Goal: Task Accomplishment & Management: Manage account settings

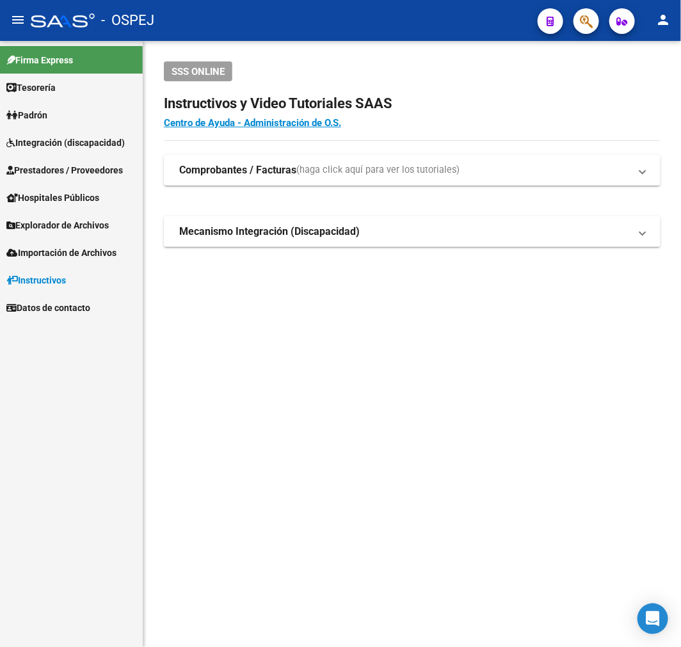
click at [80, 179] on link "Prestadores / Proveedores" at bounding box center [71, 170] width 143 height 28
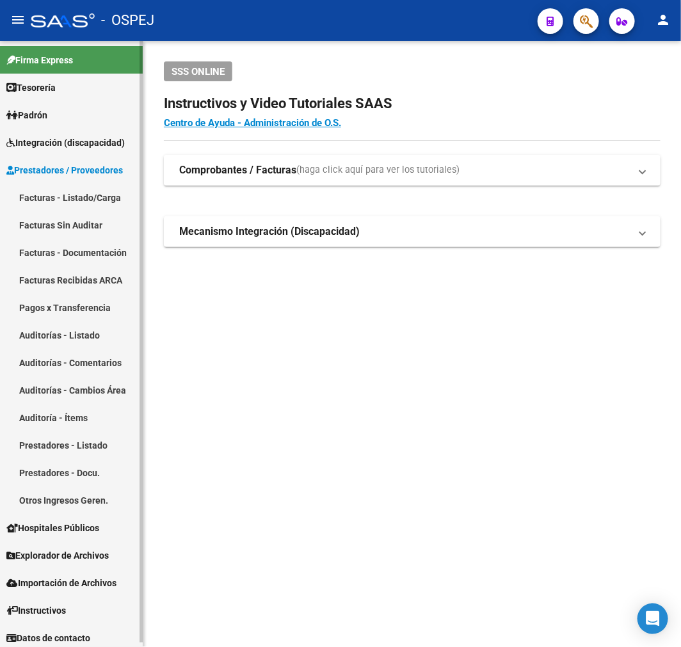
click at [80, 337] on link "Auditorías - Listado" at bounding box center [71, 335] width 143 height 28
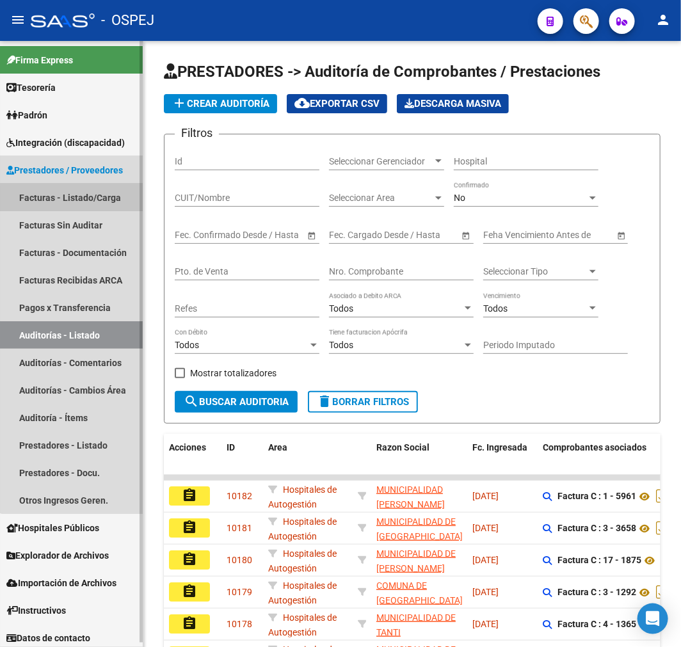
click at [120, 201] on link "Facturas - Listado/Carga" at bounding box center [71, 198] width 143 height 28
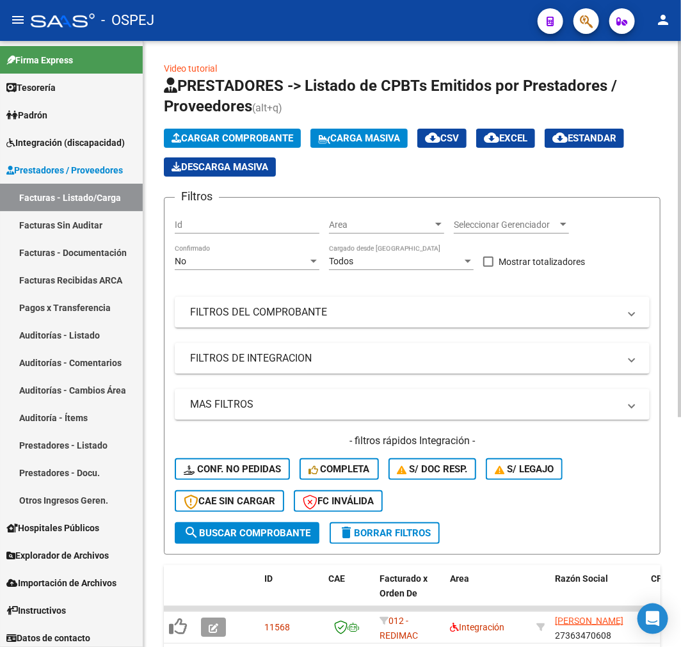
click at [216, 136] on span "Cargar Comprobante" at bounding box center [232, 138] width 122 height 12
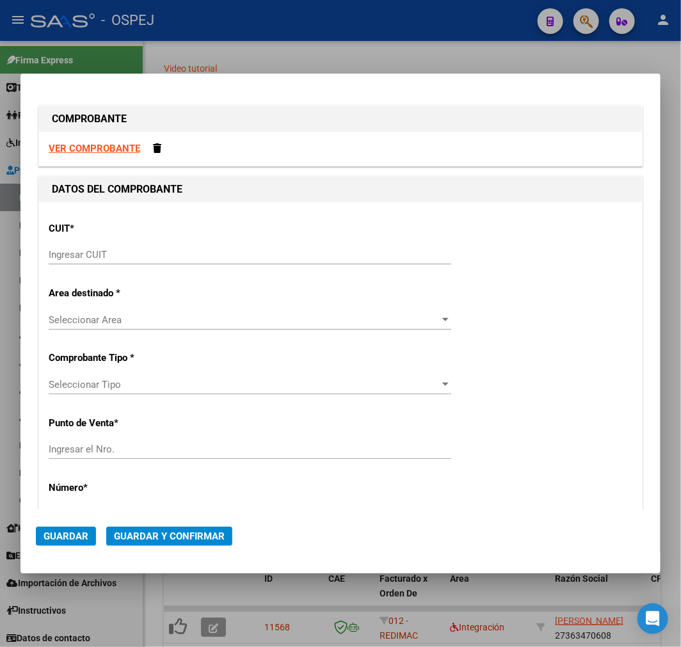
click at [82, 146] on strong "VER COMPROBANTE" at bounding box center [94, 149] width 91 height 12
click at [149, 245] on div "Ingresar CUIT" at bounding box center [250, 254] width 402 height 19
paste input "30-58699951-2"
type input "30-58699951-2"
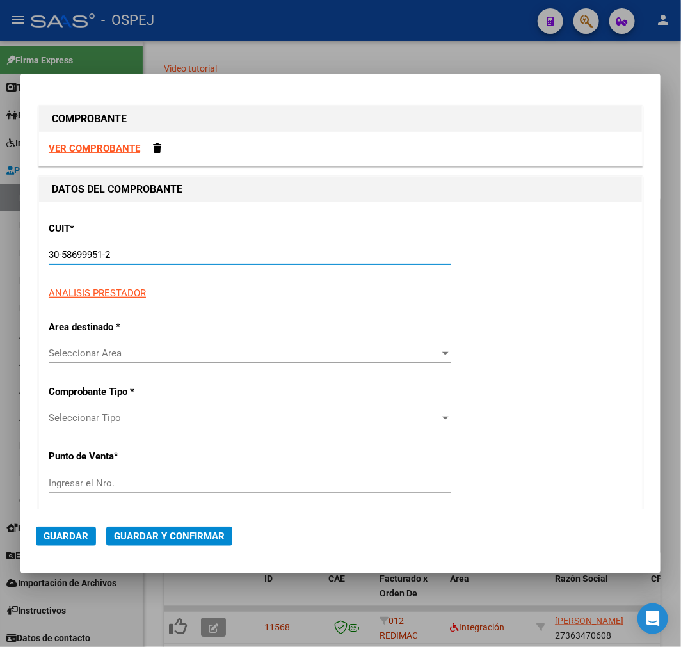
type input "119"
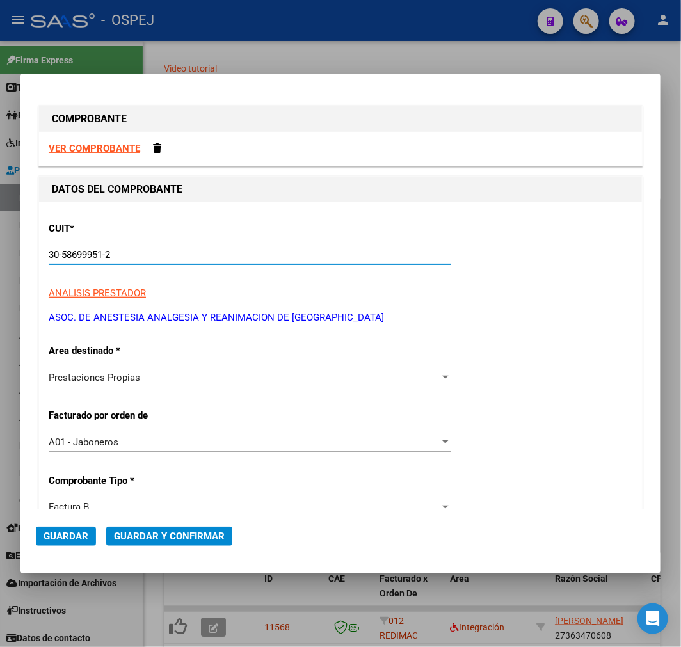
type input "30-58699951-2"
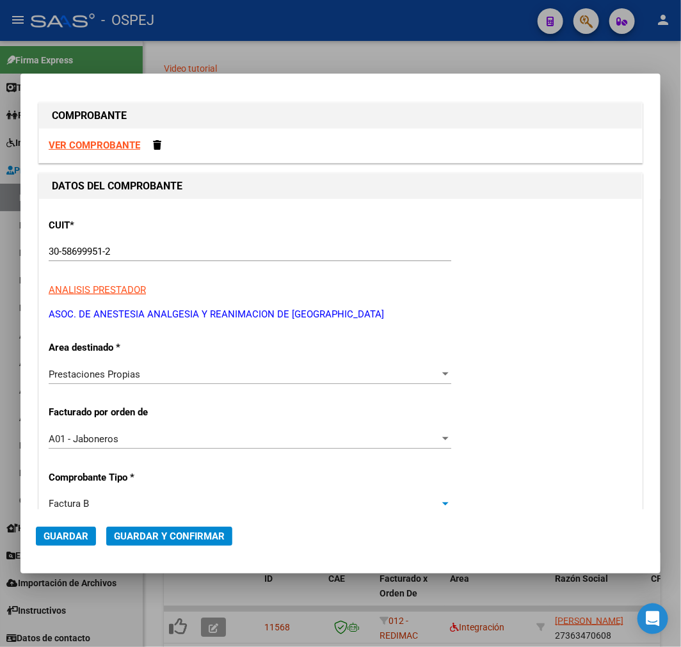
scroll to position [272, 0]
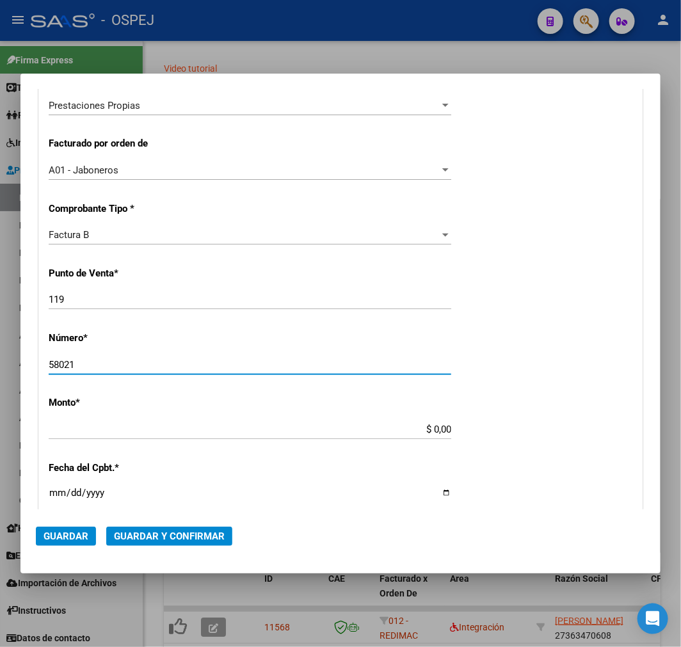
type input "58021"
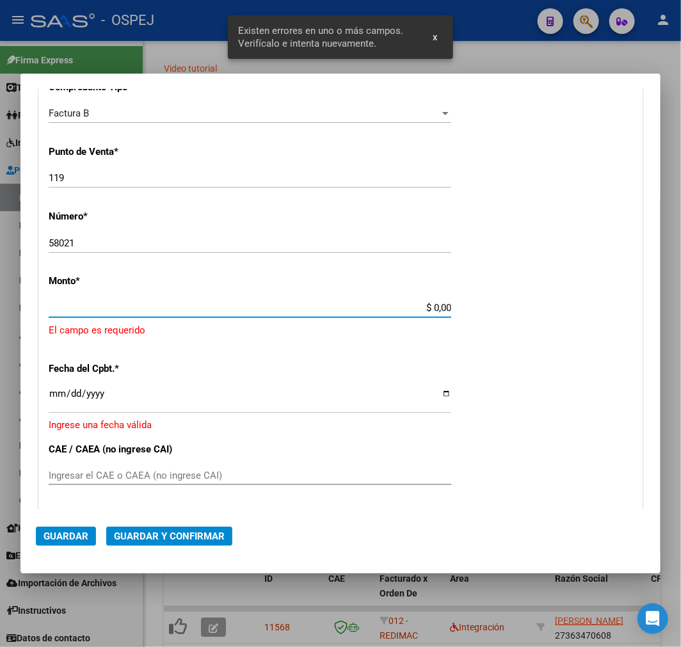
scroll to position [395, 0]
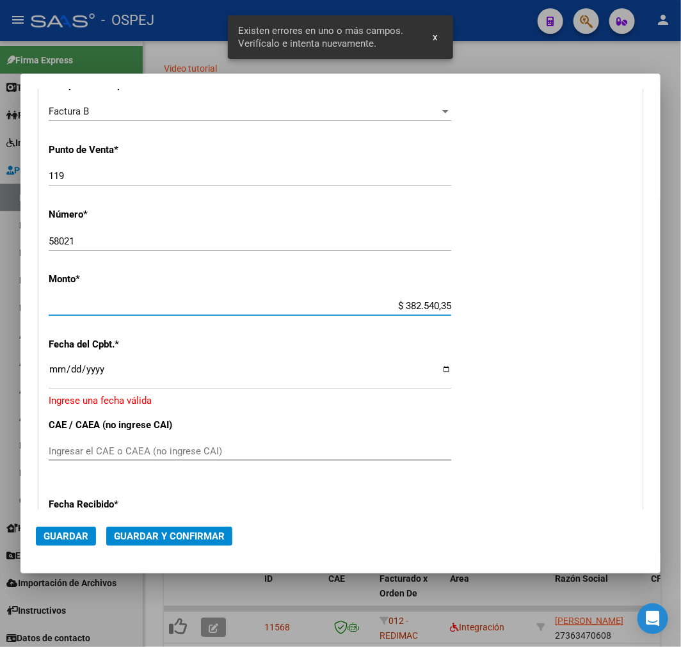
type input "$ 3.825.403,50"
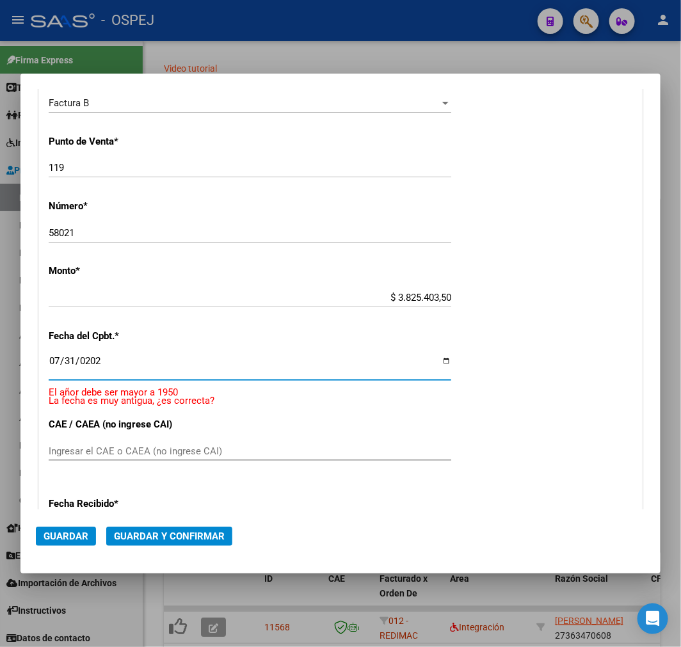
type input "2025-07-31"
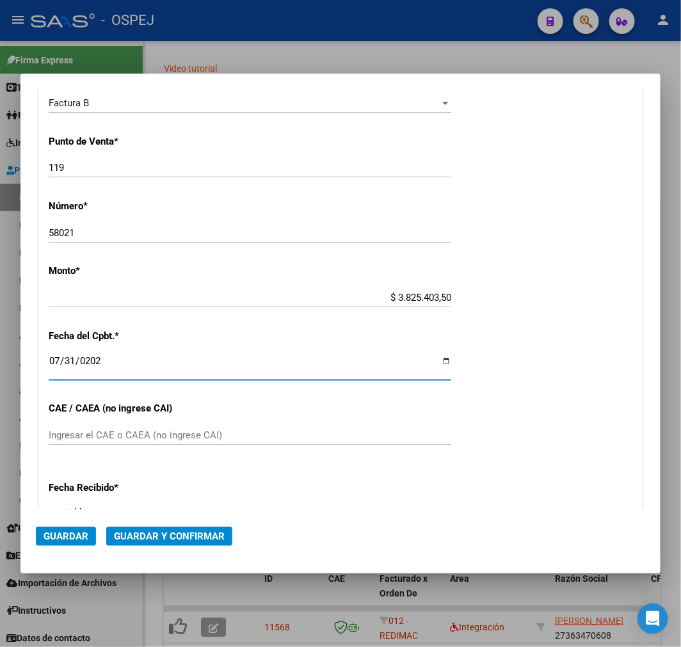
scroll to position [388, 0]
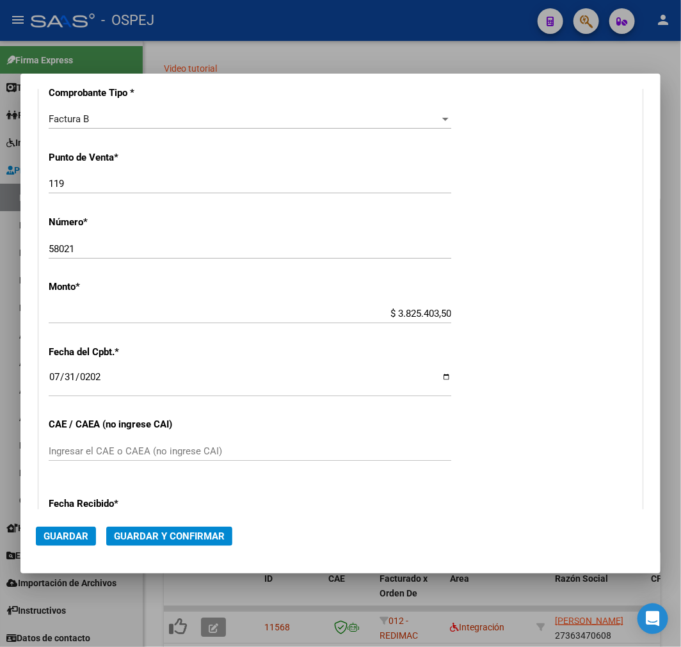
drag, startPoint x: 290, startPoint y: 448, endPoint x: 269, endPoint y: 458, distance: 23.2
click at [290, 448] on input "Ingresar el CAE o CAEA (no ingrese CAI)" at bounding box center [250, 451] width 402 height 12
paste input "75322248907753"
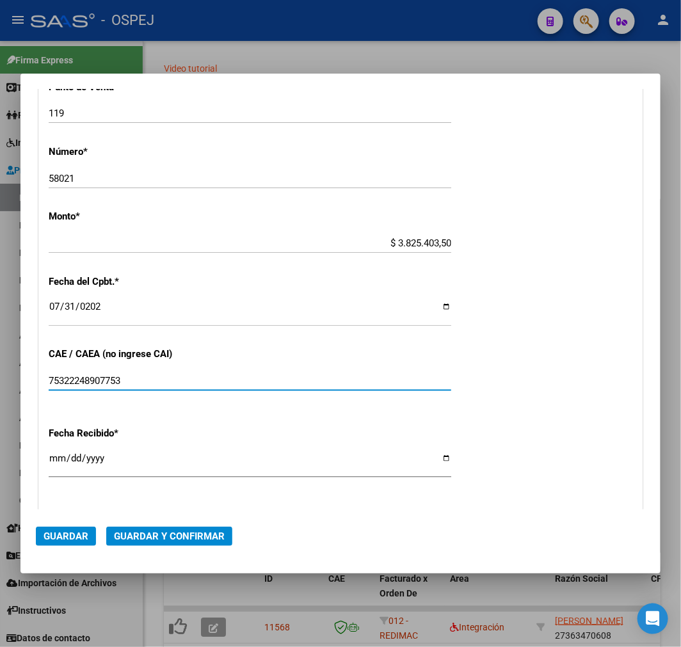
scroll to position [459, 0]
type input "75322248907753"
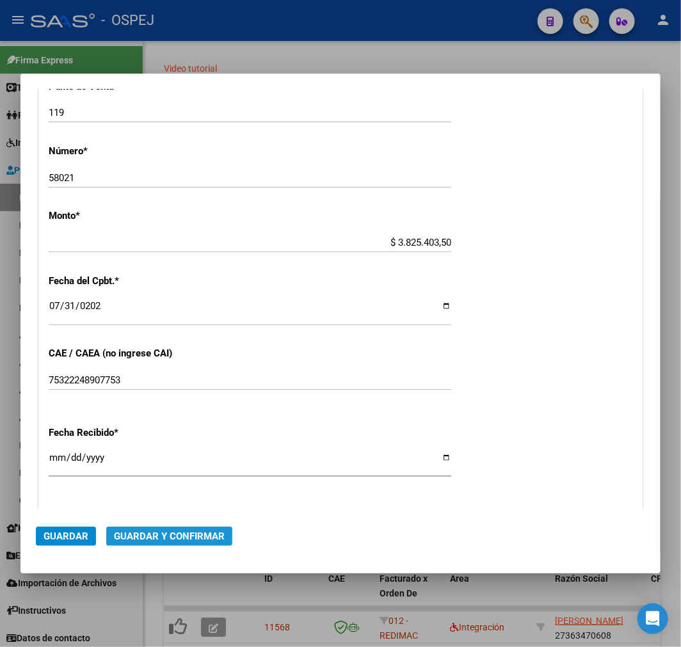
click at [210, 534] on span "Guardar y Confirmar" at bounding box center [169, 536] width 111 height 12
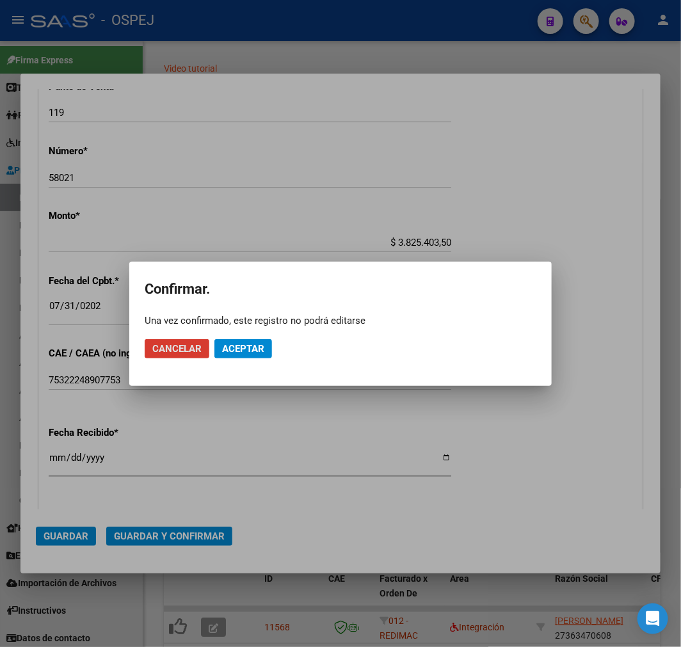
drag, startPoint x: 246, startPoint y: 360, endPoint x: 253, endPoint y: 349, distance: 13.3
click at [246, 360] on mat-dialog-actions "Cancelar Aceptar" at bounding box center [340, 348] width 391 height 43
click at [253, 349] on span "Aceptar" at bounding box center [243, 349] width 42 height 12
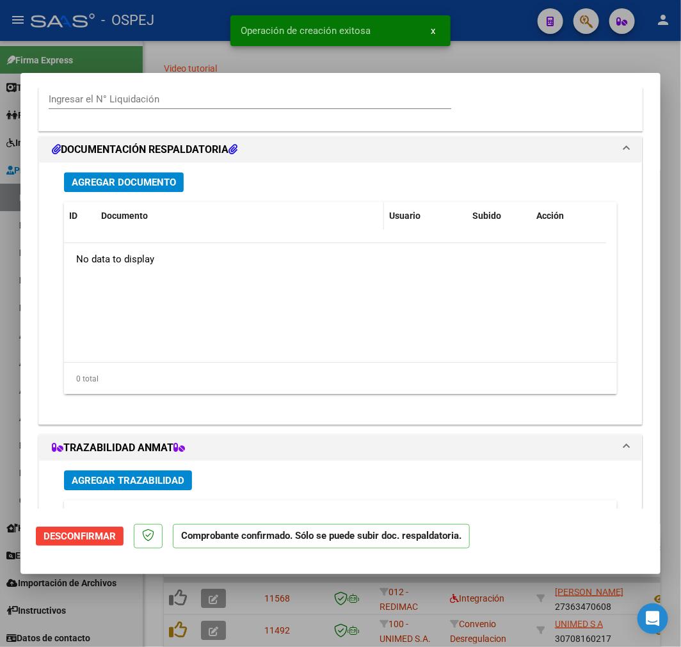
scroll to position [1066, 0]
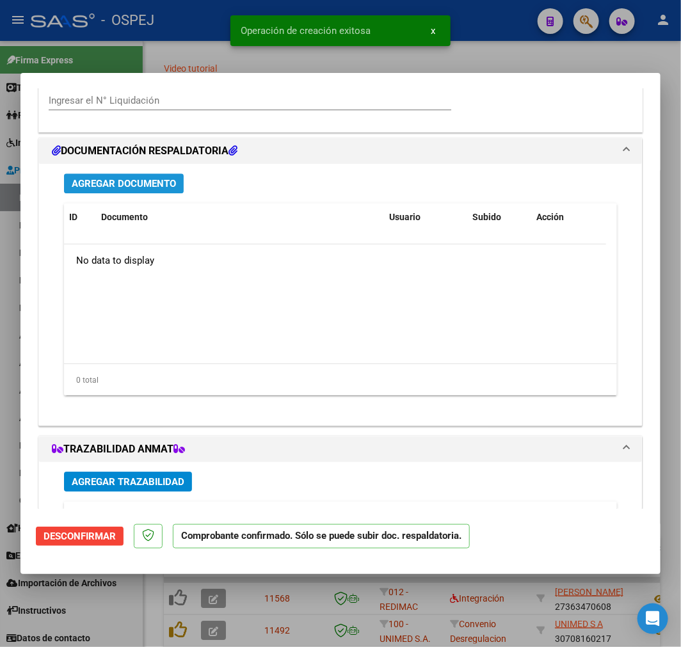
click at [141, 182] on span "Agregar Documento" at bounding box center [124, 184] width 104 height 12
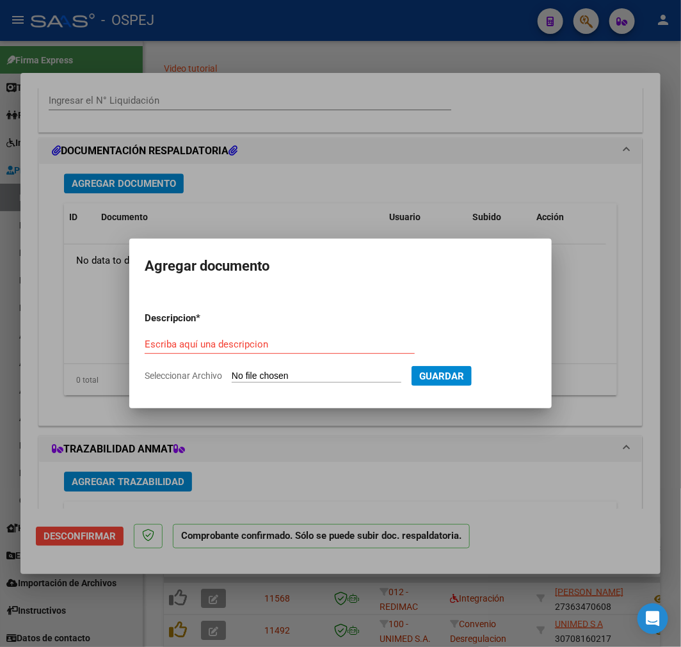
type input "C:\fakepath\Factura (9).pdf"
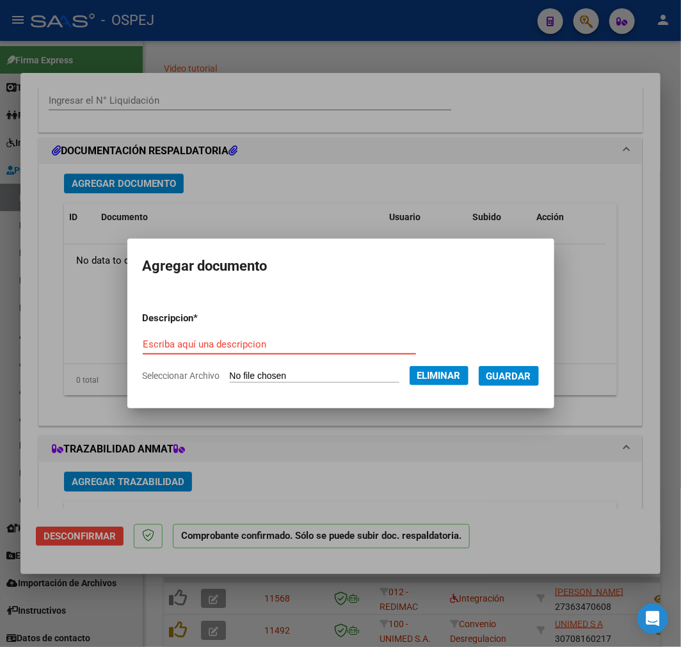
click at [269, 349] on input "Escriba aquí una descripcion" at bounding box center [279, 344] width 273 height 12
type input "resumen de prestaciones"
click at [528, 368] on button "Guardar" at bounding box center [508, 376] width 60 height 20
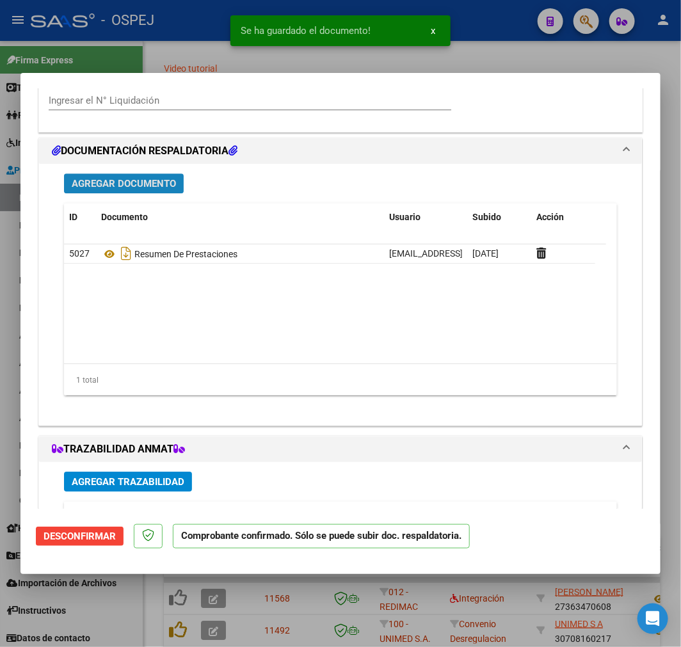
click at [109, 174] on button "Agregar Documento" at bounding box center [124, 183] width 120 height 20
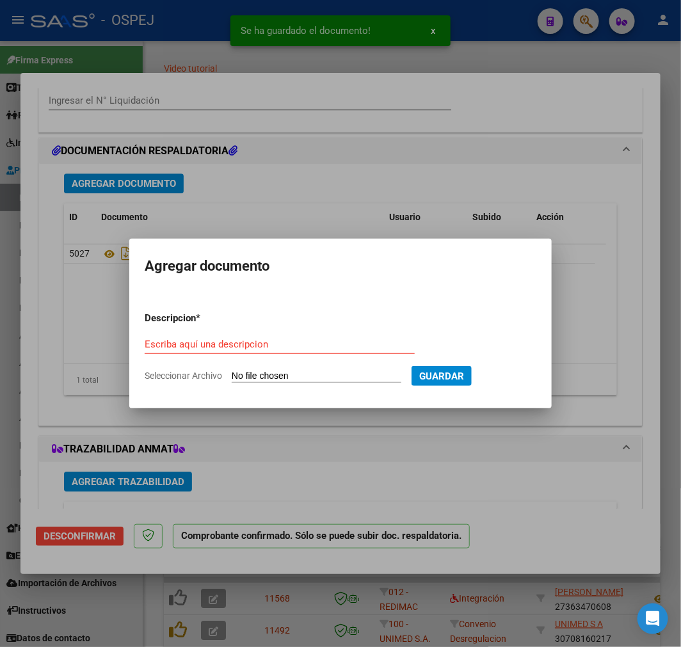
type input "C:\fakepath\Factura (10).pdf"
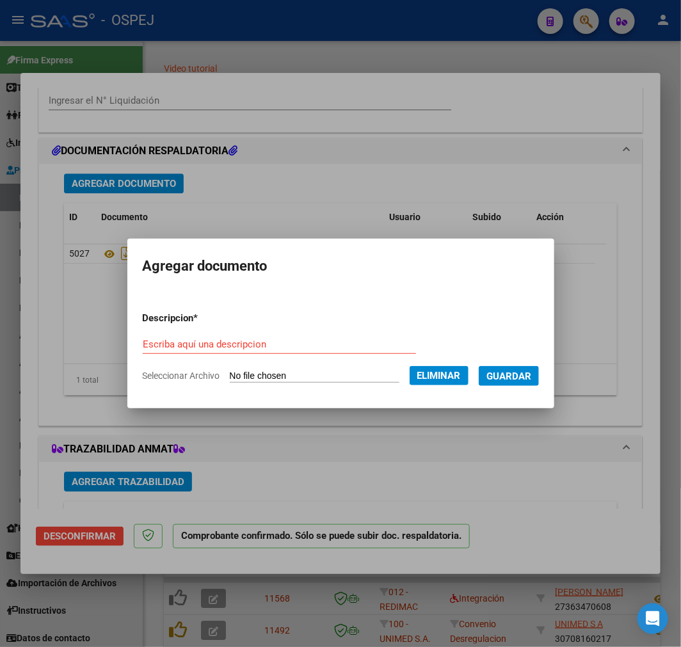
click at [280, 335] on div "Escriba aquí una descripcion" at bounding box center [279, 344] width 273 height 19
click at [252, 346] on input "Escriba aquí una descripcion" at bounding box center [279, 344] width 273 height 12
type input "listado de aranceles"
click at [514, 386] on form "Descripcion * listado de aranceles Escriba aquí una descripcion Seleccionar Arc…" at bounding box center [341, 346] width 396 height 91
click at [532, 381] on button "Guardar" at bounding box center [508, 376] width 60 height 20
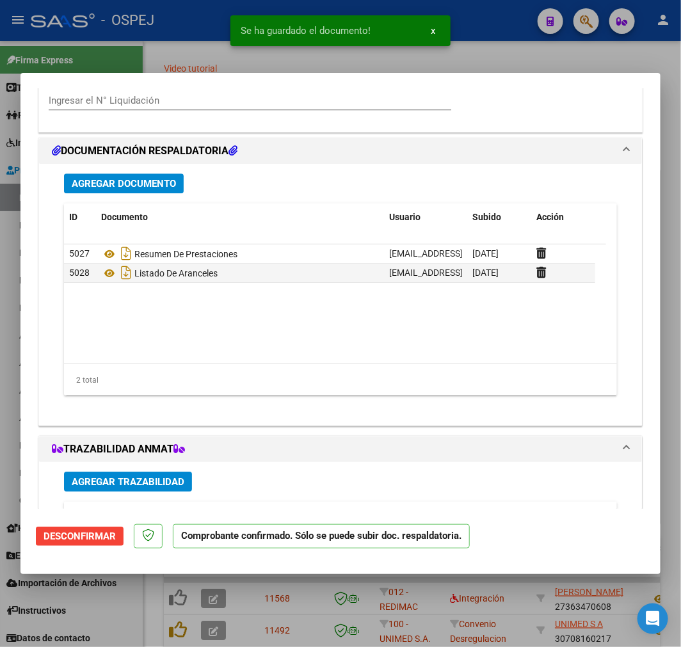
click at [452, 622] on div at bounding box center [340, 323] width 681 height 647
type input "$ 0,00"
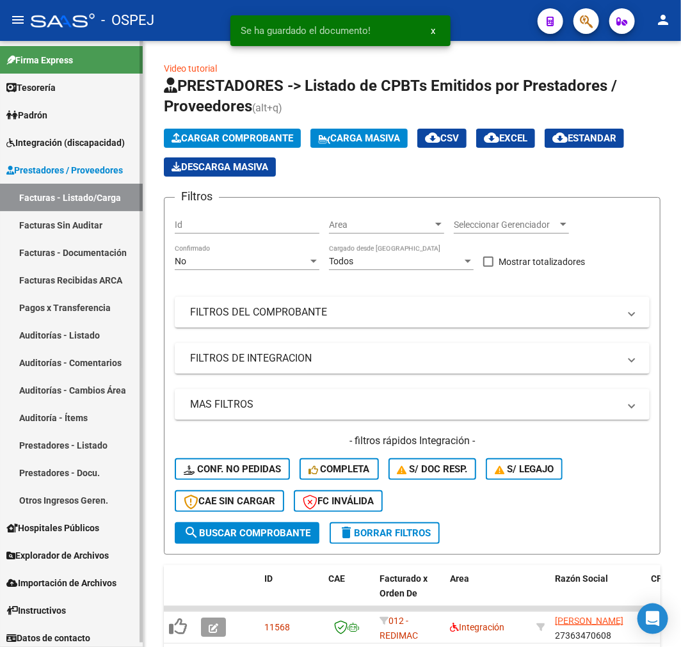
click at [113, 329] on link "Auditorías - Listado" at bounding box center [71, 335] width 143 height 28
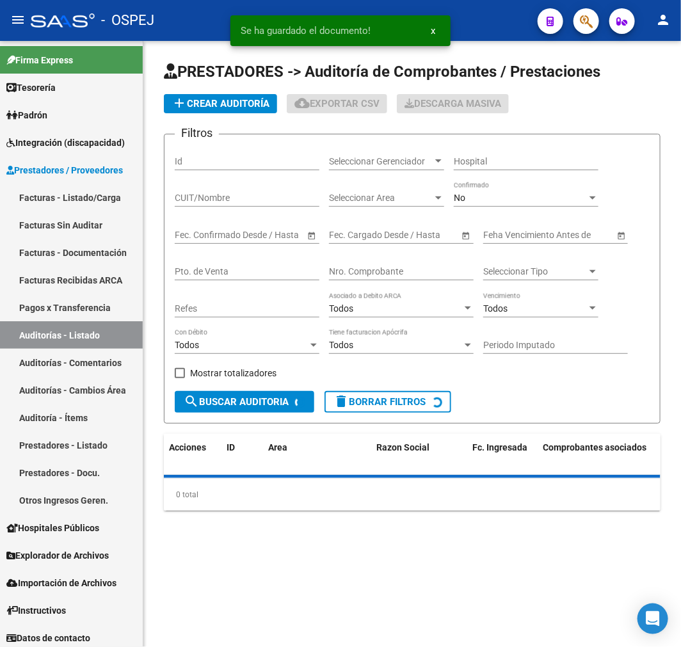
click at [202, 98] on span "add Crear Auditoría" at bounding box center [220, 104] width 98 height 12
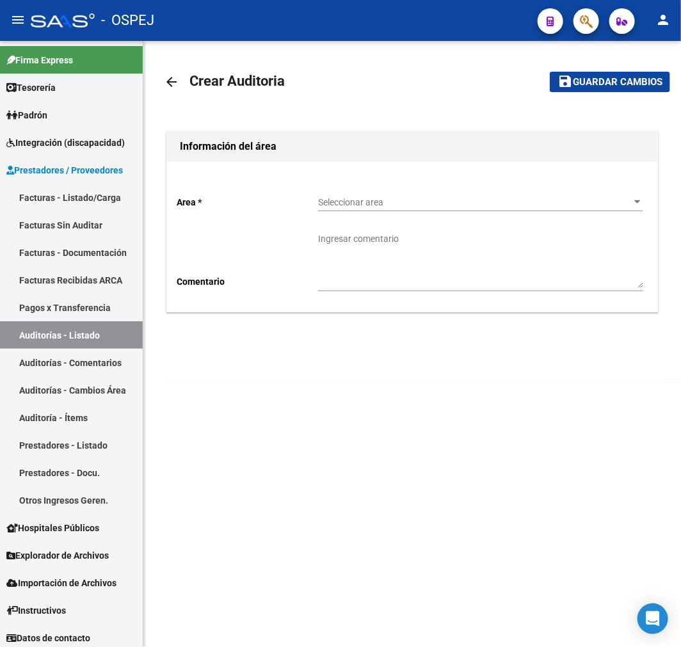
click at [379, 190] on div "Seleccionar area Seleccionar area" at bounding box center [480, 199] width 325 height 26
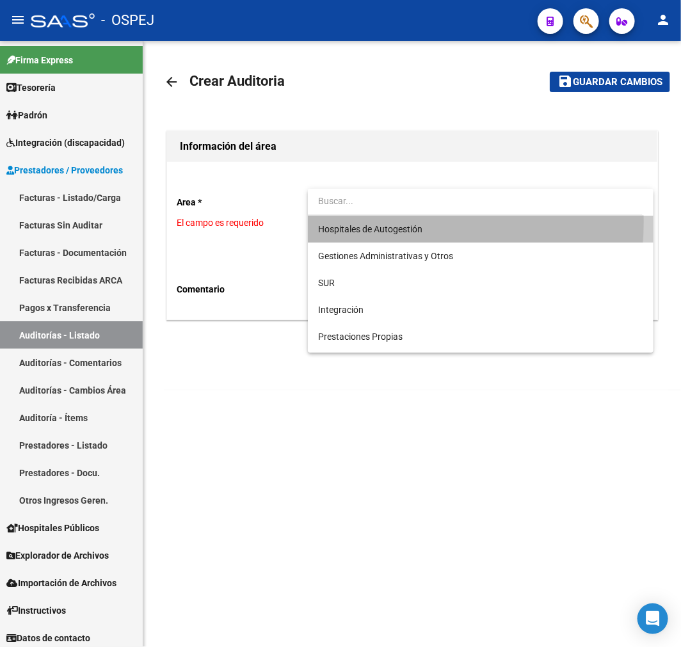
click at [372, 221] on span "Hospitales de Autogestión" at bounding box center [480, 229] width 325 height 27
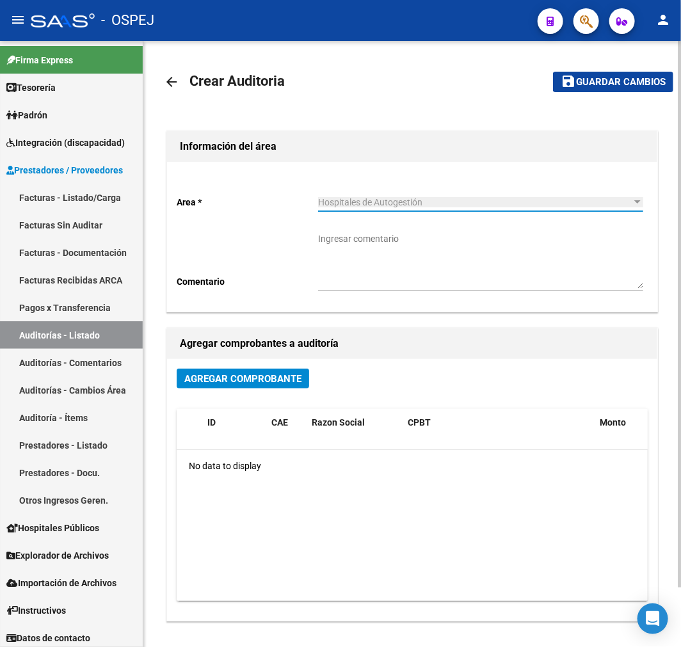
click at [175, 75] on mat-icon "arrow_back" at bounding box center [171, 81] width 15 height 15
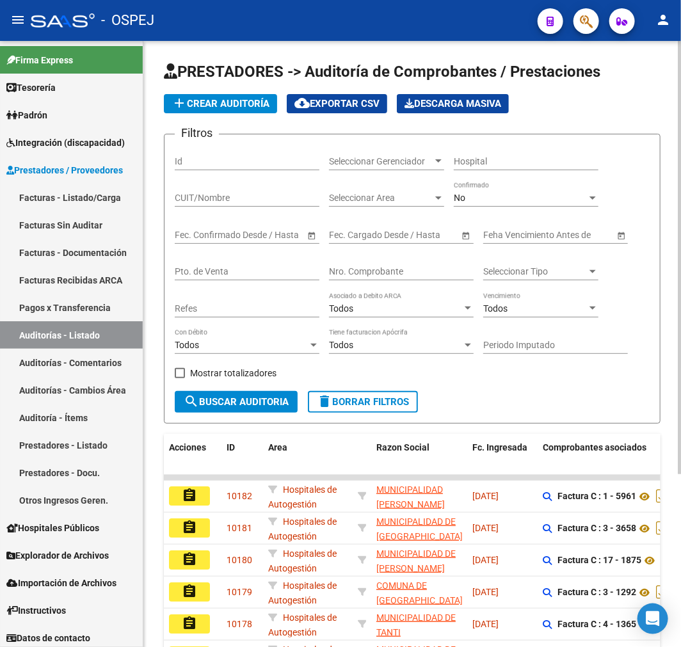
click at [216, 113] on button "add Crear Auditoría" at bounding box center [220, 103] width 113 height 19
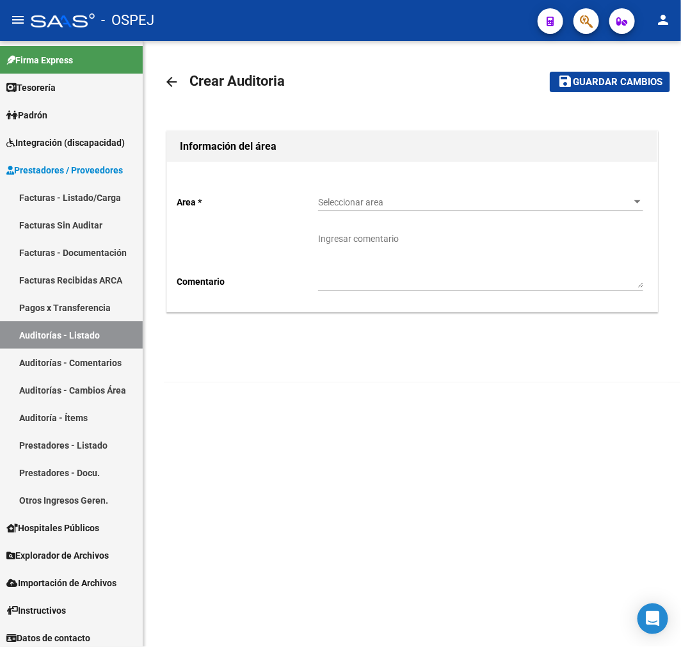
click at [363, 210] on div "Seleccionar area Seleccionar area" at bounding box center [480, 199] width 325 height 26
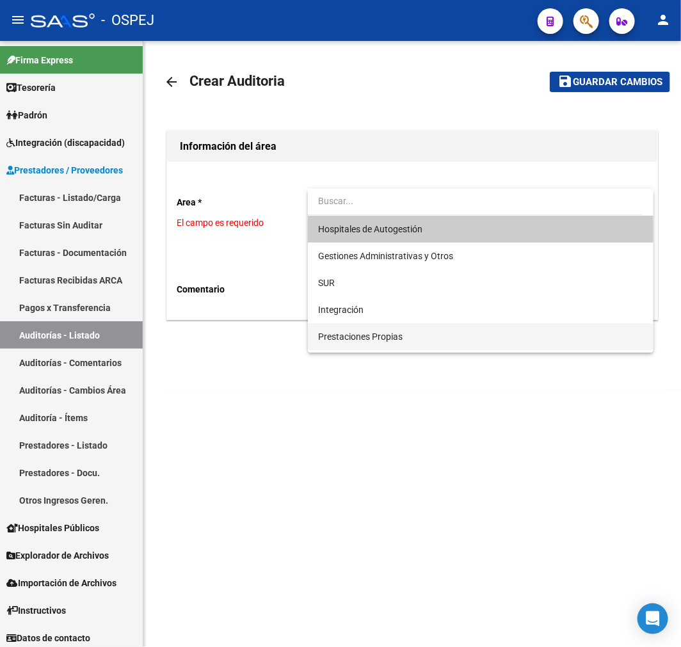
click at [368, 345] on span "Prestaciones Propias" at bounding box center [480, 336] width 325 height 27
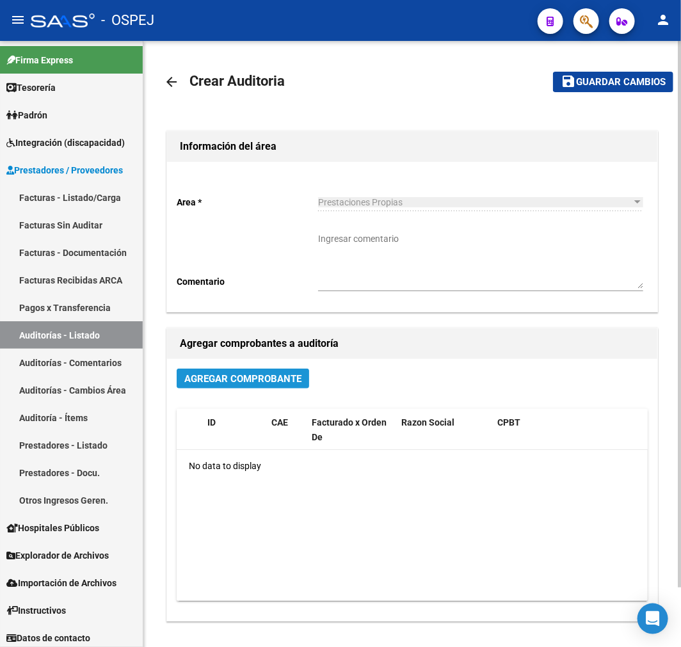
click at [271, 382] on span "Agregar Comprobante" at bounding box center [242, 379] width 117 height 12
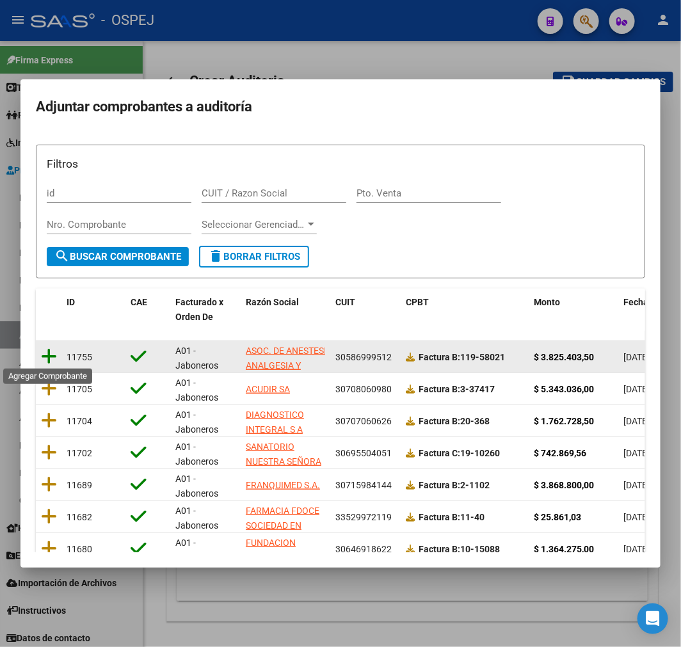
click at [52, 353] on icon at bounding box center [49, 356] width 16 height 18
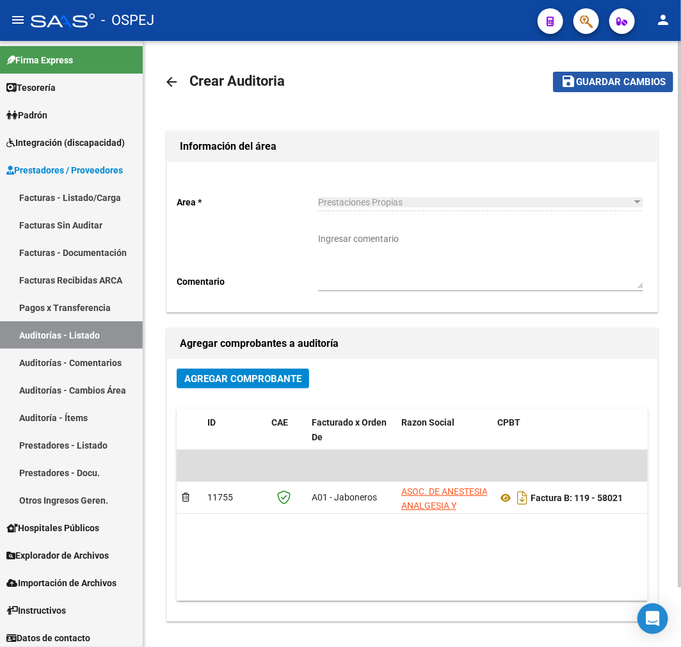
click at [636, 85] on span "Guardar cambios" at bounding box center [621, 83] width 90 height 12
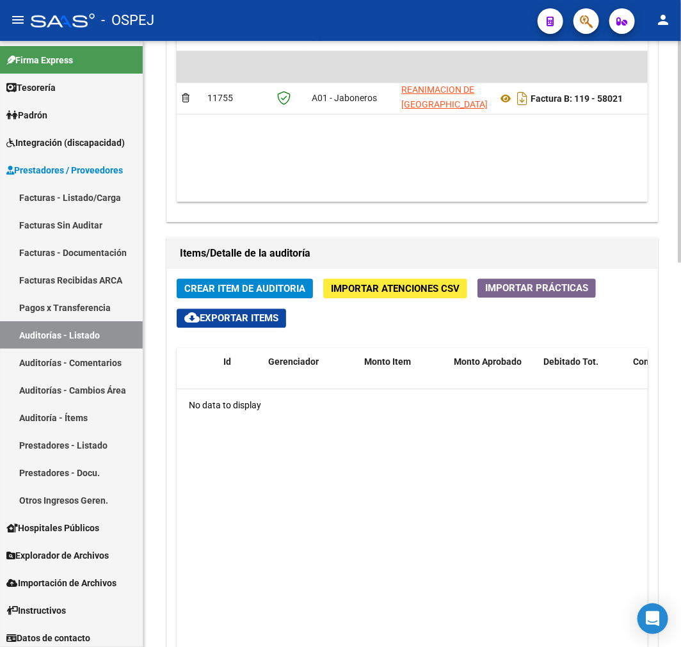
scroll to position [0, 667]
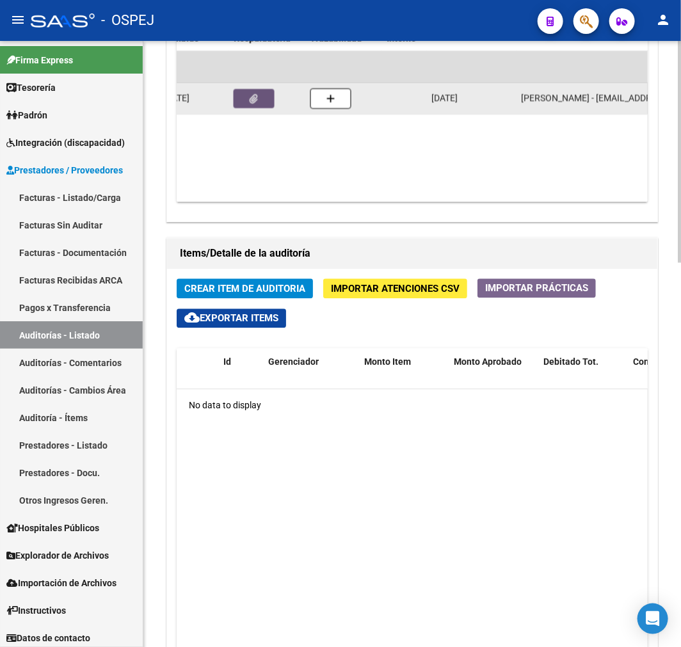
click at [253, 98] on icon "button" at bounding box center [254, 100] width 8 height 10
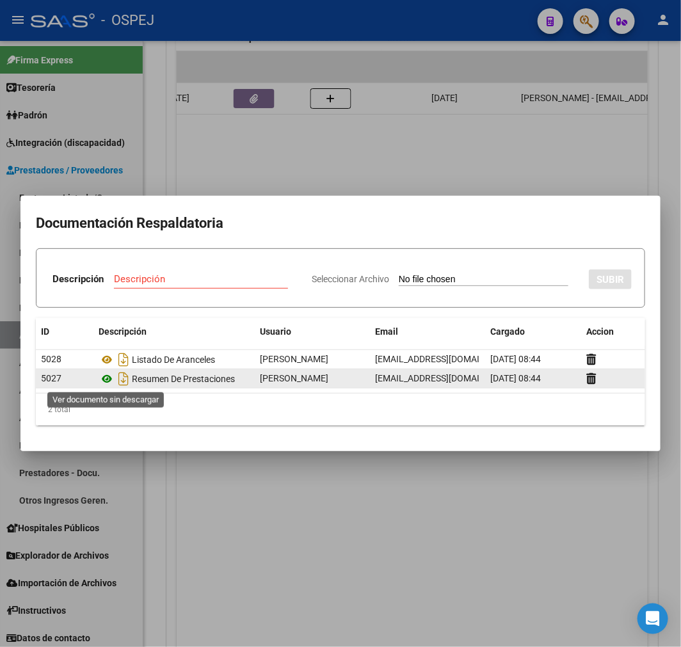
click at [104, 384] on icon at bounding box center [107, 378] width 17 height 15
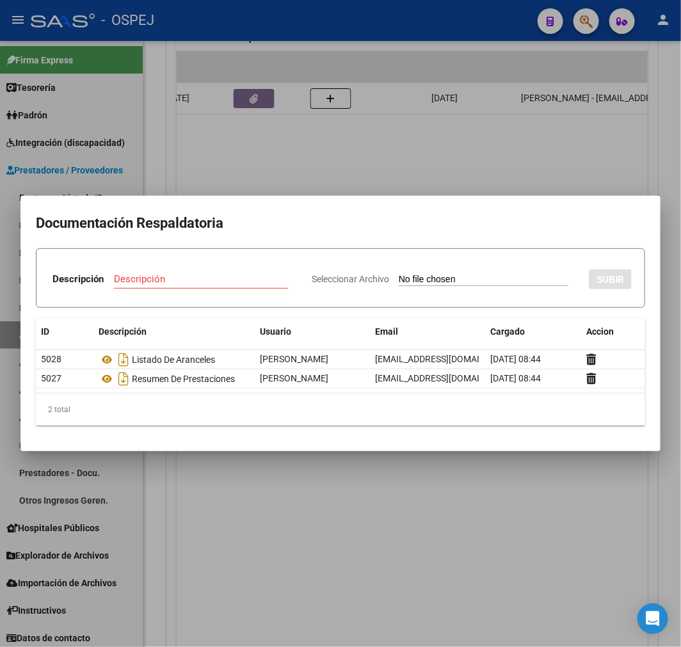
click at [523, 186] on div at bounding box center [340, 323] width 681 height 647
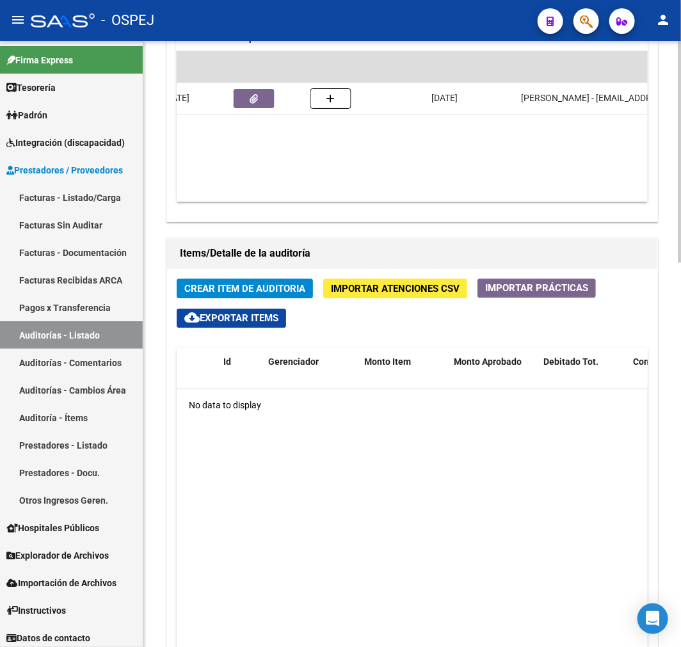
click at [241, 286] on span "Crear Item de Auditoria" at bounding box center [244, 289] width 121 height 12
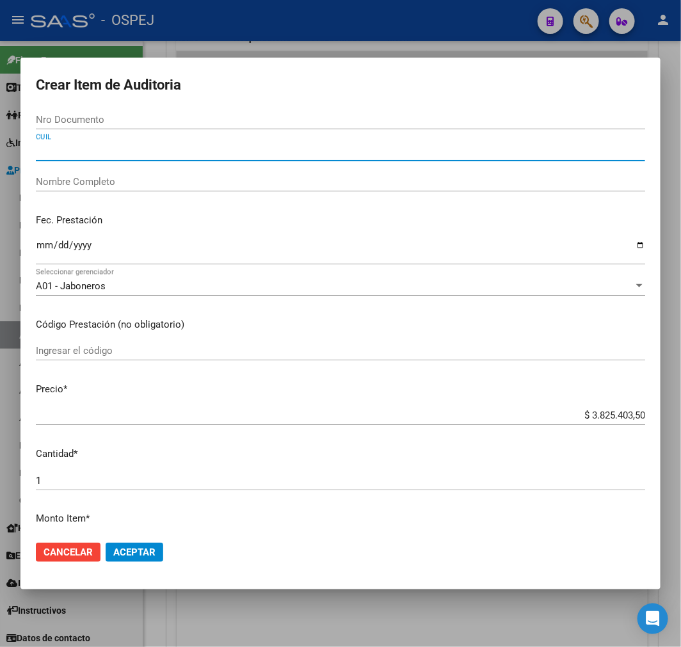
click at [219, 155] on input "CUIL" at bounding box center [340, 151] width 609 height 12
paste input "27942694771"
type input "27942694771"
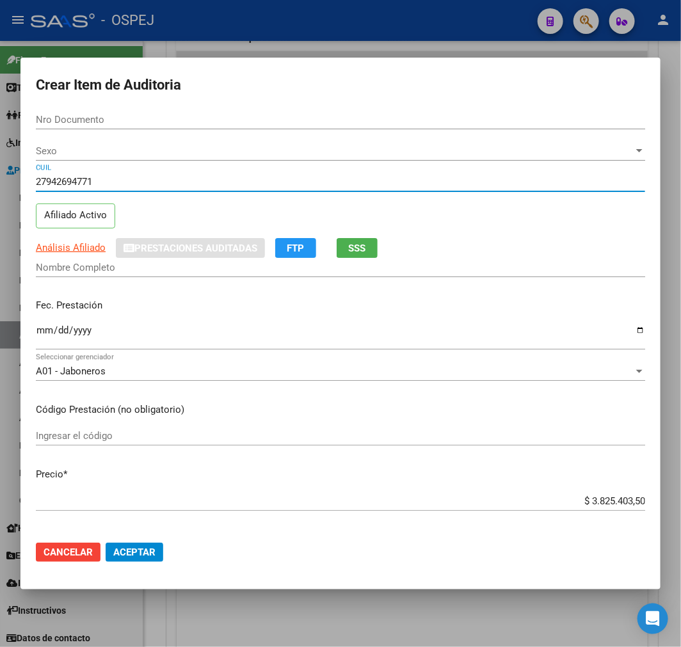
type input "94269477"
type input "CABALLERO CARBALLO BLANCA MARLENE"
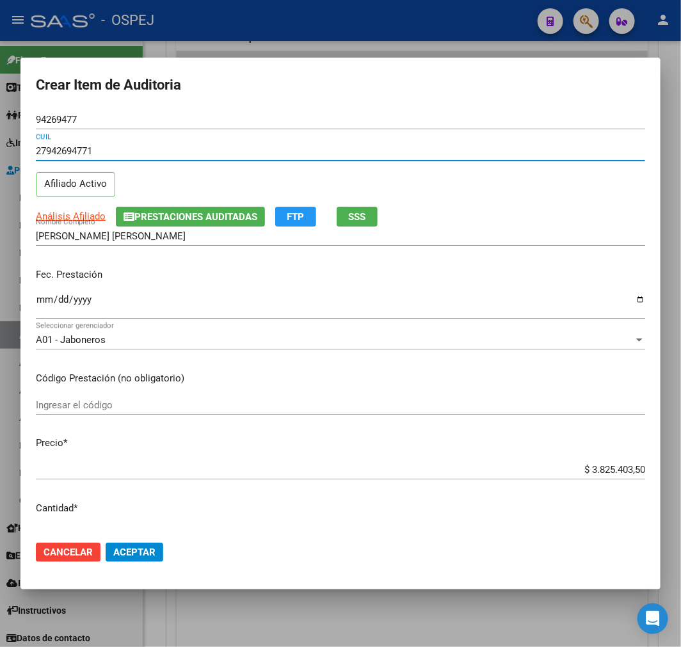
type input "27942694771"
click at [615, 481] on div "$ 3.825.403,50 Ingresar el precio" at bounding box center [340, 475] width 609 height 31
click at [615, 468] on input "$ 3.825.403,50" at bounding box center [340, 470] width 609 height 12
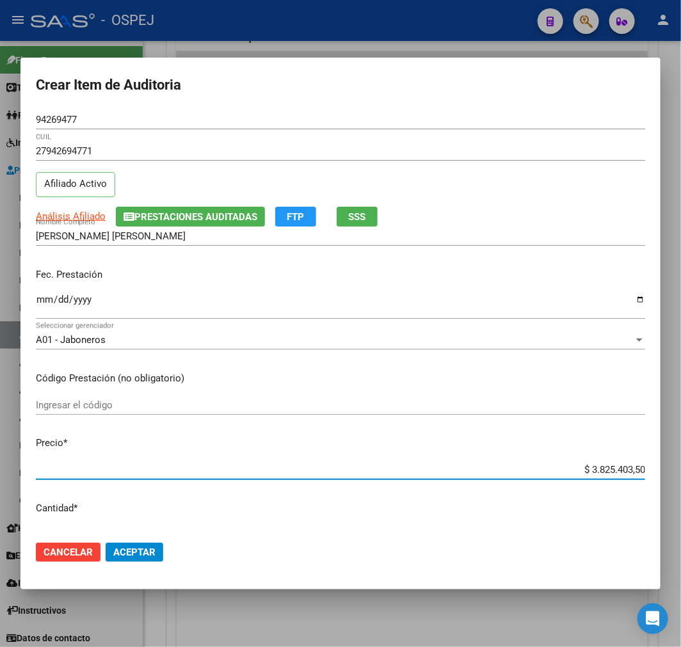
click at [615, 468] on input "$ 3.825.403,50" at bounding box center [340, 470] width 609 height 12
click at [629, 476] on div "$ 3.825.403,50 Ingresar el precio" at bounding box center [340, 469] width 609 height 19
click at [619, 472] on input "$ 3.825.403,50" at bounding box center [340, 470] width 609 height 12
type input "$ 0,03"
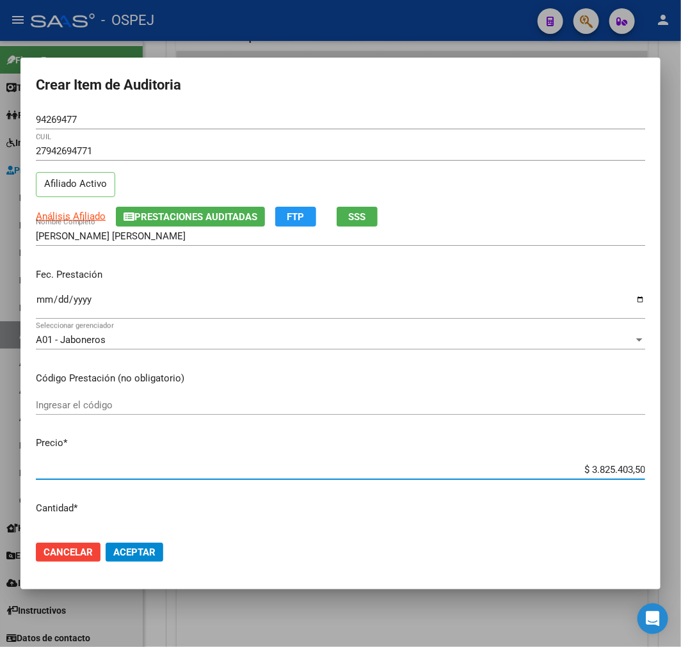
type input "$ 0,03"
type input "$ 0,34"
type input "$ 3,40"
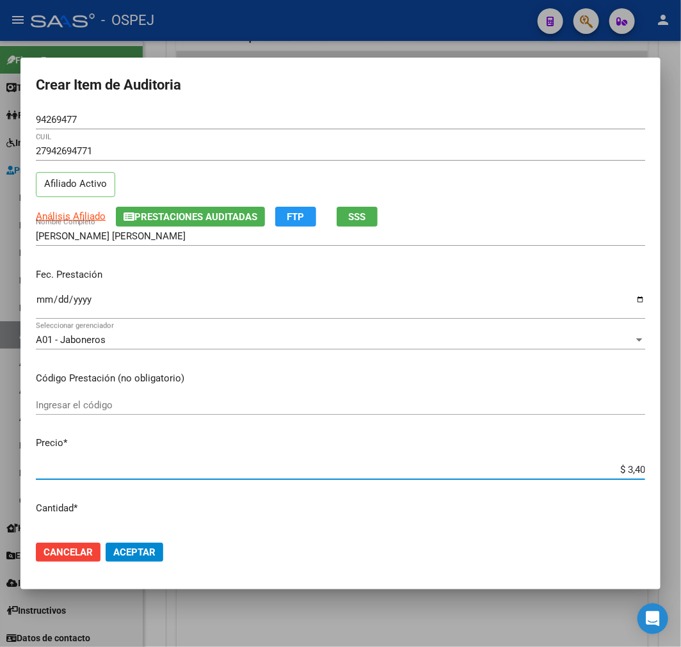
type input "$ 34,02"
type input "$ 340,27"
type input "$ 3.402,71"
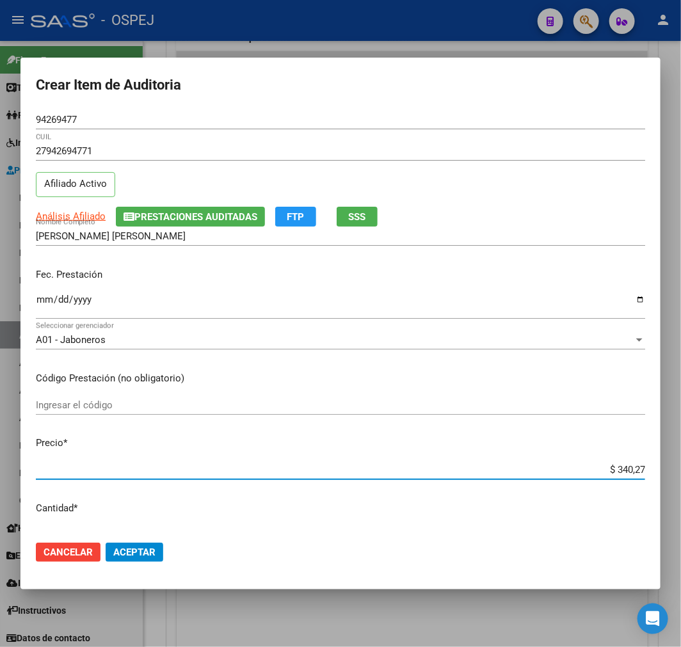
type input "$ 3.402,71"
type input "$ 34.027,10"
type input "$ 340.271,00"
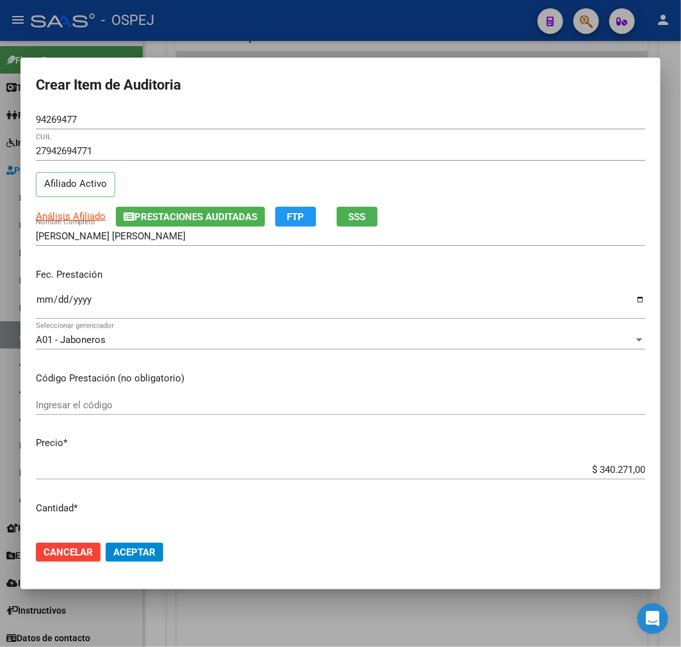
click at [164, 542] on mat-dialog-actions "Cancelar Aceptar" at bounding box center [340, 551] width 609 height 43
click at [139, 555] on span "Aceptar" at bounding box center [134, 552] width 42 height 12
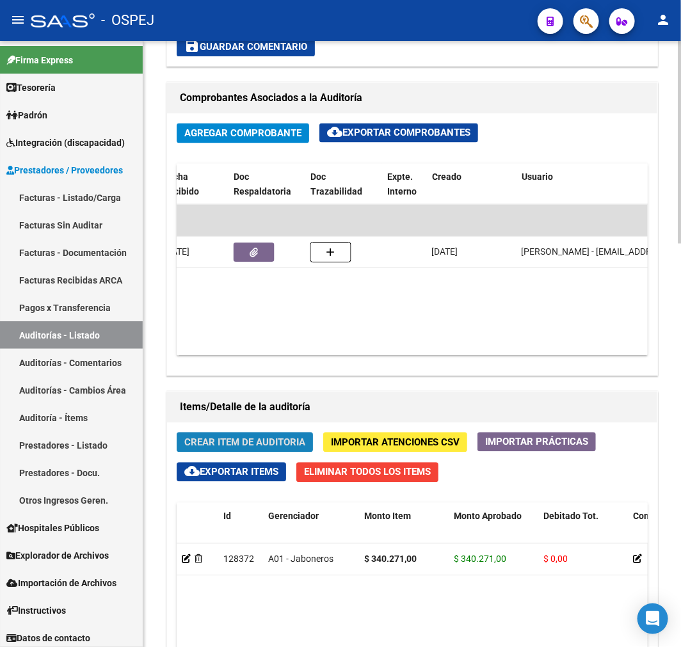
click at [217, 440] on span "Crear Item de Auditoria" at bounding box center [244, 443] width 121 height 12
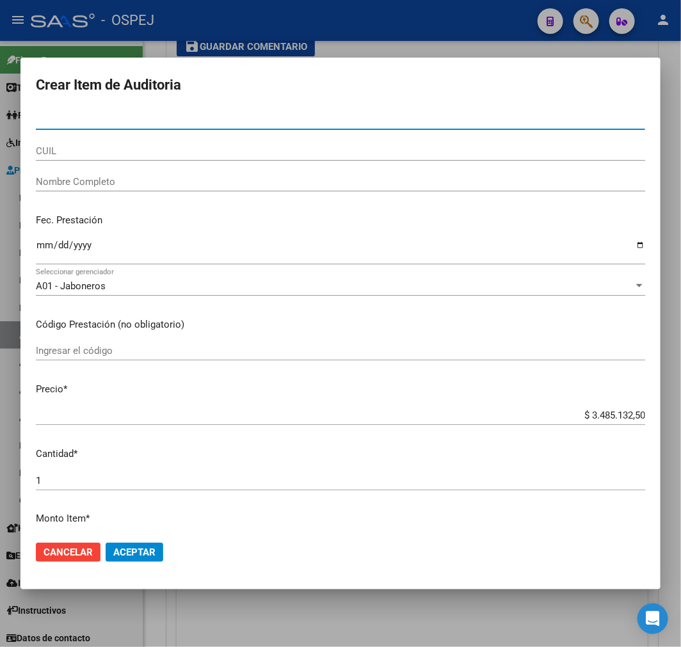
click at [190, 158] on div "CUIL" at bounding box center [340, 150] width 609 height 19
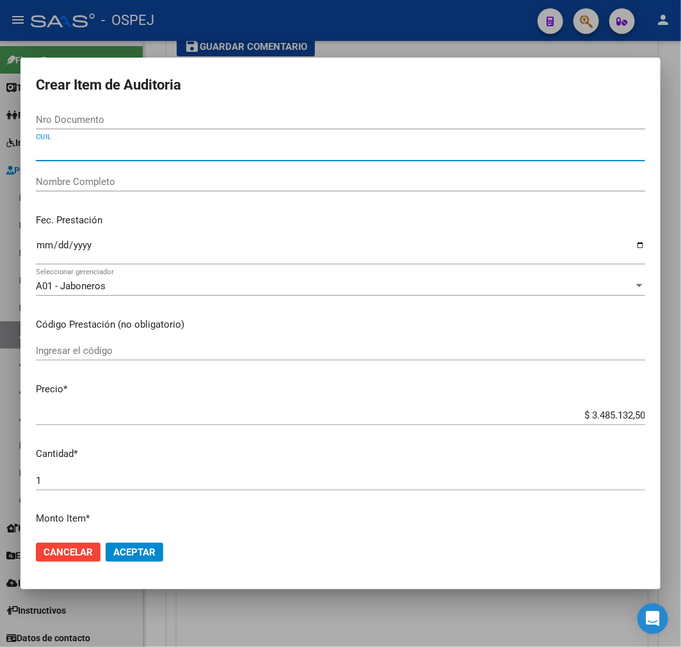
paste input "27312036814"
type input "27312036814"
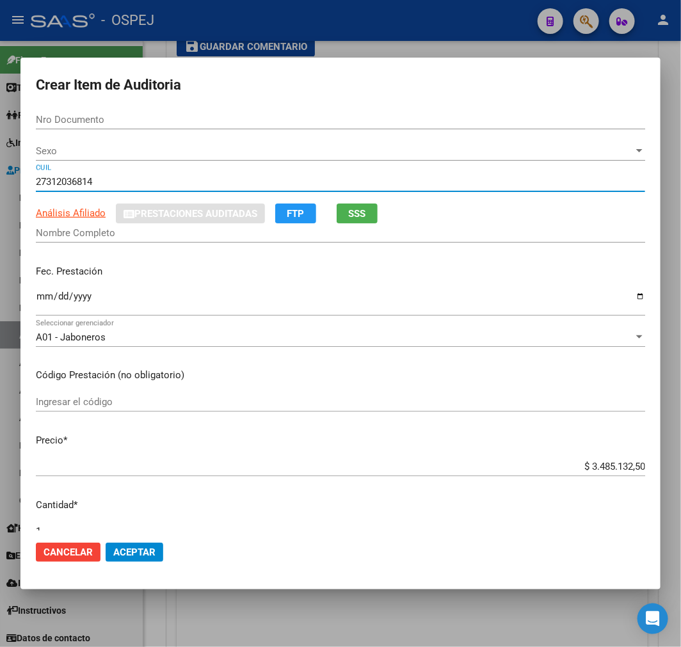
type input "31203681"
type input "LUNA YANINA NATALIA"
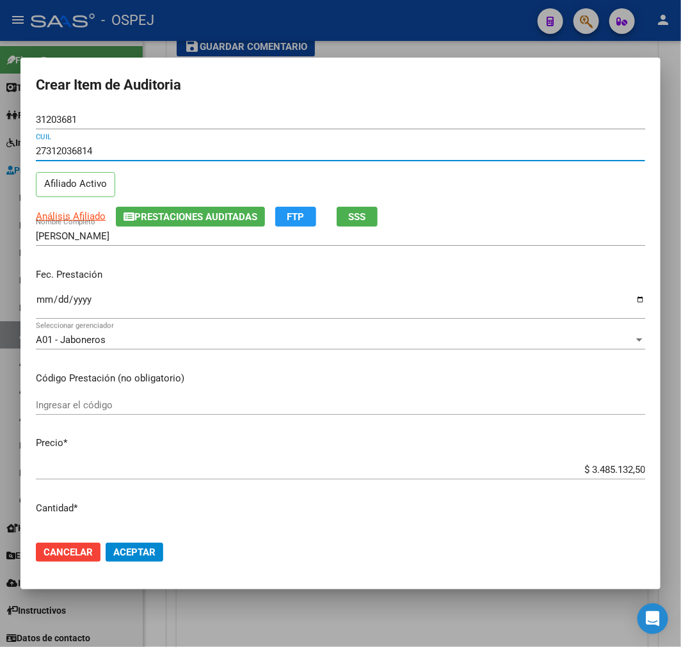
type input "27312036814"
click at [610, 469] on input "$ 3.485.132,50" at bounding box center [340, 470] width 609 height 12
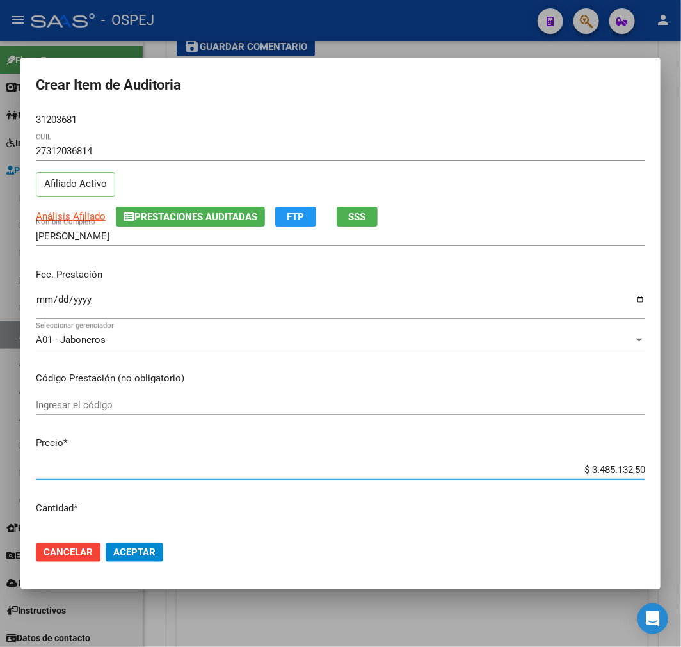
click at [610, 469] on input "$ 3.485.132,50" at bounding box center [340, 470] width 609 height 12
click at [614, 475] on input "$ 3.485.132,50" at bounding box center [340, 470] width 609 height 12
type input "$ 0,05"
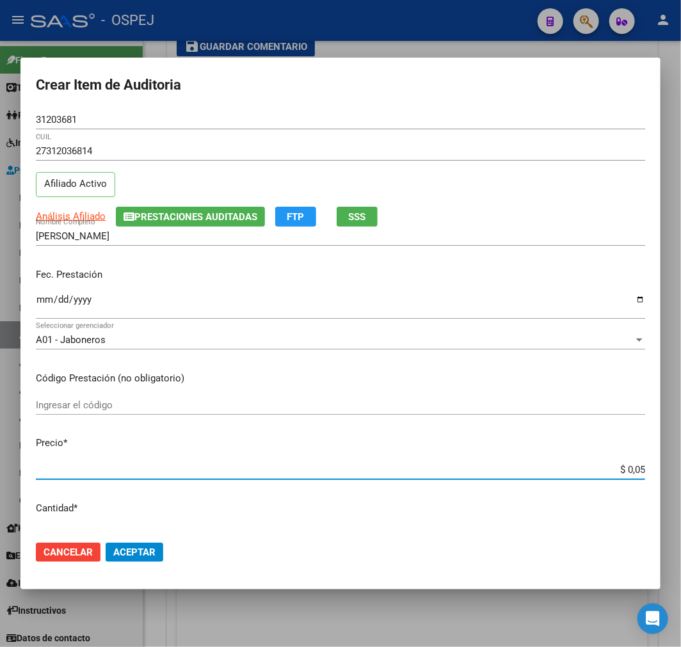
type input "$ 0,58"
type input "$ 5,87"
type input "$ 58,70"
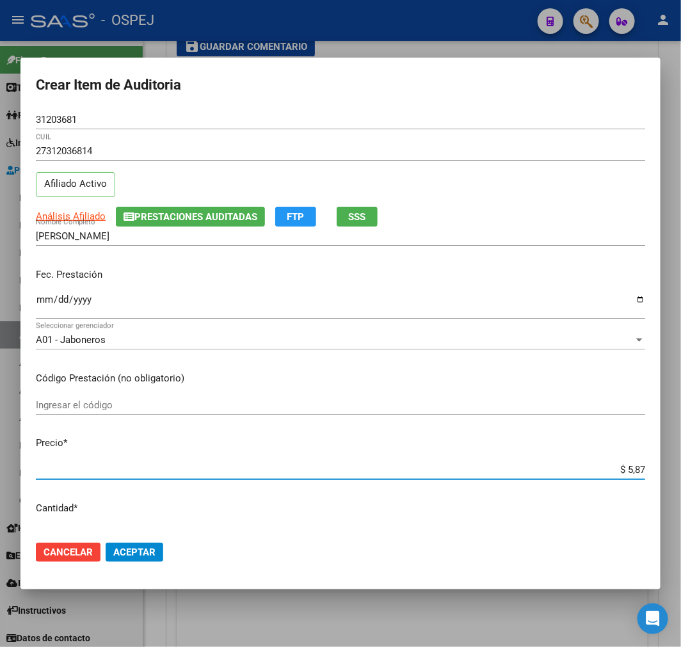
type input "$ 58,70"
type input "$ 587,02"
type input "$ 5.870,23"
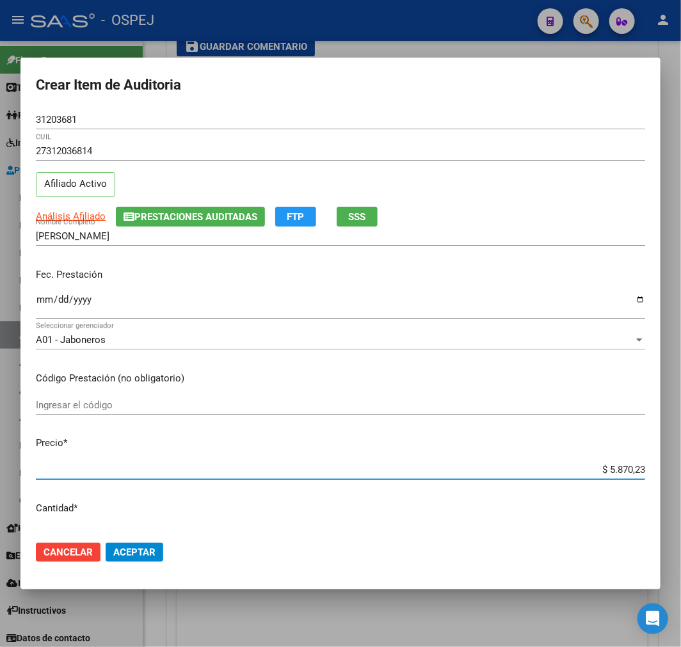
type input "$ 58.702,35"
type input "$ 587.023,50"
click at [152, 554] on span "Aceptar" at bounding box center [134, 552] width 42 height 12
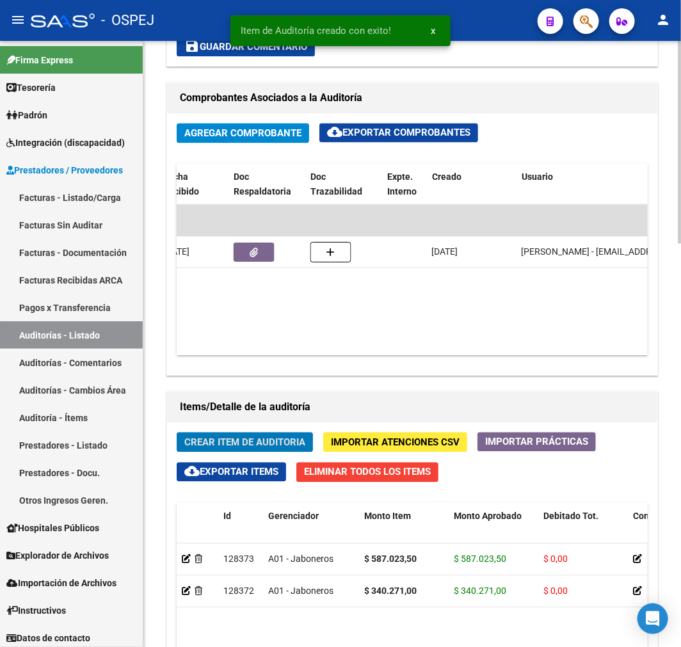
click at [258, 440] on span "Crear Item de Auditoria" at bounding box center [244, 443] width 121 height 12
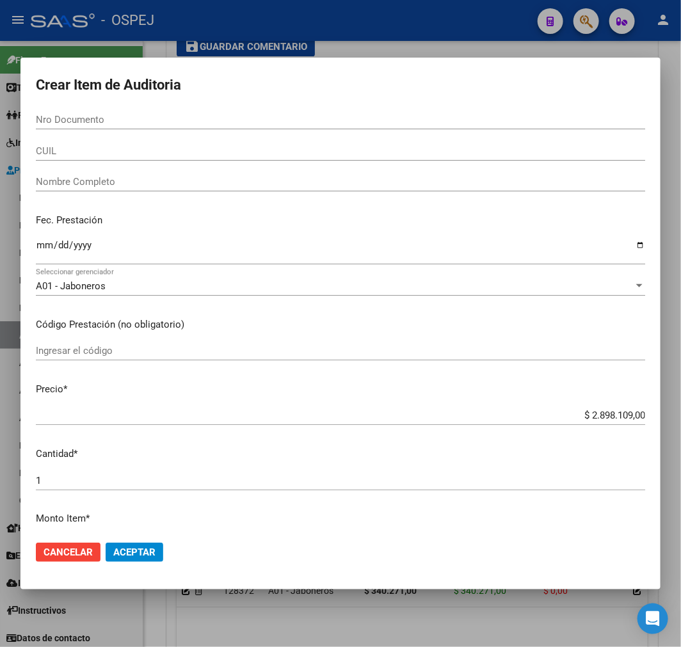
click at [117, 152] on input "CUIL" at bounding box center [340, 151] width 609 height 12
paste input "20277026601"
type input "20277026601"
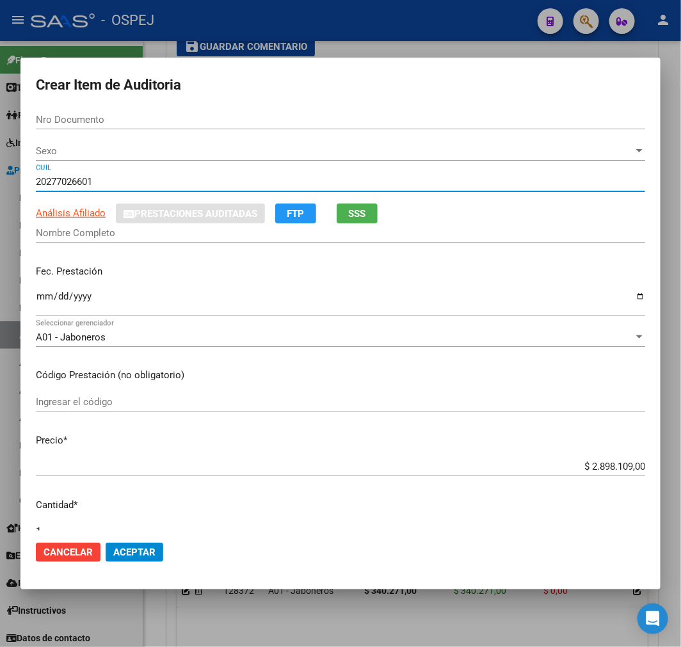
type input "27702660"
type input "VEJARANO MIGUEL ANGEL"
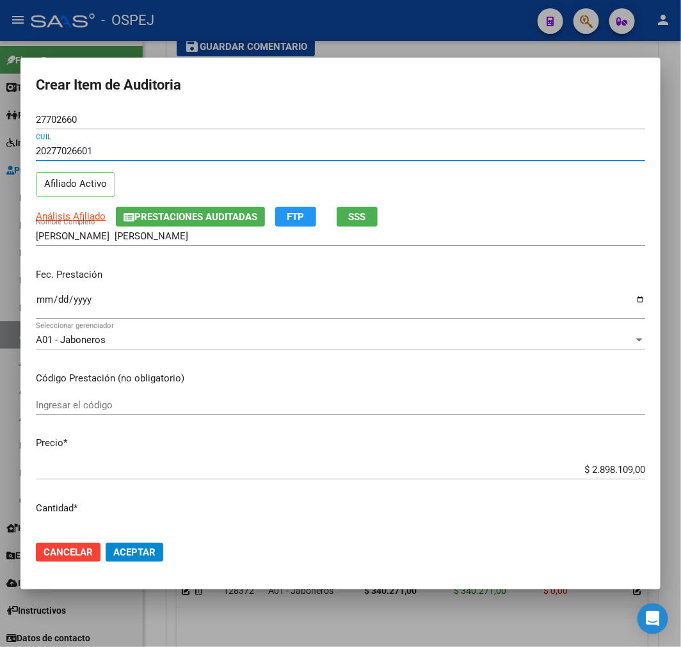
type input "20277026601"
click at [604, 470] on input "$ 2.898.109,00" at bounding box center [340, 470] width 609 height 12
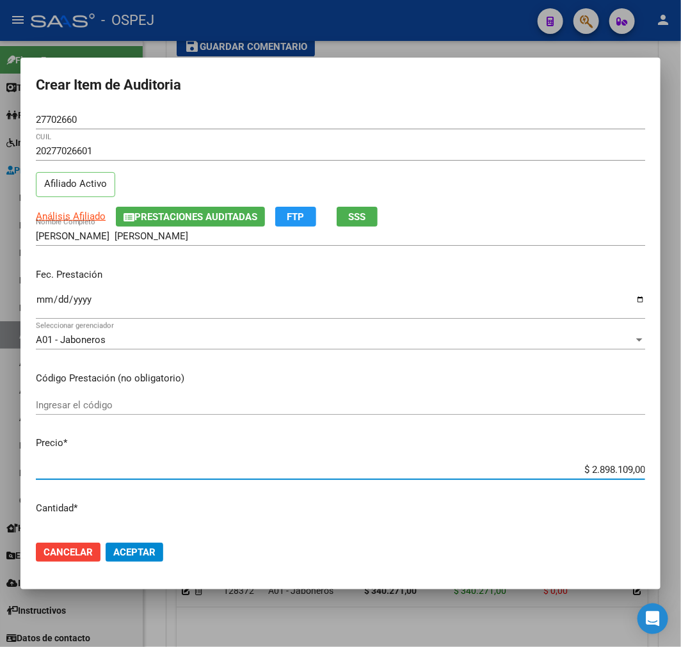
click at [603, 471] on input "$ 2.898.109,00" at bounding box center [340, 470] width 609 height 12
click at [612, 468] on input "$ 2.898.109,00" at bounding box center [340, 470] width 609 height 12
type input "$ 0,04"
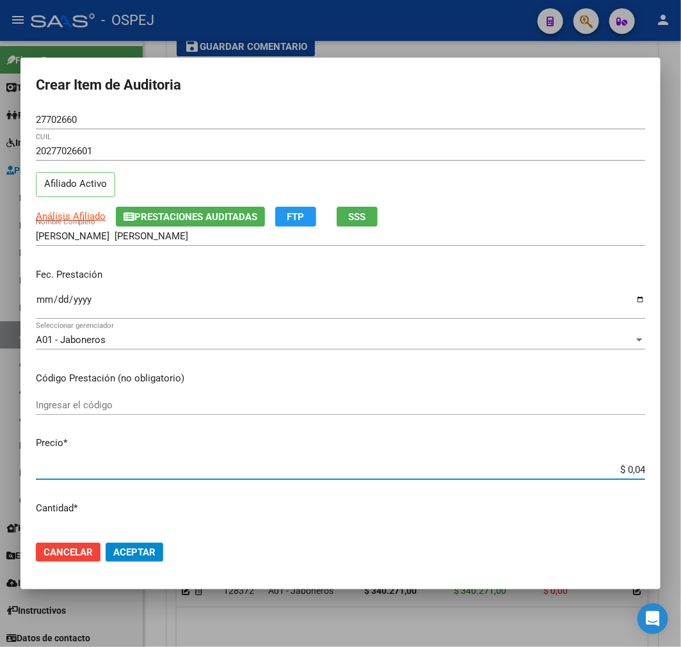
type input "$ 0,49"
type input "$ 4,99"
type input "$ 49,95"
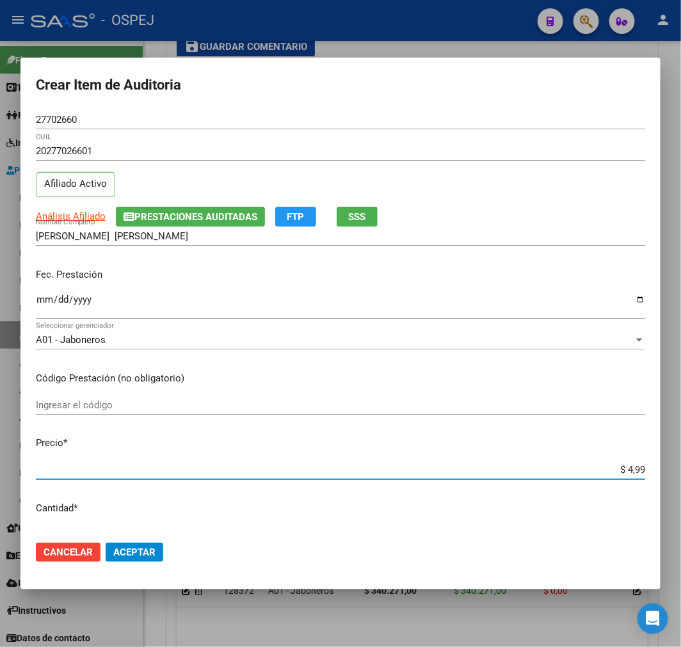
type input "$ 49,95"
type input "$ 499,58"
type input "$ 4.995,89"
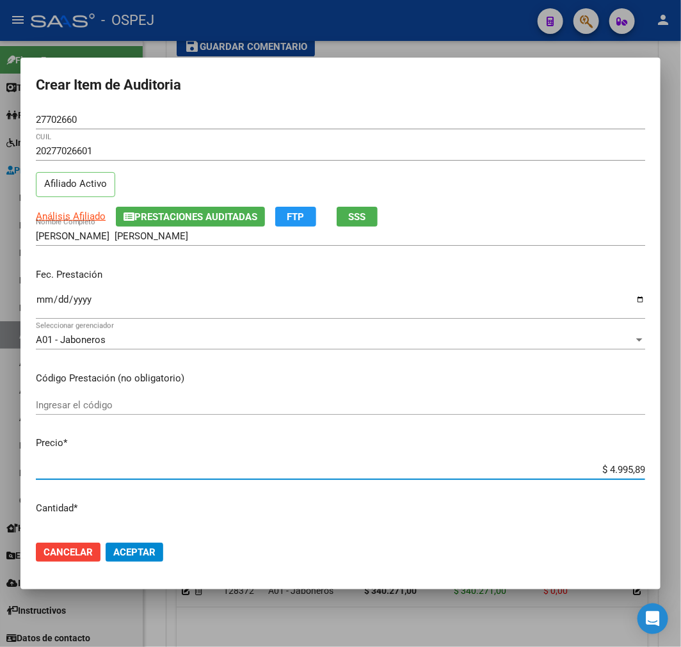
type input "$ 49.958,90"
type input "$ 499.589,00"
click at [162, 555] on mat-dialog-actions "Cancelar Aceptar" at bounding box center [340, 551] width 609 height 43
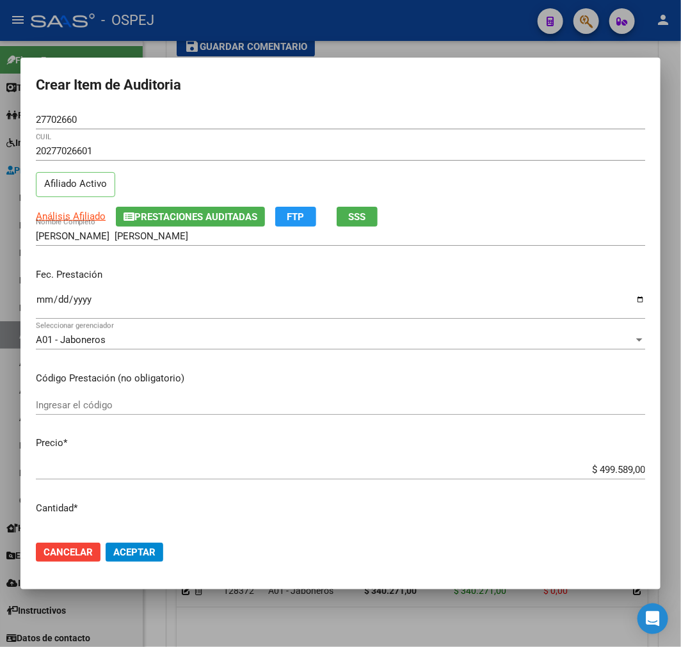
click at [156, 553] on button "Aceptar" at bounding box center [135, 551] width 58 height 19
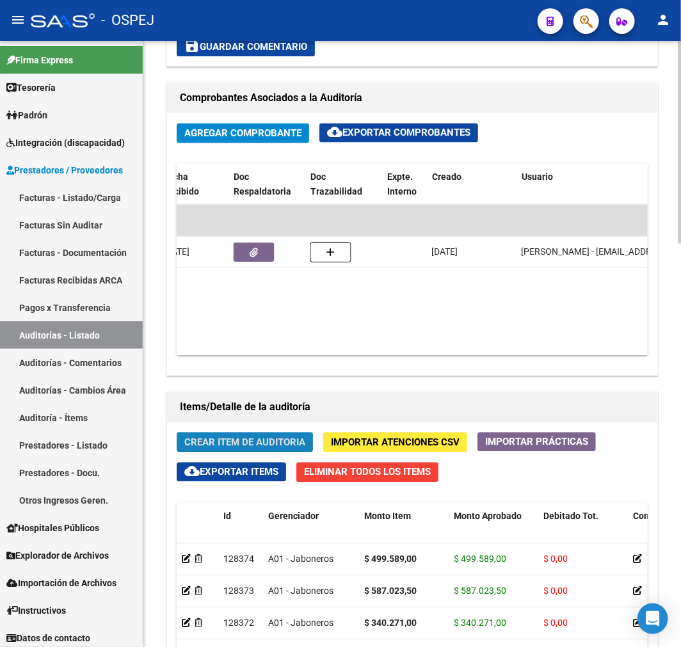
click at [248, 440] on span "Crear Item de Auditoria" at bounding box center [244, 443] width 121 height 12
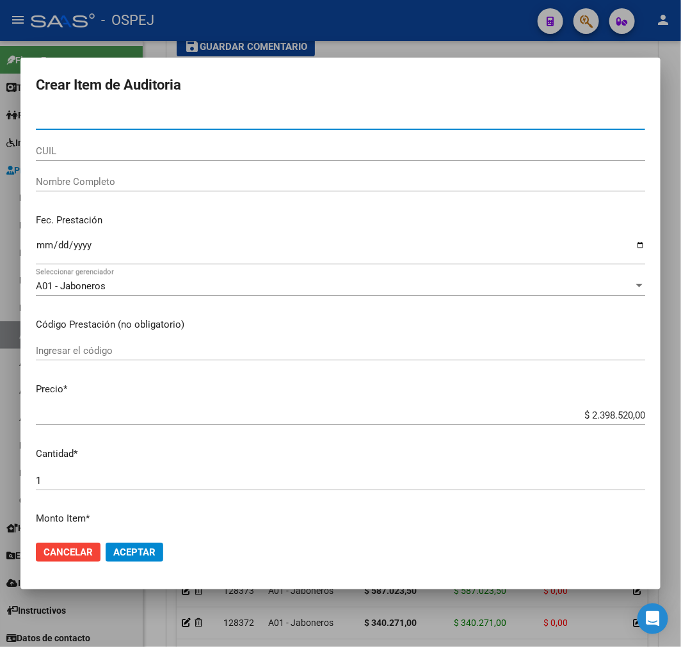
click at [148, 148] on input "CUIL" at bounding box center [340, 151] width 609 height 12
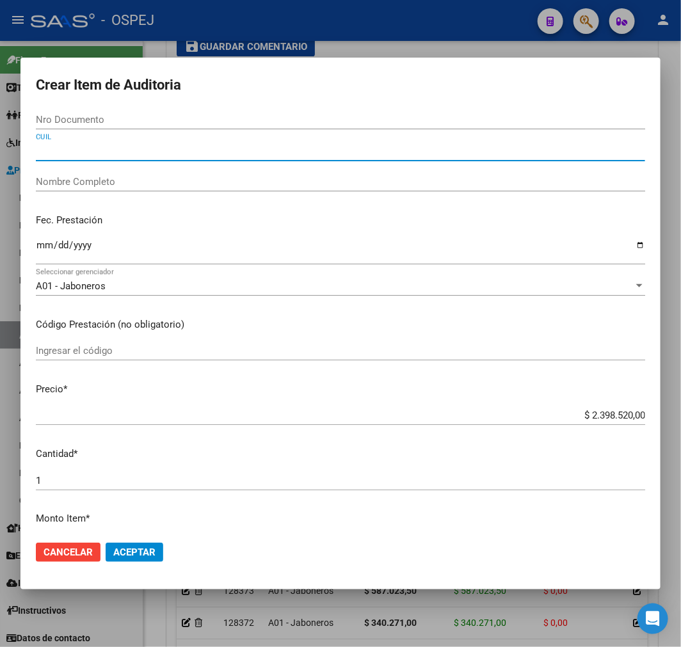
paste input "23506502144"
type input "23506502144"
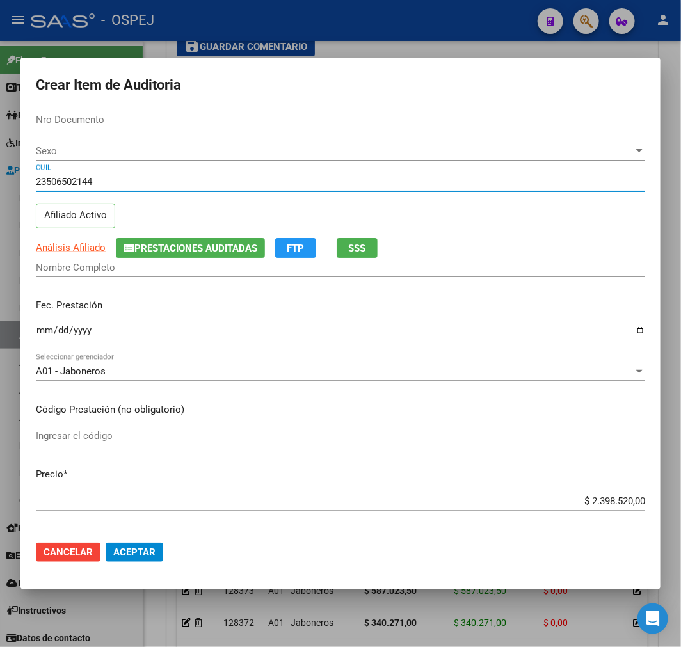
type input "50650214"
type input "PEREZ BERENICE ANTONELLA ."
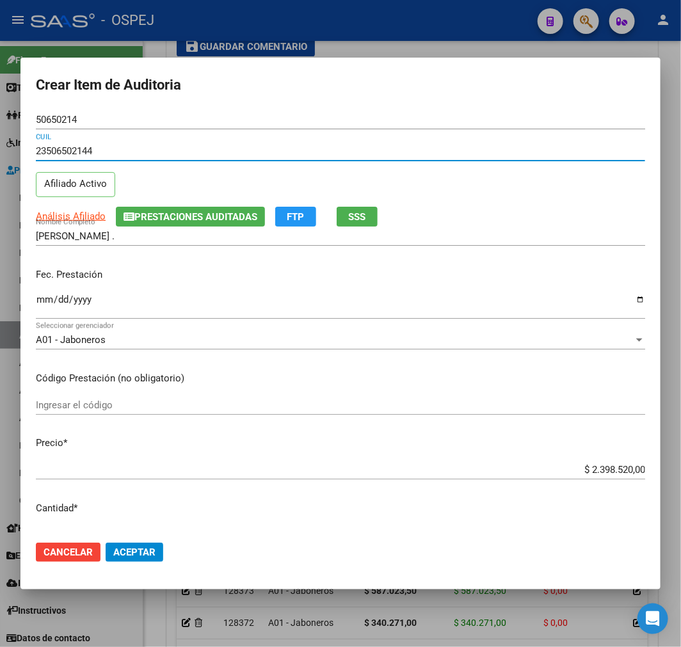
type input "23506502144"
click at [605, 466] on input "$ 2.398.520,00" at bounding box center [340, 470] width 609 height 12
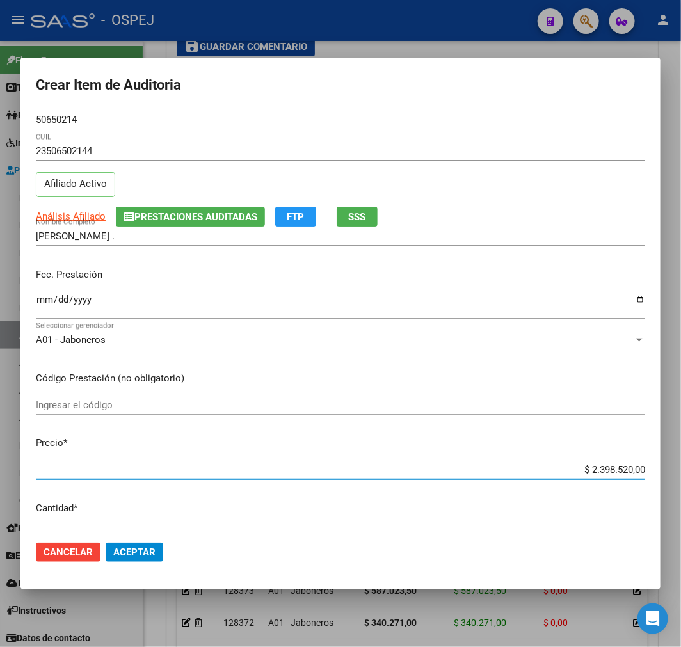
click at [605, 466] on input "$ 2.398.520,00" at bounding box center [340, 470] width 609 height 12
click at [345, 633] on div at bounding box center [340, 323] width 681 height 647
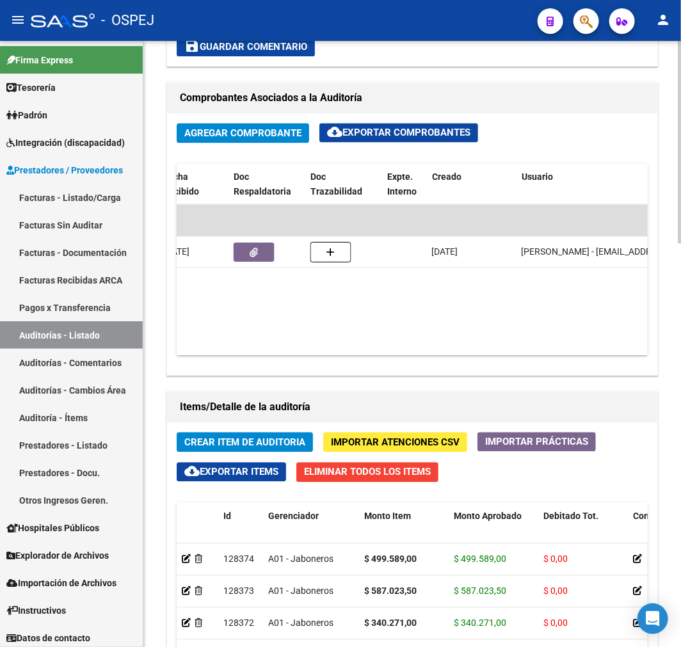
click at [274, 440] on span "Crear Item de Auditoria" at bounding box center [244, 443] width 121 height 12
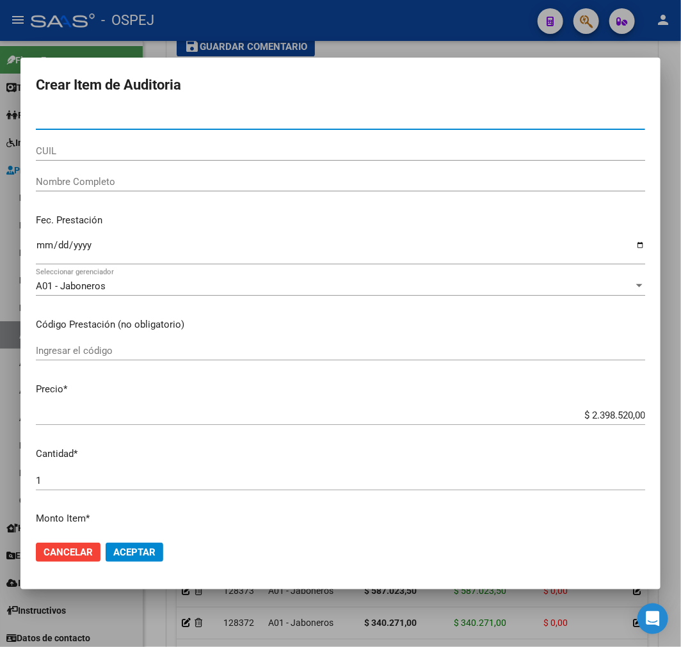
click at [177, 147] on input "CUIL" at bounding box center [340, 151] width 609 height 12
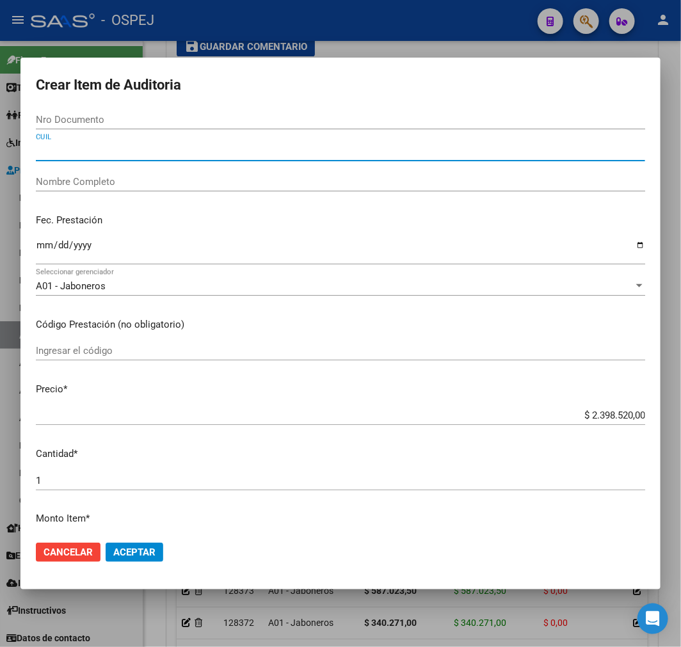
paste input "23471430749"
type input "23471430749"
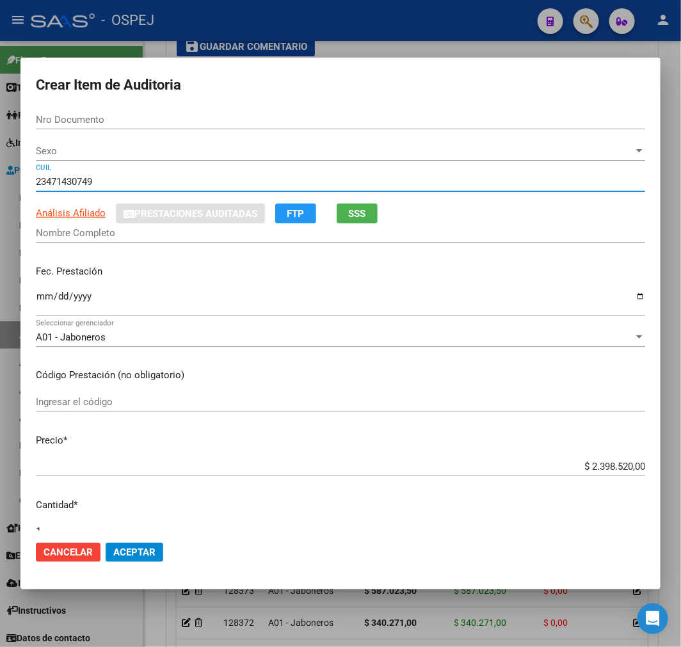
type input "47143074"
type input "GIMENEZ BENITEZ LUCAS RAMON"
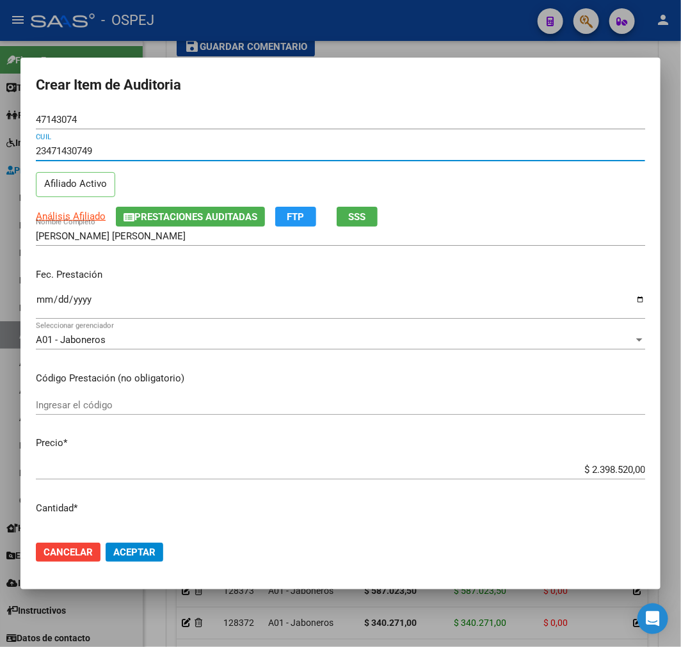
type input "23471430749"
click at [567, 476] on div "$ 2.398.520,00 Ingresar el precio" at bounding box center [340, 469] width 609 height 19
click at [587, 475] on div "$ 2.398.520,00 Ingresar el precio" at bounding box center [340, 469] width 609 height 19
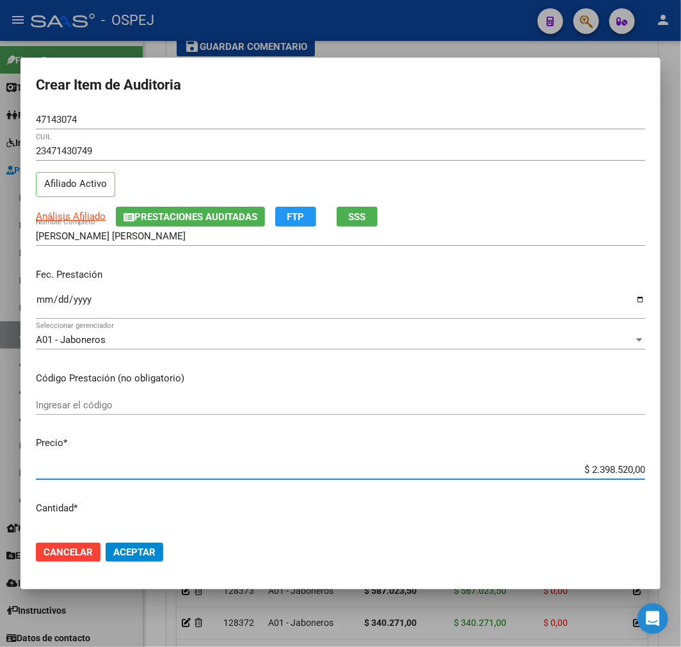
click at [593, 465] on input "$ 2.398.520,00" at bounding box center [340, 470] width 609 height 12
click at [604, 468] on input "$ 2.398.520,00" at bounding box center [340, 470] width 609 height 12
click at [610, 464] on input "$ 2.398.520,00" at bounding box center [340, 470] width 609 height 12
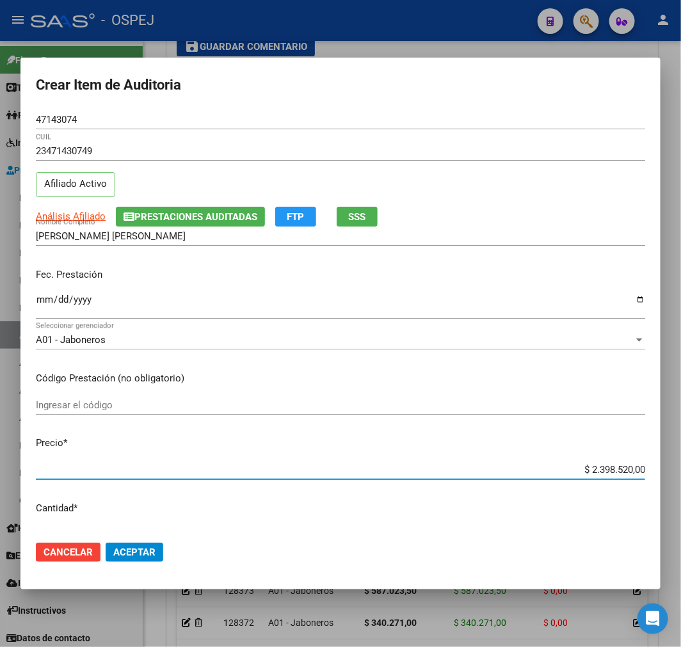
click at [610, 464] on input "$ 2.398.520,00" at bounding box center [340, 470] width 609 height 12
click at [598, 473] on input "$ 2.398.520,00" at bounding box center [340, 470] width 609 height 12
click at [598, 474] on input "$ 2.398.520,00" at bounding box center [340, 470] width 609 height 12
type input "$ 0,04"
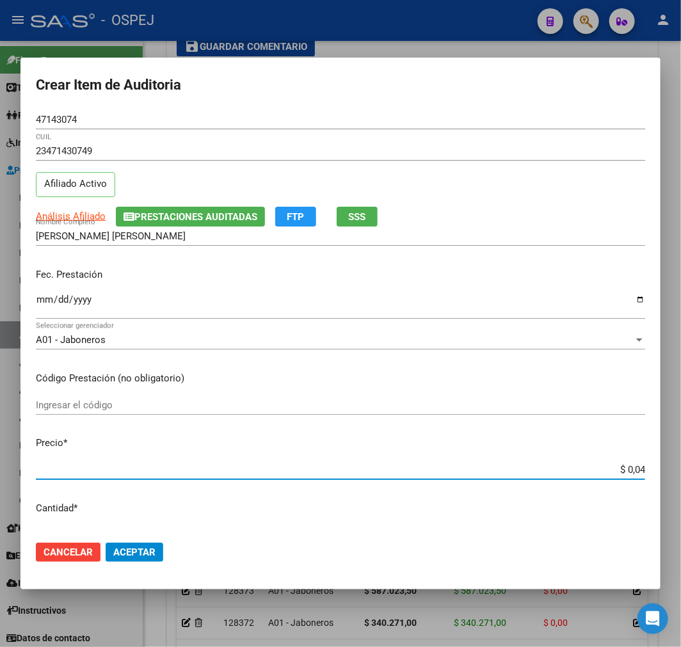
type input "$ 0,46"
type input "$ 4,62"
type input "$ 46,25"
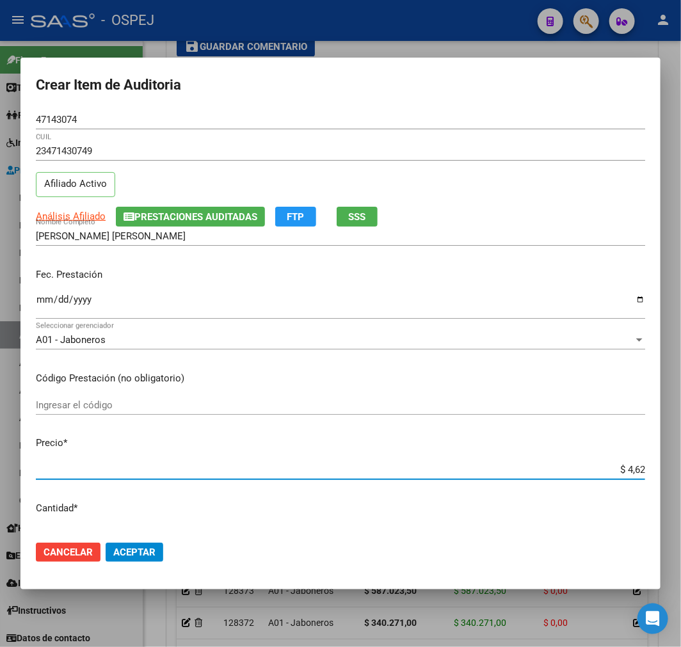
type input "$ 46,25"
type input "$ 462,58"
type input "$ 4.625,83"
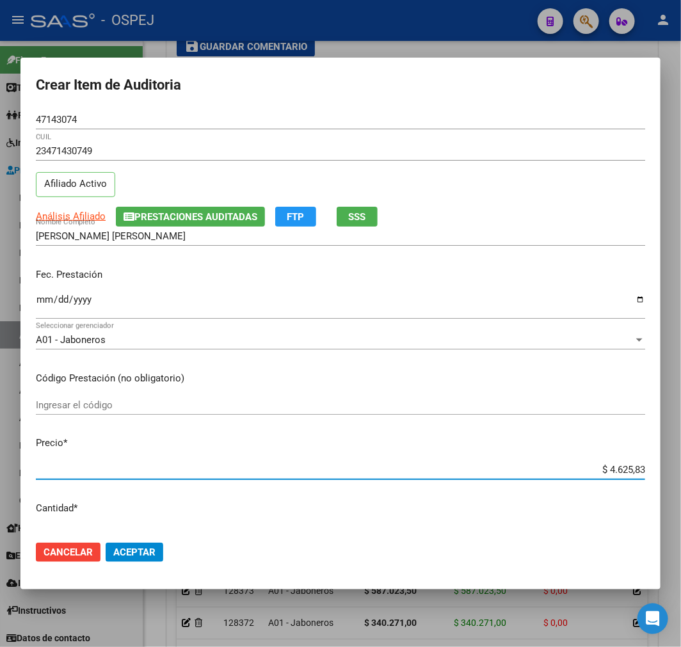
type input "$ 46.258,30"
type input "$ 462.583,00"
click at [137, 552] on span "Aceptar" at bounding box center [134, 552] width 42 height 12
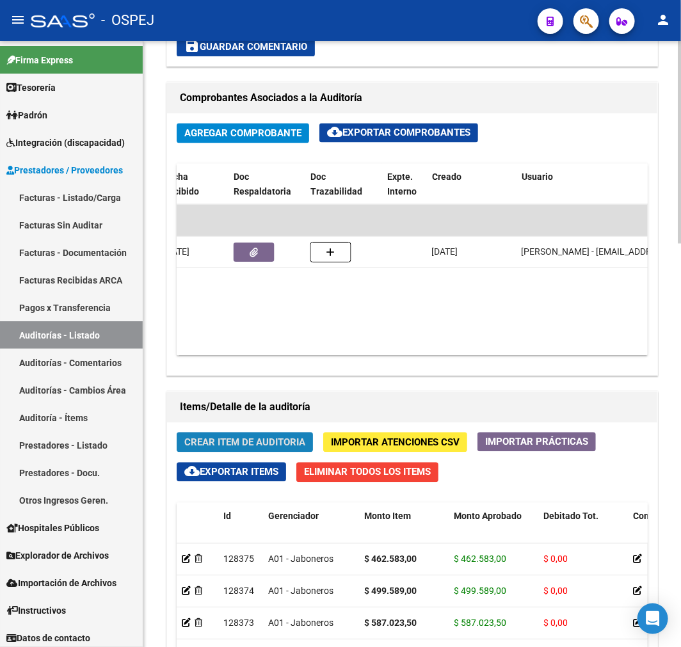
click at [272, 448] on span "Crear Item de Auditoria" at bounding box center [244, 443] width 121 height 12
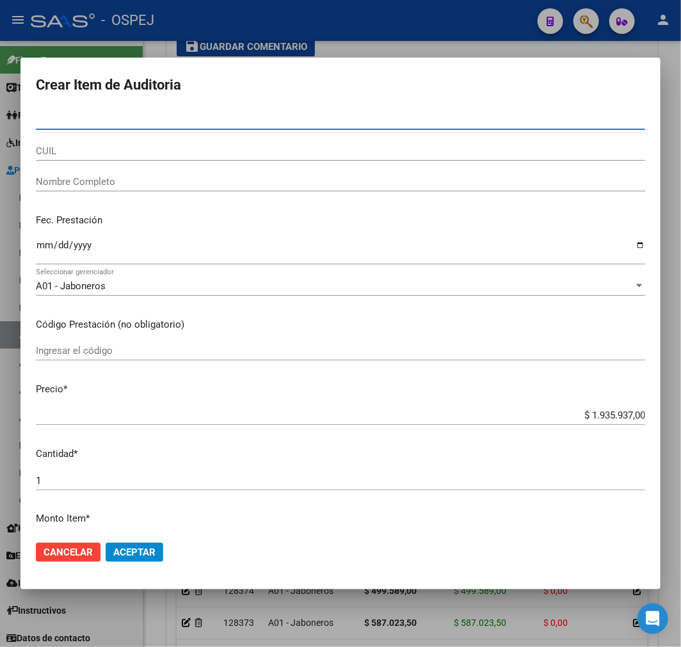
click at [139, 148] on input "CUIL" at bounding box center [340, 151] width 609 height 12
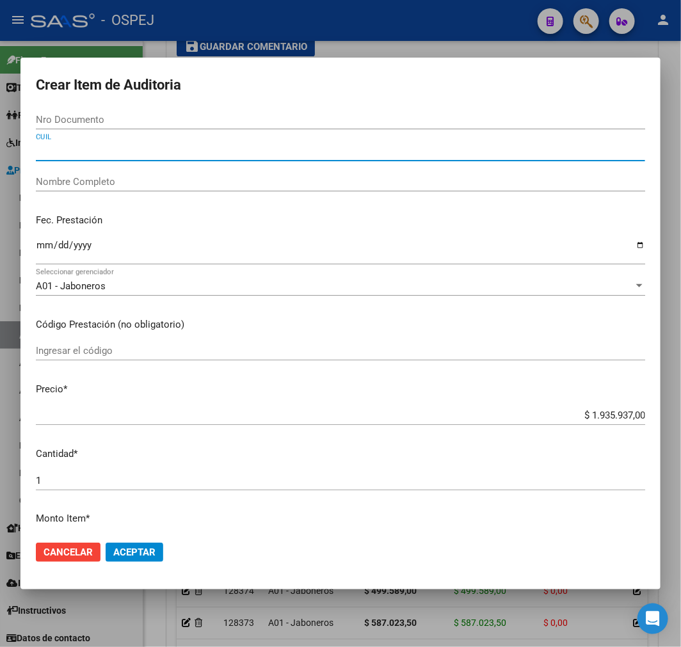
paste input "27345177502"
type input "27345177502"
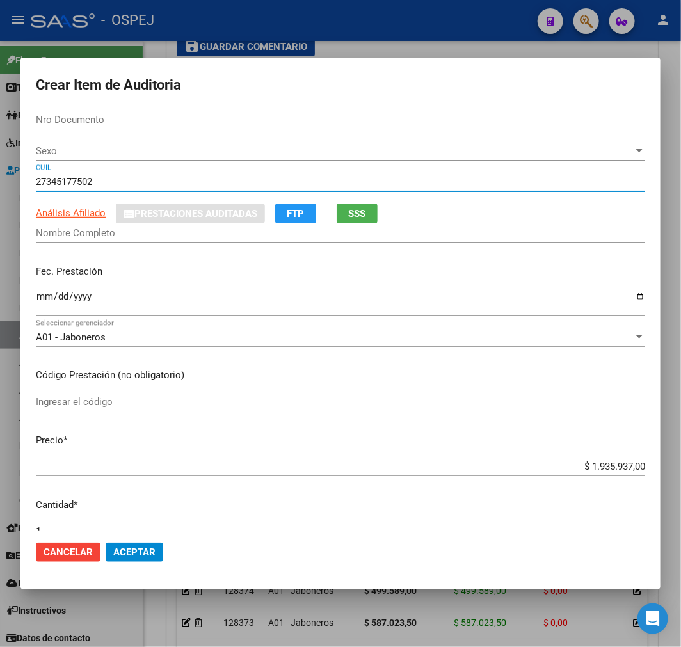
type input "34517750"
type input "OJEDES DEBORA"
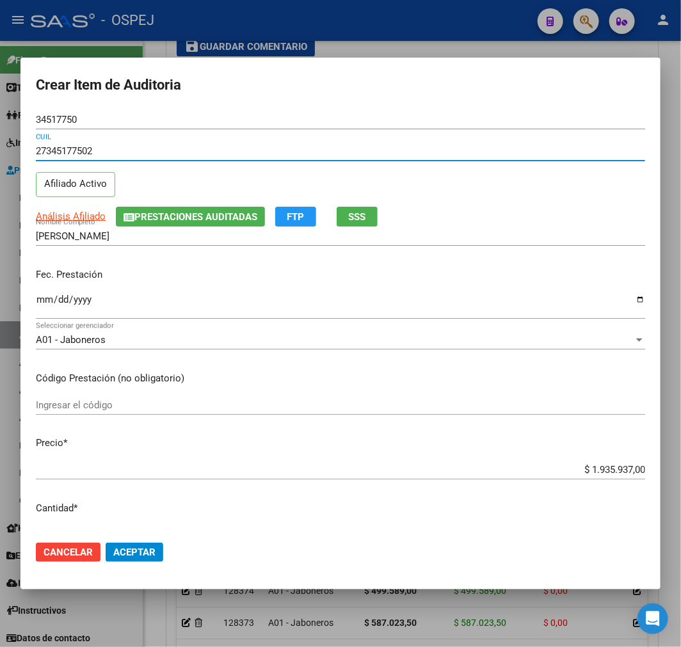
type input "27345177502"
click at [605, 473] on input "$ 1.935.937,00" at bounding box center [340, 470] width 609 height 12
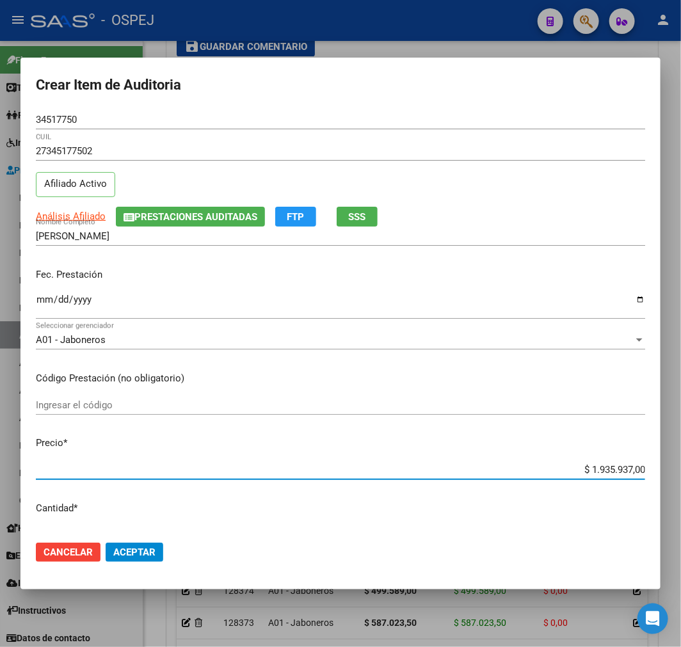
click at [605, 473] on input "$ 1.935.937,00" at bounding box center [340, 470] width 609 height 12
click at [608, 471] on input "$ 1.935.937,00" at bounding box center [340, 470] width 609 height 12
click at [621, 469] on input "$ 1.935.937,00" at bounding box center [340, 470] width 609 height 12
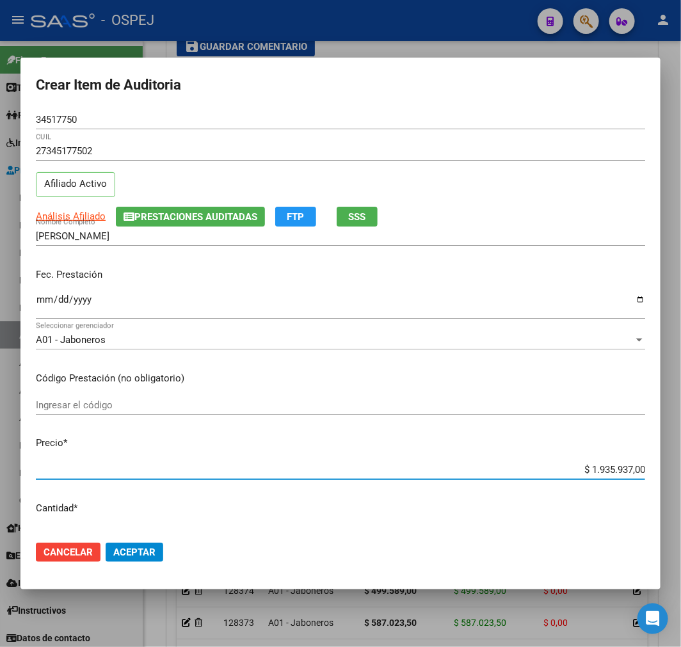
type input "$ 0,05"
type input "$ 0,55"
type input "$ 5,57"
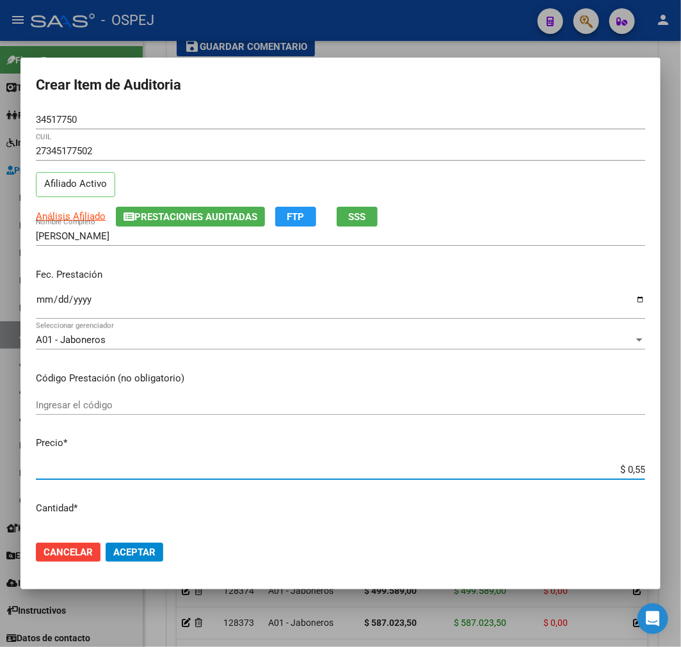
type input "$ 5,57"
type input "$ 55,70"
type input "$ 557,06"
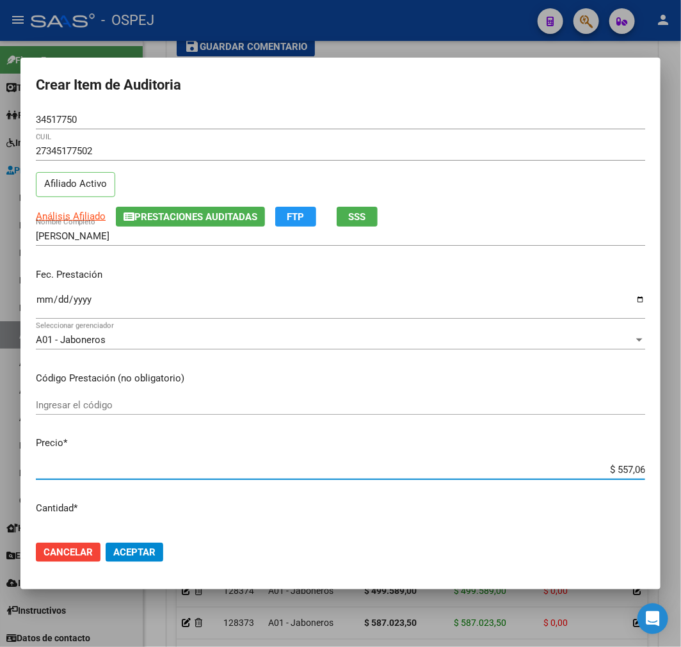
type input "$ 5.570,66"
type input "$ 55.706,60"
type input "$ 557.066,00"
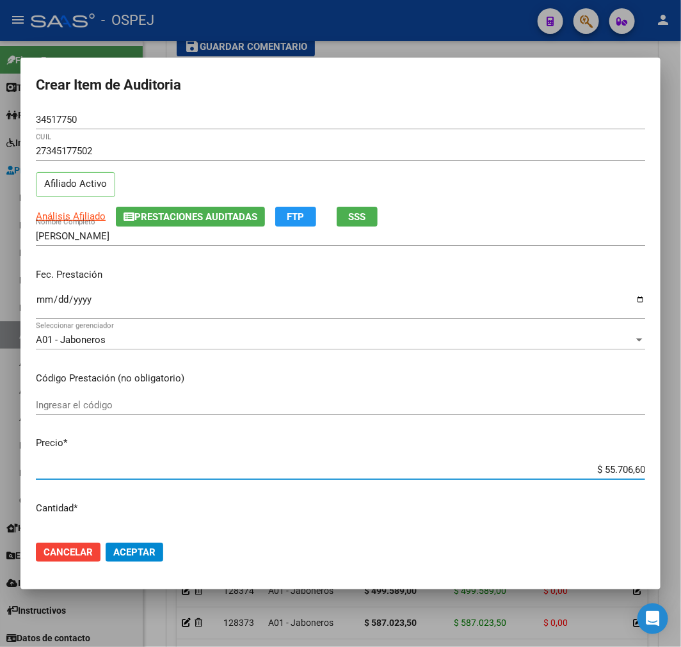
type input "$ 557.066,00"
click at [139, 541] on mat-dialog-actions "Cancelar Aceptar" at bounding box center [340, 551] width 609 height 43
click at [155, 557] on span "Aceptar" at bounding box center [134, 552] width 42 height 12
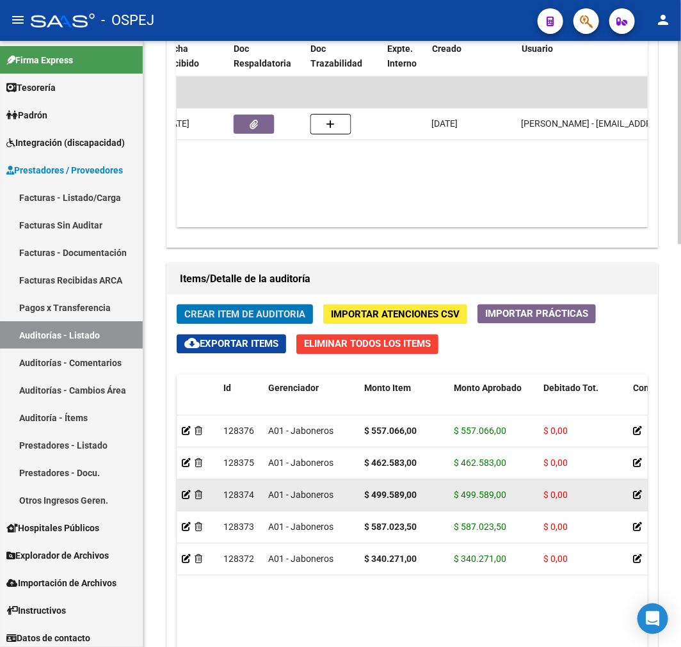
scroll to position [924, 0]
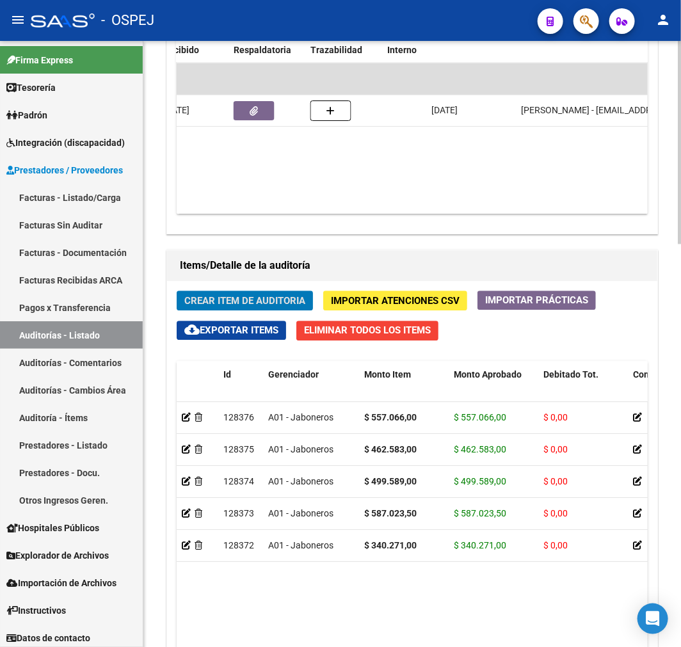
click at [303, 298] on span "Crear Item de Auditoria" at bounding box center [244, 301] width 121 height 12
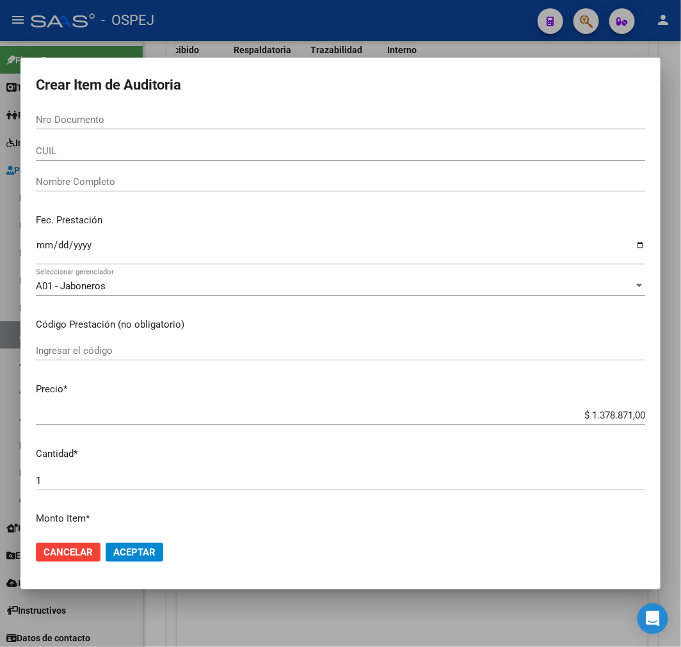
click at [65, 150] on input "CUIL" at bounding box center [340, 151] width 609 height 12
paste input "20959203327"
type input "20959203327"
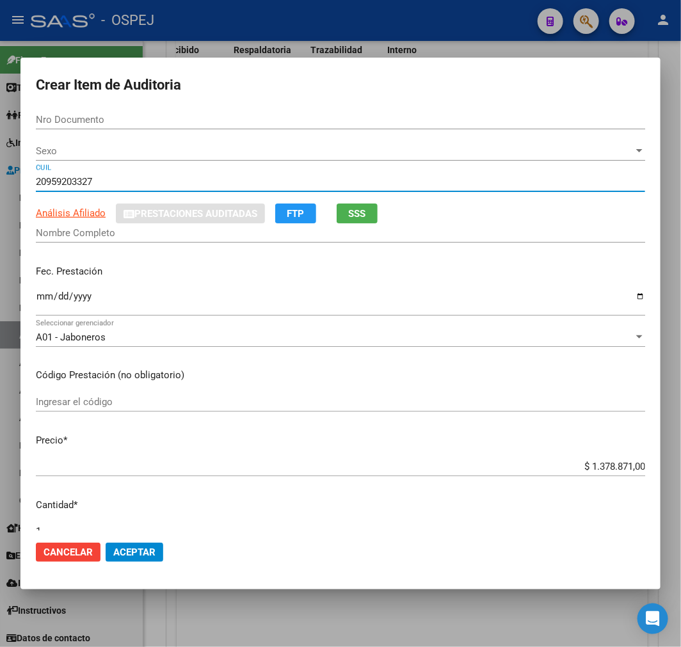
type input "95920332"
type input "NUÑEZ COLMENARES OSCAR SANTIAGO"
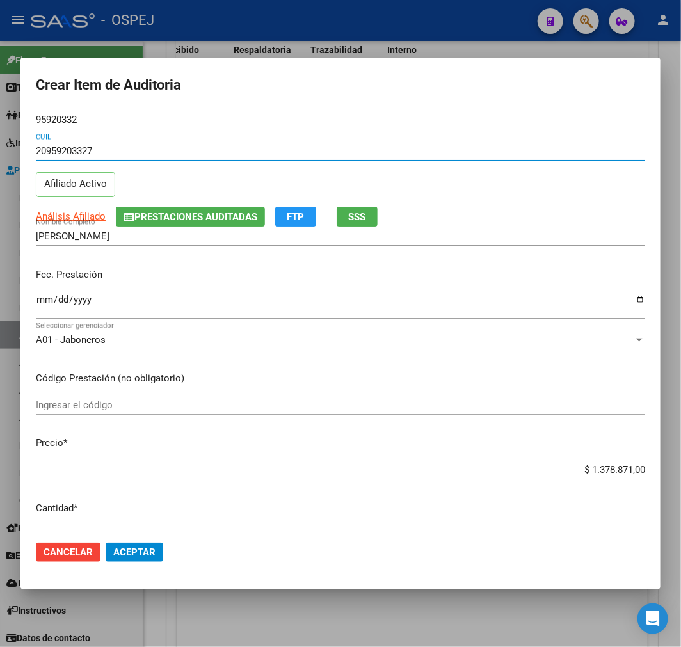
click at [614, 470] on input "$ 1.378.871,00" at bounding box center [340, 470] width 609 height 12
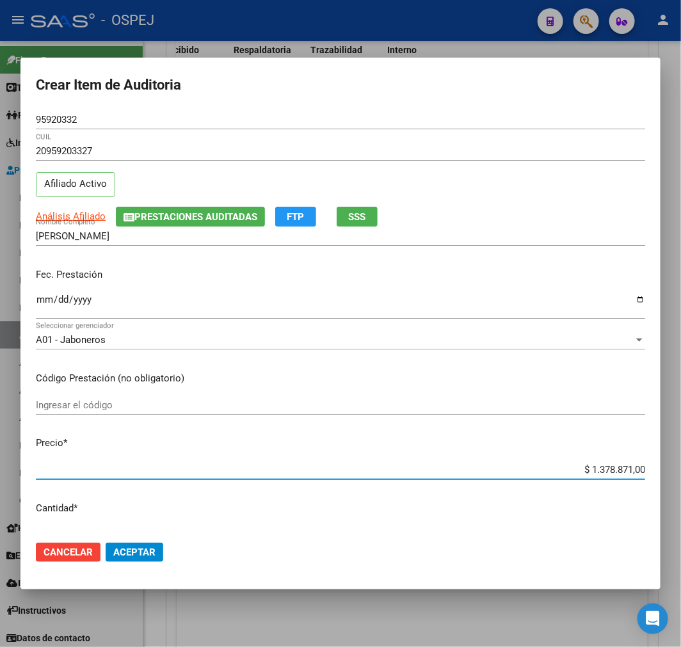
click at [614, 470] on input "$ 1.378.871,00" at bounding box center [340, 470] width 609 height 12
click at [45, 155] on input "20959203327" at bounding box center [340, 151] width 609 height 12
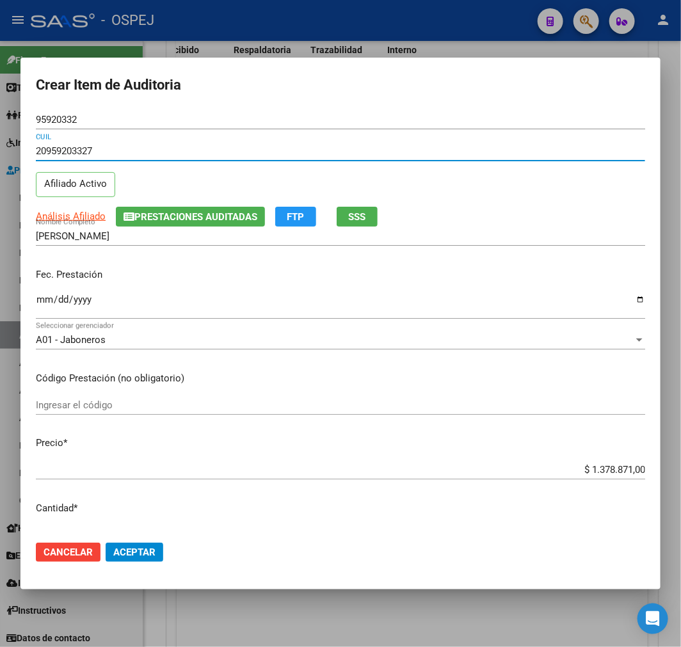
paste input "1912418"
type input "20951912418"
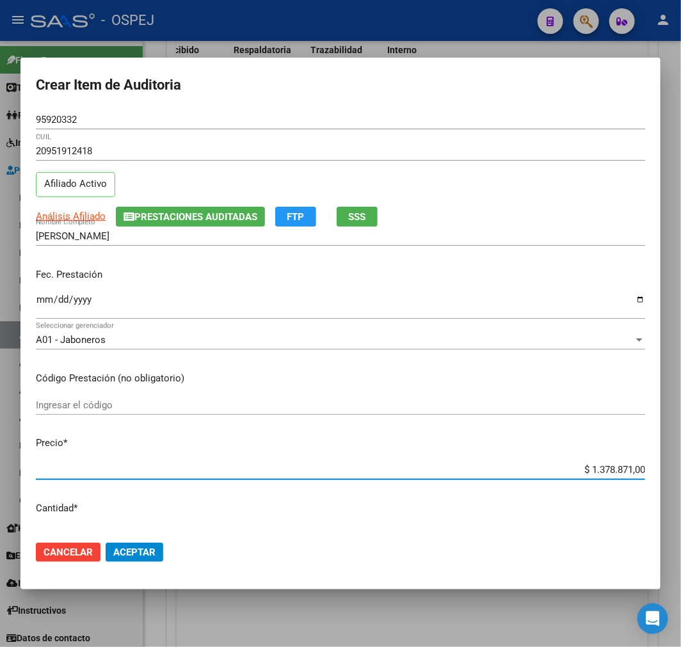
click at [600, 468] on input "$ 1.378.871,00" at bounding box center [340, 470] width 609 height 12
click at [77, 151] on input "20951912418" at bounding box center [340, 151] width 609 height 12
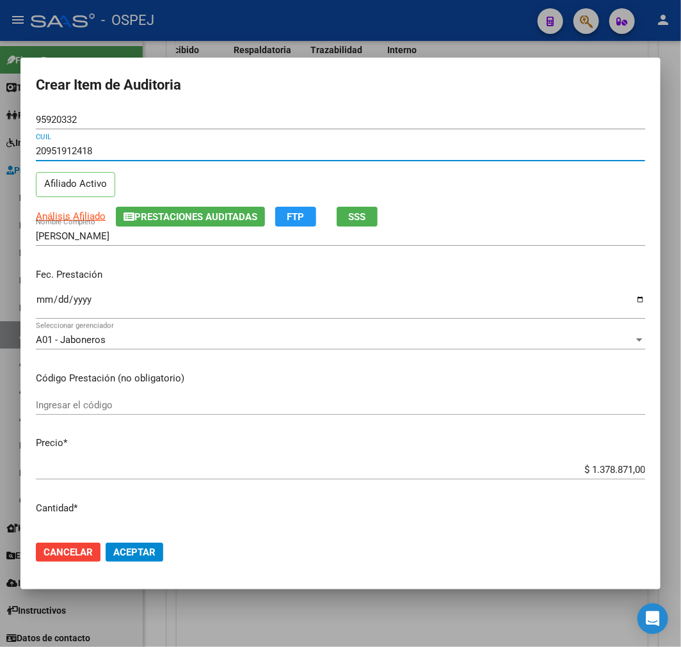
click at [77, 151] on input "20951912418" at bounding box center [340, 151] width 609 height 12
click at [271, 631] on div at bounding box center [340, 323] width 681 height 647
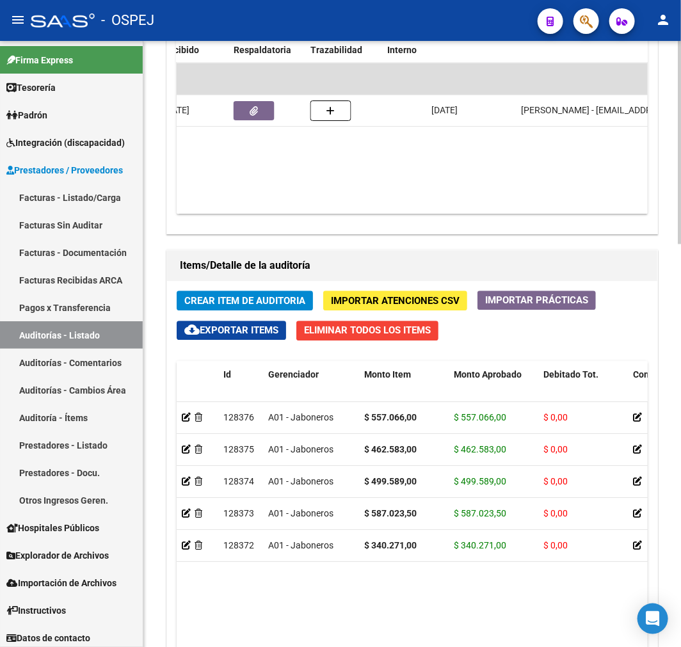
click at [263, 308] on button "Crear Item de Auditoria" at bounding box center [245, 300] width 136 height 20
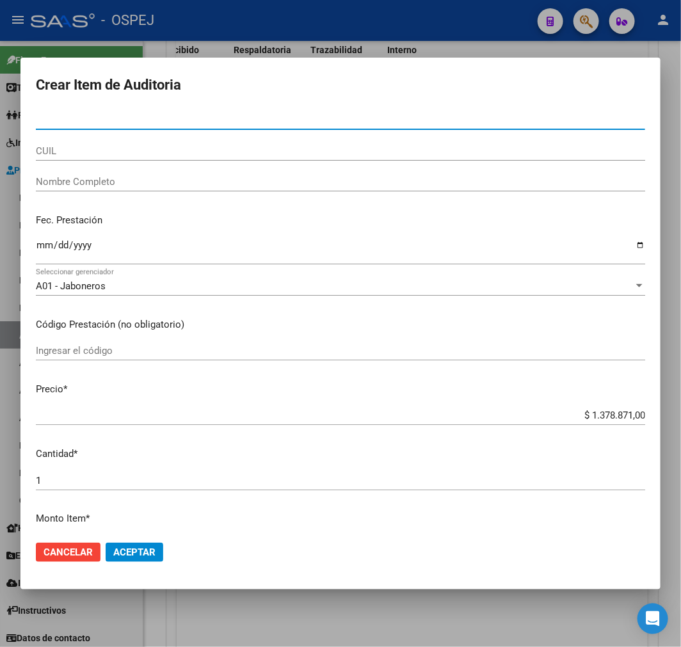
click at [69, 147] on input "CUIL" at bounding box center [340, 151] width 609 height 12
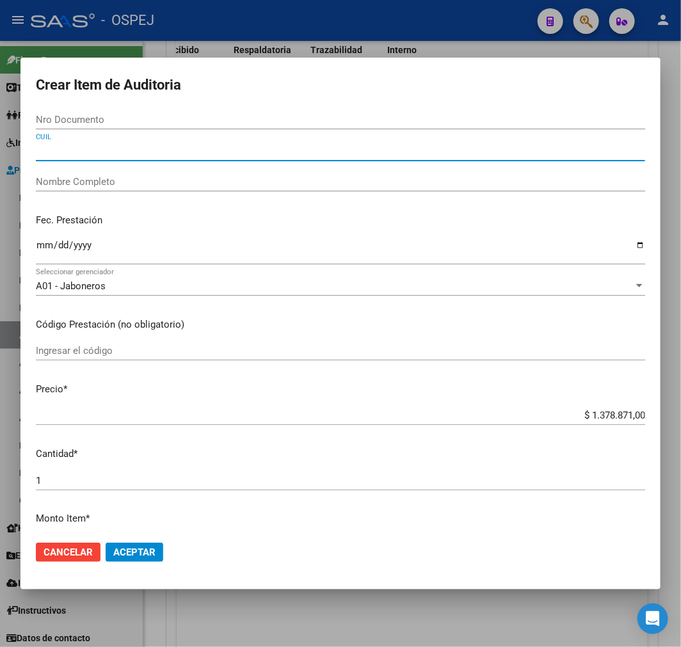
paste input "20951912418"
type input "20951912418"
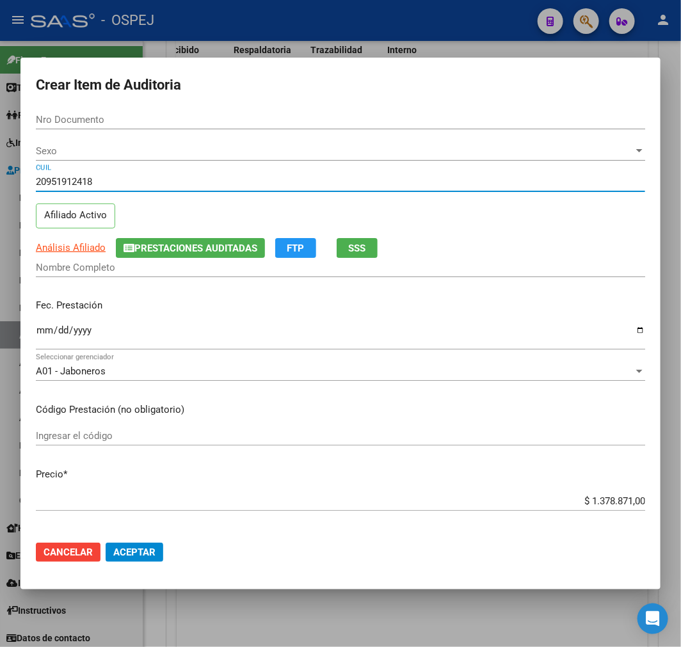
type input "95191241"
type input "DUARTE SAUCEDO GUSTAVO"
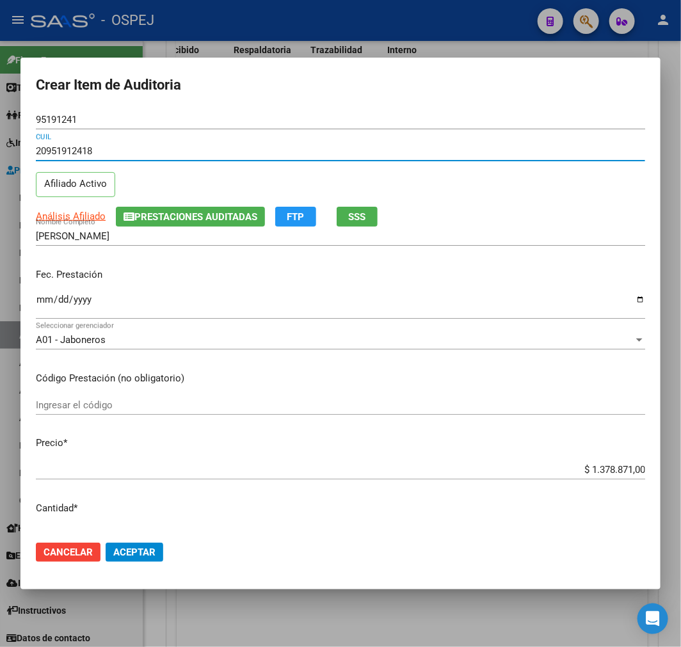
type input "20951912418"
click at [617, 468] on input "$ 1.378.871,00" at bounding box center [340, 470] width 609 height 12
click at [617, 465] on input "$ 1.378.871,00" at bounding box center [340, 470] width 609 height 12
click at [611, 463] on div "$ 1.378.871,00 Ingresar el precio" at bounding box center [340, 469] width 609 height 19
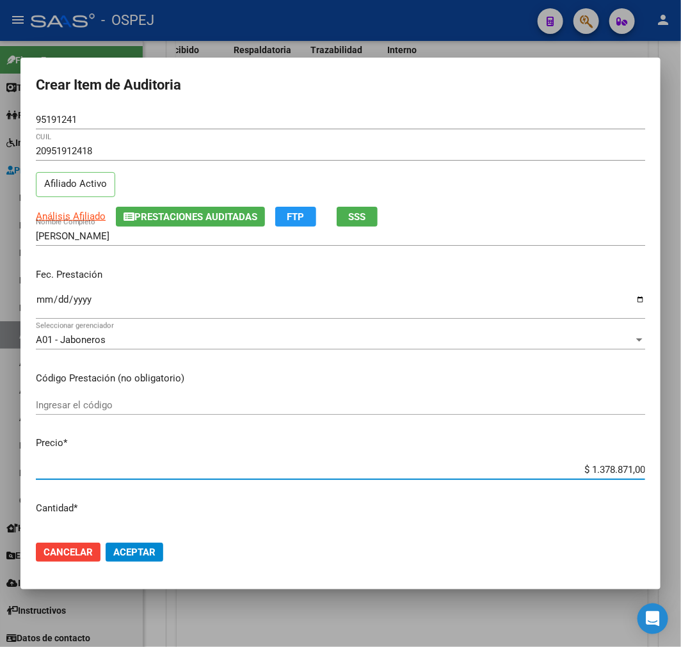
click at [606, 478] on div "$ 1.378.871,00 Ingresar el precio" at bounding box center [340, 469] width 609 height 19
click at [605, 470] on input "$ 1.378.871,00" at bounding box center [340, 470] width 609 height 12
click at [366, 626] on div at bounding box center [340, 323] width 681 height 647
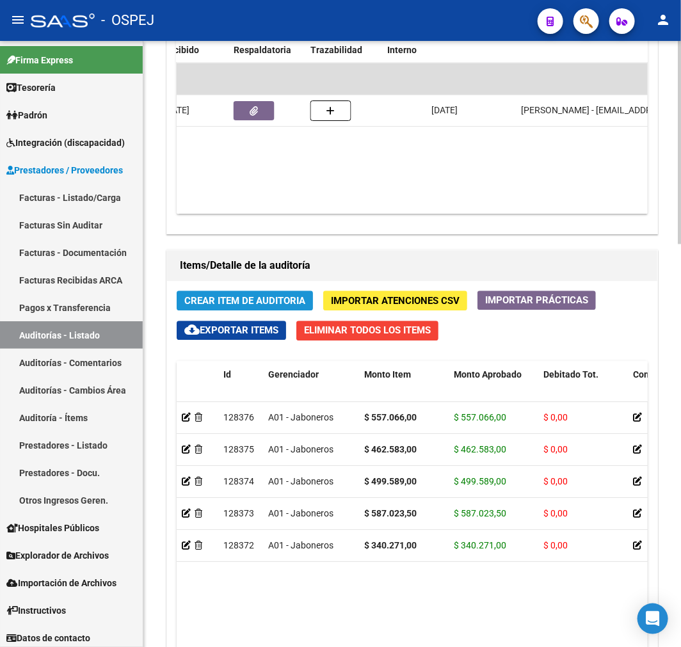
click at [279, 302] on span "Crear Item de Auditoria" at bounding box center [244, 301] width 121 height 12
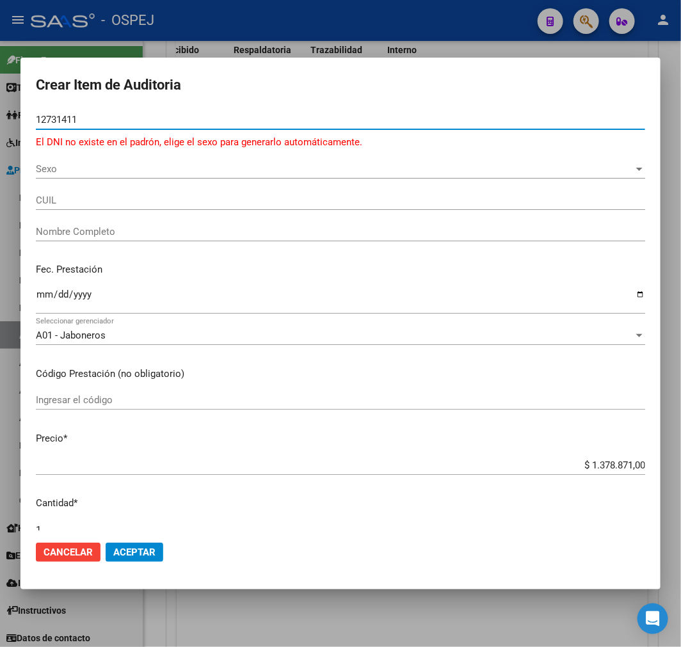
type input "12731411"
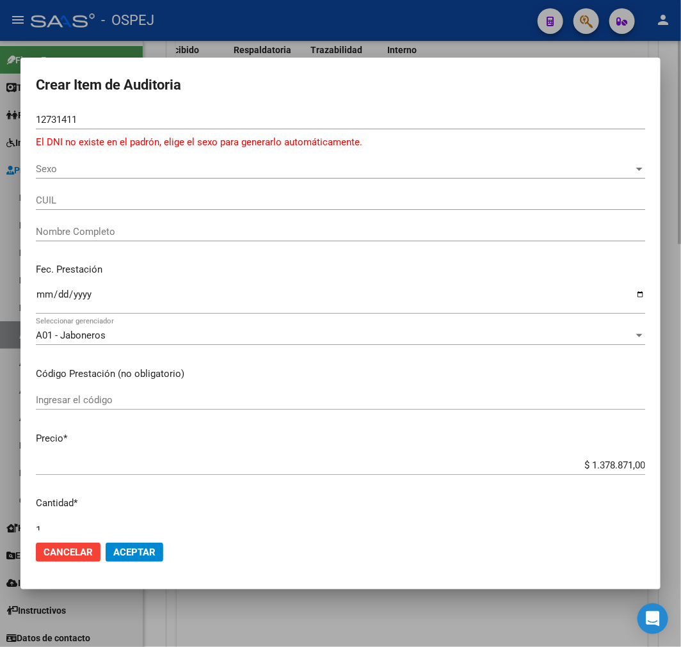
click at [427, 629] on div at bounding box center [340, 323] width 681 height 647
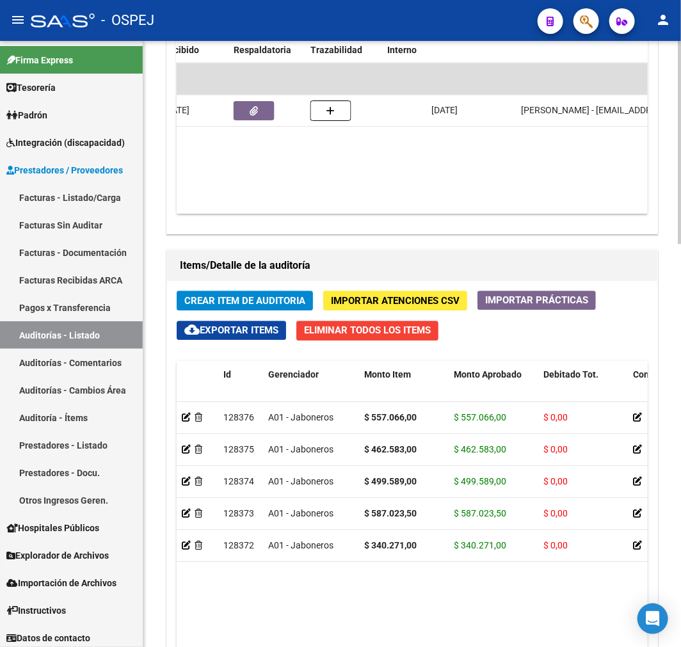
click at [296, 301] on span "Crear Item de Auditoria" at bounding box center [244, 301] width 121 height 12
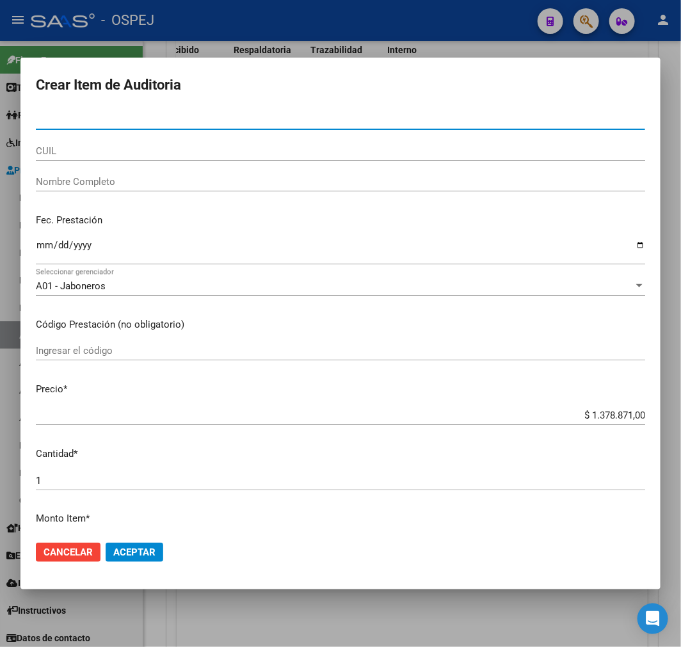
click at [181, 149] on input "CUIL" at bounding box center [340, 151] width 609 height 12
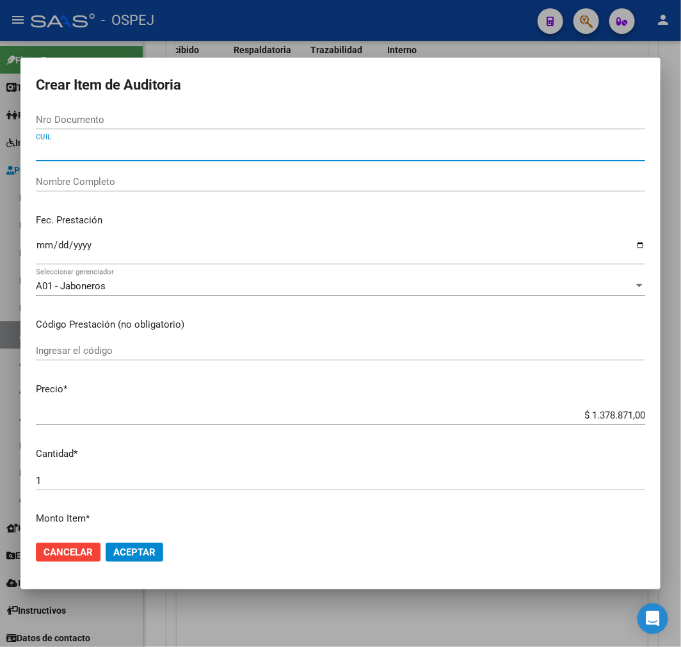
paste input "20951912418"
type input "20951912418"
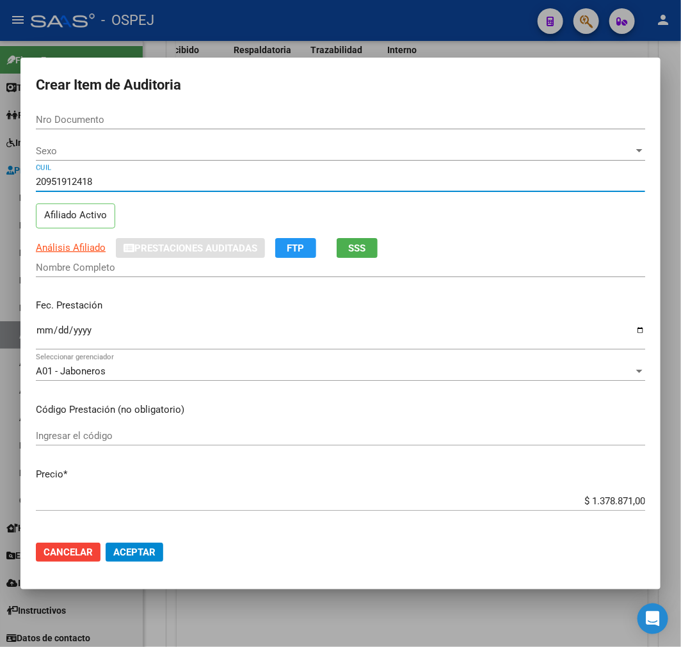
type input "95191241"
type input "DUARTE SAUCEDO GUSTAVO"
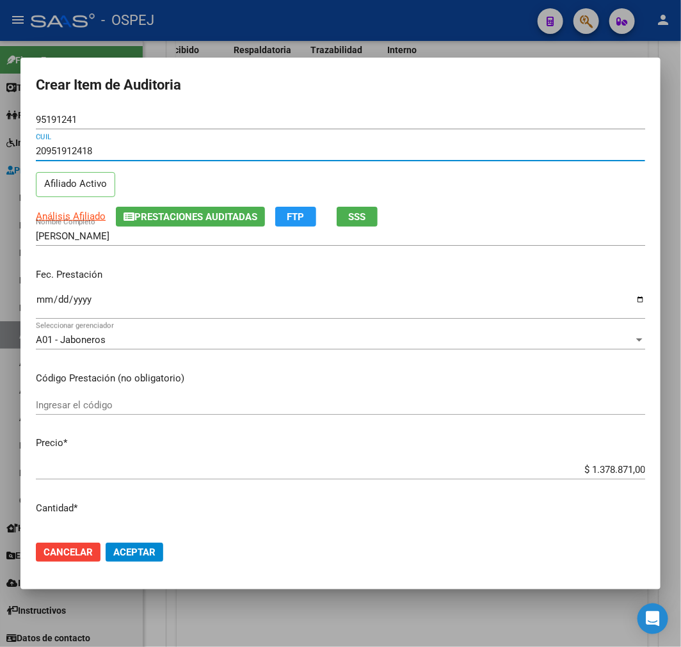
type input "20951912418"
click at [613, 469] on input "$ 1.378.871,00" at bounding box center [340, 470] width 609 height 12
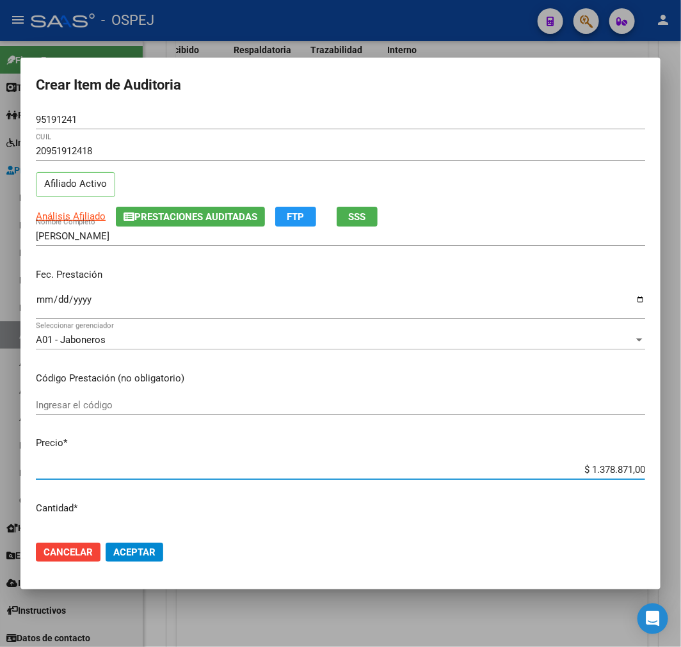
click at [614, 468] on input "$ 1.378.871,00" at bounding box center [340, 470] width 609 height 12
type input "$ 0,03"
type input "$ 0,38"
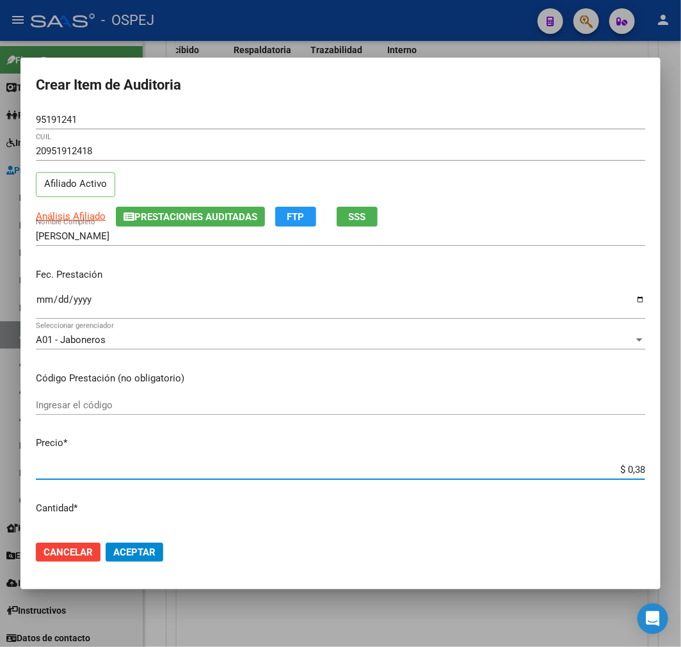
type input "$ 3,86"
type input "$ 38,61"
type input "$ 386,14"
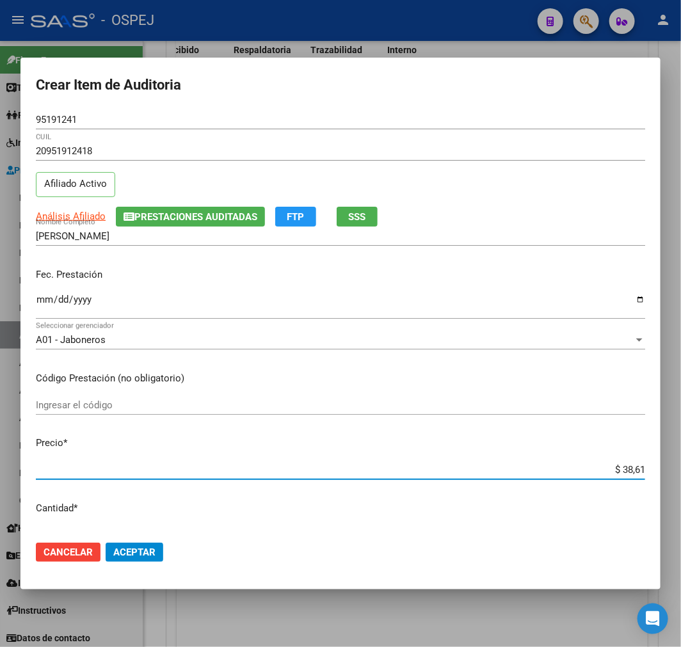
type input "$ 386,14"
type input "$ 3.861,44"
type input "$ 38.614,40"
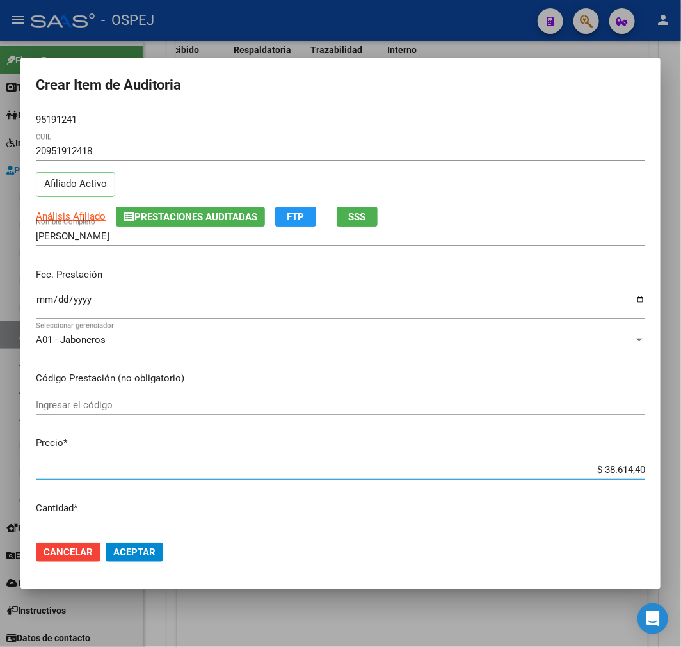
type input "$ 386.144,00"
click at [147, 555] on span "Aceptar" at bounding box center [134, 552] width 42 height 12
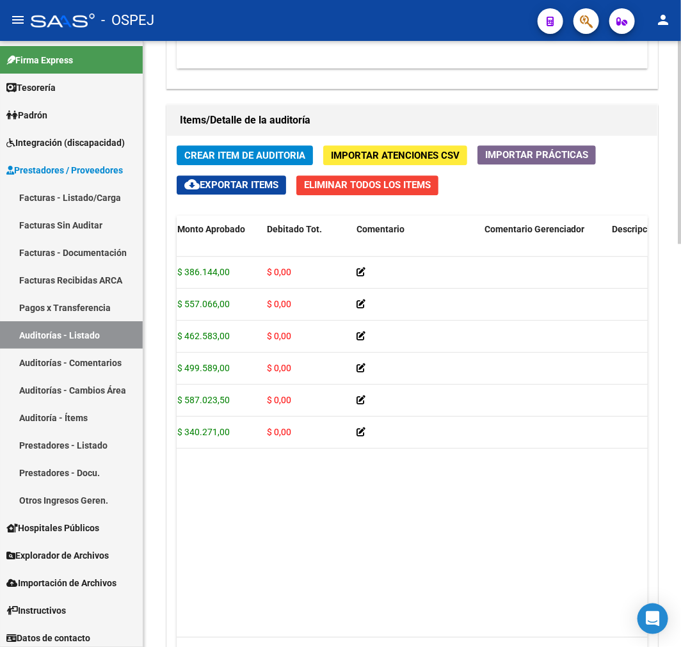
scroll to position [1060, 0]
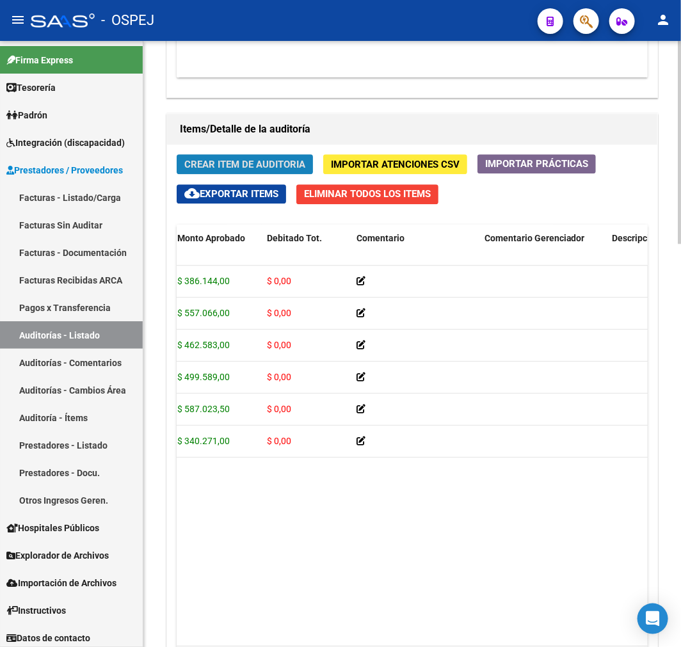
click at [259, 171] on button "Crear Item de Auditoria" at bounding box center [245, 164] width 136 height 20
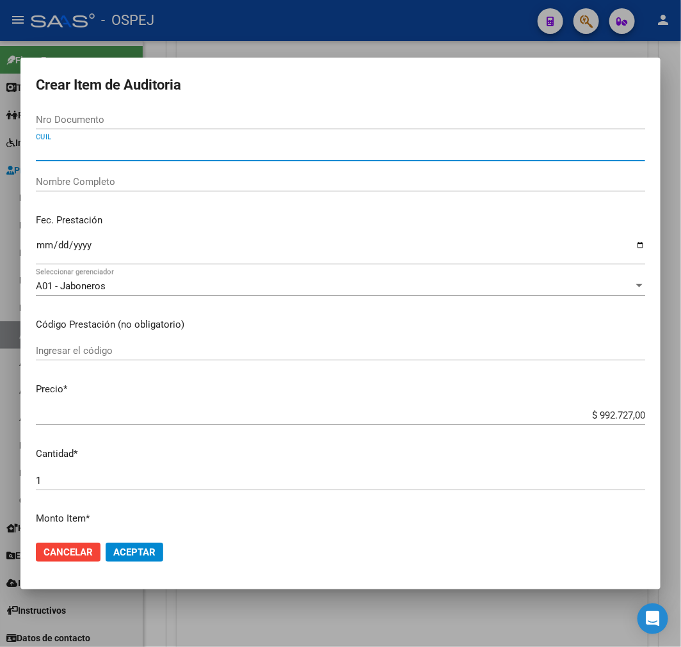
click at [86, 152] on input "CUIL" at bounding box center [340, 151] width 609 height 12
paste input "20959203327"
type input "20959203327"
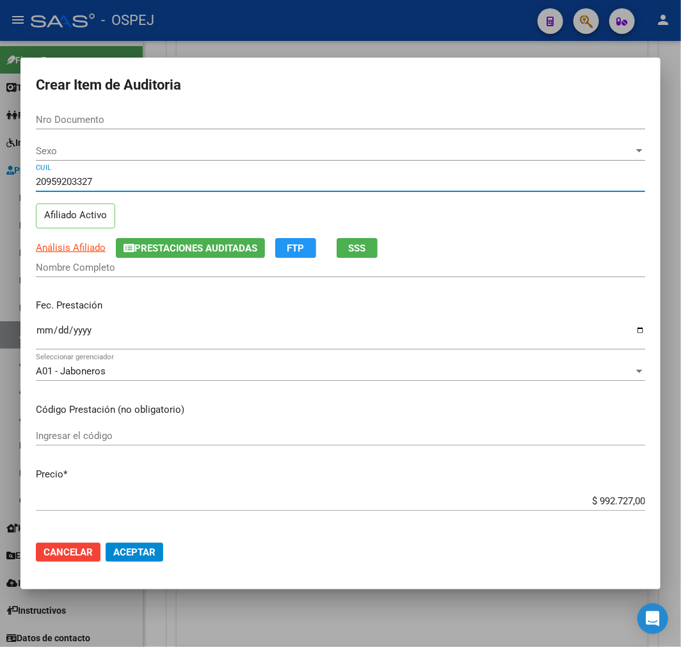
type input "95920332"
type input "NUÑEZ COLMENARES OSCAR SANTIAGO"
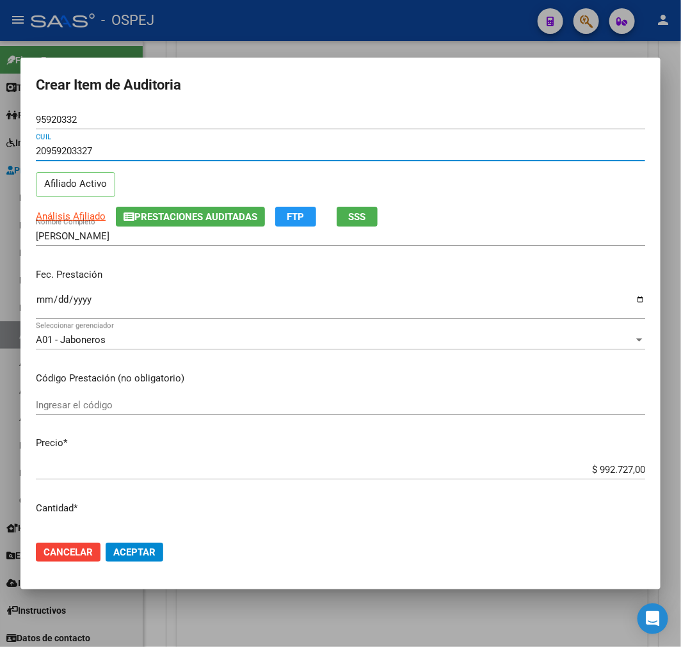
type input "20959203327"
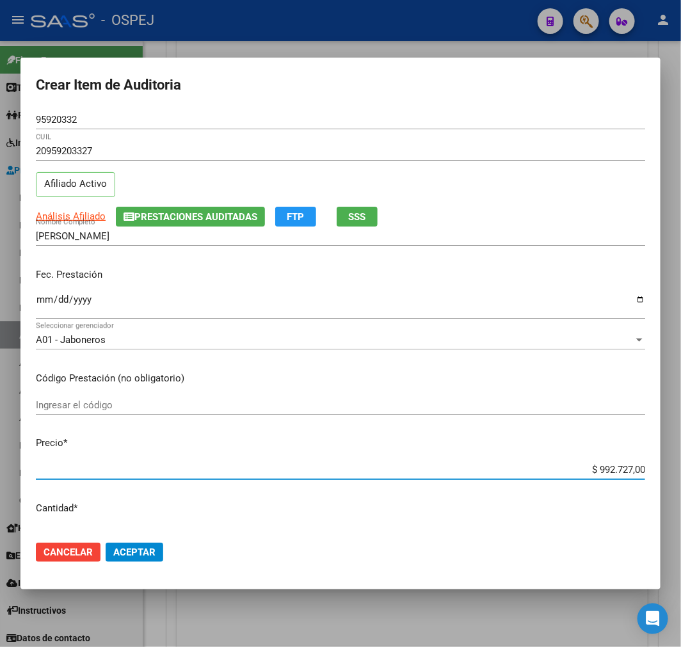
click at [614, 474] on input "$ 992.727,00" at bounding box center [340, 470] width 609 height 12
click at [610, 468] on input "$ 992.727,00" at bounding box center [340, 470] width 609 height 12
type input "$ 0,03"
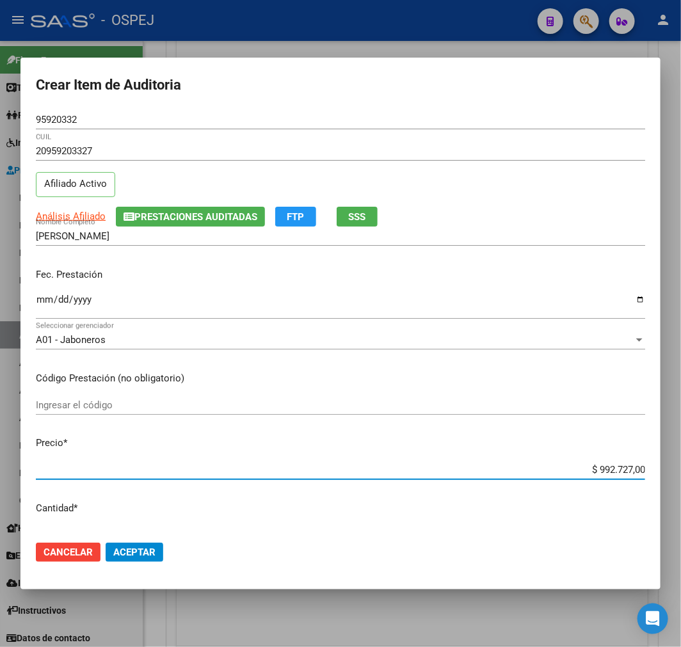
type input "$ 0,03"
type input "$ 0,38"
type input "$ 3,86"
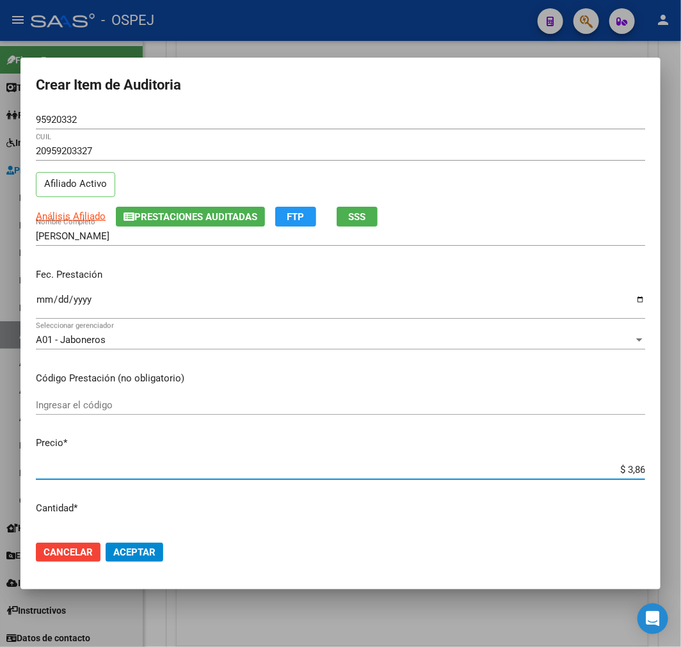
type input "$ 38,61"
type input "$ 386,14"
type input "$ 3.861,44"
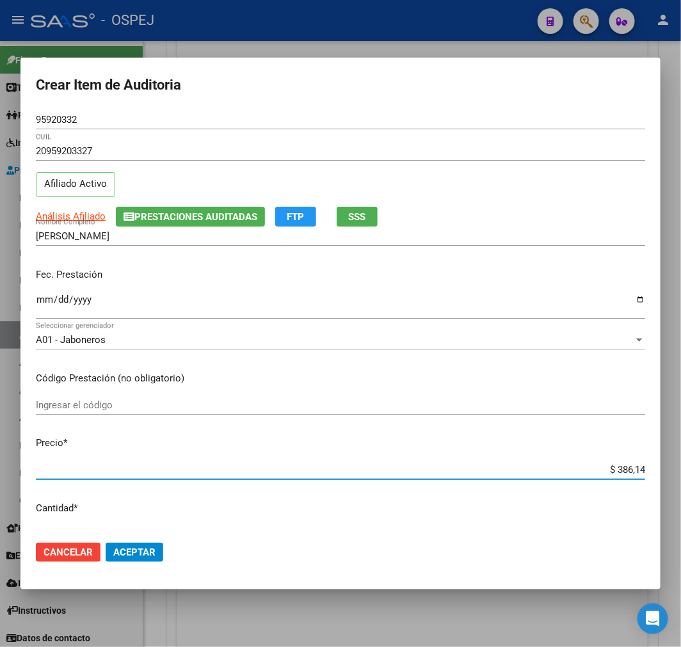
type input "$ 3.861,44"
type input "$ 38.614,40"
type input "$ 386.144,00"
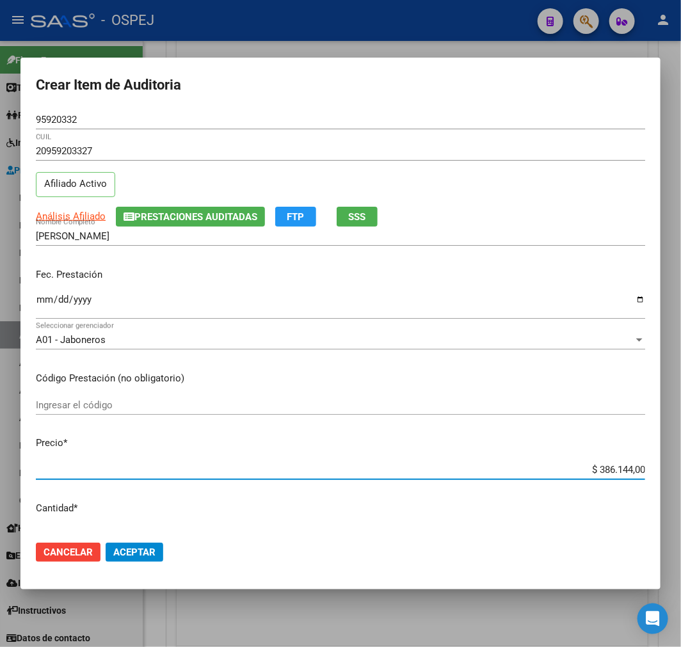
click at [129, 552] on span "Aceptar" at bounding box center [134, 552] width 42 height 12
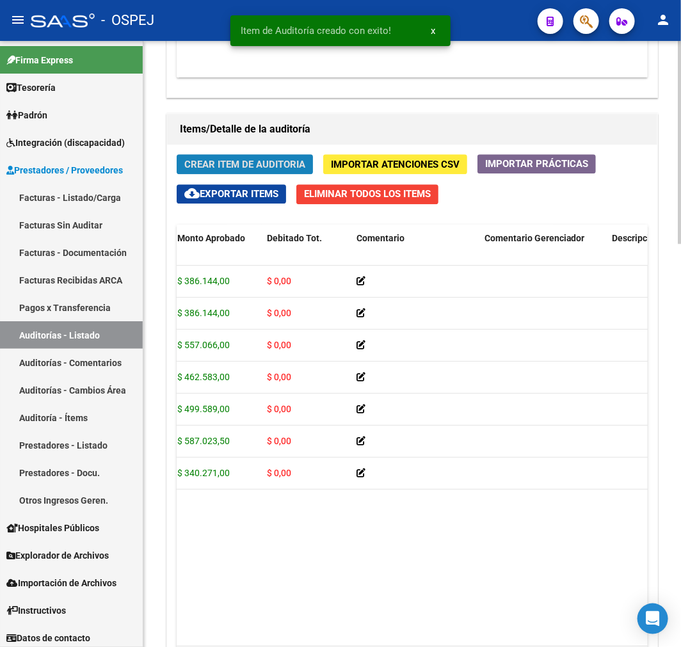
click at [219, 165] on span "Crear Item de Auditoria" at bounding box center [244, 165] width 121 height 12
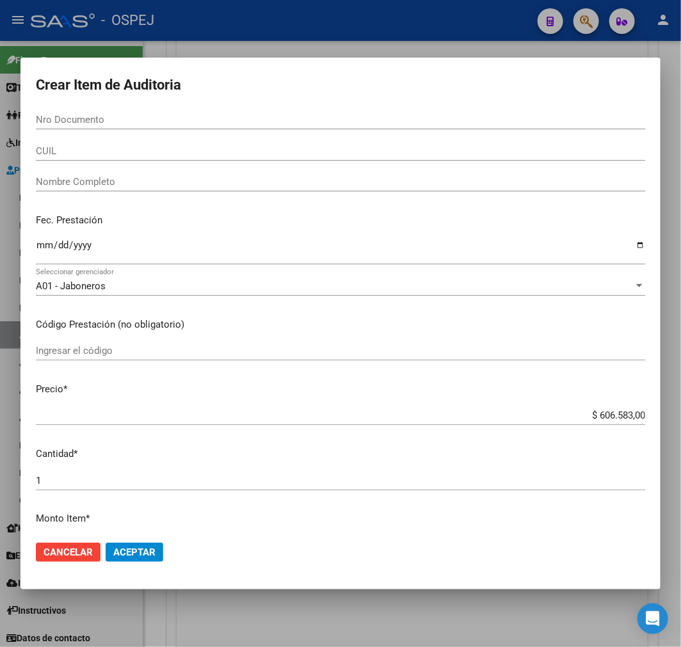
click at [545, 619] on div at bounding box center [340, 323] width 681 height 647
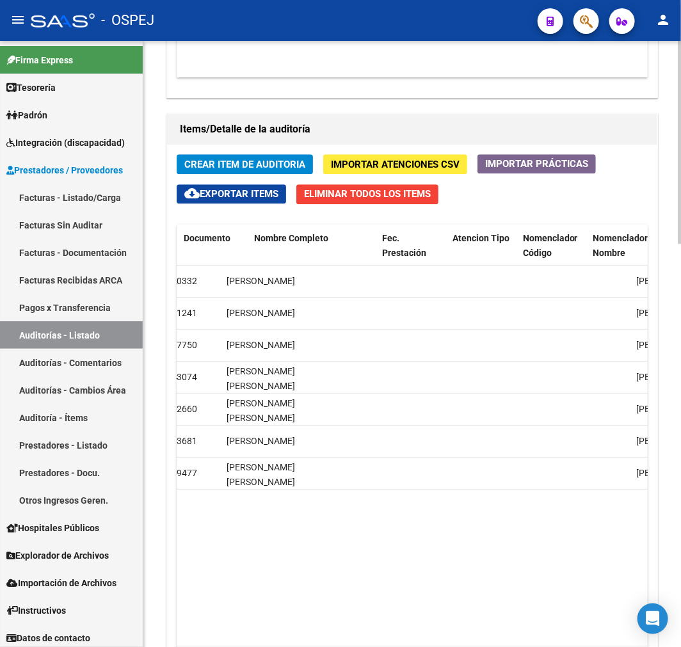
scroll to position [0, 925]
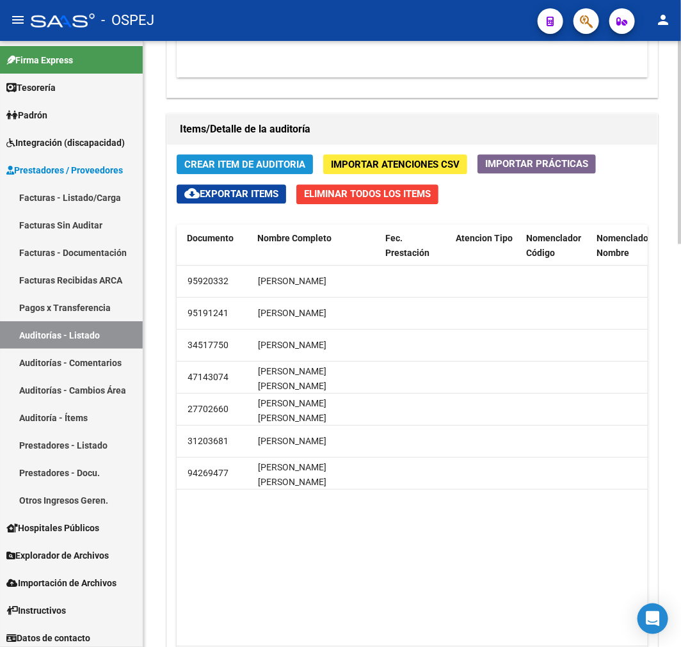
click at [269, 173] on button "Crear Item de Auditoria" at bounding box center [245, 164] width 136 height 20
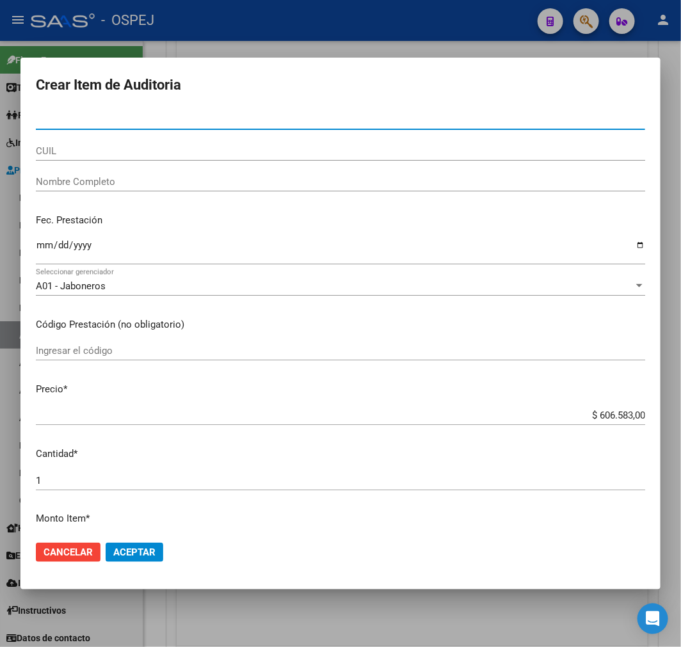
click at [180, 150] on input "CUIL" at bounding box center [340, 151] width 609 height 12
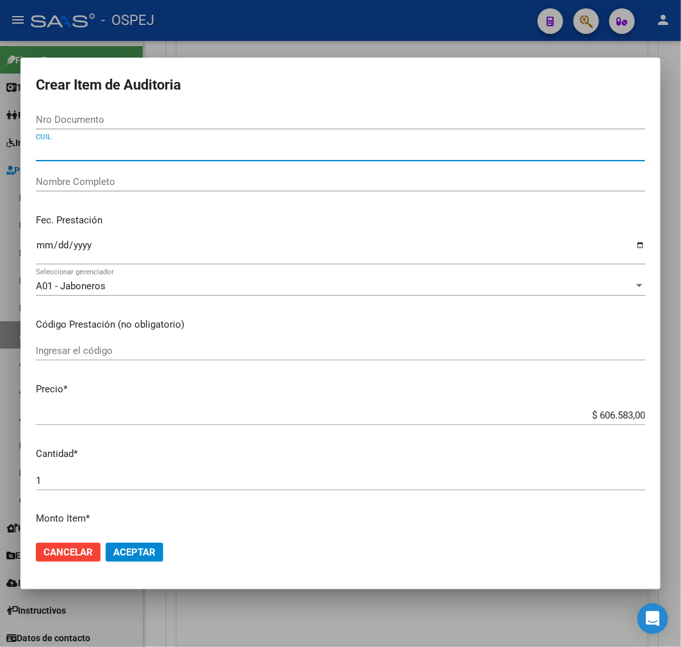
paste input "27236674458"
type input "27236674458"
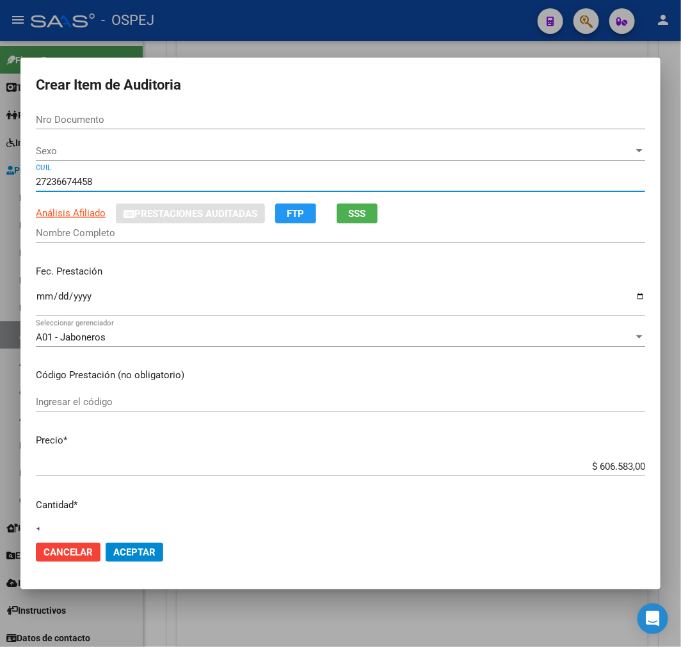
type input "23667445"
type input "CAÑETE JUANA DOLORES"
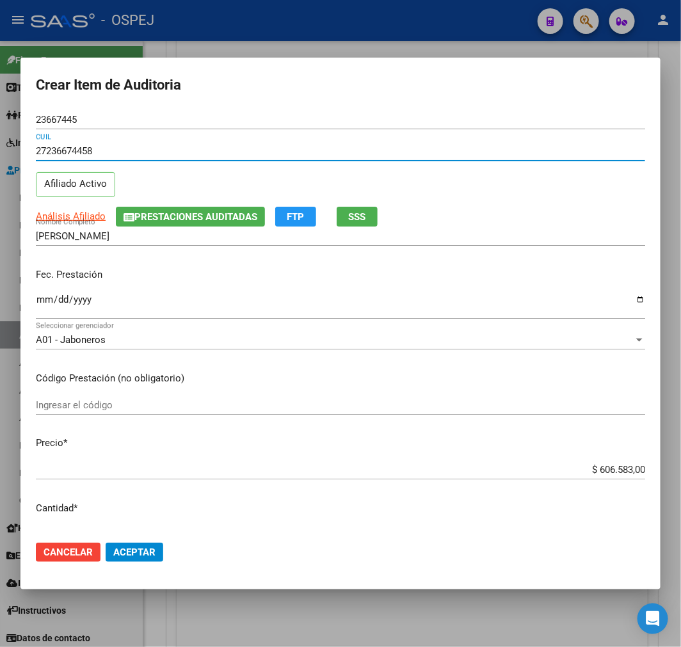
type input "27236674458"
click at [626, 468] on input "$ 606.583,00" at bounding box center [340, 470] width 609 height 12
click at [617, 474] on input "$ 606.583,00" at bounding box center [340, 470] width 609 height 12
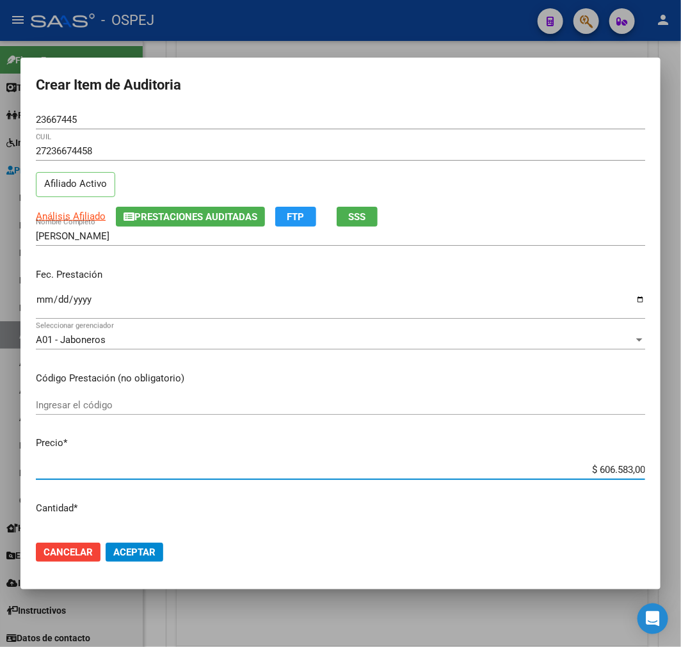
type input "$ 0,03"
type input "$ 0,30"
type input "$ 3,00"
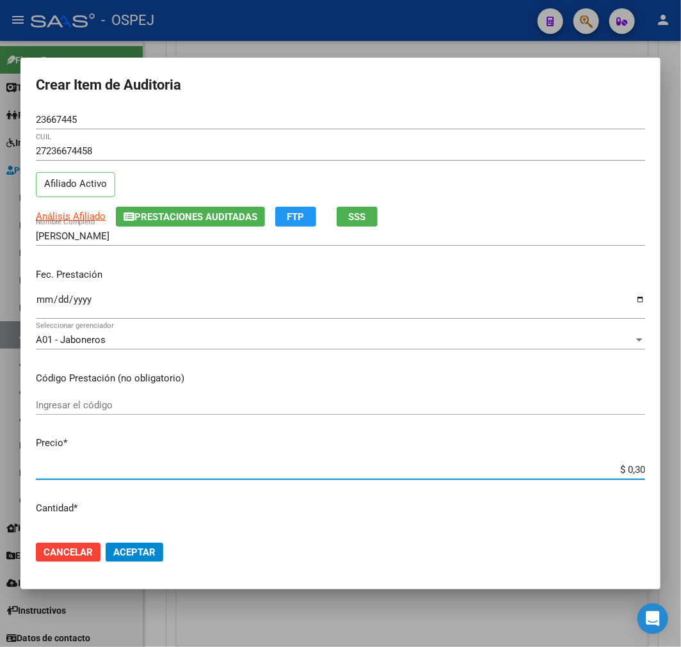
type input "$ 3,00"
type input "$ 30,03"
type input "$ 300,39"
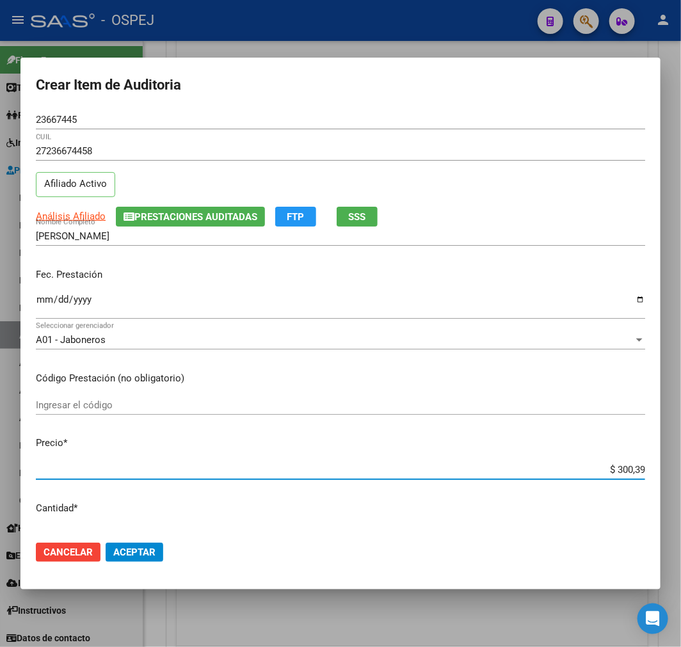
type input "$ 3.003,92"
type input "$ 30.039,20"
type input "$ 300.392,00"
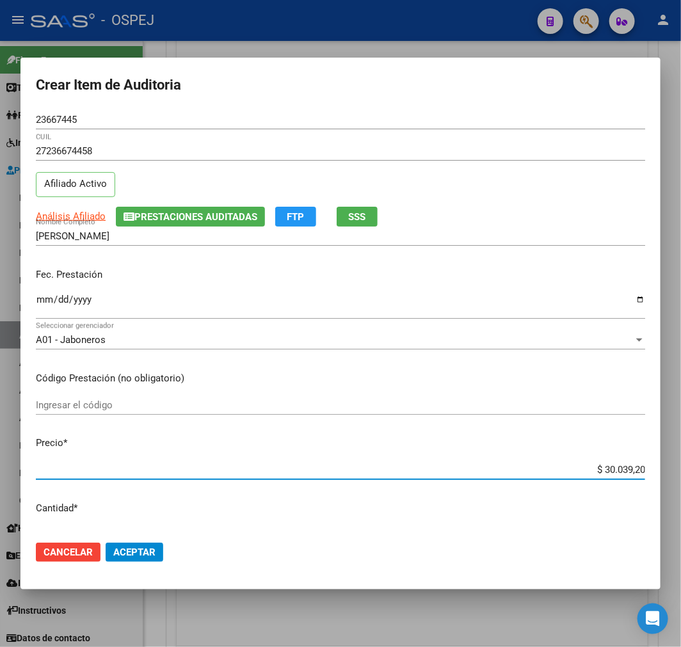
type input "$ 300.392,00"
click at [156, 546] on button "Aceptar" at bounding box center [135, 551] width 58 height 19
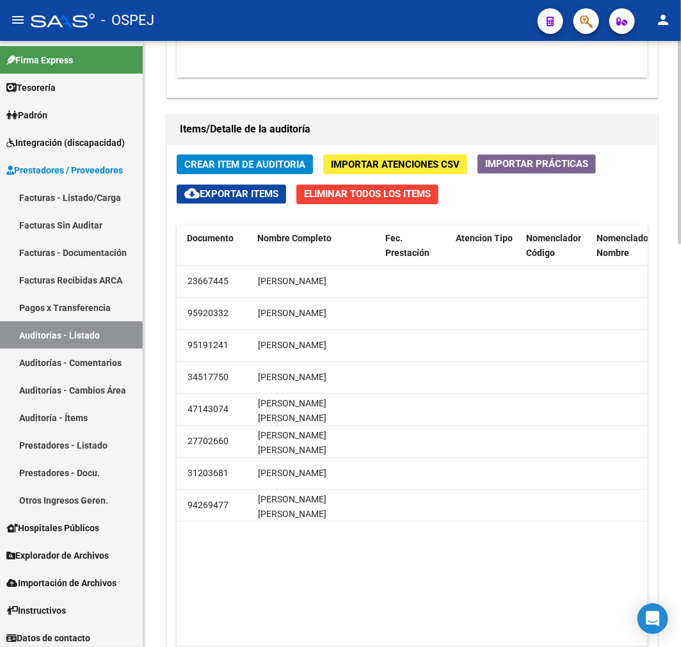
drag, startPoint x: 232, startPoint y: 179, endPoint x: 232, endPoint y: 170, distance: 9.6
click at [232, 179] on div "Crear Item de Auditoria Importar Atenciones CSV Importar Prácticas cloud_downlo…" at bounding box center [412, 421] width 490 height 553
click at [239, 162] on span "Crear Item de Auditoria" at bounding box center [244, 165] width 121 height 12
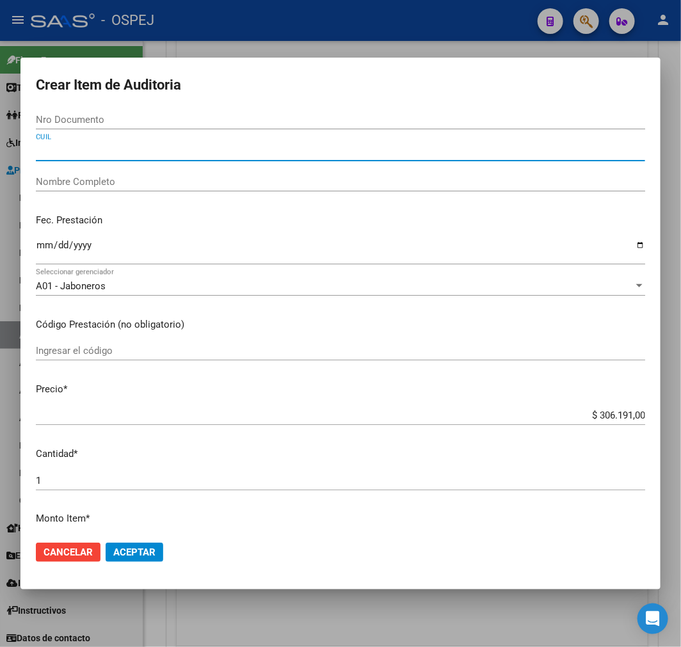
drag, startPoint x: 111, startPoint y: 149, endPoint x: 129, endPoint y: 196, distance: 50.0
click at [109, 150] on input "CUIL" at bounding box center [340, 151] width 609 height 12
paste input "23506502144"
type input "23506502144"
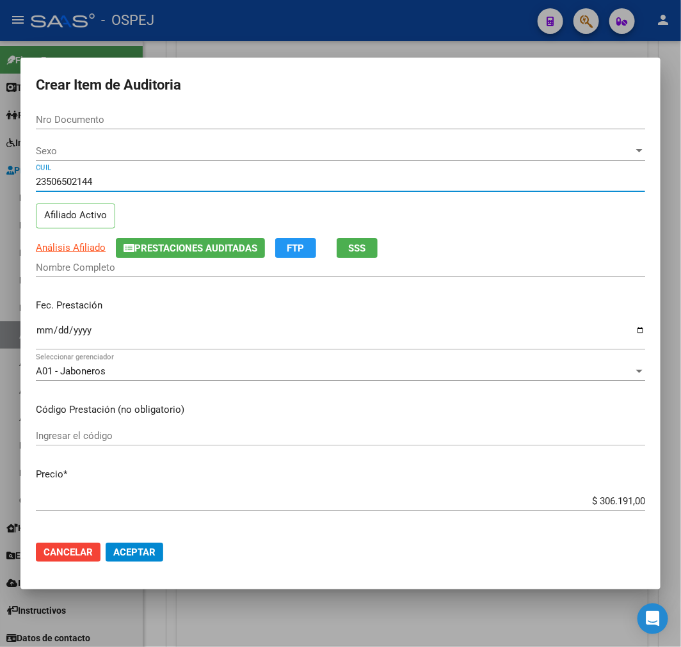
type input "50650214"
type input "PEREZ BERENICE ANTONELLA ."
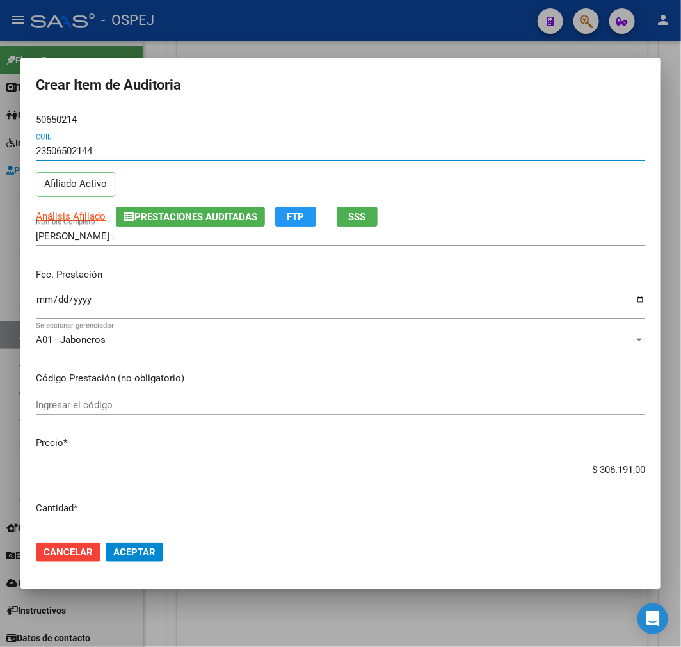
type input "23506502144"
drag, startPoint x: 128, startPoint y: 601, endPoint x: 124, endPoint y: 613, distance: 12.1
click at [124, 613] on div "Crear Item de Auditoria 50650214 Nro Documento 23506502144 CUIL Afiliado Activo…" at bounding box center [340, 323] width 681 height 647
click at [139, 560] on button "Aceptar" at bounding box center [135, 551] width 58 height 19
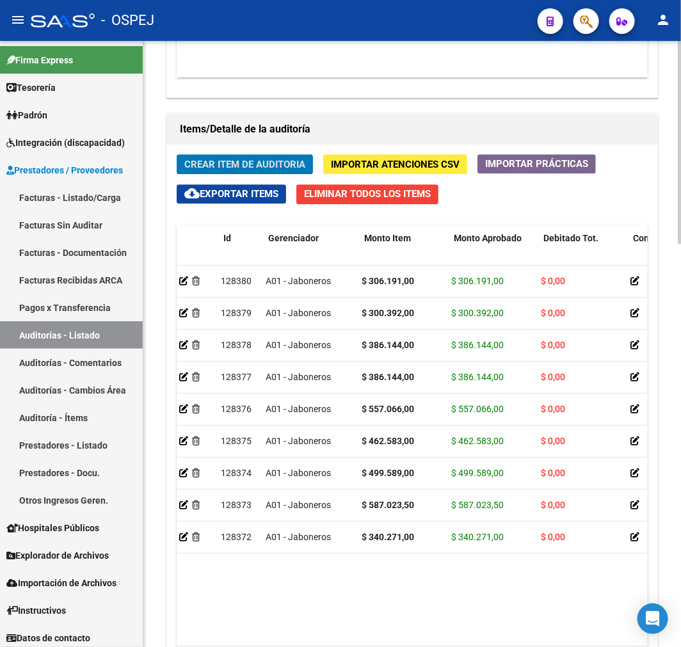
scroll to position [0, 0]
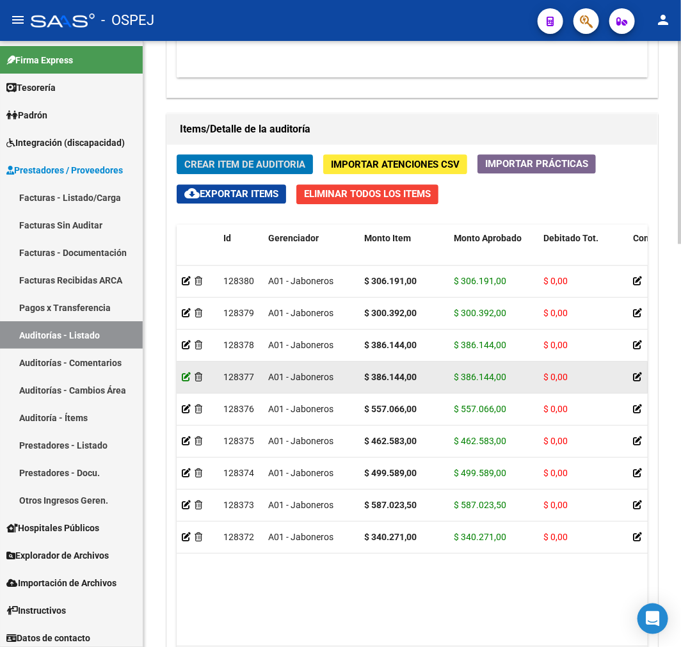
click at [184, 376] on icon at bounding box center [186, 376] width 9 height 9
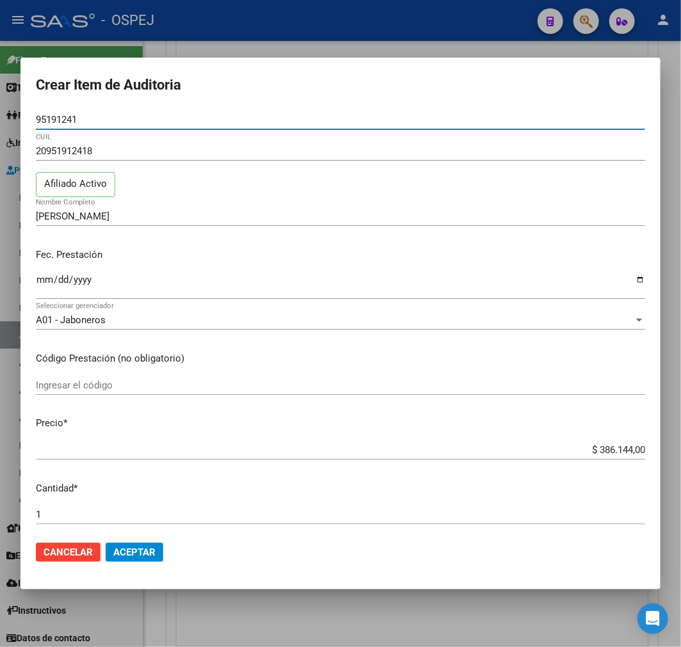
scroll to position [355, 0]
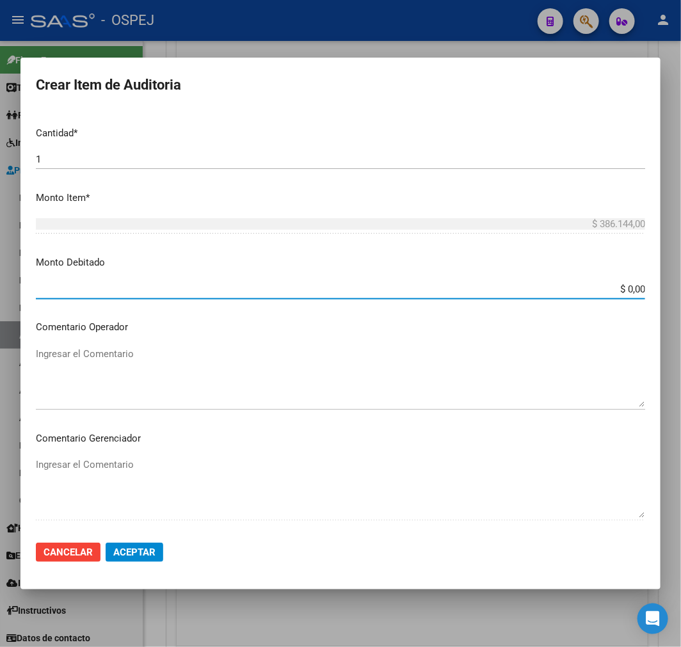
click at [626, 285] on input "$ 0,00" at bounding box center [340, 289] width 609 height 12
type input "$ 85.752,00"
click at [138, 555] on span "Aceptar" at bounding box center [134, 552] width 42 height 12
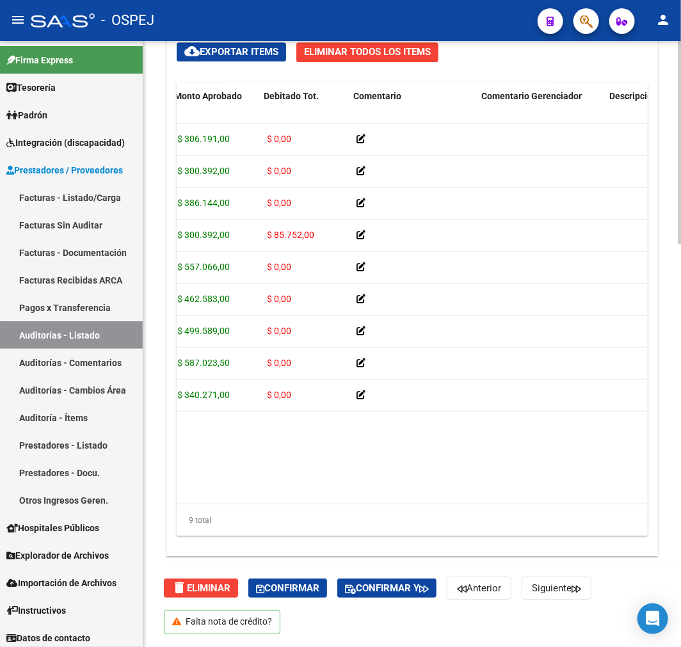
scroll to position [0, 283]
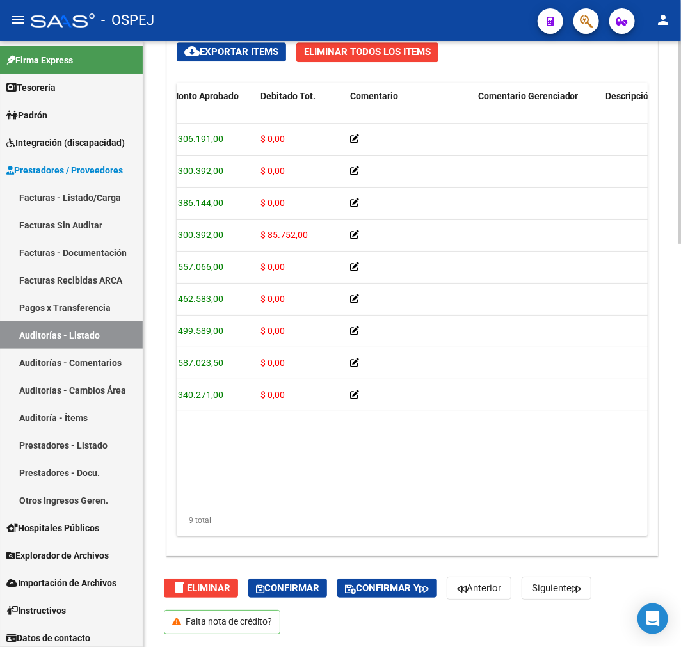
drag, startPoint x: 320, startPoint y: 489, endPoint x: 363, endPoint y: 496, distance: 44.1
click at [363, 496] on datatable-body "128380 A01 - Jaboneros $ 306.191,00 $ 306.191,00 $ 0,00 23506502144 50650214 PE…" at bounding box center [412, 313] width 471 height 380
drag, startPoint x: 317, startPoint y: 504, endPoint x: 365, endPoint y: 494, distance: 48.3
click at [365, 494] on div "Id Gerenciador Monto Item Monto Aprobado Debitado Tot. Comentario Comentario Ge…" at bounding box center [412, 310] width 471 height 454
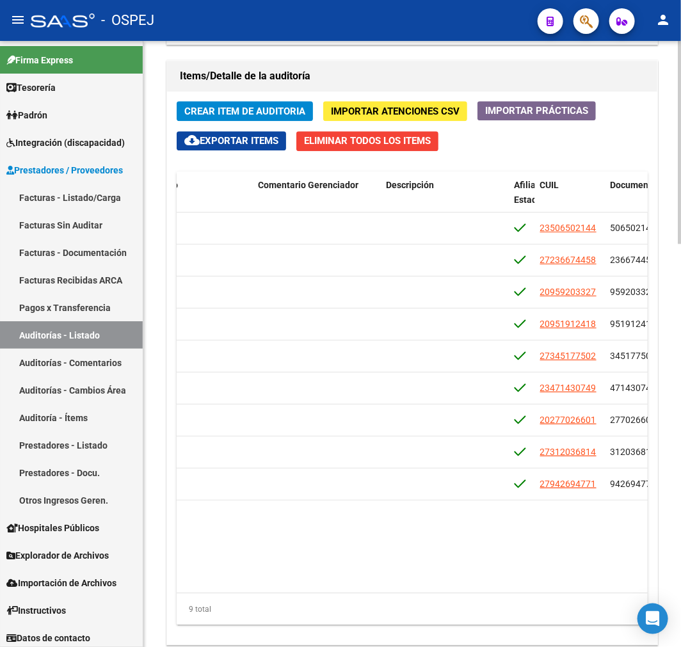
scroll to position [1203, 0]
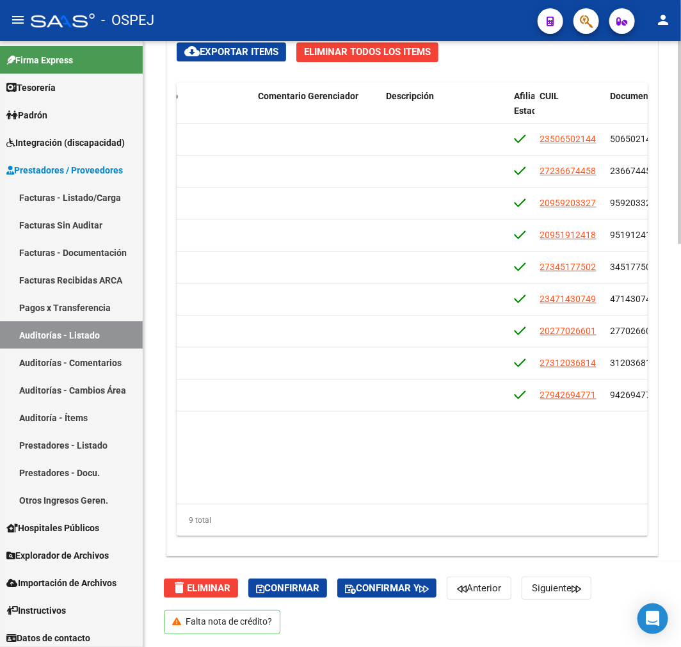
click at [394, 521] on div "9 total" at bounding box center [412, 520] width 471 height 32
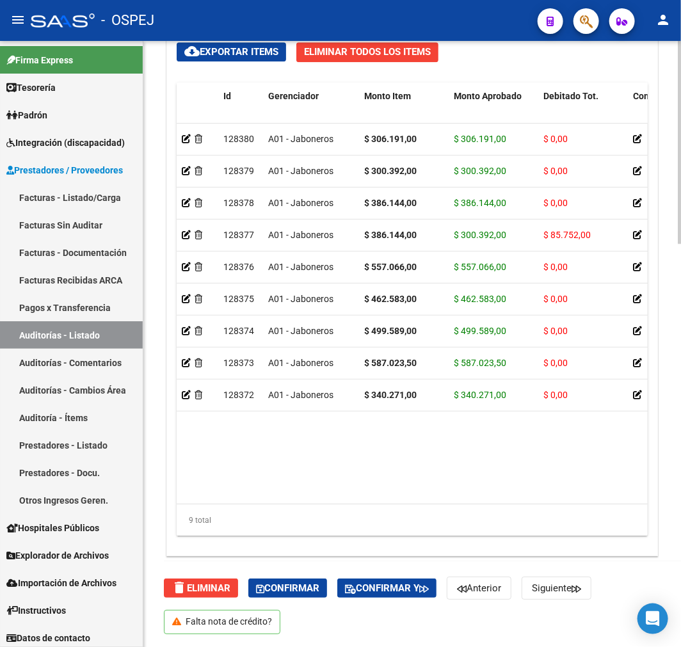
drag, startPoint x: 358, startPoint y: 439, endPoint x: 310, endPoint y: 473, distance: 59.3
click at [359, 440] on datatable-body "128380 A01 - Jaboneros $ 306.191,00 $ 306.191,00 $ 0,00 23506502144 50650214 PE…" at bounding box center [412, 313] width 471 height 380
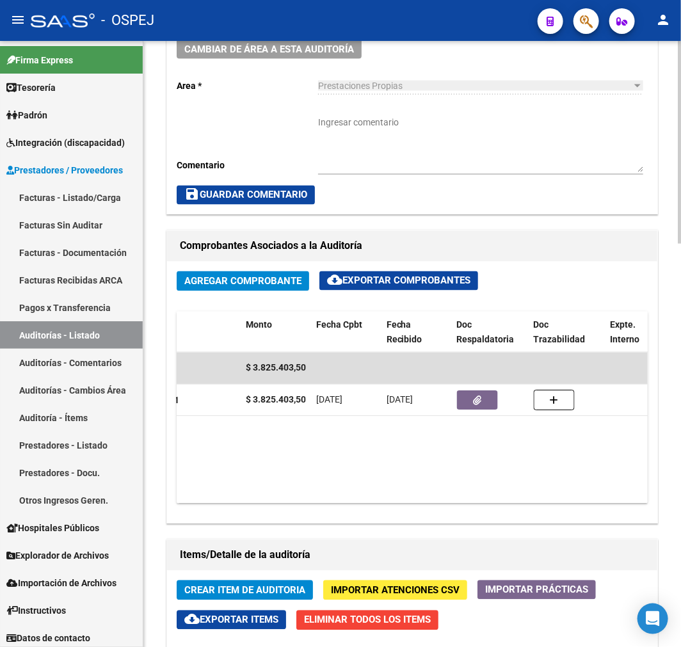
scroll to position [0, 441]
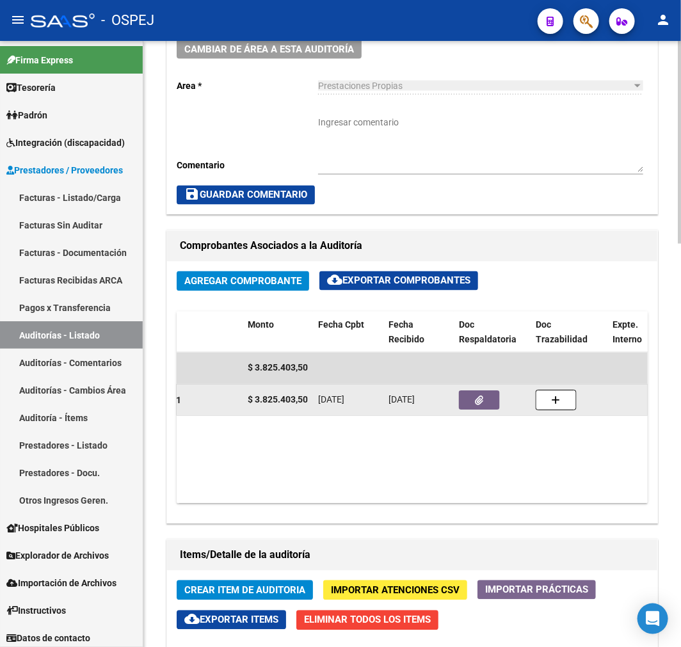
click at [494, 413] on datatable-body-cell at bounding box center [492, 399] width 77 height 31
click at [489, 399] on button "button" at bounding box center [479, 400] width 41 height 19
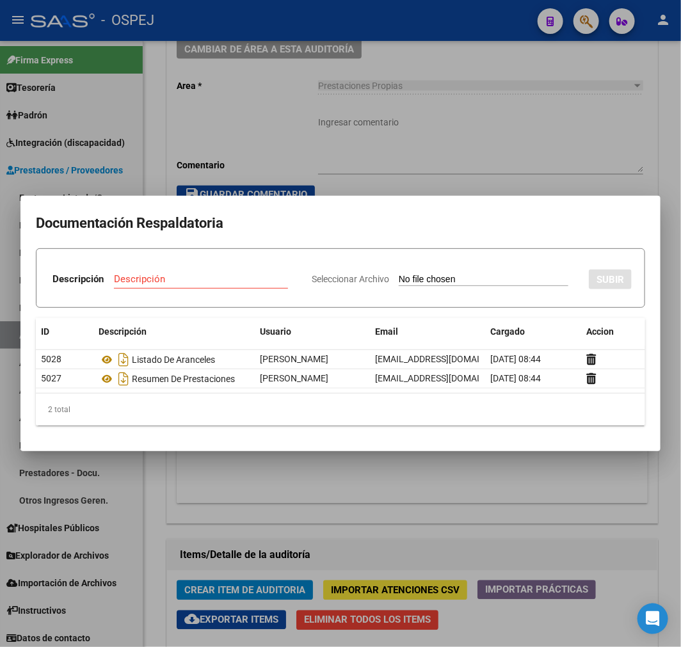
click at [436, 277] on input "Seleccionar Archivo" at bounding box center [484, 280] width 170 height 12
type input "C:\fakepath\Correo de Obra Social Personal Jaboneros - Débito AAARBA FB 58021.p…"
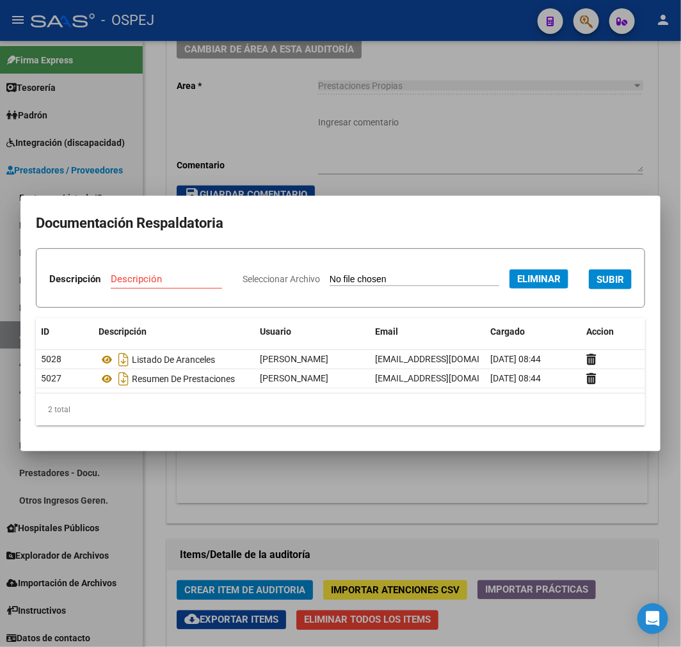
drag, startPoint x: 298, startPoint y: 235, endPoint x: 289, endPoint y: 248, distance: 15.6
click at [232, 262] on div "Descripción Descripción" at bounding box center [140, 281] width 183 height 38
click at [222, 273] on input "Descripción" at bounding box center [166, 279] width 111 height 12
type input "debito enviado"
click at [596, 285] on span "SUBIR" at bounding box center [610, 280] width 28 height 12
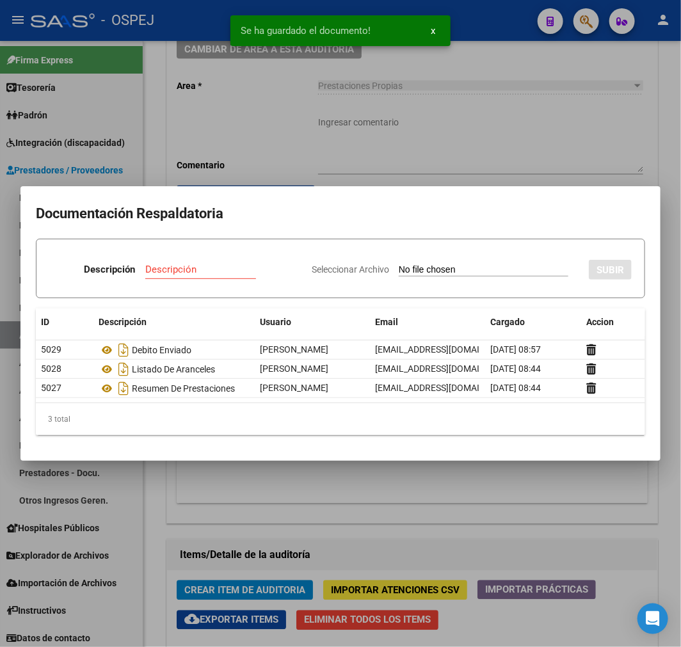
click at [587, 513] on div at bounding box center [340, 323] width 681 height 647
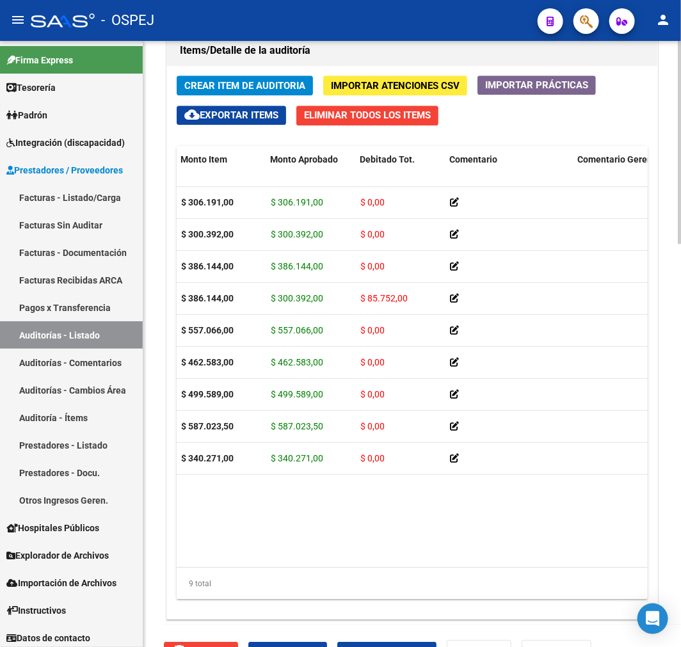
scroll to position [1203, 0]
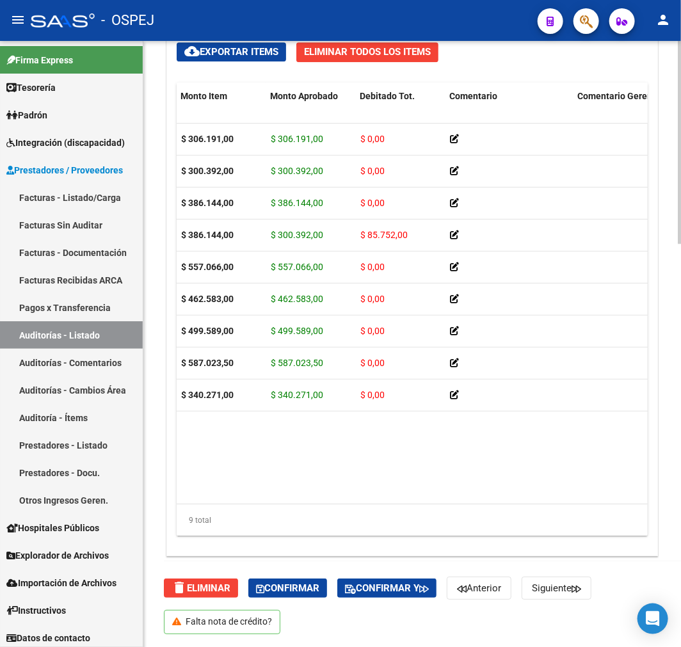
click at [333, 484] on datatable-body "128380 A01 - Jaboneros $ 306.191,00 $ 306.191,00 $ 0,00 23506502144 50650214 PE…" at bounding box center [412, 313] width 471 height 380
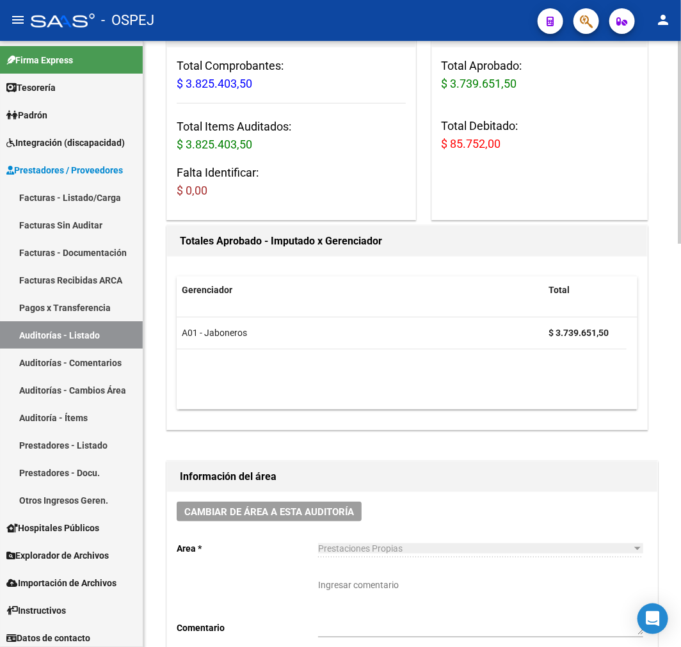
scroll to position [0, 0]
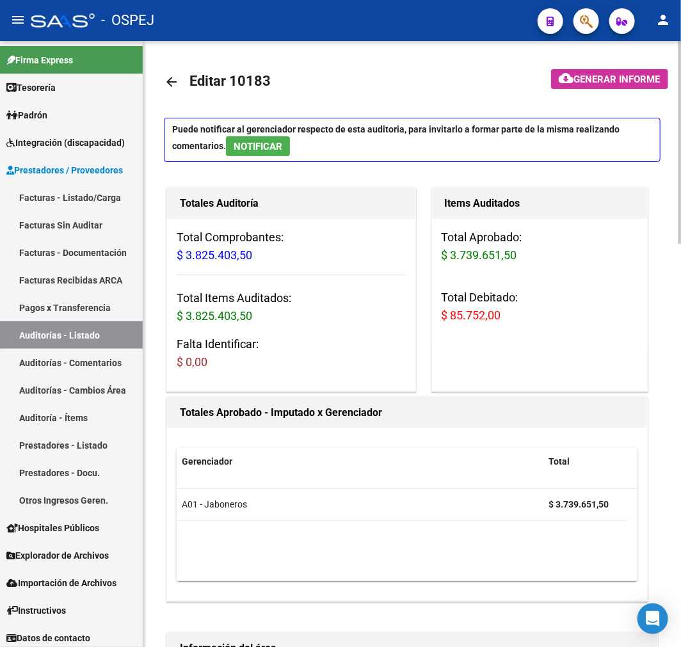
click at [164, 79] on mat-icon "arrow_back" at bounding box center [171, 81] width 15 height 15
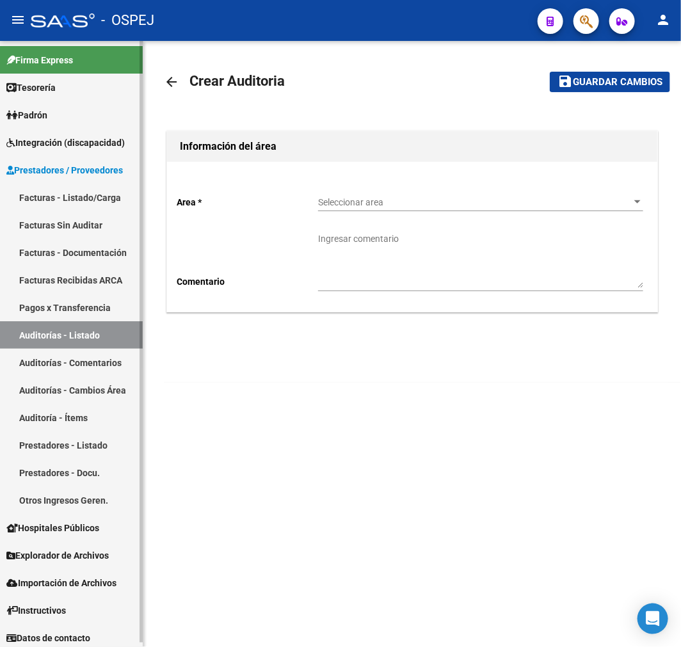
click at [61, 331] on link "Auditorías - Listado" at bounding box center [71, 335] width 143 height 28
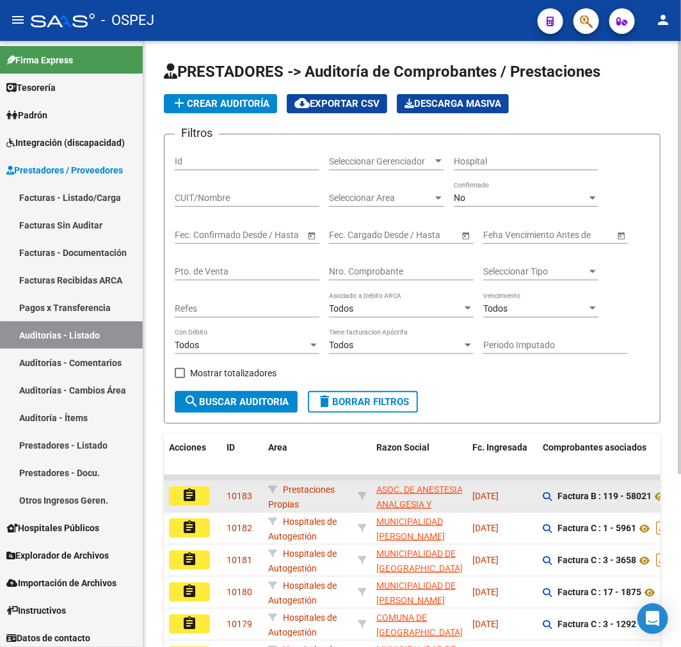
click at [193, 506] on datatable-body-cell "assignment" at bounding box center [193, 495] width 58 height 31
click at [200, 495] on button "assignment" at bounding box center [189, 495] width 41 height 19
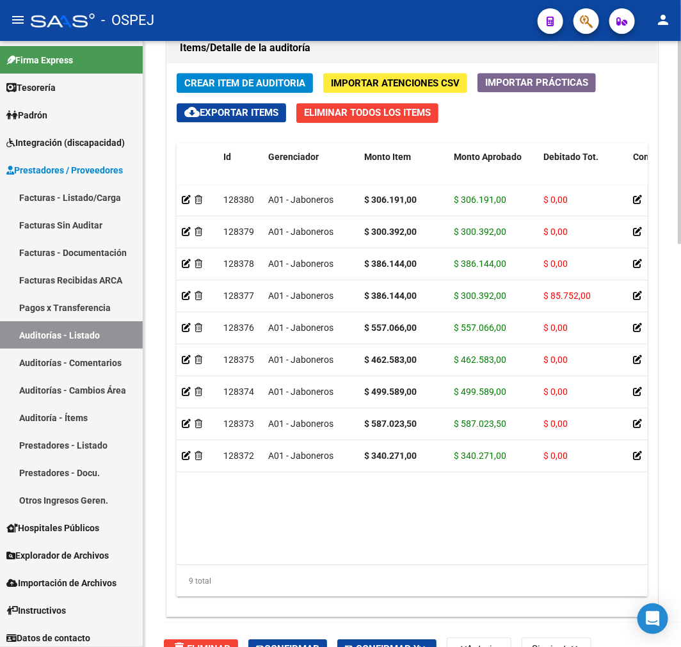
scroll to position [1203, 0]
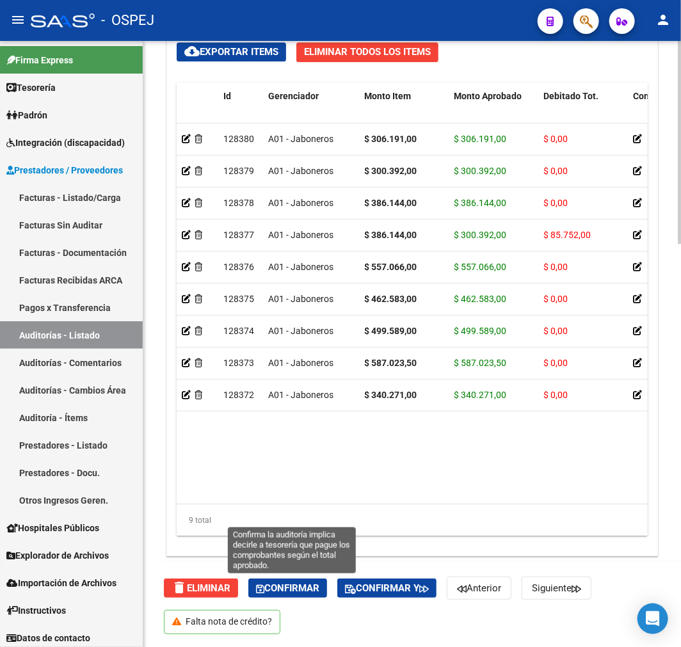
click at [294, 593] on span "Confirmar" at bounding box center [287, 588] width 63 height 12
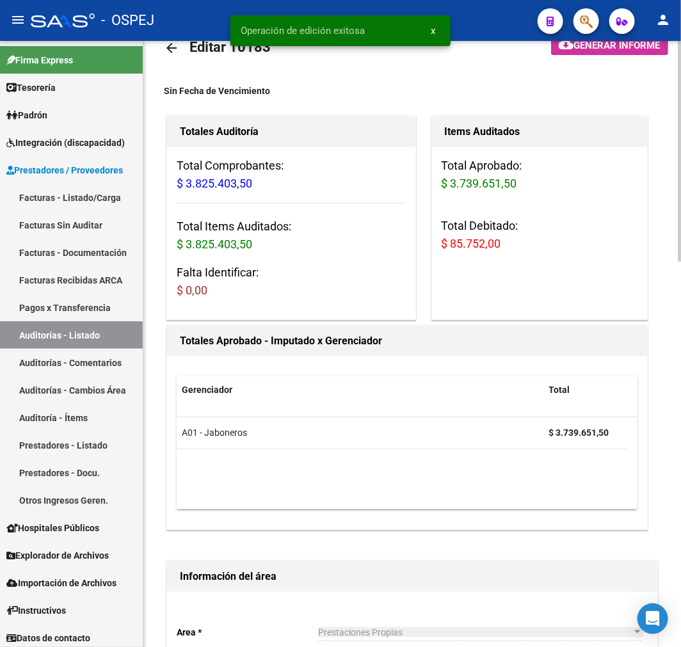
scroll to position [0, 0]
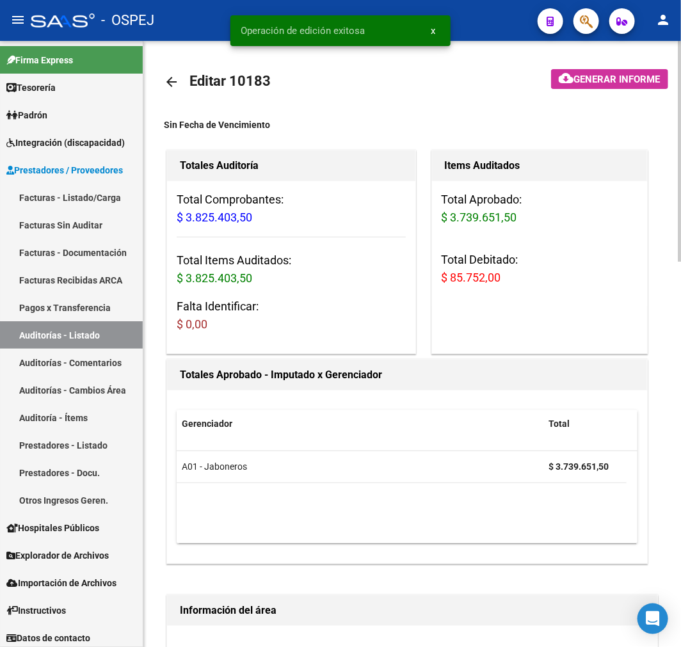
click at [478, 280] on span "$ 85.752,00" at bounding box center [470, 277] width 59 height 13
copy span "85.752,00"
click at [472, 288] on div "Total Aprobado: $ 3.739.651,50 Total Debitado: $ 85.752,00" at bounding box center [540, 243] width 216 height 125
click at [478, 274] on span "$ 85.752,00" at bounding box center [470, 277] width 59 height 13
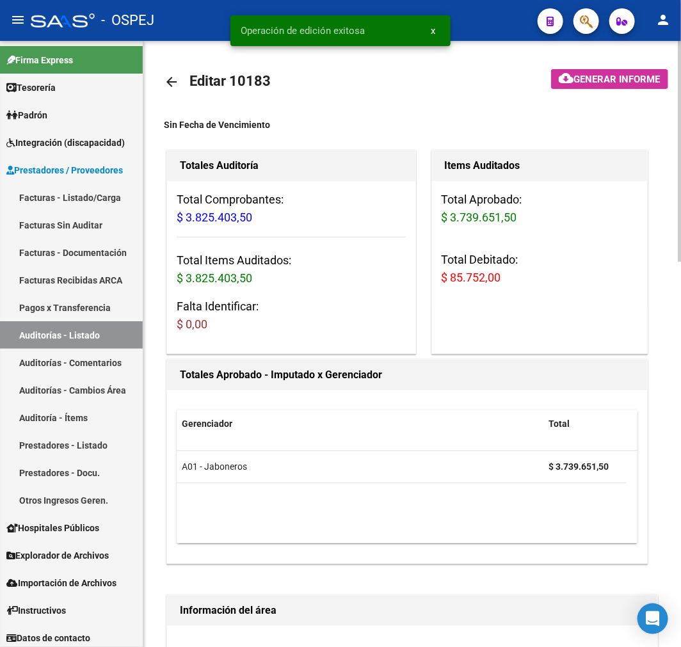
click at [478, 274] on span "$ 85.752,00" at bounding box center [470, 277] width 59 height 13
copy span "$ 85.752,00"
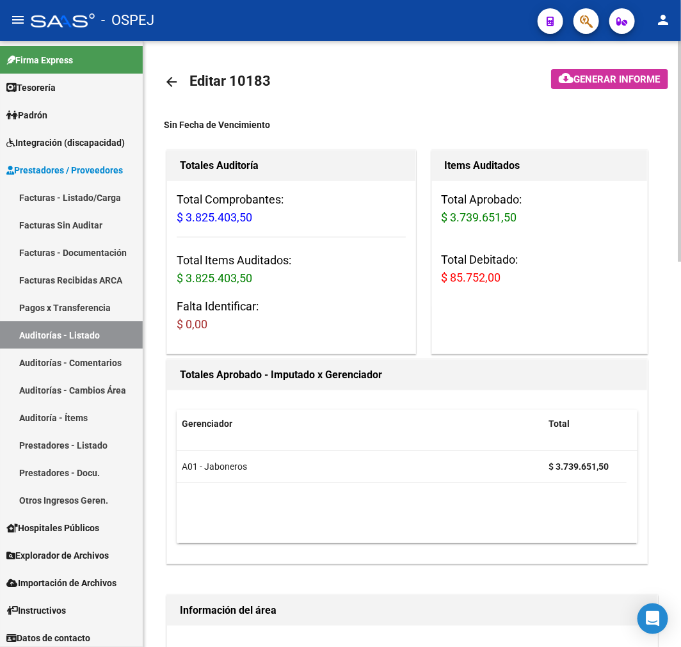
click at [483, 280] on span "$ 85.752,00" at bounding box center [470, 277] width 59 height 13
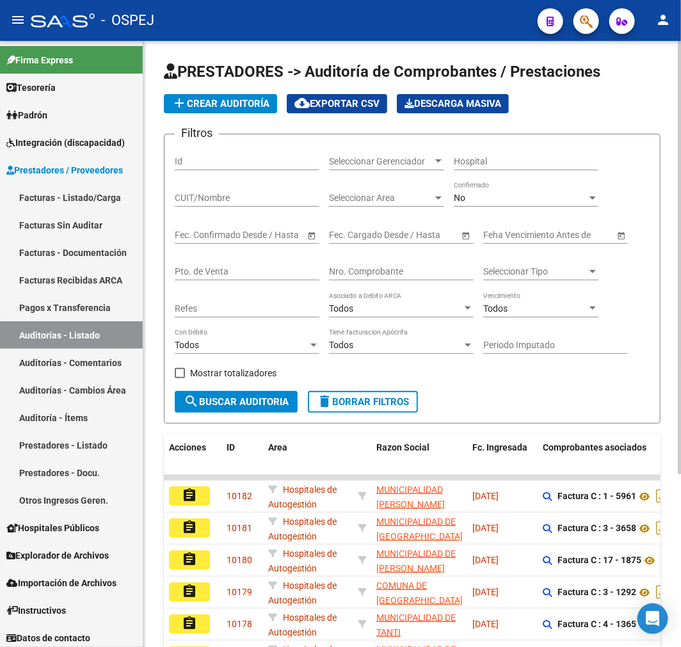
click at [503, 205] on div "No Confirmado" at bounding box center [526, 194] width 145 height 26
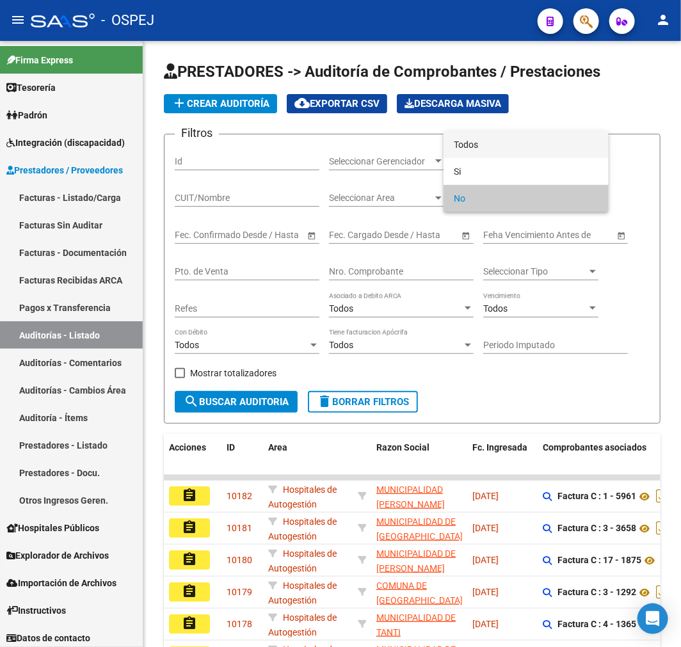
click at [496, 138] on span "Todos" at bounding box center [526, 144] width 145 height 27
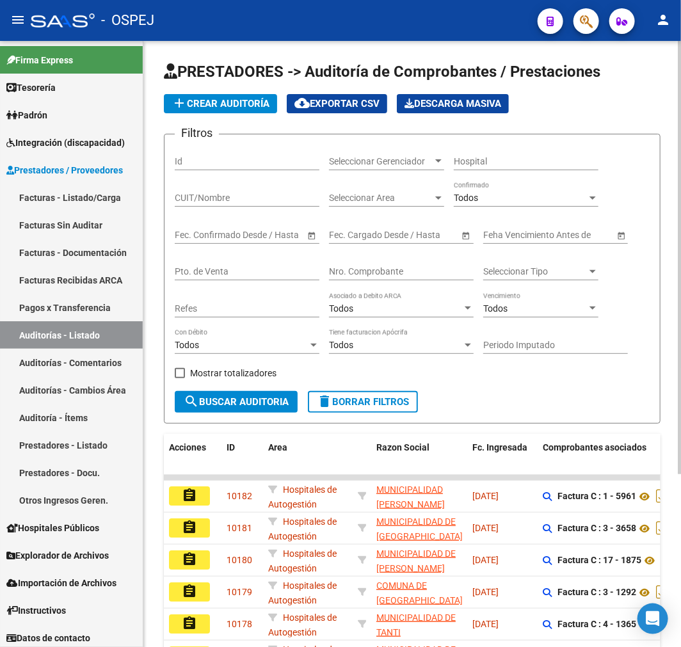
click at [491, 194] on div "Todos" at bounding box center [520, 198] width 133 height 11
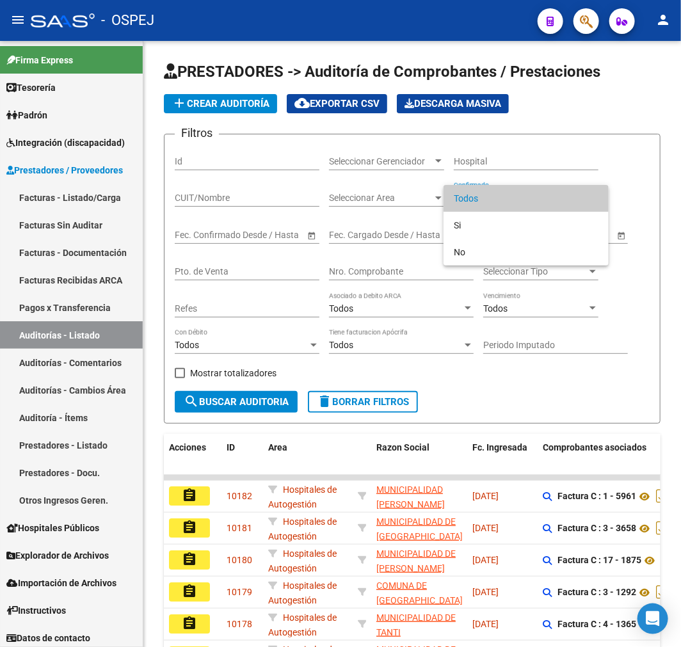
click at [397, 263] on div at bounding box center [340, 323] width 681 height 647
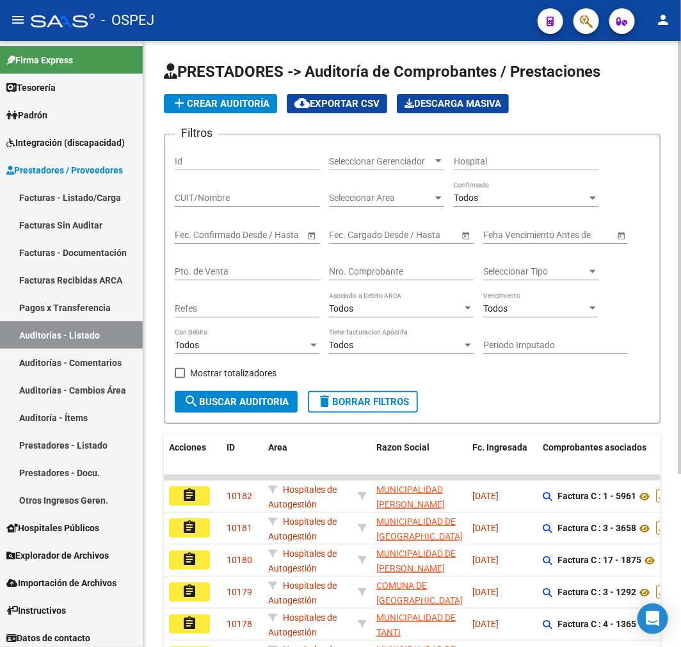
click at [368, 280] on div "Nro. Comprobante" at bounding box center [401, 268] width 145 height 26
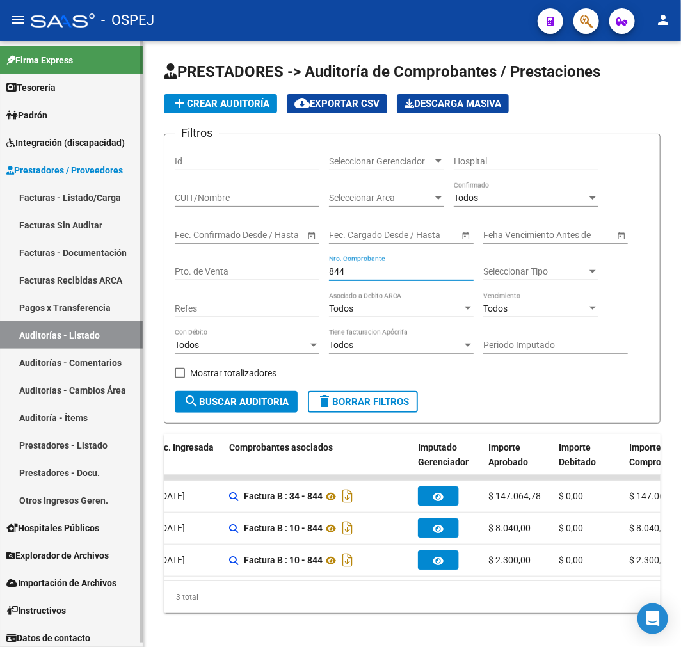
scroll to position [0, 305]
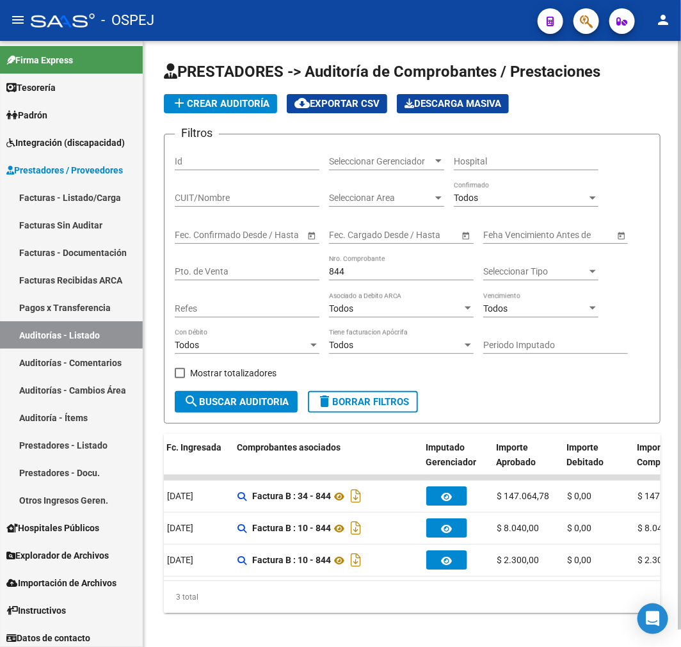
click at [336, 274] on input "844" at bounding box center [401, 271] width 145 height 11
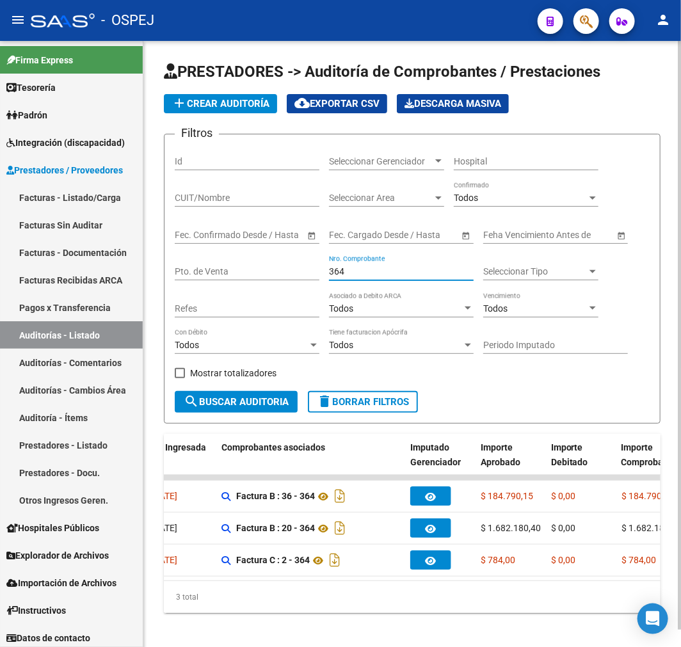
scroll to position [0, 421]
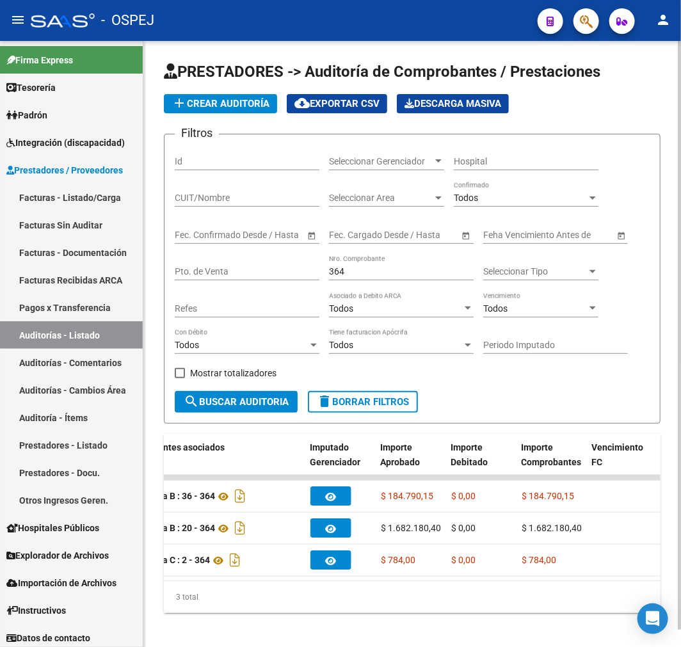
click at [326, 269] on div "Filtros Id Seleccionar Gerenciador Seleccionar Gerenciador Hospital CUIT/Nombre…" at bounding box center [412, 268] width 475 height 246
click at [343, 262] on div "364 Nro. Comprobante" at bounding box center [401, 268] width 145 height 26
click at [357, 273] on input "364" at bounding box center [401, 271] width 145 height 11
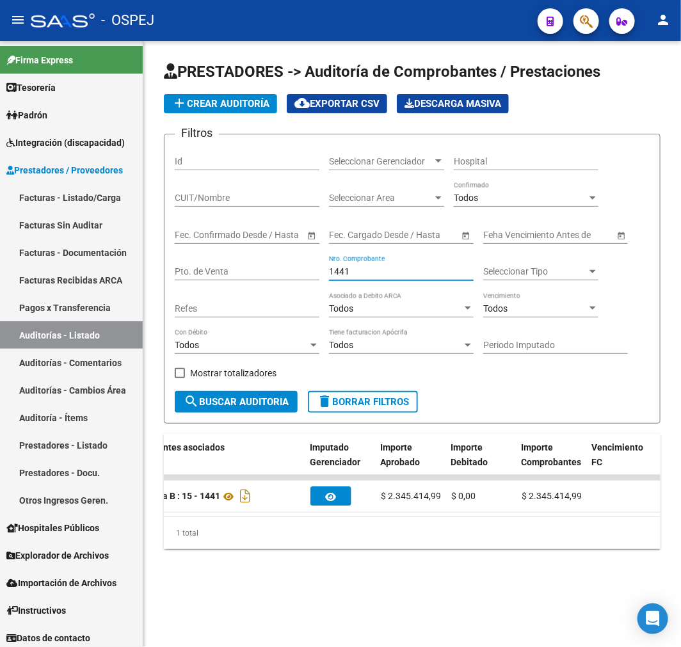
click at [397, 267] on input "1441" at bounding box center [401, 271] width 145 height 11
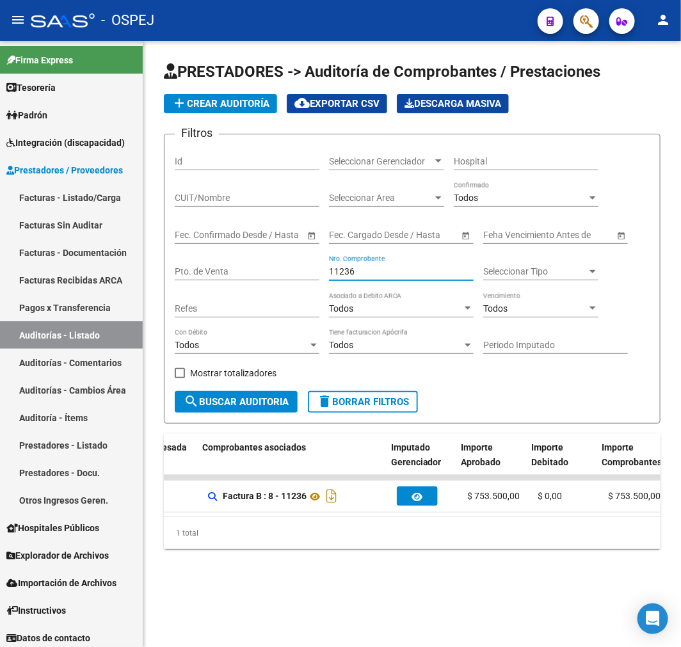
scroll to position [0, 340]
click at [347, 276] on input "11236" at bounding box center [401, 271] width 145 height 11
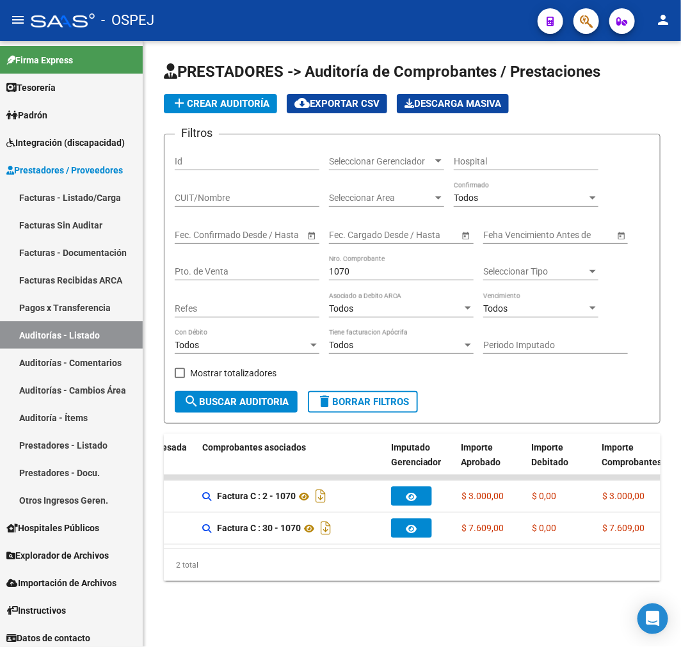
drag, startPoint x: 381, startPoint y: 548, endPoint x: 366, endPoint y: 555, distance: 16.3
click at [366, 548] on datatable-body "assignment 8458 Hospitales de Autogestión HOSPITAL MUNICIPAL DE OBISPO TREJO - …" at bounding box center [412, 512] width 496 height 74
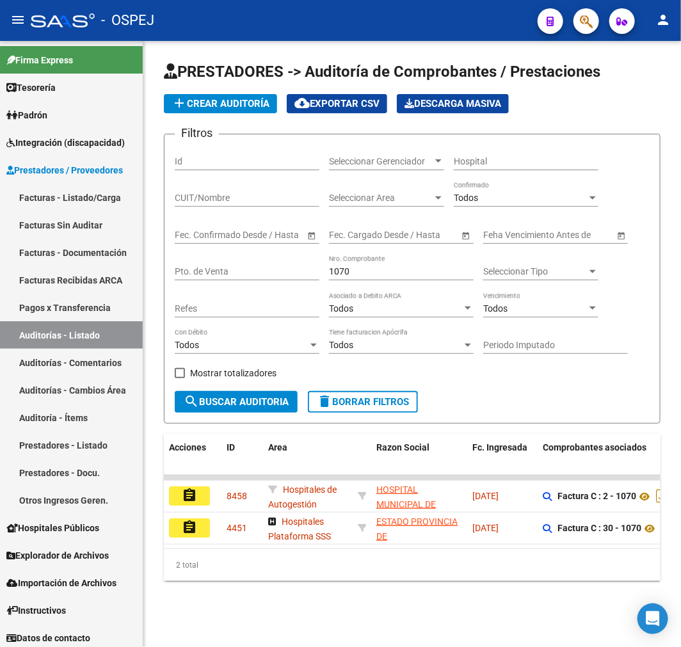
click at [408, 271] on input "1070" at bounding box center [401, 271] width 145 height 11
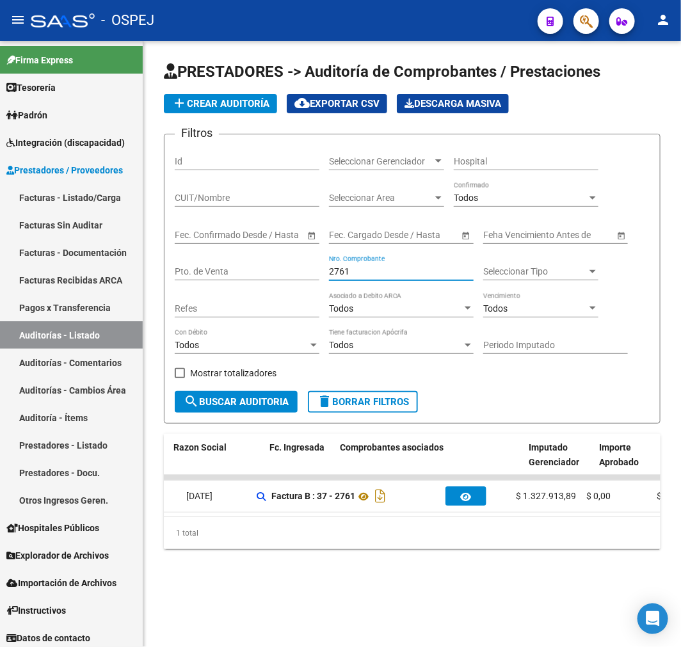
scroll to position [0, 297]
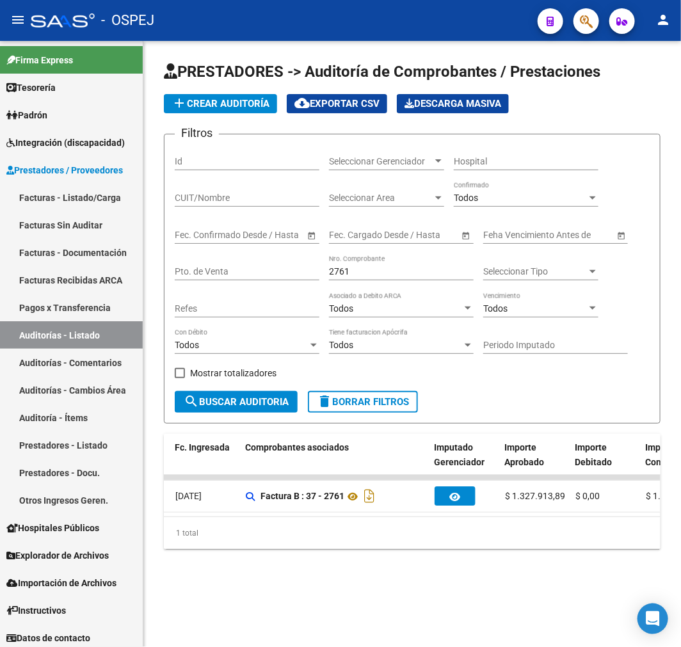
click at [331, 267] on input "2761" at bounding box center [401, 271] width 145 height 11
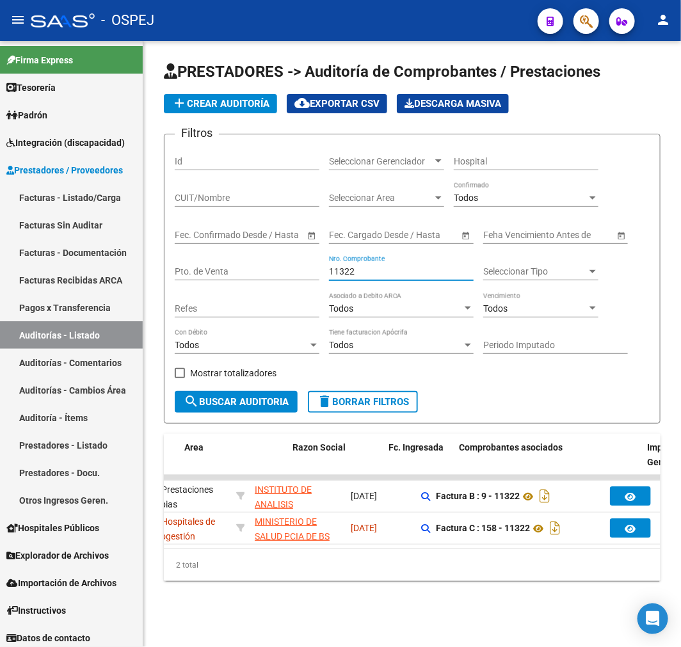
scroll to position [0, 84]
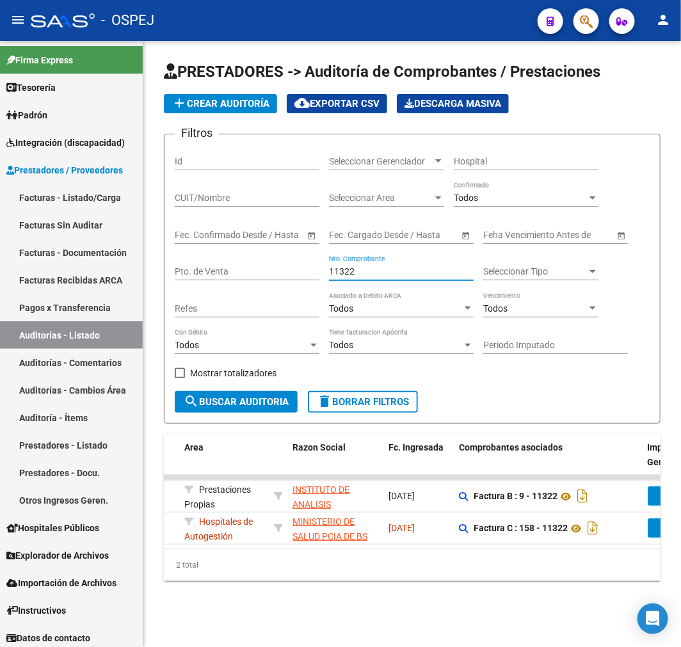
click at [341, 269] on input "11322" at bounding box center [401, 271] width 145 height 11
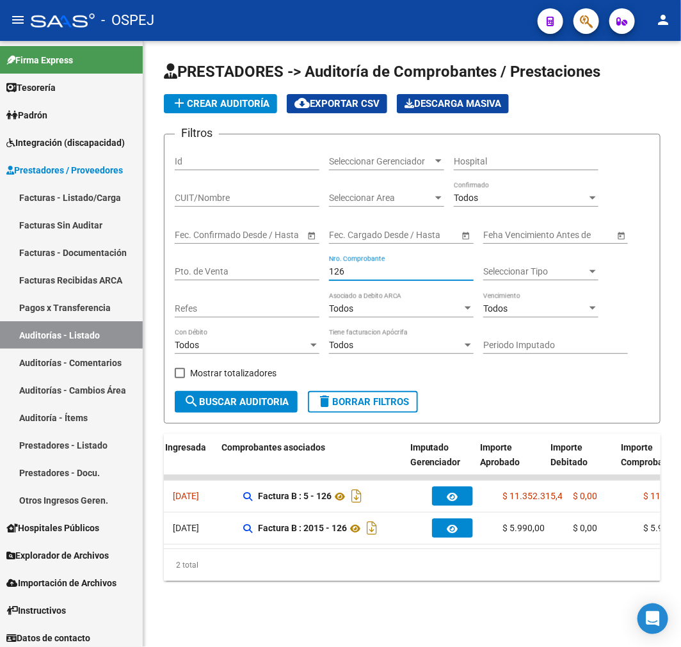
scroll to position [0, 321]
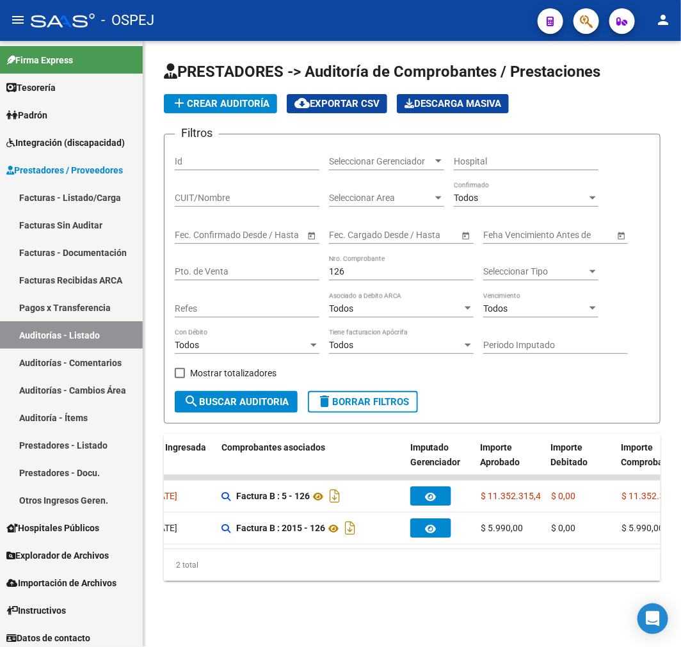
click at [336, 276] on input "126" at bounding box center [401, 271] width 145 height 11
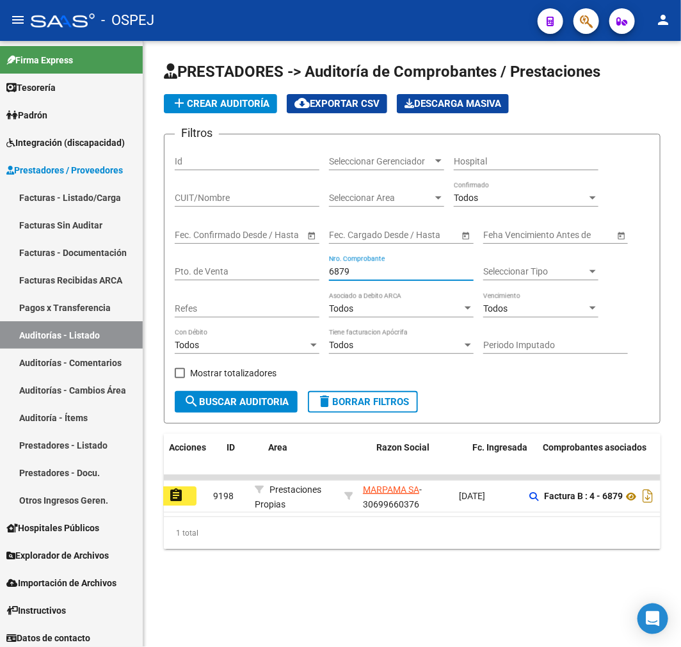
scroll to position [0, 0]
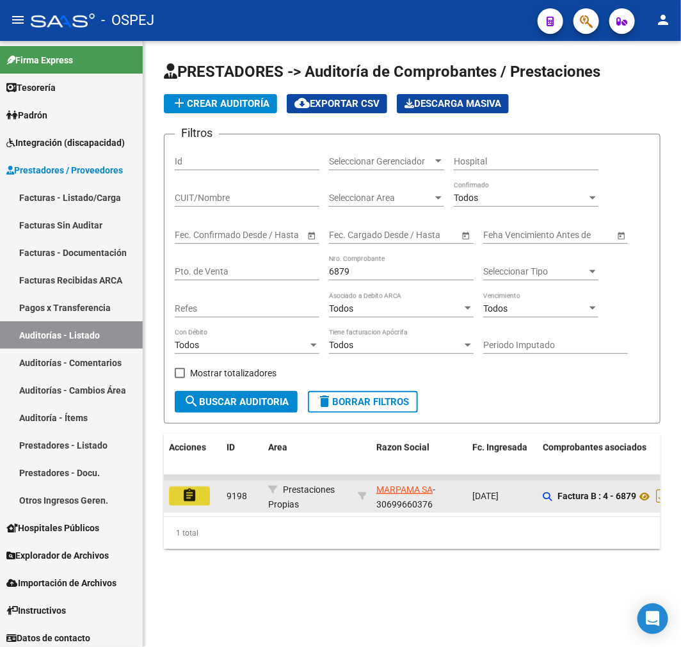
click at [191, 494] on mat-icon "assignment" at bounding box center [189, 494] width 15 height 15
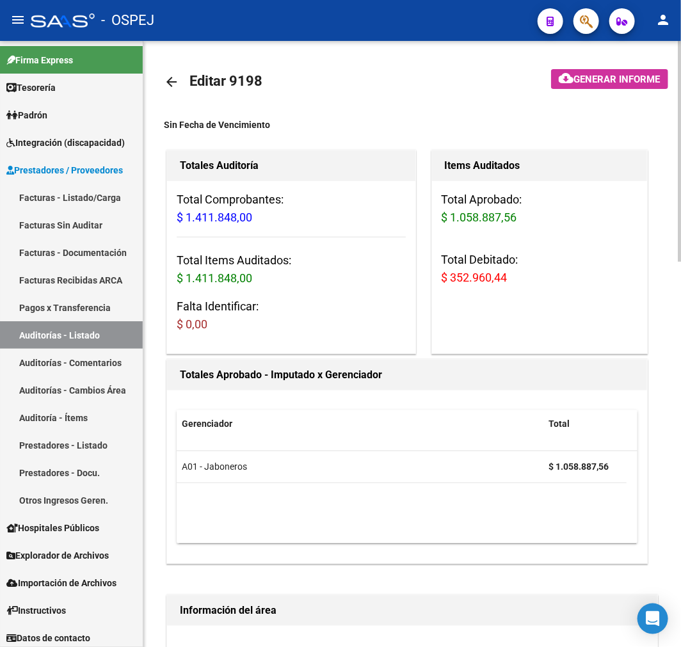
click at [478, 273] on span "$ 352.960,44" at bounding box center [474, 277] width 66 height 13
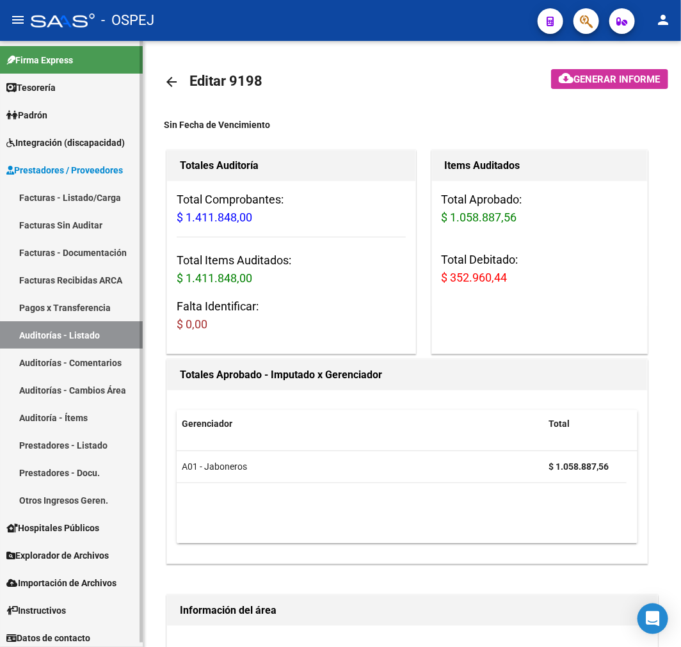
copy span "352.960,44"
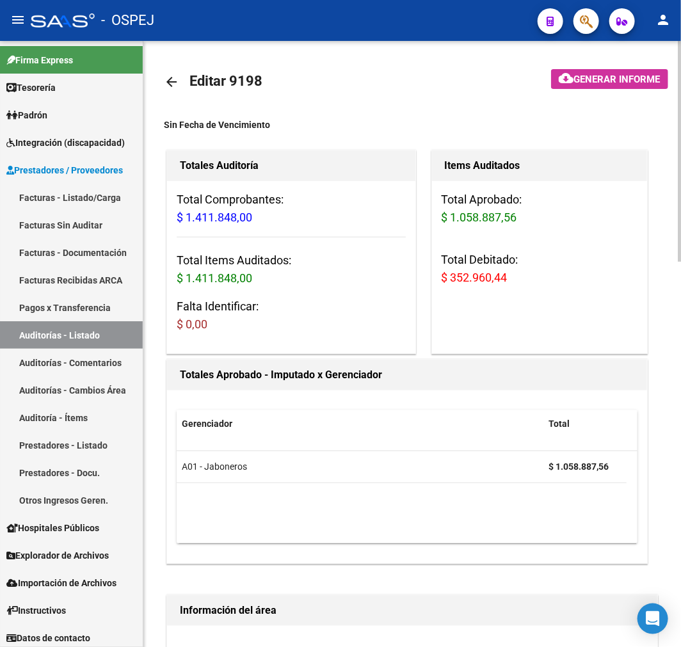
click at [179, 79] on mat-icon "arrow_back" at bounding box center [171, 81] width 15 height 15
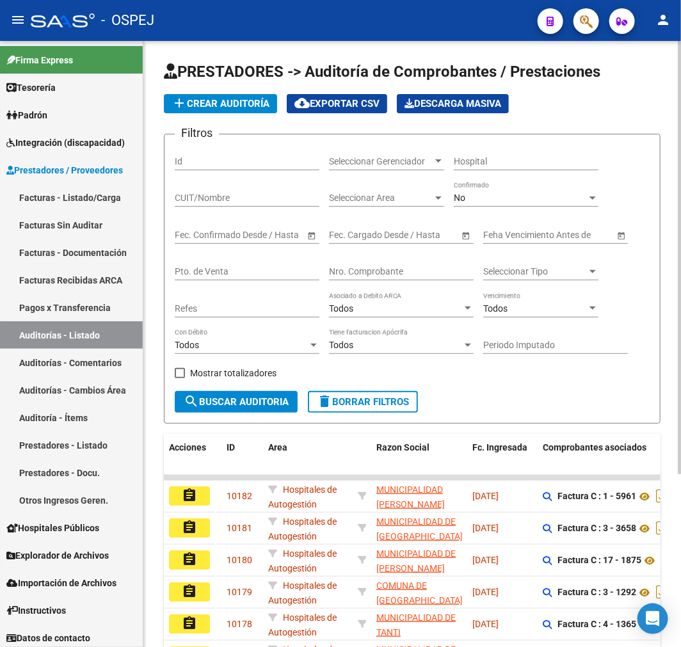
click at [488, 202] on div "No" at bounding box center [520, 198] width 133 height 11
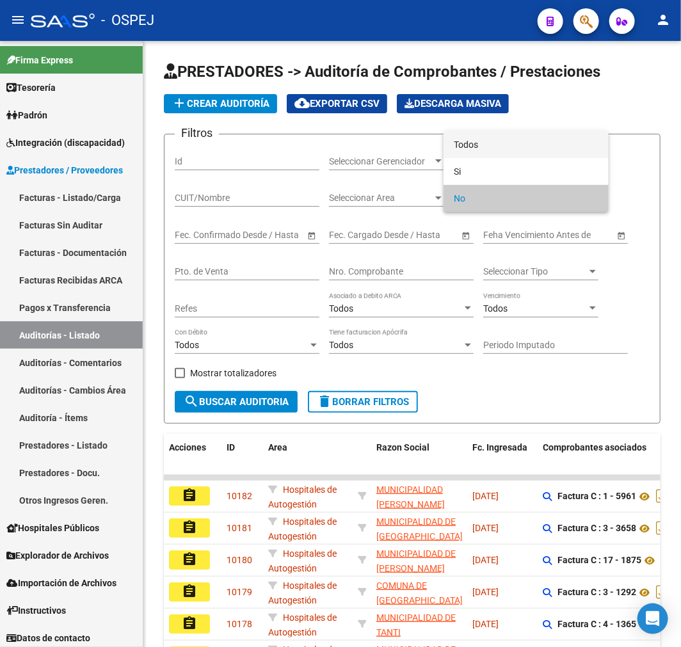
click at [526, 147] on span "Todos" at bounding box center [526, 144] width 145 height 27
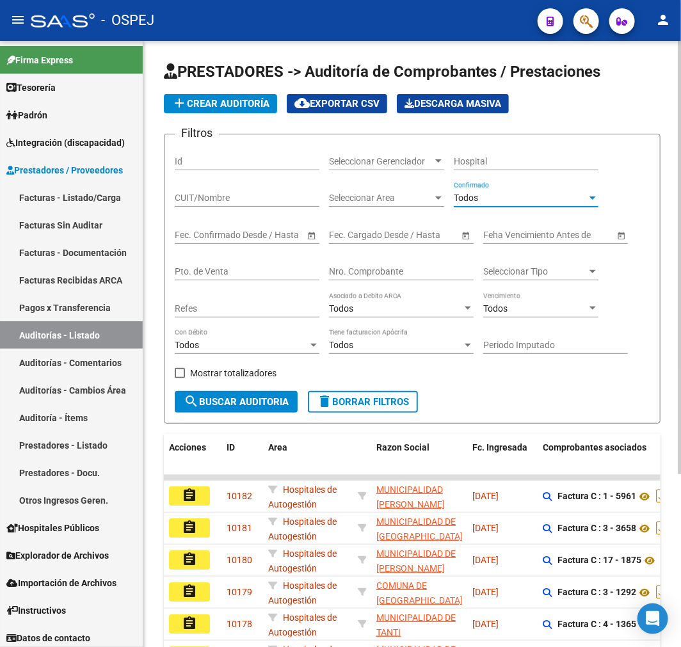
click at [407, 265] on div "Nro. Comprobante" at bounding box center [401, 268] width 145 height 26
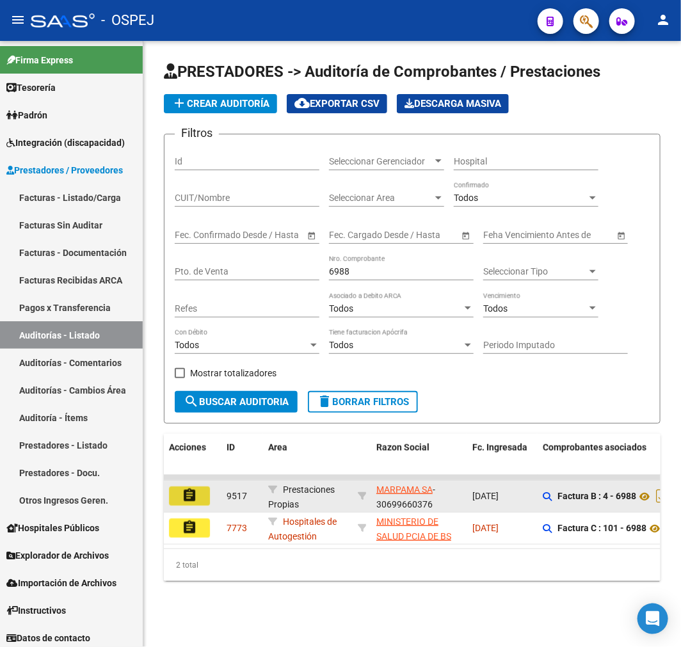
click at [191, 496] on mat-icon "assignment" at bounding box center [189, 494] width 15 height 15
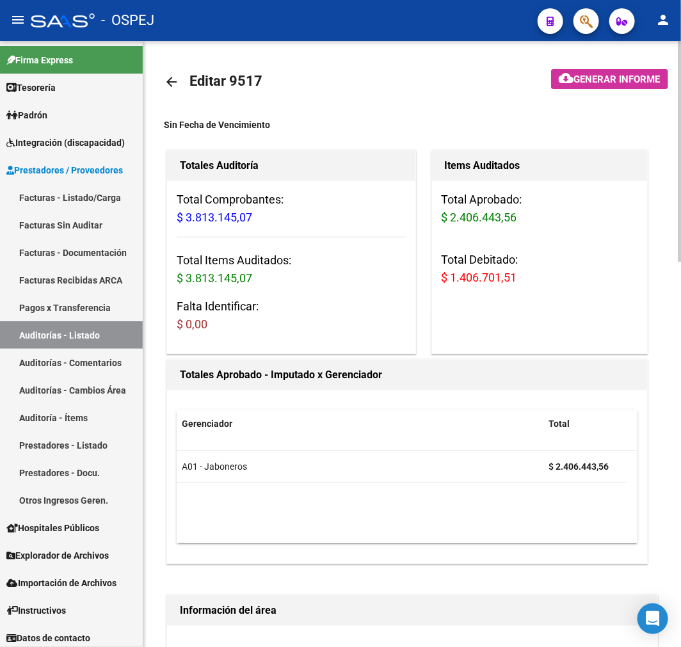
click at [463, 271] on span "$ 1.406.701,51" at bounding box center [478, 277] width 75 height 13
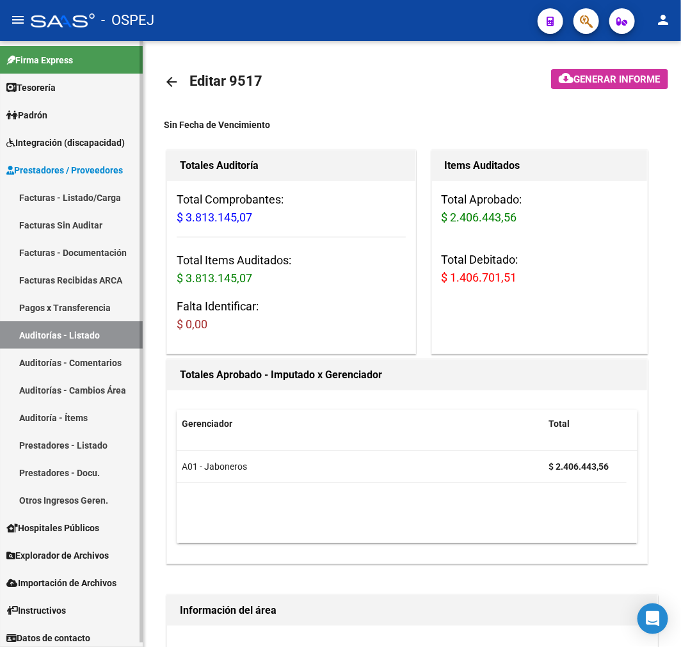
copy span "1.406.701,51"
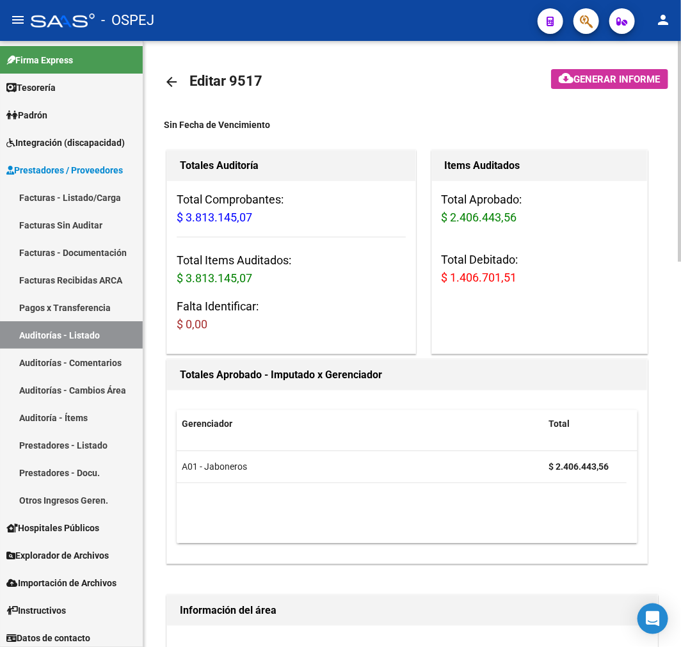
click at [177, 88] on mat-icon "arrow_back" at bounding box center [171, 81] width 15 height 15
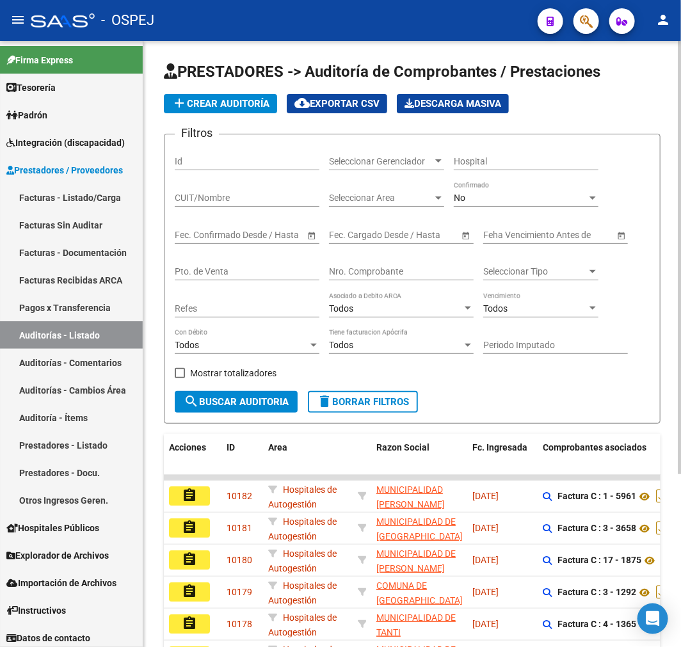
drag, startPoint x: 519, startPoint y: 207, endPoint x: 509, endPoint y: 200, distance: 12.4
click at [509, 200] on div "No Confirmado" at bounding box center [526, 194] width 145 height 26
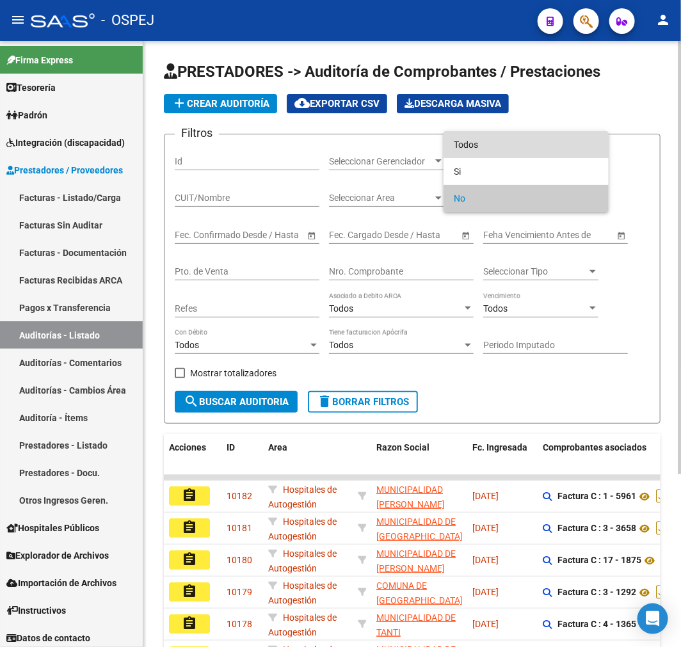
drag, startPoint x: 499, startPoint y: 139, endPoint x: 493, endPoint y: 135, distance: 7.5
click at [493, 136] on span "Todos" at bounding box center [526, 144] width 145 height 27
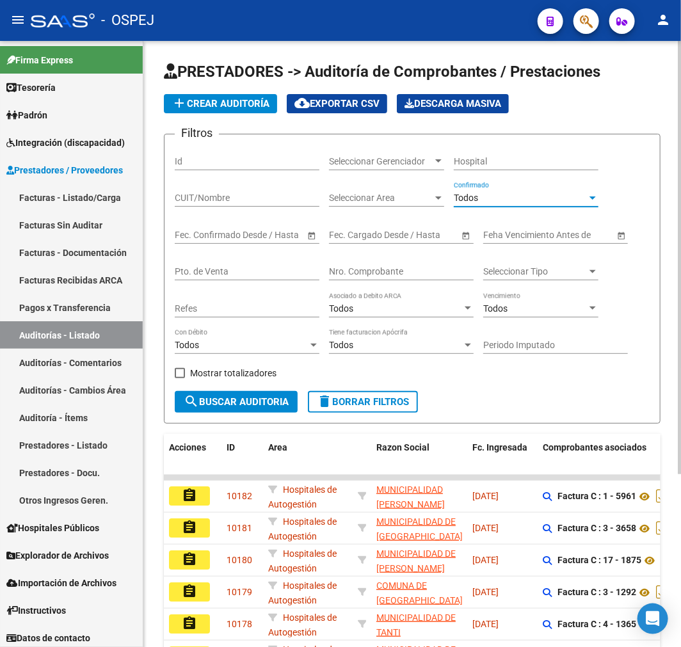
click at [391, 276] on input "Nro. Comprobante" at bounding box center [401, 271] width 145 height 11
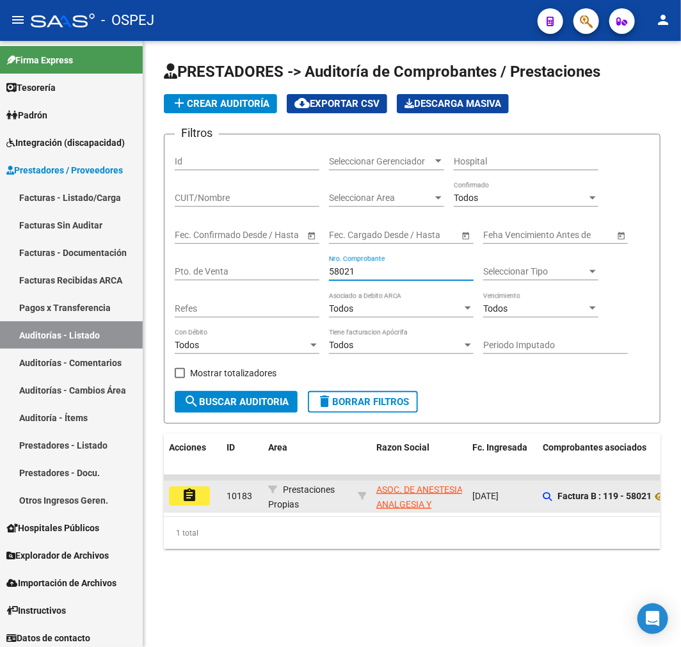
click at [189, 495] on mat-icon "assignment" at bounding box center [189, 494] width 15 height 15
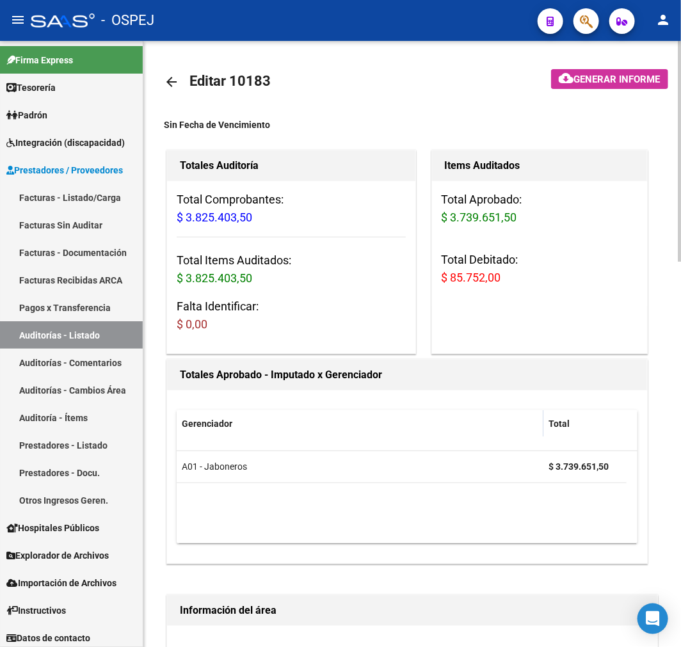
click at [480, 276] on span "$ 85.752,00" at bounding box center [470, 277] width 59 height 13
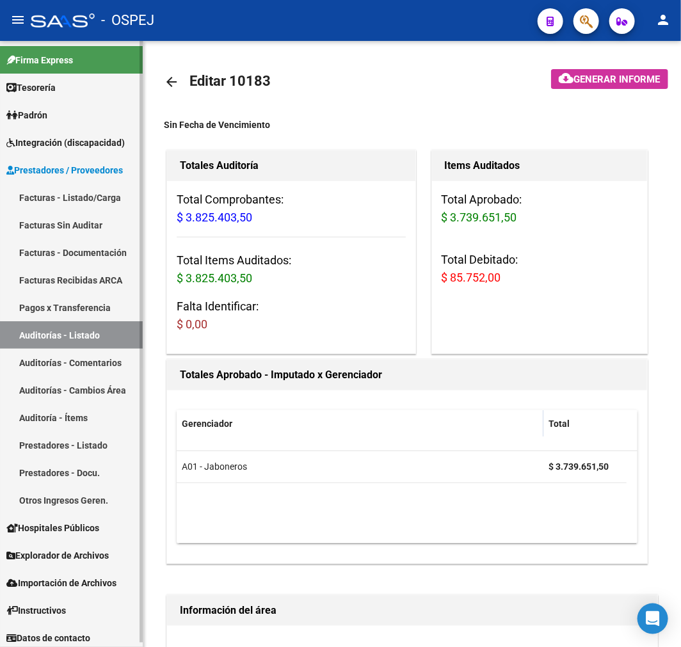
copy span "85.752,00"
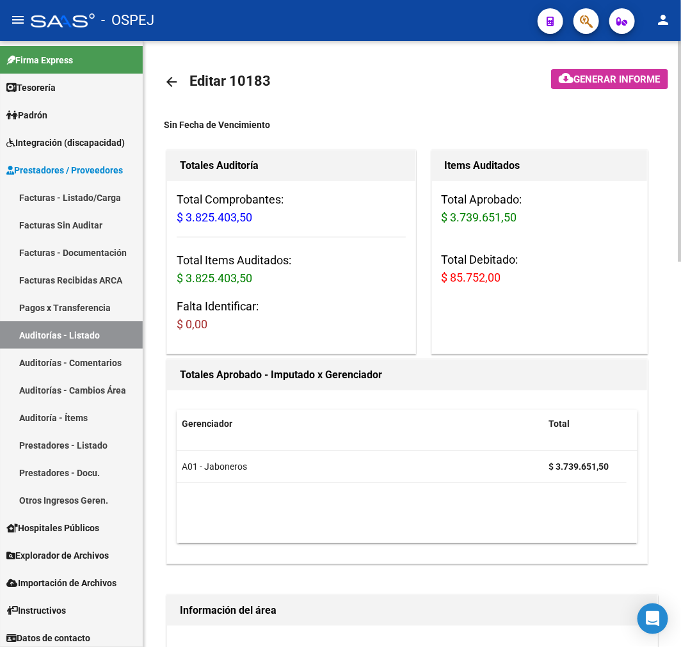
click at [400, 390] on div "Gerenciador Total A01 - Jaboneros $ 3.739.651,50" at bounding box center [407, 476] width 480 height 173
click at [176, 90] on link "arrow_back" at bounding box center [177, 82] width 26 height 30
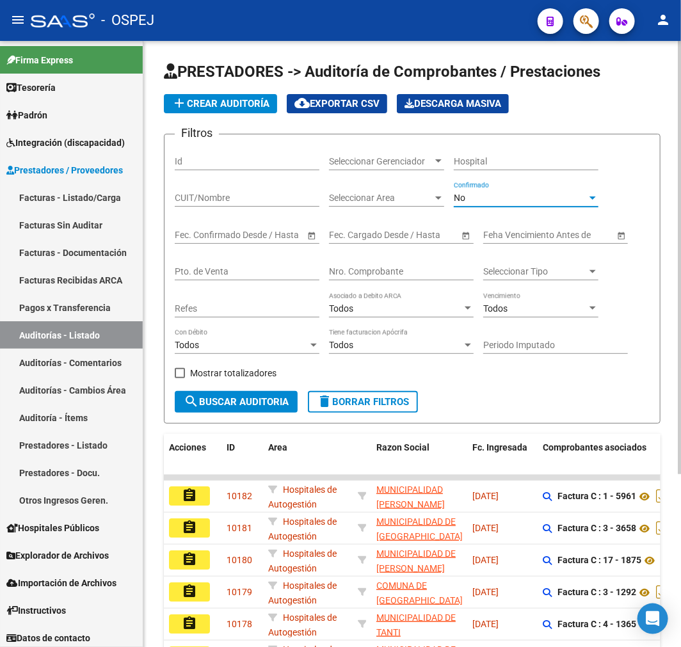
click at [512, 200] on div "No" at bounding box center [520, 198] width 133 height 11
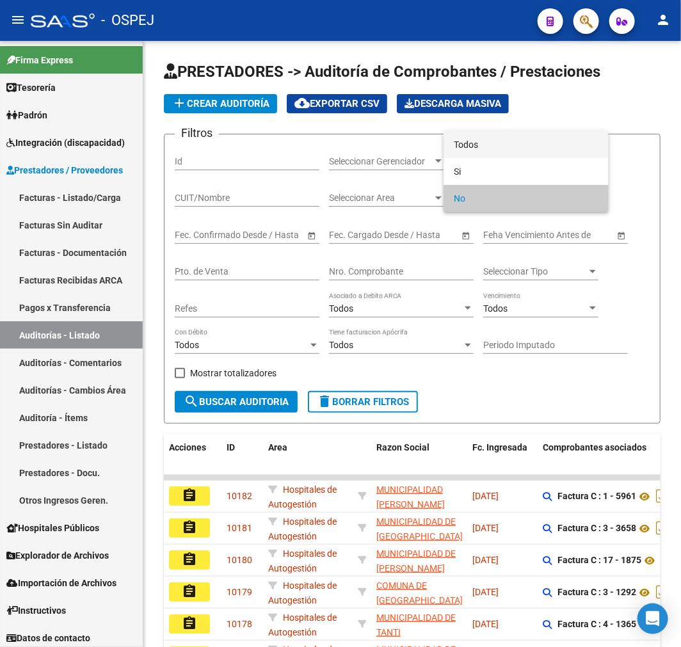
click at [521, 143] on span "Todos" at bounding box center [526, 144] width 145 height 27
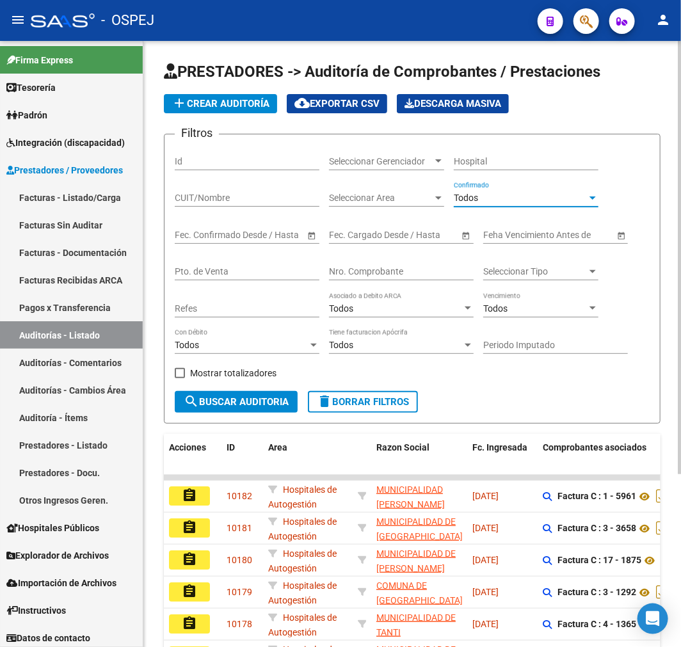
click at [271, 399] on span "search Buscar Auditoria" at bounding box center [236, 402] width 105 height 12
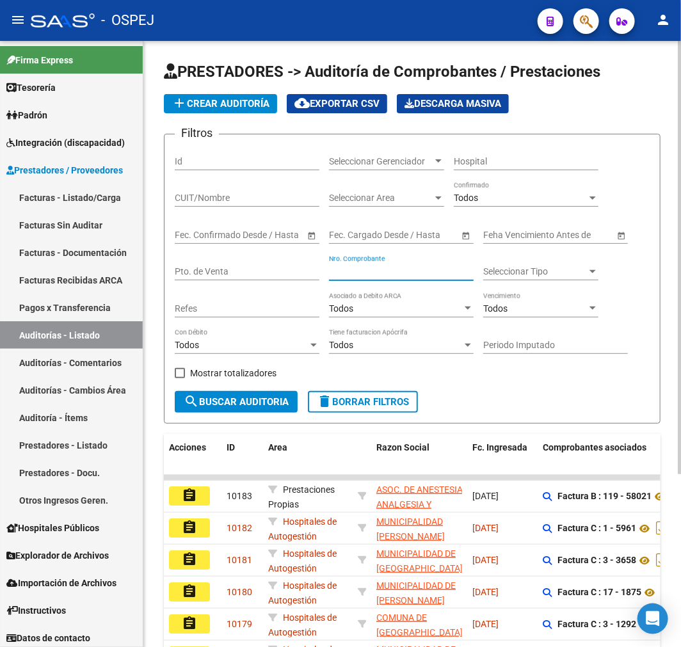
click at [355, 276] on input "Nro. Comprobante" at bounding box center [401, 271] width 145 height 11
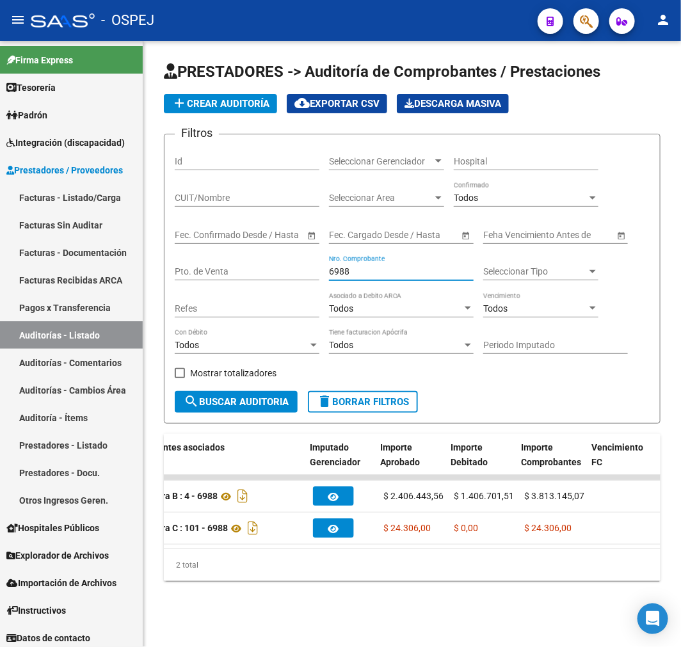
scroll to position [0, 421]
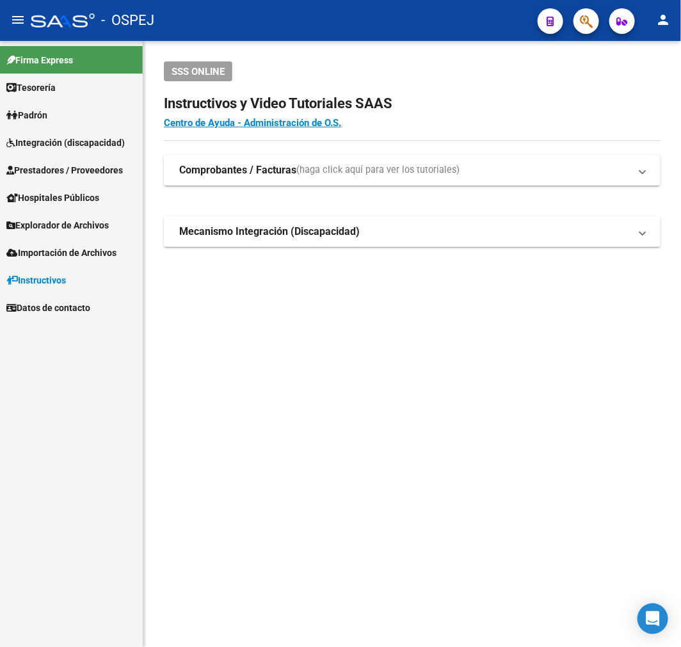
click at [100, 168] on span "Prestadores / Proveedores" at bounding box center [64, 170] width 116 height 14
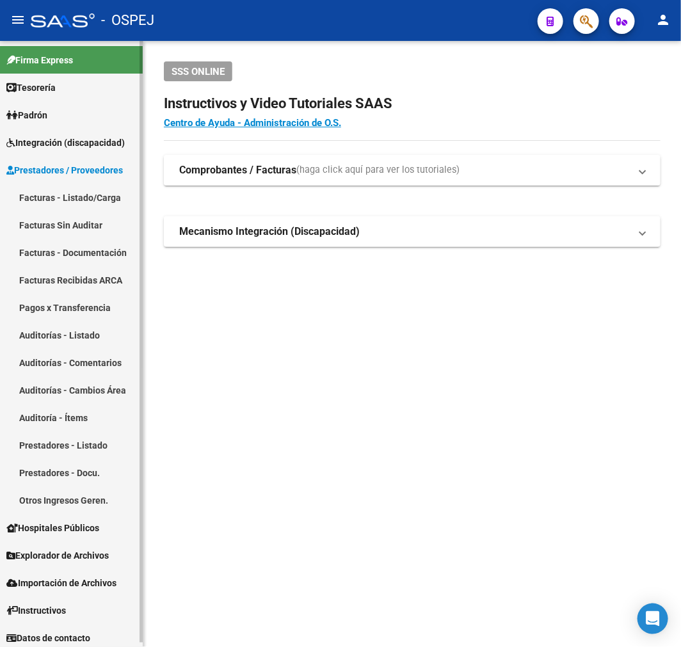
click at [47, 322] on link "Auditorías - Listado" at bounding box center [71, 335] width 143 height 28
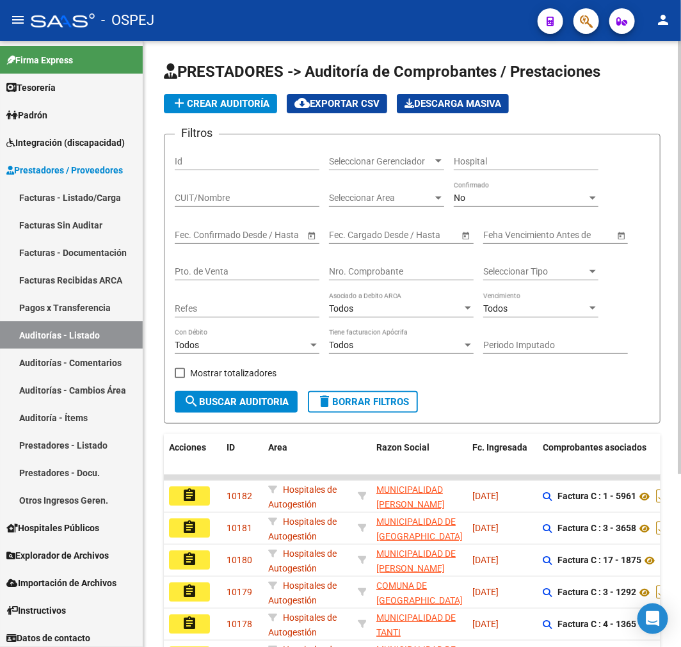
click at [504, 192] on div "No Confirmado" at bounding box center [526, 194] width 145 height 26
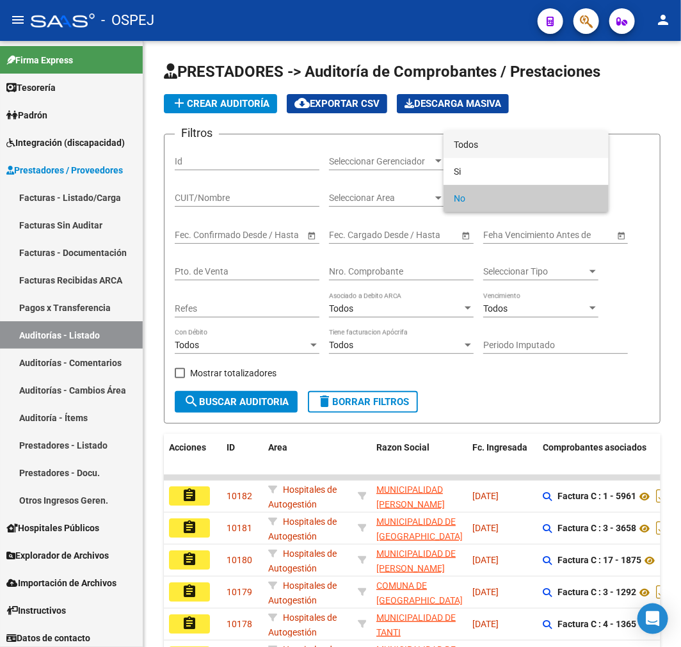
click at [516, 150] on span "Todos" at bounding box center [526, 144] width 145 height 27
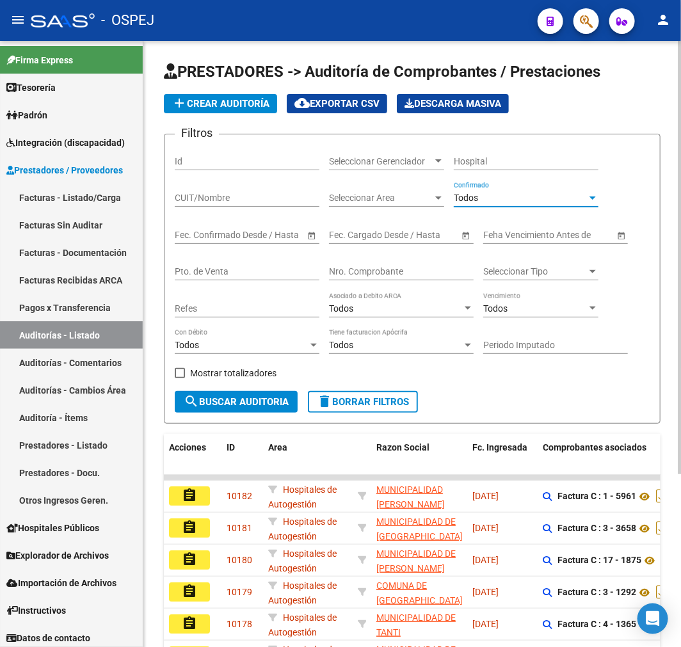
click at [379, 280] on div "Nro. Comprobante" at bounding box center [401, 268] width 145 height 26
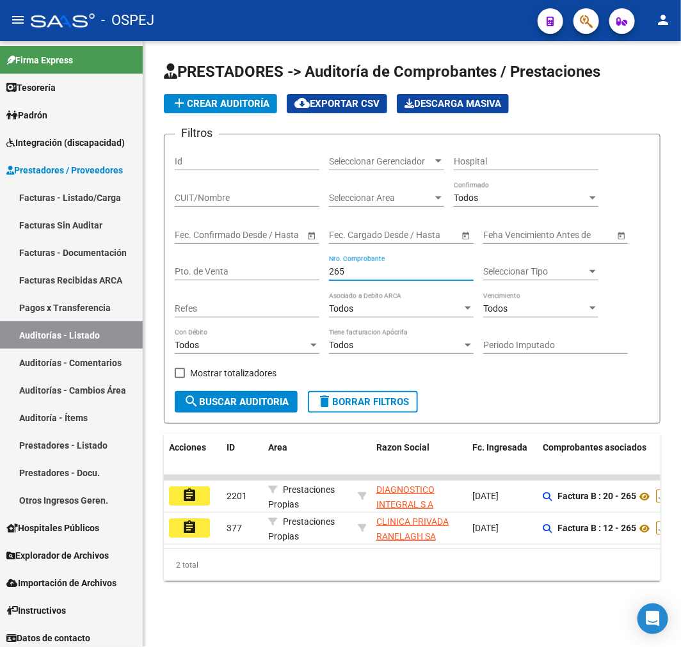
click at [342, 269] on input "265" at bounding box center [401, 271] width 145 height 11
type input "2"
click at [238, 84] on h1 "PRESTADORES -> Auditoría de Comprobantes / Prestaciones" at bounding box center [412, 72] width 496 height 22
click at [251, 104] on span "add Crear Auditoría" at bounding box center [220, 104] width 98 height 12
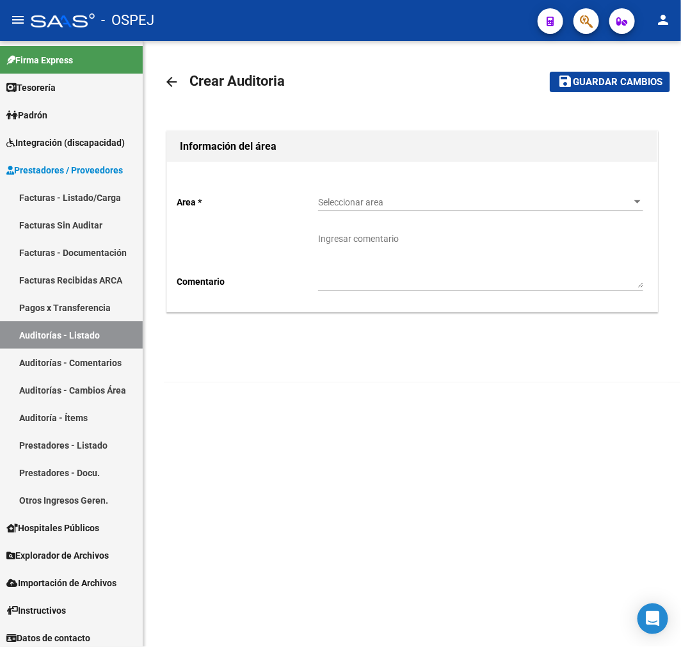
click at [439, 201] on span "Seleccionar area" at bounding box center [474, 202] width 313 height 11
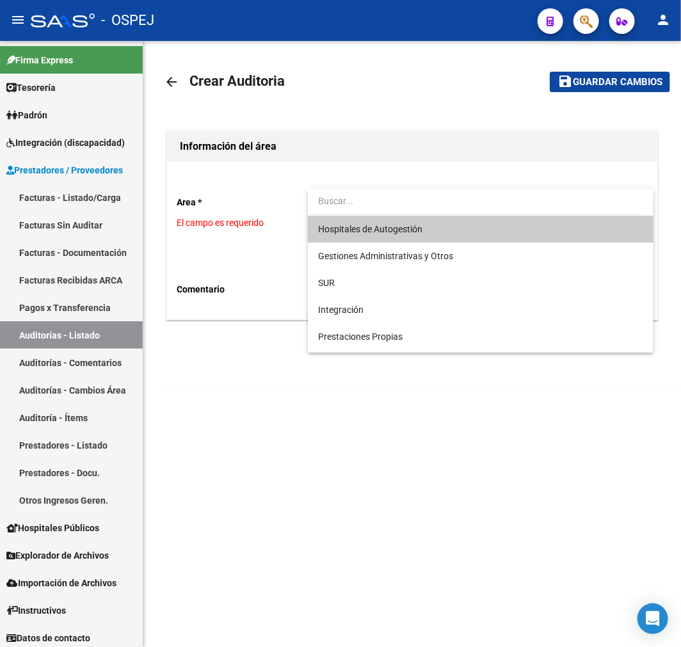
click at [349, 106] on div at bounding box center [340, 323] width 681 height 647
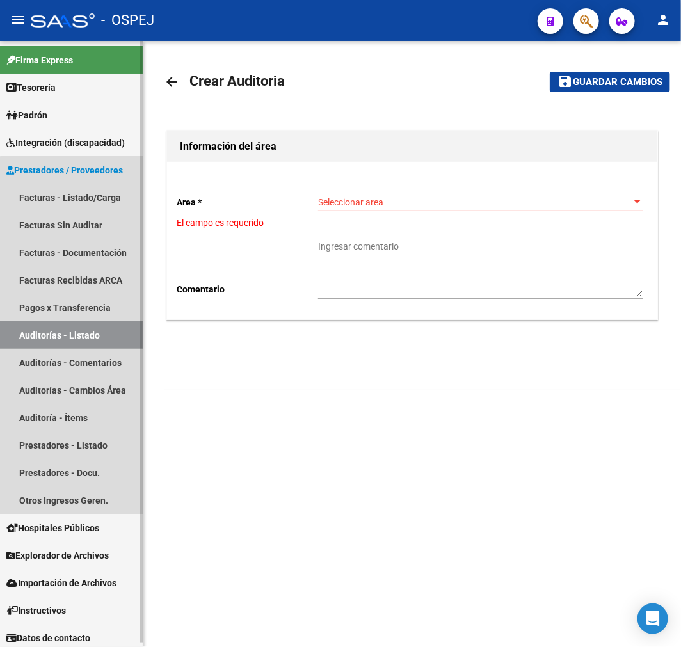
click at [90, 342] on link "Auditorías - Listado" at bounding box center [71, 335] width 143 height 28
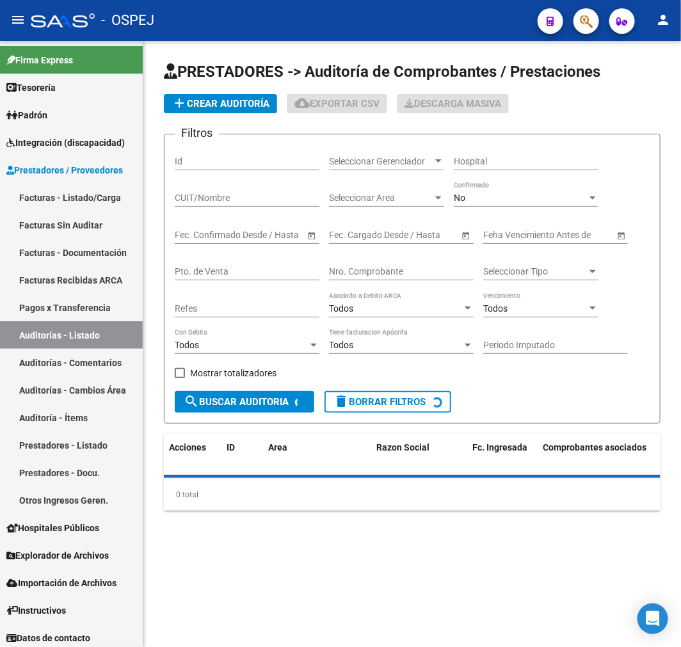
click at [355, 279] on div "Nro. Comprobante" at bounding box center [401, 268] width 145 height 26
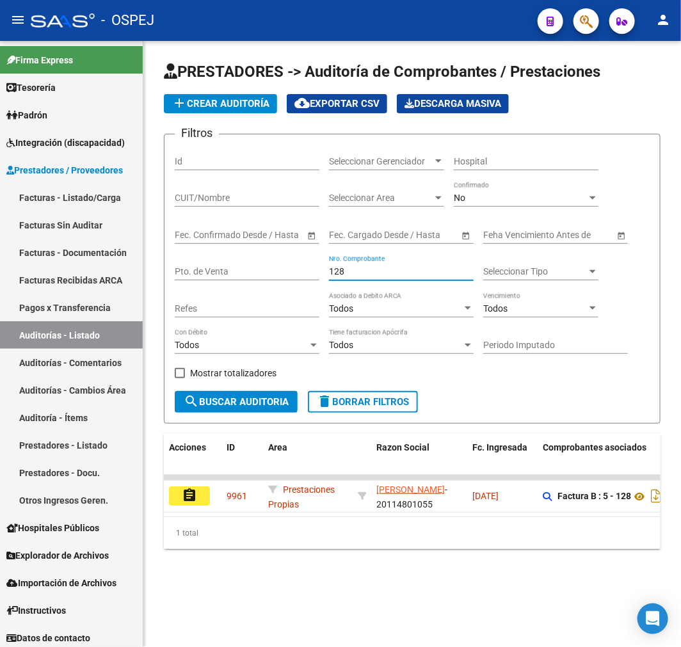
type input "128"
click at [265, 537] on div "1 total" at bounding box center [412, 533] width 496 height 32
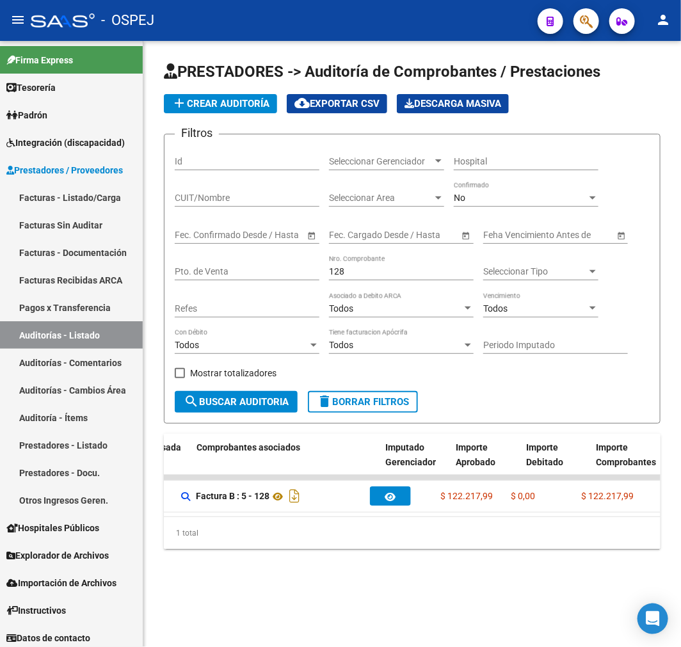
scroll to position [0, 10]
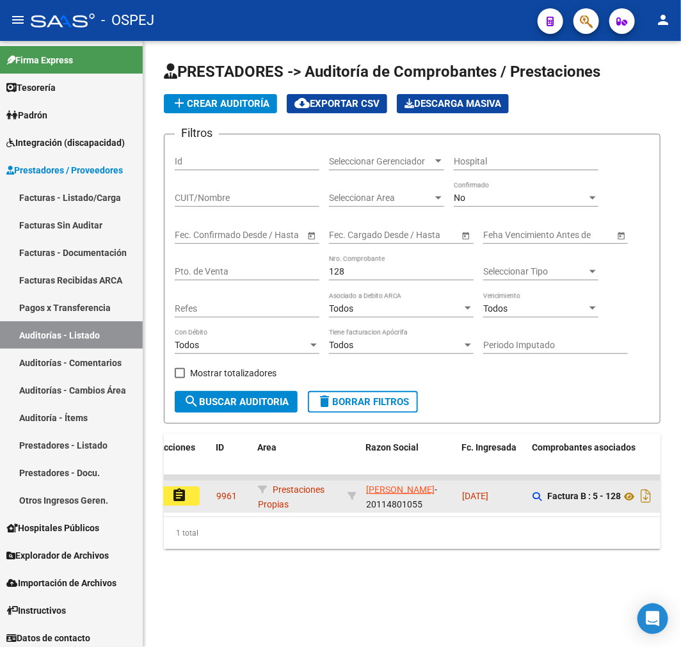
click at [198, 498] on button "assignment" at bounding box center [179, 495] width 41 height 19
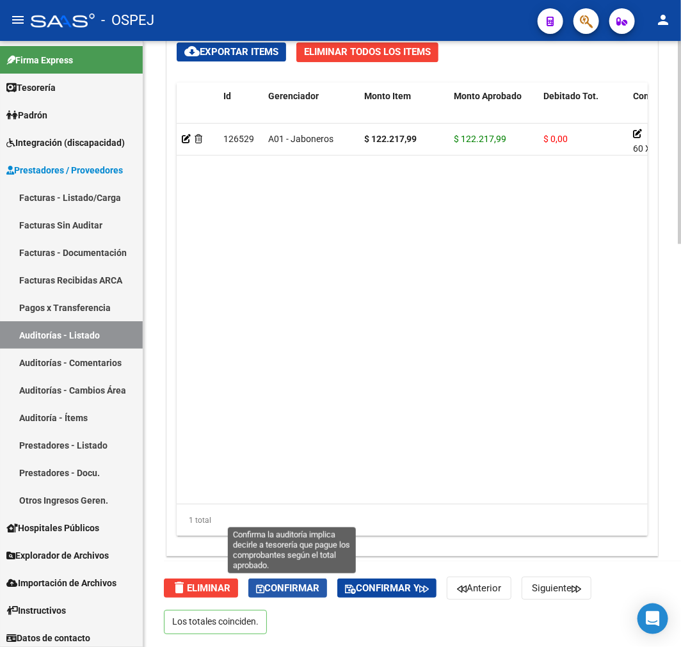
click at [301, 585] on span "Confirmar" at bounding box center [287, 588] width 63 height 12
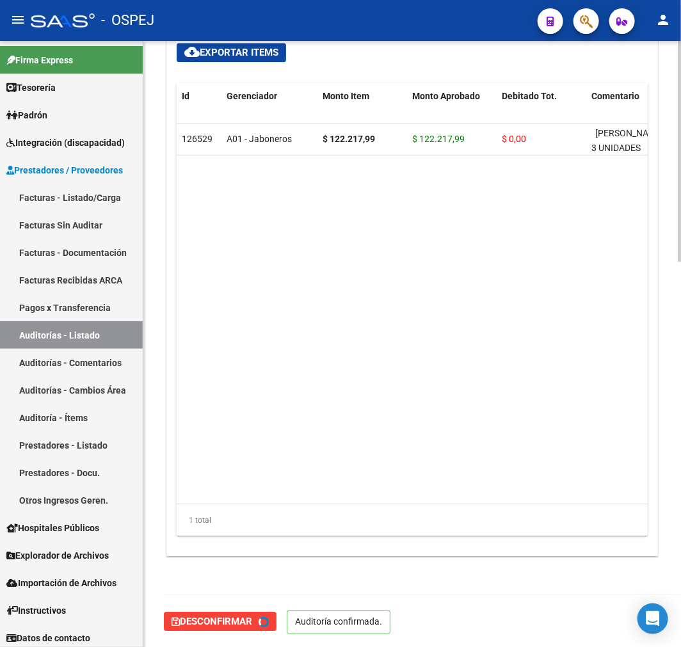
type input "202508"
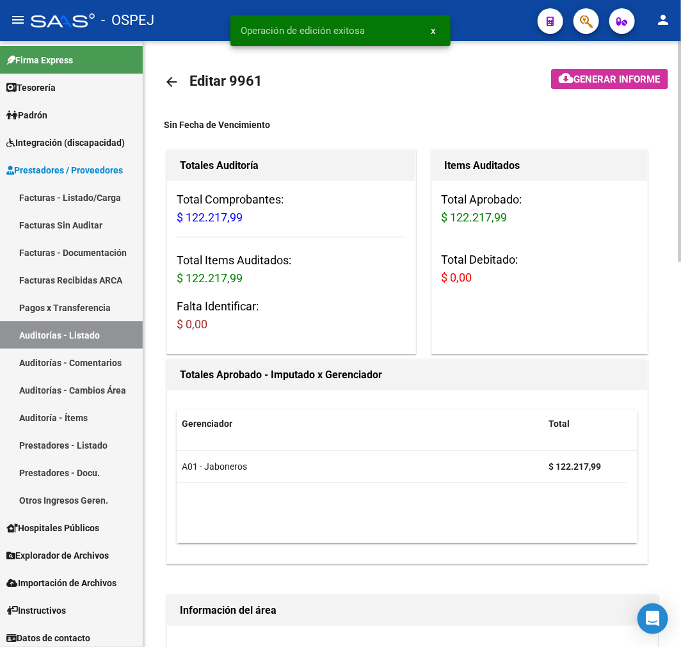
click at [173, 84] on mat-icon "arrow_back" at bounding box center [171, 81] width 15 height 15
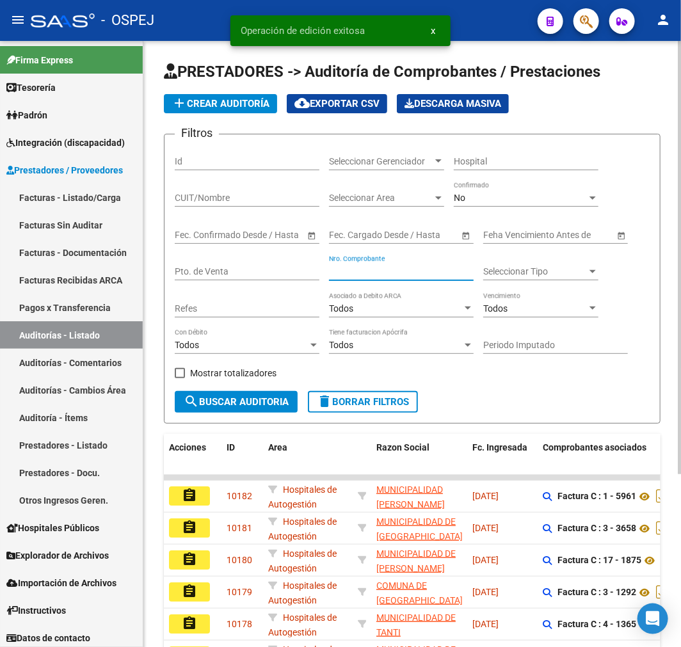
click at [404, 277] on input "Nro. Comprobante" at bounding box center [401, 271] width 145 height 11
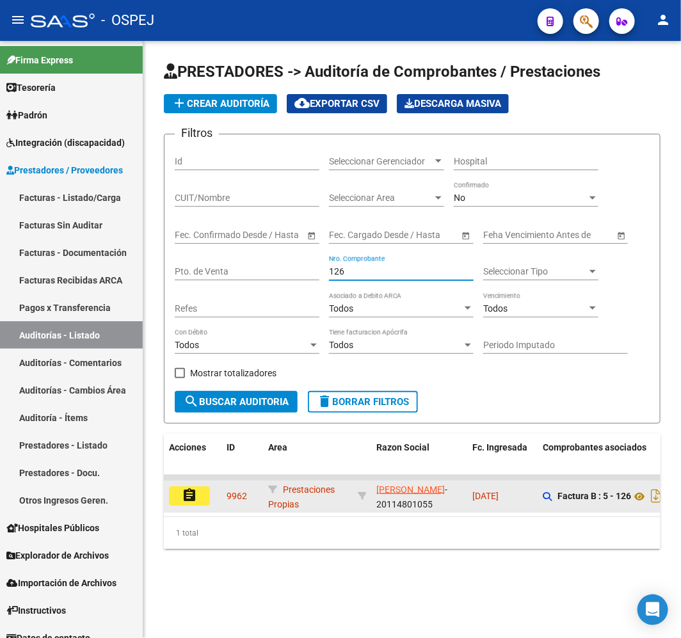
type input "126"
click at [193, 489] on mat-icon "assignment" at bounding box center [189, 494] width 15 height 15
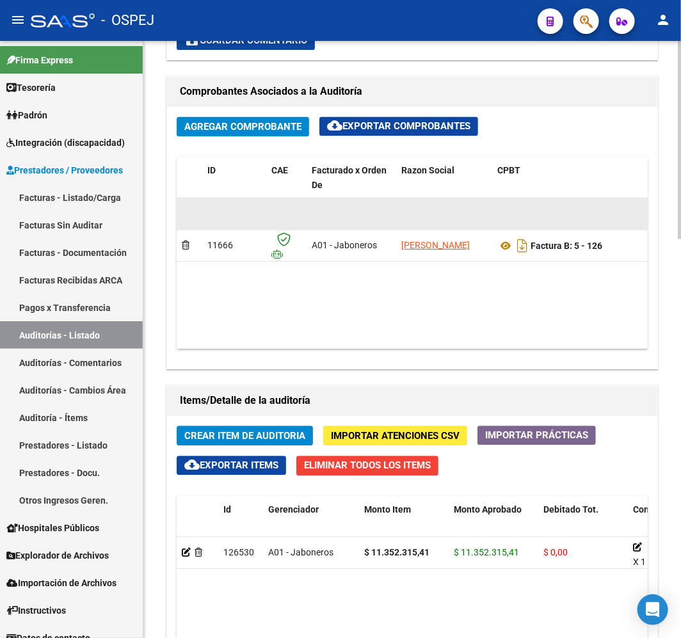
scroll to position [782, 0]
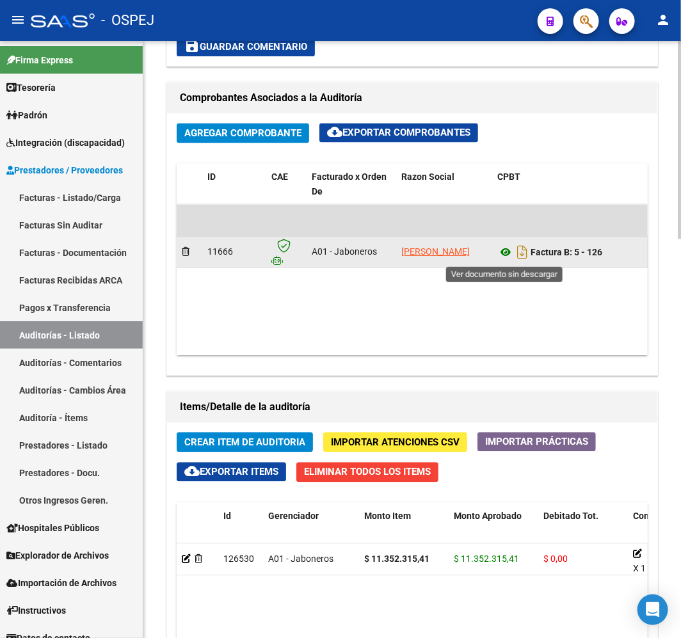
click at [504, 256] on icon at bounding box center [505, 252] width 17 height 15
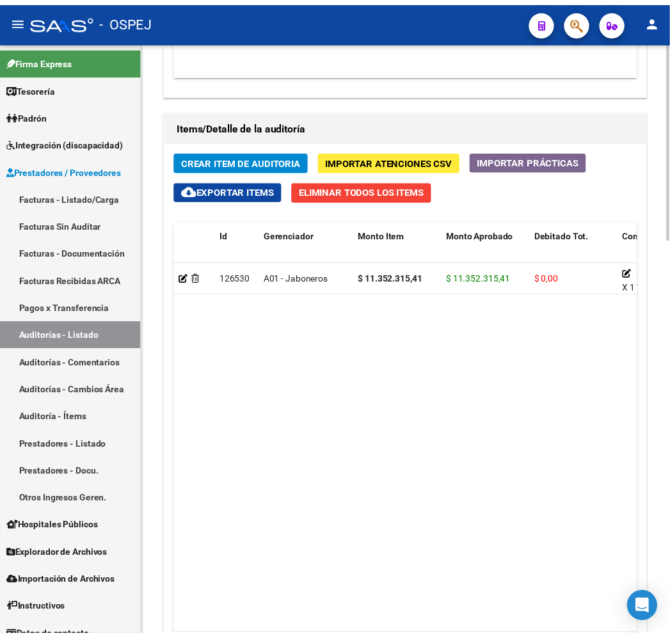
scroll to position [1066, 0]
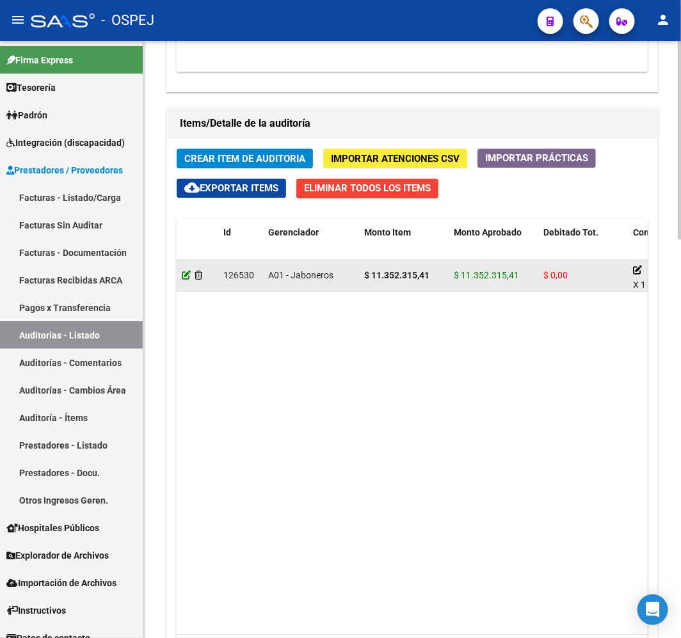
click at [182, 276] on icon at bounding box center [186, 275] width 9 height 9
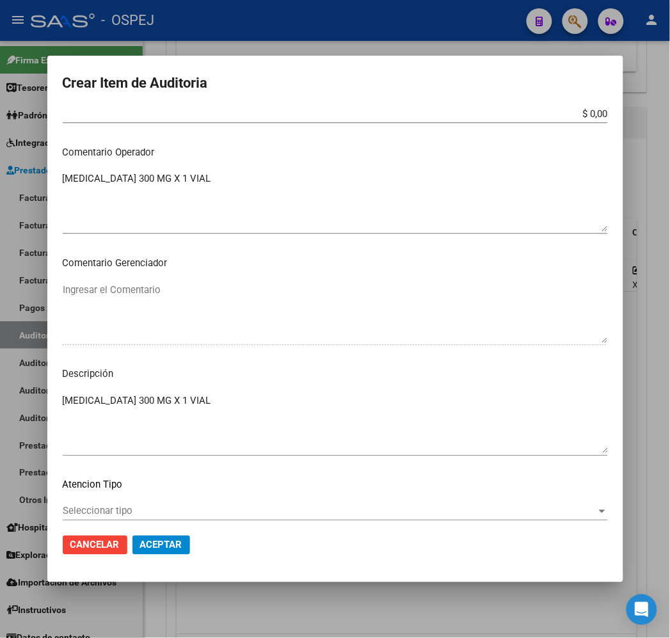
scroll to position [459, 0]
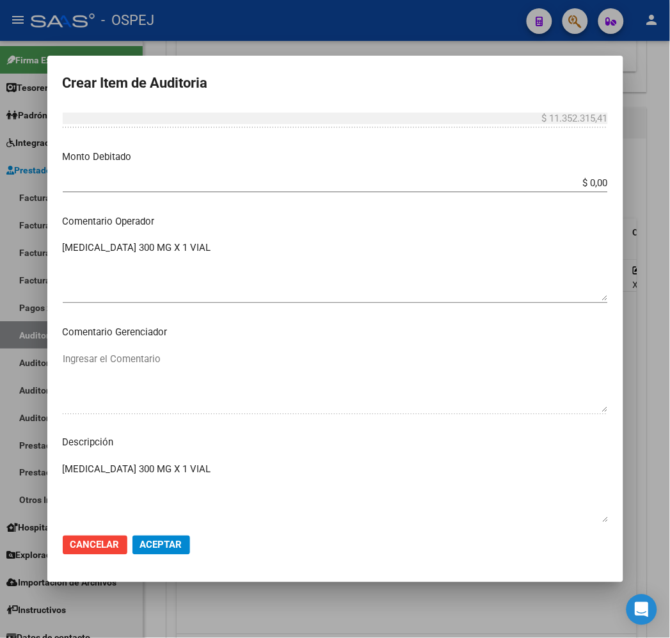
click at [305, 232] on mat-dialog-content "51135931 Nro Documento 20511359318 CUIL Afiliado Activo LEGUIZAMON IGNACIO JULI…" at bounding box center [335, 315] width 576 height 415
click at [314, 253] on textarea "TYSABRI 300 MG X 1 VIAL" at bounding box center [335, 271] width 545 height 60
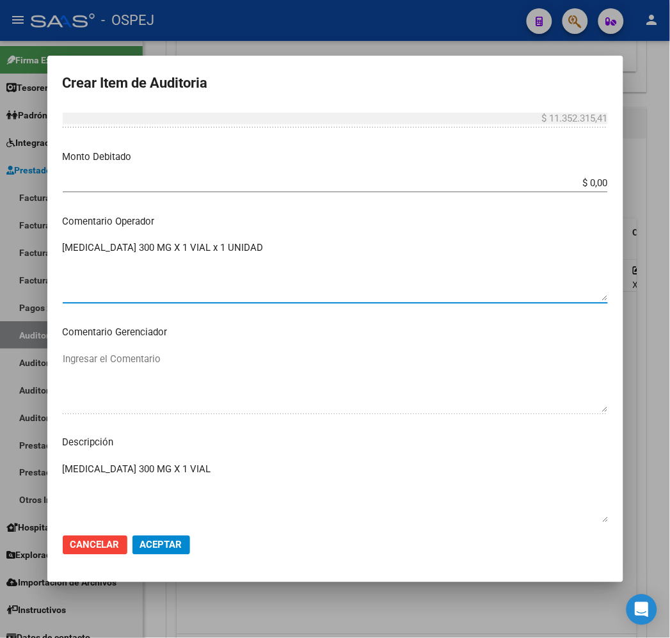
type textarea "TYSABRI 300 MG X 1 VIAL x 1 UNIDAD"
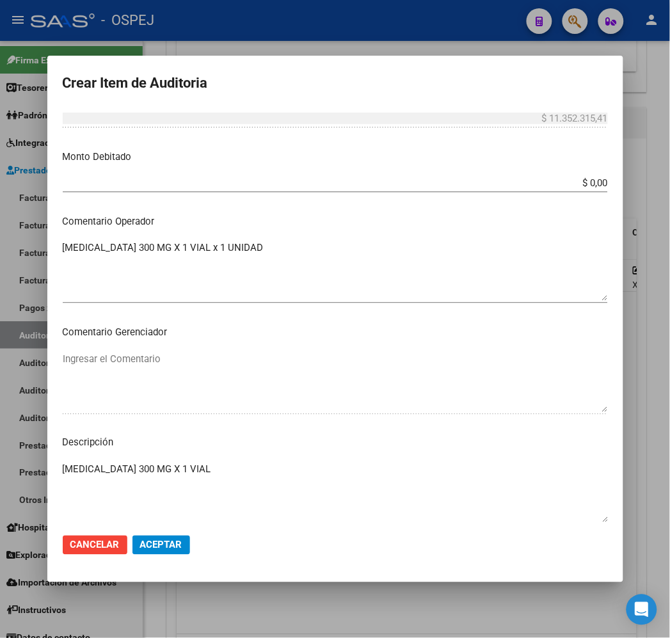
click at [354, 471] on textarea "TYSABRI 300 MG X 1 VIAL" at bounding box center [335, 493] width 545 height 60
paste textarea "x 1 UNIDAD"
type textarea "TYSABRI 300 MG X 1 VIAL x 1 UNIDAD"
click at [144, 554] on button "Aceptar" at bounding box center [161, 544] width 58 height 19
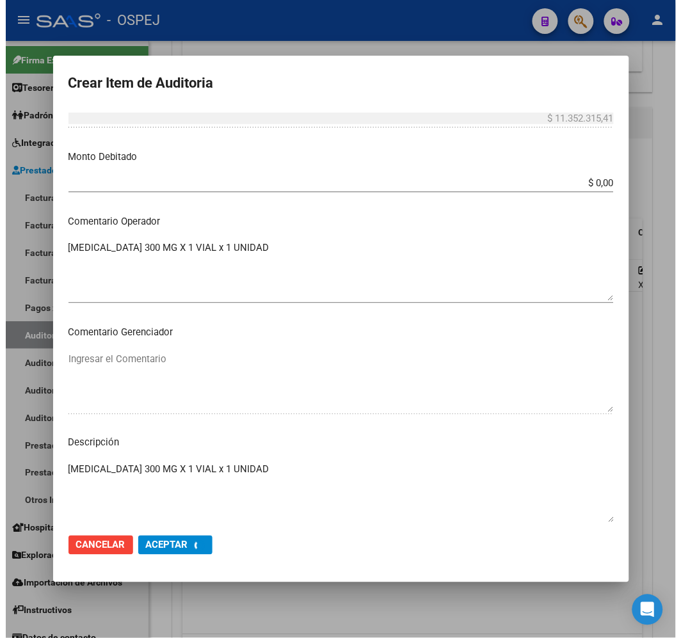
scroll to position [0, 0]
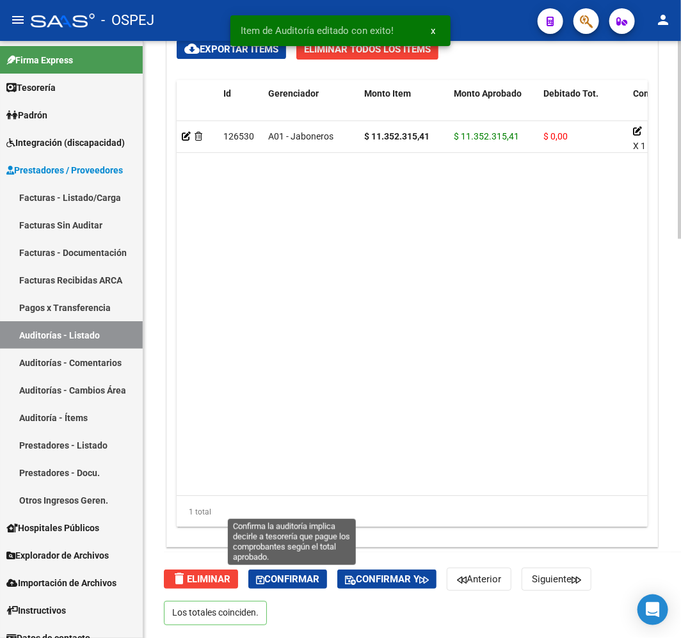
click at [295, 578] on span "Confirmar" at bounding box center [287, 579] width 63 height 12
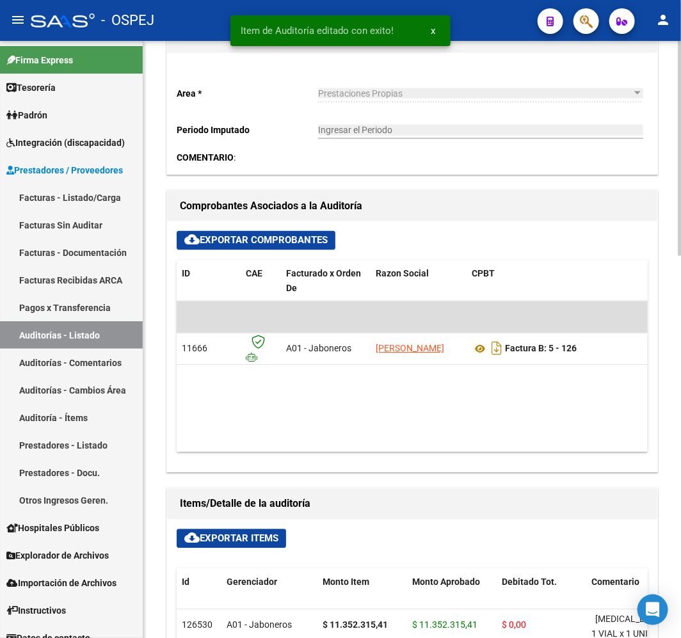
type input "202508"
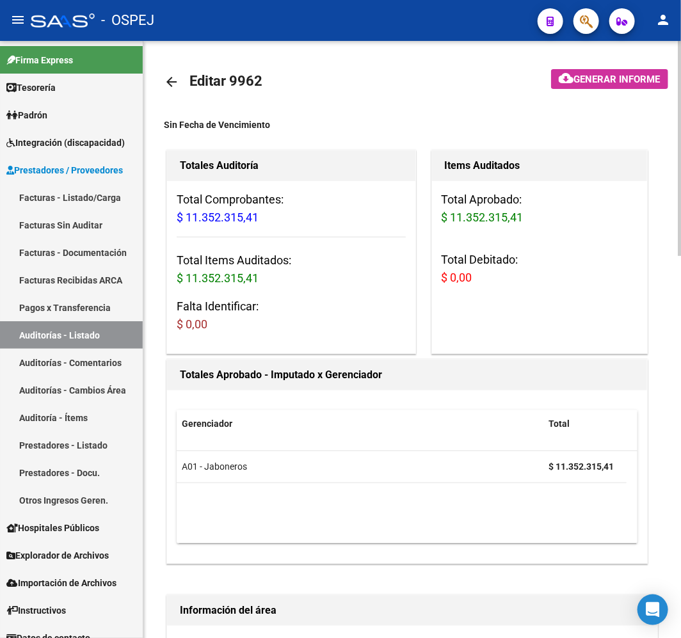
click at [164, 81] on mat-icon "arrow_back" at bounding box center [171, 81] width 15 height 15
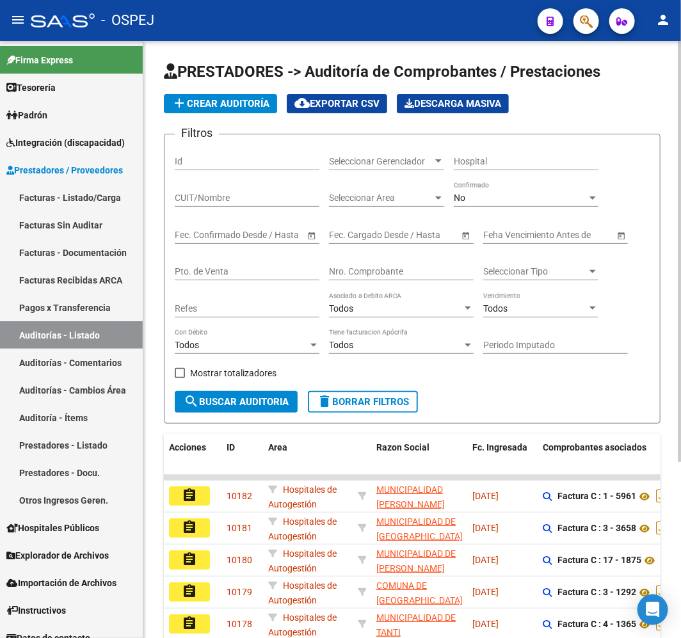
click at [376, 267] on input "Nro. Comprobante" at bounding box center [401, 271] width 145 height 11
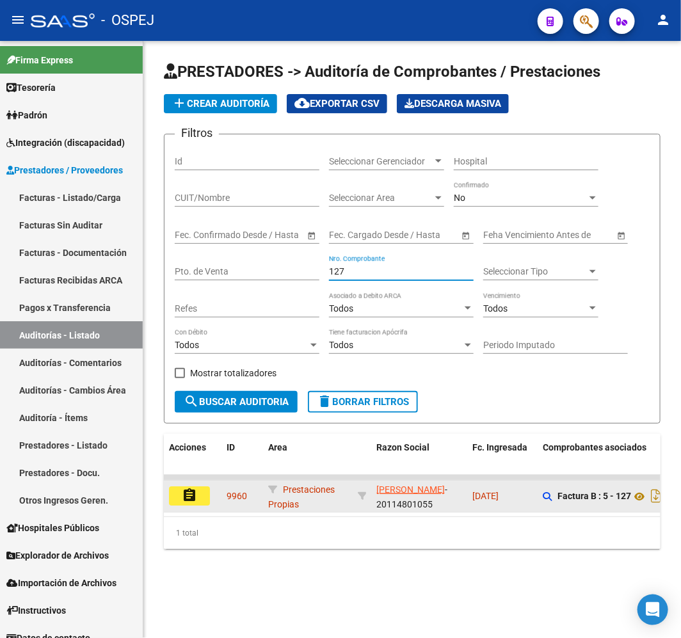
type input "127"
click at [200, 493] on button "assignment" at bounding box center [189, 495] width 41 height 19
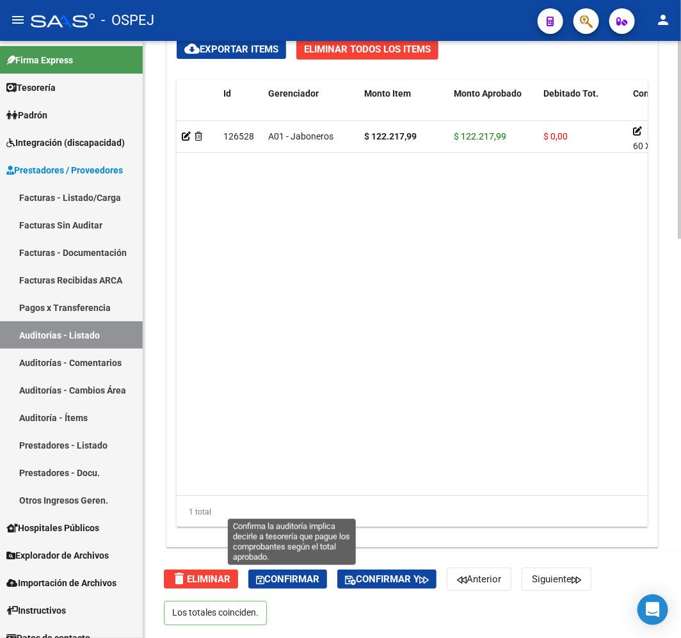
click at [290, 583] on button "Confirmar" at bounding box center [287, 578] width 79 height 19
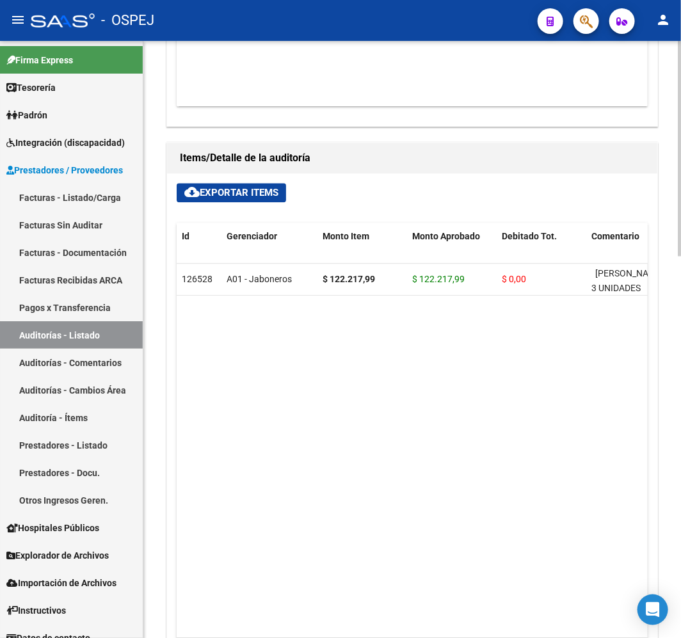
type input "202508"
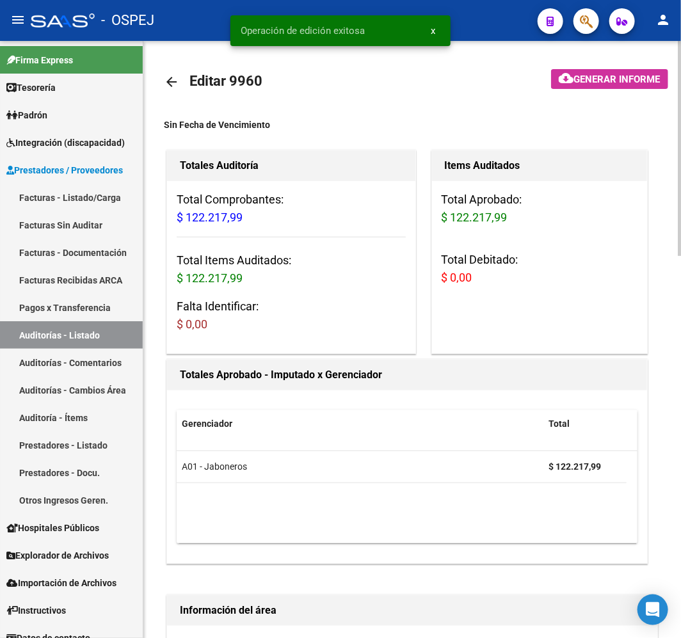
click at [170, 68] on link "arrow_back" at bounding box center [177, 82] width 26 height 30
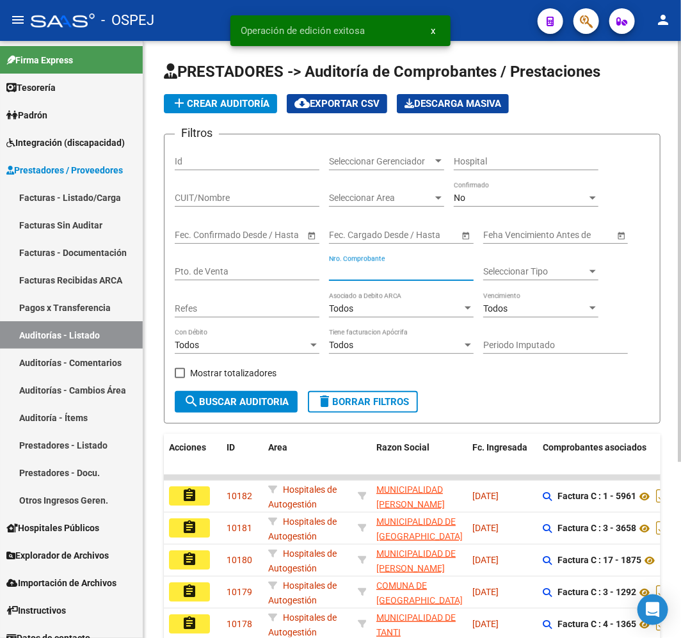
click at [385, 266] on input "Nro. Comprobante" at bounding box center [401, 271] width 145 height 11
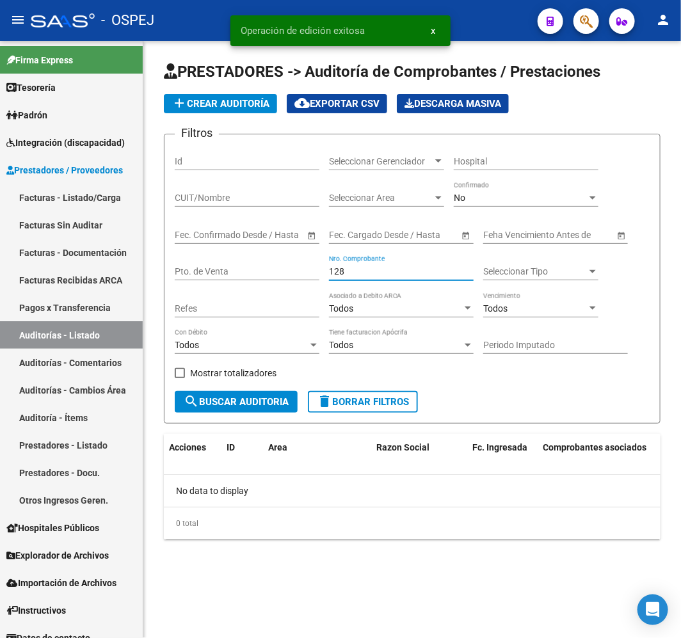
type input "128"
click at [496, 198] on div "No" at bounding box center [520, 198] width 133 height 11
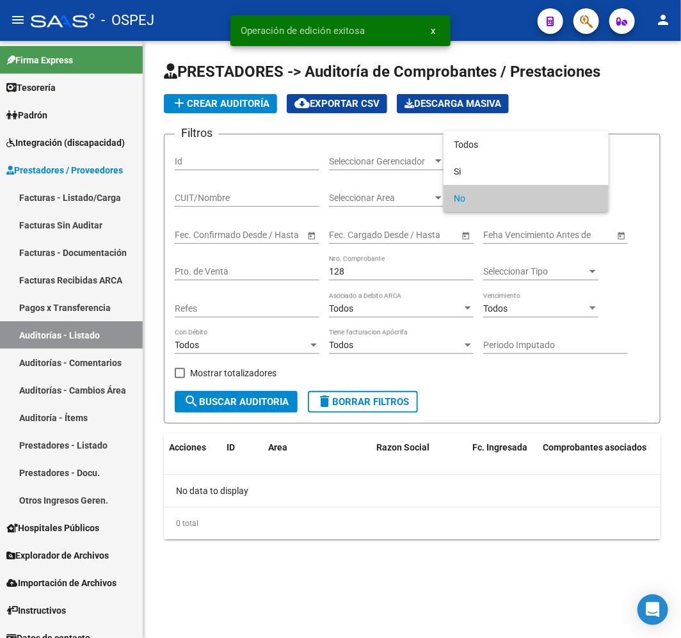
click at [502, 127] on div at bounding box center [340, 319] width 681 height 638
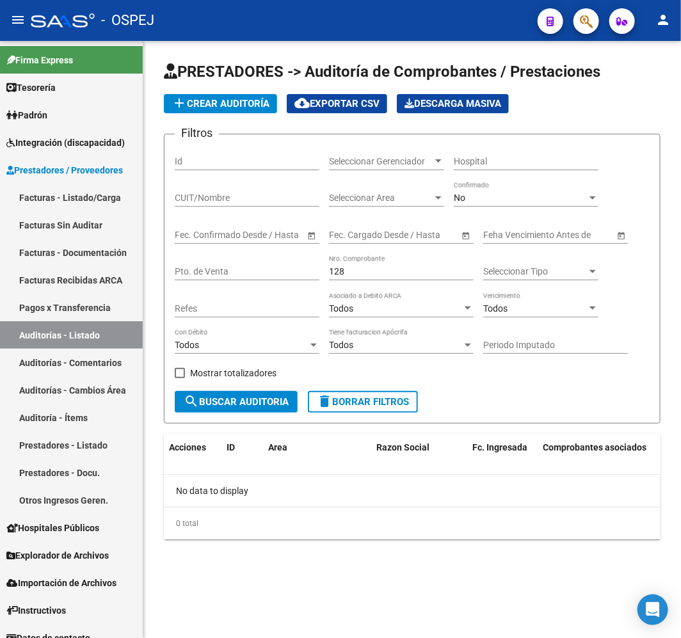
click at [498, 206] on div "No Confirmado" at bounding box center [526, 194] width 145 height 26
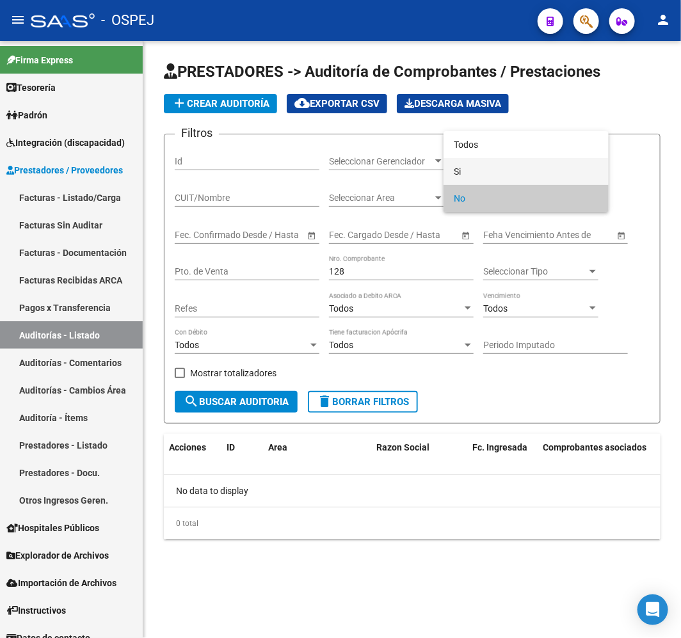
click at [527, 162] on span "Si" at bounding box center [526, 171] width 145 height 27
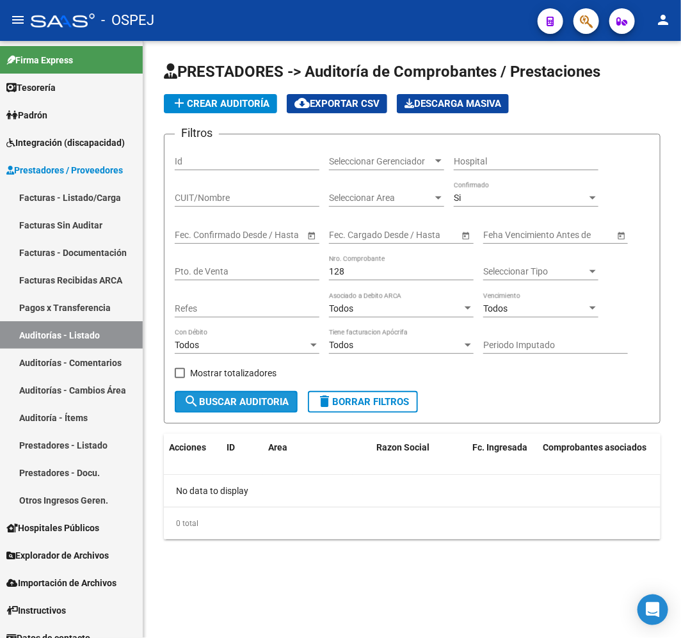
click at [276, 395] on button "search Buscar Auditoria" at bounding box center [236, 402] width 123 height 22
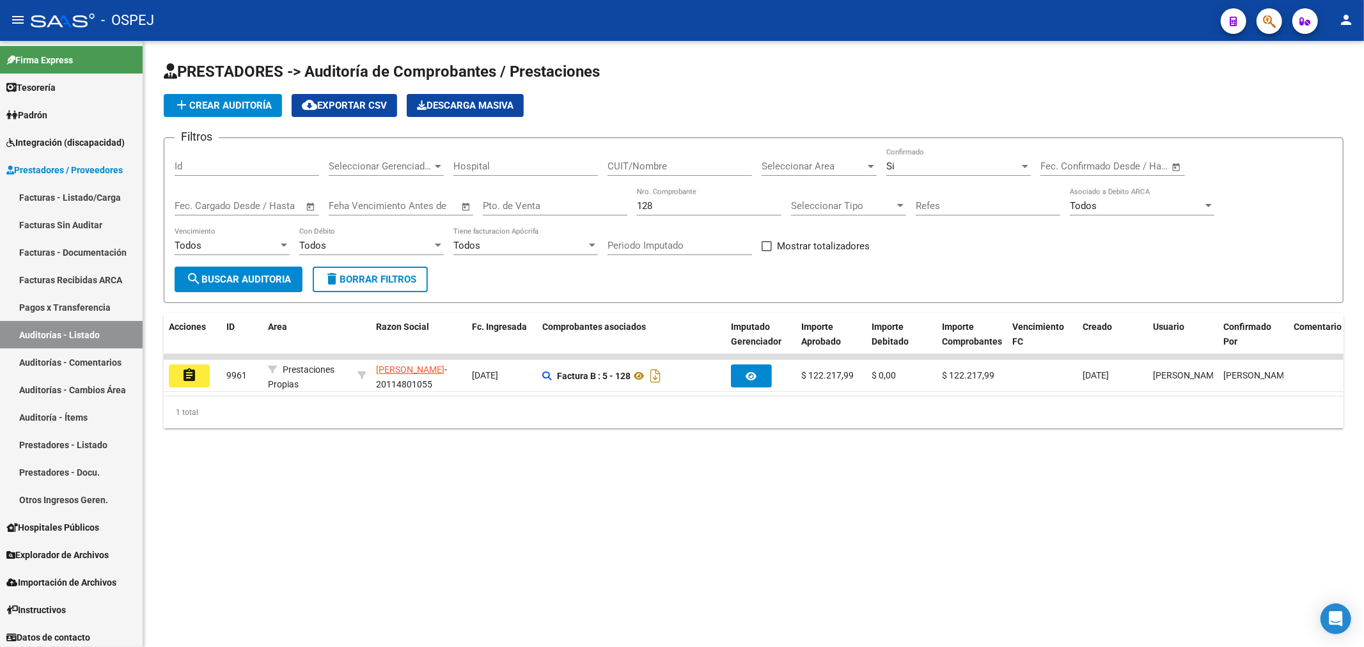
click at [229, 104] on span "add Crear Auditoría" at bounding box center [223, 106] width 98 height 12
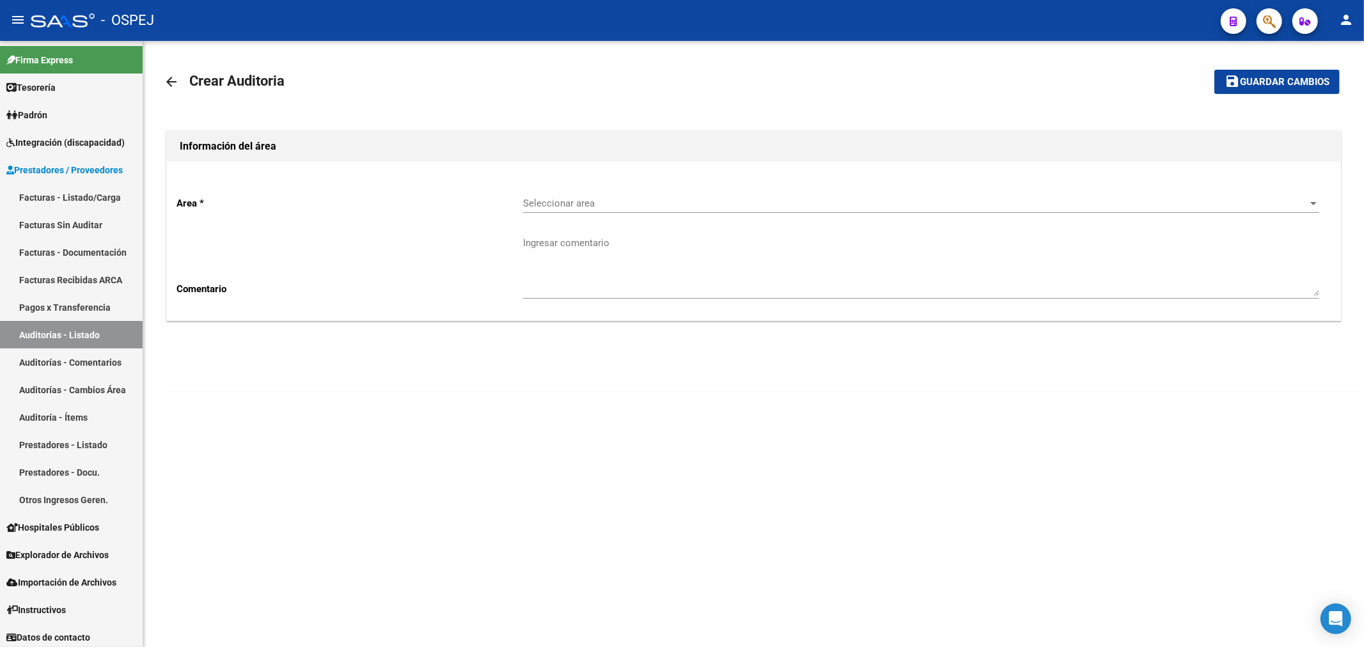
click at [649, 205] on span "Seleccionar area" at bounding box center [915, 204] width 785 height 12
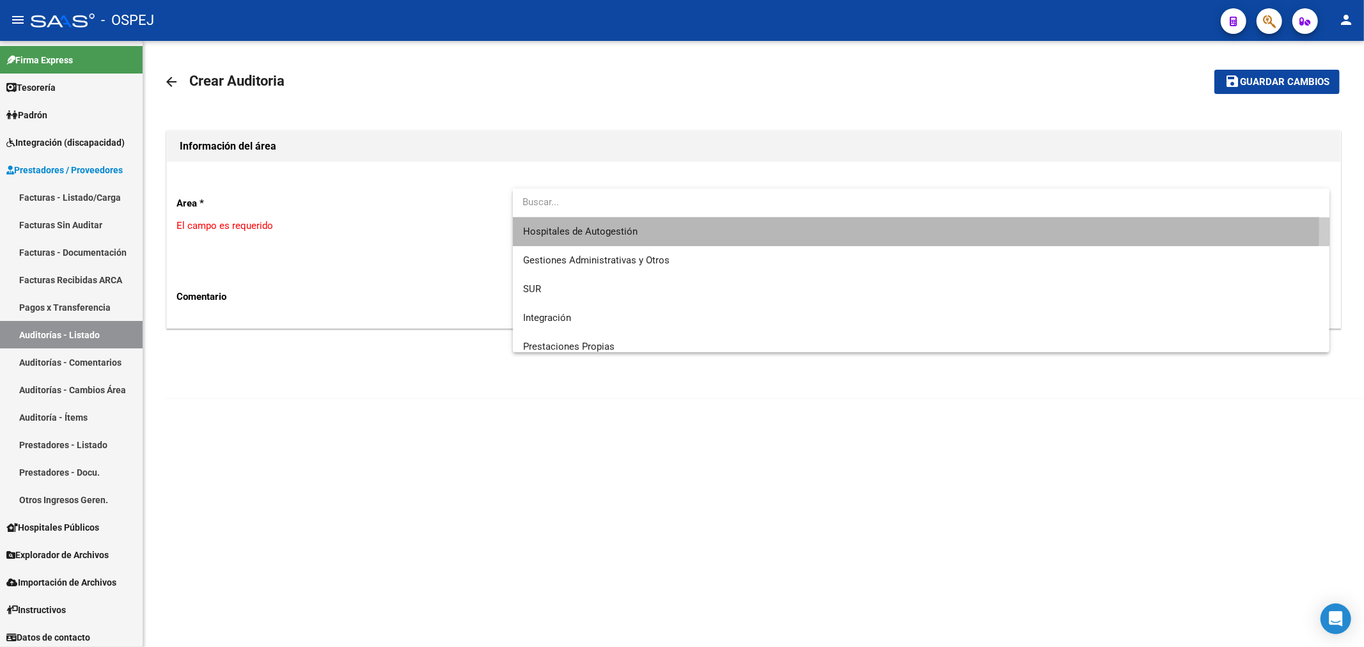
click at [602, 225] on span "Hospitales de Autogestión" at bounding box center [921, 231] width 797 height 29
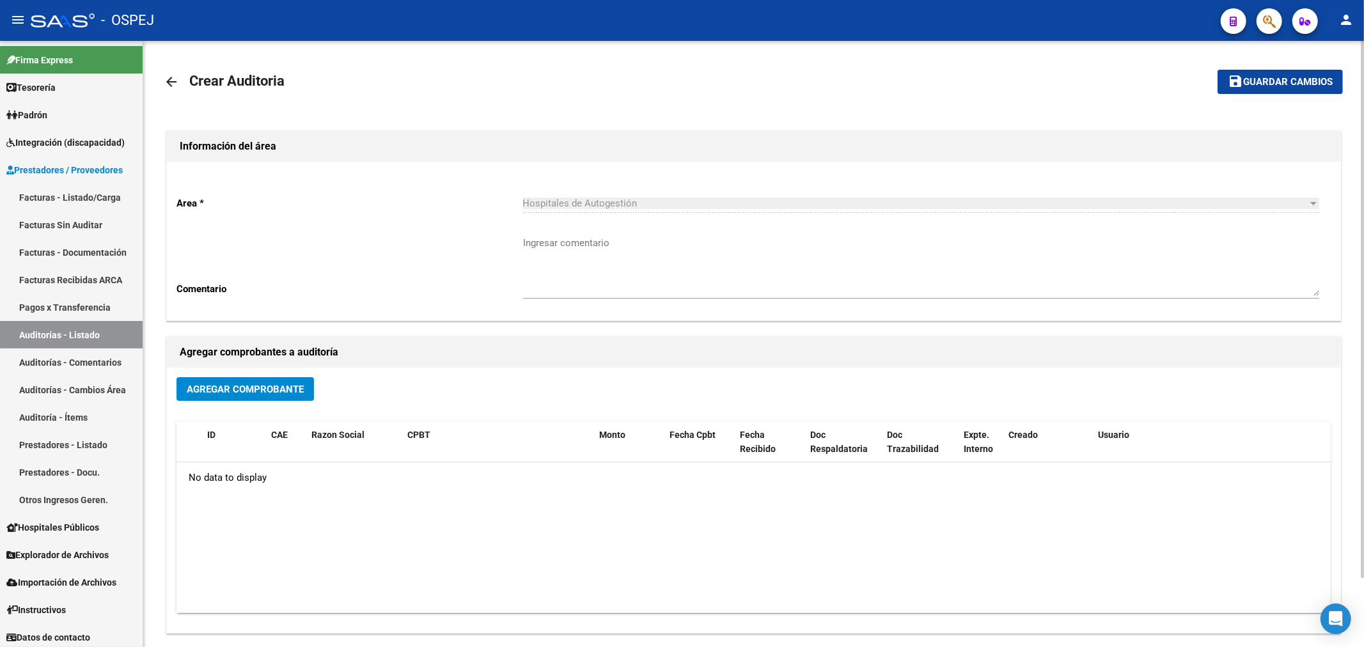
click at [152, 70] on div "arrow_back Crear Auditoria save Guardar cambios Información del área Area * Hos…" at bounding box center [753, 383] width 1221 height 684
click at [164, 77] on mat-icon "arrow_back" at bounding box center [171, 81] width 15 height 15
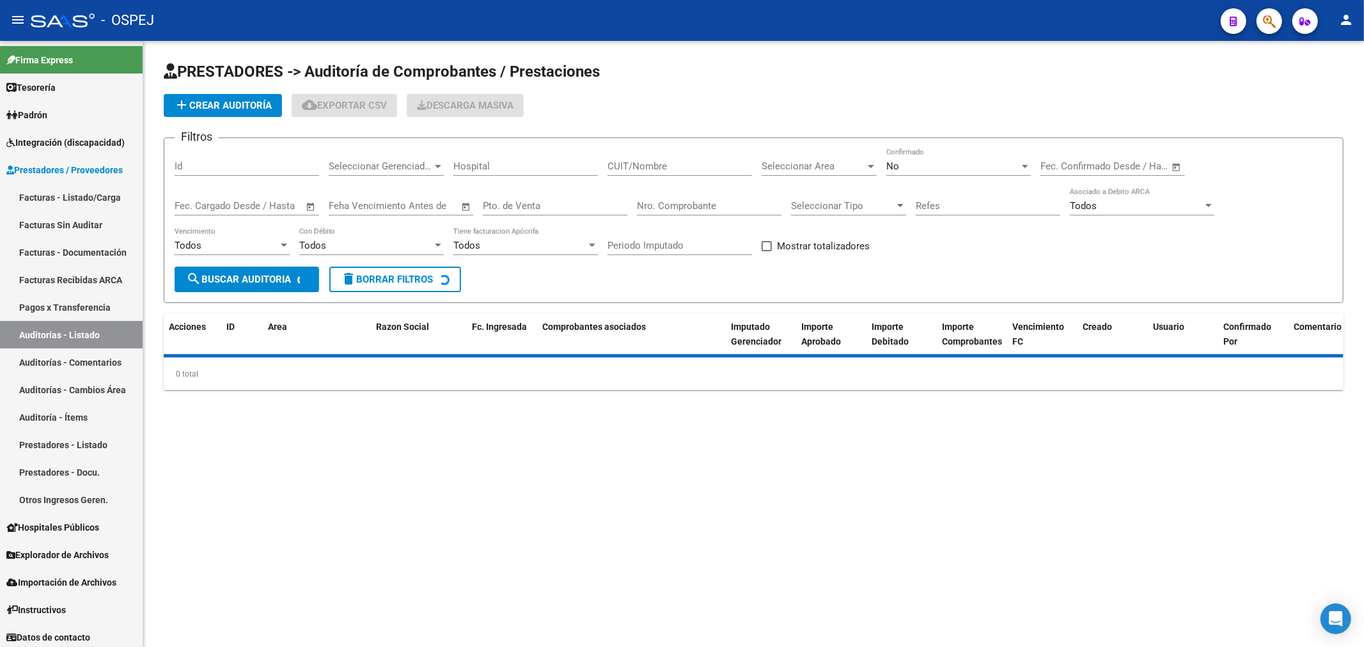
click at [226, 118] on app-list-header "PRESTADORES -> Auditoría de Comprobantes / Prestaciones add Crear Auditoría clo…" at bounding box center [754, 182] width 1180 height 242
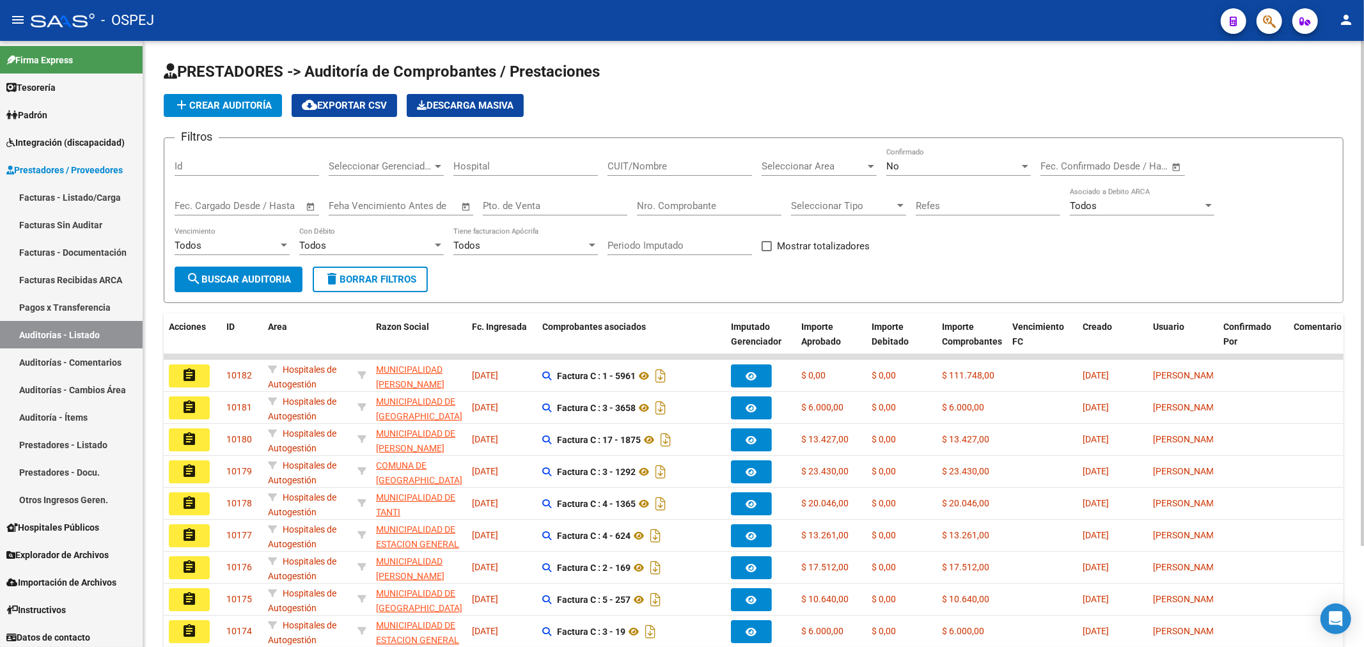
click at [241, 94] on button "add Crear Auditoría" at bounding box center [223, 105] width 118 height 23
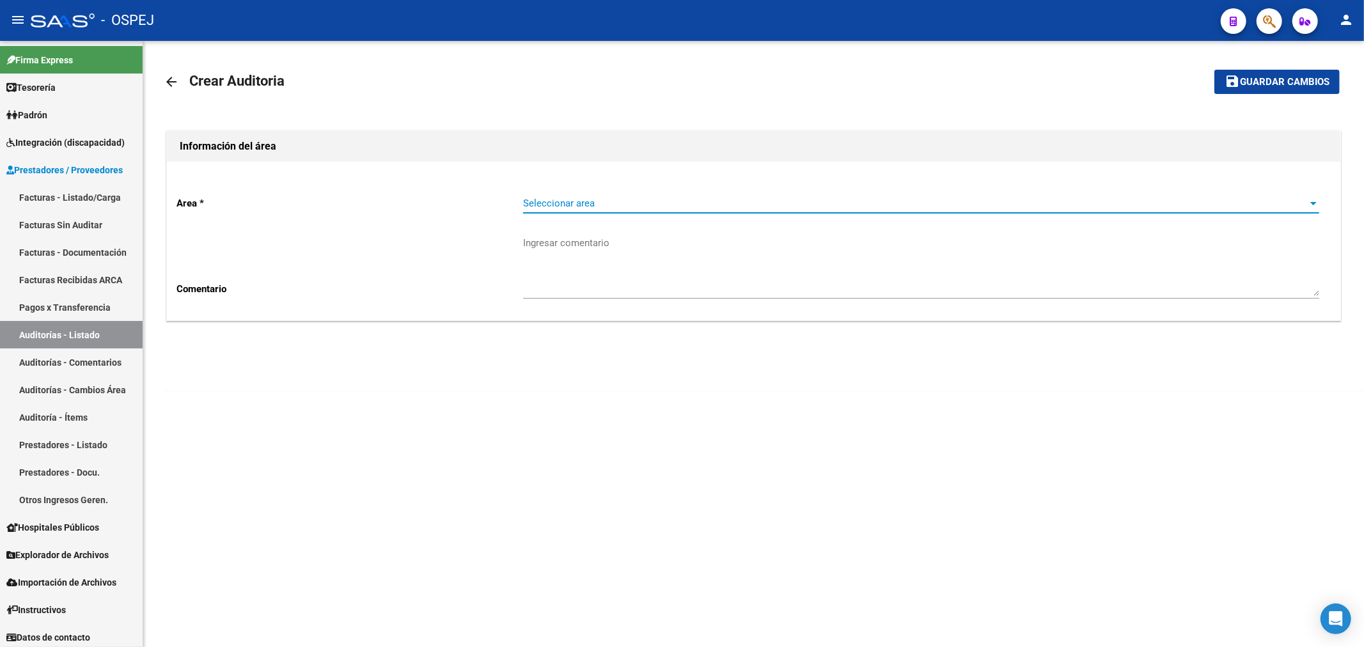
click at [596, 205] on span "Seleccionar area" at bounding box center [915, 204] width 785 height 12
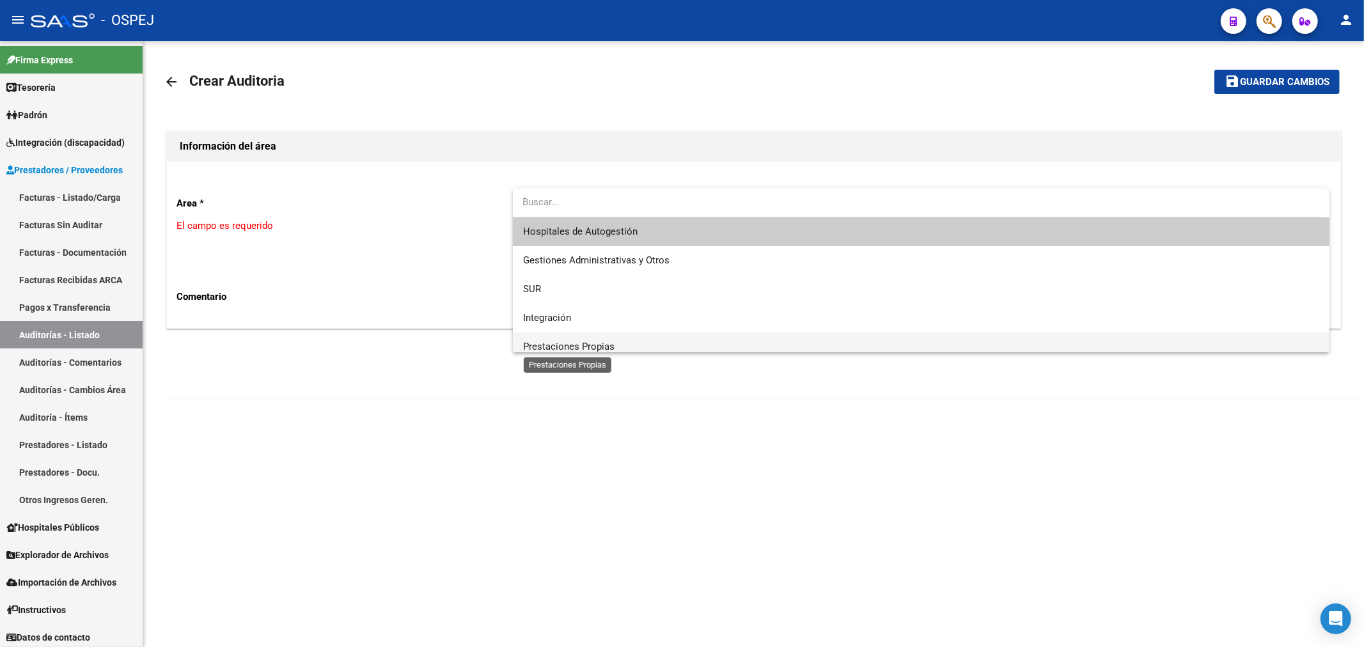
click at [580, 346] on span "Prestaciones Propias" at bounding box center [568, 347] width 91 height 12
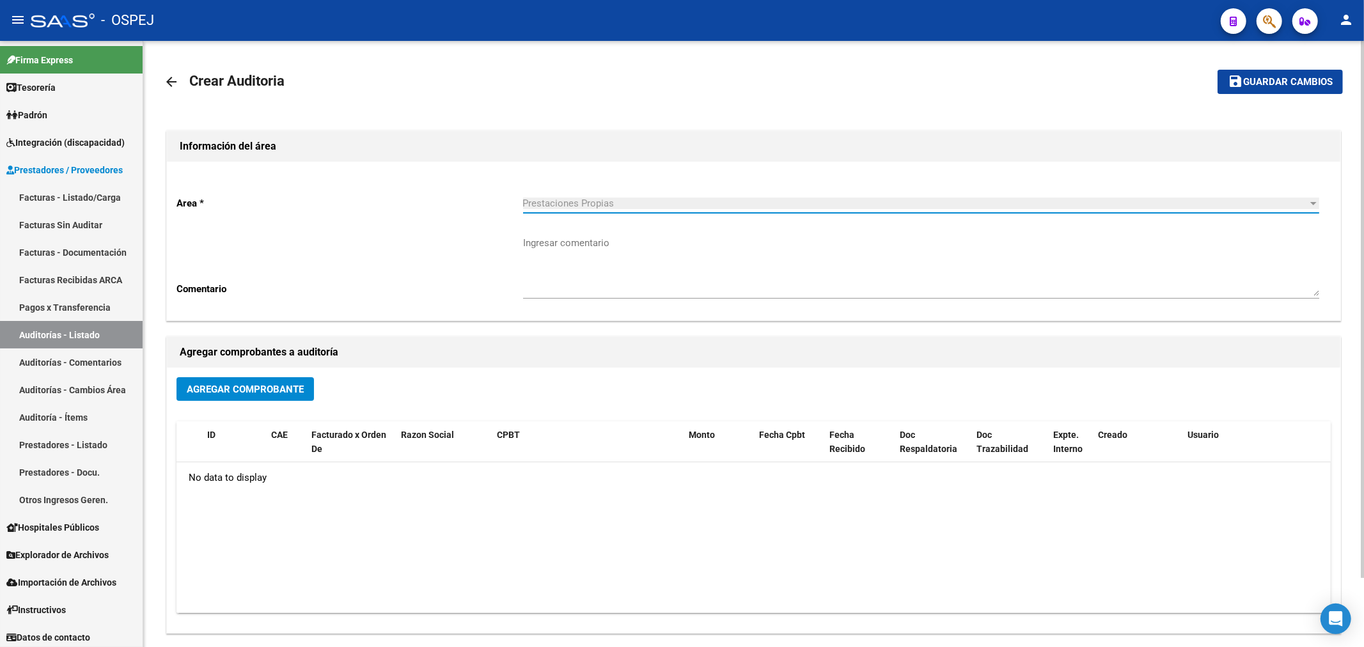
click at [297, 393] on span "Agregar Comprobante" at bounding box center [245, 390] width 117 height 12
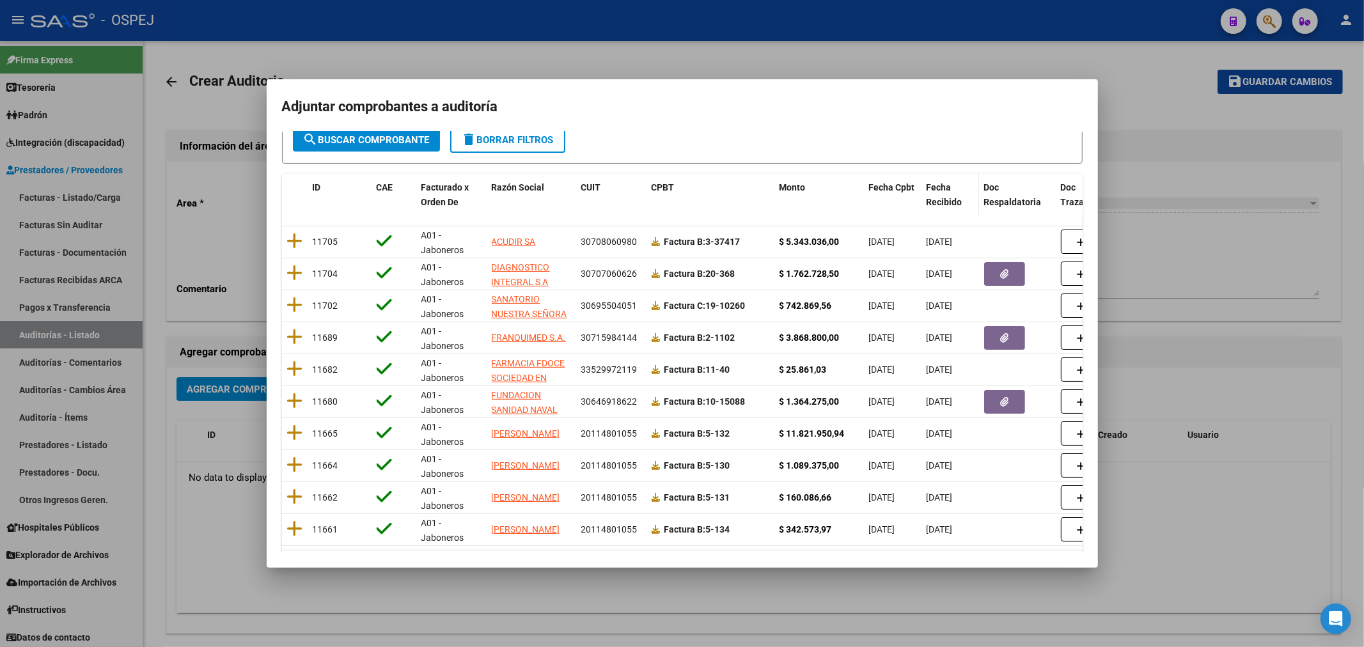
scroll to position [0, 0]
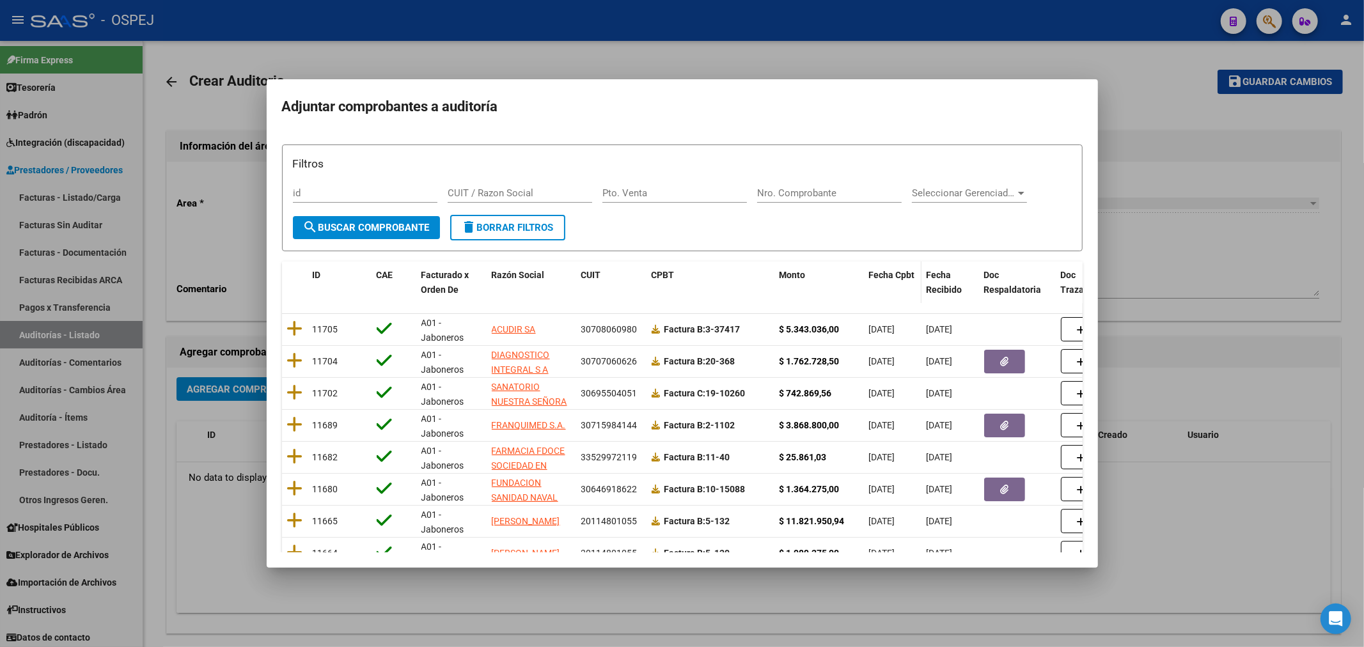
click at [680, 270] on span "Fecha Cpbt" at bounding box center [892, 275] width 46 height 10
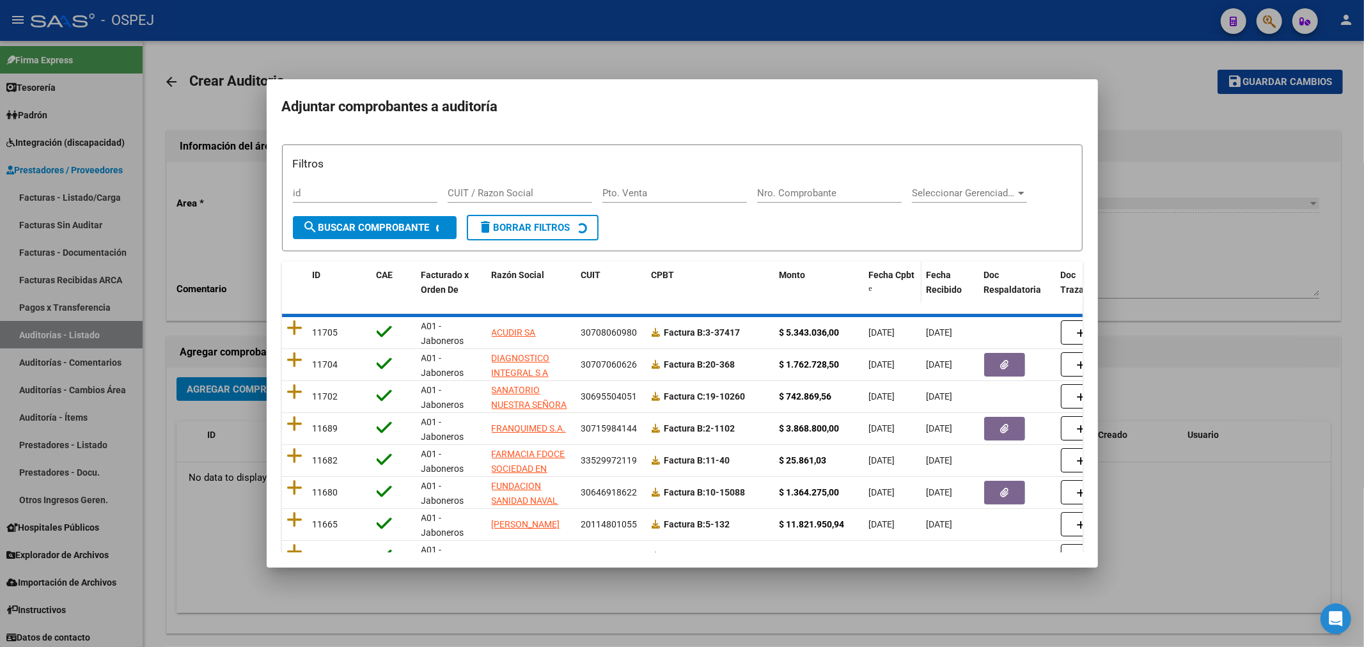
click at [680, 270] on span "Fecha Cpbt" at bounding box center [892, 275] width 46 height 10
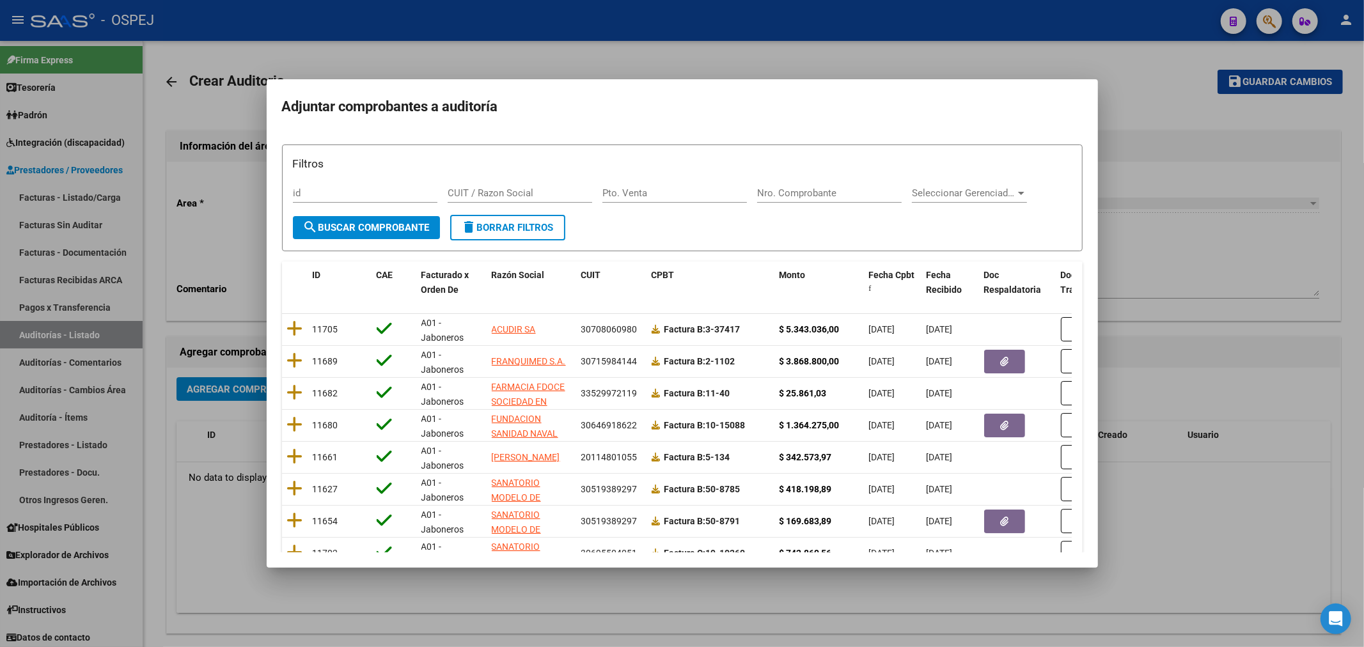
click at [223, 470] on div at bounding box center [682, 323] width 1364 height 647
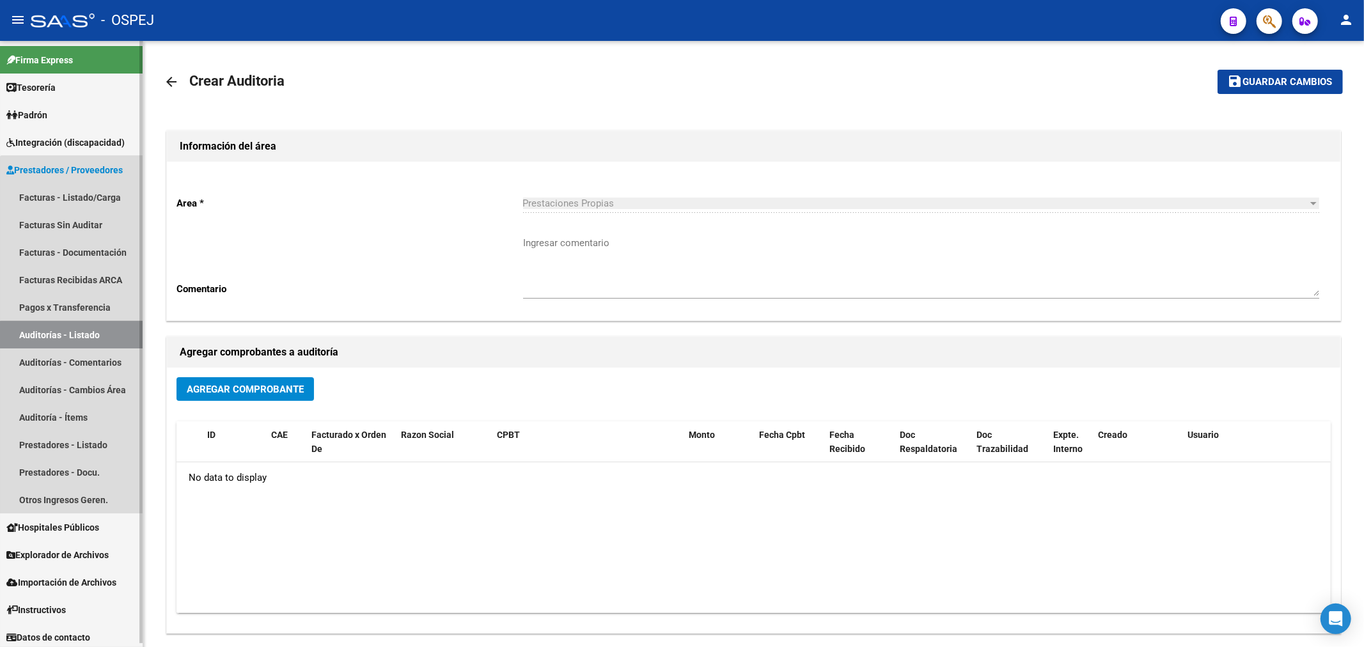
click at [126, 336] on link "Auditorías - Listado" at bounding box center [71, 335] width 143 height 28
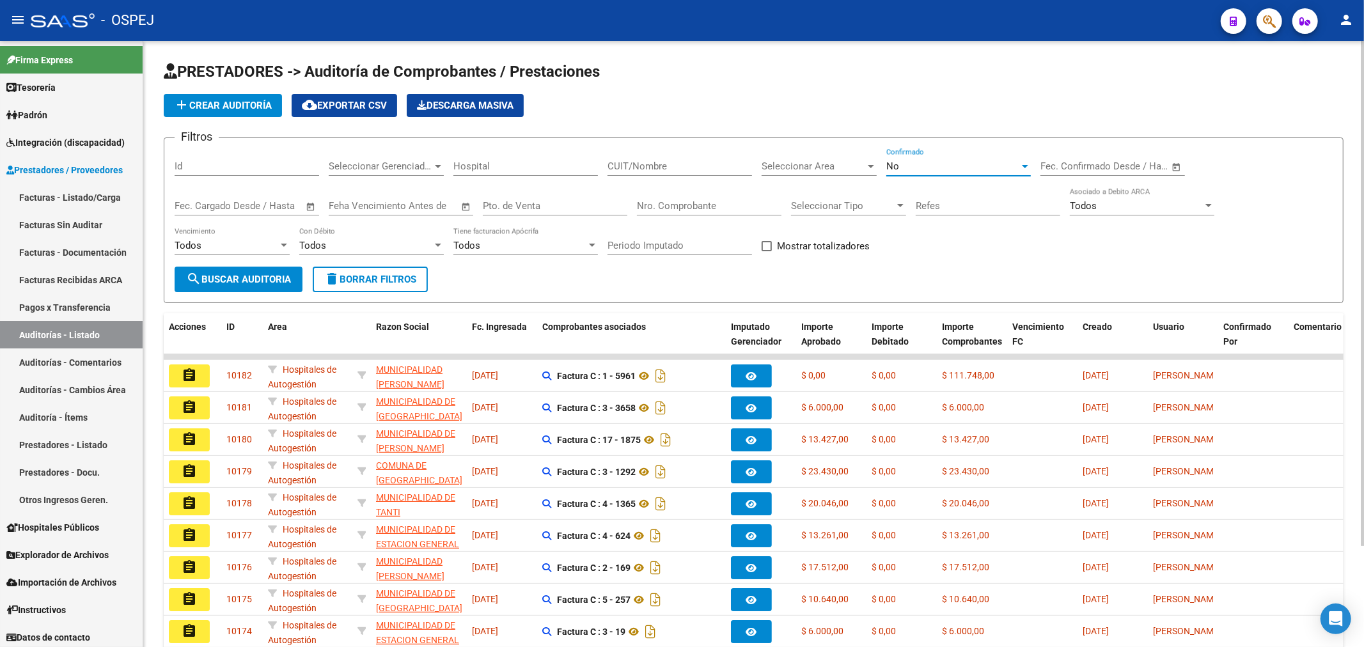
click at [680, 162] on div "No" at bounding box center [953, 167] width 133 height 12
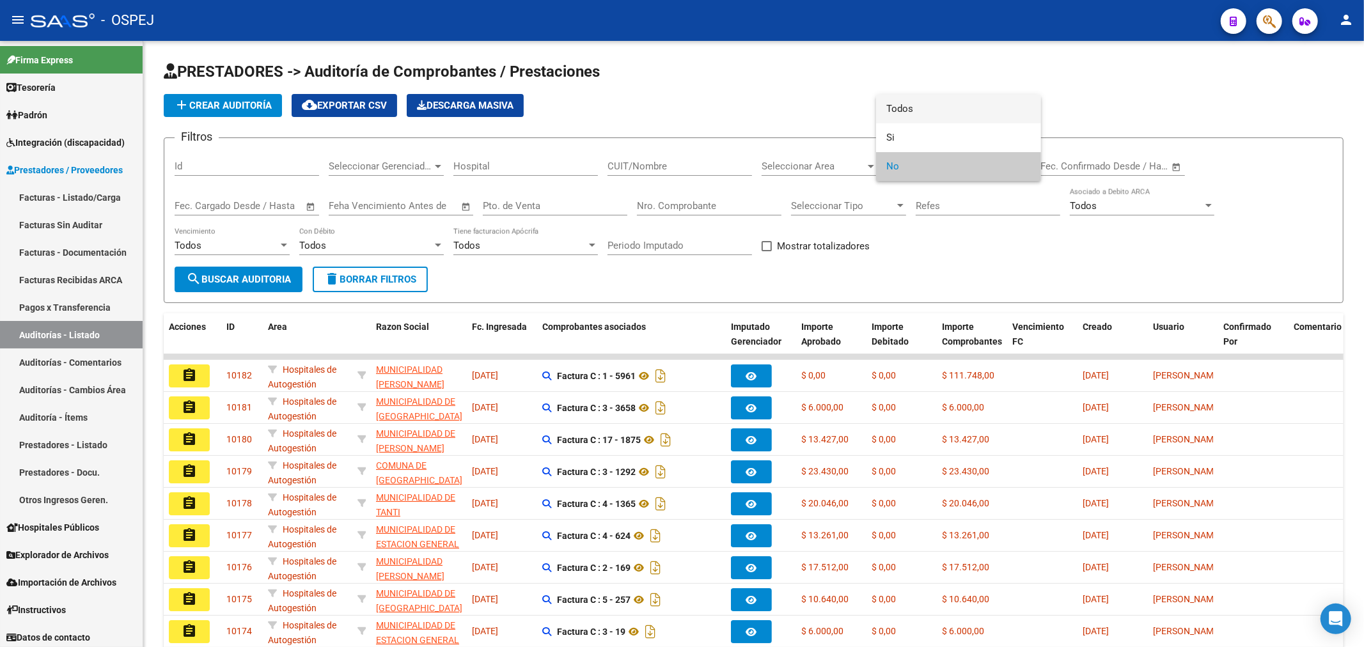
click at [680, 106] on span "Todos" at bounding box center [959, 109] width 145 height 29
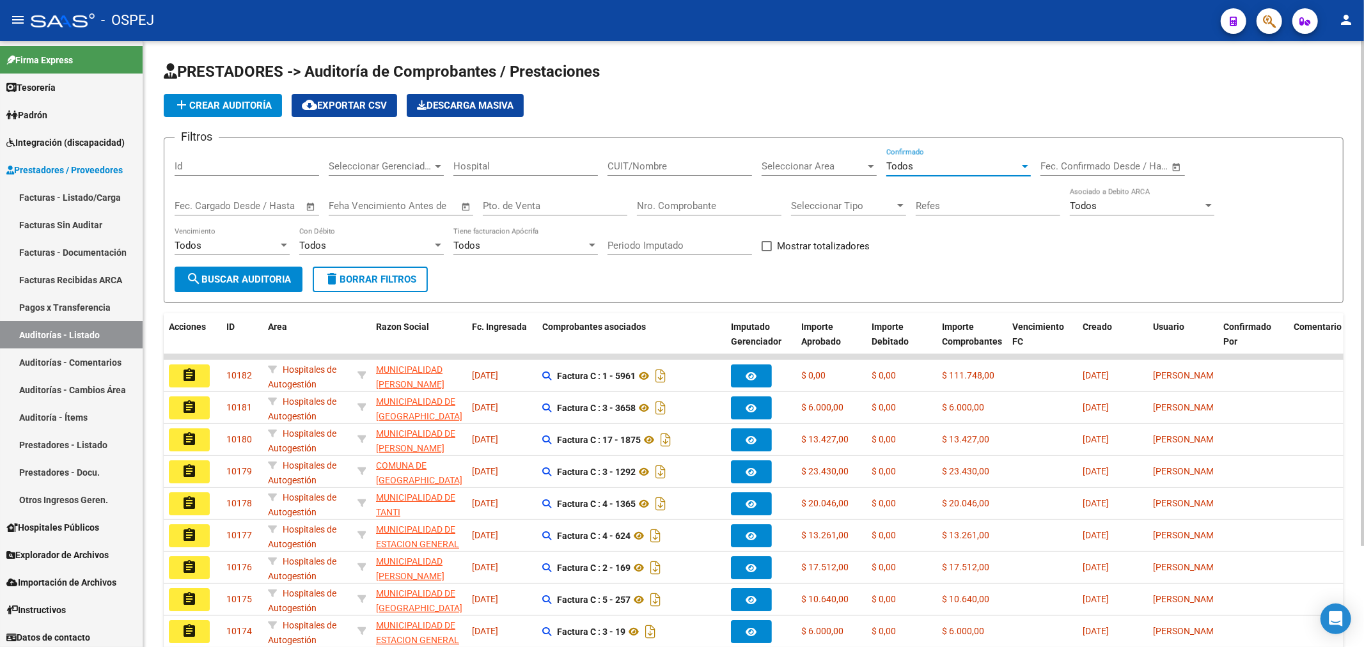
click at [680, 213] on div "Nro. Comprobante" at bounding box center [709, 202] width 145 height 28
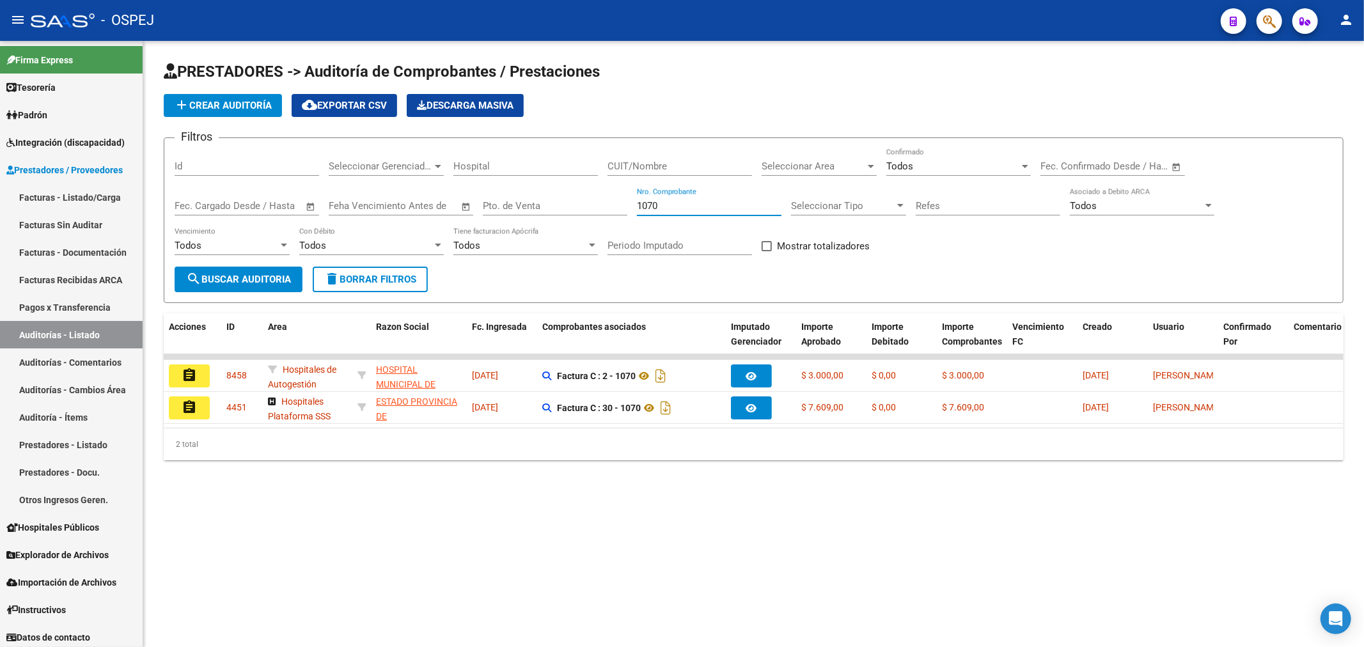
type input "1070"
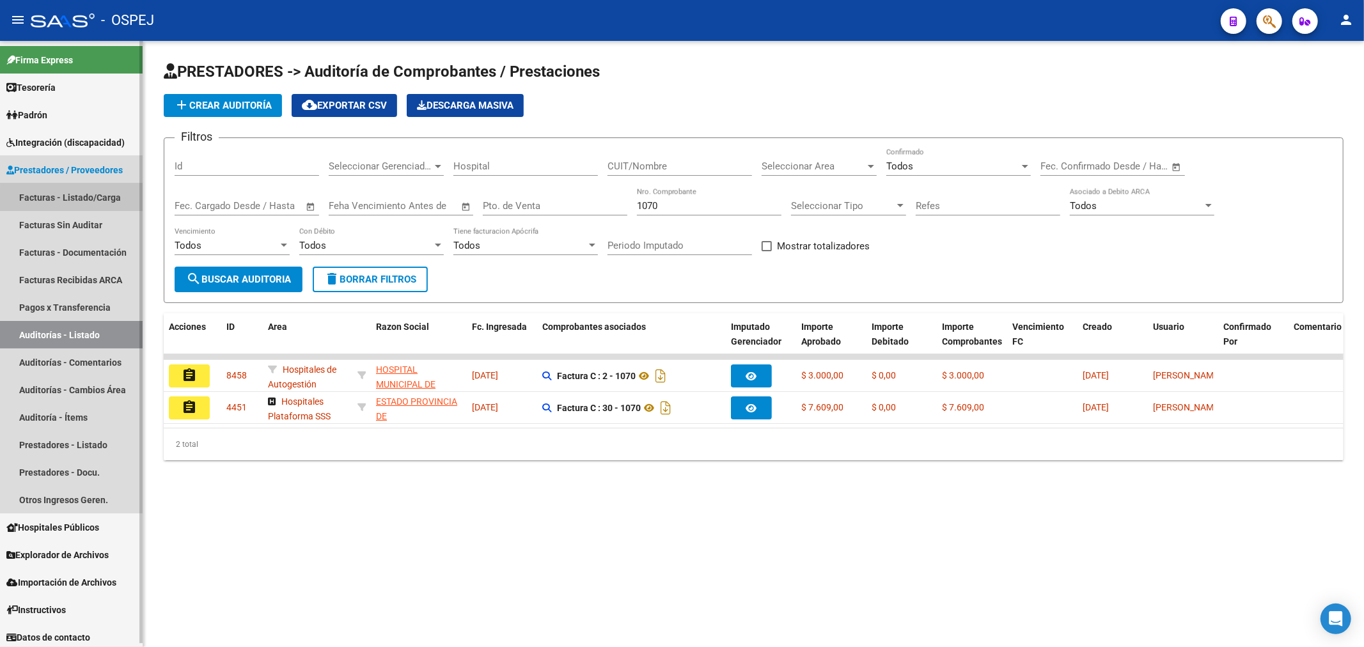
click at [92, 202] on link "Facturas - Listado/Carga" at bounding box center [71, 198] width 143 height 28
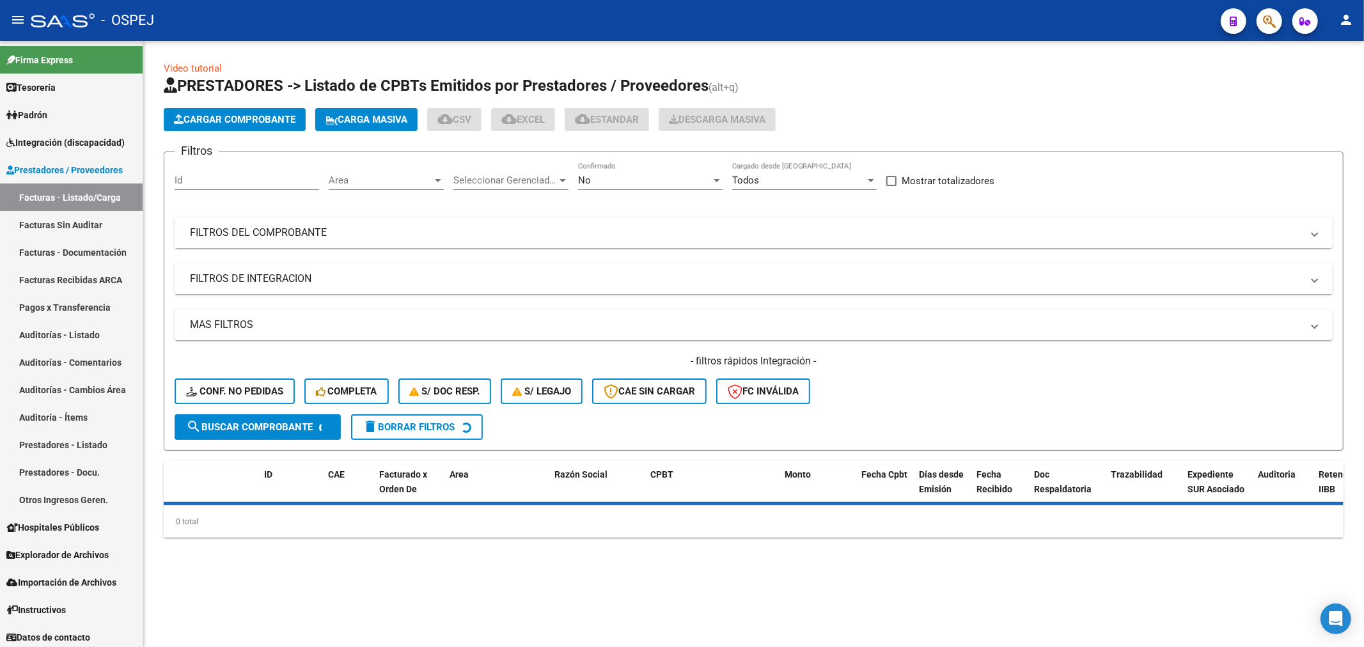
drag, startPoint x: 292, startPoint y: 220, endPoint x: 266, endPoint y: 241, distance: 33.3
click at [292, 220] on mat-expansion-panel-header "FILTROS DEL COMPROBANTE" at bounding box center [754, 232] width 1158 height 31
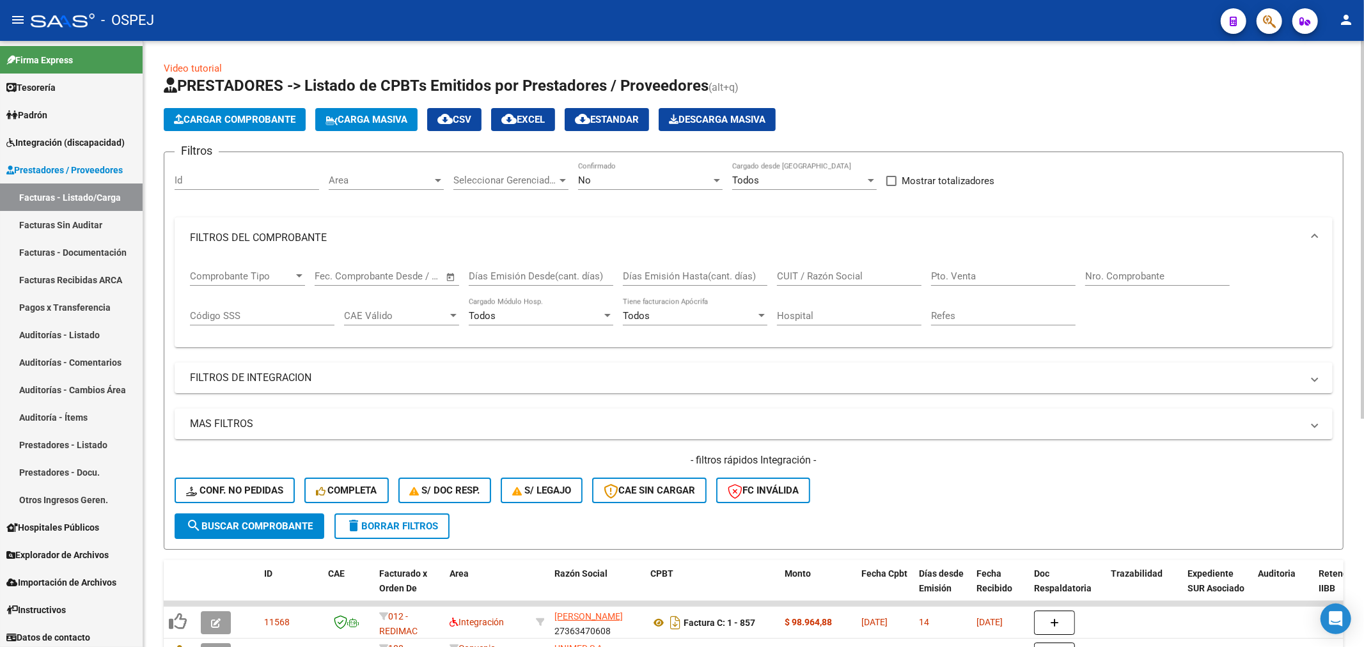
click at [636, 360] on div "Filtros Id Area Area Seleccionar Gerenciador Seleccionar Gerenciador No Confirm…" at bounding box center [754, 337] width 1158 height 351
click at [448, 399] on div "Filtros Id Area Area Seleccionar Gerenciador Seleccionar Gerenciador No Confirm…" at bounding box center [754, 337] width 1158 height 351
click at [276, 371] on mat-expansion-panel-header "FILTROS DE INTEGRACION" at bounding box center [754, 378] width 1158 height 31
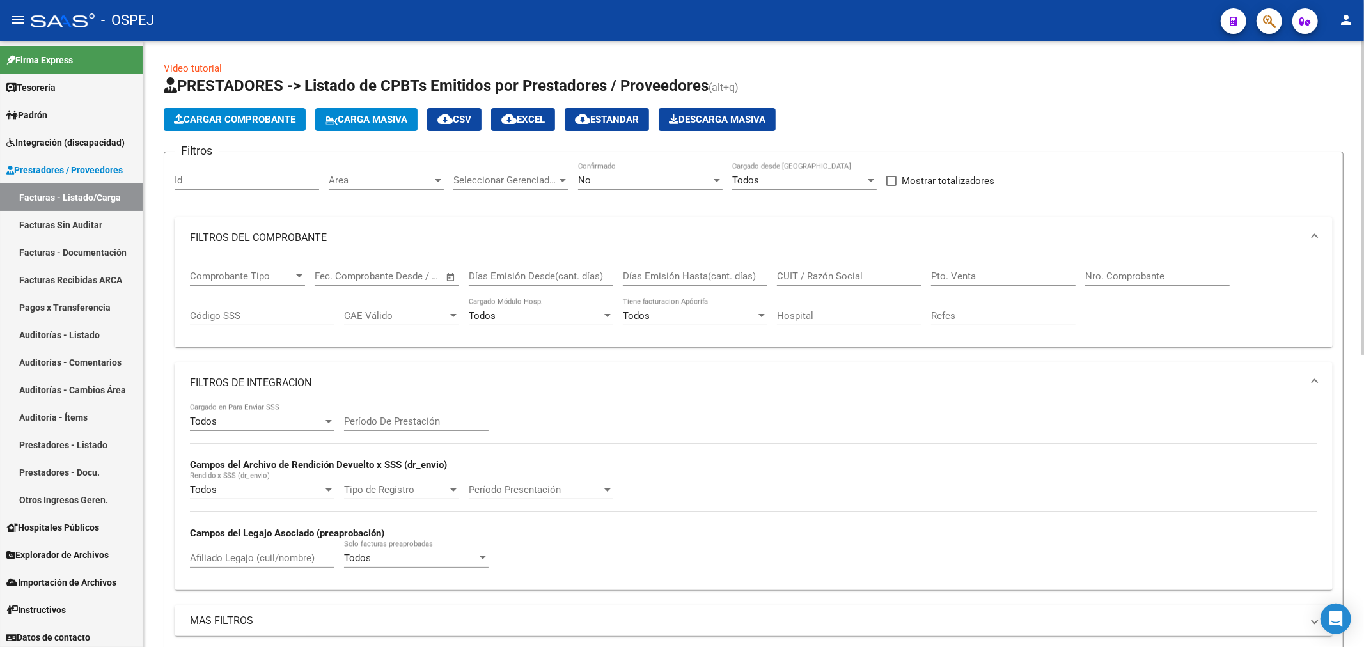
click at [679, 190] on div "No Confirmado" at bounding box center [650, 176] width 145 height 28
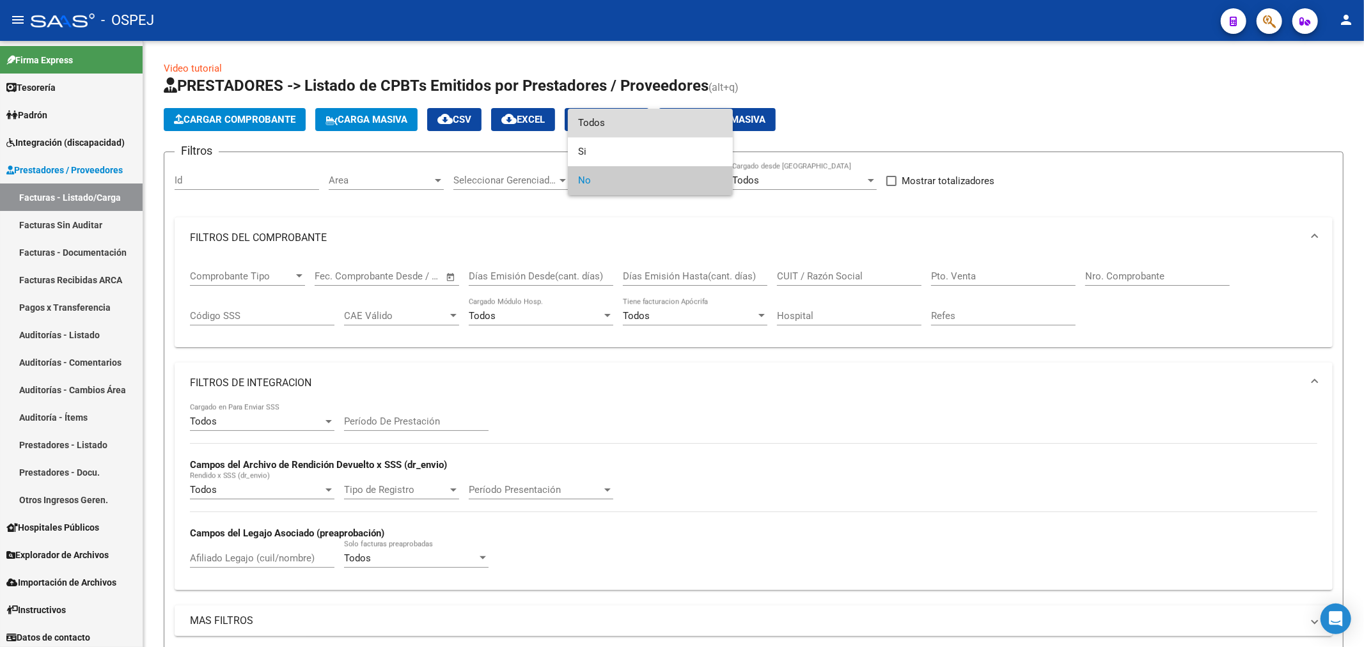
click at [627, 125] on span "Todos" at bounding box center [650, 123] width 145 height 29
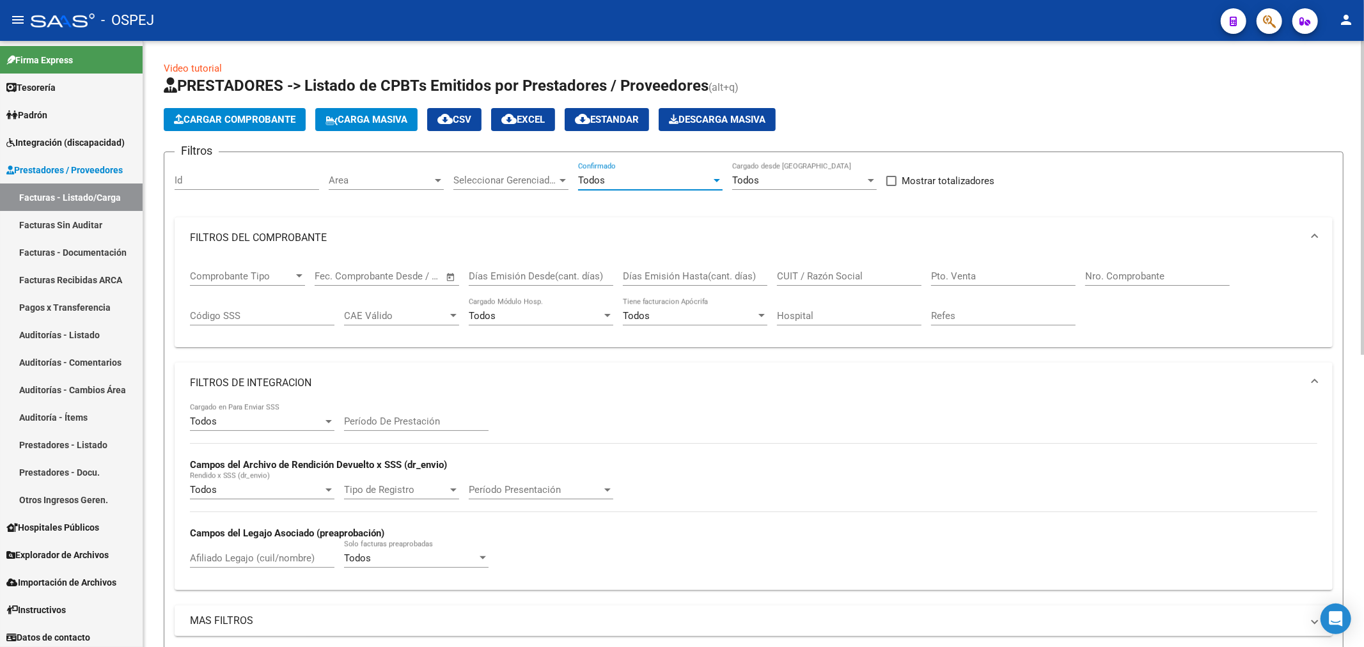
click at [680, 273] on input "Nro. Comprobante" at bounding box center [1158, 277] width 145 height 12
type input "1070"
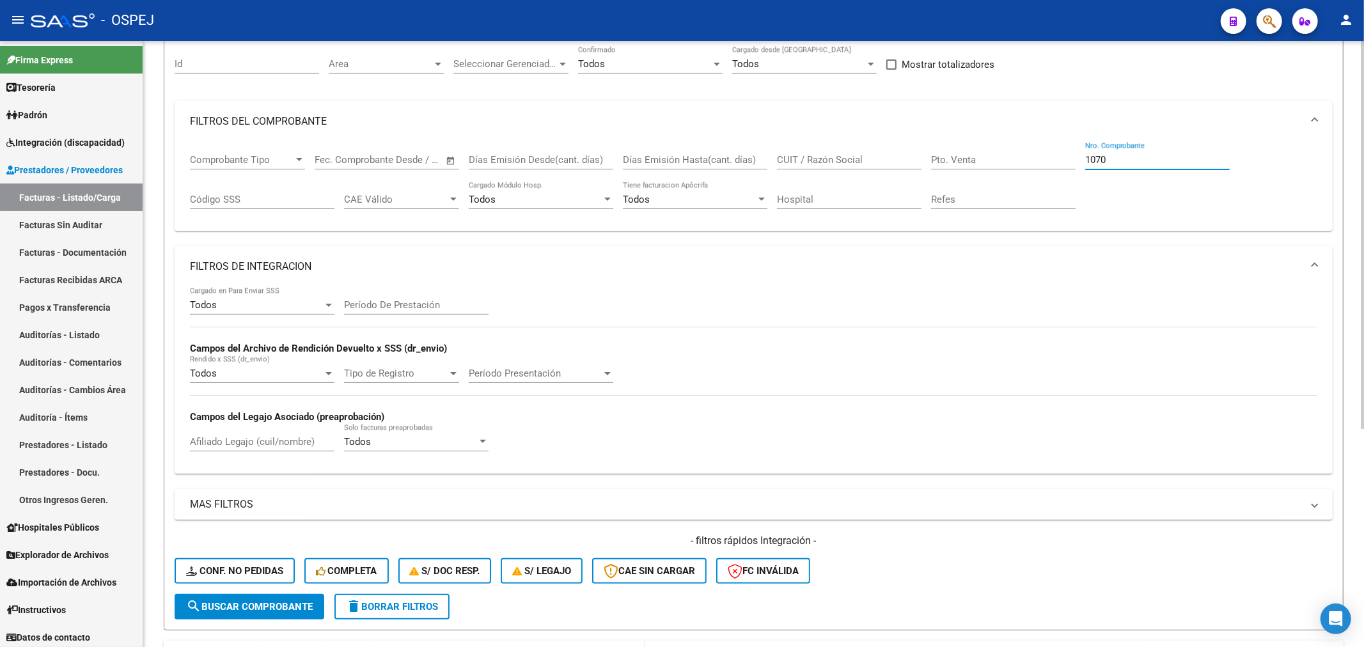
scroll to position [284, 0]
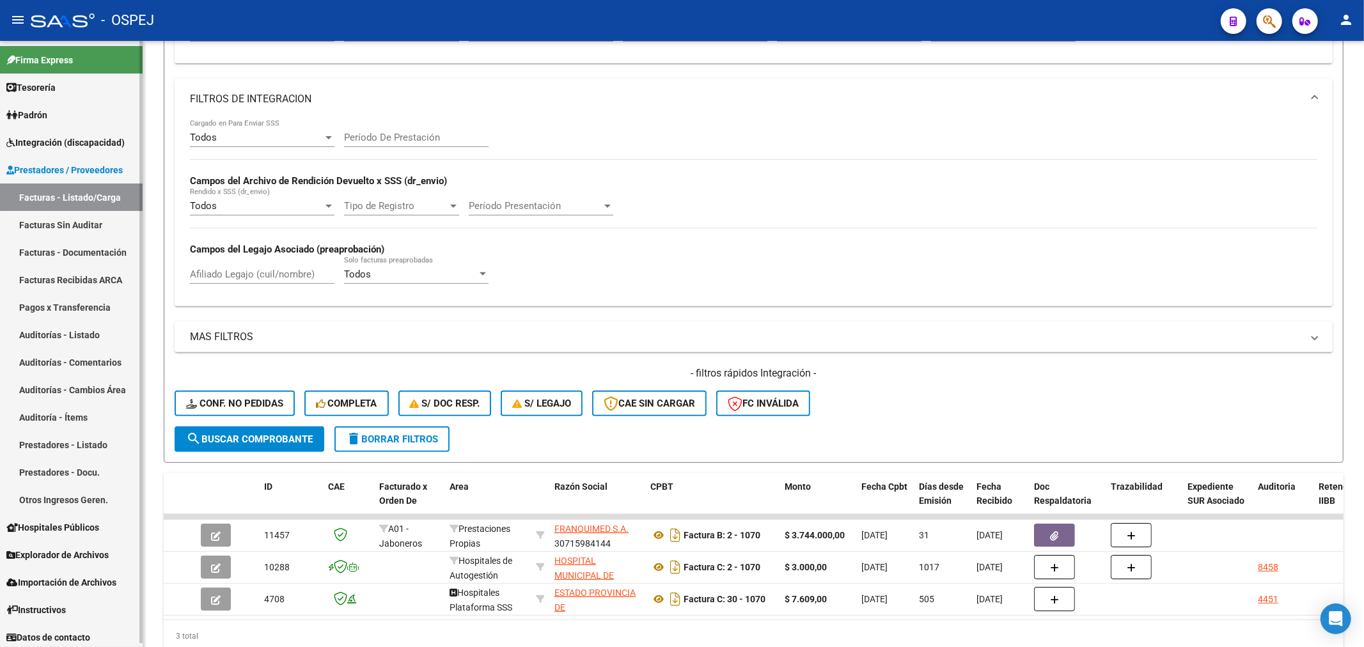
click at [84, 331] on link "Auditorías - Listado" at bounding box center [71, 335] width 143 height 28
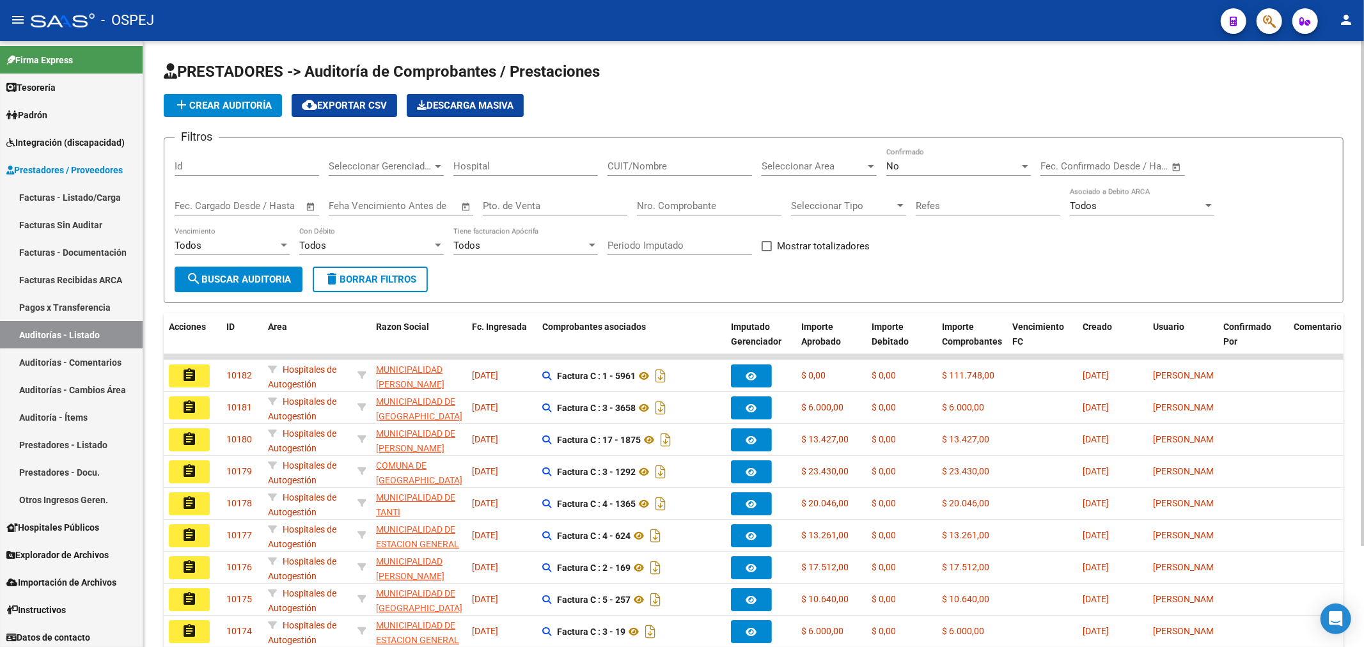
click at [252, 104] on span "add Crear Auditoría" at bounding box center [223, 106] width 98 height 12
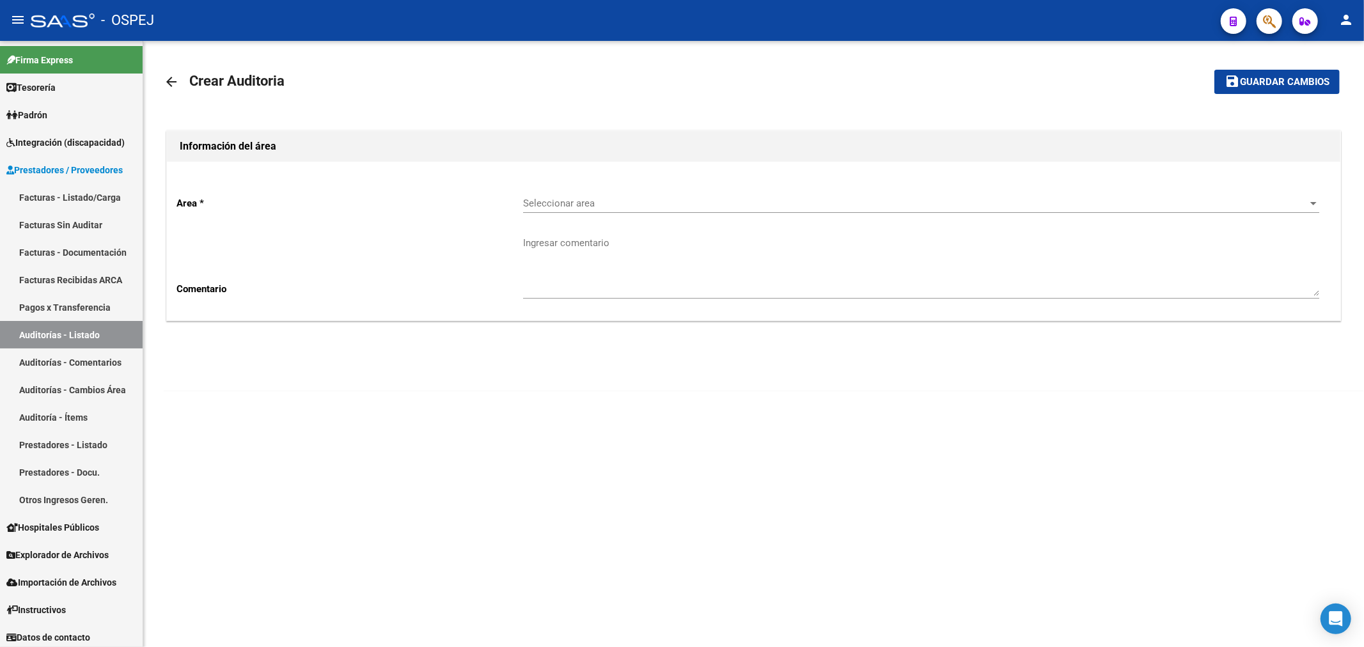
click at [618, 210] on div "Seleccionar area Seleccionar area" at bounding box center [921, 200] width 796 height 28
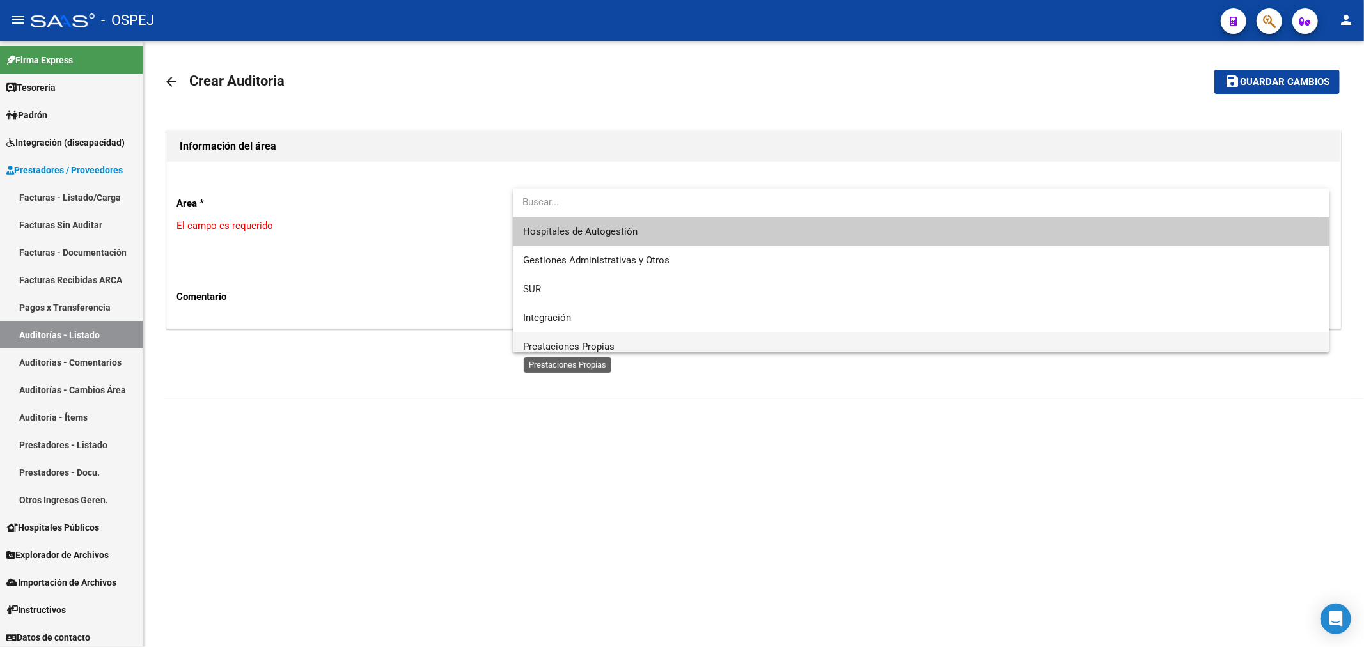
click at [583, 344] on span "Prestaciones Propias" at bounding box center [568, 347] width 91 height 12
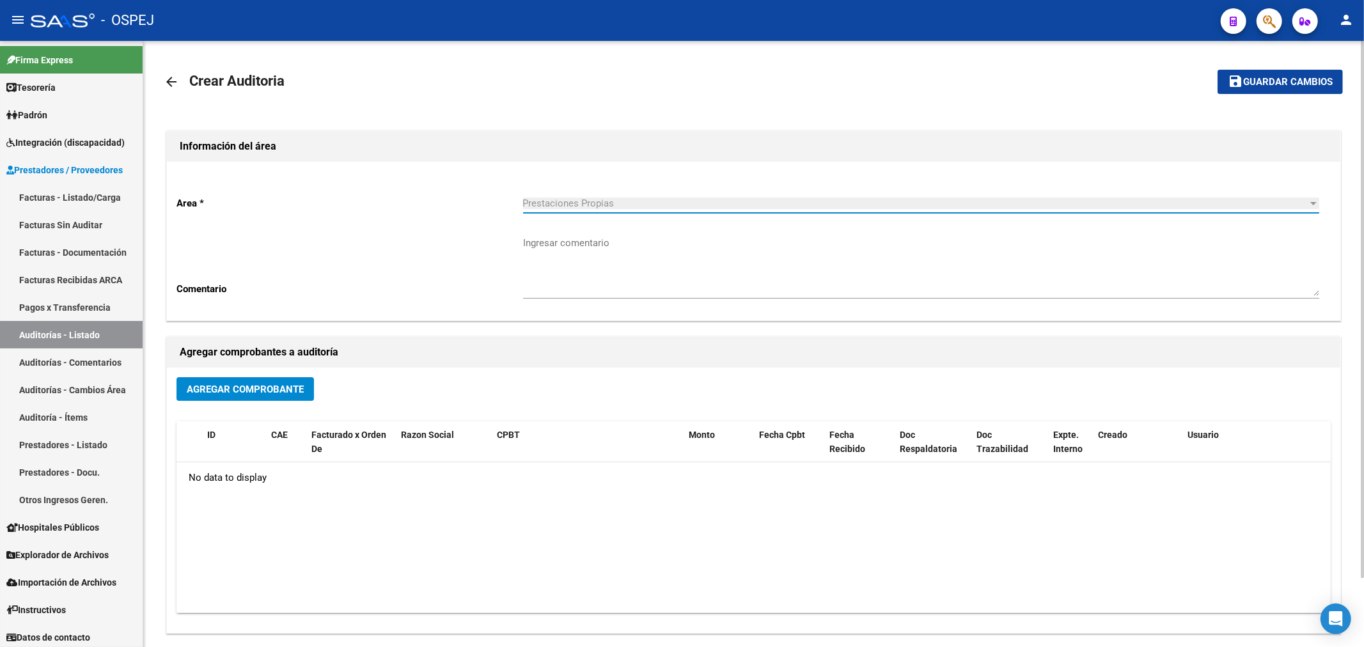
click at [266, 402] on div "Agregar Comprobante" at bounding box center [754, 394] width 1155 height 34
click at [283, 374] on div "Agregar Comprobante ID CAE Facturado x Orden De Razon Social CPBT Monto Fecha C…" at bounding box center [754, 500] width 1174 height 265
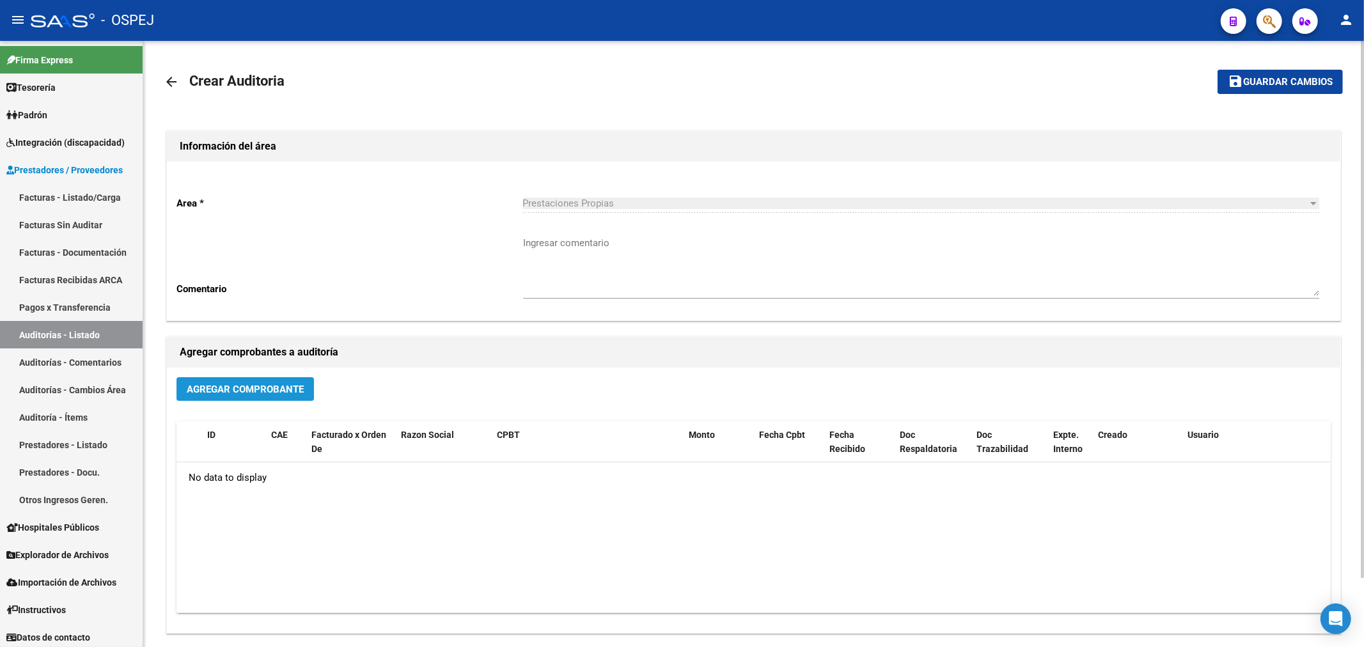
click at [294, 381] on button "Agregar Comprobante" at bounding box center [246, 389] width 138 height 24
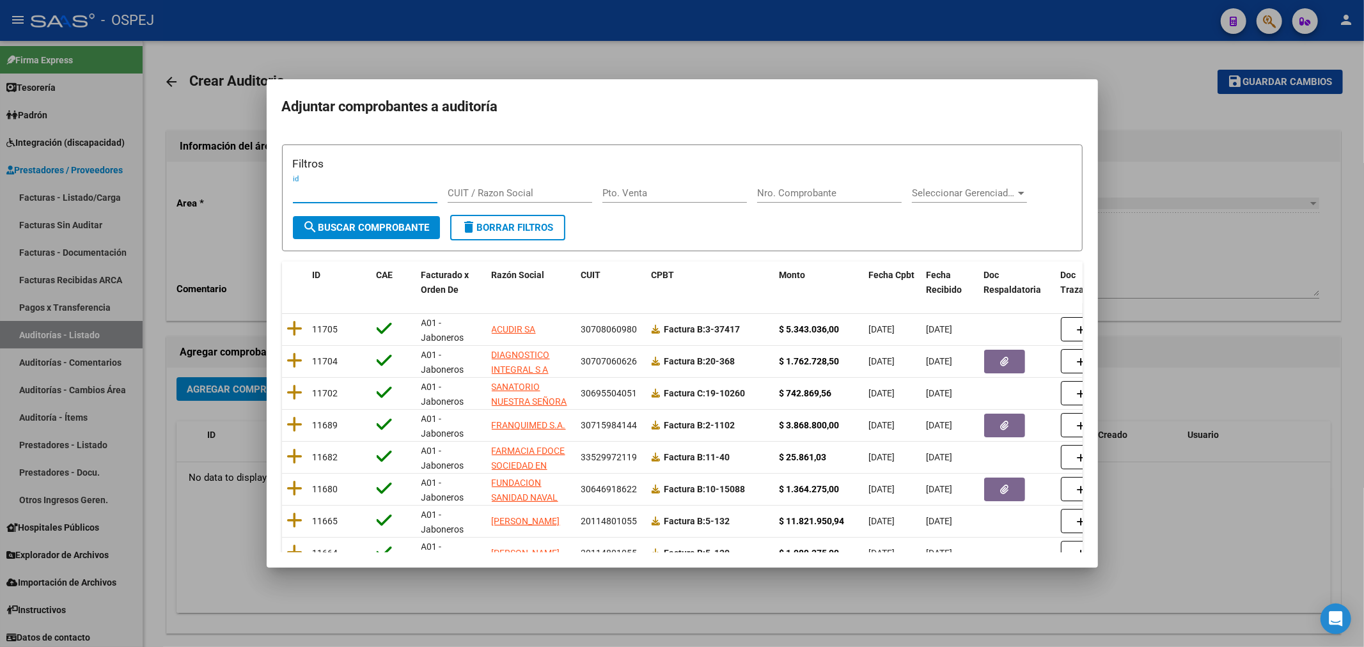
click at [680, 195] on input "Nro. Comprobante" at bounding box center [829, 193] width 145 height 12
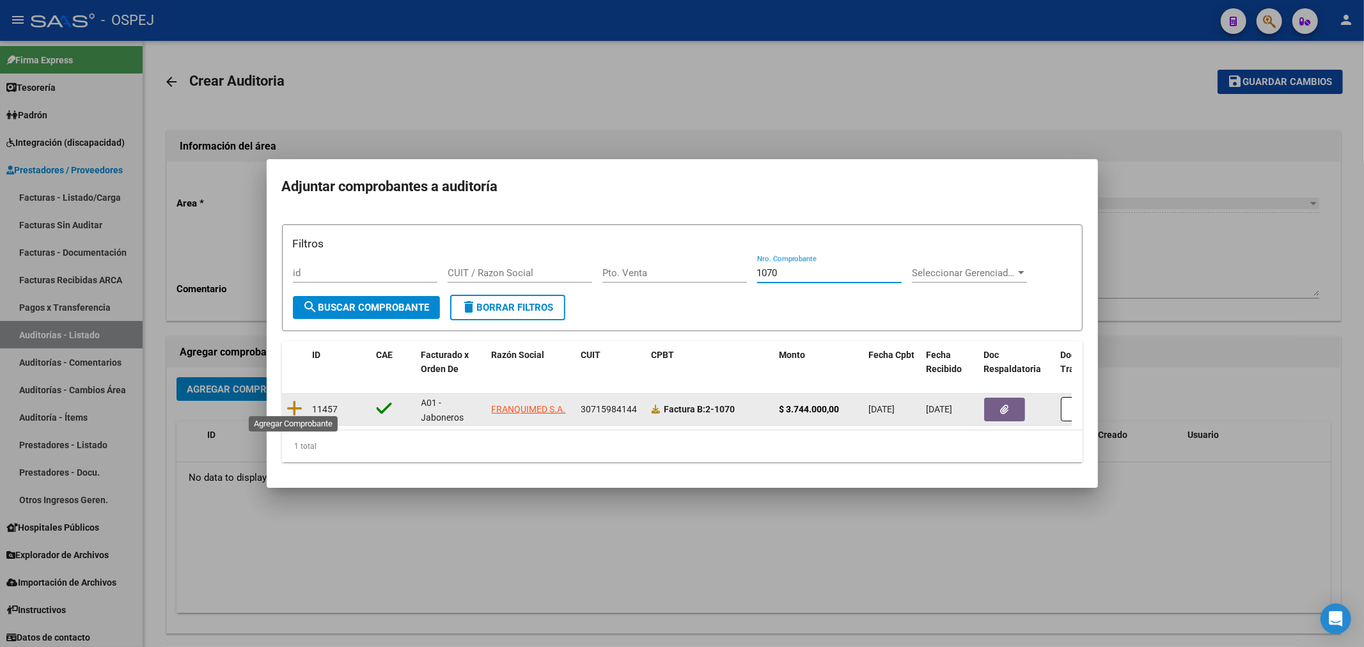
type input "1070"
click at [285, 404] on datatable-body-cell at bounding box center [295, 409] width 26 height 31
click at [298, 400] on icon at bounding box center [295, 409] width 16 height 18
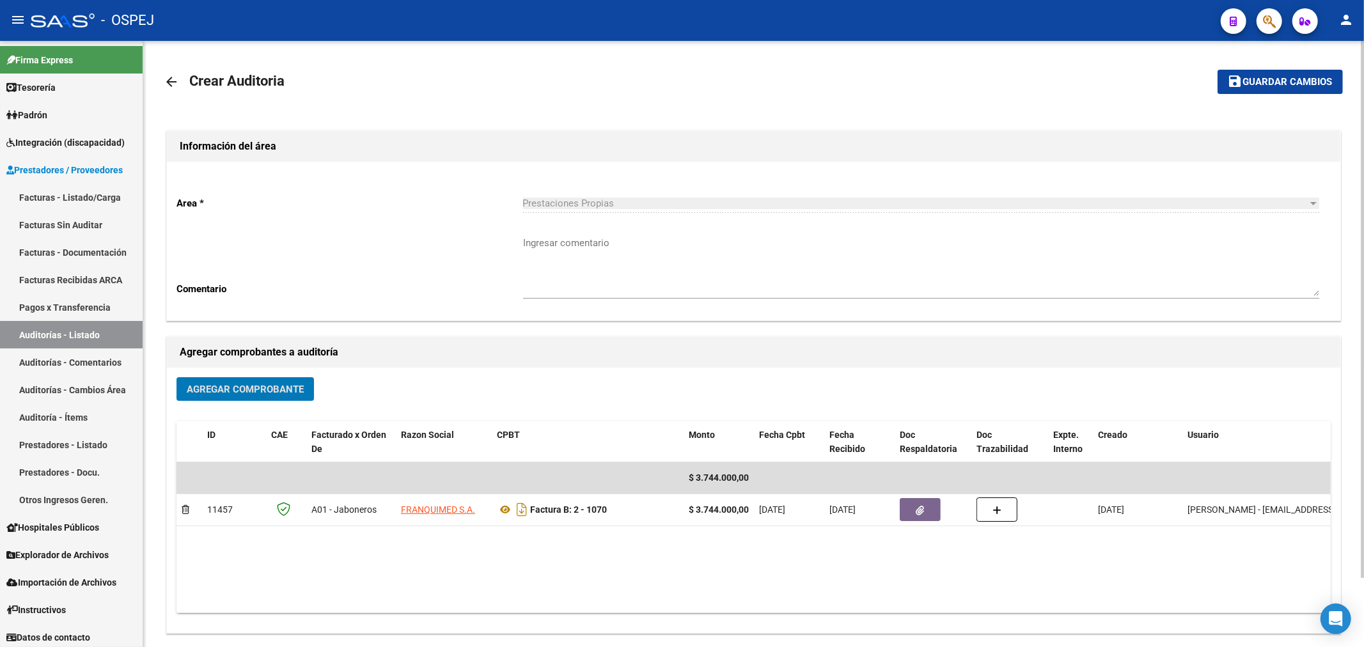
click at [680, 94] on mat-toolbar-row "save Guardar cambios" at bounding box center [1220, 81] width 245 height 41
click at [680, 82] on span "Guardar cambios" at bounding box center [1289, 83] width 90 height 12
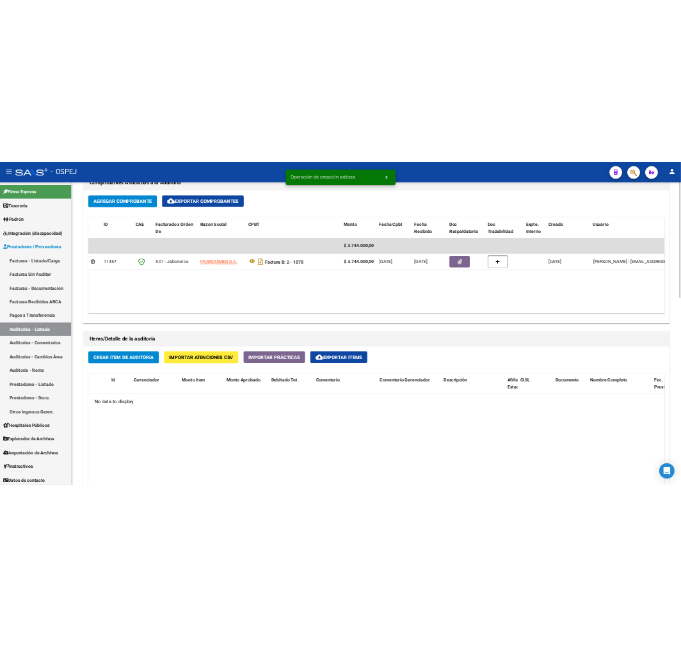
scroll to position [497, 0]
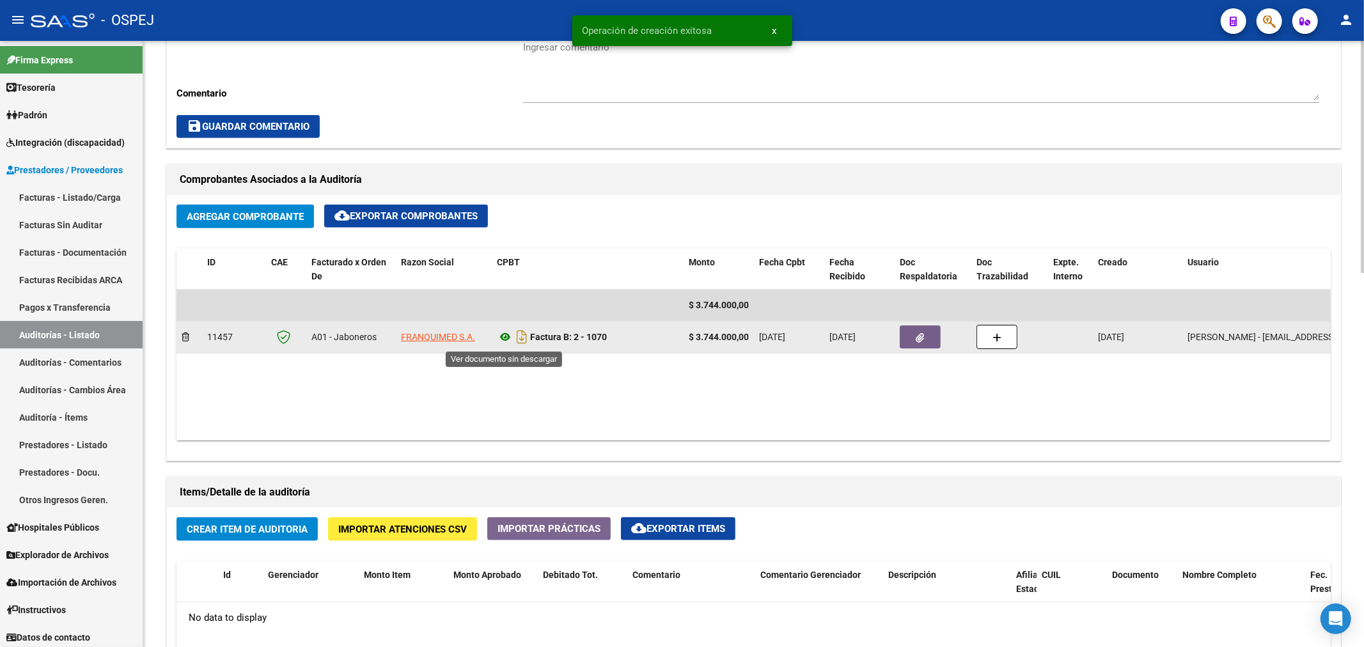
click at [506, 342] on icon at bounding box center [505, 336] width 17 height 15
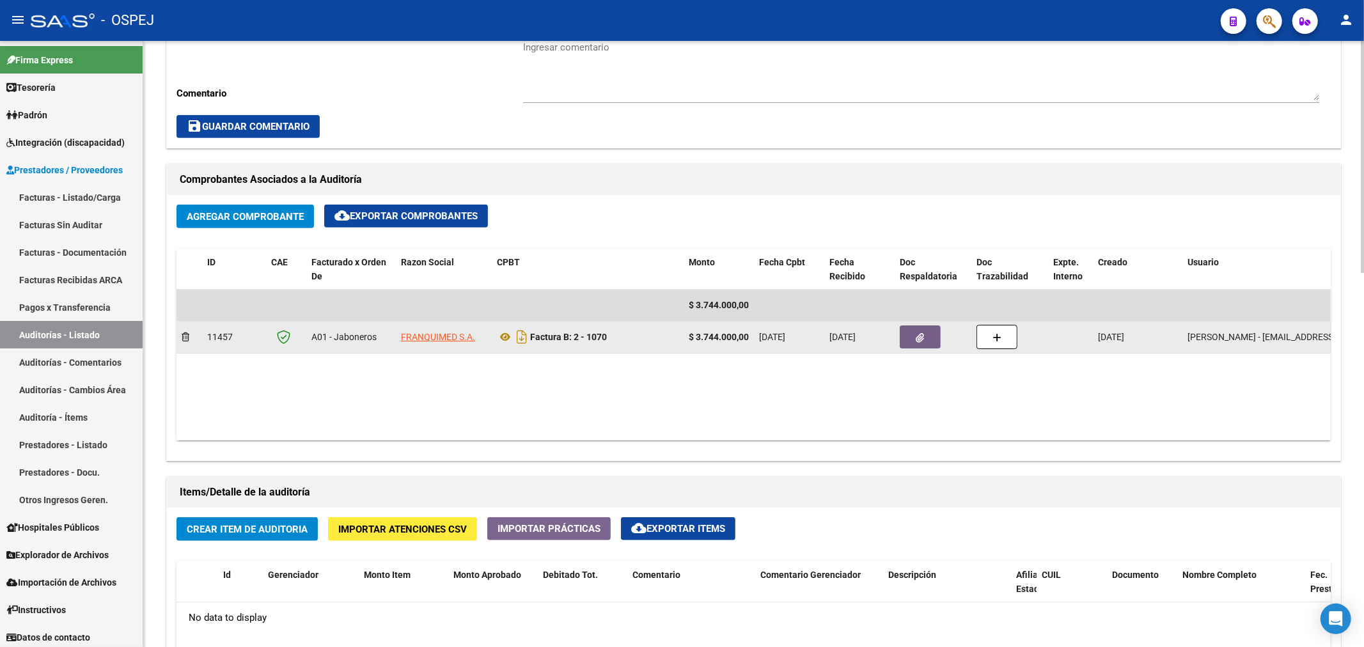
click at [680, 337] on icon "button" at bounding box center [921, 338] width 8 height 10
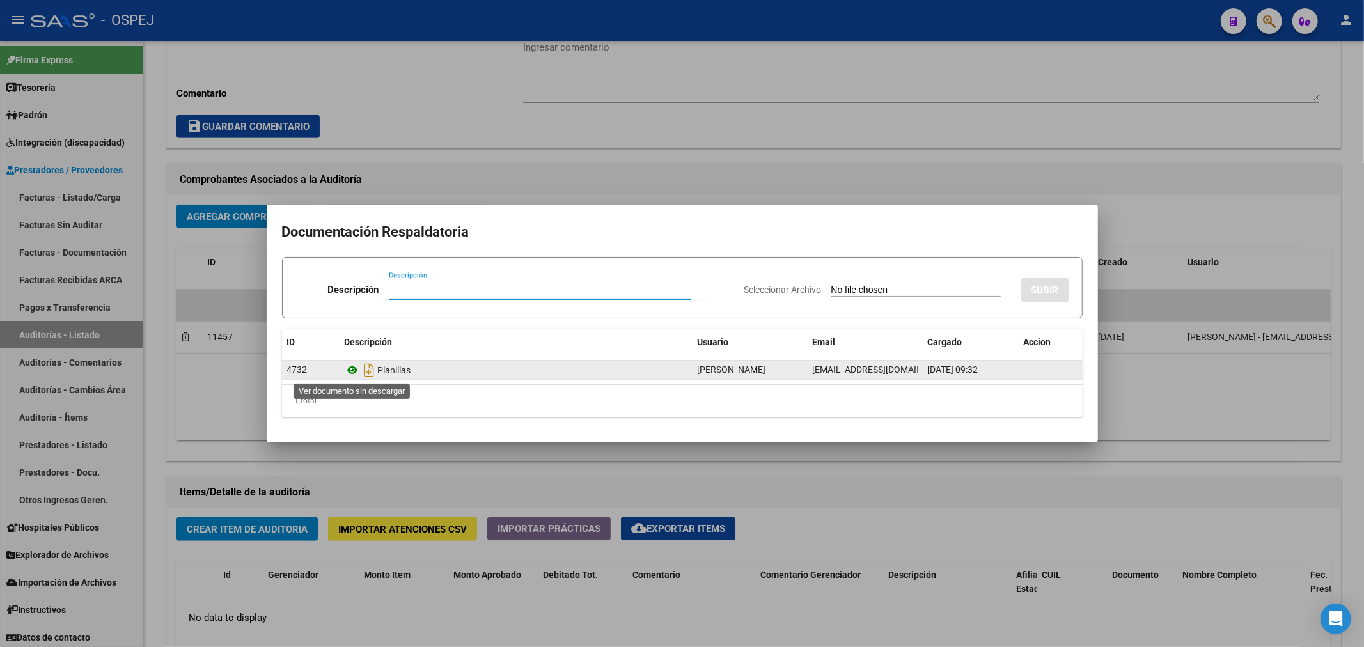
click at [352, 374] on icon at bounding box center [353, 370] width 17 height 15
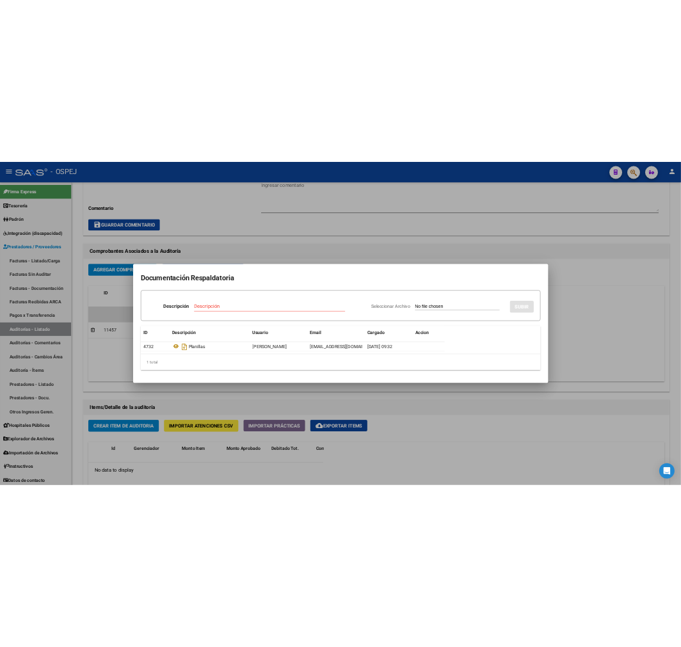
scroll to position [553, 0]
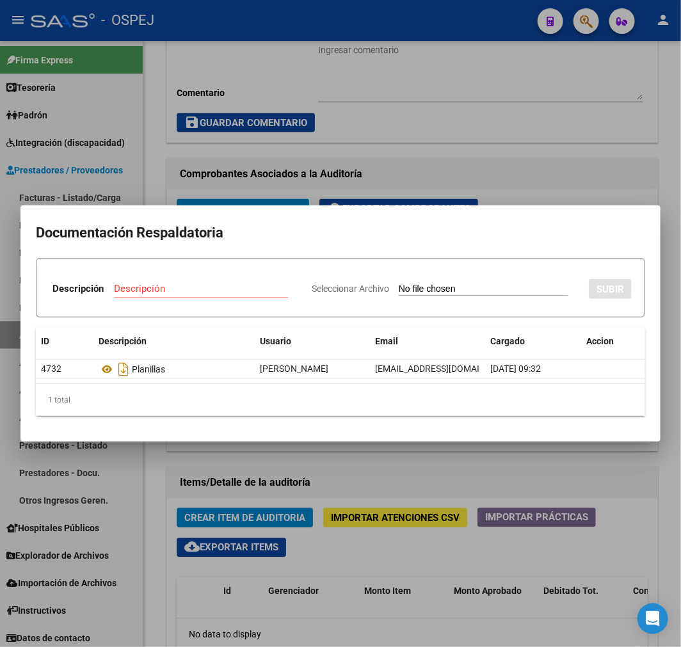
click at [378, 486] on div at bounding box center [340, 323] width 681 height 647
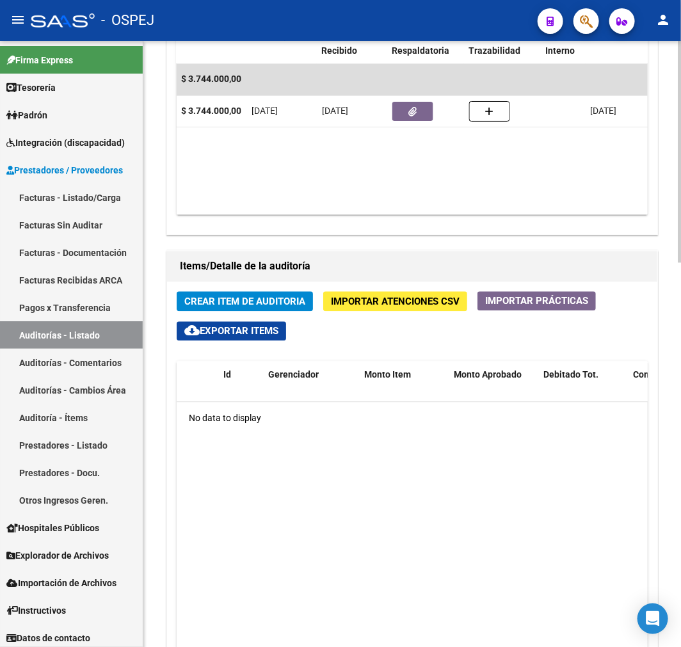
scroll to position [624, 0]
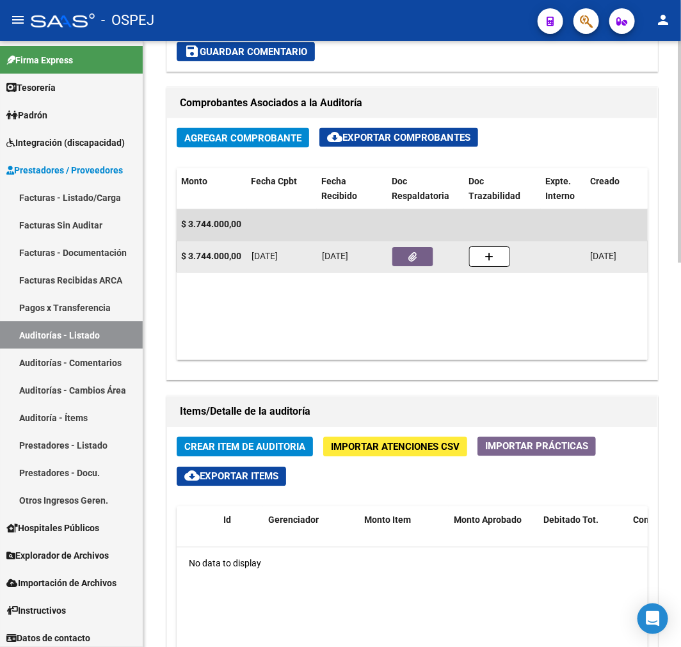
click at [427, 258] on button "button" at bounding box center [412, 257] width 41 height 19
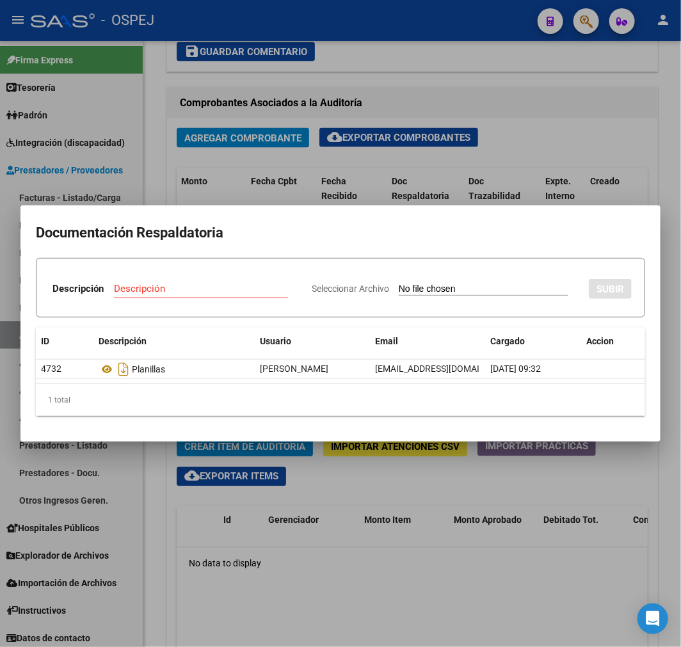
click at [573, 99] on div at bounding box center [340, 323] width 681 height 647
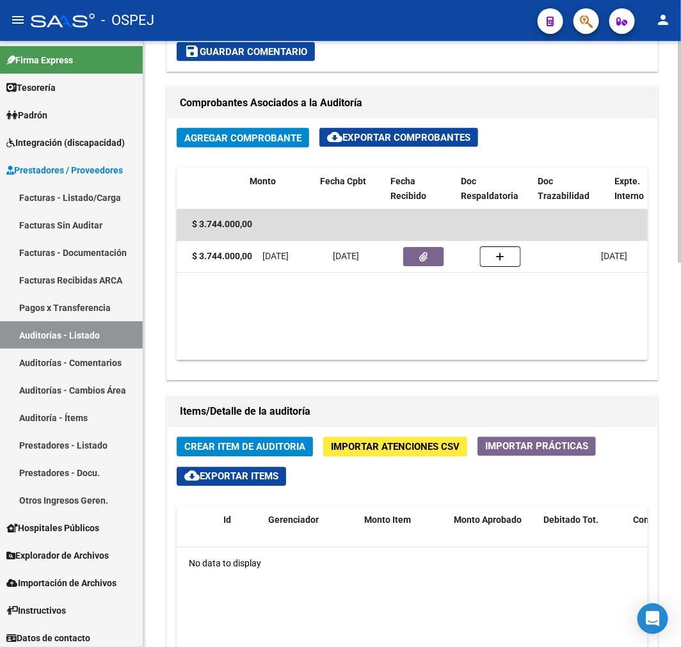
scroll to position [0, 439]
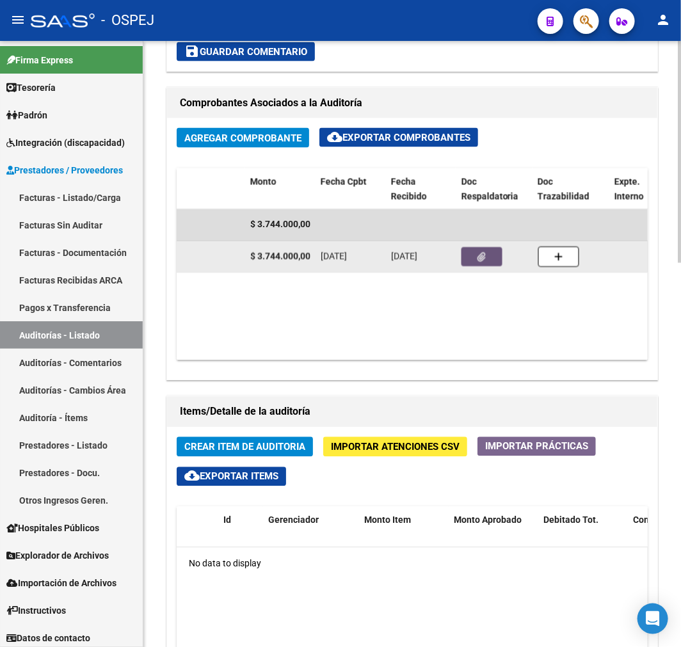
click at [494, 257] on button "button" at bounding box center [481, 257] width 41 height 19
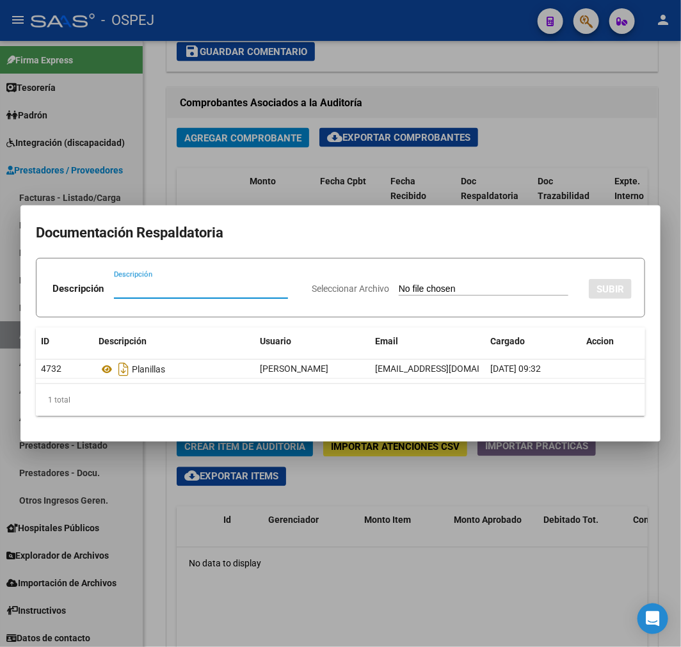
click at [384, 545] on div at bounding box center [340, 323] width 681 height 647
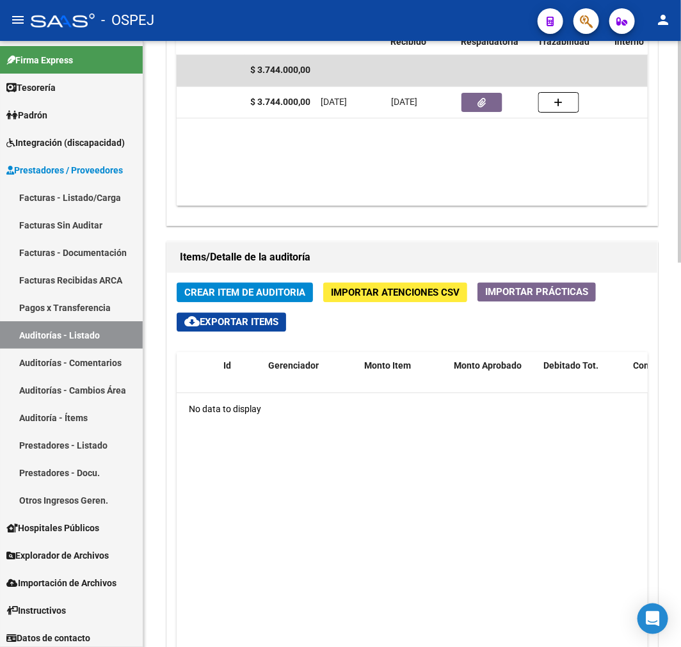
scroll to position [766, 0]
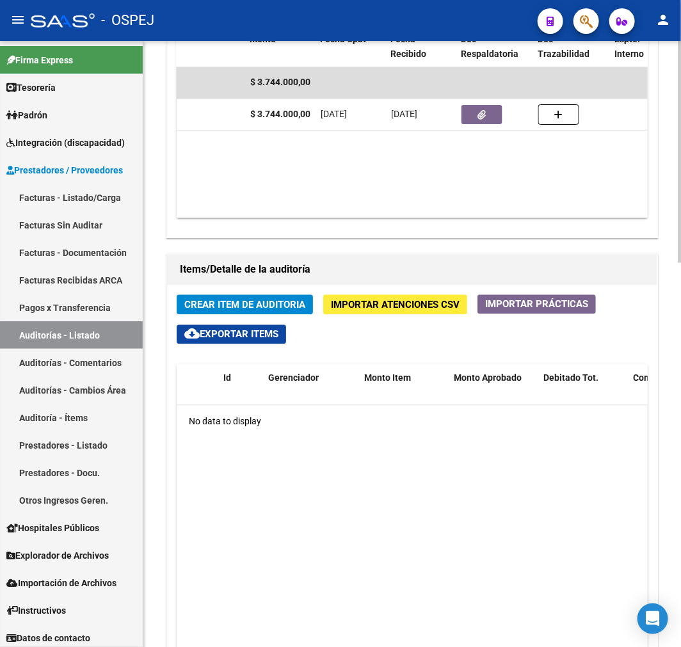
click at [222, 304] on span "Crear Item de Auditoria" at bounding box center [244, 305] width 121 height 12
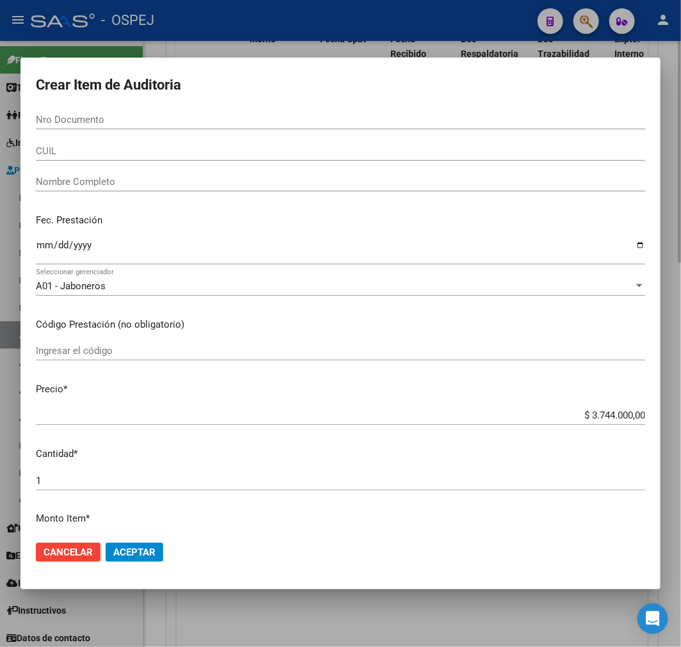
click at [261, 610] on div at bounding box center [340, 323] width 681 height 647
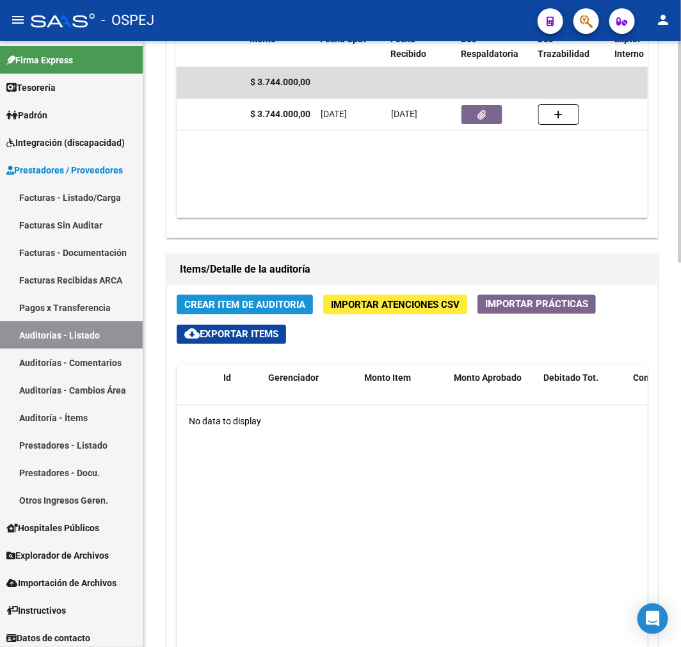
click at [278, 306] on span "Crear Item de Auditoria" at bounding box center [244, 305] width 121 height 12
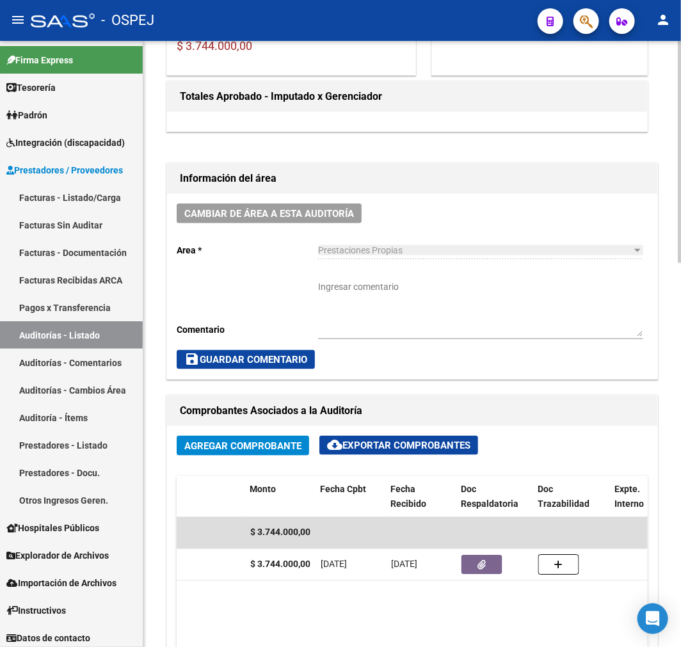
scroll to position [426, 0]
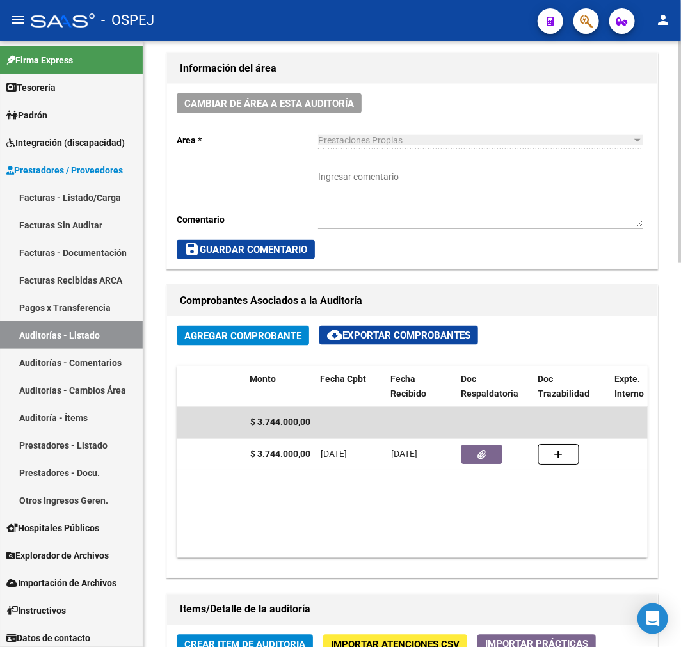
drag, startPoint x: 381, startPoint y: 554, endPoint x: 355, endPoint y: 557, distance: 25.8
click at [357, 557] on datatable-body "$ 3.744.000,00 11457 A01 - Jaboneros FRANQUIMED S.A. Factura B: 2 - 1070 $ 3.74…" at bounding box center [412, 482] width 471 height 151
drag, startPoint x: 399, startPoint y: 558, endPoint x: 323, endPoint y: 574, distance: 77.8
click at [323, 574] on div "Agregar Comprobante cloud_download Exportar Comprobantes ID CAE Facturado x Ord…" at bounding box center [412, 447] width 490 height 262
drag, startPoint x: 417, startPoint y: 558, endPoint x: 347, endPoint y: 539, distance: 72.3
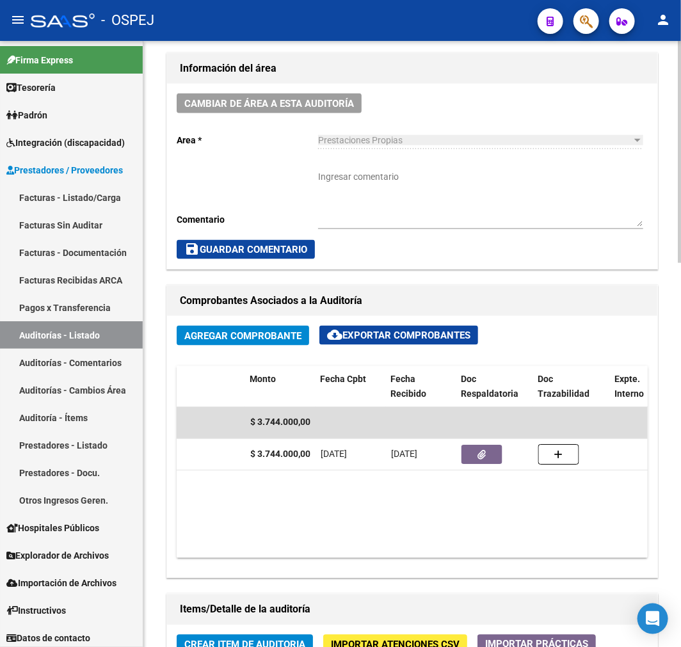
click at [347, 539] on div "Agregar Comprobante cloud_download Exportar Comprobantes ID CAE Facturado x Ord…" at bounding box center [412, 447] width 490 height 262
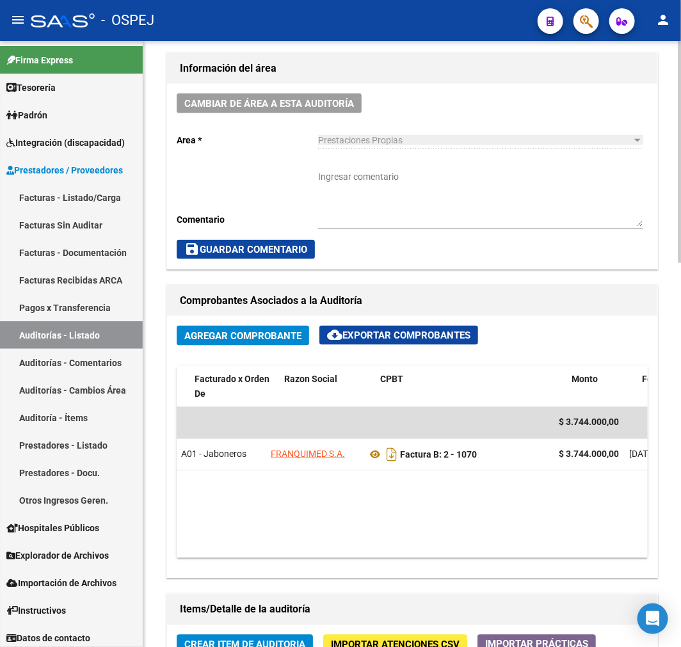
scroll to position [0, 78]
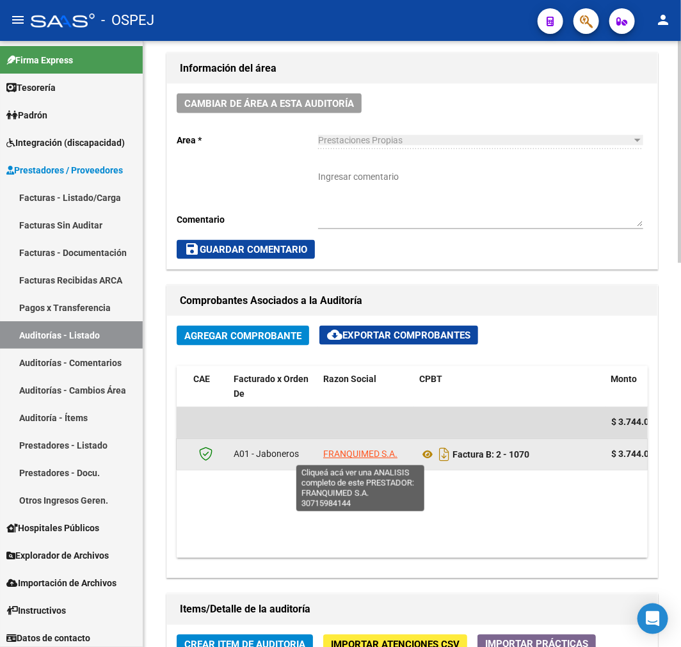
click at [354, 459] on span "FRANQUIMED S.A." at bounding box center [360, 454] width 74 height 10
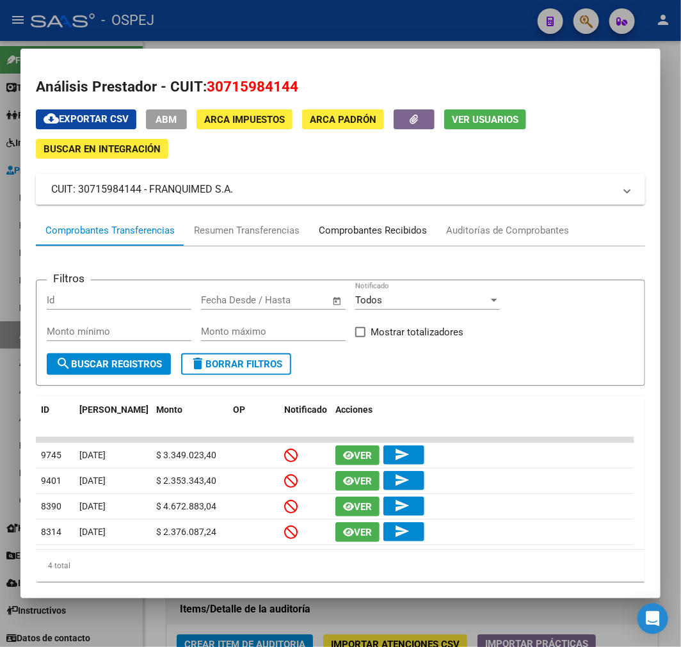
click at [379, 244] on div "Comprobantes Recibidos" at bounding box center [372, 230] width 127 height 31
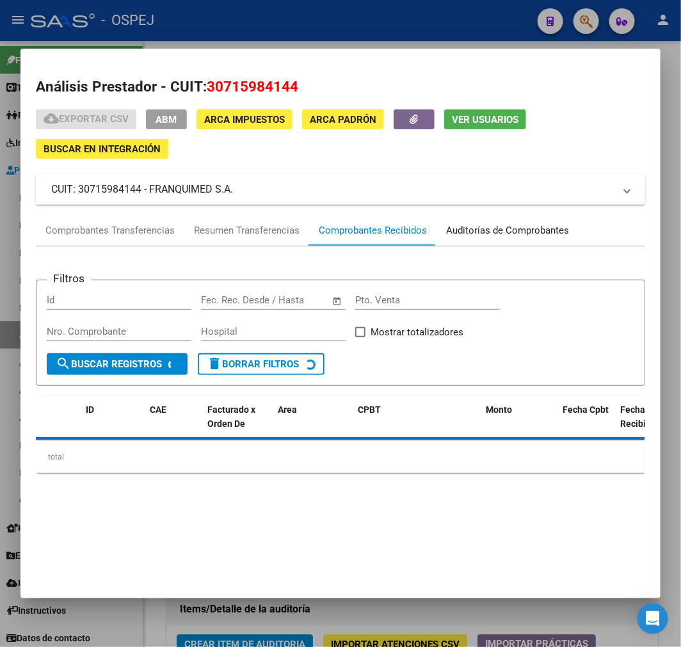
click at [468, 221] on div "Auditorías de Comprobantes" at bounding box center [507, 230] width 142 height 31
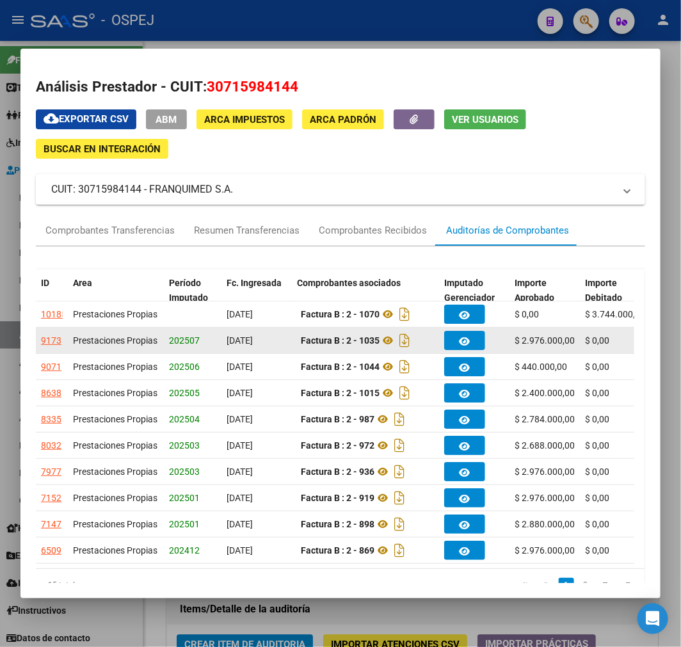
click at [53, 343] on div "9173" at bounding box center [51, 340] width 20 height 15
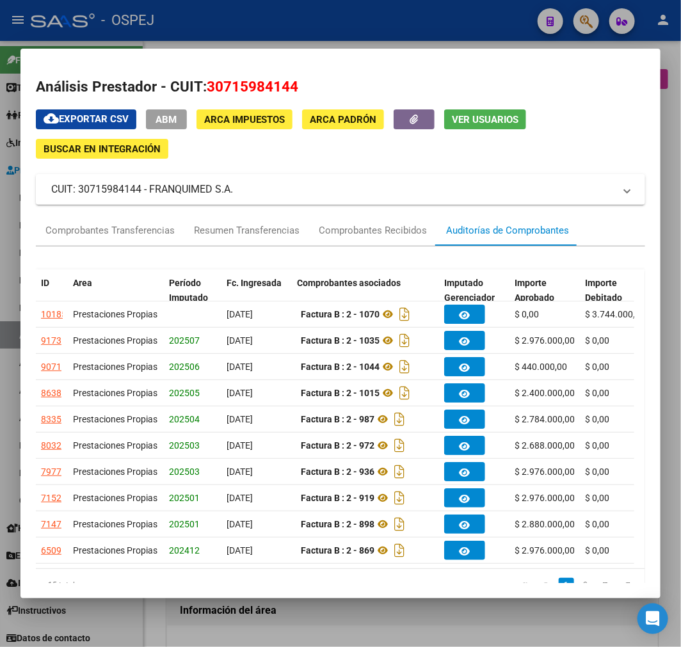
click at [408, 633] on div at bounding box center [340, 323] width 681 height 647
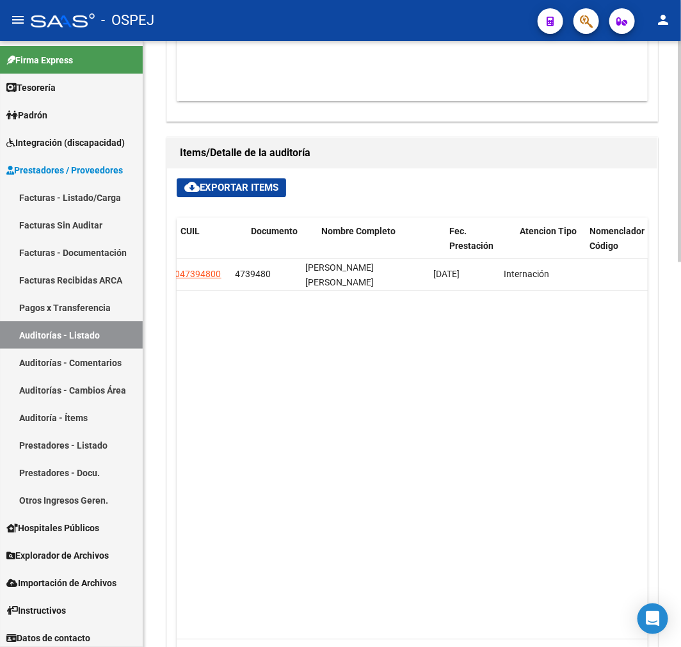
scroll to position [0, 776]
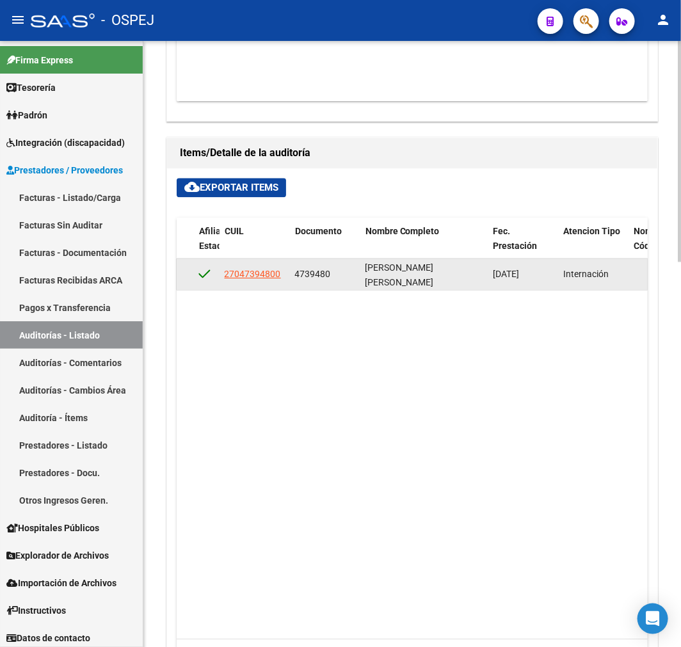
click at [292, 266] on datatable-body-cell "4739480" at bounding box center [325, 273] width 70 height 31
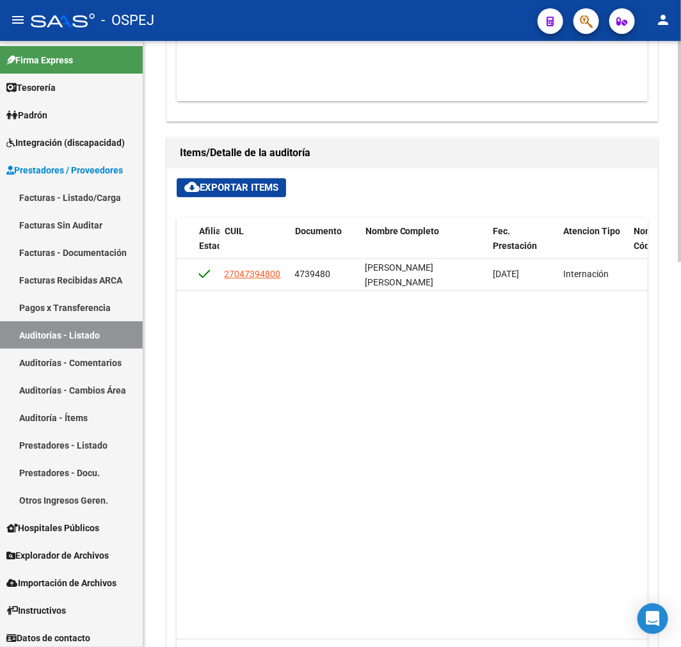
copy span "4739480"
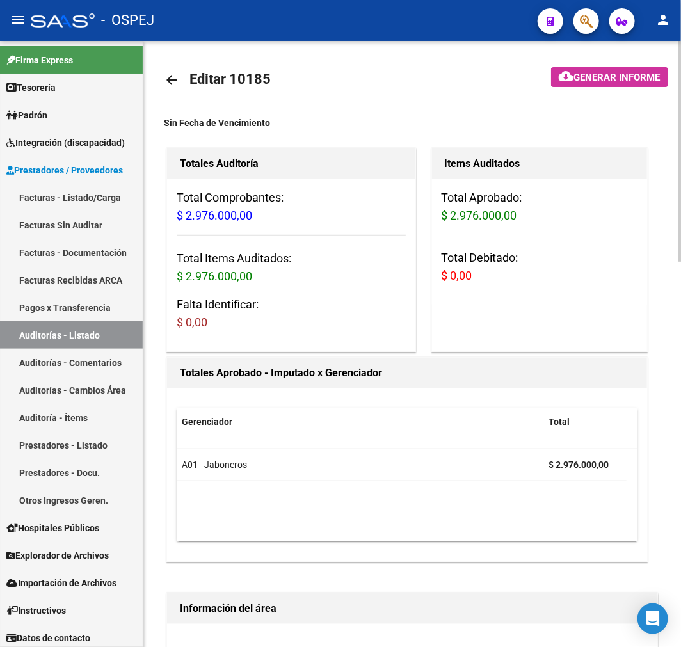
scroll to position [0, 0]
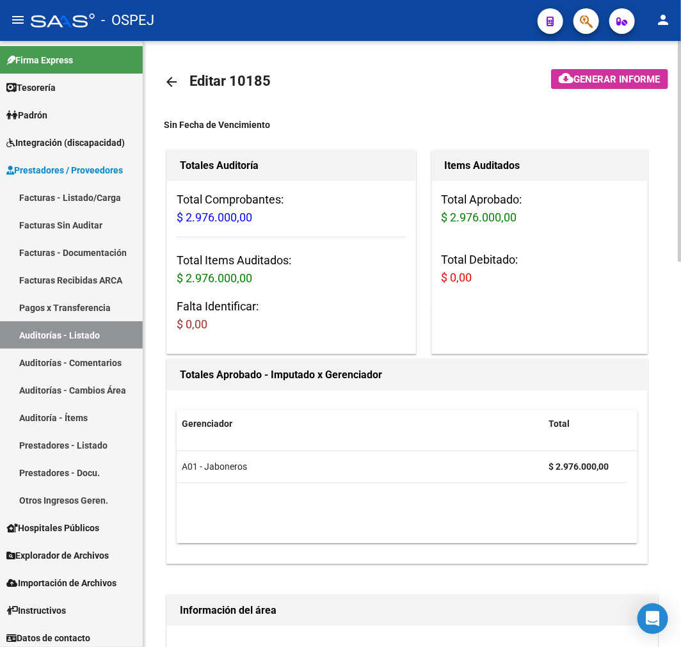
click at [174, 75] on mat-icon "arrow_back" at bounding box center [171, 81] width 15 height 15
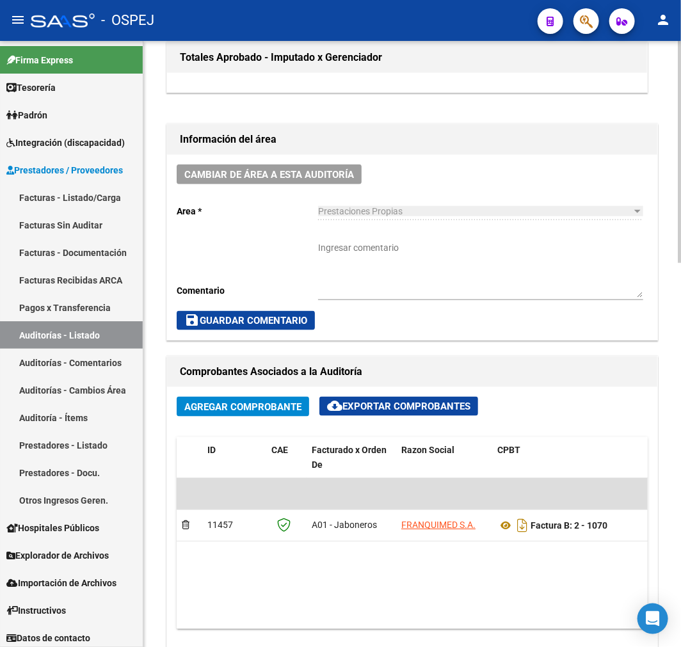
scroll to position [782, 0]
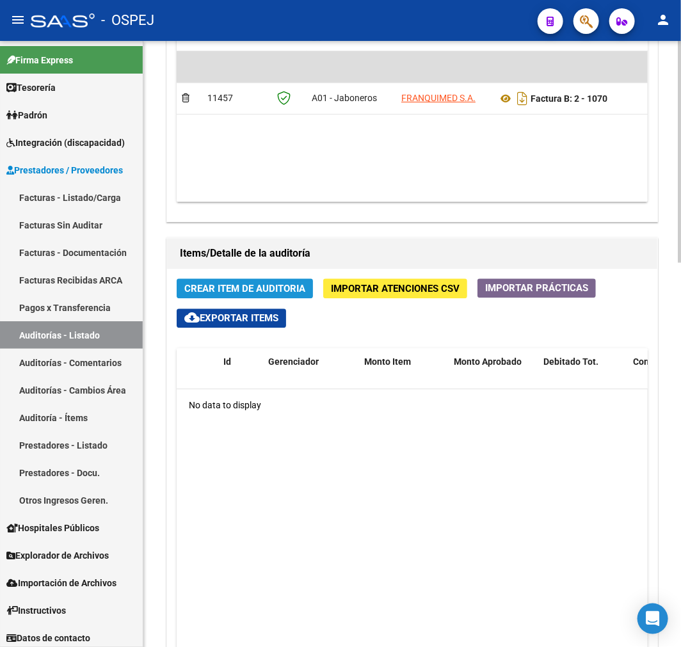
click at [283, 283] on button "Crear Item de Auditoria" at bounding box center [245, 289] width 136 height 20
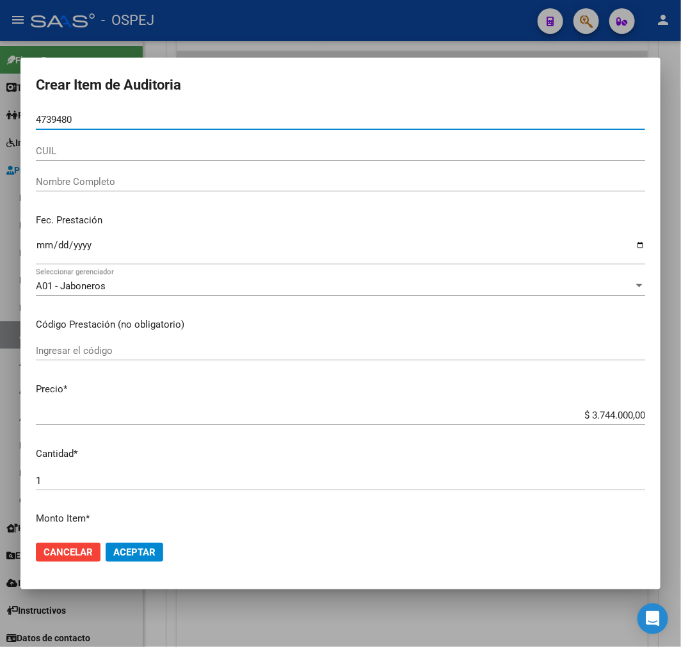
type input "04739480"
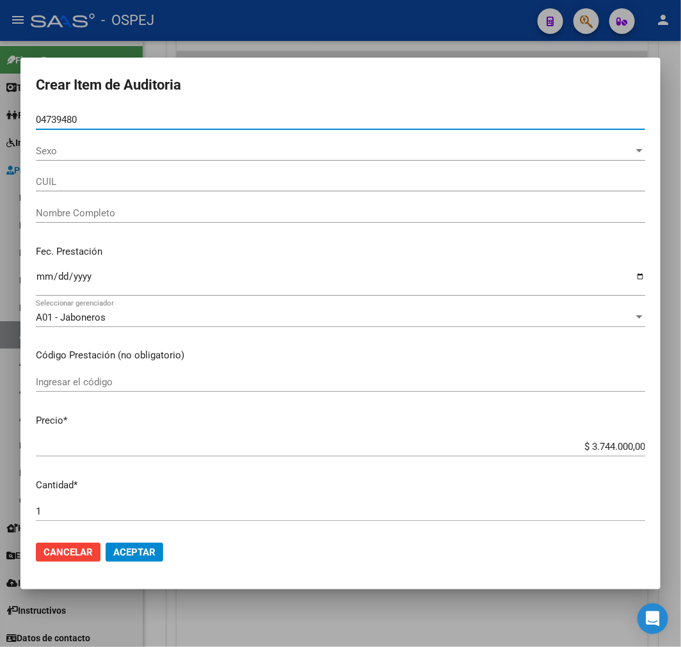
type input "27047394800"
type input "VEGA AIDA ANTONIA"
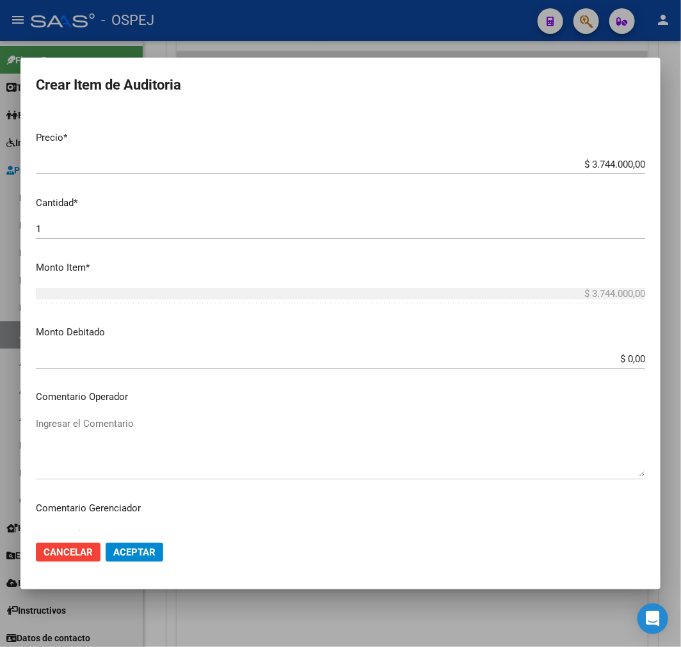
scroll to position [497, 0]
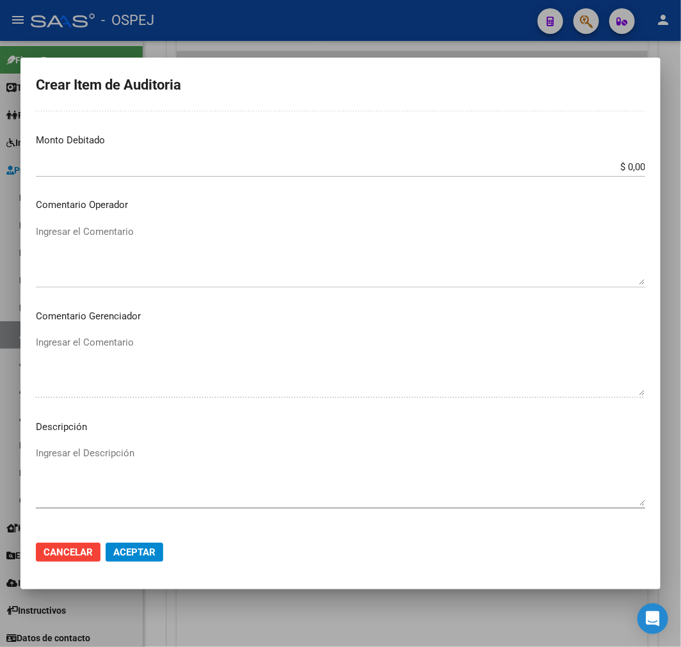
type input "04739480"
click at [182, 232] on textarea "Ingresar el Comentario" at bounding box center [340, 255] width 609 height 60
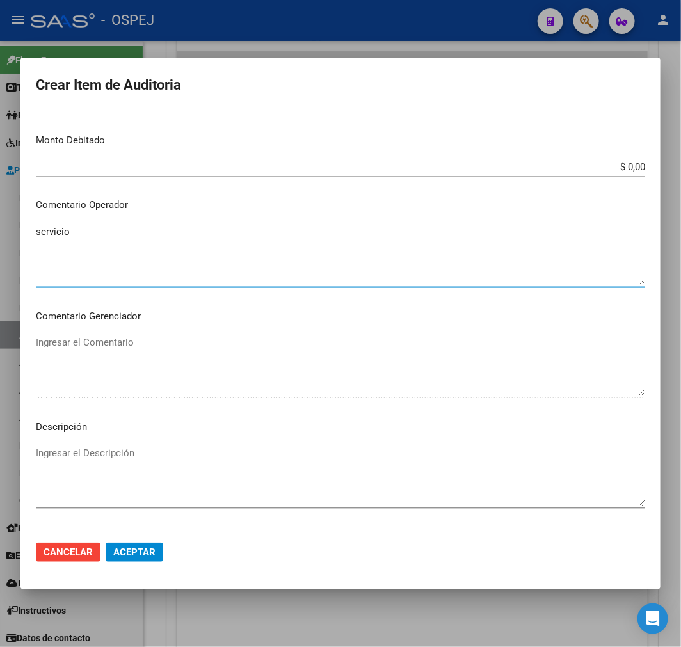
type textarea "servicio"
type textarea "SERVICIO DE ENFERMERIA PROFESIONAL"
click at [232, 467] on textarea "Ingresar el Descripción" at bounding box center [340, 476] width 609 height 60
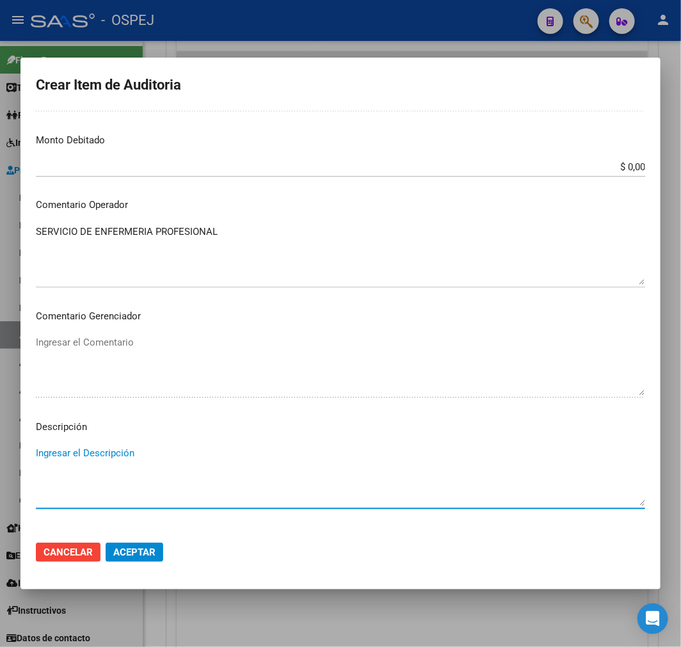
paste textarea "SERVICIO DE ENFERMERIA PROFESIONAL"
type textarea "SERVICIO DE ENFERMERIA PROFESIONAL"
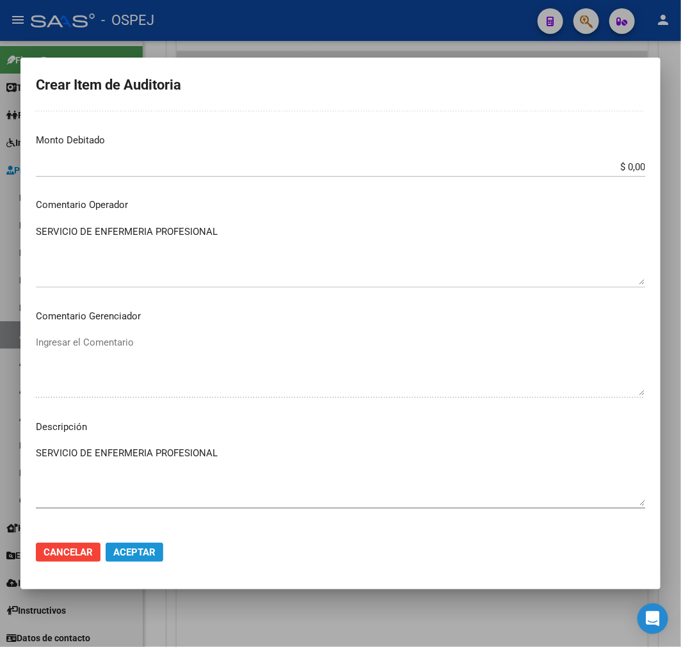
click at [145, 554] on span "Aceptar" at bounding box center [134, 552] width 42 height 12
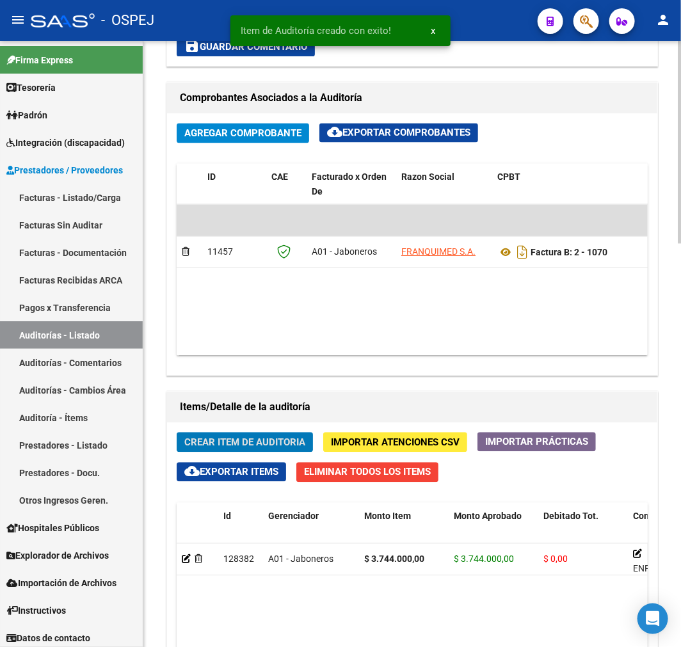
scroll to position [935, 0]
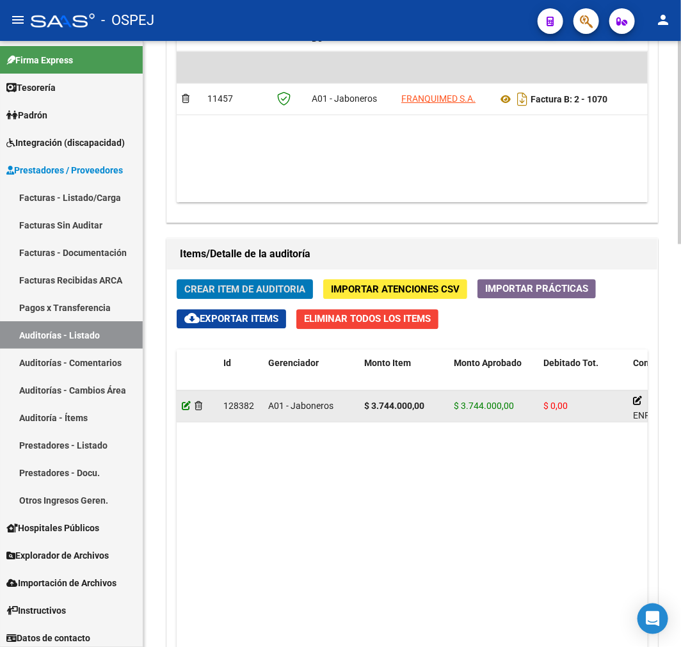
click at [189, 407] on icon at bounding box center [186, 405] width 9 height 9
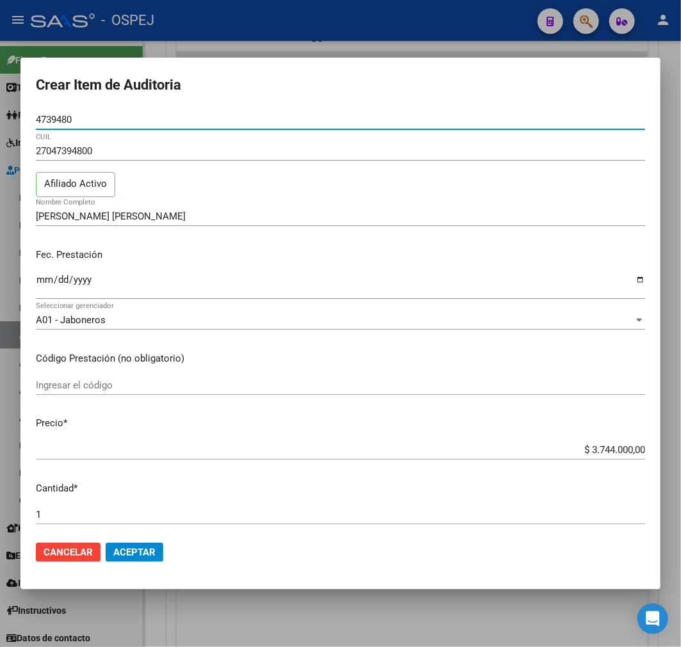
click at [48, 280] on input "Ingresar la fecha" at bounding box center [340, 284] width 609 height 20
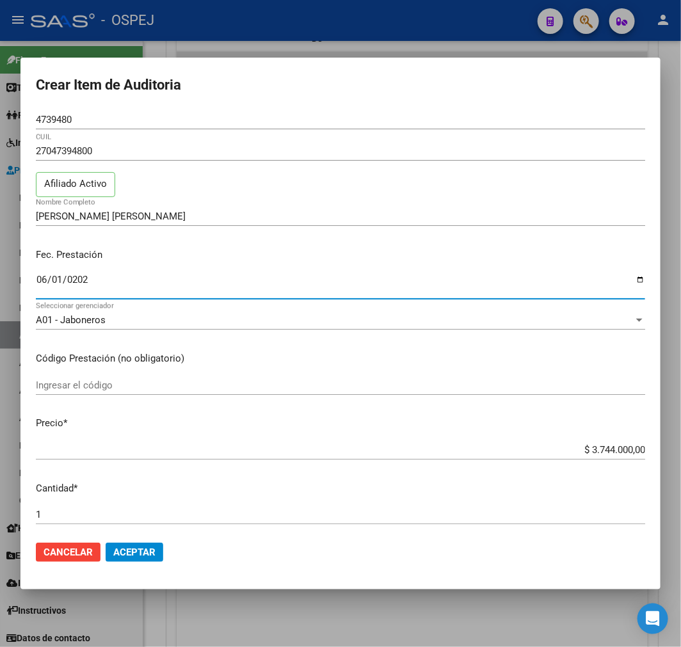
type input "2025-06-01"
click at [142, 552] on span "Aceptar" at bounding box center [134, 552] width 42 height 12
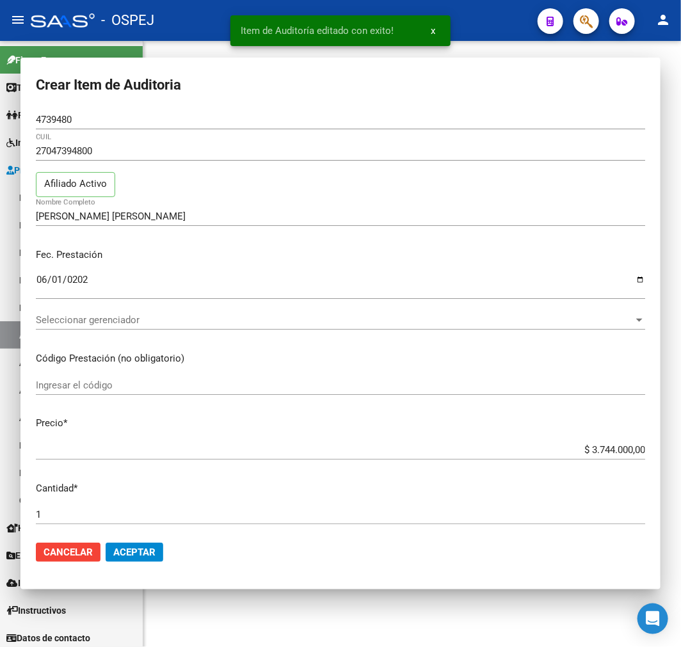
scroll to position [0, 0]
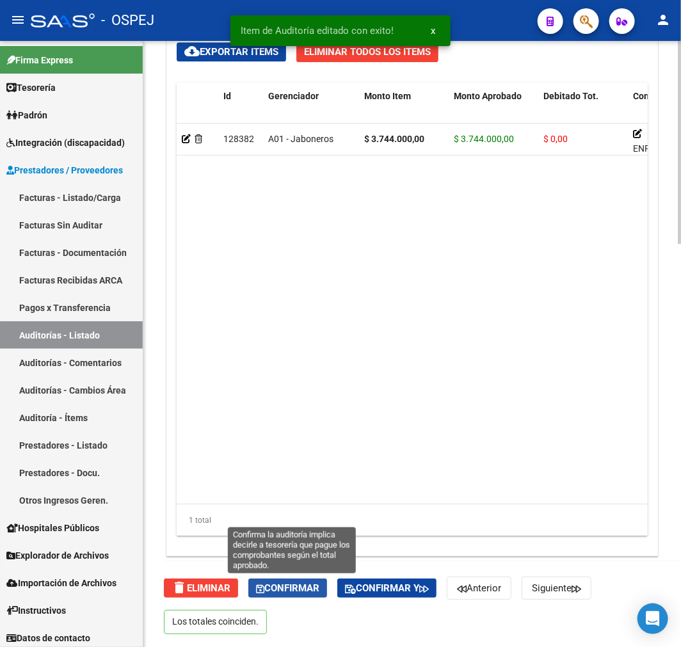
click at [312, 582] on span "Confirmar" at bounding box center [287, 588] width 63 height 12
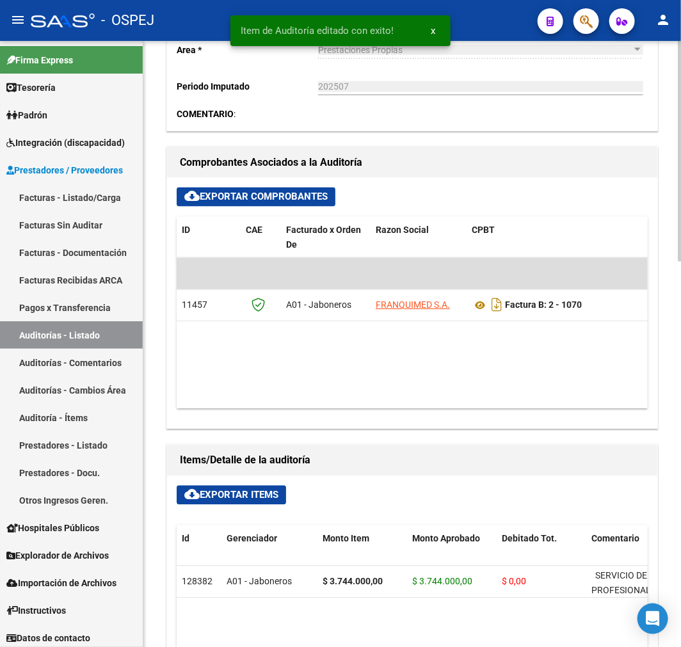
type input "202508"
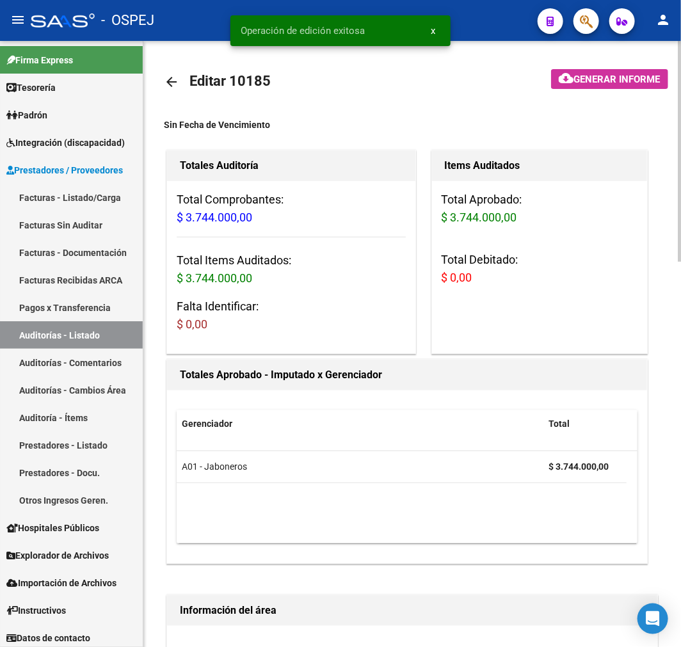
click at [170, 90] on mat-icon "arrow_back" at bounding box center [171, 81] width 15 height 15
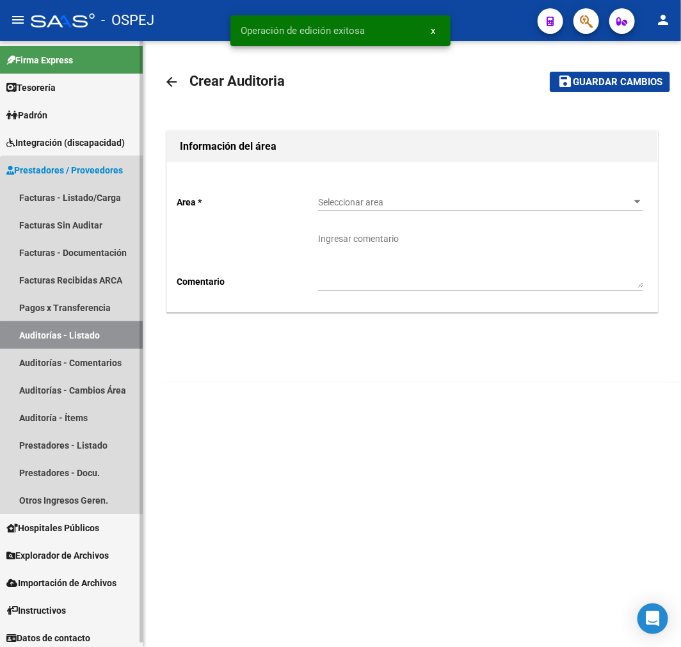
click at [120, 344] on link "Auditorías - Listado" at bounding box center [71, 335] width 143 height 28
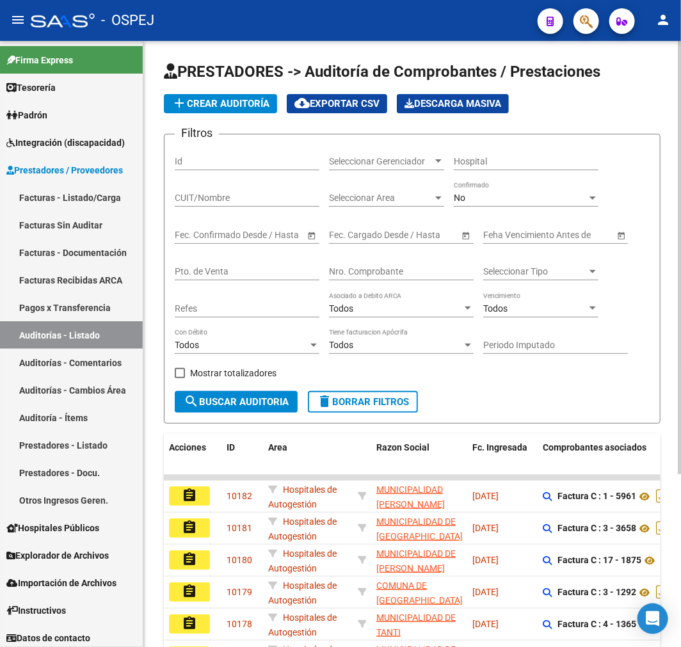
click at [395, 275] on input "Nro. Comprobante" at bounding box center [401, 271] width 145 height 11
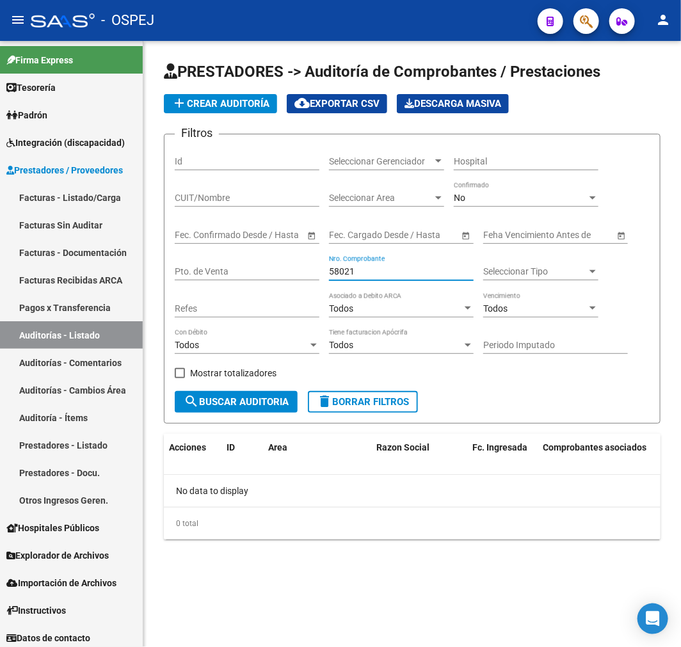
click at [493, 192] on div "No Confirmado" at bounding box center [526, 194] width 145 height 26
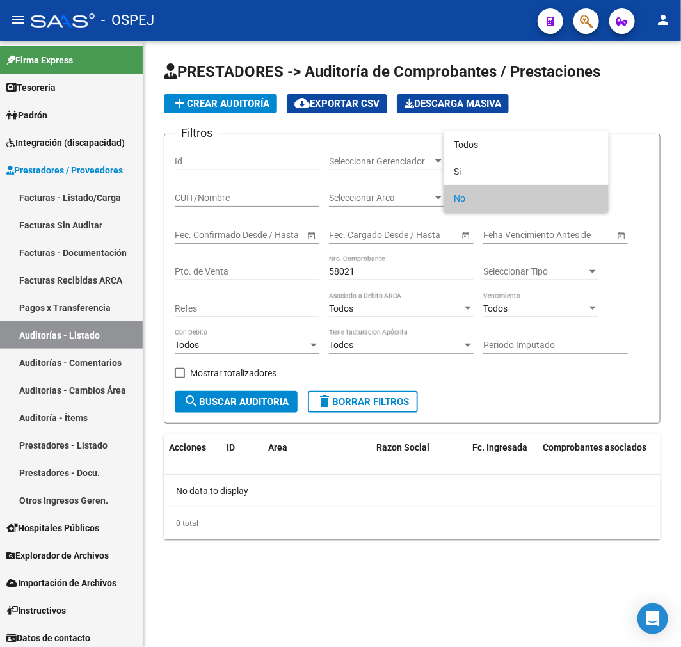
click at [512, 127] on div at bounding box center [340, 323] width 681 height 647
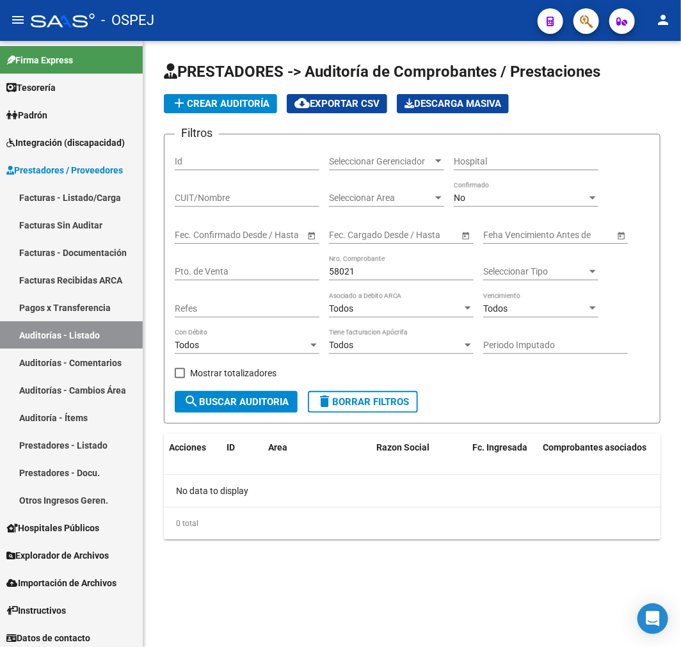
click at [514, 195] on div "No" at bounding box center [520, 198] width 133 height 11
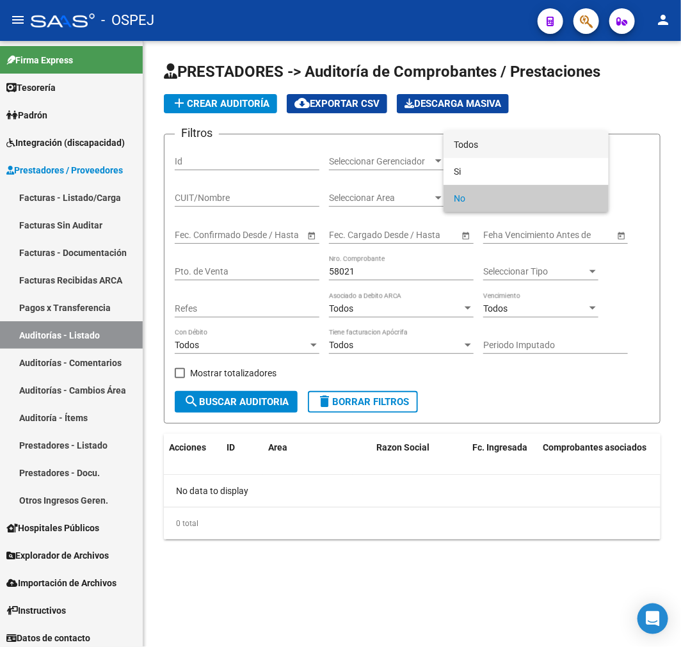
click at [517, 154] on span "Todos" at bounding box center [526, 144] width 145 height 27
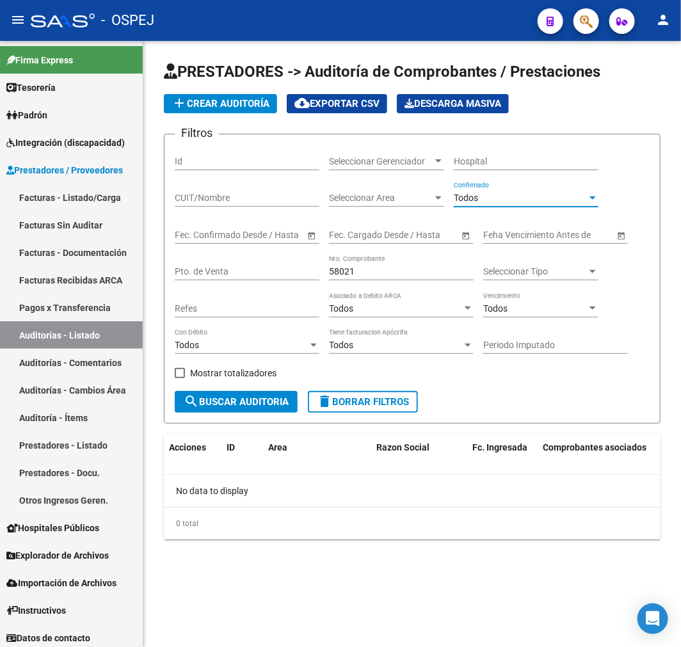
click at [238, 394] on button "search Buscar Auditoria" at bounding box center [236, 402] width 123 height 22
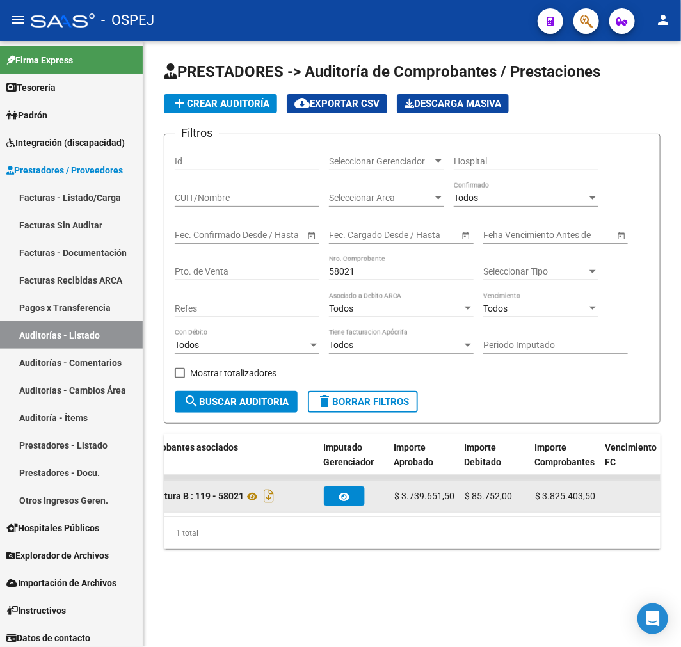
scroll to position [0, 413]
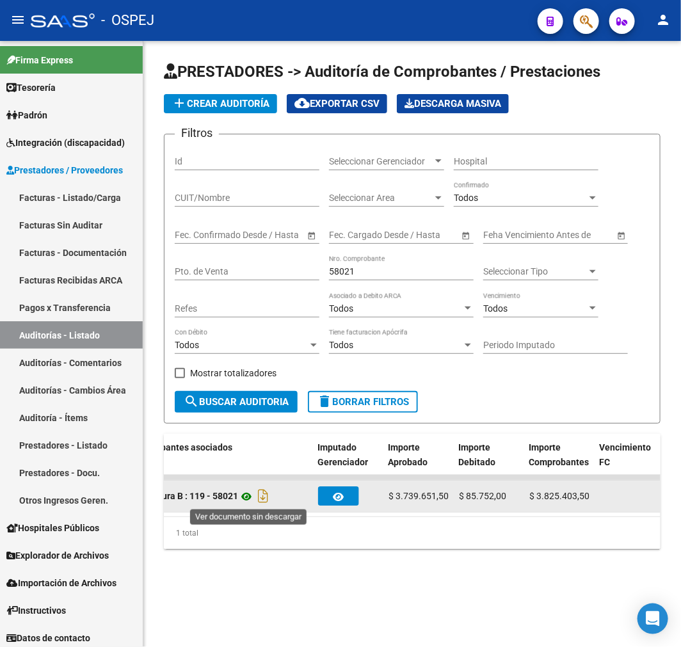
click at [243, 491] on icon at bounding box center [246, 496] width 17 height 15
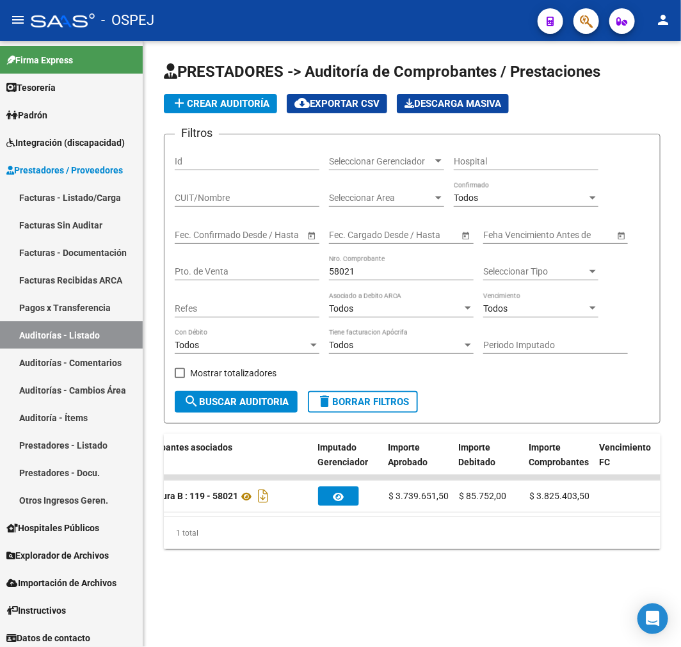
click at [367, 271] on input "58021" at bounding box center [401, 271] width 145 height 11
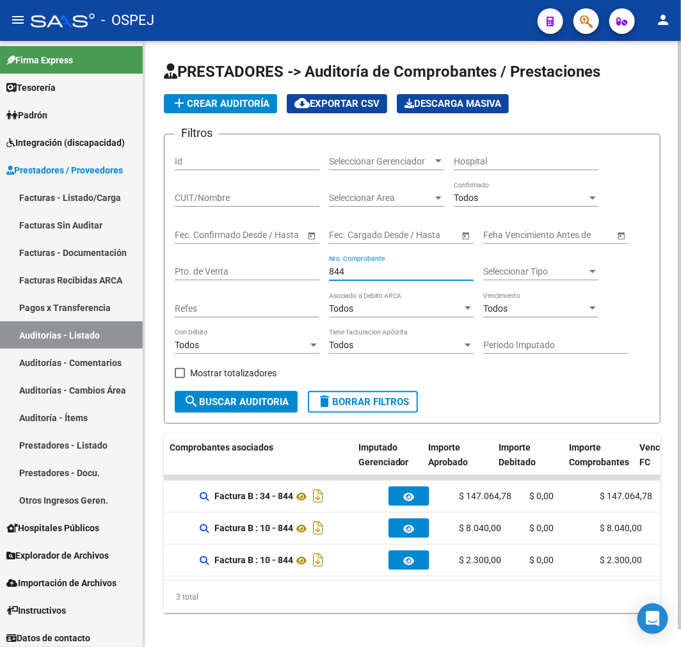
scroll to position [0, 384]
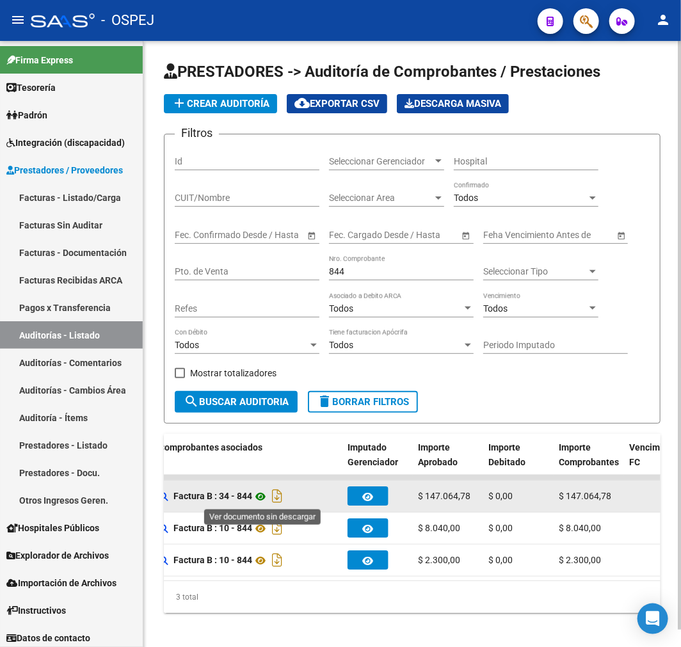
click at [258, 496] on icon at bounding box center [260, 496] width 17 height 15
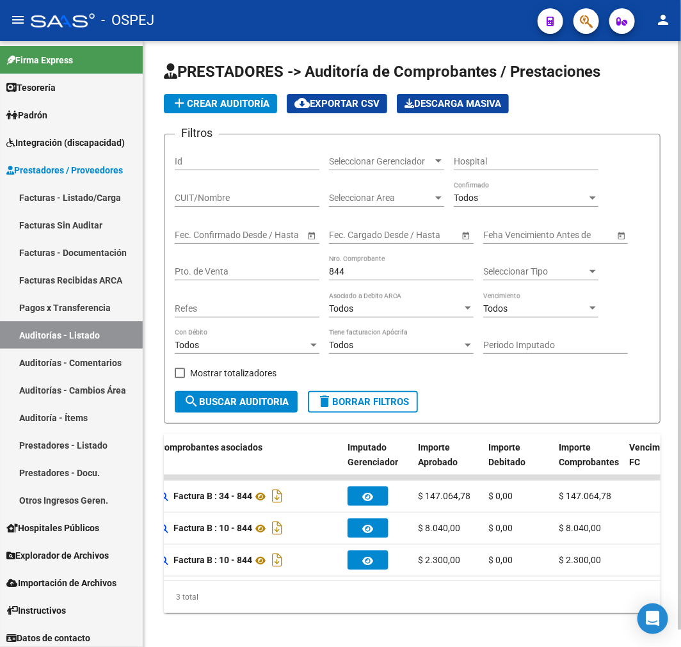
click at [369, 270] on input "844" at bounding box center [401, 271] width 145 height 11
type input "8"
click at [295, 193] on input "CUIT/Nombre" at bounding box center [247, 198] width 145 height 11
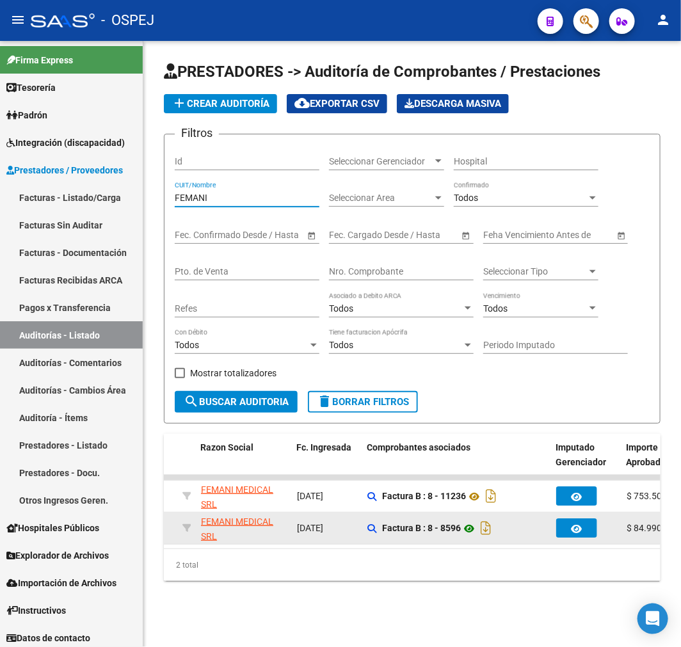
scroll to position [0, 192]
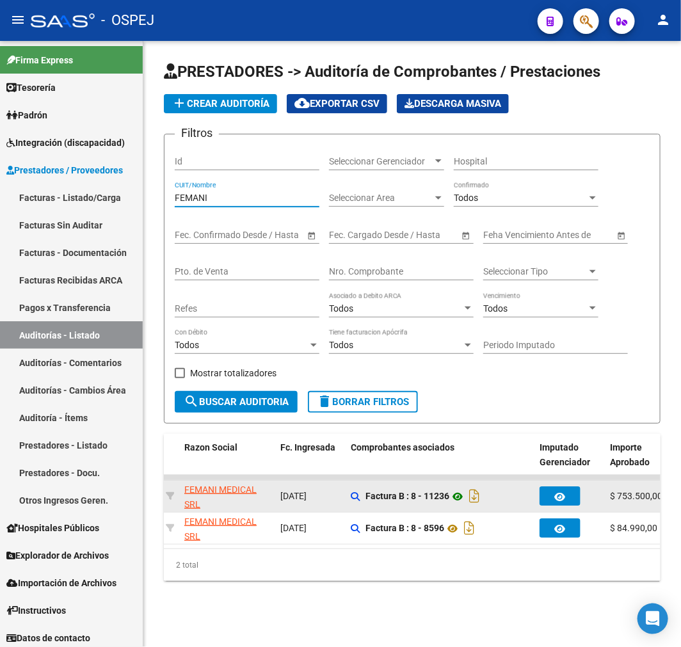
type input "FEMANI"
click at [461, 500] on icon at bounding box center [457, 496] width 17 height 15
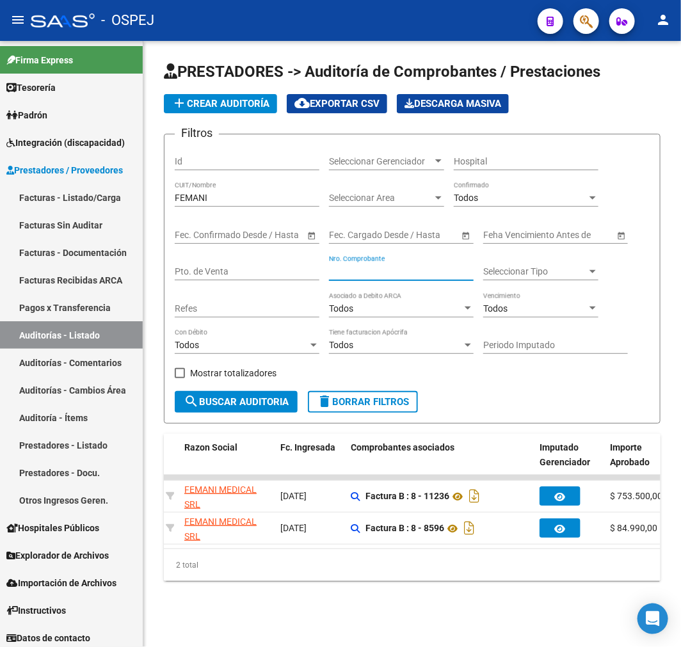
click at [393, 271] on input "Nro. Comprobante" at bounding box center [401, 271] width 145 height 11
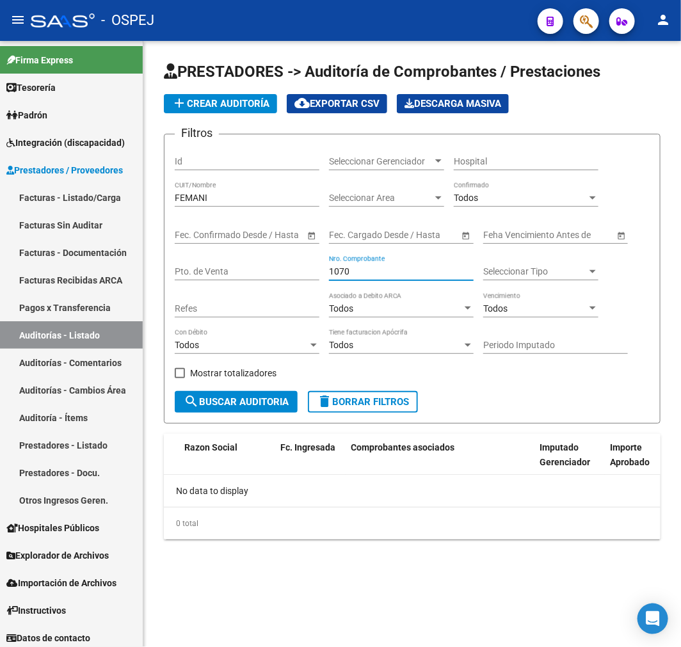
scroll to position [0, 0]
type input "1070"
click at [196, 201] on input "FEMANI" at bounding box center [247, 198] width 145 height 11
click at [203, 397] on span "search Buscar Auditoria" at bounding box center [236, 402] width 105 height 12
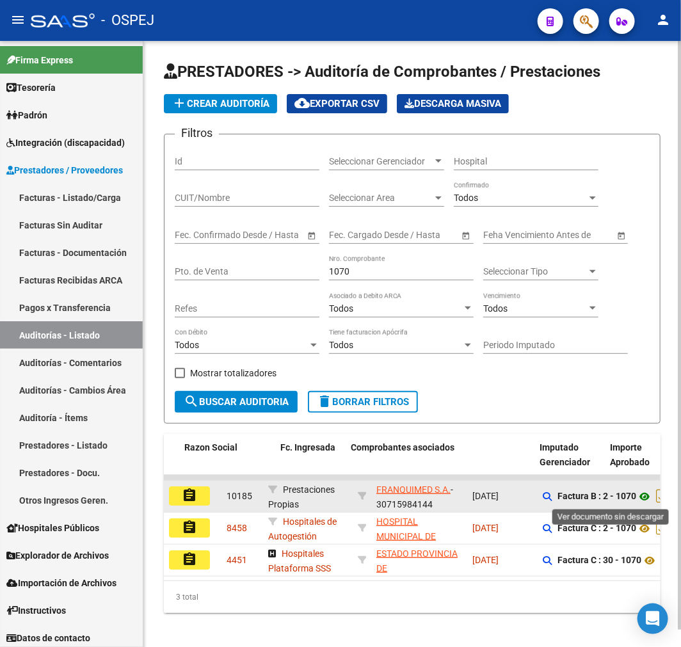
click at [650, 503] on icon at bounding box center [644, 496] width 17 height 15
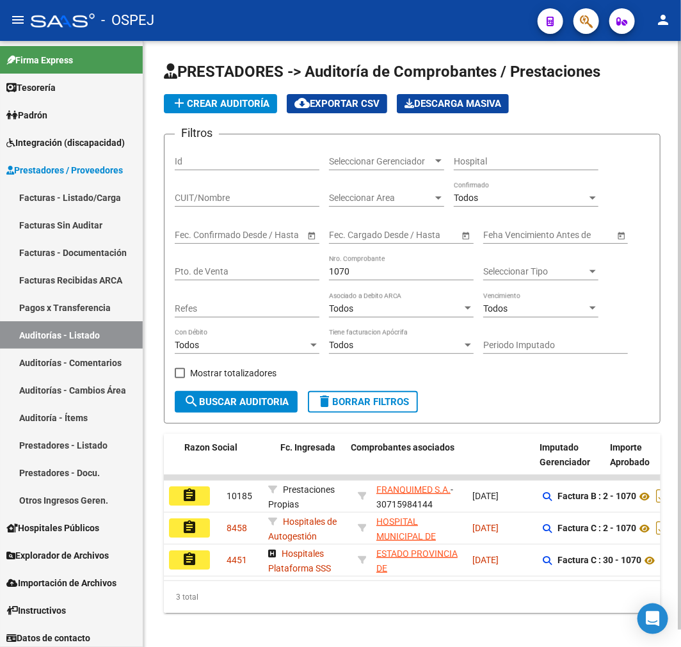
click at [348, 273] on input "1070" at bounding box center [401, 271] width 145 height 11
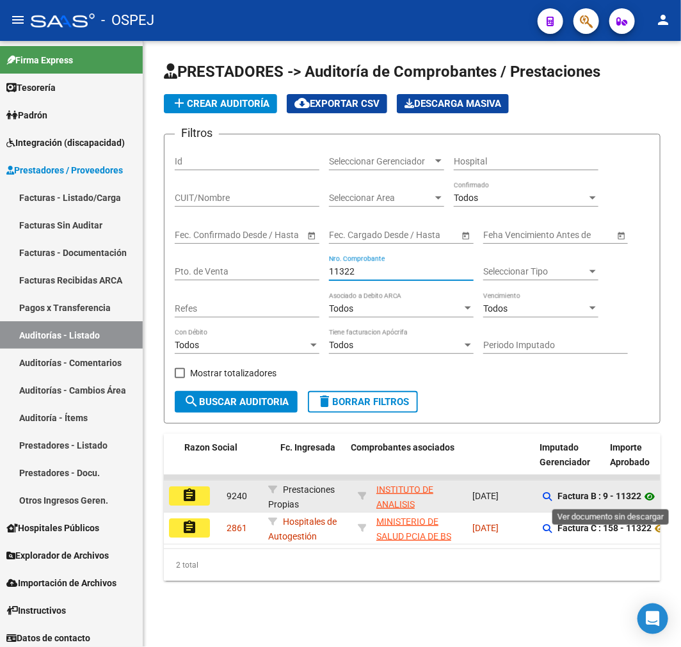
click at [647, 503] on icon at bounding box center [649, 496] width 17 height 15
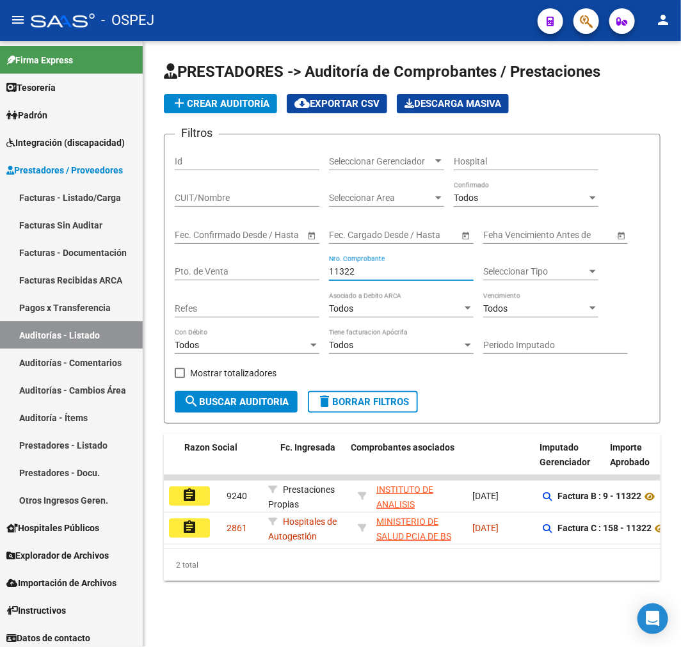
click at [376, 273] on input "11322" at bounding box center [401, 271] width 145 height 11
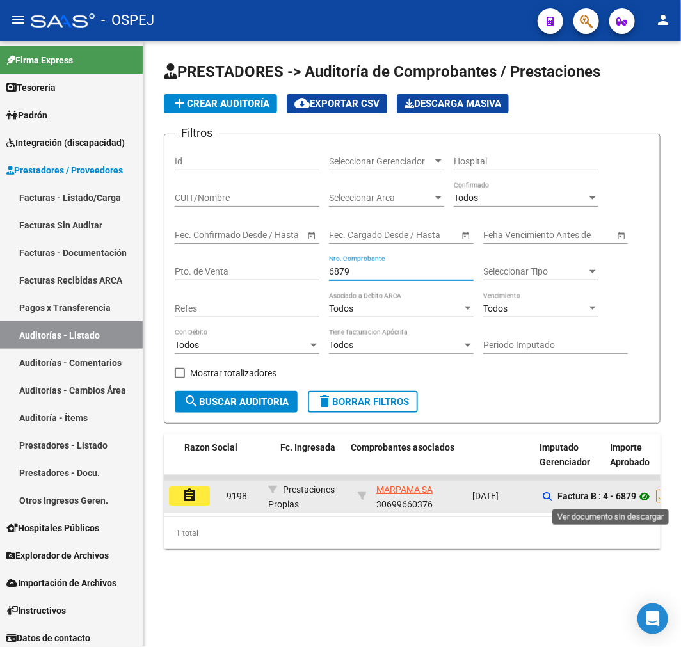
click at [645, 491] on icon at bounding box center [644, 496] width 17 height 15
click at [644, 493] on icon at bounding box center [644, 496] width 17 height 15
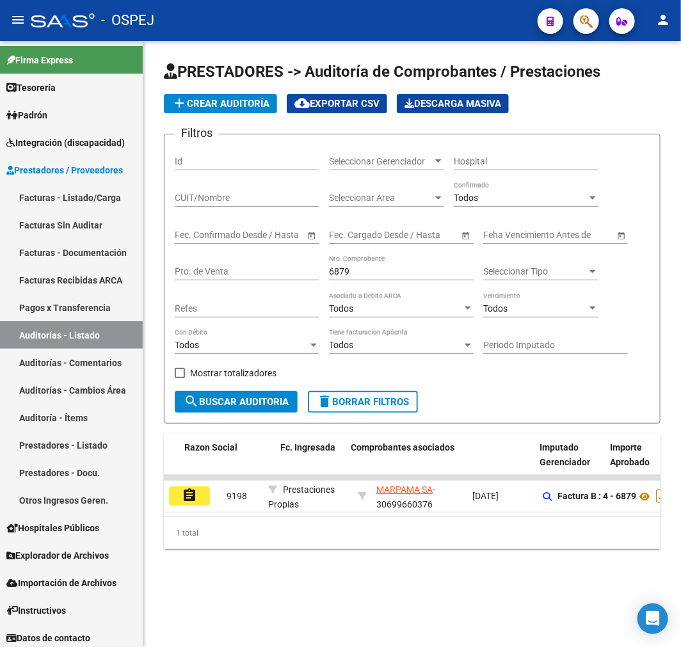
click at [341, 277] on input "6879" at bounding box center [401, 271] width 145 height 11
type input "25915"
click at [216, 110] on button "add Crear Auditoría" at bounding box center [220, 103] width 113 height 19
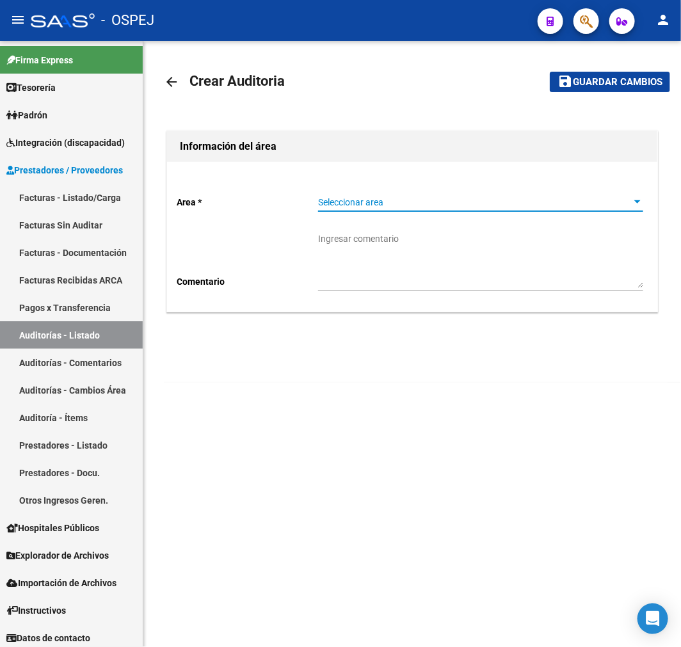
click at [375, 198] on span "Seleccionar area" at bounding box center [474, 202] width 313 height 11
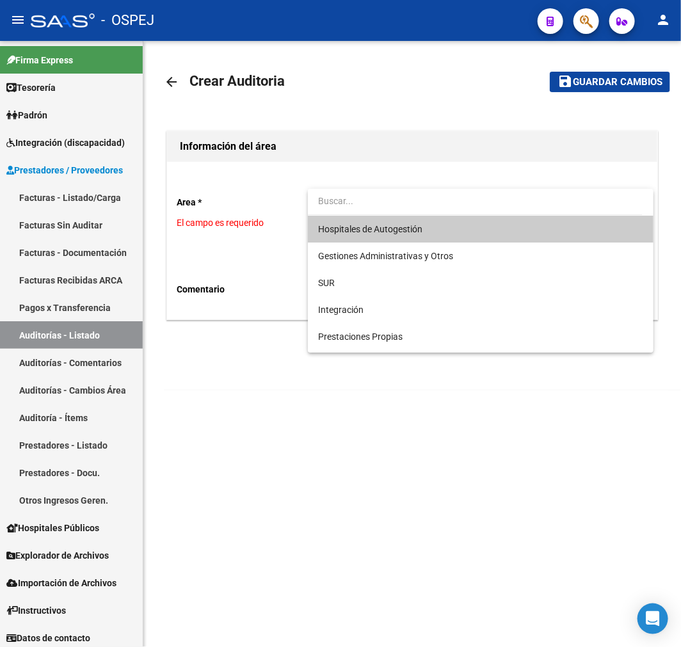
click at [593, 26] on div at bounding box center [340, 323] width 681 height 647
click at [568, 20] on div at bounding box center [581, 21] width 36 height 26
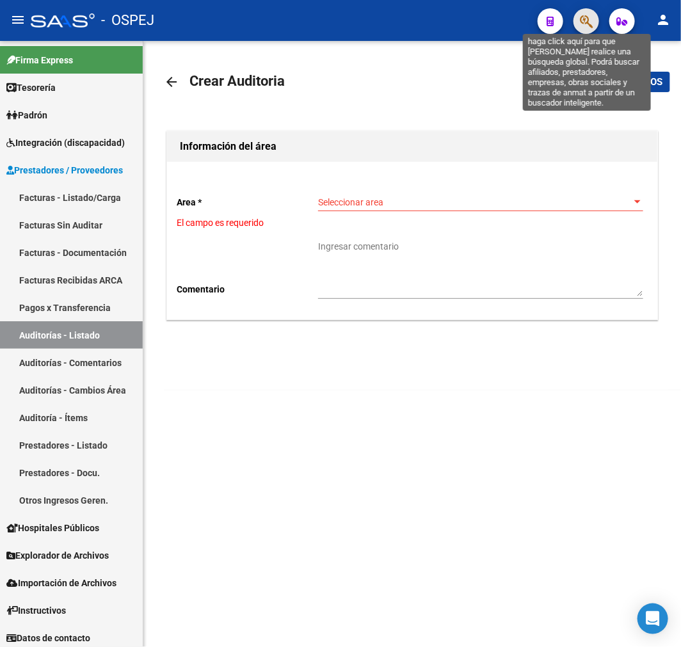
click at [591, 17] on icon "button" at bounding box center [586, 21] width 13 height 15
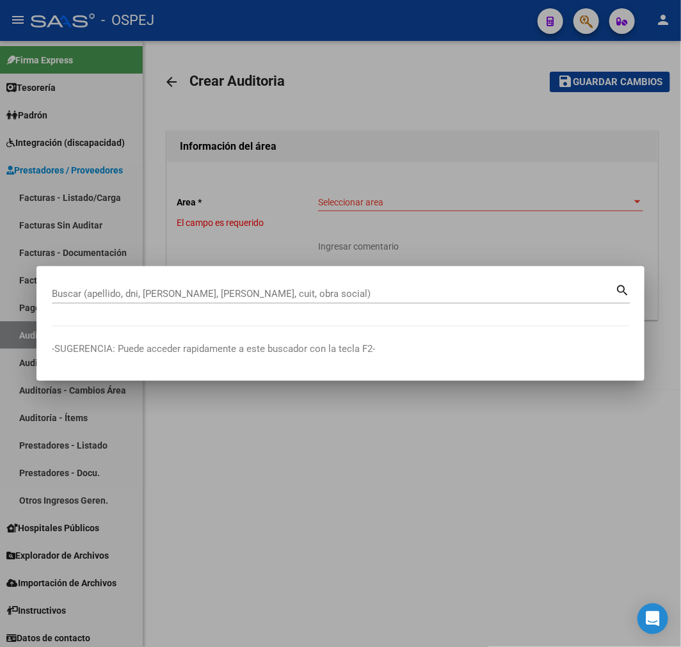
click at [197, 297] on input "Buscar (apellido, dni, cuil, nro traspaso, cuit, obra social)" at bounding box center [333, 294] width 563 height 12
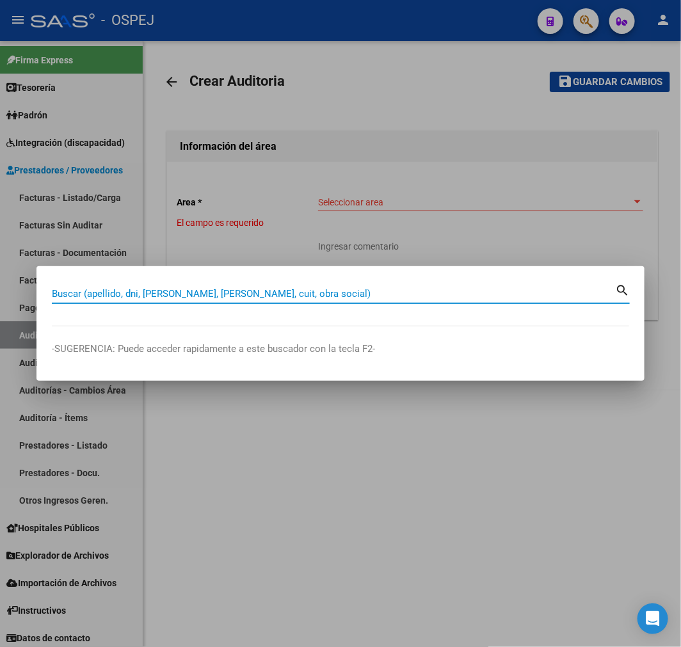
paste input "30672338855"
type input "30672338855"
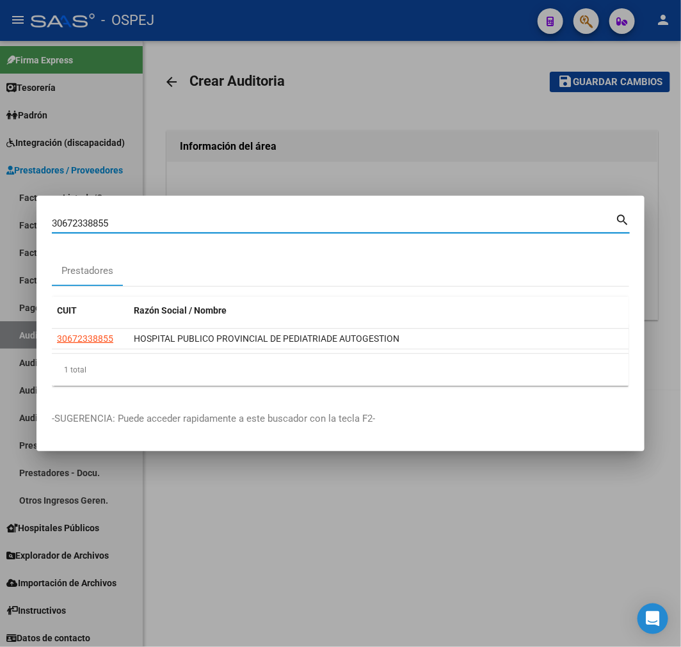
click at [104, 325] on datatable-header "CUIT Razón Social / Nombre" at bounding box center [340, 313] width 577 height 32
click at [101, 350] on datatable-selection "30672338855 HOSPITAL PUBLICO PROVINCIAL DE PEDIATRIADE AUTOGESTION" at bounding box center [340, 346] width 577 height 12
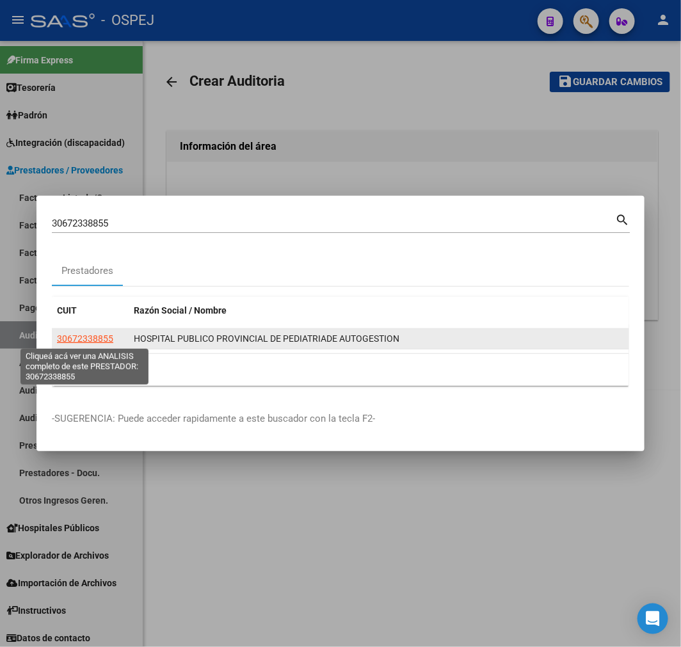
click at [99, 340] on span "30672338855" at bounding box center [85, 338] width 56 height 10
type textarea "30672338855"
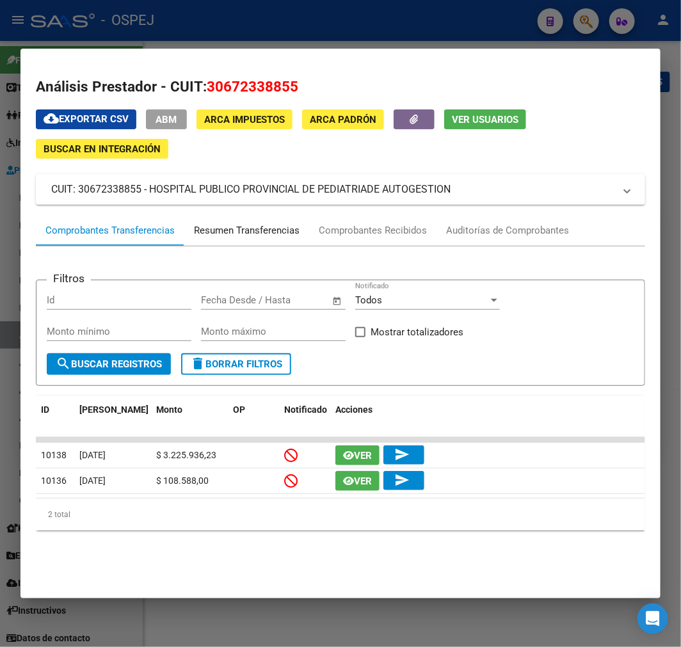
drag, startPoint x: 270, startPoint y: 233, endPoint x: 270, endPoint y: 242, distance: 9.0
click at [270, 240] on div "Resumen Transferencias" at bounding box center [246, 230] width 125 height 31
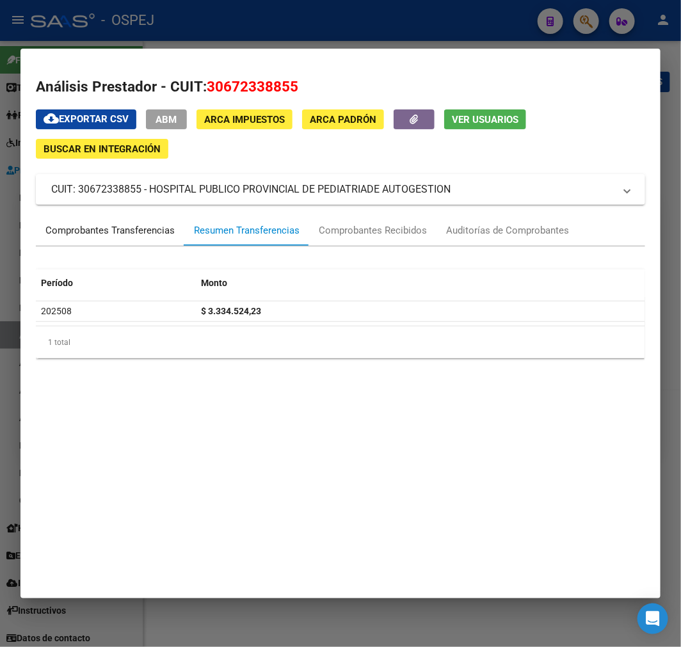
click at [148, 244] on div "Comprobantes Transferencias" at bounding box center [110, 230] width 148 height 31
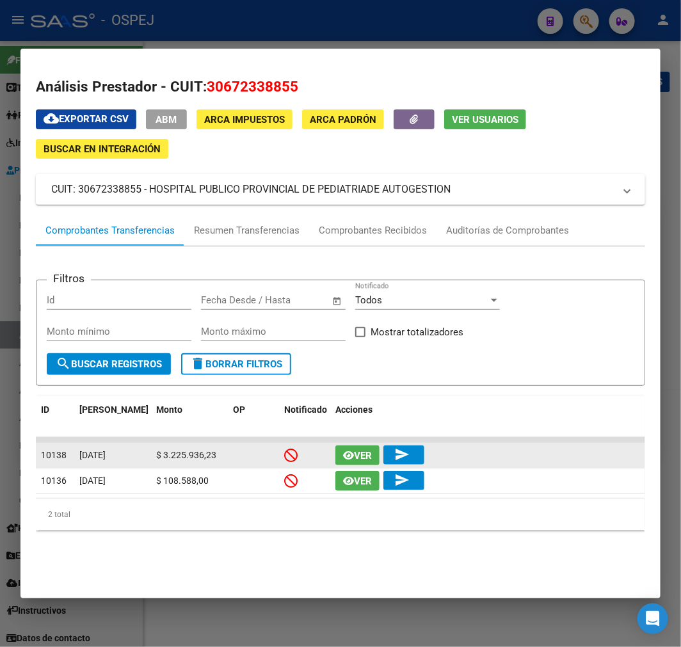
drag, startPoint x: 231, startPoint y: 480, endPoint x: 138, endPoint y: 449, distance: 98.5
click at [138, 449] on datatable-scroller "10138 13/08/2025 $ 3.225.936,23 Ver send 10136 11/08/2025 $ 108.588,00 Ver send" at bounding box center [340, 465] width 609 height 57
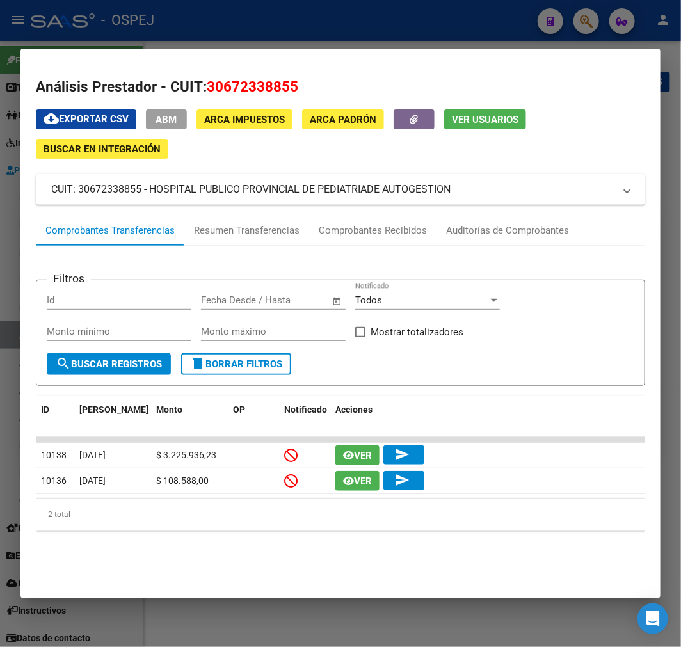
click at [210, 630] on div at bounding box center [340, 323] width 681 height 647
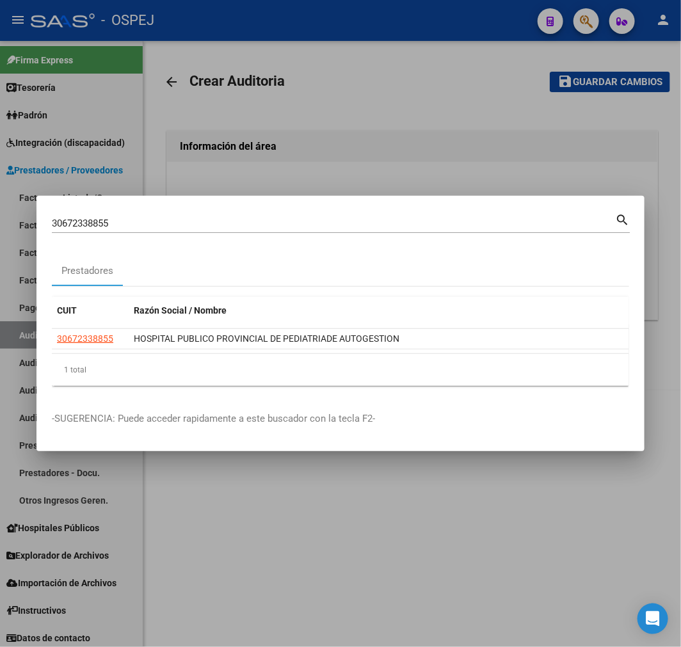
drag, startPoint x: 378, startPoint y: 99, endPoint x: 395, endPoint y: 107, distance: 18.3
click at [382, 104] on div at bounding box center [340, 323] width 681 height 647
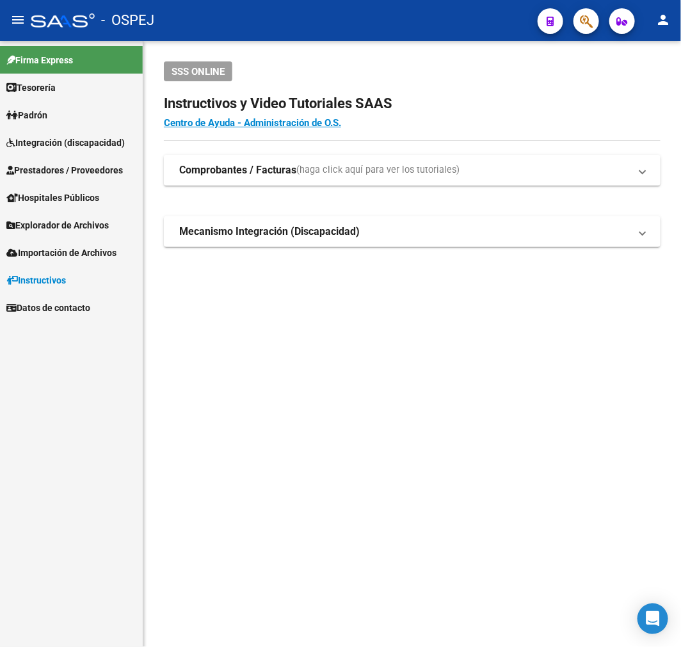
drag, startPoint x: 96, startPoint y: 175, endPoint x: 119, endPoint y: 189, distance: 26.7
click at [96, 175] on span "Prestadores / Proveedores" at bounding box center [64, 170] width 116 height 14
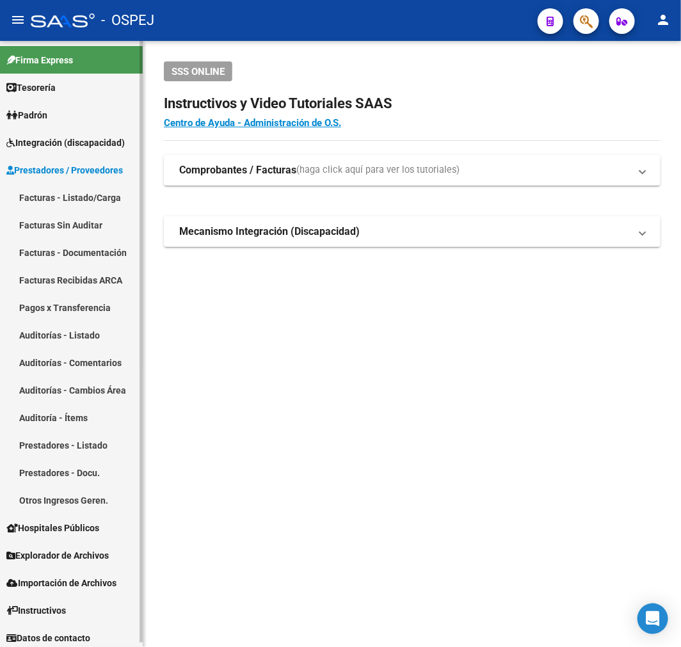
click at [105, 338] on link "Auditorías - Listado" at bounding box center [71, 335] width 143 height 28
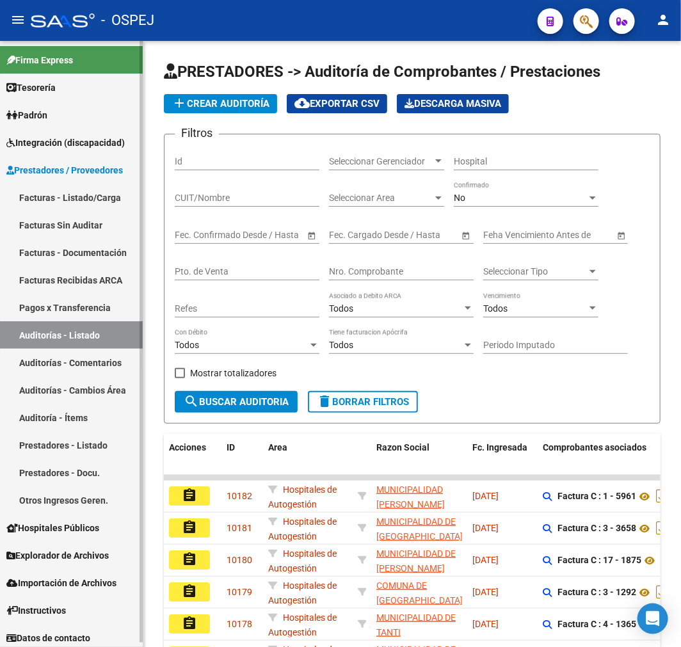
click at [77, 187] on link "Facturas - Listado/Carga" at bounding box center [71, 198] width 143 height 28
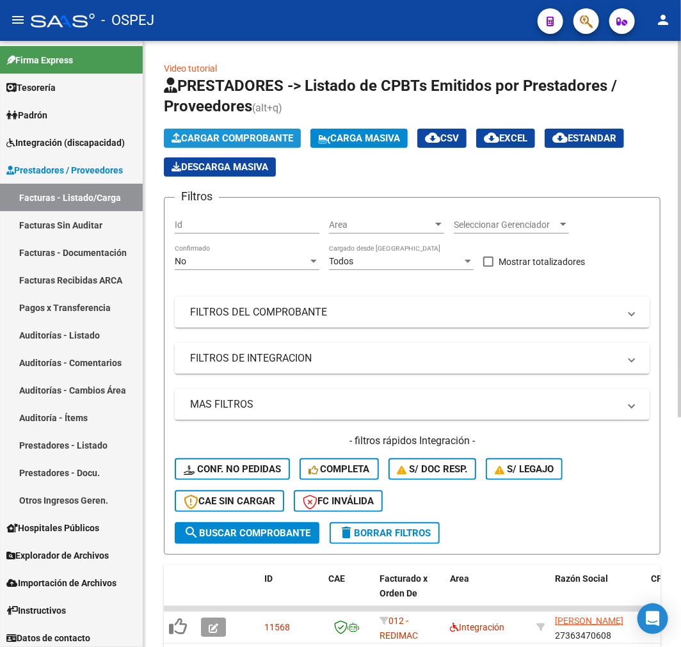
click at [227, 143] on span "Cargar Comprobante" at bounding box center [232, 138] width 122 height 12
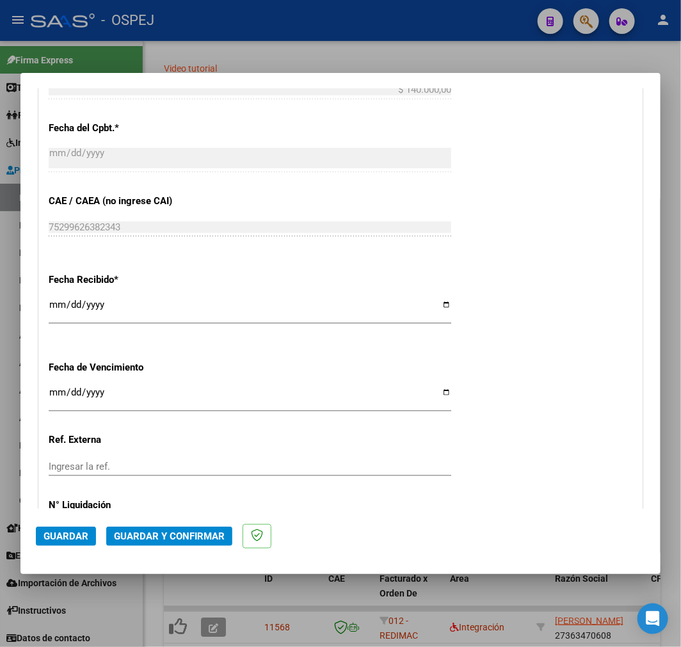
scroll to position [752, 0]
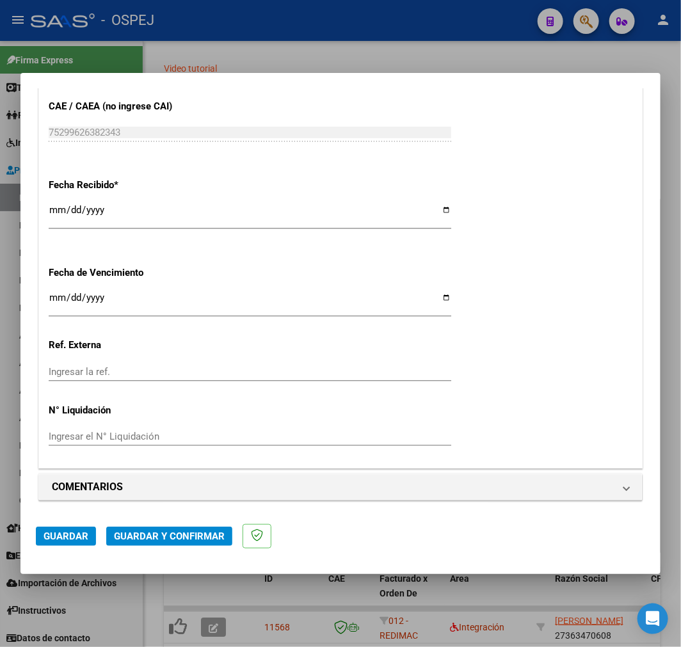
click at [208, 580] on div at bounding box center [340, 323] width 681 height 647
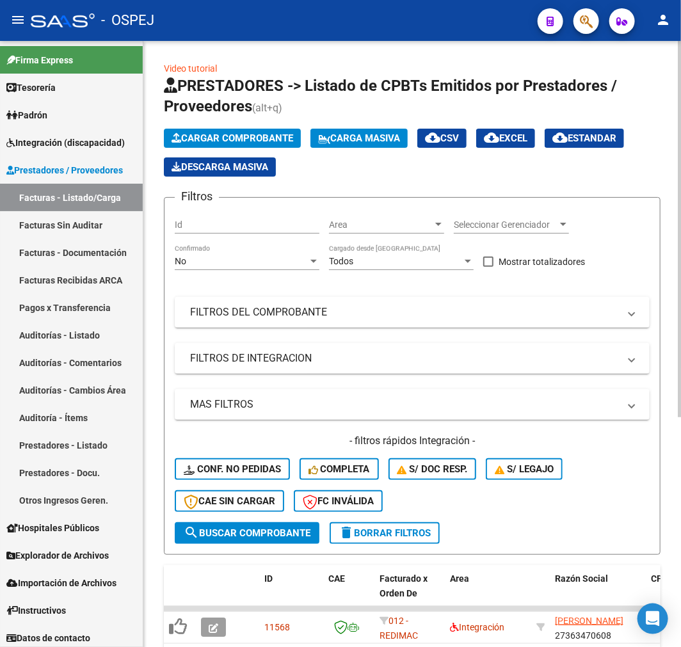
click at [219, 253] on div "No Confirmado" at bounding box center [247, 257] width 145 height 26
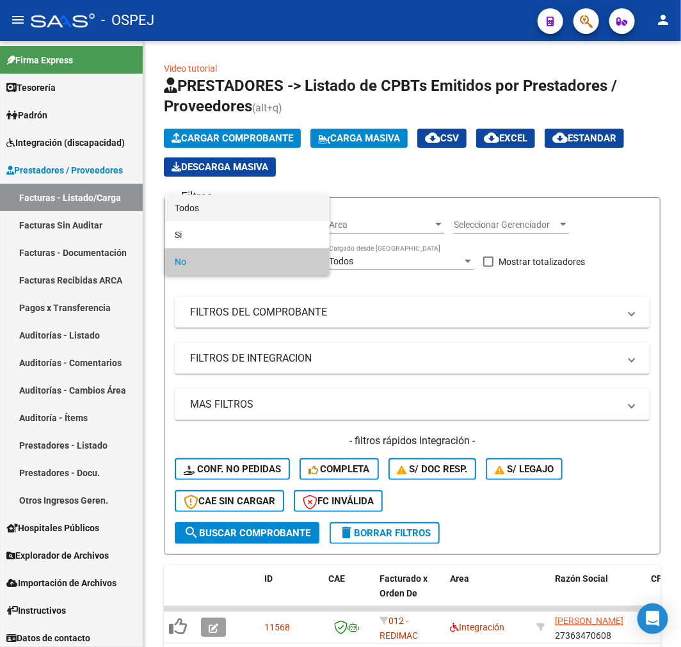
click at [246, 198] on span "Todos" at bounding box center [247, 207] width 145 height 27
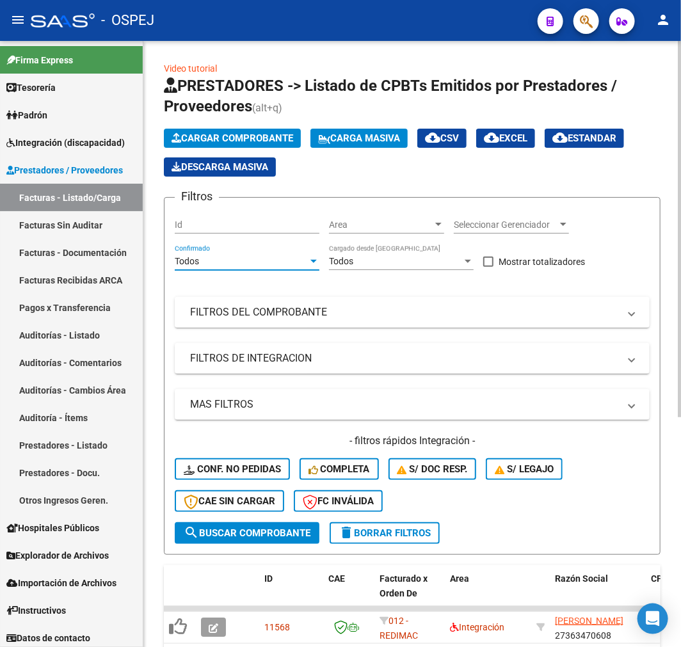
click at [271, 308] on mat-panel-title "FILTROS DEL COMPROBANTE" at bounding box center [404, 312] width 429 height 14
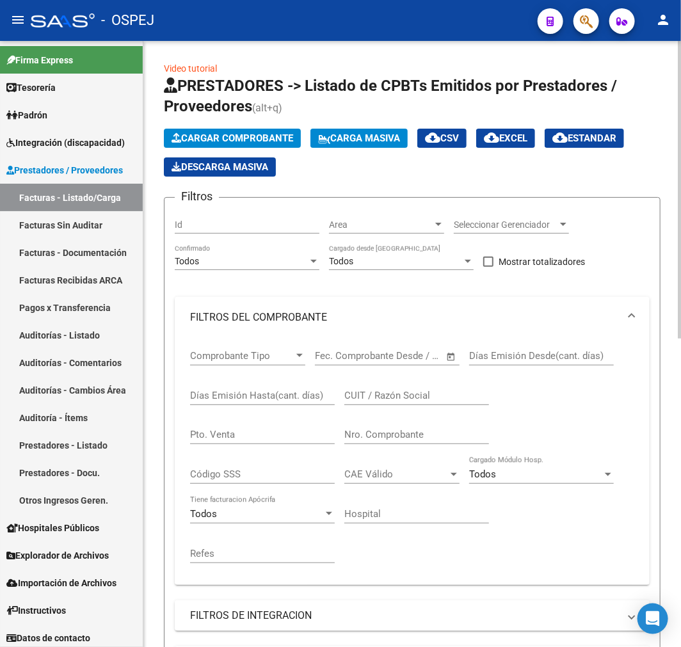
click at [421, 404] on div "CUIT / Razón Social" at bounding box center [416, 391] width 145 height 28
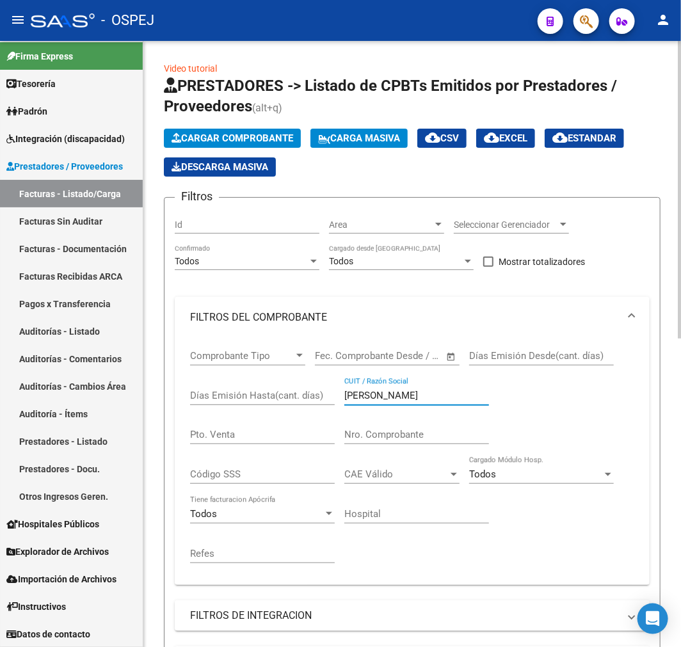
type input "saleh"
click at [253, 122] on app-list-header "PRESTADORES -> Listado de CPBTs Emitidos por Prestadores / Proveedores (alt+q) …" at bounding box center [412, 443] width 496 height 736
click at [258, 132] on span "Cargar Comprobante" at bounding box center [232, 138] width 122 height 12
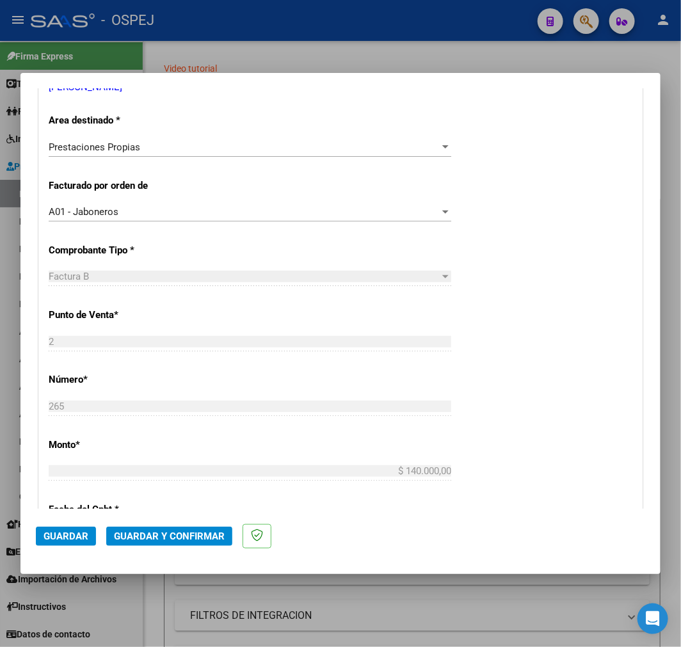
scroll to position [355, 0]
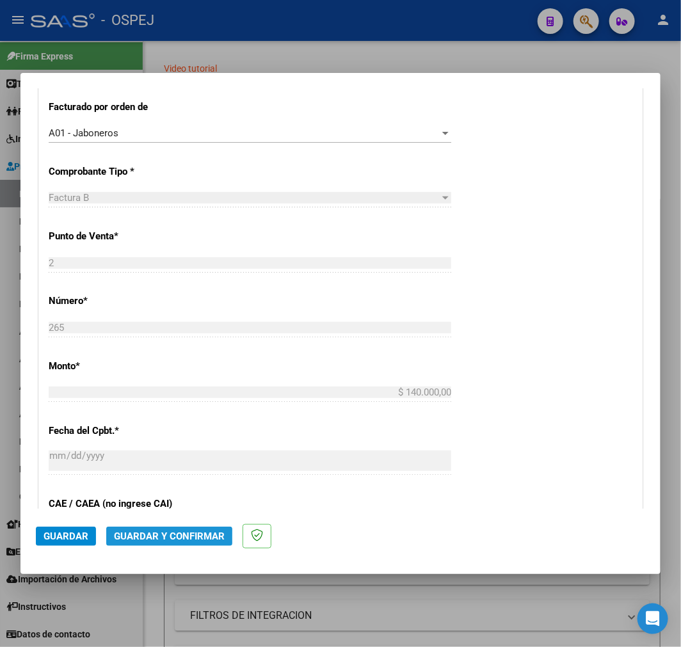
click at [160, 537] on span "Guardar y Confirmar" at bounding box center [169, 536] width 111 height 12
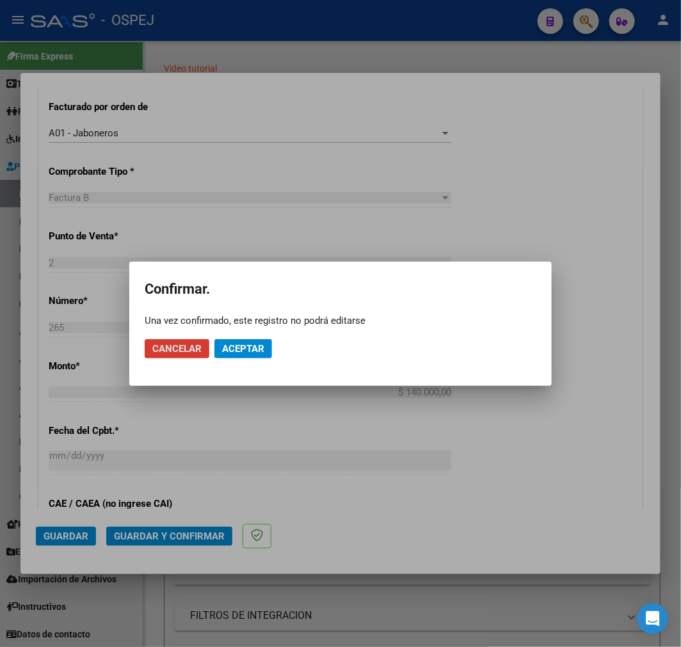
click at [221, 357] on button "Aceptar" at bounding box center [243, 348] width 58 height 19
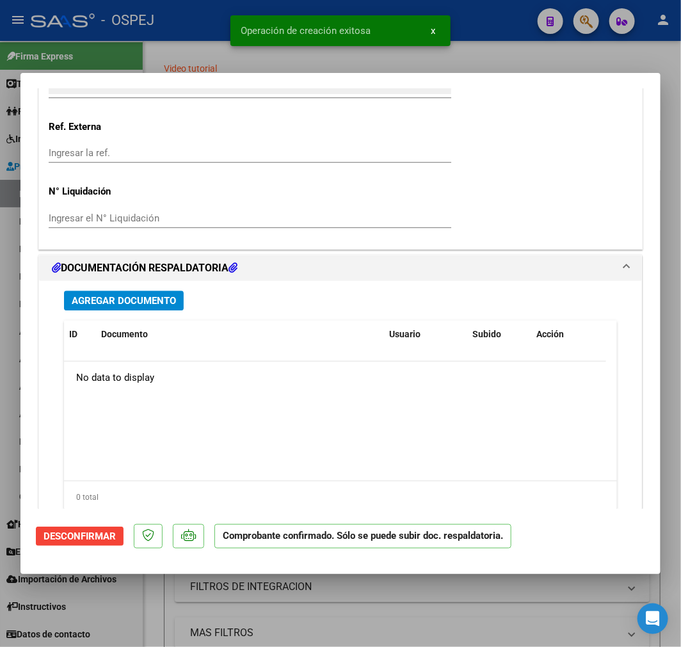
scroll to position [995, 0]
click at [130, 291] on button "Agregar Documento" at bounding box center [124, 301] width 120 height 20
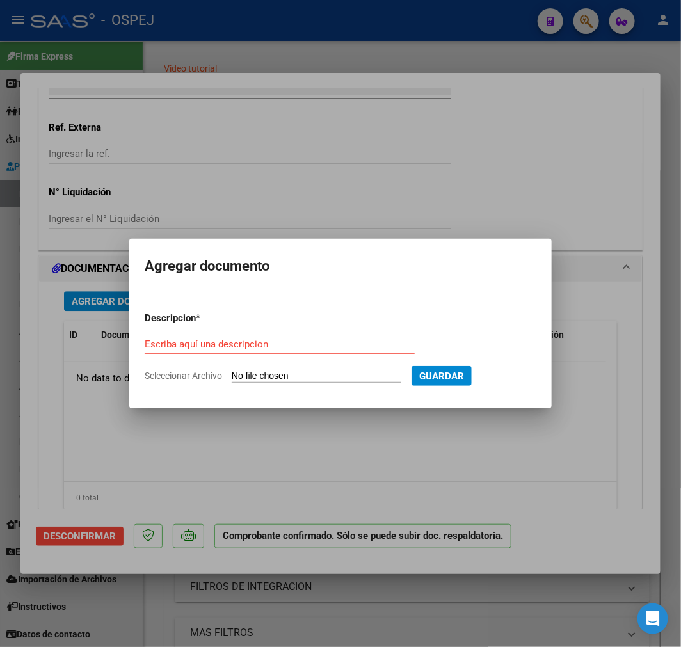
type input "C:\fakepath\JUNIO-JULIO_0001.pdf"
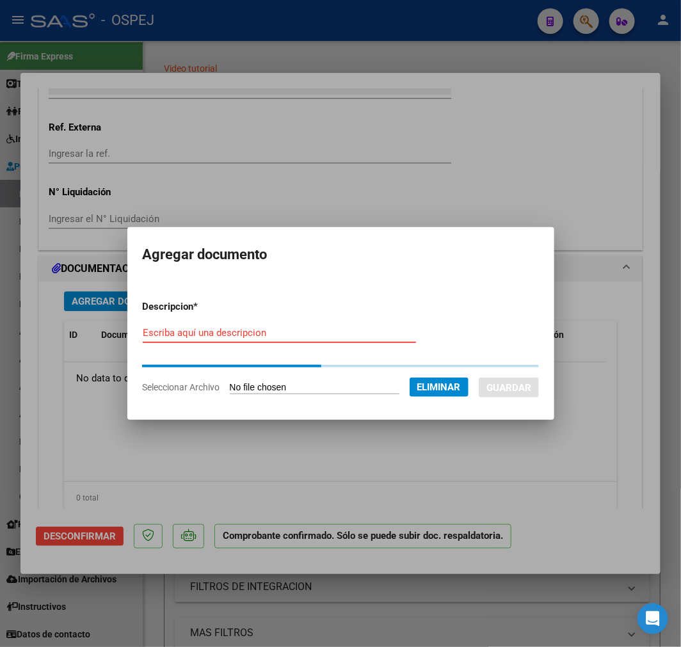
click at [291, 337] on input "Escriba aquí una descripcion" at bounding box center [279, 333] width 273 height 12
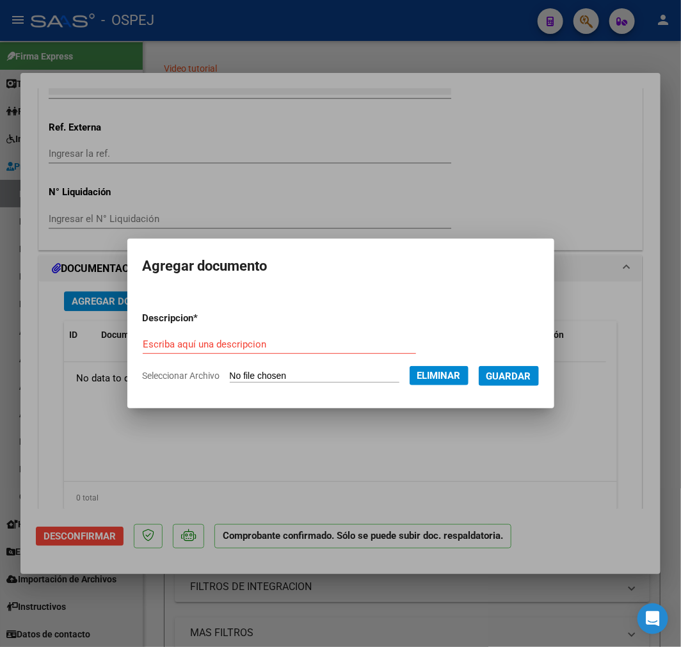
click at [230, 344] on input "Escriba aquí una descripcion" at bounding box center [279, 344] width 273 height 12
type input "doc respaldatoria"
click at [539, 372] on button "Guardar" at bounding box center [508, 376] width 60 height 20
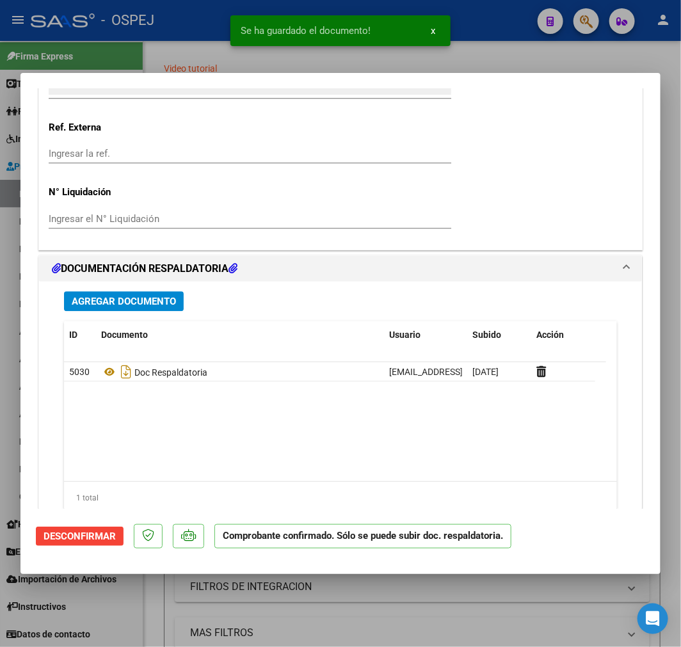
click at [366, 621] on div at bounding box center [340, 323] width 681 height 647
type input "$ 0,00"
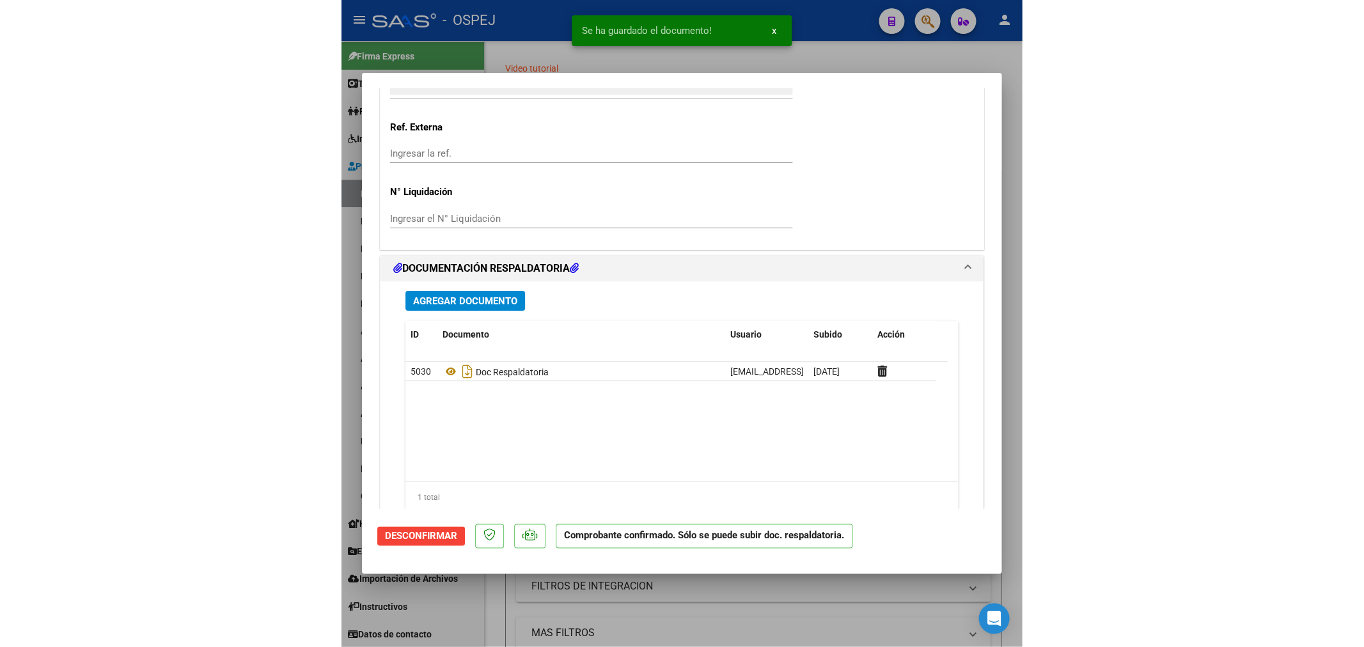
scroll to position [1115, 0]
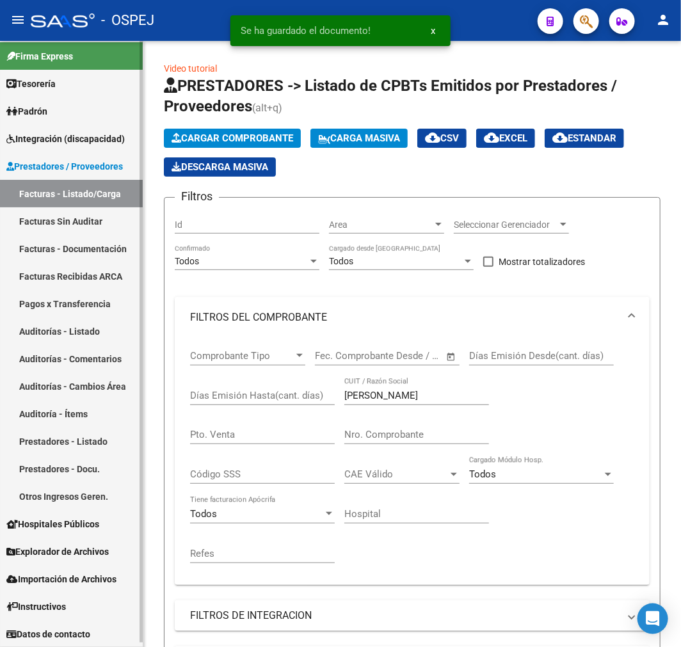
click at [107, 330] on link "Auditorías - Listado" at bounding box center [71, 331] width 143 height 28
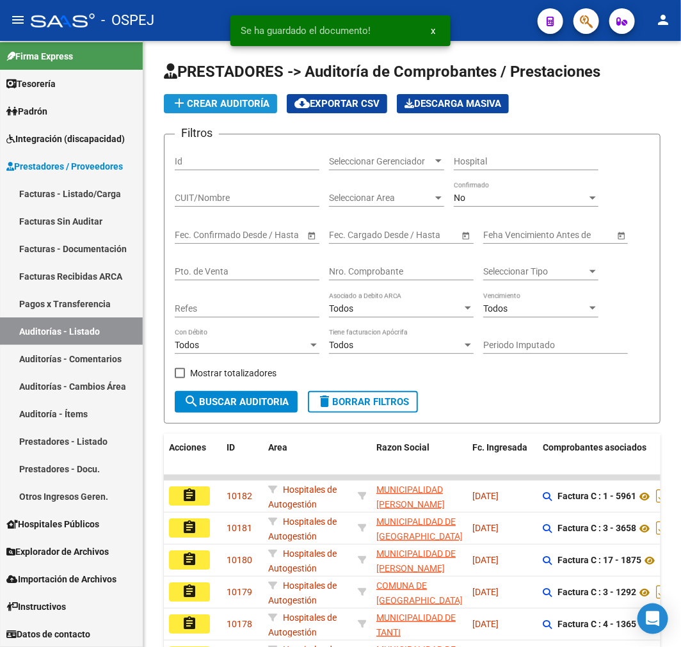
click at [221, 106] on span "add Crear Auditoría" at bounding box center [220, 104] width 98 height 12
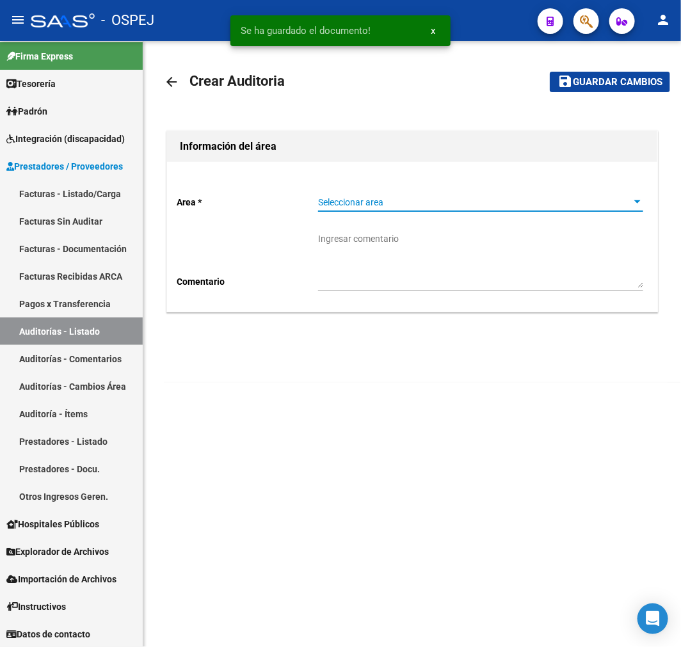
click at [379, 202] on span "Seleccionar area" at bounding box center [474, 202] width 313 height 11
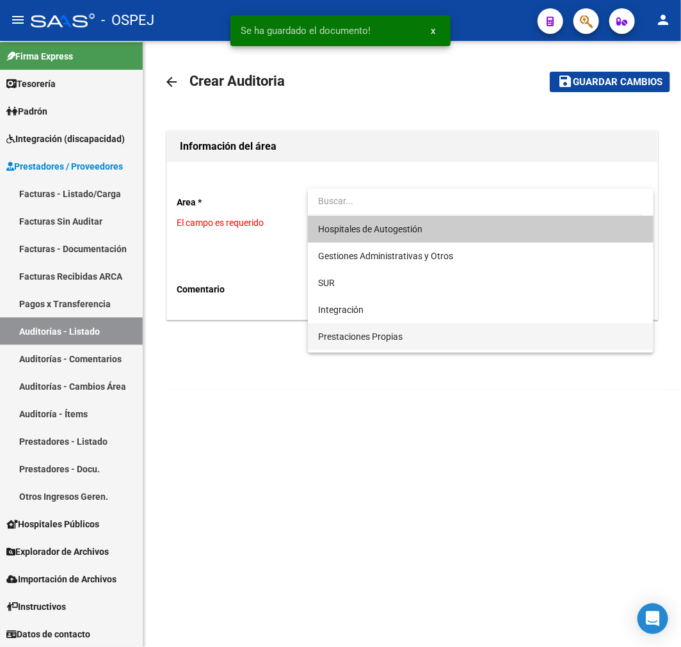
click at [389, 344] on span "Prestaciones Propias" at bounding box center [480, 336] width 325 height 27
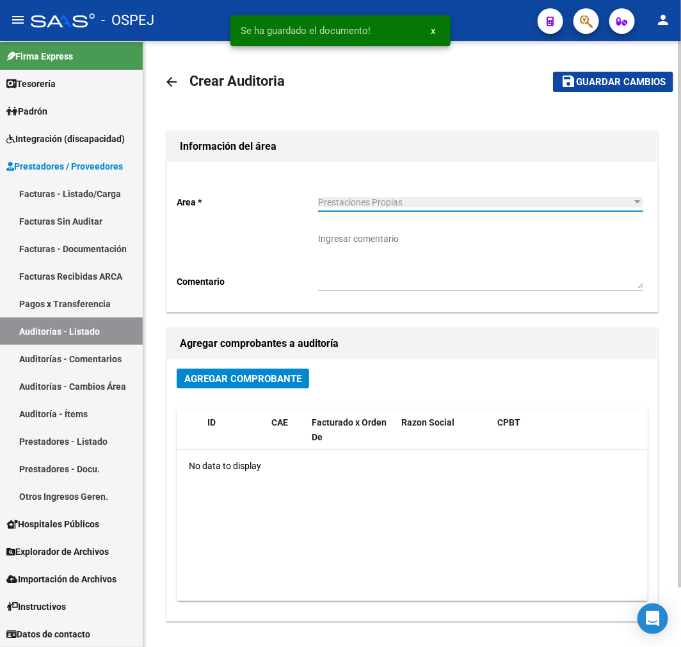
click at [272, 362] on div "Agregar Comprobante ID CAE Facturado x Orden De Razon Social CPBT Monto Fecha C…" at bounding box center [412, 490] width 490 height 262
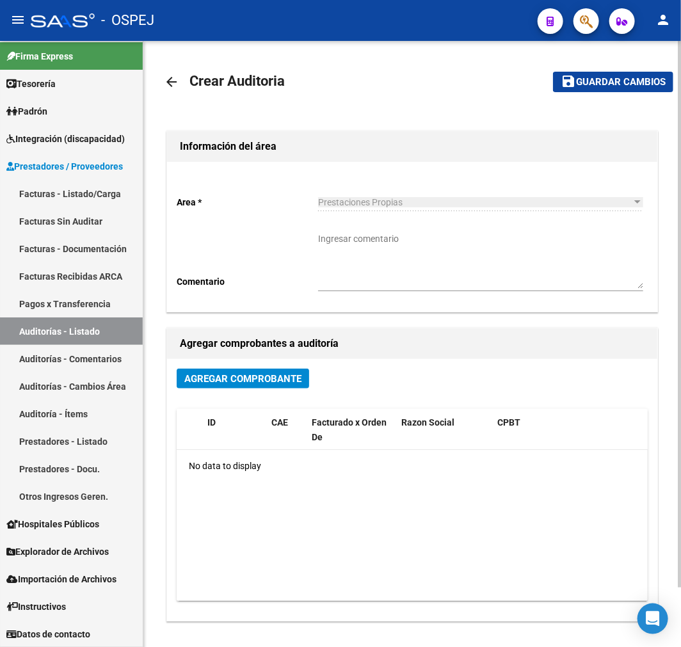
click at [272, 369] on button "Agregar Comprobante" at bounding box center [243, 378] width 132 height 20
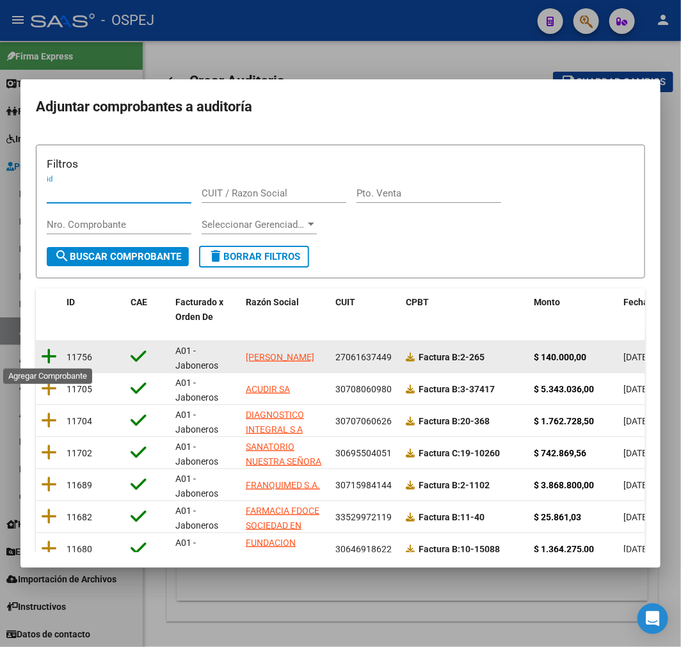
click at [47, 356] on icon at bounding box center [49, 356] width 16 height 18
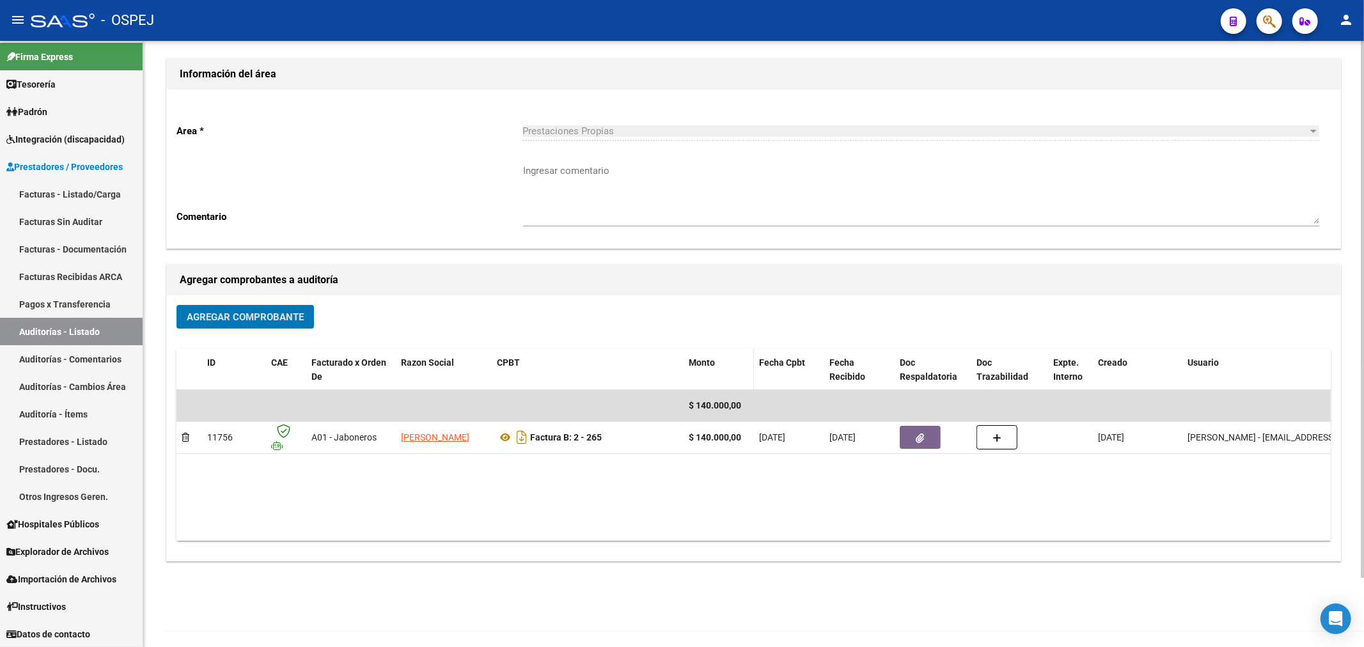
scroll to position [77, 0]
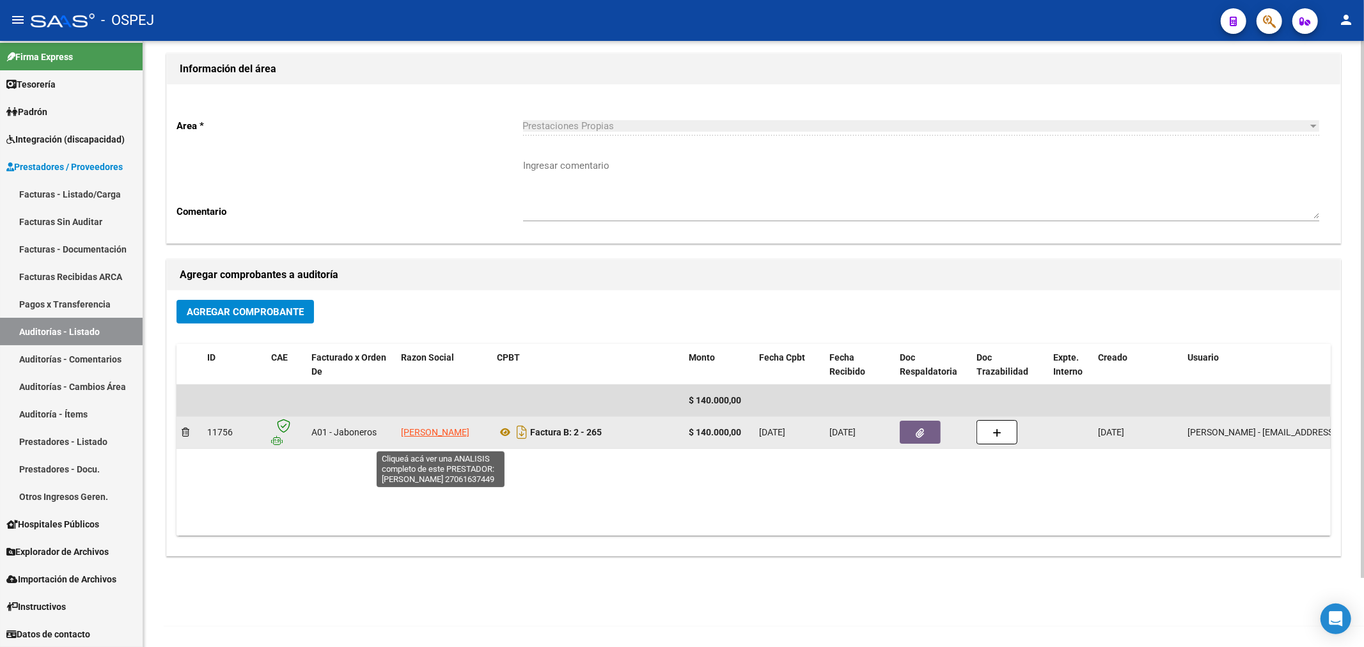
click at [437, 427] on span "SALEH JOSEFA DEL CARMEN" at bounding box center [435, 432] width 68 height 10
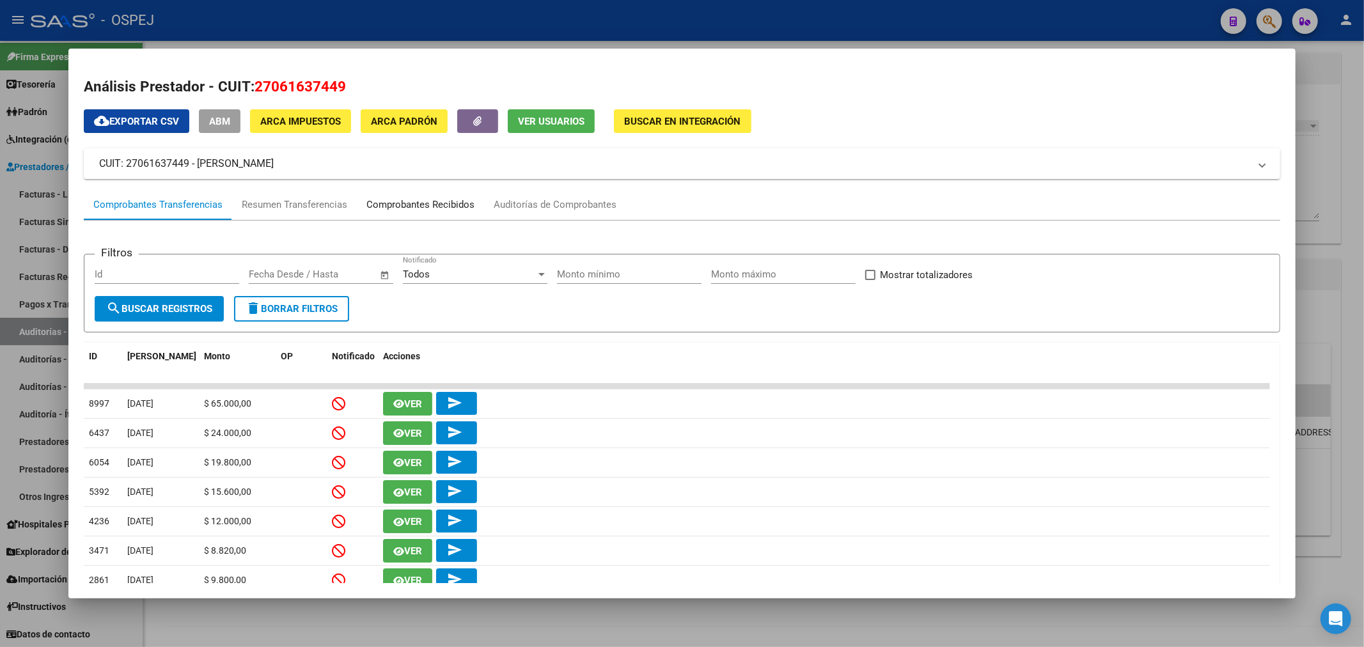
click at [425, 216] on div "Comprobantes Recibidos" at bounding box center [420, 204] width 127 height 31
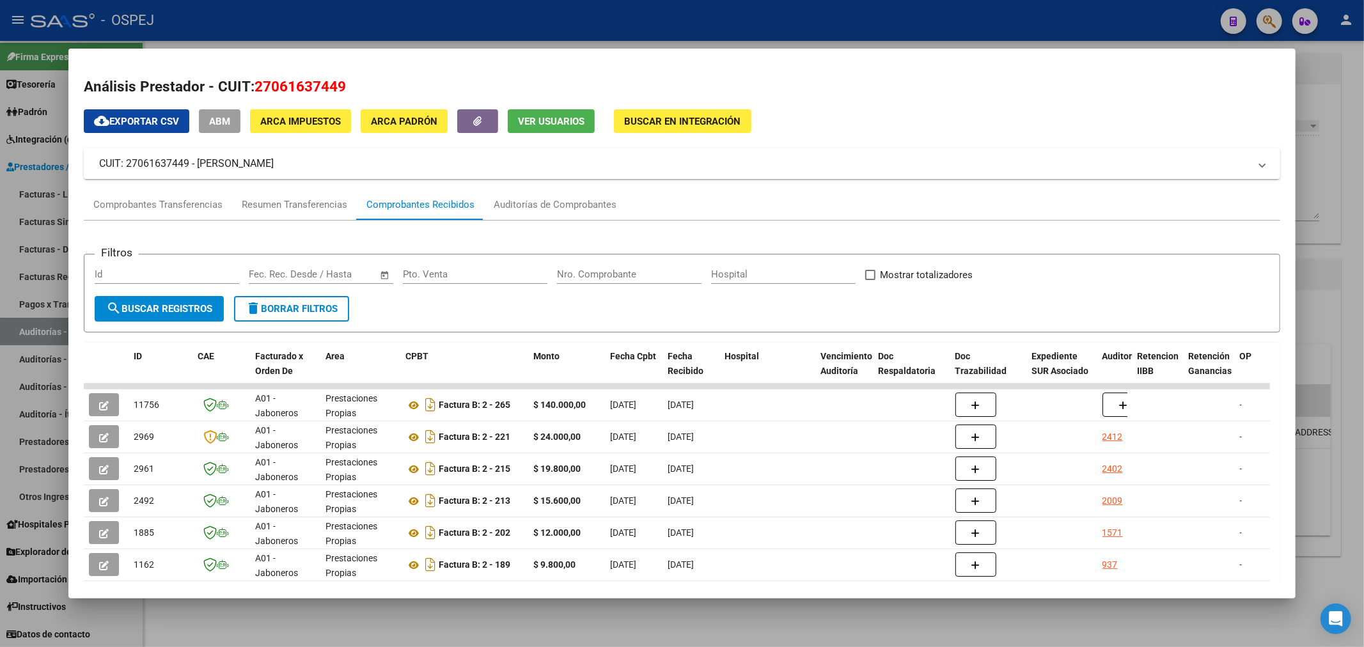
click at [552, 225] on div "Filtros Id Start date – End date Fec. Rec. Desde / Hasta Pto. Venta Nro. Compro…" at bounding box center [683, 488] width 1198 height 535
click at [568, 202] on div "Auditorías de Comprobantes" at bounding box center [555, 205] width 123 height 15
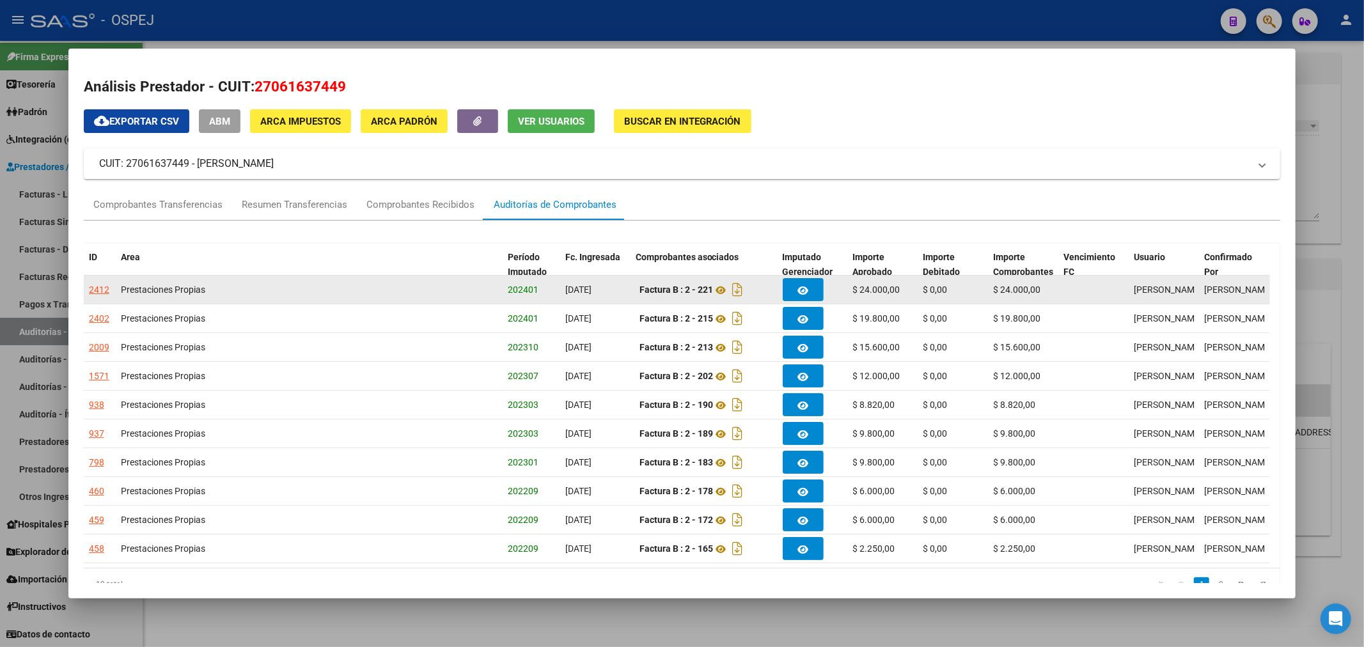
click at [97, 294] on div "2412" at bounding box center [99, 290] width 20 height 15
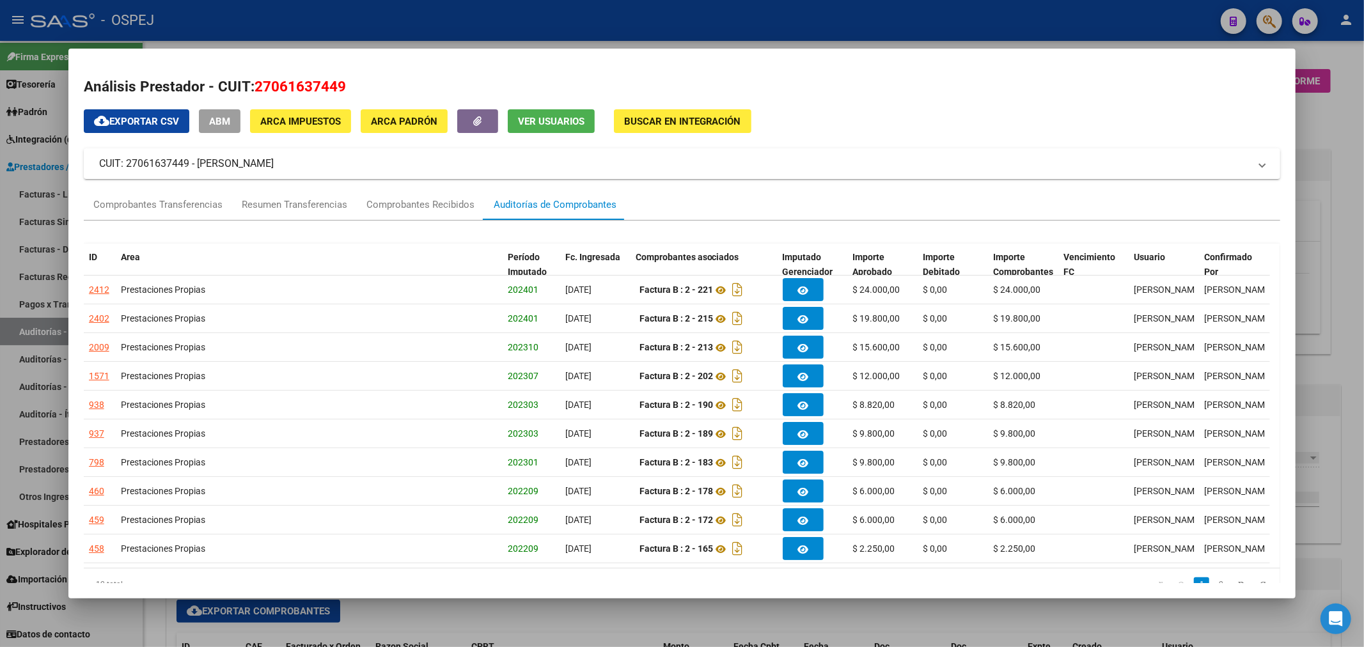
click at [457, 615] on div at bounding box center [682, 323] width 1364 height 647
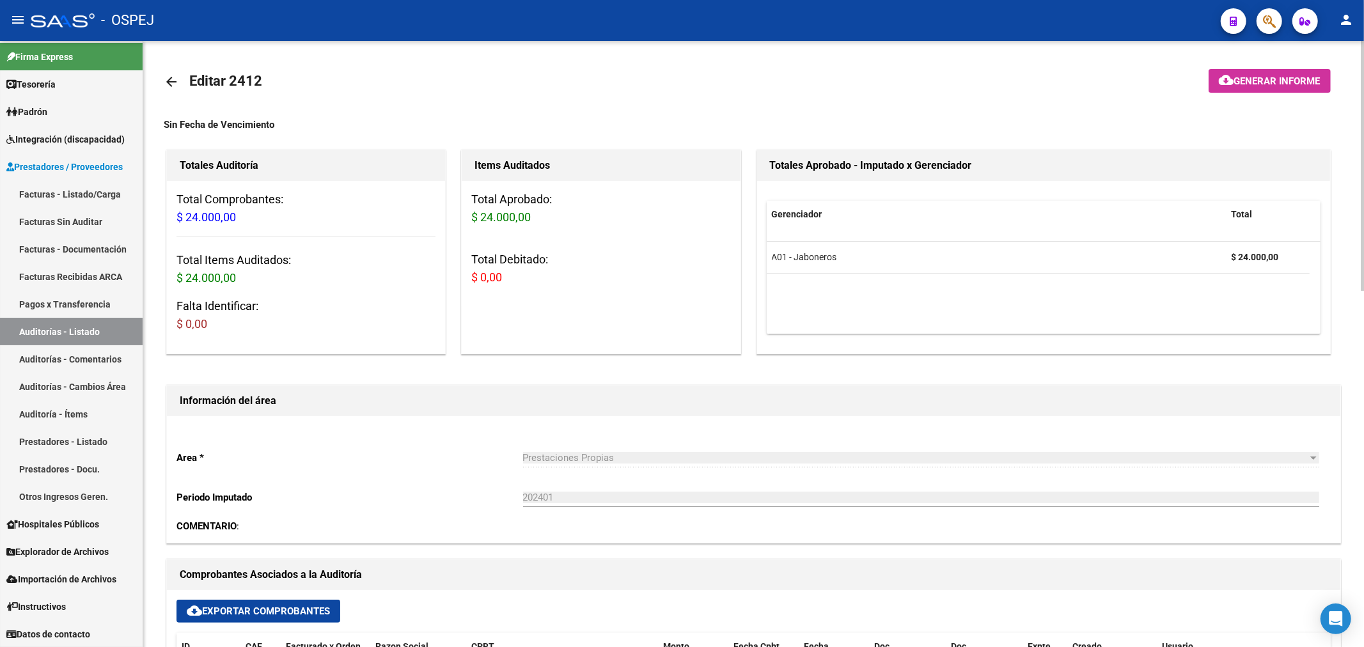
click at [180, 88] on link "arrow_back" at bounding box center [177, 82] width 26 height 30
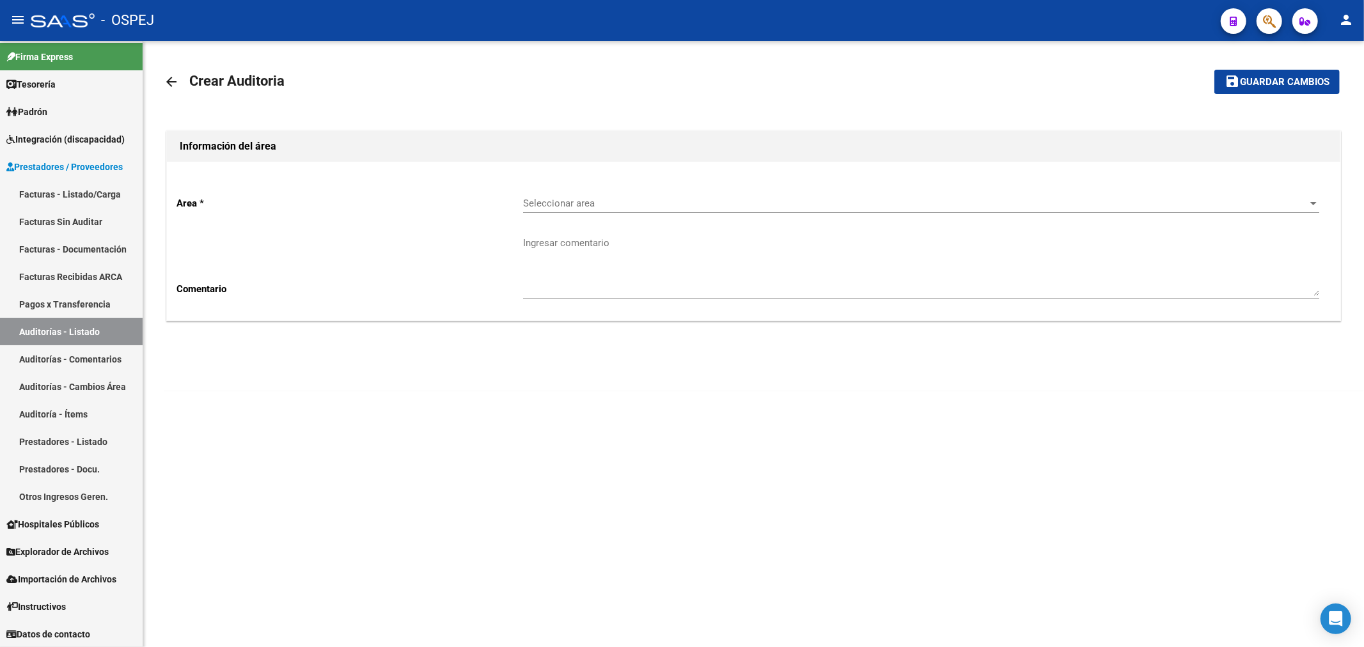
click at [177, 74] on mat-icon "arrow_back" at bounding box center [171, 81] width 15 height 15
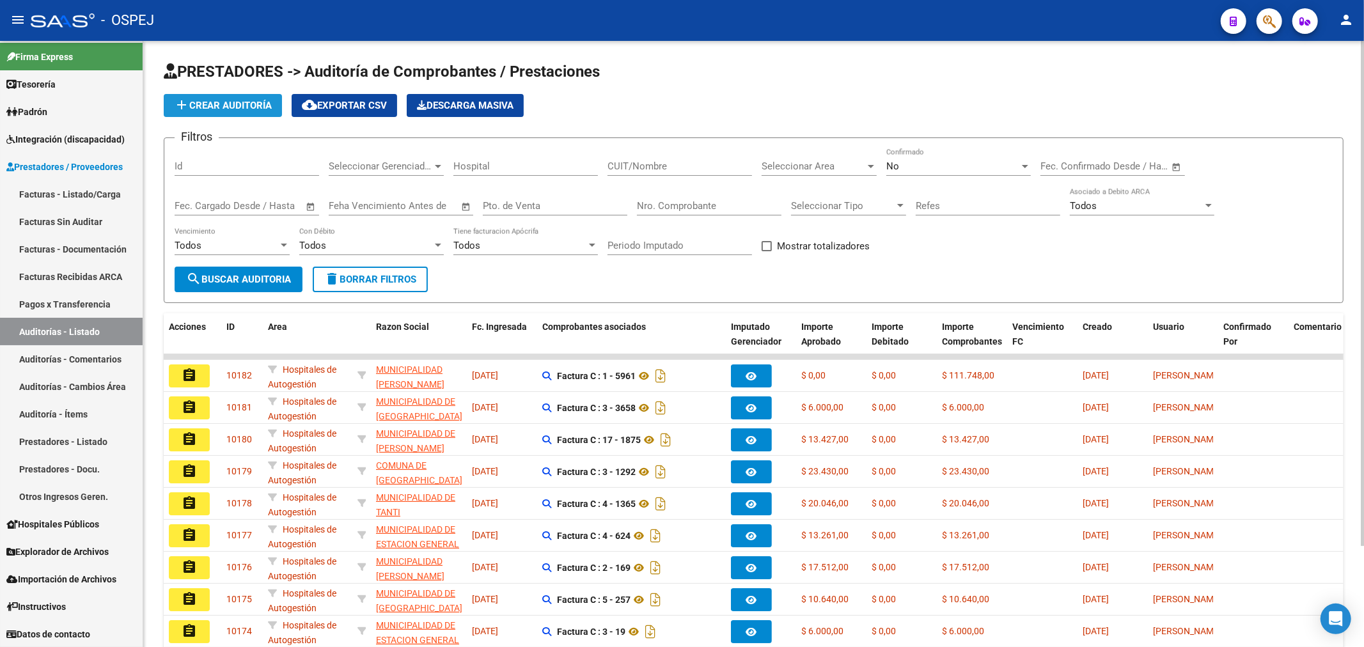
click at [220, 111] on button "add Crear Auditoría" at bounding box center [223, 105] width 118 height 23
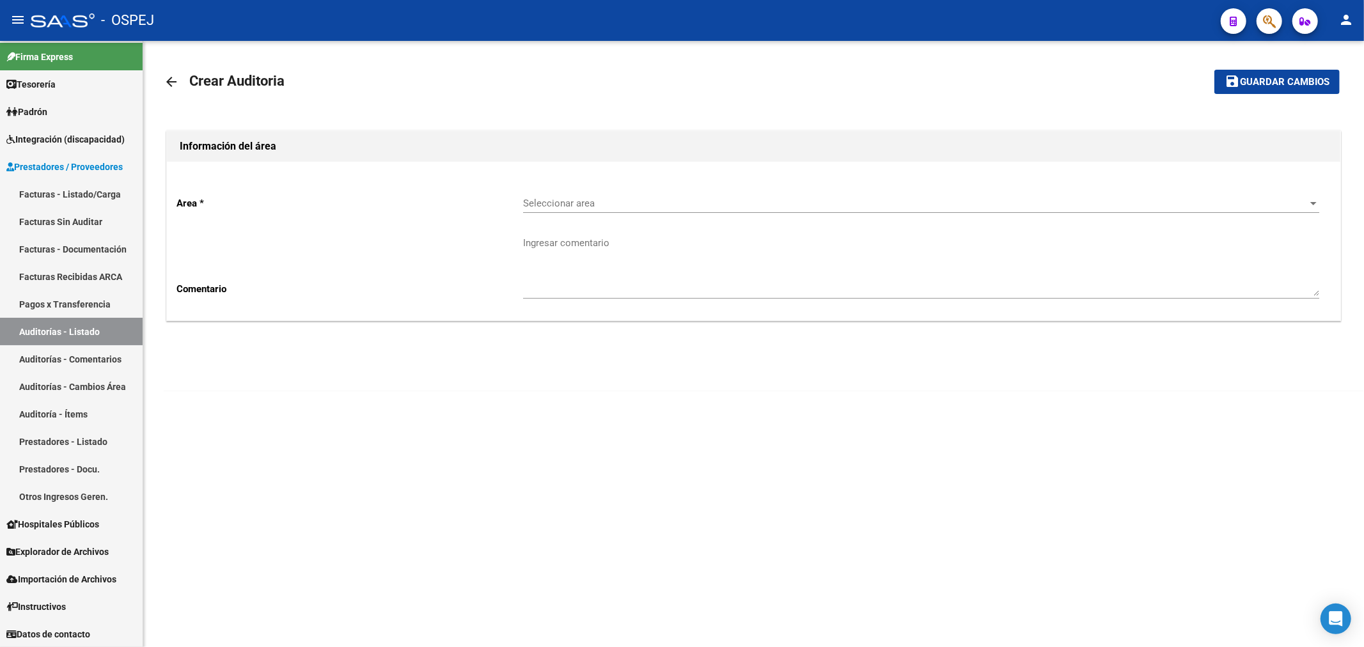
click at [597, 199] on span "Seleccionar area" at bounding box center [915, 204] width 785 height 12
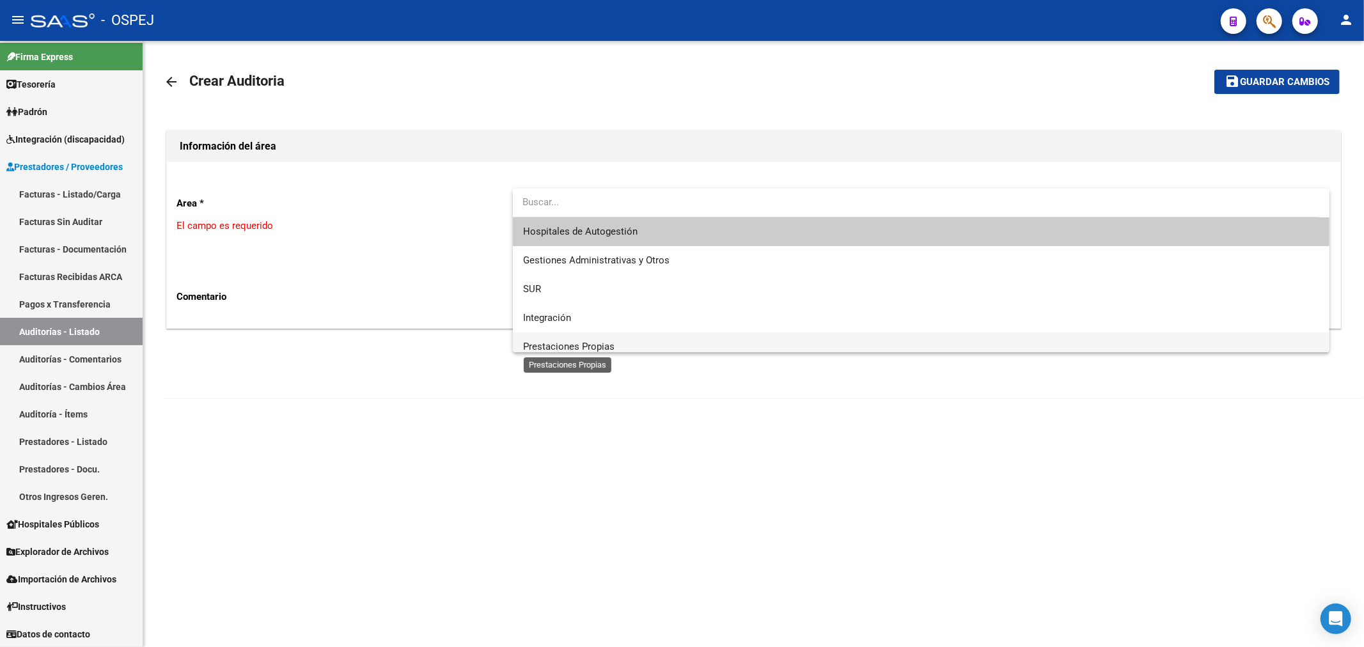
click at [572, 342] on span "Prestaciones Propias" at bounding box center [568, 347] width 91 height 12
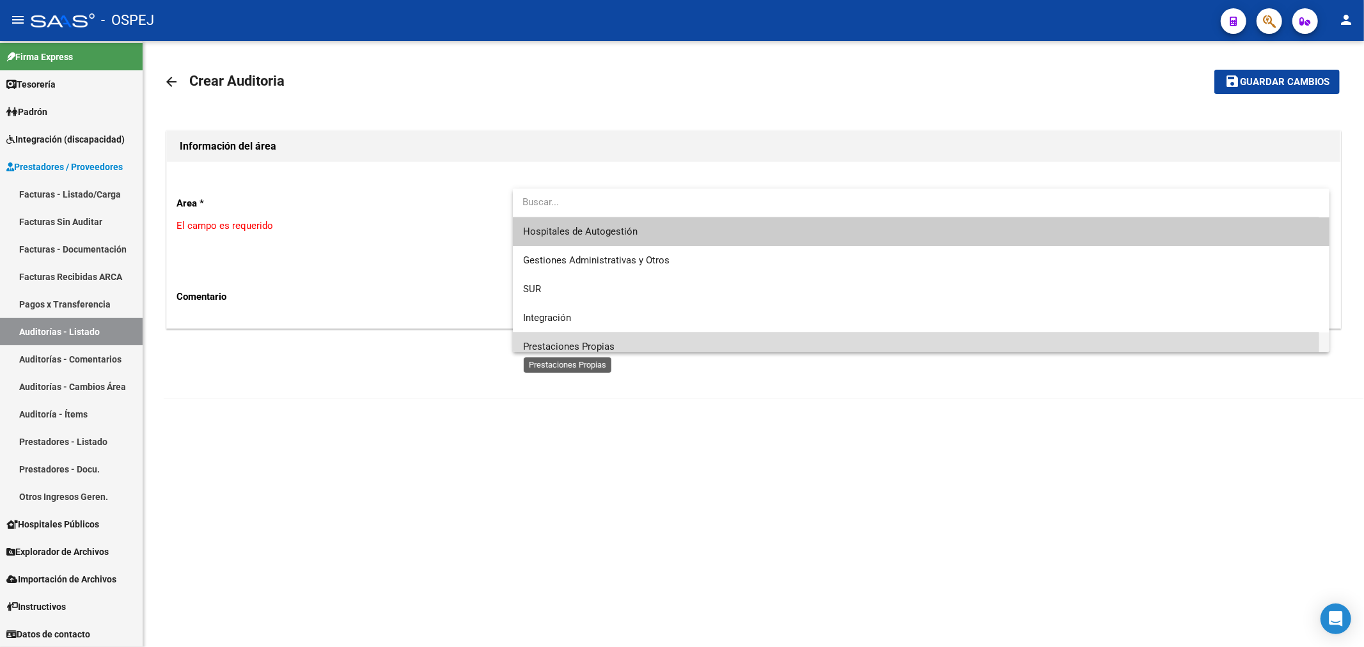
scroll to position [9, 0]
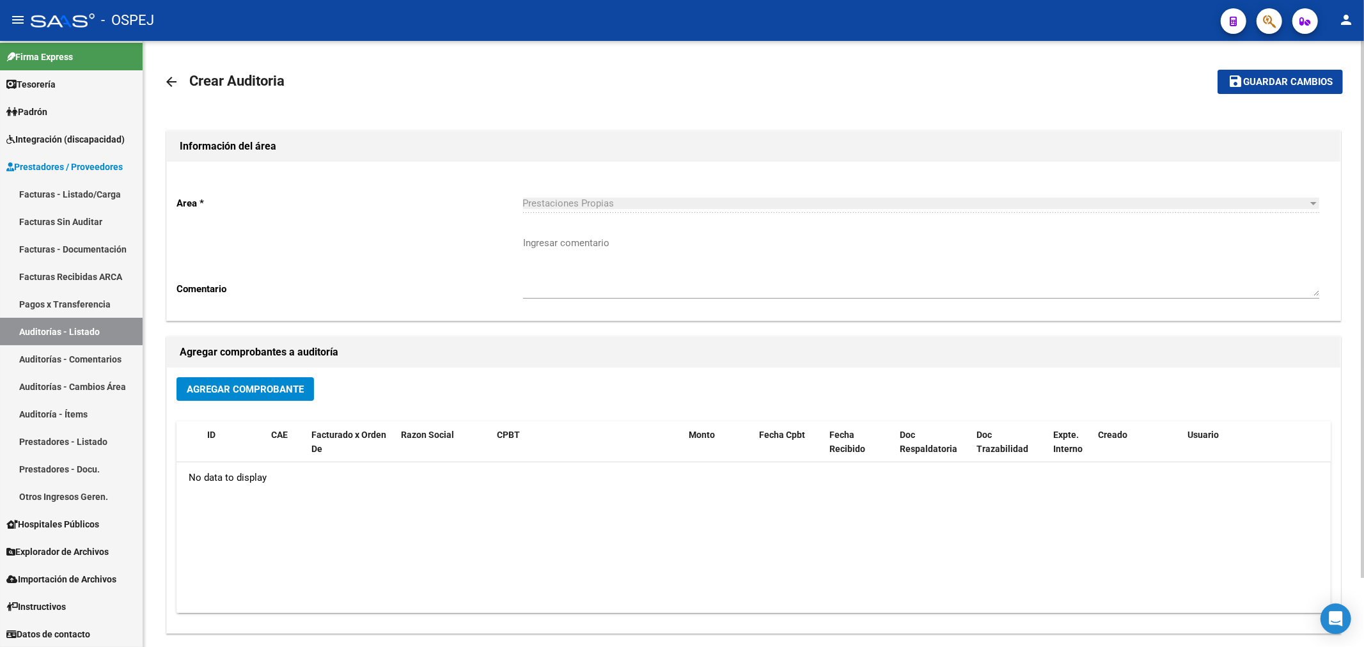
click at [310, 402] on div "Agregar Comprobante" at bounding box center [754, 394] width 1155 height 34
click at [307, 397] on button "Agregar Comprobante" at bounding box center [246, 389] width 138 height 24
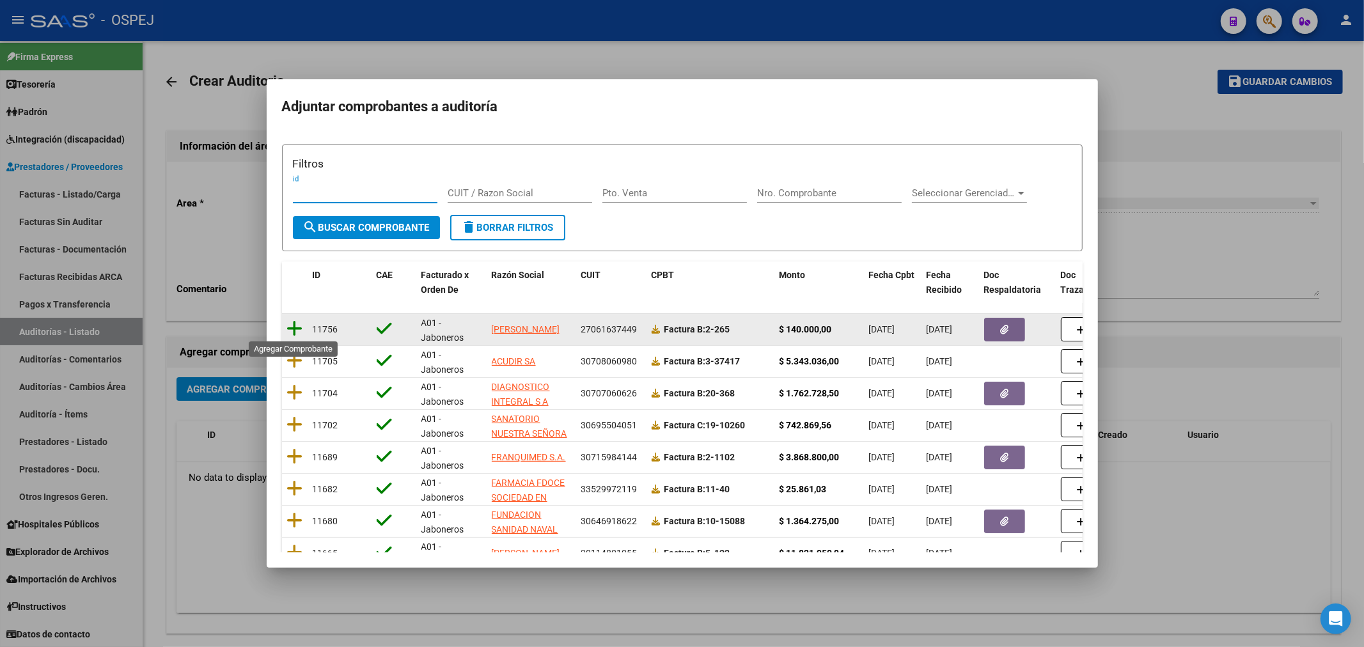
click at [297, 328] on icon at bounding box center [295, 329] width 16 height 18
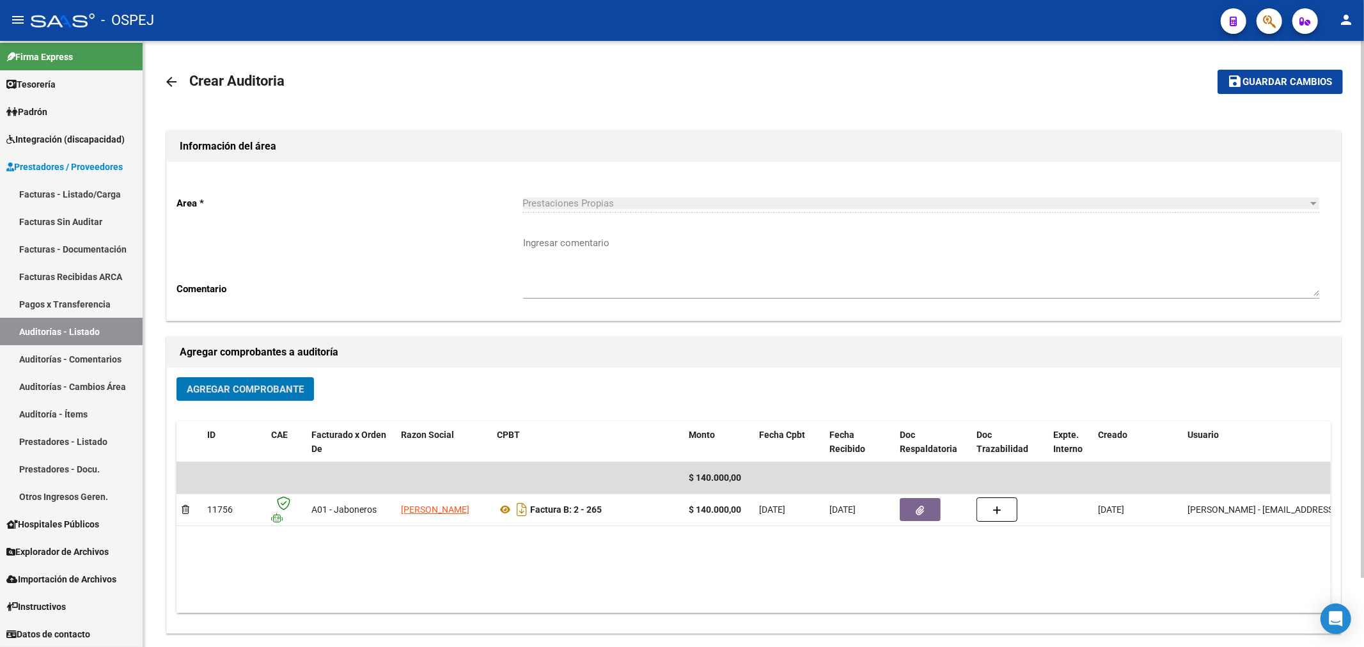
click at [680, 92] on button "save Guardar cambios" at bounding box center [1280, 82] width 125 height 24
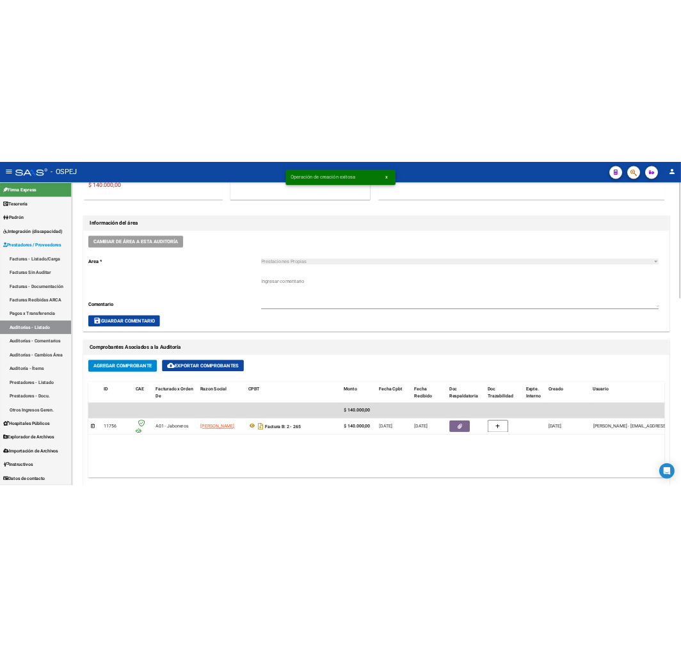
scroll to position [640, 0]
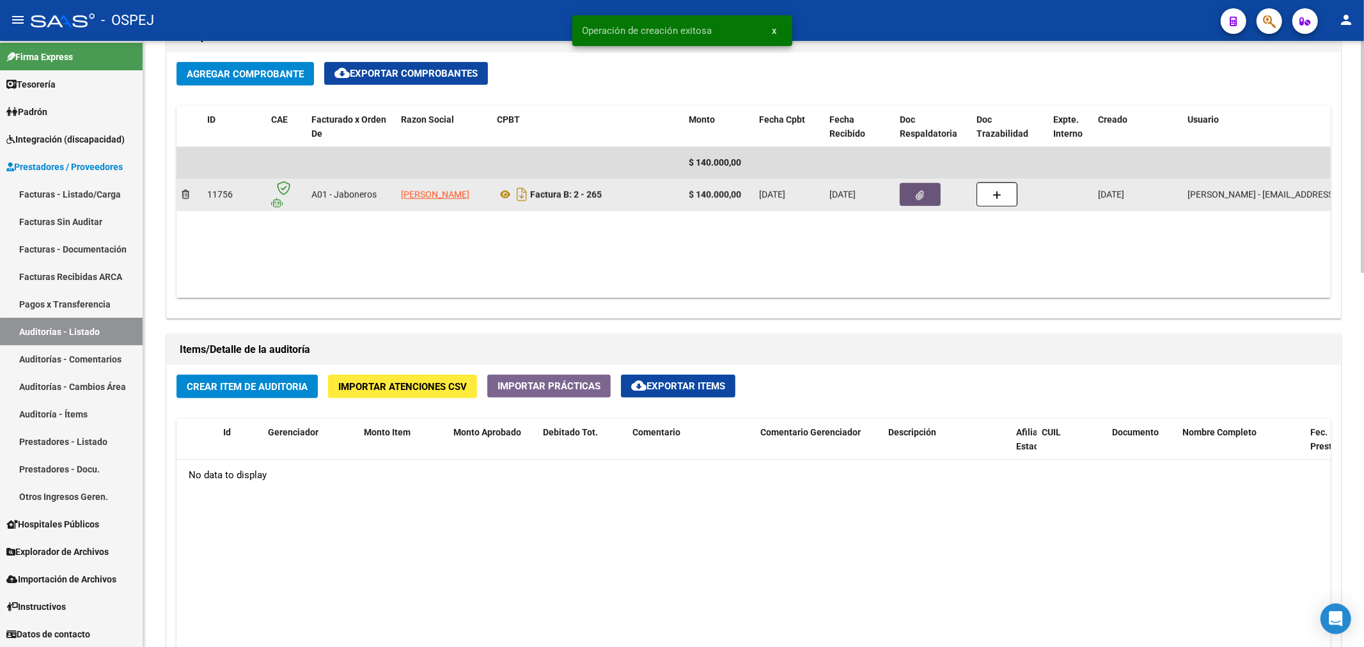
click at [680, 199] on icon "button" at bounding box center [921, 196] width 8 height 10
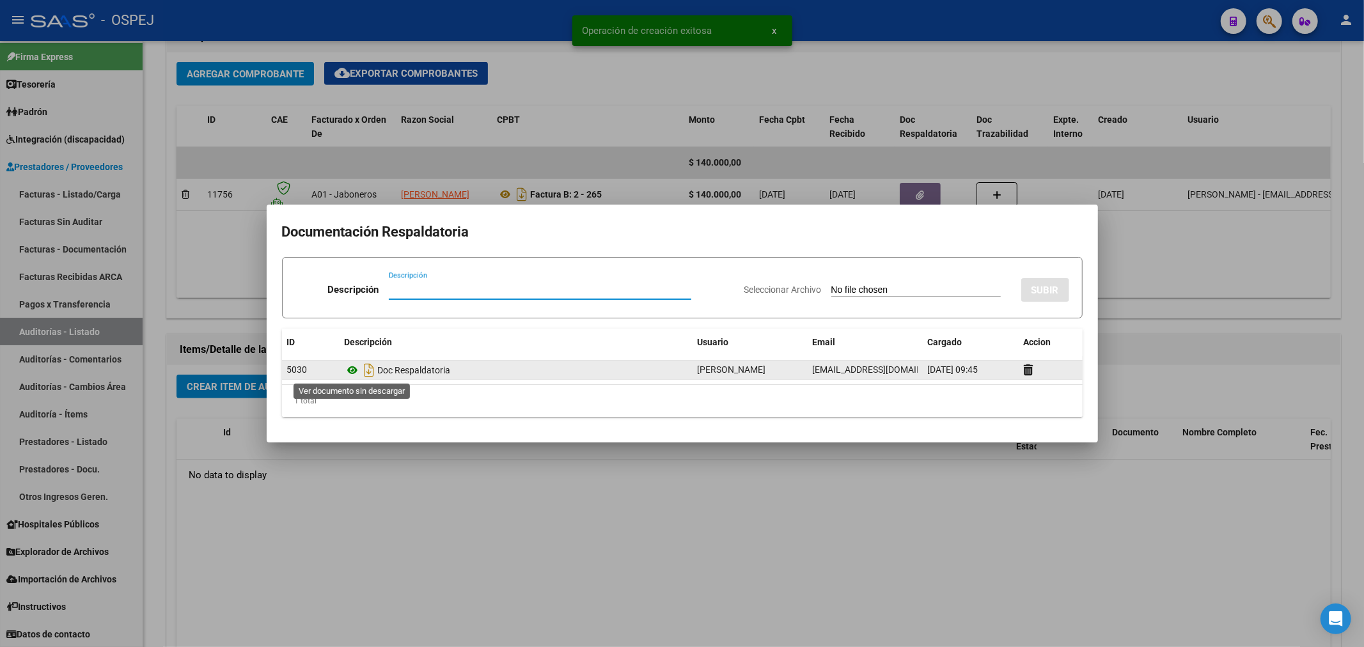
click at [349, 365] on icon at bounding box center [353, 370] width 17 height 15
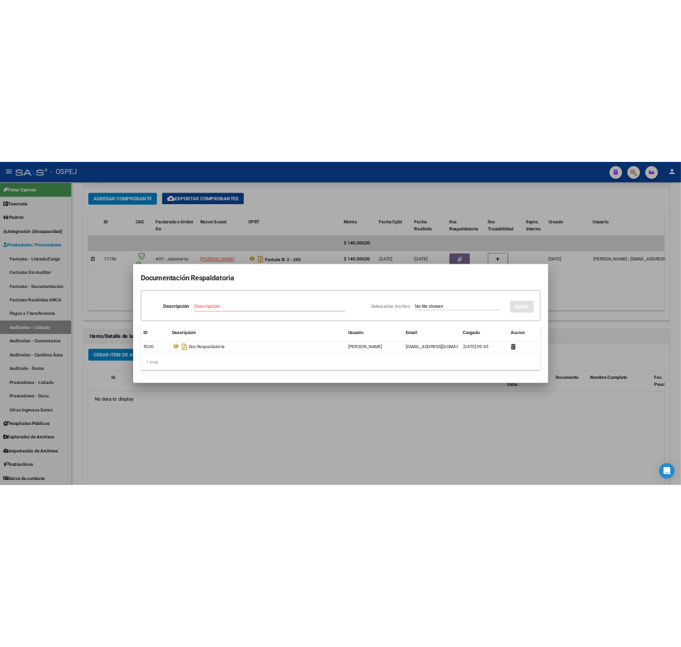
scroll to position [4, 0]
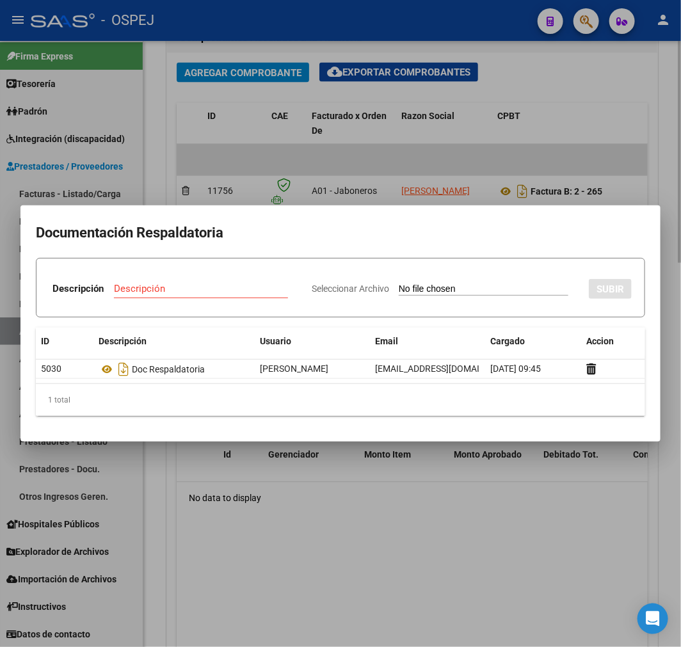
click at [301, 527] on div at bounding box center [340, 323] width 681 height 647
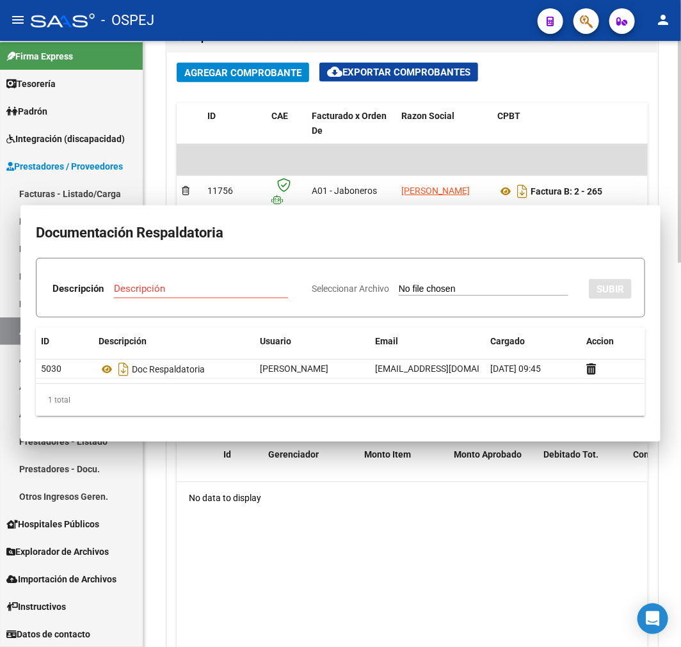
scroll to position [0, 508]
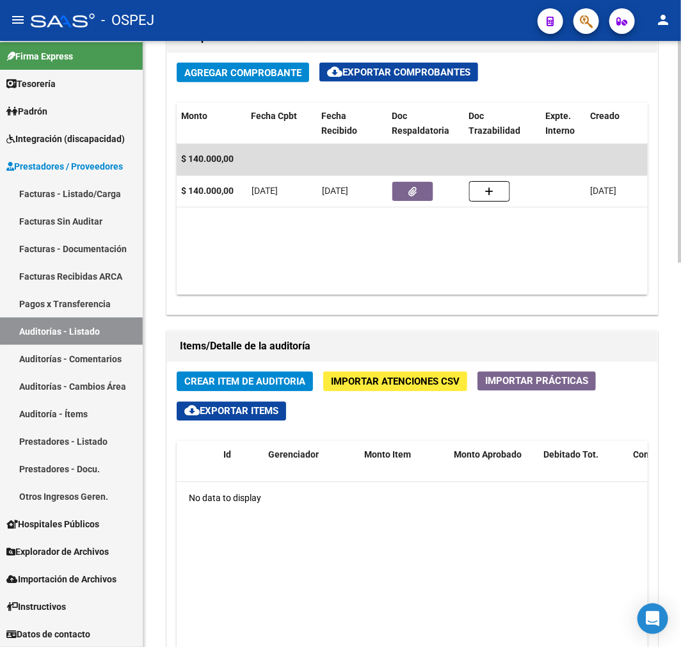
click at [265, 379] on span "Crear Item de Auditoria" at bounding box center [244, 382] width 121 height 12
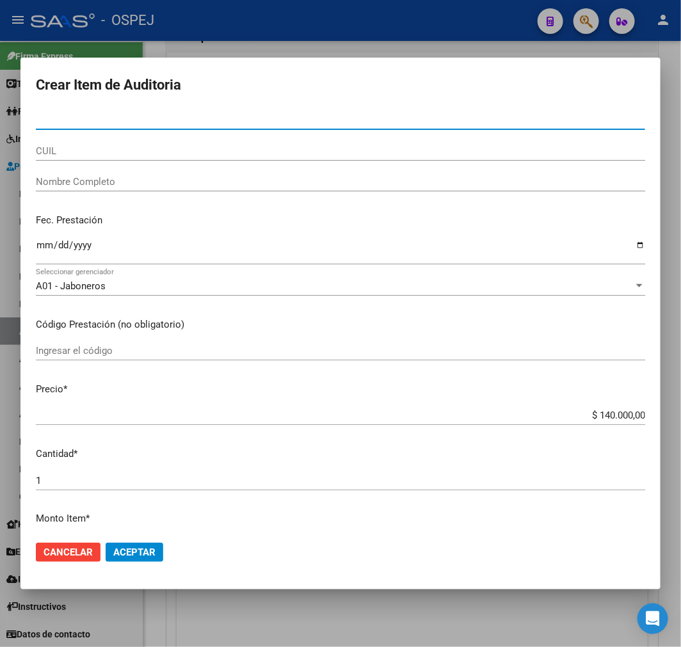
click at [162, 148] on input "CUIL" at bounding box center [340, 151] width 609 height 12
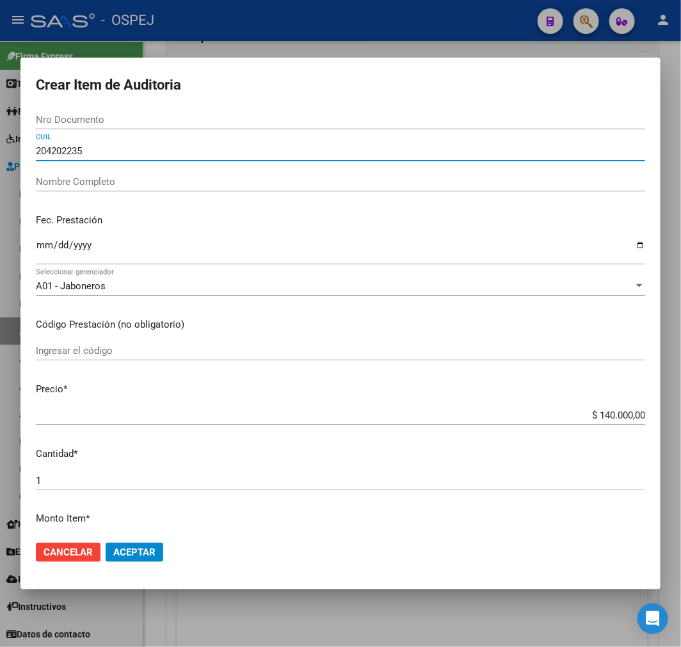
type input "2042022351"
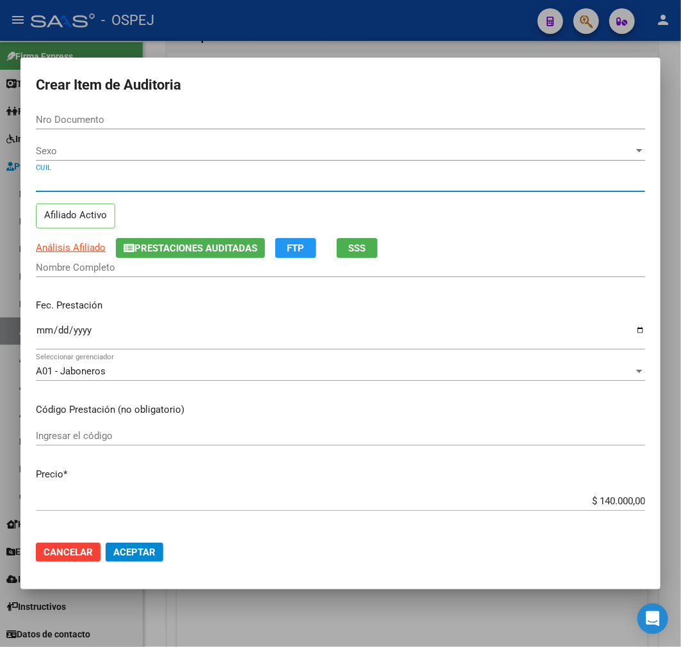
type input "42022351"
type input "20420223510"
type input "ENRIQUEZ MOREIRA ENZO TOMAS"
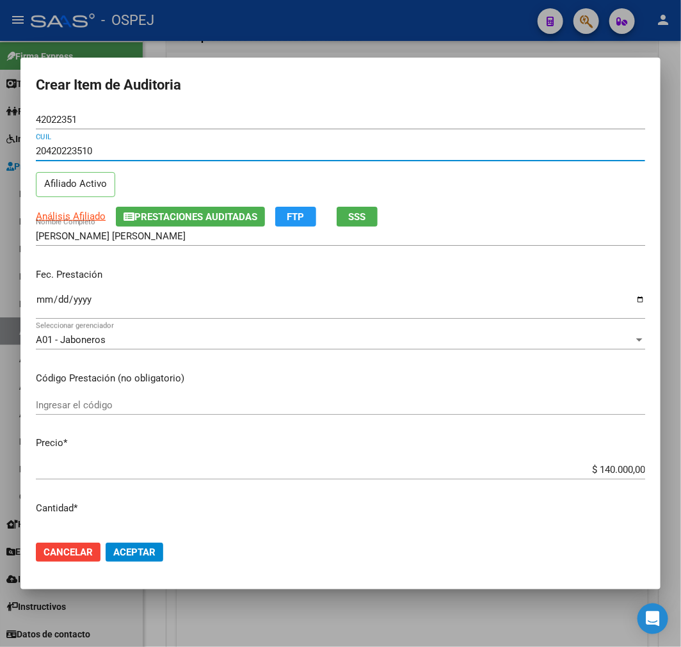
type input "20420223510"
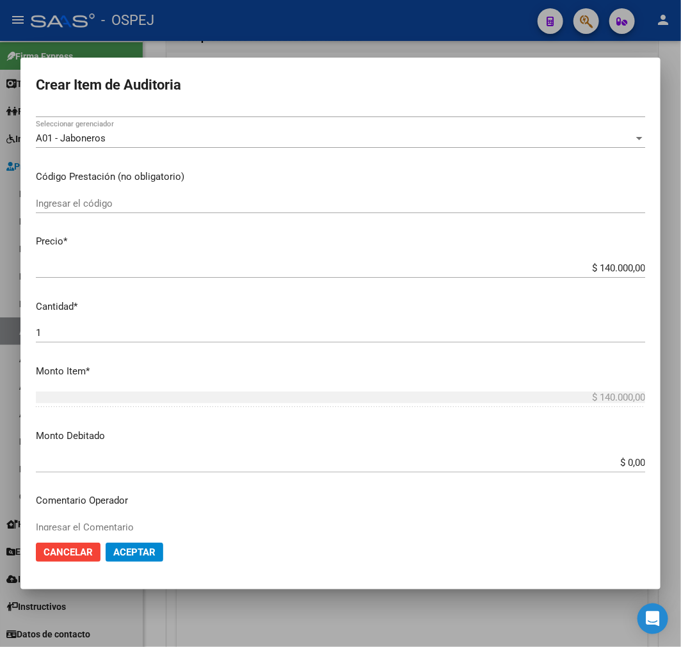
scroll to position [426, 0]
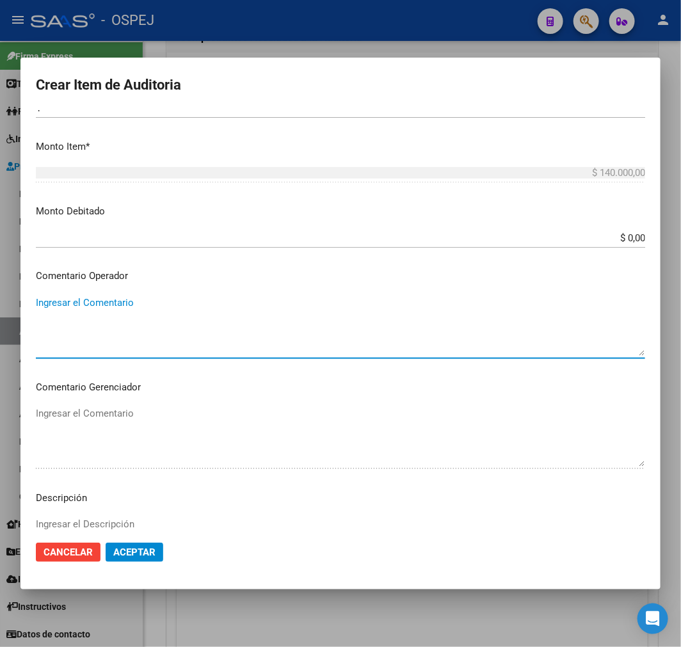
click at [182, 305] on textarea "Ingresar el Comentario" at bounding box center [340, 326] width 609 height 60
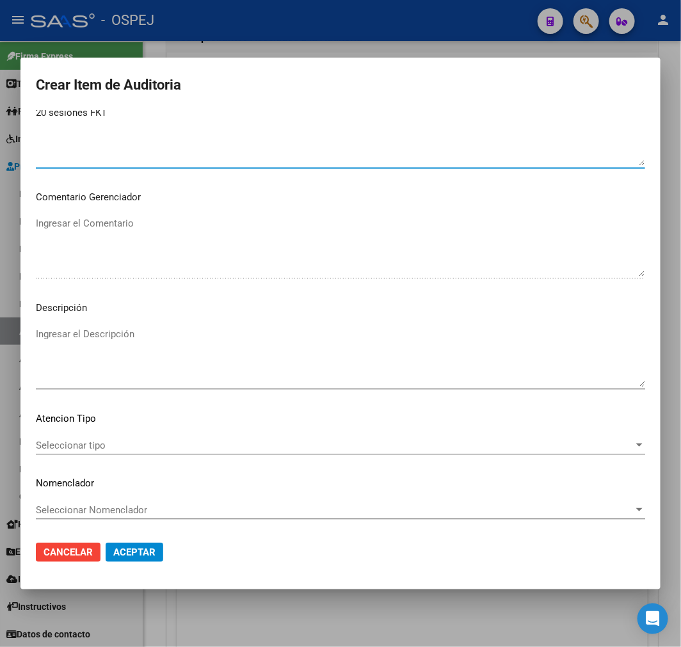
type textarea "20 sesiones FKT"
click at [284, 382] on textarea "Ingresar el Descripción" at bounding box center [340, 357] width 609 height 60
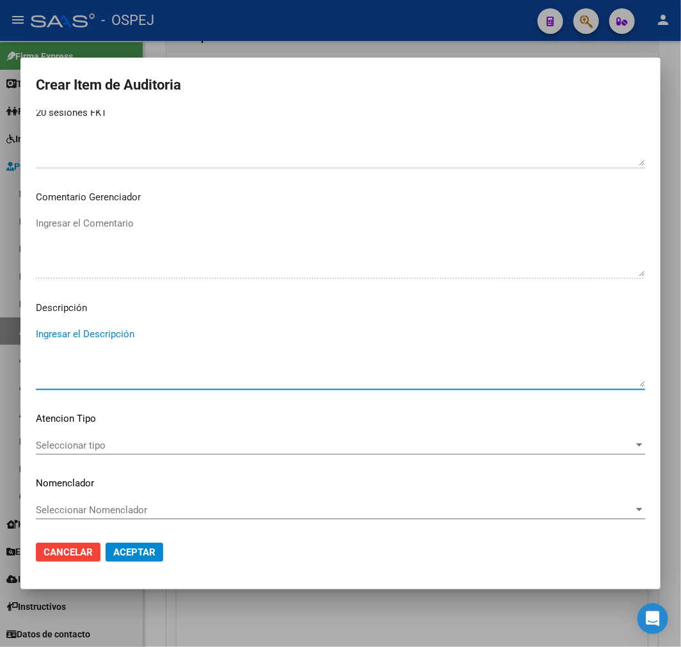
paste textarea "20 sesiones FKT"
type textarea "20 sesiones FKT"
click at [143, 558] on button "Aceptar" at bounding box center [135, 551] width 58 height 19
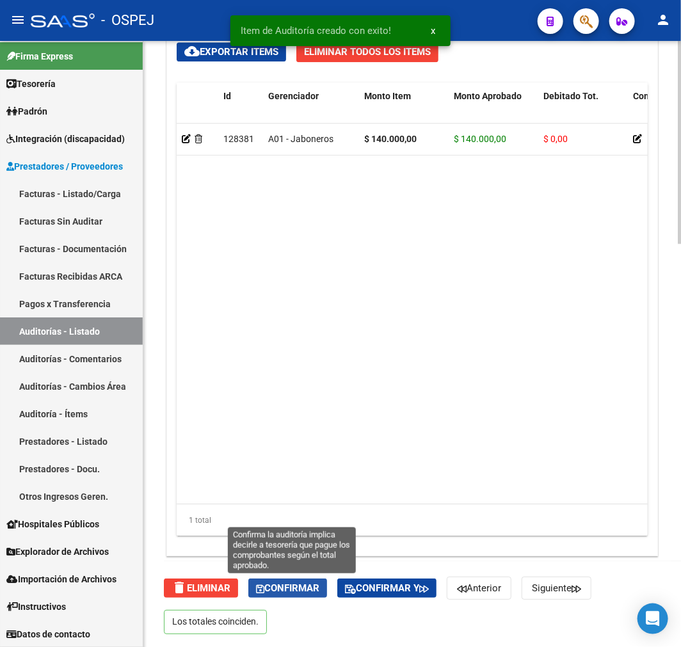
click at [319, 592] on span "Confirmar" at bounding box center [287, 588] width 63 height 12
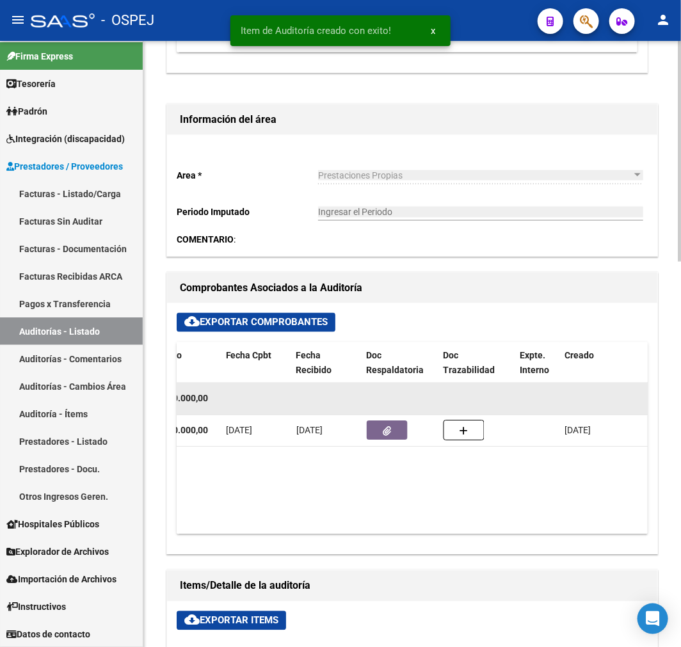
type input "202508"
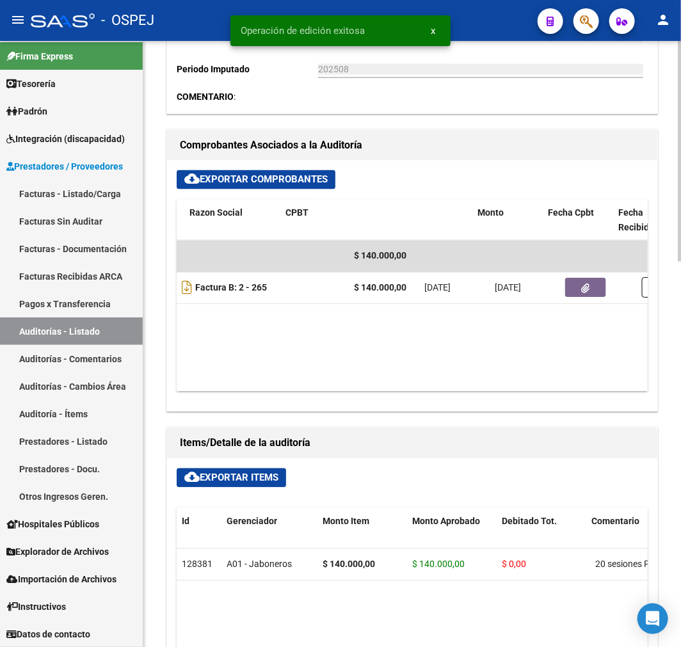
scroll to position [0, 102]
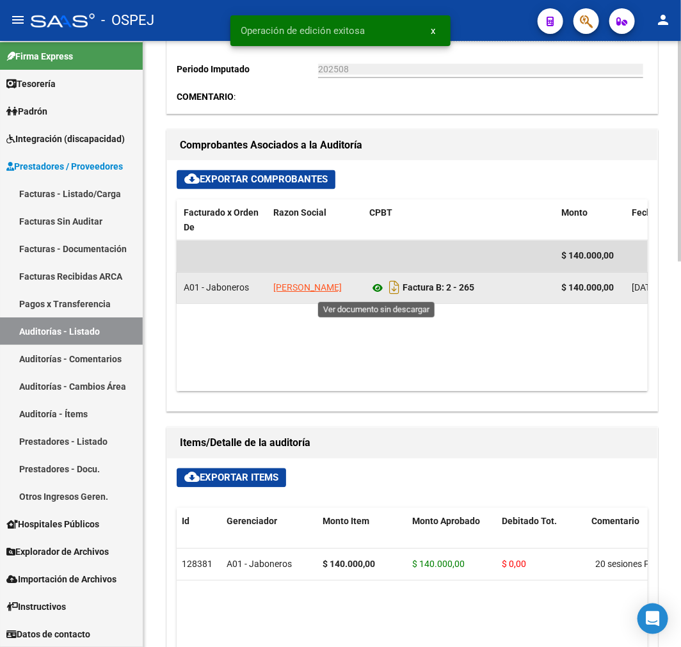
click at [378, 292] on icon at bounding box center [377, 288] width 17 height 15
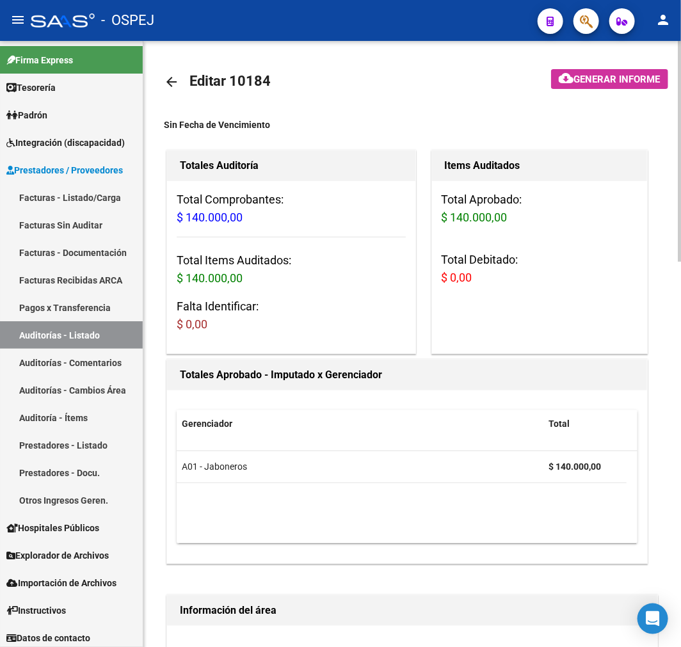
scroll to position [0, 102]
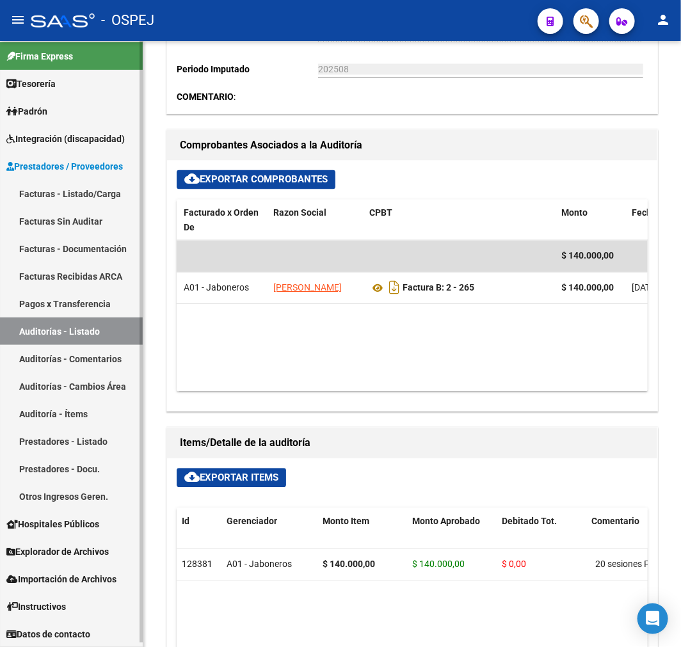
click at [91, 326] on link "Auditorías - Listado" at bounding box center [71, 331] width 143 height 28
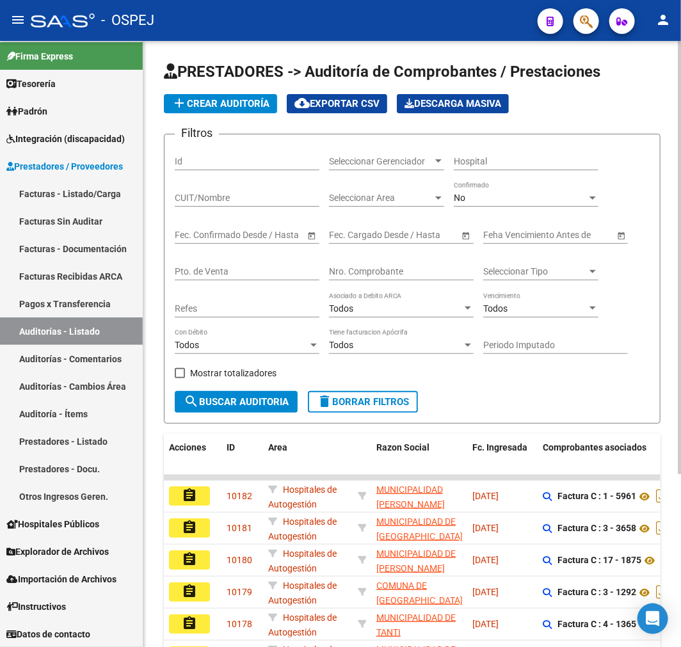
click at [494, 194] on div "No" at bounding box center [520, 198] width 133 height 11
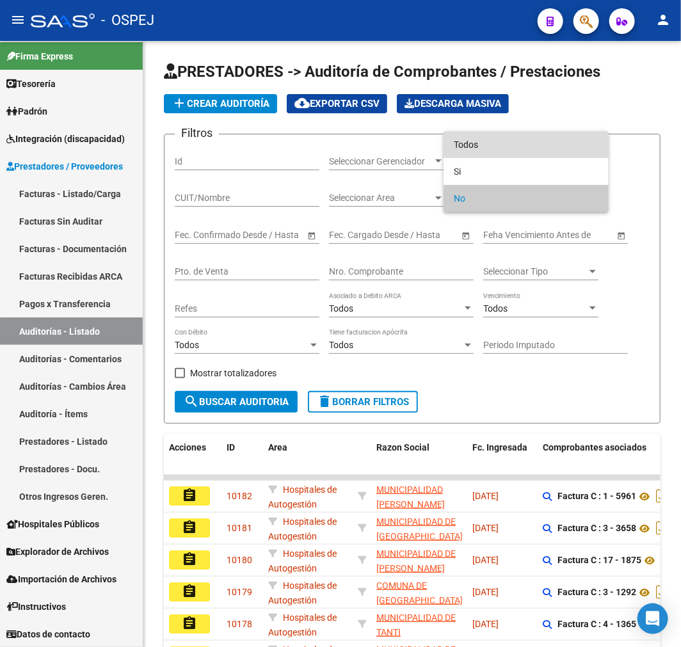
click at [499, 157] on span "Todos" at bounding box center [526, 144] width 145 height 27
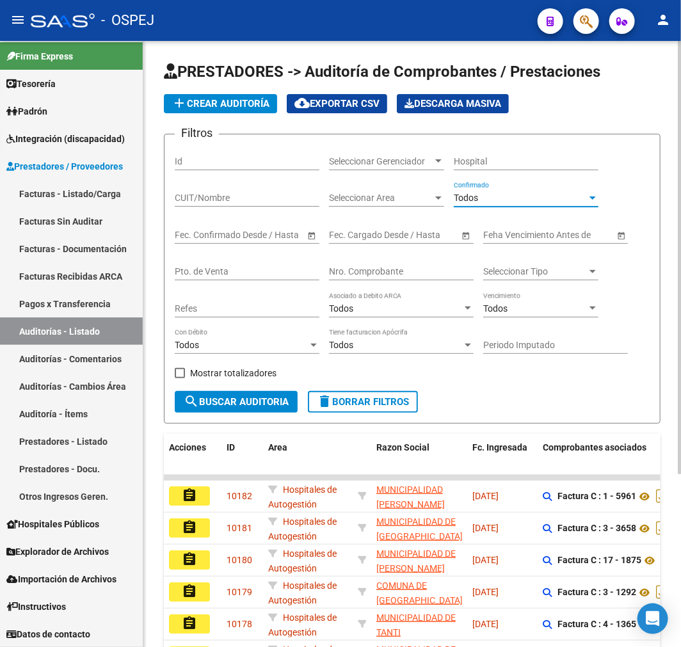
click at [280, 398] on span "search Buscar Auditoria" at bounding box center [236, 402] width 105 height 12
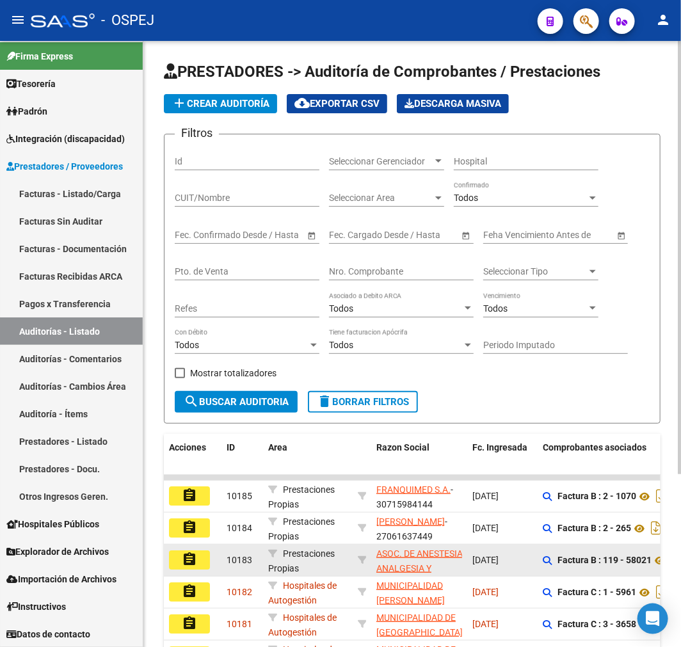
click at [188, 565] on mat-icon "assignment" at bounding box center [189, 558] width 15 height 15
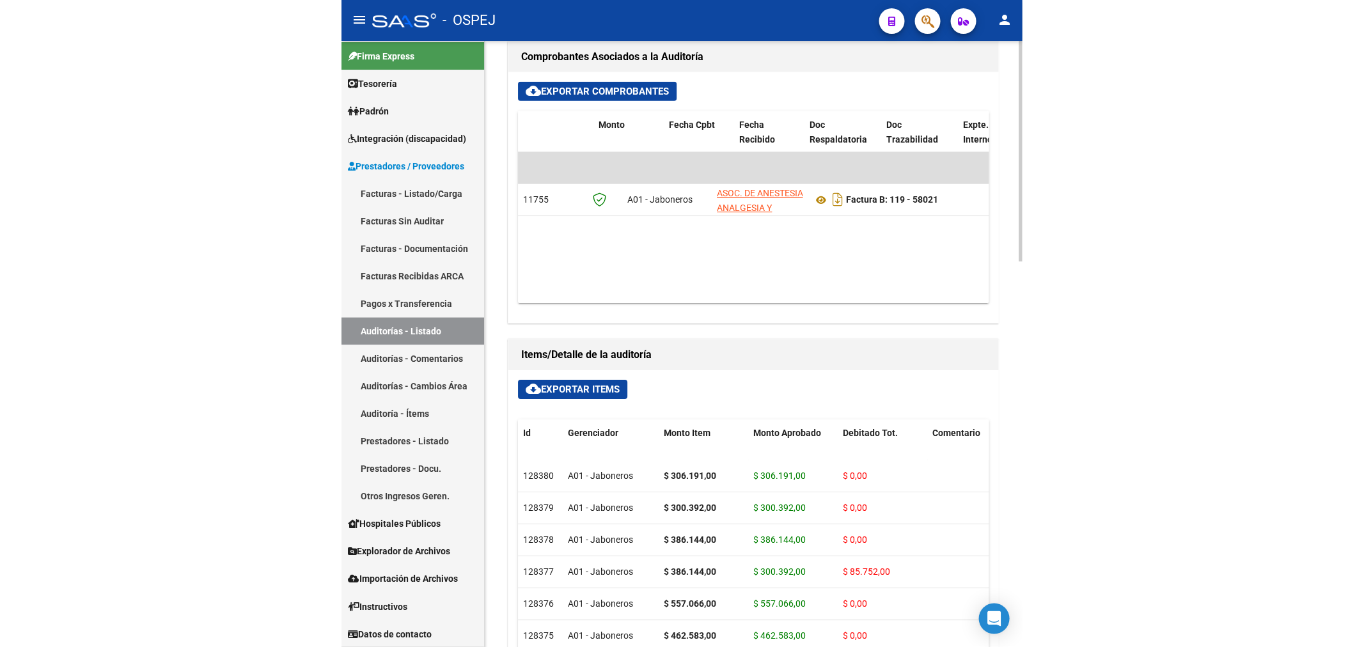
scroll to position [0, 414]
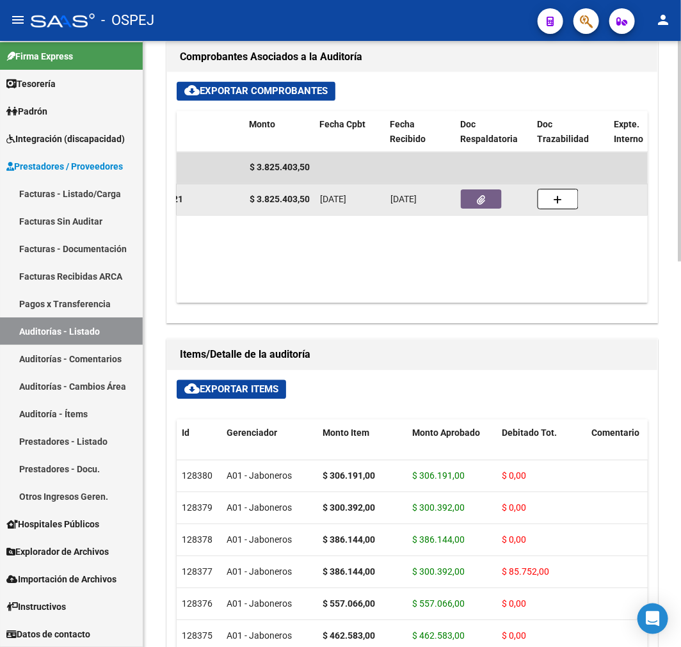
click at [482, 206] on button "button" at bounding box center [481, 199] width 41 height 19
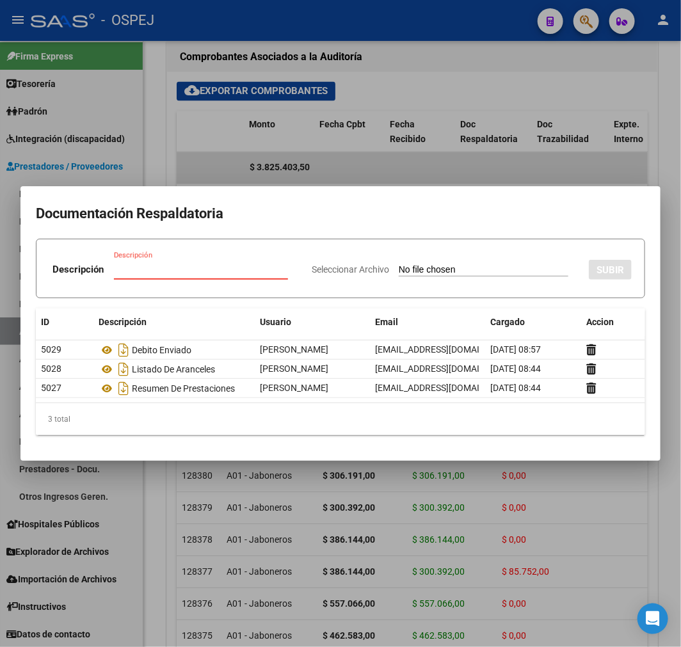
scroll to position [0, 81]
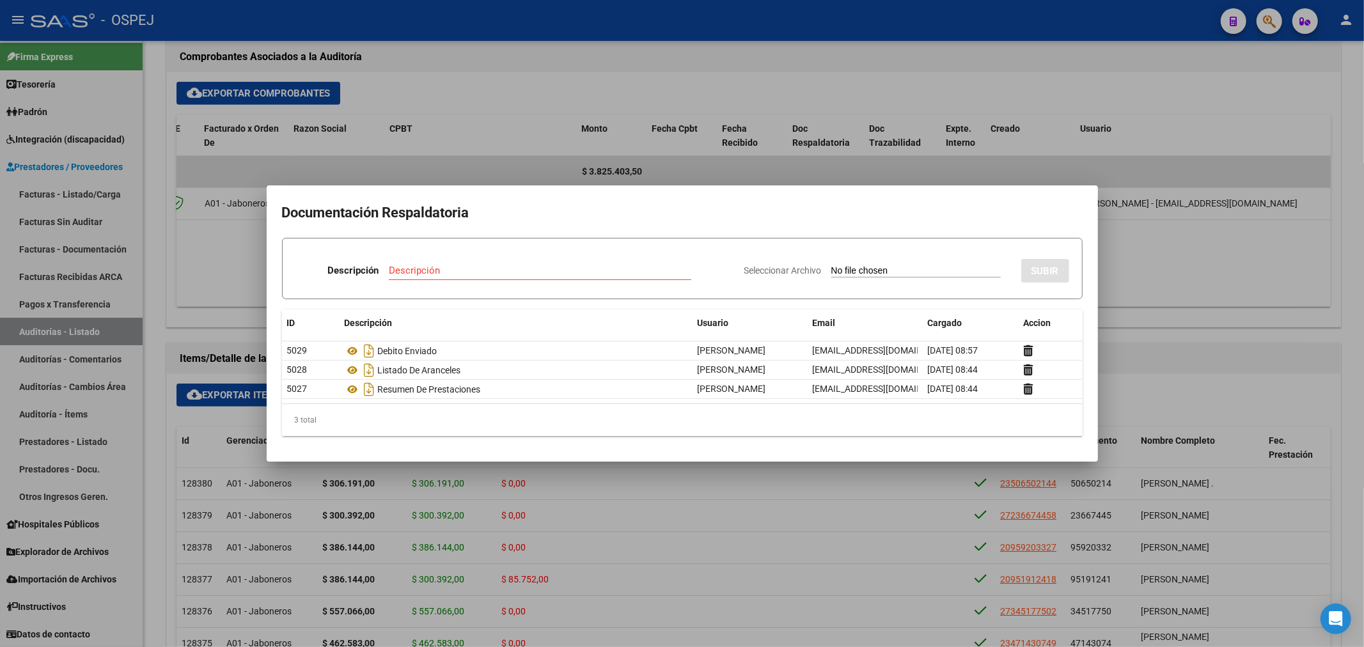
type input "C:\fakepath\Factura (11).pdf"
click at [551, 271] on input "Descripción" at bounding box center [502, 271] width 251 height 12
type input "nc"
click at [680, 267] on button "SUBIR" at bounding box center [1046, 271] width 48 height 24
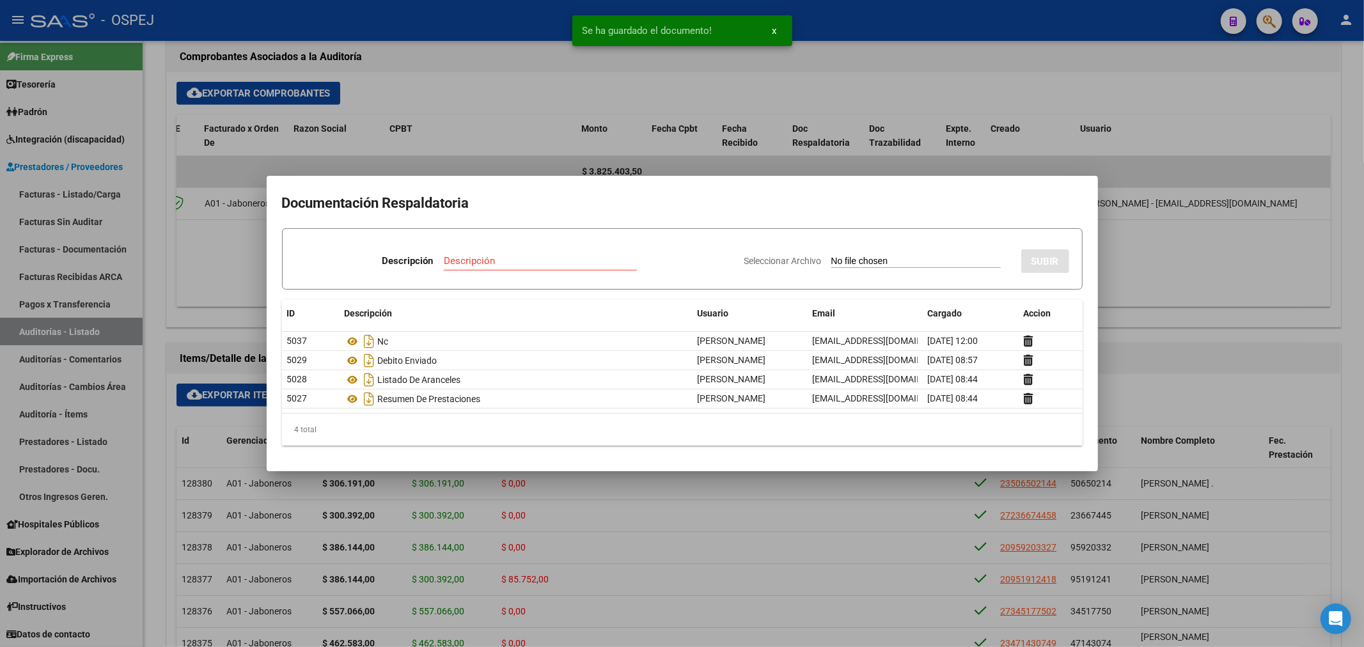
click at [680, 255] on div at bounding box center [682, 323] width 1364 height 647
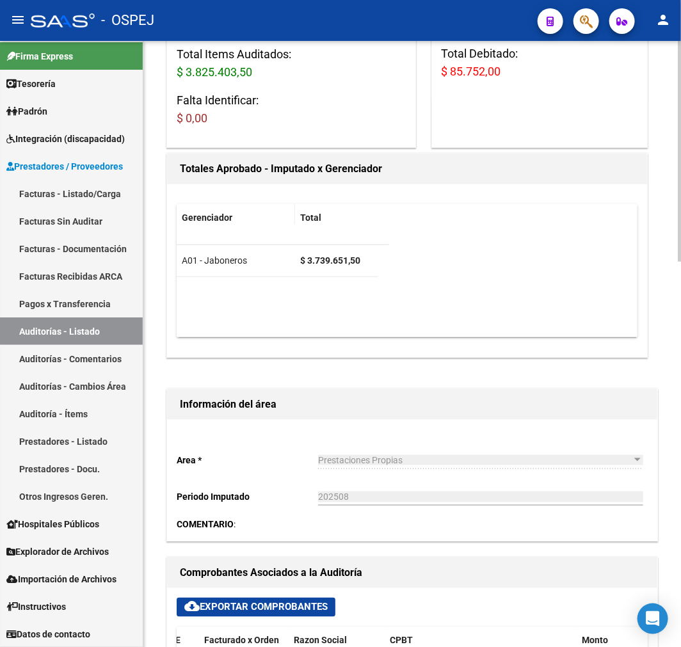
scroll to position [0, 0]
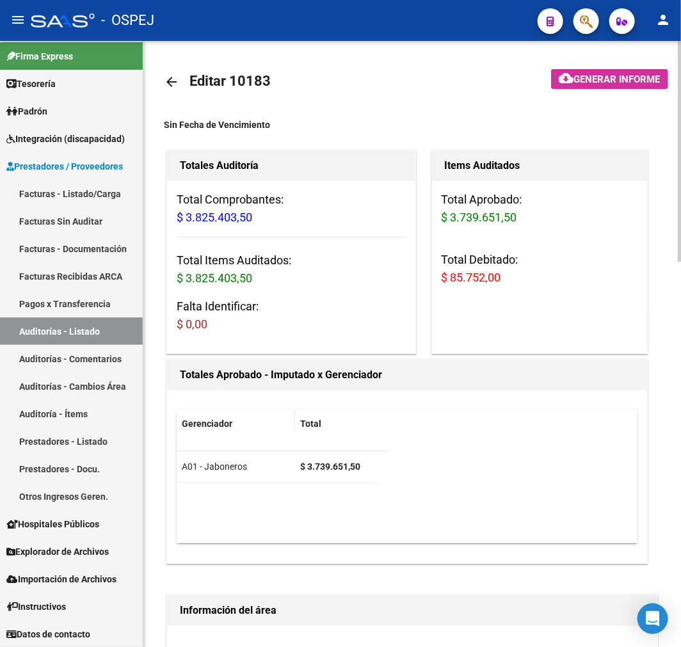
click at [171, 91] on link "arrow_back" at bounding box center [177, 82] width 26 height 30
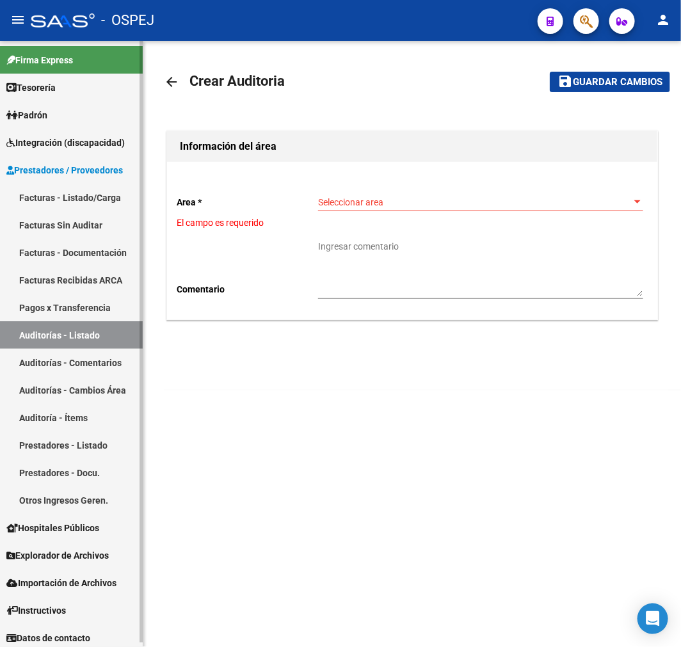
click at [96, 334] on link "Auditorías - Listado" at bounding box center [71, 335] width 143 height 28
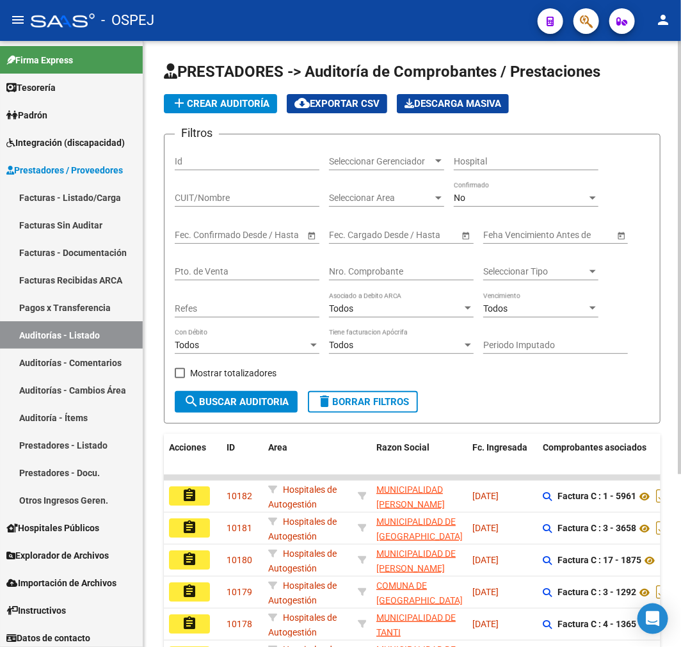
click at [271, 96] on button "add Crear Auditoría" at bounding box center [220, 103] width 113 height 19
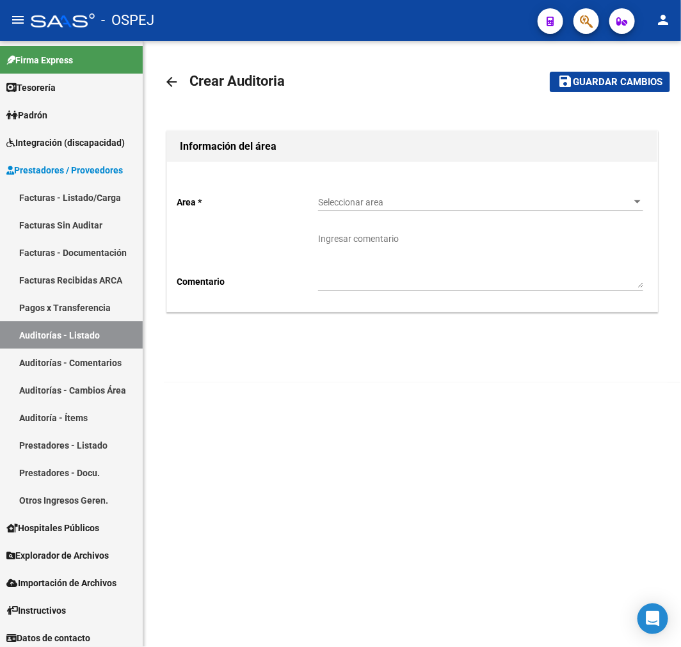
click at [347, 199] on span "Seleccionar area" at bounding box center [474, 202] width 313 height 11
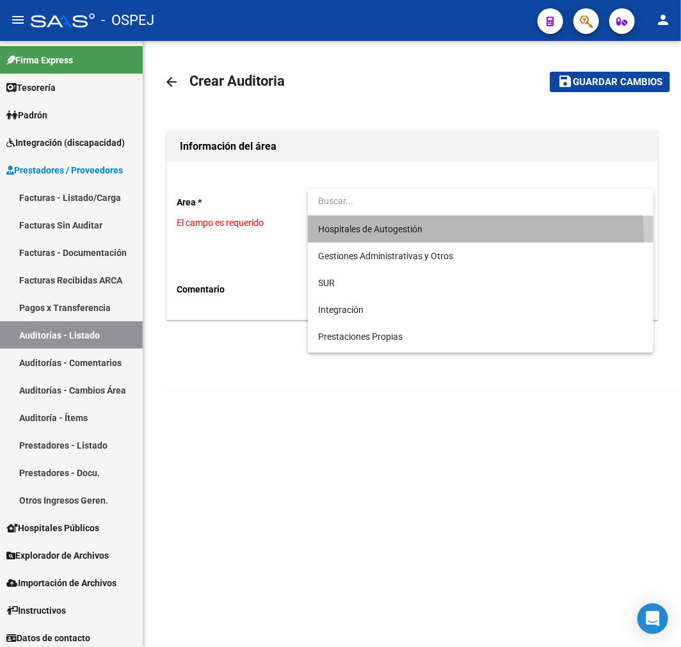
click at [356, 238] on span "Hospitales de Autogestión" at bounding box center [480, 229] width 325 height 27
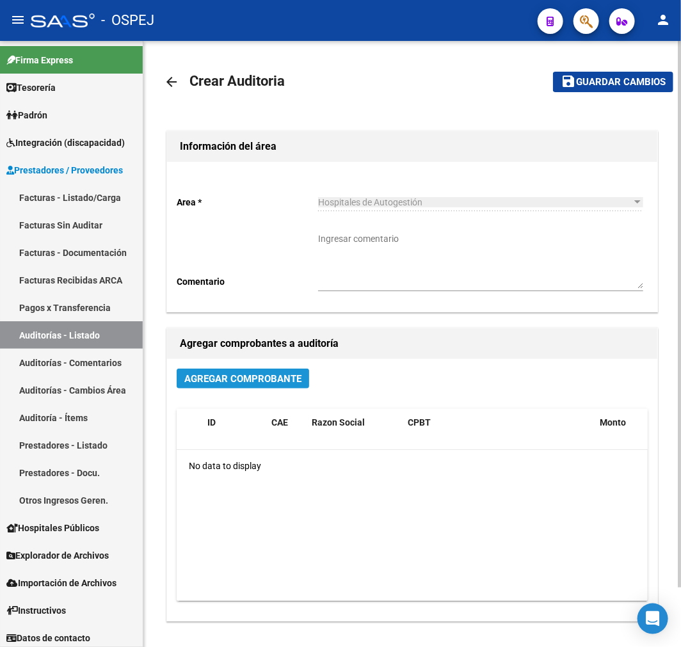
click at [241, 380] on span "Agregar Comprobante" at bounding box center [242, 379] width 117 height 12
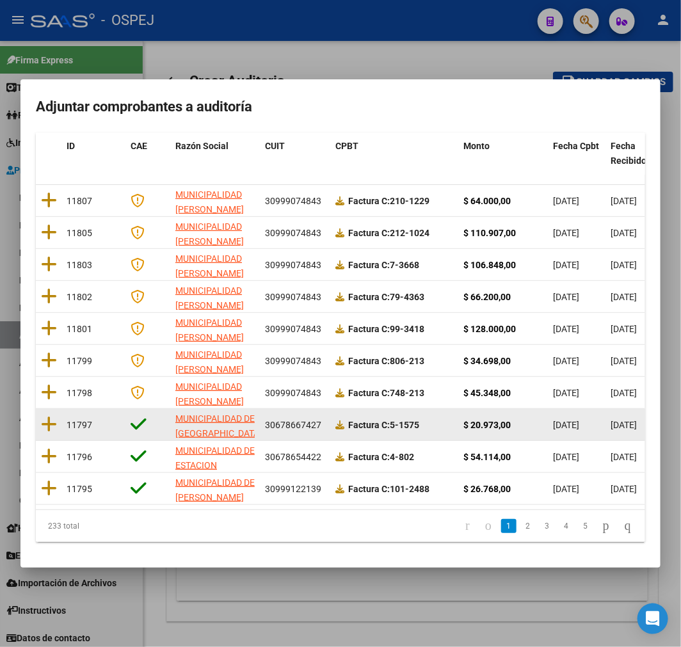
scroll to position [164, 0]
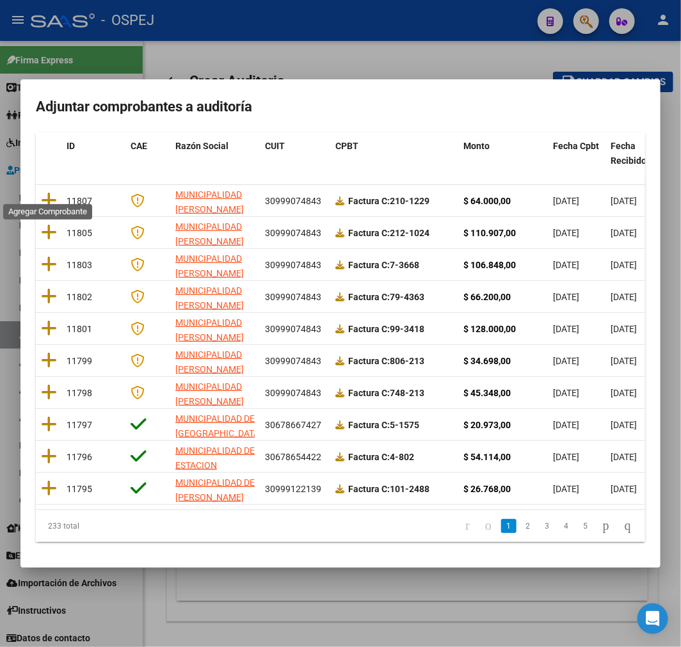
click at [41, 191] on icon at bounding box center [49, 200] width 16 height 18
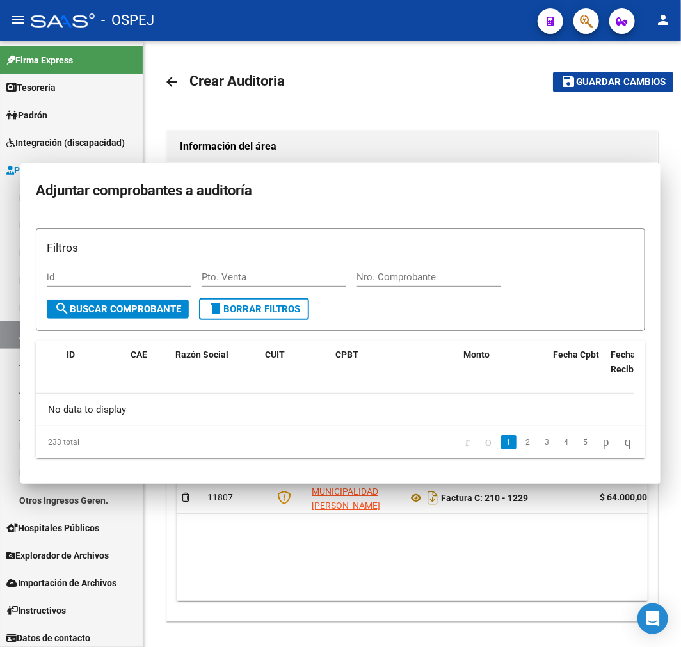
scroll to position [0, 0]
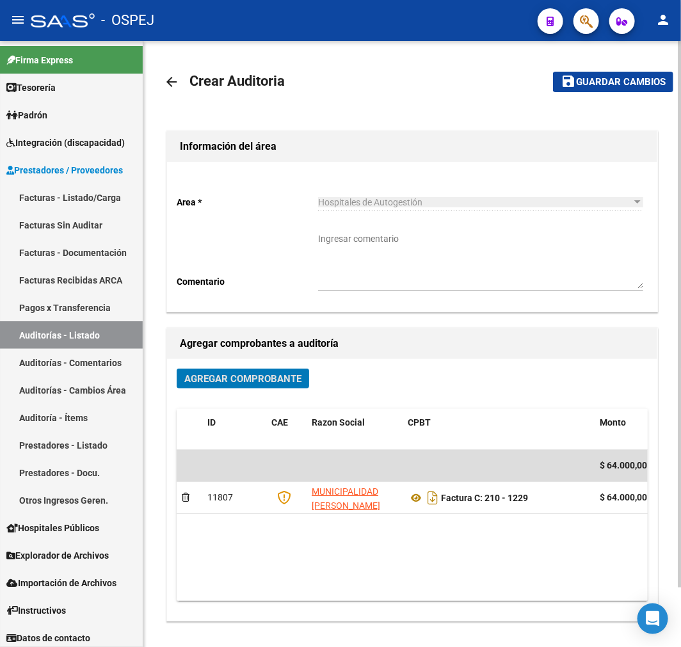
click at [613, 79] on span "Guardar cambios" at bounding box center [621, 83] width 90 height 12
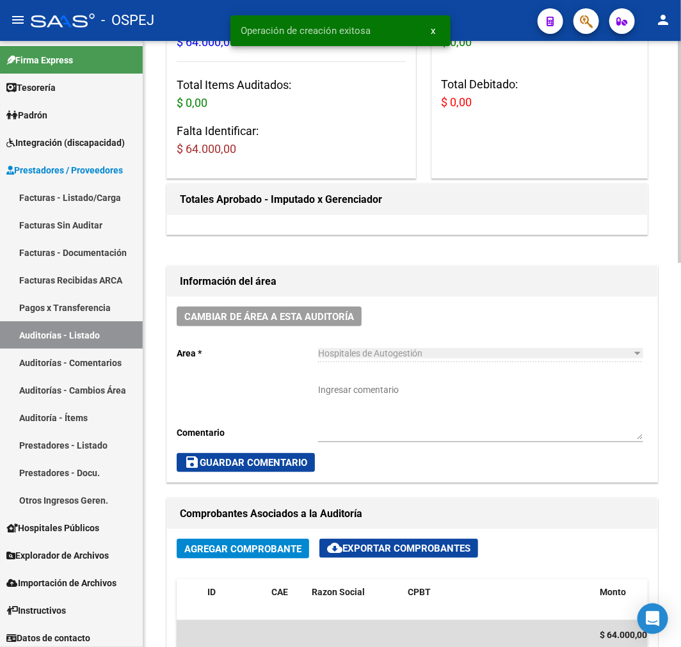
scroll to position [497, 0]
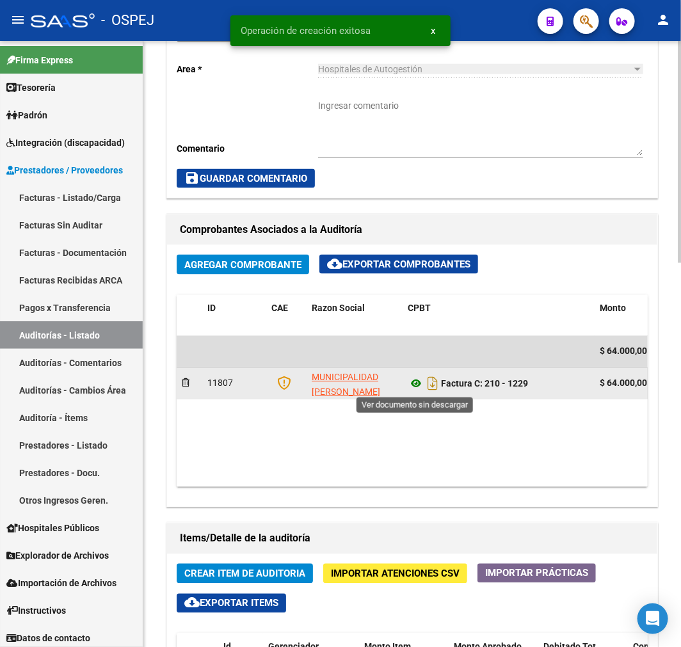
click at [418, 387] on icon at bounding box center [415, 383] width 17 height 15
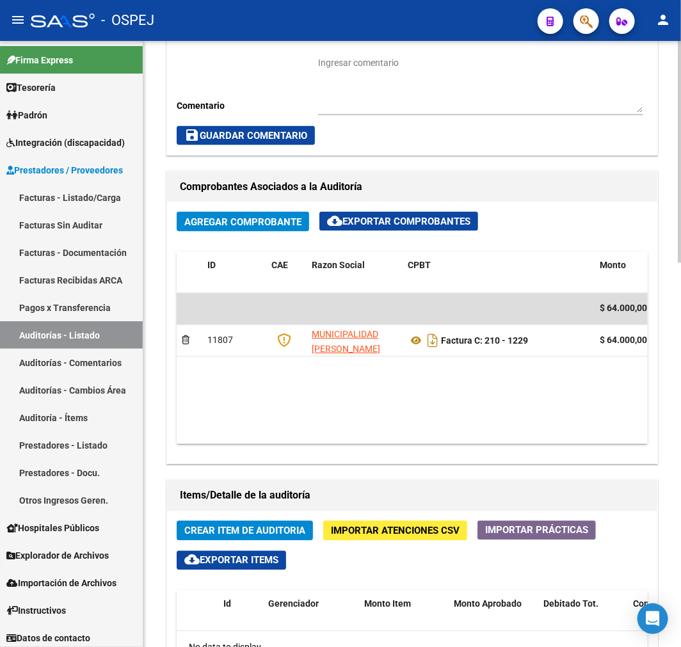
scroll to position [568, 0]
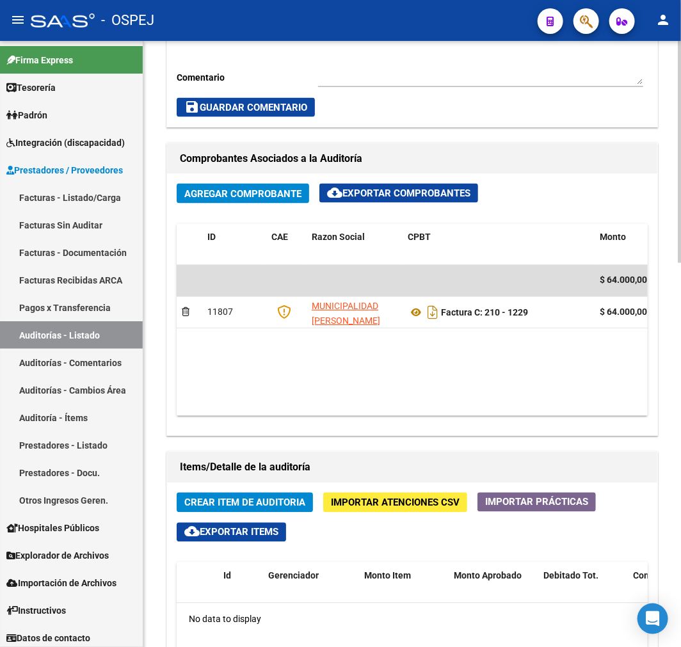
click at [280, 504] on span "Crear Item de Auditoria" at bounding box center [244, 503] width 121 height 12
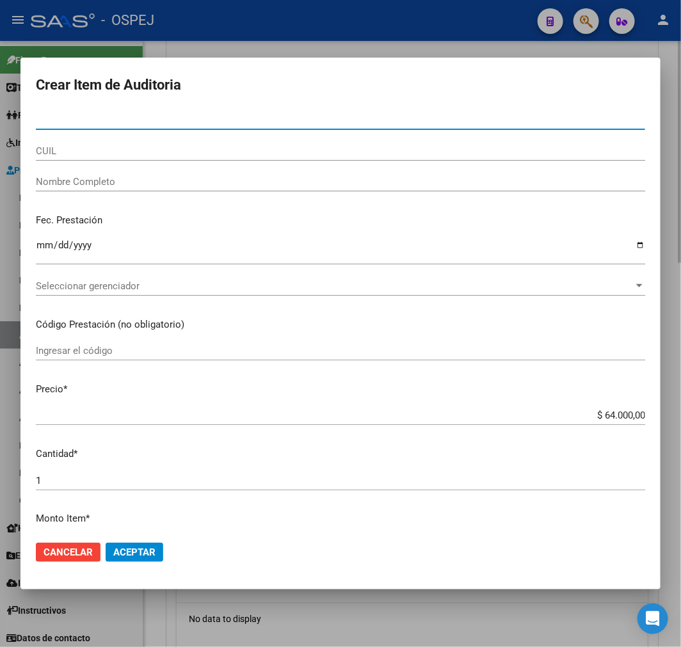
paste input "41002991"
type input "41002991"
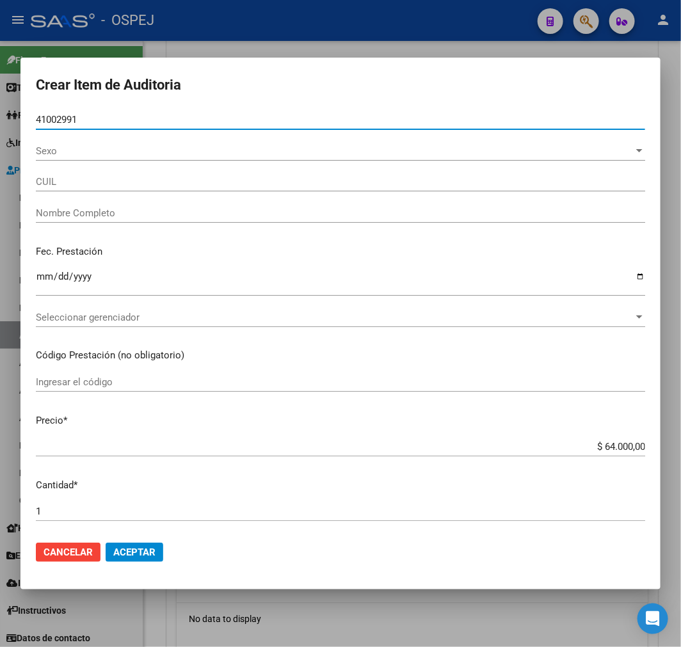
type input "20410029910"
type input "[PERSON_NAME] [PERSON_NAME]"
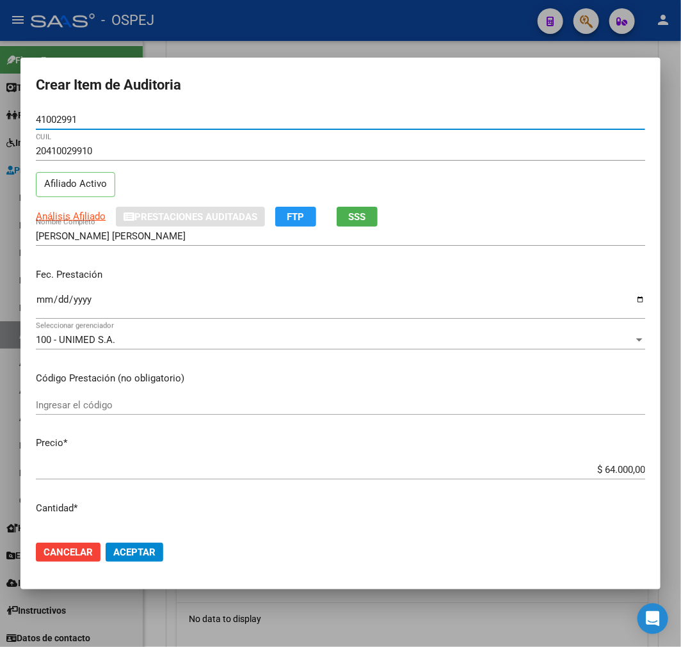
type input "41002991"
click at [617, 467] on input "$ 64.000,00" at bounding box center [340, 470] width 609 height 12
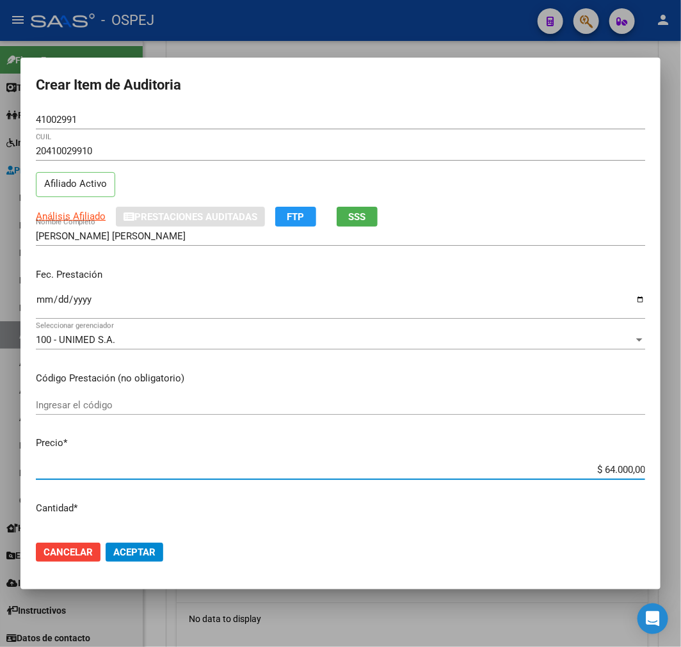
type input "$ 0,08"
type input "$ 0,80"
type input "$ 8,00"
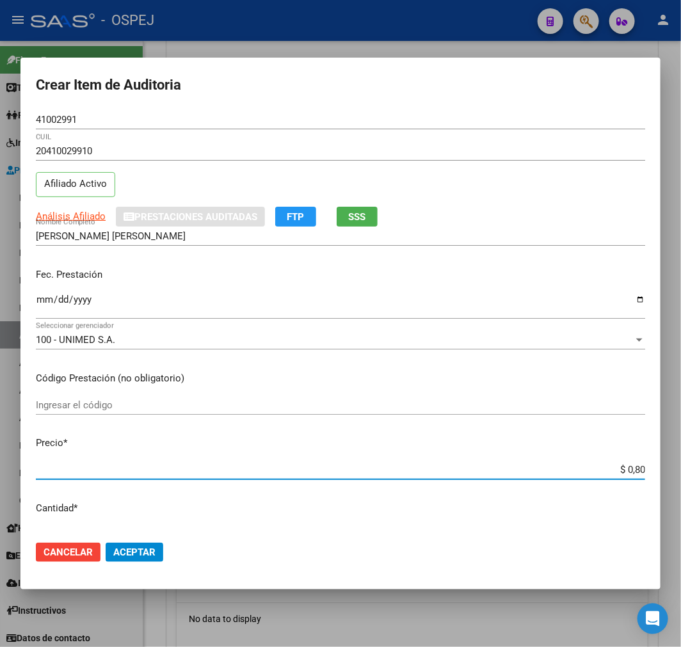
type input "$ 8,00"
type input "$ 80,00"
type input "$ 800,00"
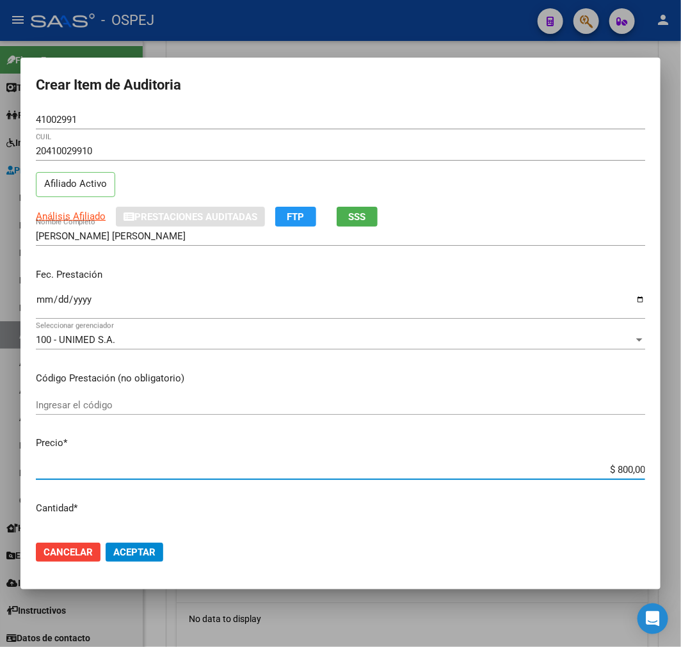
type input "$ 8.000,00"
click at [148, 555] on span "Aceptar" at bounding box center [134, 552] width 42 height 12
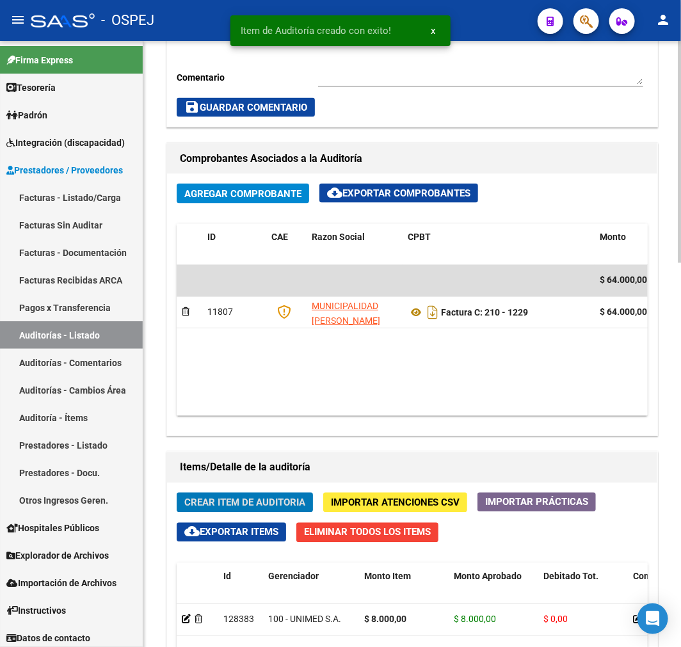
scroll to position [722, 0]
click at [265, 501] on span "Crear Item de Auditoria" at bounding box center [244, 503] width 121 height 12
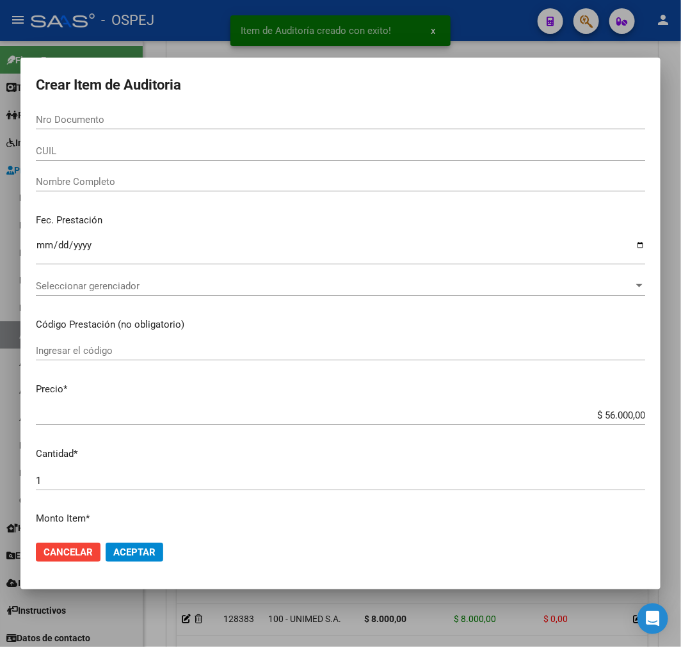
paste input "32787840"
type input "32787840"
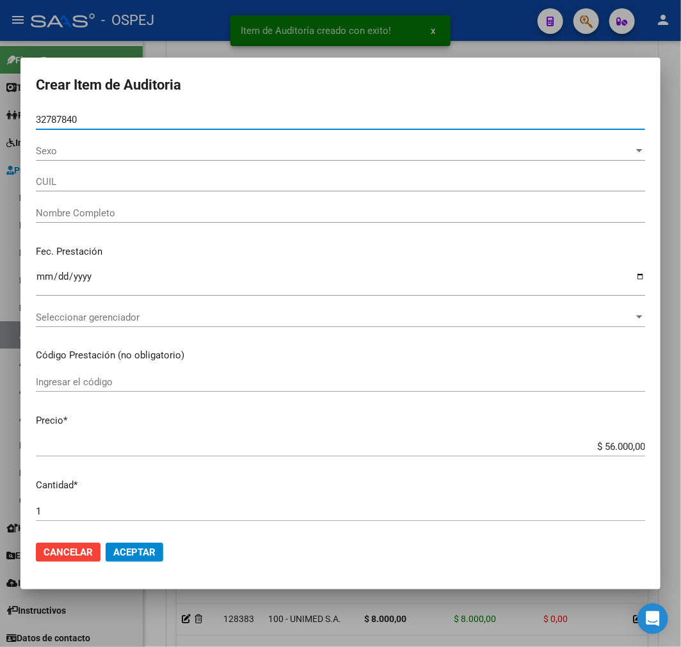
type input "27327878404"
type input "[PERSON_NAME]"
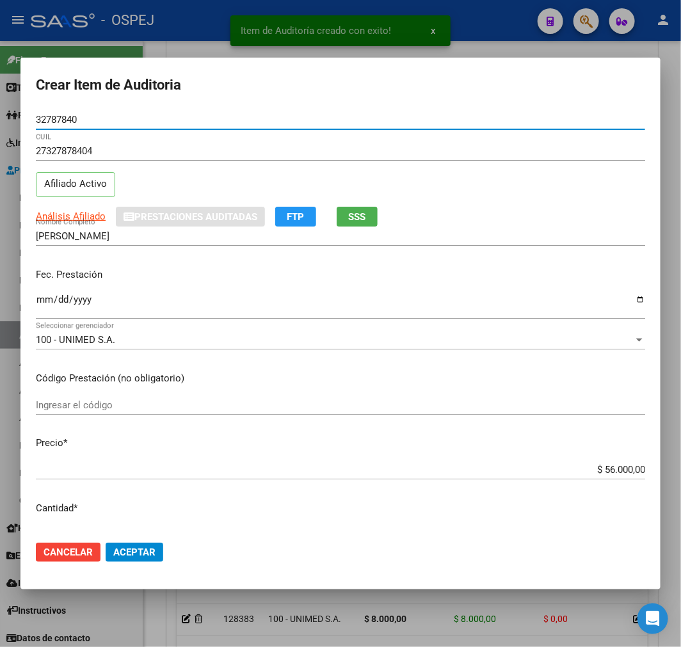
type input "32787840"
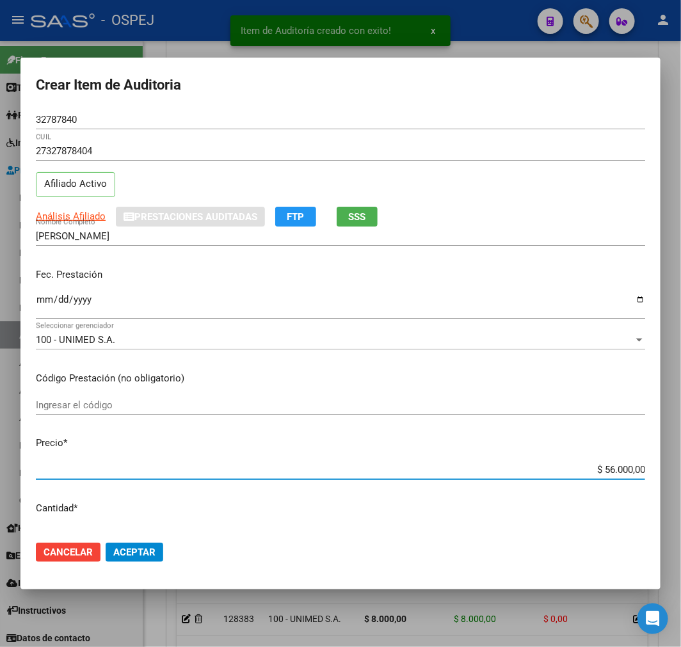
click at [624, 467] on input "$ 56.000,00" at bounding box center [340, 470] width 609 height 12
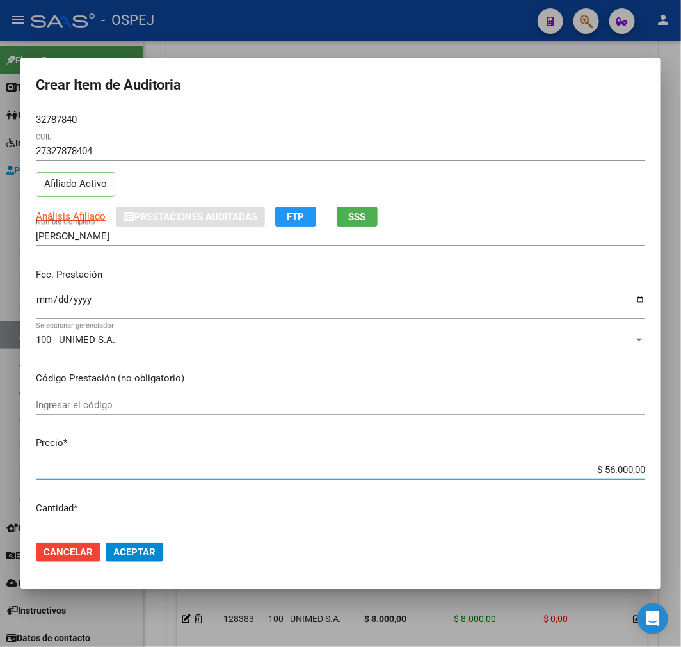
type input "$ 0,08"
type input "$ 0,80"
type input "$ 8,00"
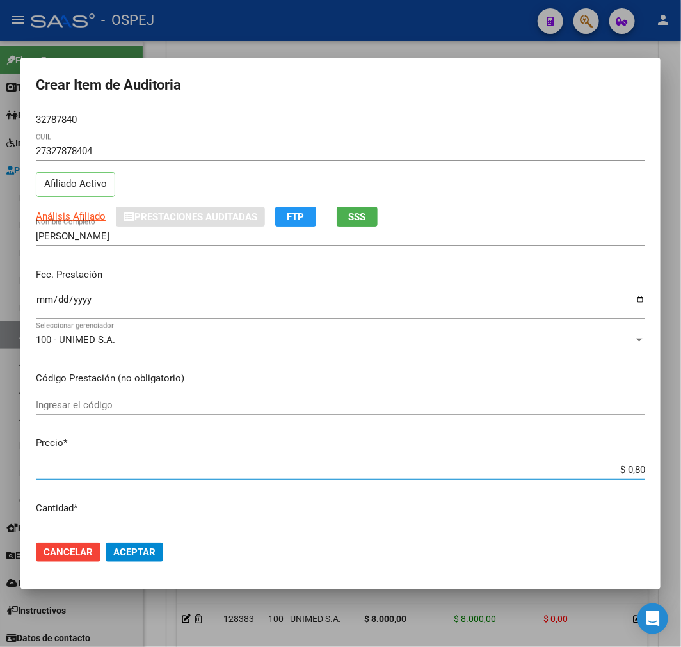
type input "$ 8,00"
type input "$ 80,00"
type input "$ 800,00"
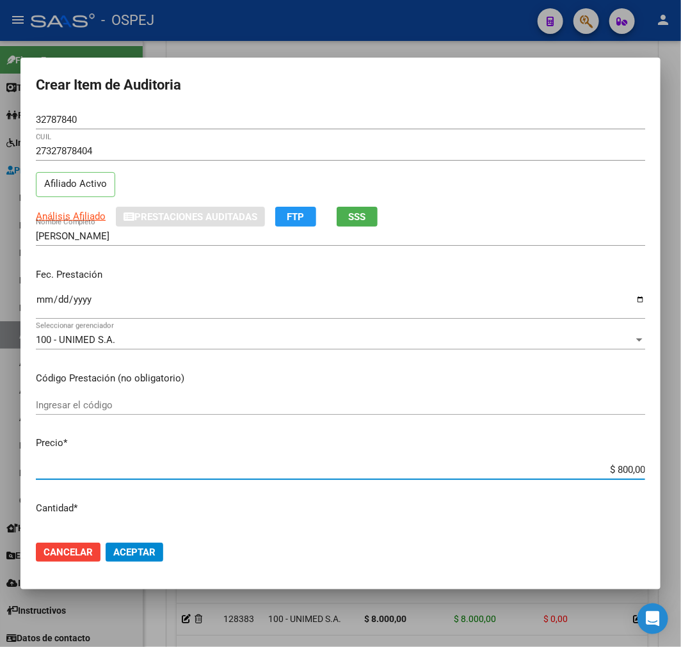
type input "$ 8.000,00"
click at [154, 557] on span "Aceptar" at bounding box center [134, 552] width 42 height 12
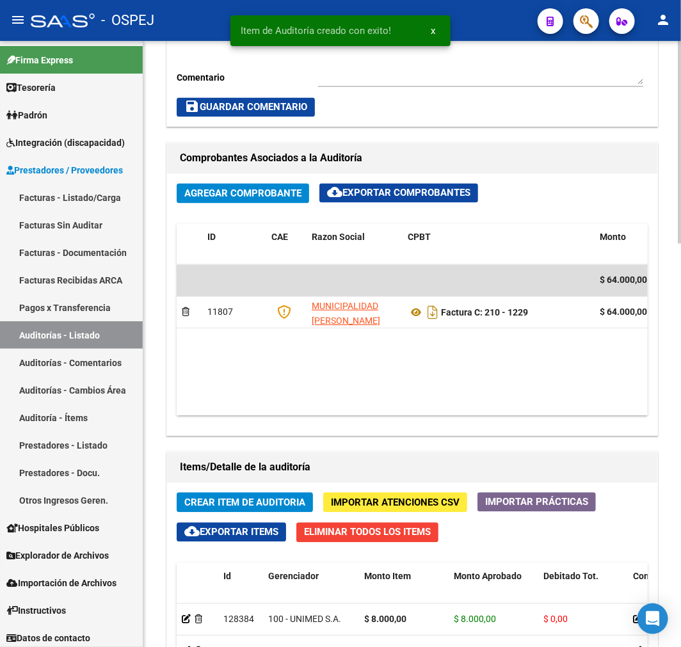
click at [243, 509] on button "Crear Item de Auditoria" at bounding box center [245, 503] width 136 height 20
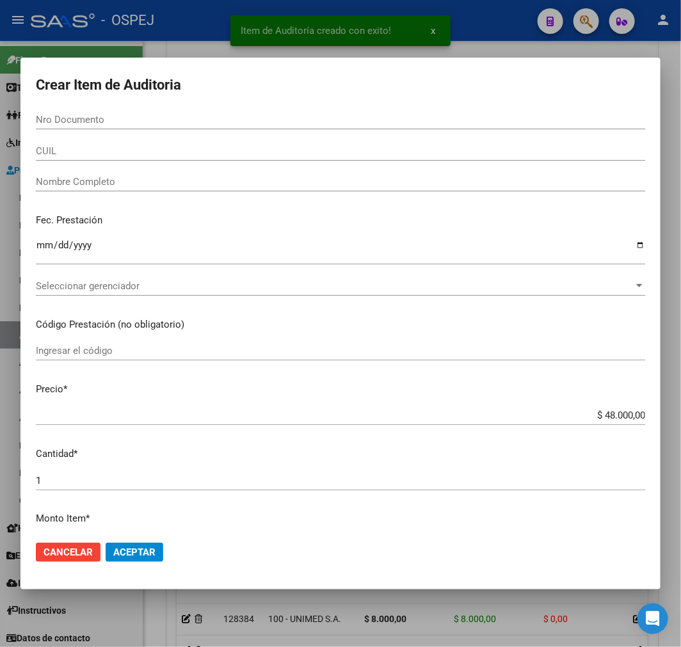
paste input "33690540"
type input "33690540"
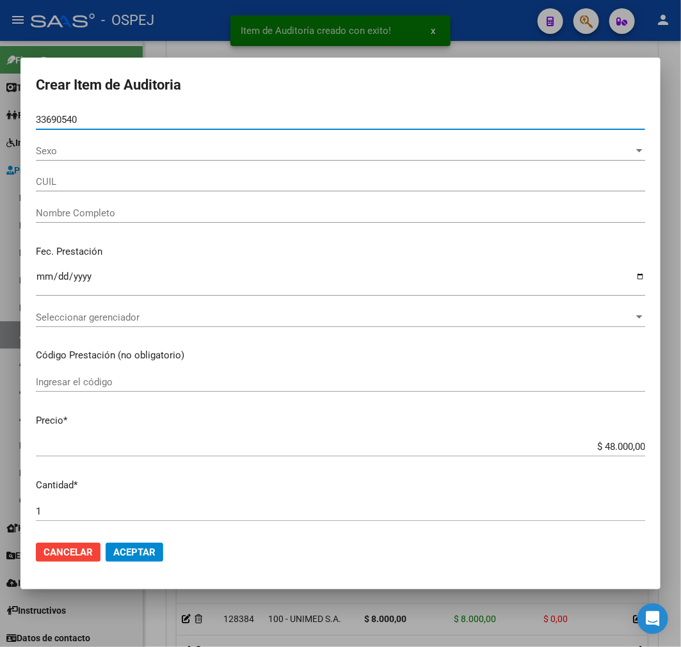
type input "27336905406"
type input "[PERSON_NAME] [PERSON_NAME]"
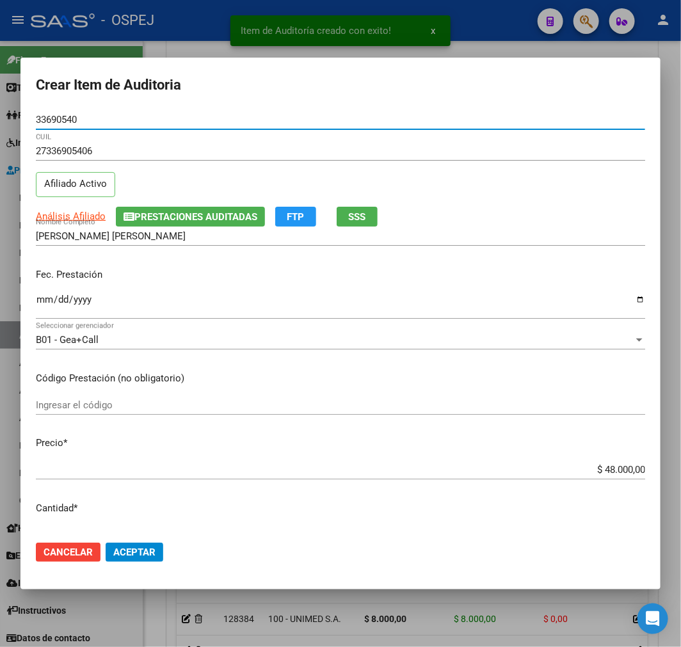
type input "33690540"
click at [619, 473] on input "$ 48.000,00" at bounding box center [340, 470] width 609 height 12
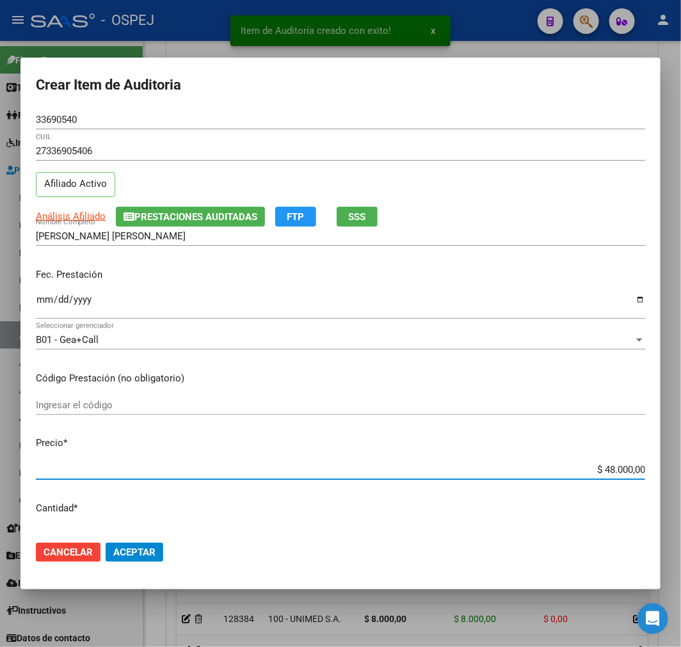
type input "$ 0,08"
type input "$ 0,80"
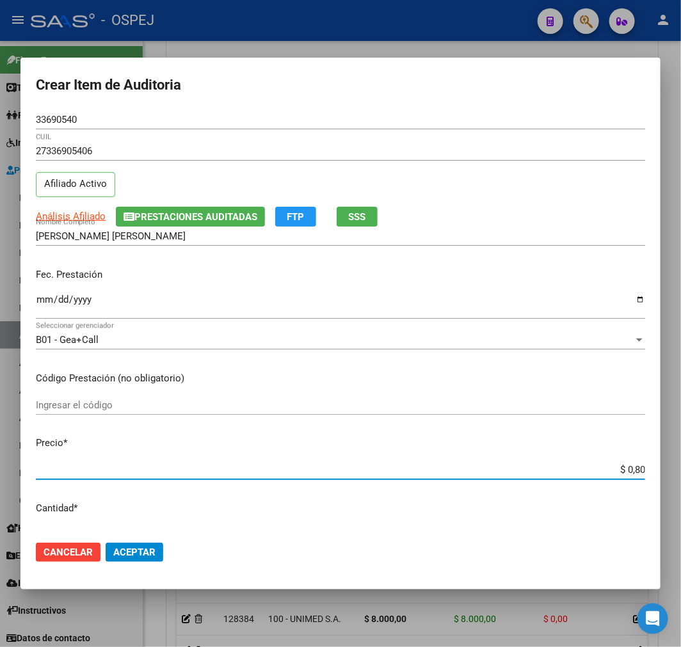
type input "$ 8,00"
type input "$ 80,00"
type input "$ 800,00"
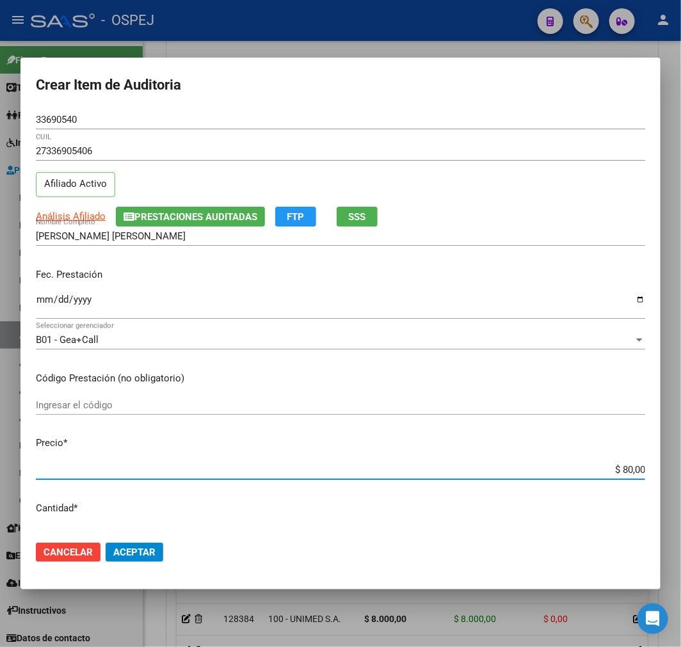
type input "$ 800,00"
type input "$ 8.000,00"
click at [145, 549] on span "Aceptar" at bounding box center [134, 552] width 42 height 12
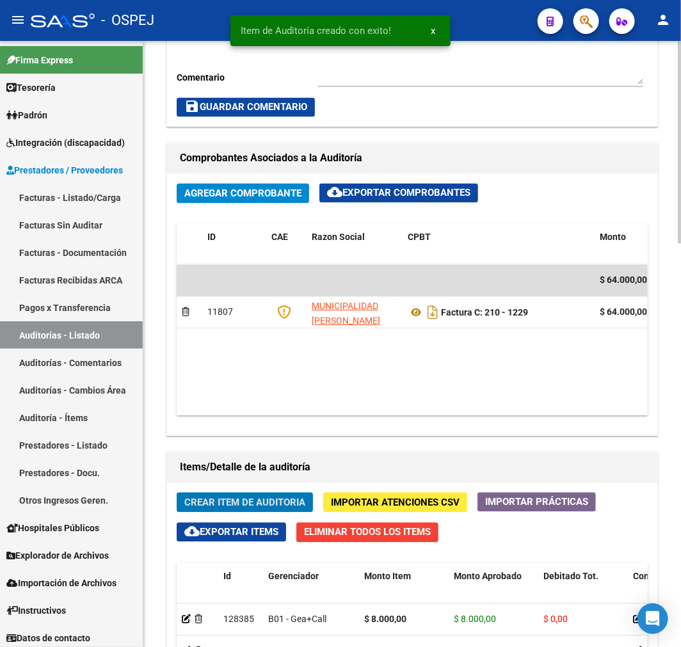
click at [292, 500] on span "Crear Item de Auditoria" at bounding box center [244, 503] width 121 height 12
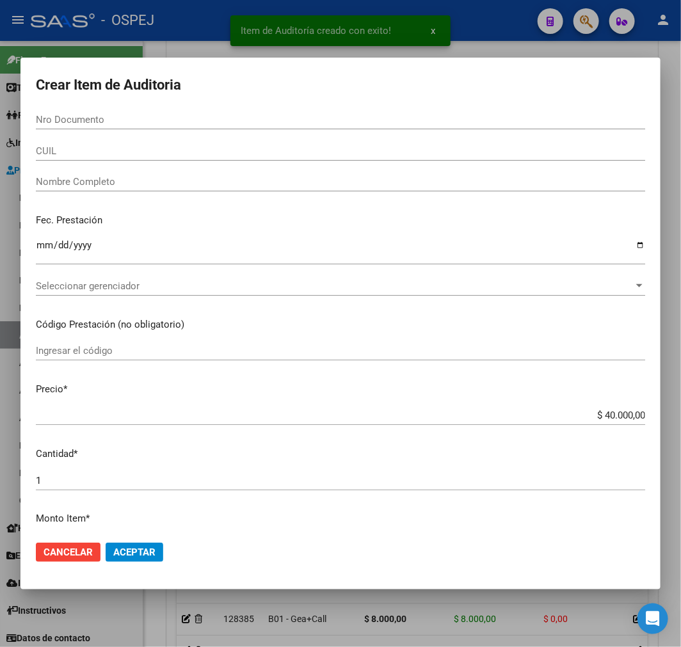
click at [67, 116] on div "Nro Documento" at bounding box center [340, 119] width 609 height 19
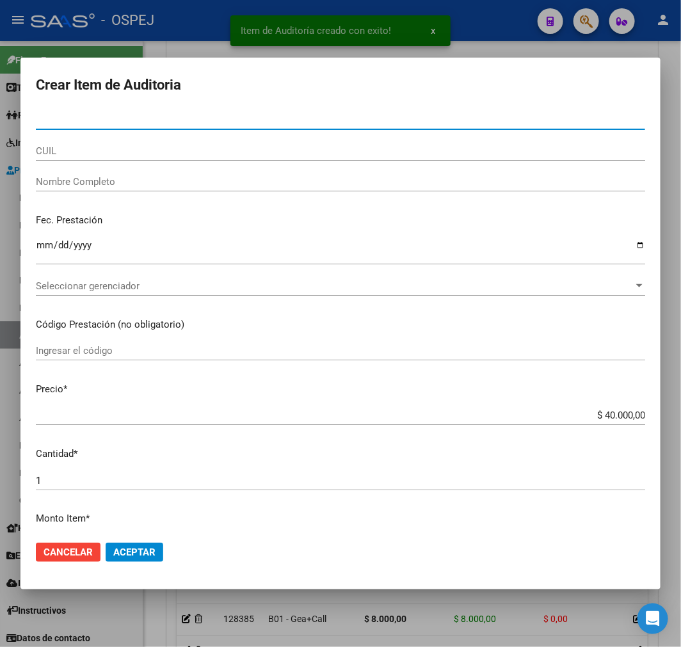
paste input "43141772"
type input "43141772"
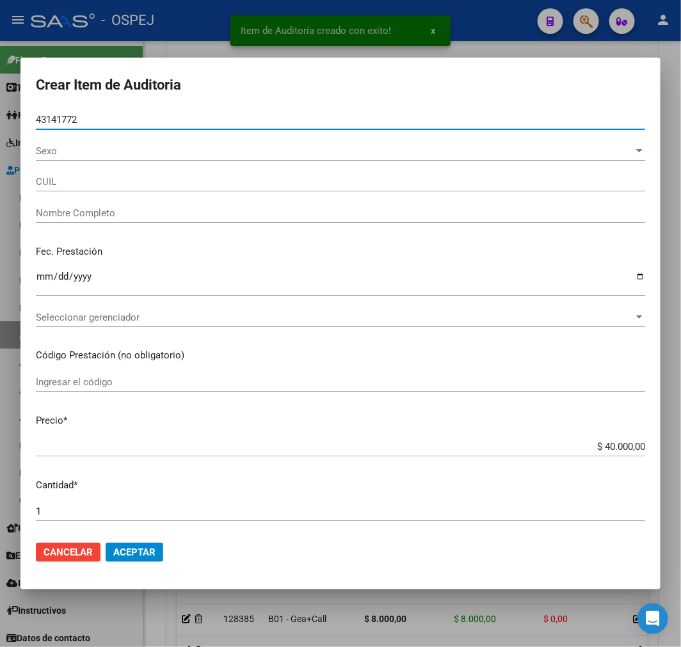
type input "27431417729"
type input "[PERSON_NAME] [PERSON_NAME]"
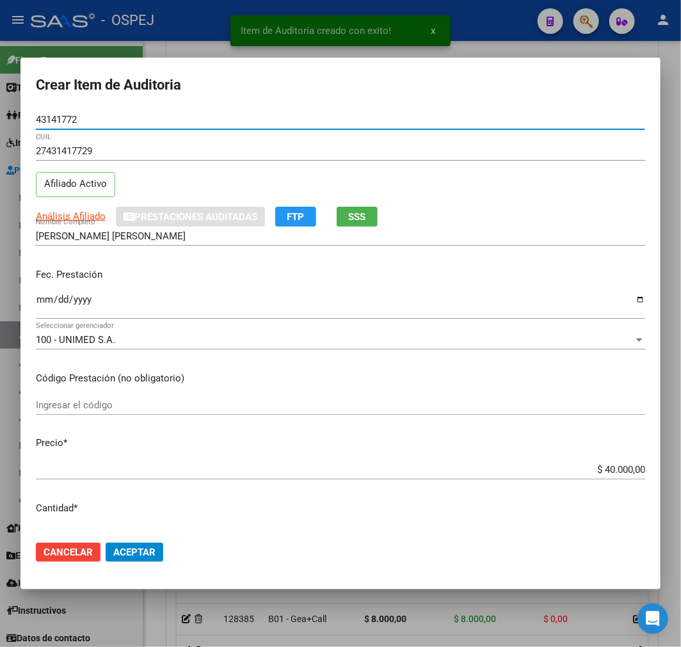
type input "43141772"
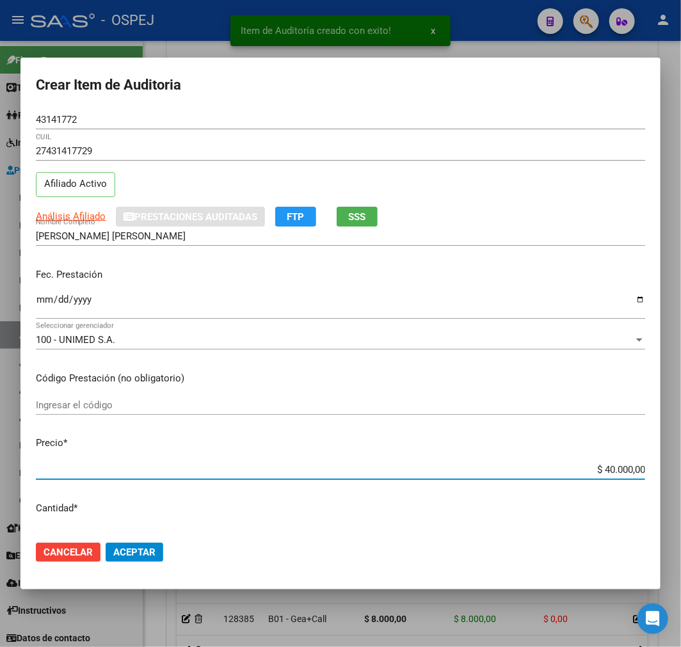
click at [615, 472] on input "$ 40.000,00" at bounding box center [340, 470] width 609 height 12
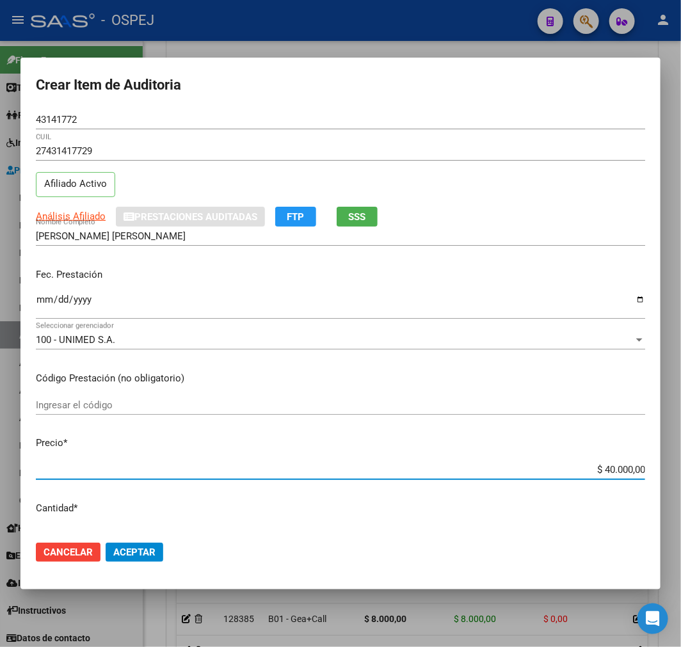
type input "$ 0,08"
type input "$ 0,80"
type input "$ 8,00"
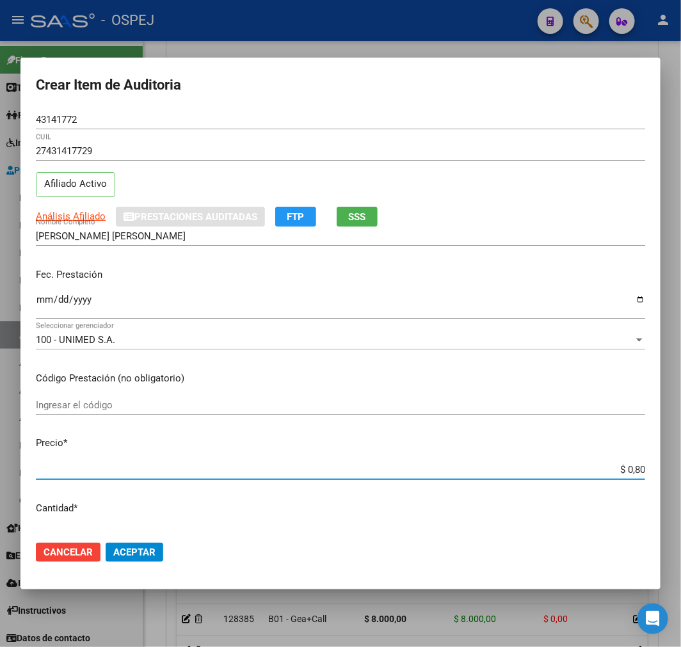
type input "$ 8,00"
type input "$ 80,00"
type input "$ 800,00"
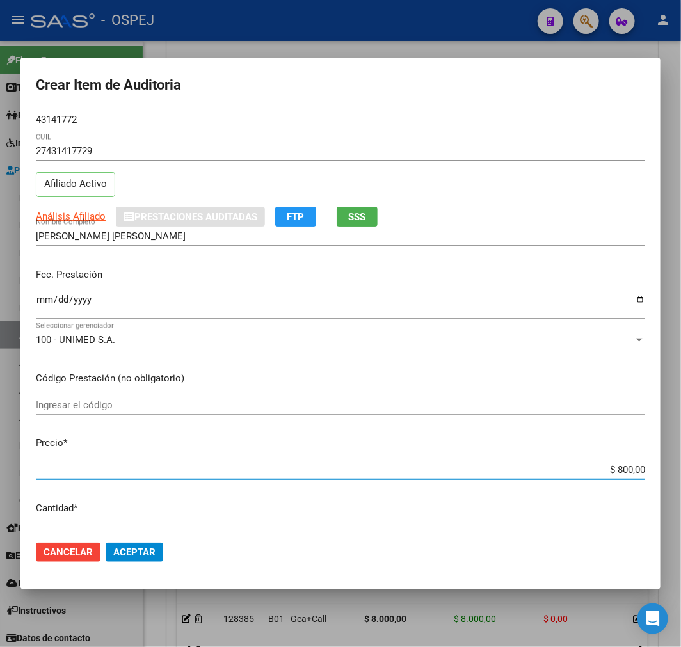
type input "$ 8.000,00"
type input "$ 80.000,00"
type input "$ 8.000,00"
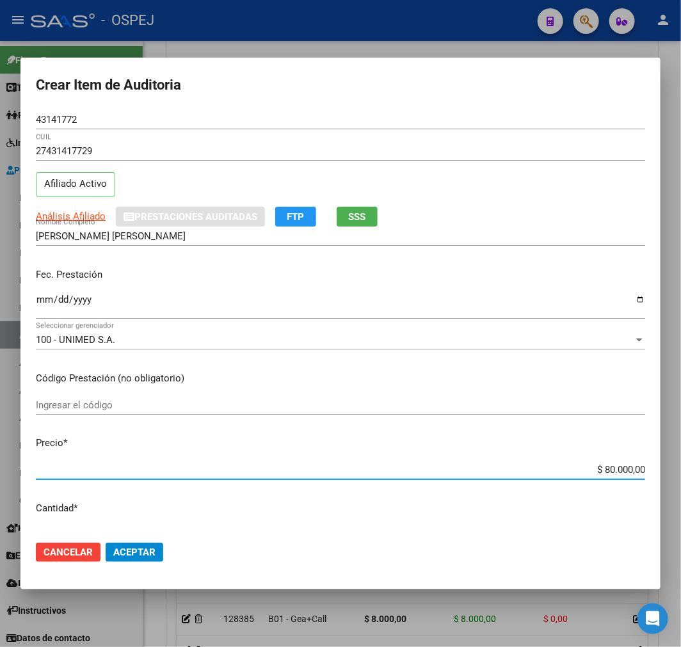
type input "$ 8.000,00"
click at [141, 548] on span "Aceptar" at bounding box center [134, 552] width 42 height 12
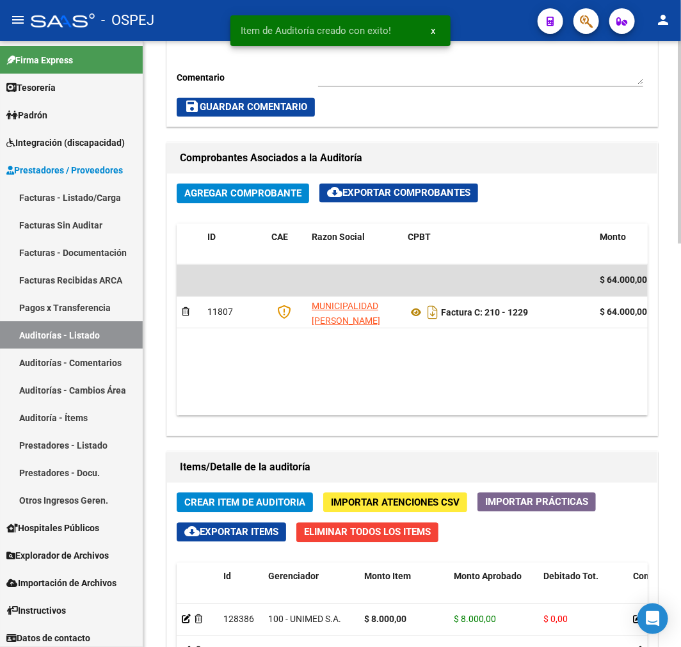
click at [288, 494] on button "Crear Item de Auditoria" at bounding box center [245, 503] width 136 height 20
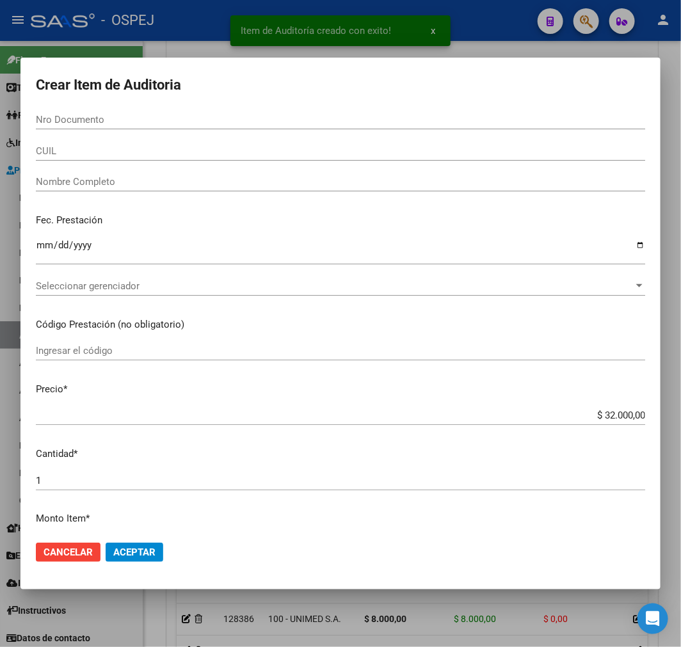
paste input "36604378"
type input "36604378"
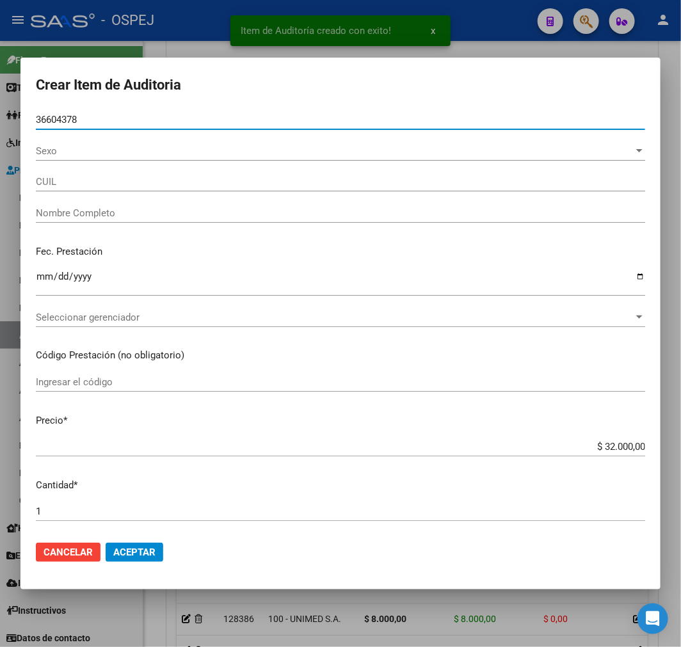
type input "27366043786"
type input "FERREYRA OTA�O ANABEL"
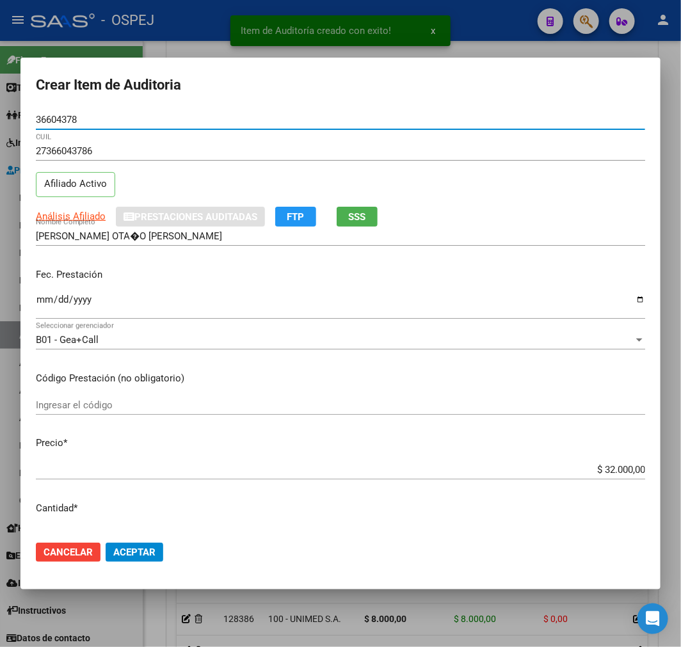
type input "36604378"
click at [599, 471] on input "$ 32.000,00" at bounding box center [340, 470] width 609 height 12
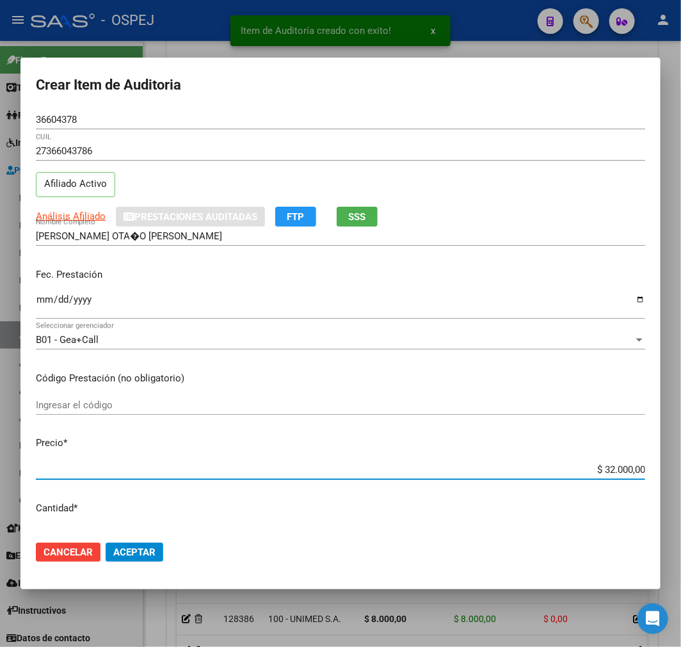
click at [599, 471] on input "$ 32.000,00" at bounding box center [340, 470] width 609 height 12
type input "$ 0,08"
type input "$ 0,80"
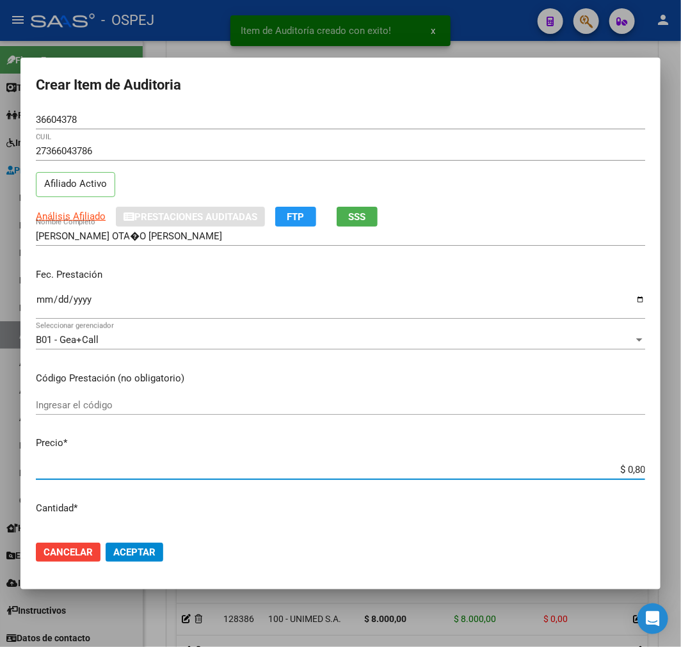
type input "$ 8,00"
type input "$ 80,00"
type input "$ 800,00"
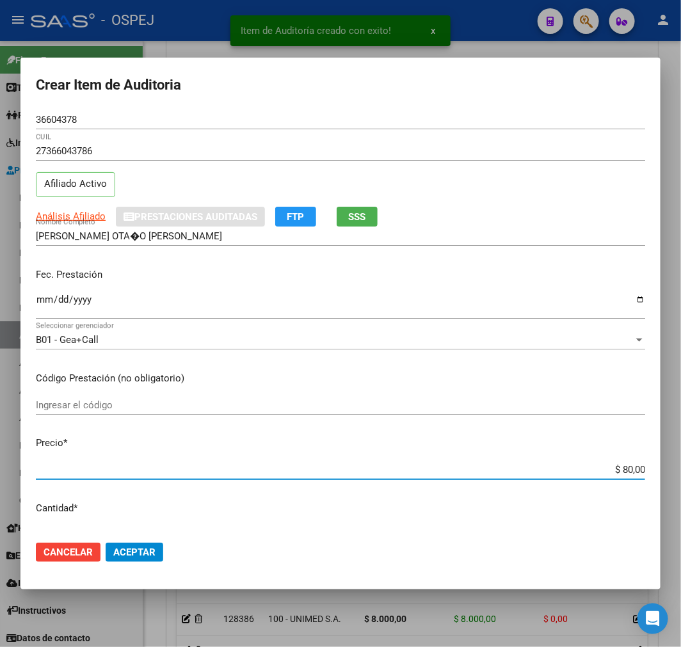
type input "$ 800,00"
type input "$ 8.000,00"
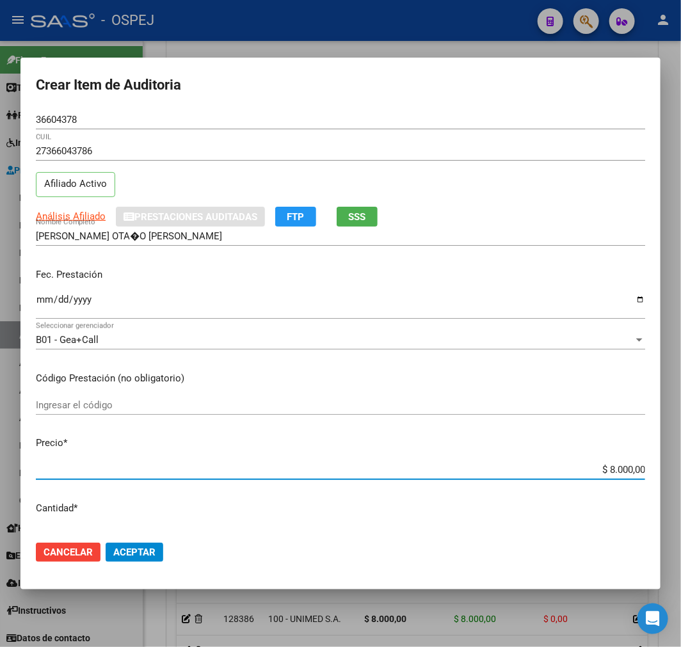
click at [146, 552] on span "Aceptar" at bounding box center [134, 552] width 42 height 12
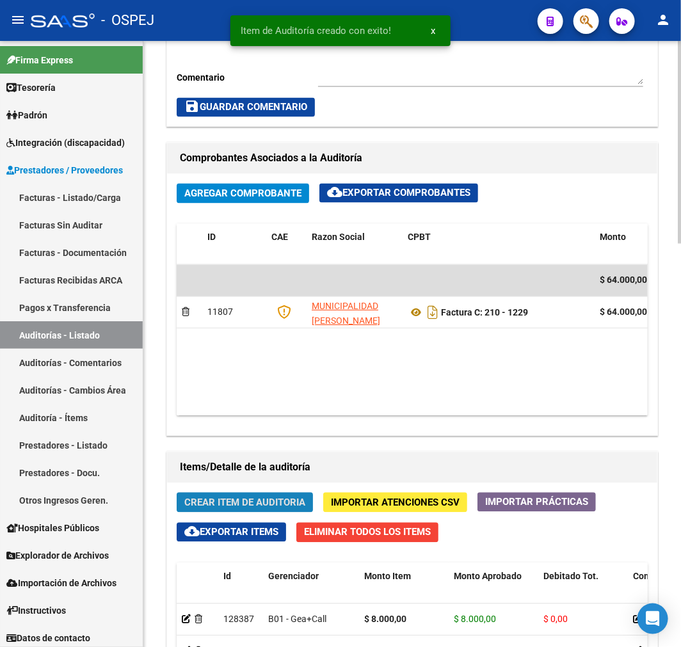
click at [278, 497] on span "Crear Item de Auditoria" at bounding box center [244, 503] width 121 height 12
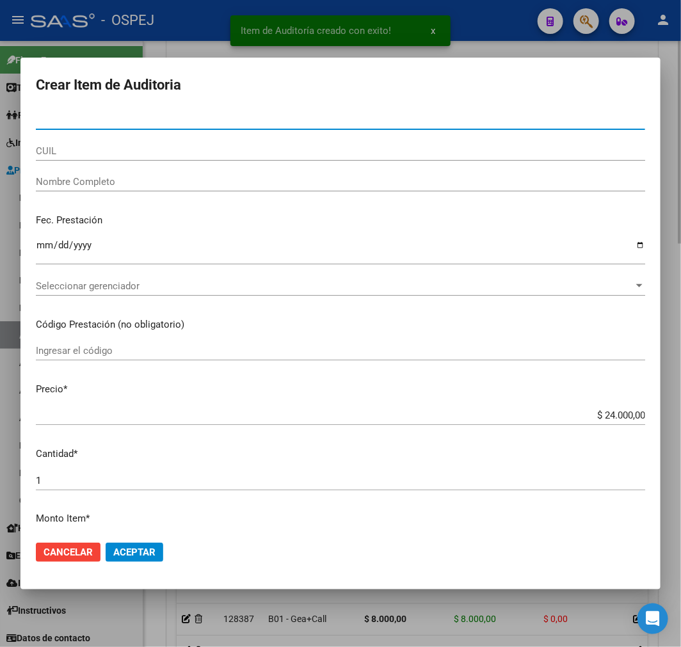
paste input "37732663"
type input "37732663"
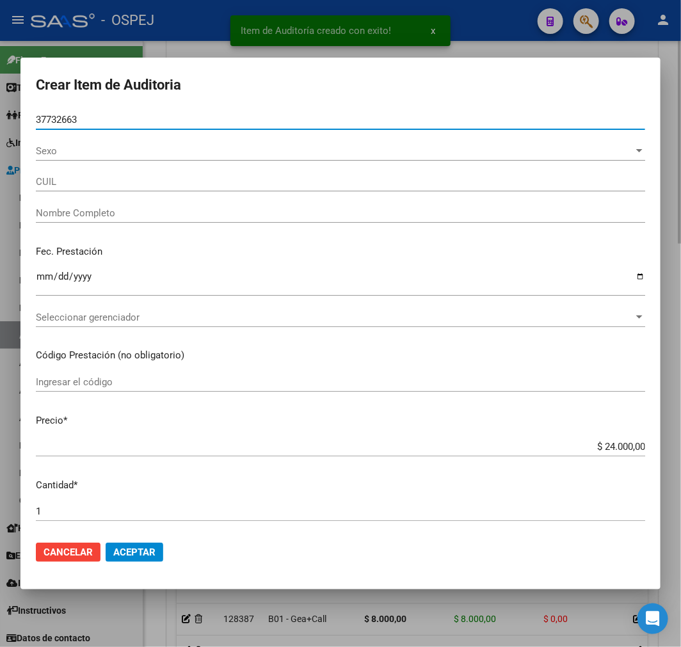
type input "27377326631"
type input "FLORES SOLANGE JANET"
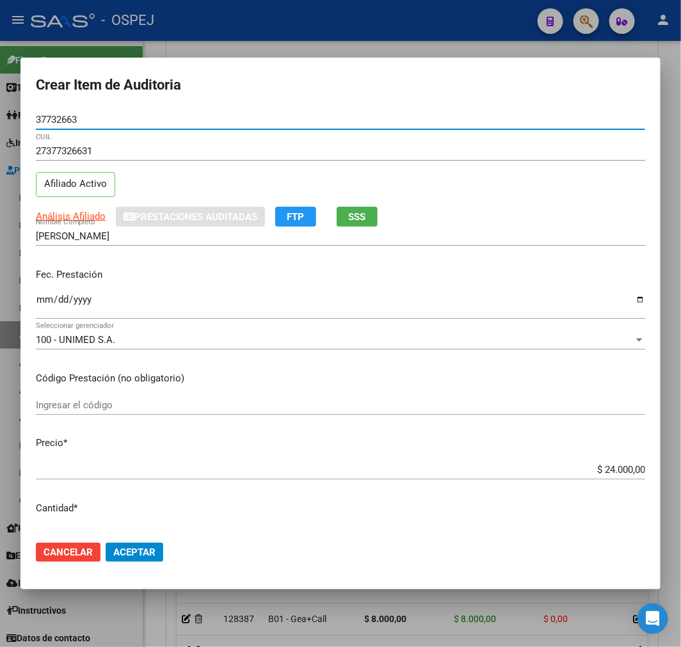
type input "37732663"
click at [616, 461] on div "$ 24.000,00 Ingresar el precio" at bounding box center [340, 469] width 609 height 19
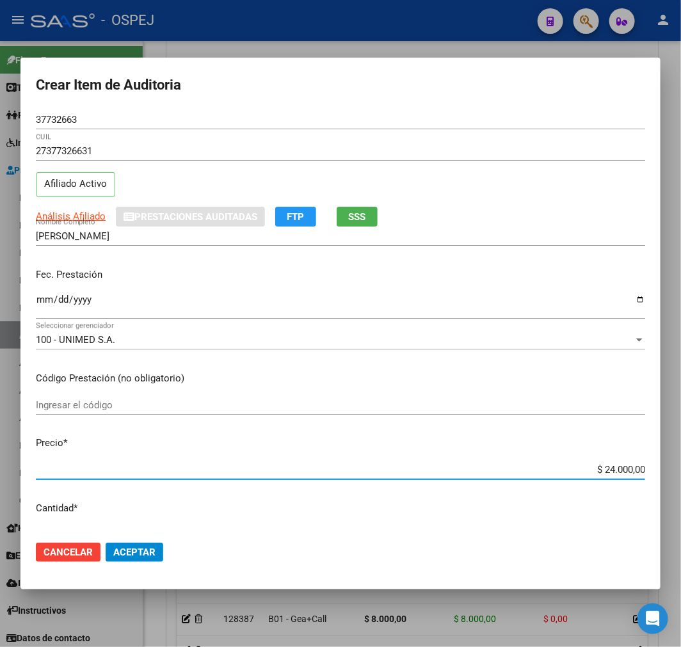
click at [619, 469] on input "$ 24.000,00" at bounding box center [340, 470] width 609 height 12
type input "$ 0,07"
type input "$ 0,70"
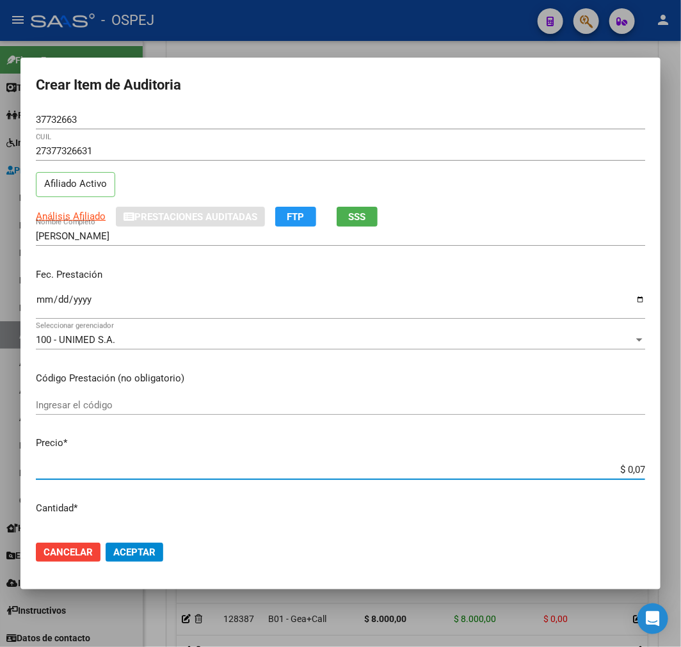
type input "$ 0,70"
type input "$ 0,07"
type input "$ 0,08"
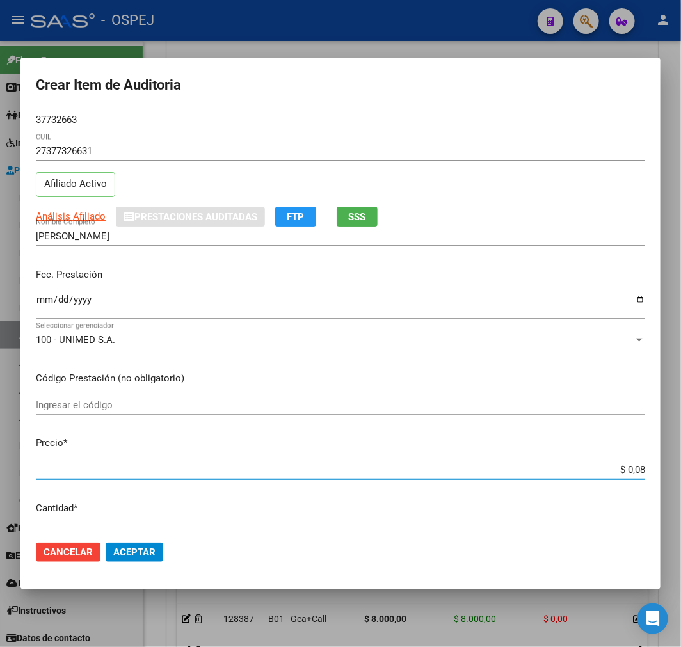
type input "$ 0,80"
type input "$ 8,00"
type input "$ 80,00"
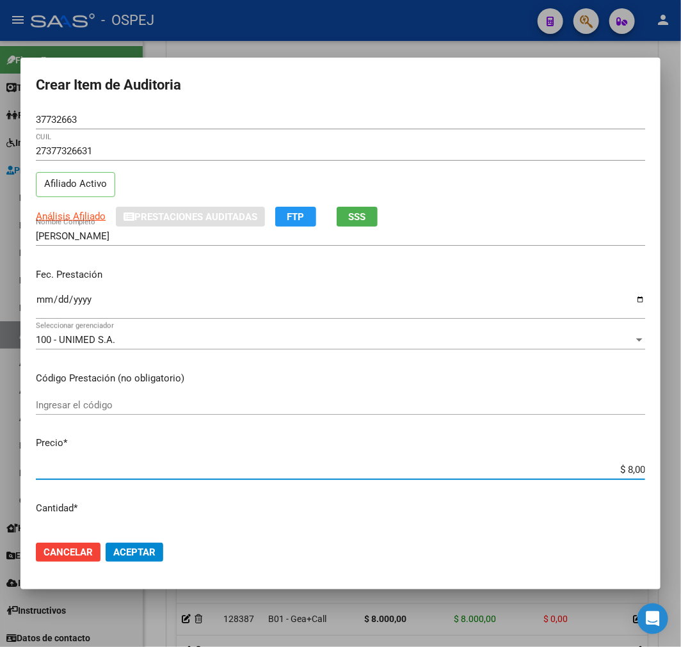
type input "$ 80,00"
type input "$ 800,00"
type input "$ 8.000,00"
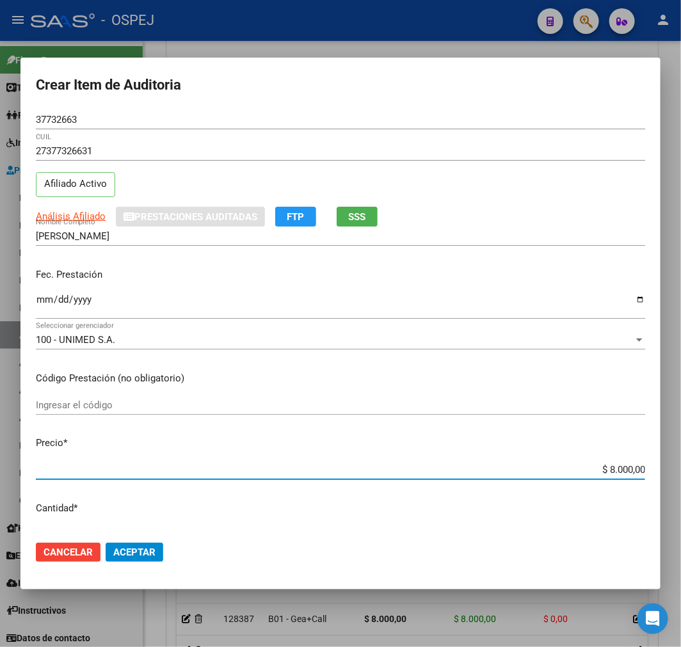
type input "$ 80.000,00"
type input "$ 8.000,00"
click at [132, 551] on span "Aceptar" at bounding box center [134, 552] width 42 height 12
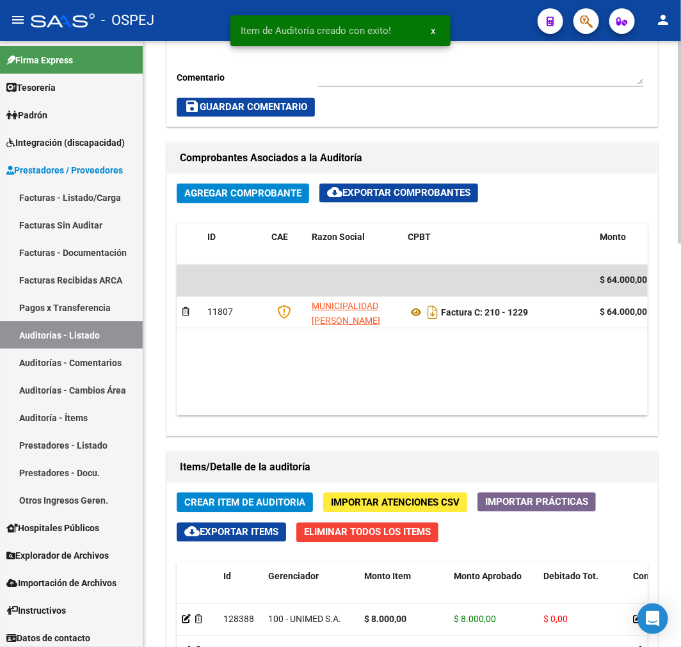
click at [265, 506] on span "Crear Item de Auditoria" at bounding box center [244, 503] width 121 height 12
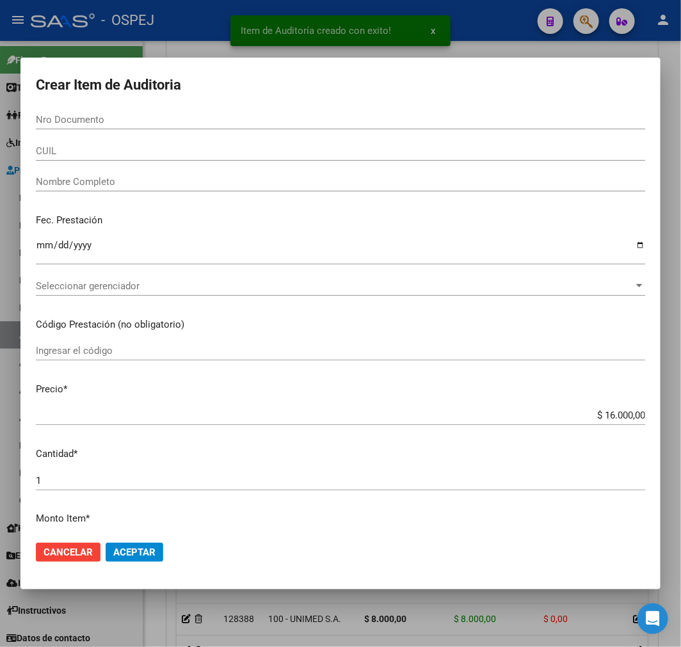
paste input "55006955"
type input "55006955"
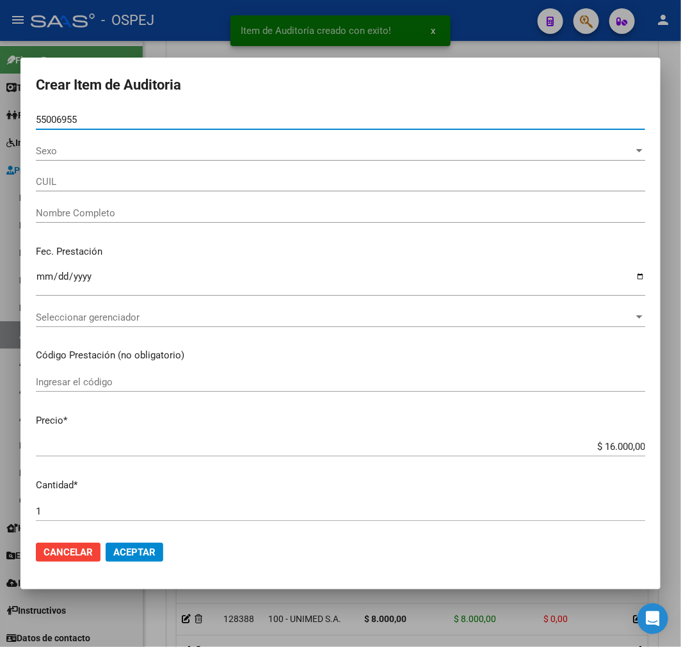
type input "20550069556"
type input "NORIEGA ESTRADA BRUNO AMADEO"
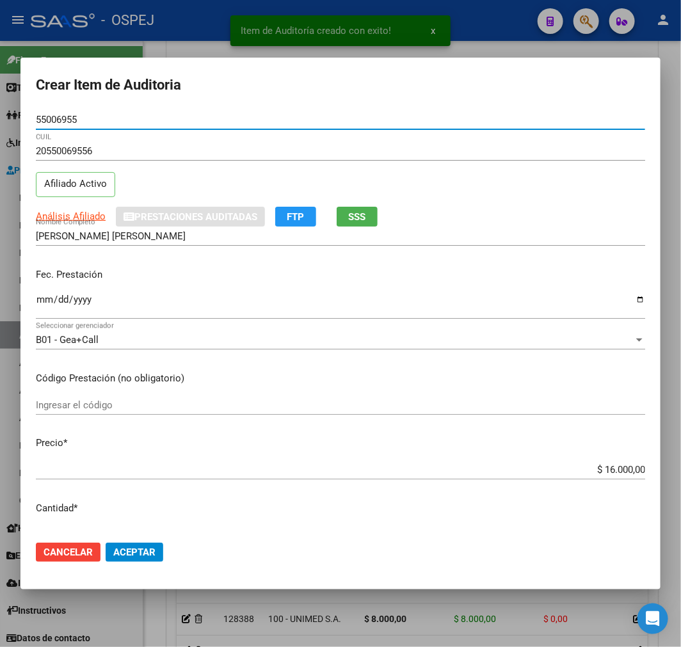
type input "55006955"
click at [601, 464] on input "$ 16.000,00" at bounding box center [340, 470] width 609 height 12
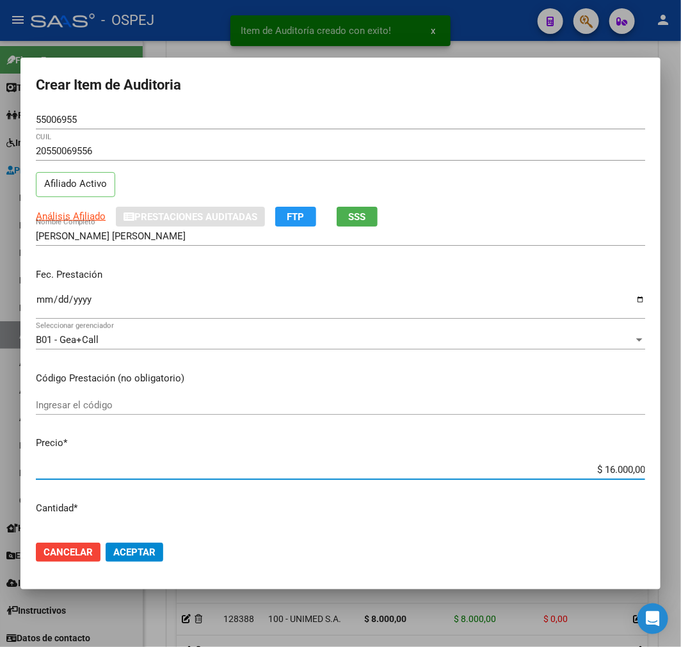
click at [601, 464] on input "$ 16.000,00" at bounding box center [340, 470] width 609 height 12
type input "$ 0,08"
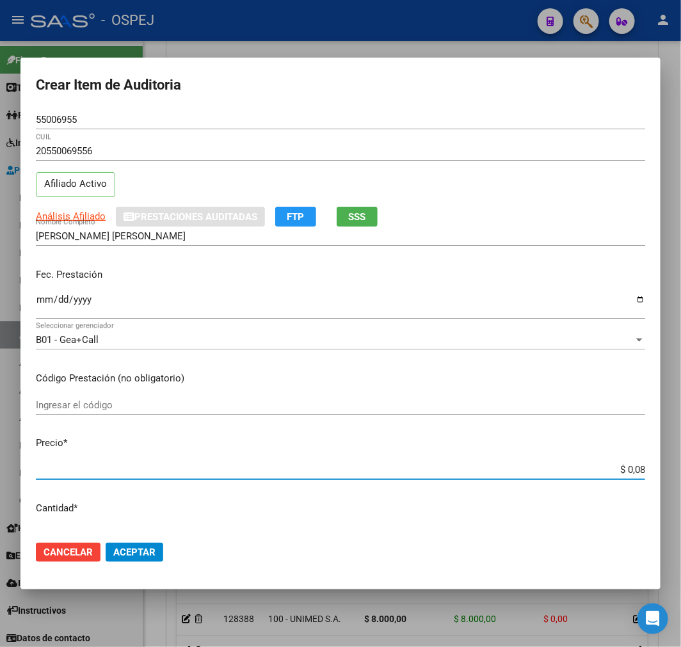
type input "$ 0,80"
type input "$ 8,00"
type input "$ 80,00"
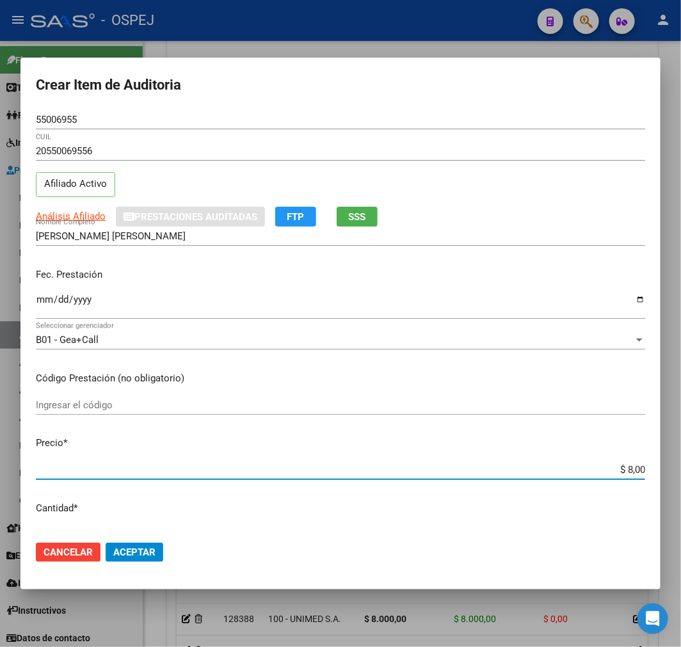
type input "$ 80,00"
type input "$ 800,00"
type input "$ 8.000,00"
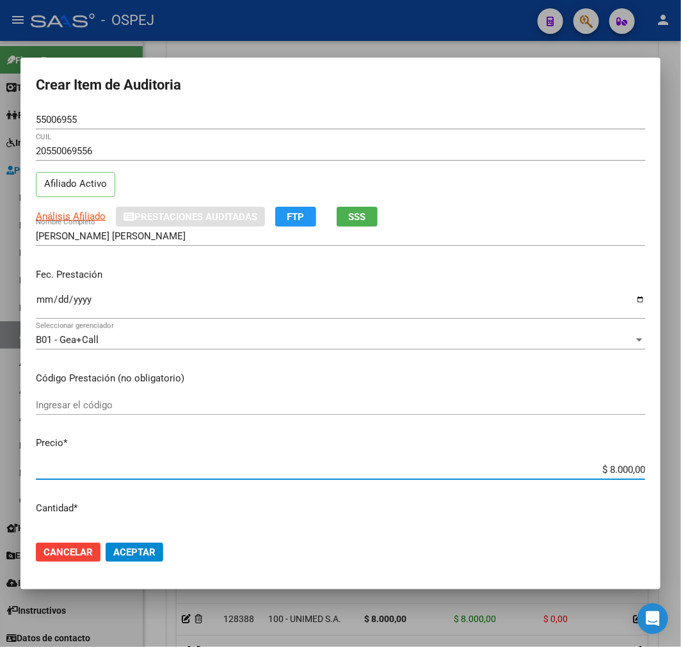
click at [139, 551] on span "Aceptar" at bounding box center [134, 552] width 42 height 12
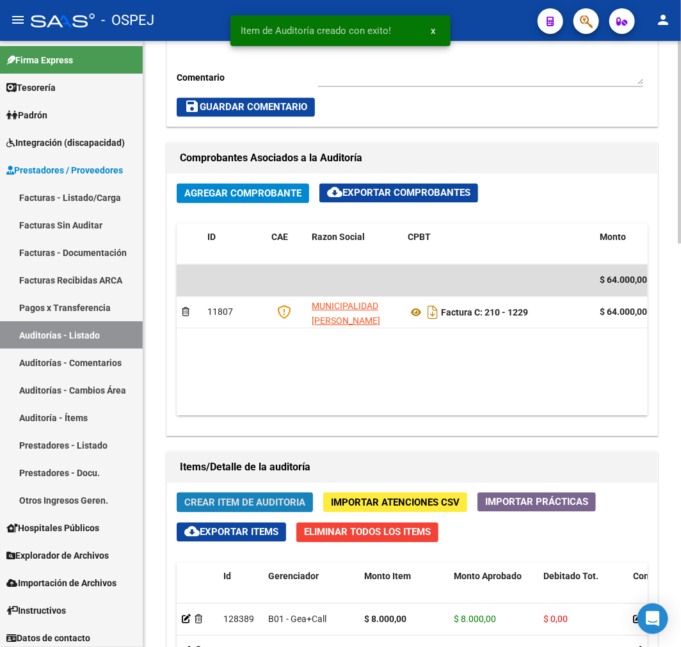
click at [269, 501] on span "Crear Item de Auditoria" at bounding box center [244, 503] width 121 height 12
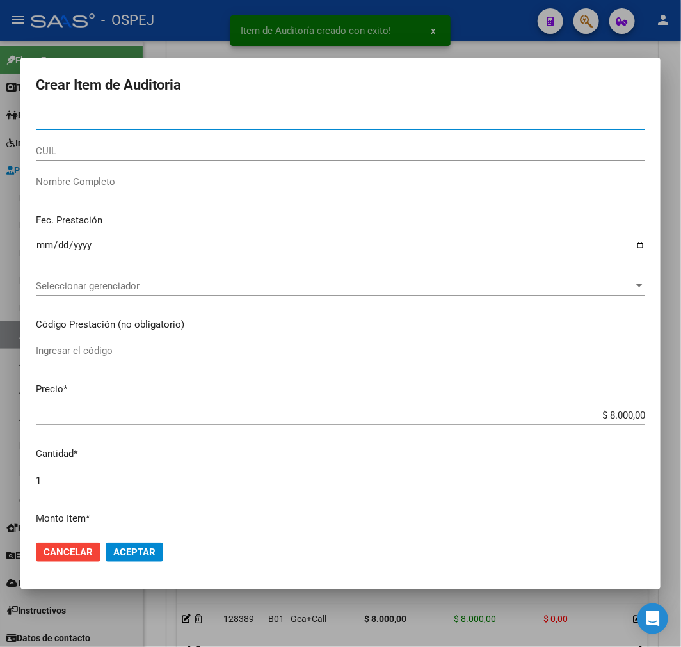
type input "58389664"
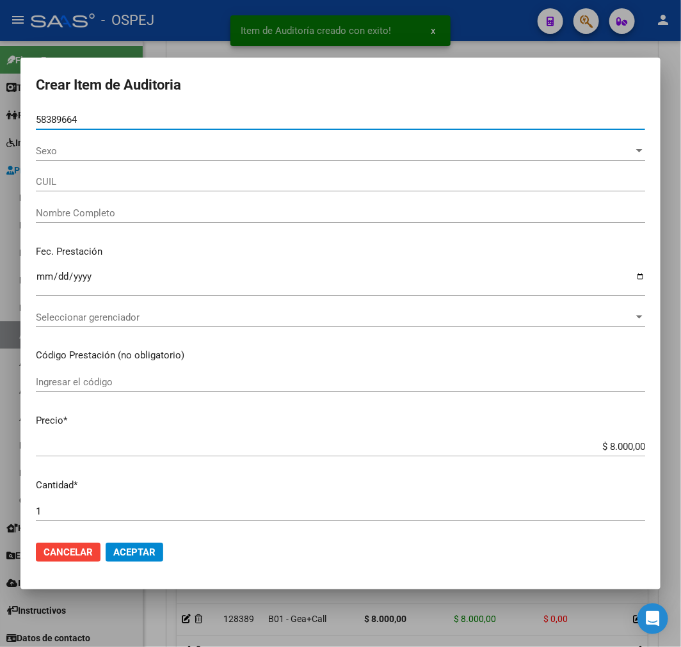
type input "27583896649"
type input "VILLARREAL ALMA"
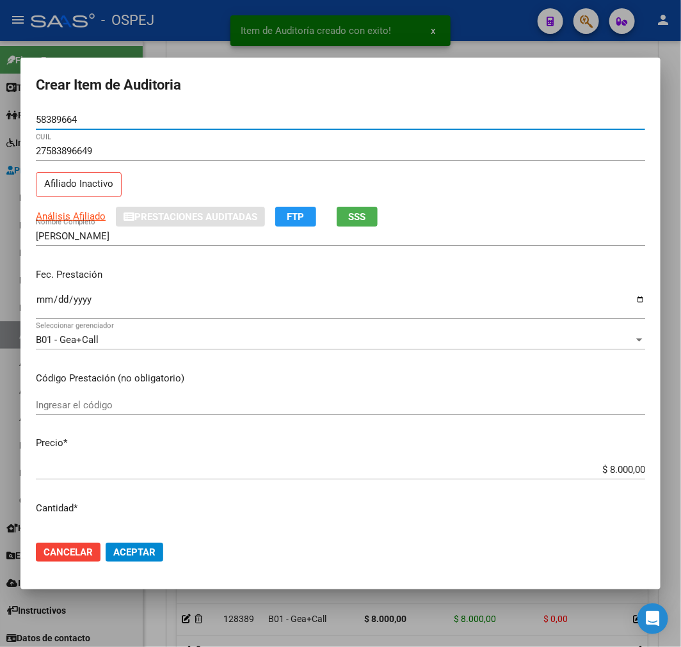
type input "58389664"
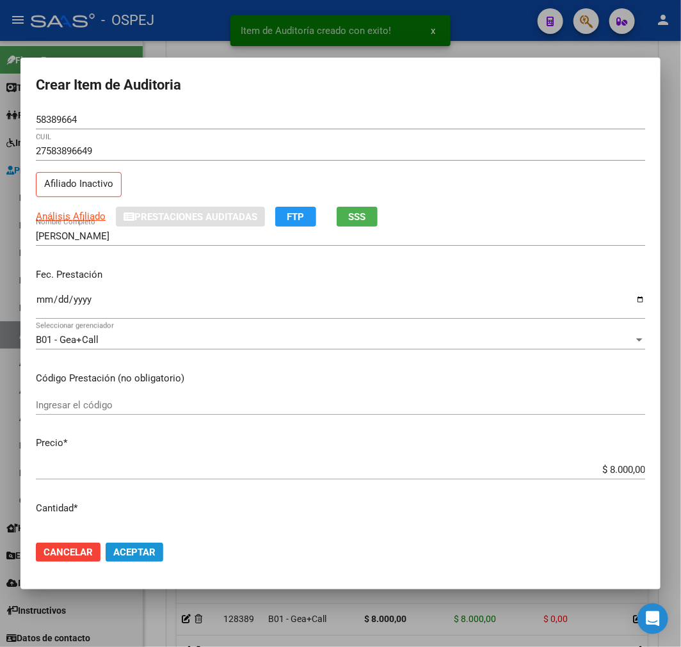
click at [146, 548] on span "Aceptar" at bounding box center [134, 552] width 42 height 12
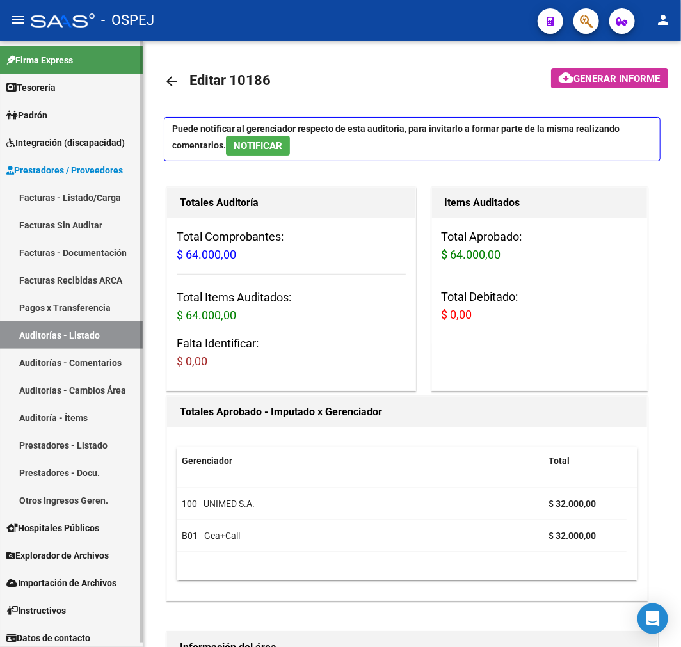
scroll to position [0, 0]
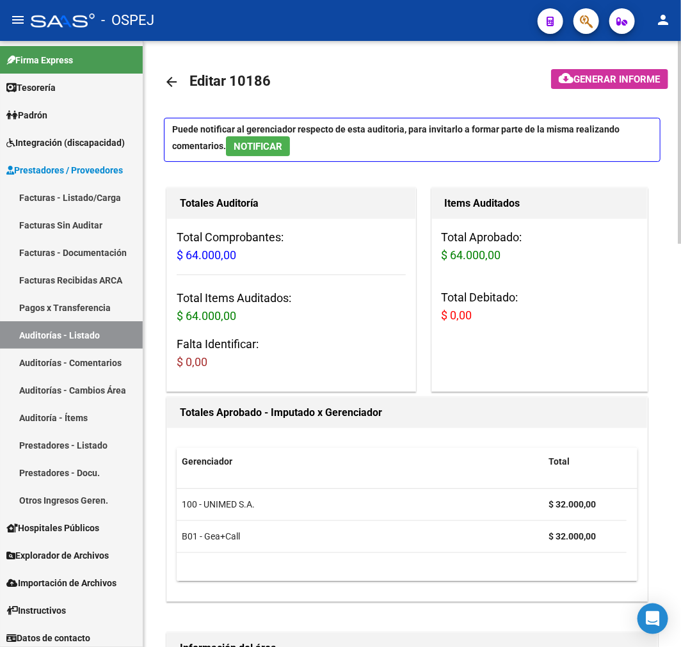
click at [177, 74] on mat-icon "arrow_back" at bounding box center [171, 81] width 15 height 15
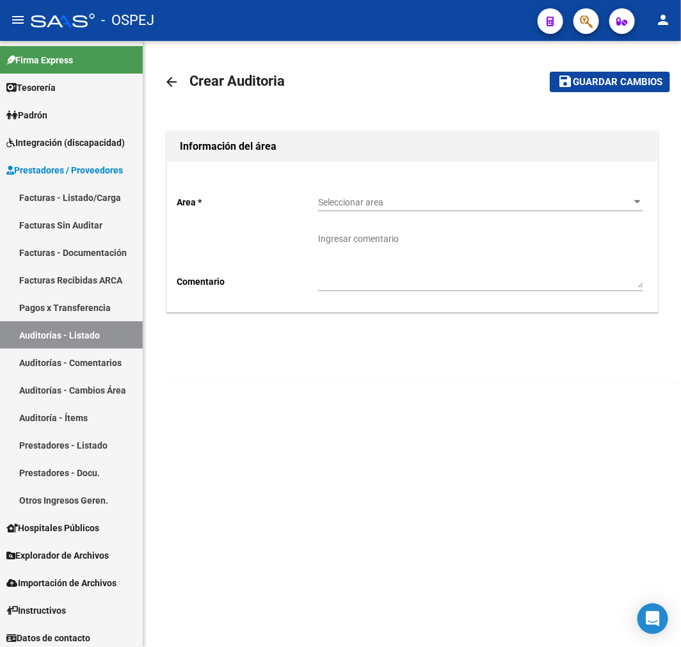
click at [451, 197] on span "Seleccionar area" at bounding box center [474, 202] width 313 height 11
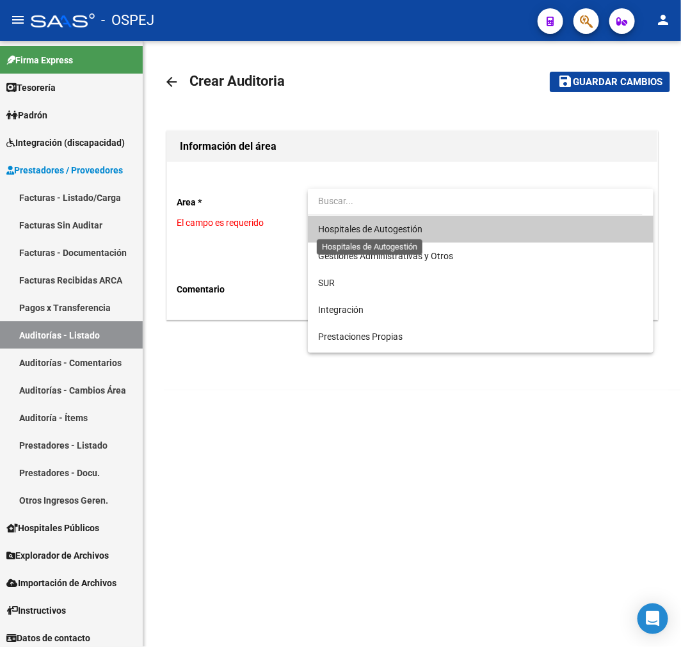
click at [407, 227] on span "Hospitales de Autogestión" at bounding box center [370, 229] width 104 height 10
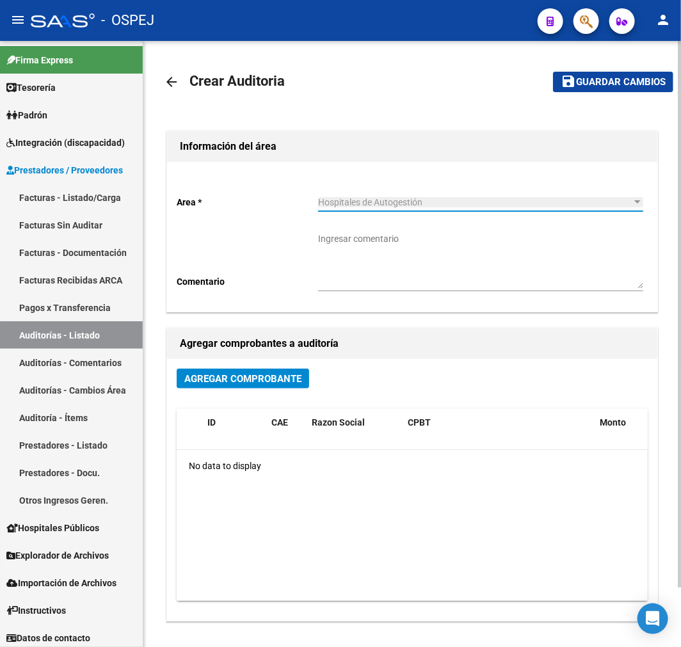
click at [282, 378] on span "Agregar Comprobante" at bounding box center [242, 379] width 117 height 12
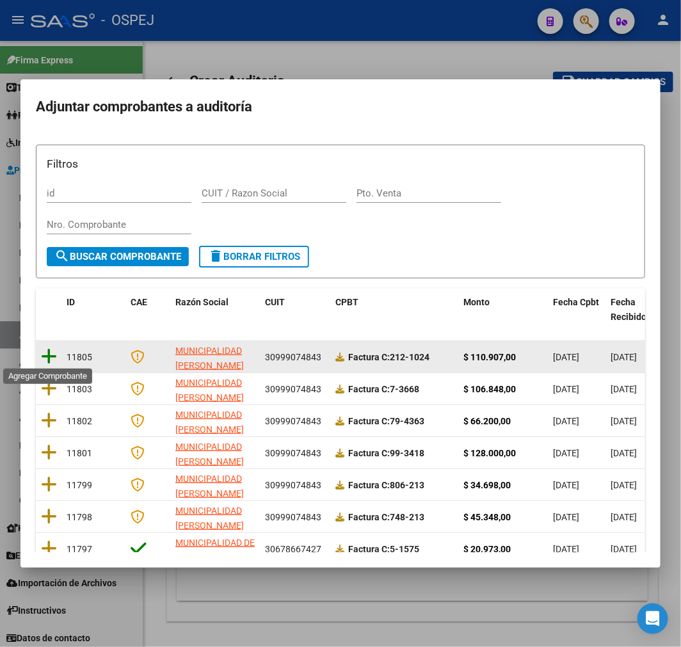
click at [47, 349] on icon at bounding box center [49, 356] width 16 height 18
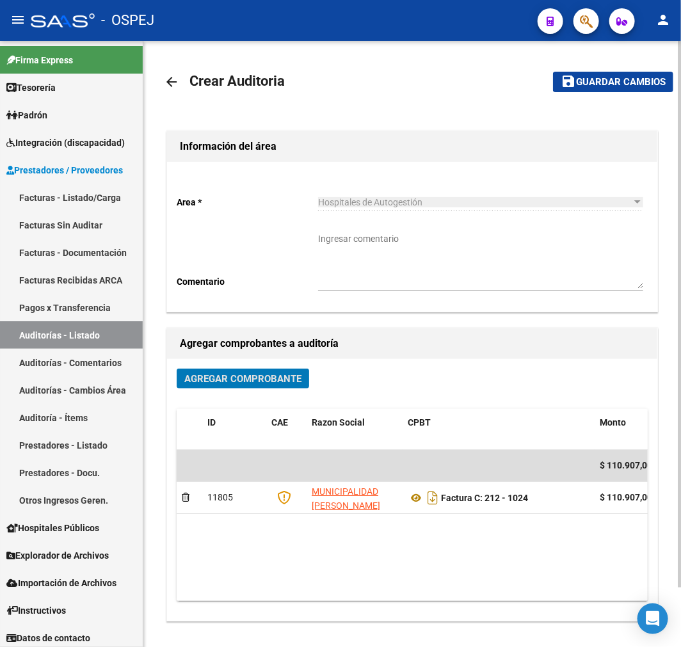
click at [617, 79] on span "Guardar cambios" at bounding box center [621, 83] width 90 height 12
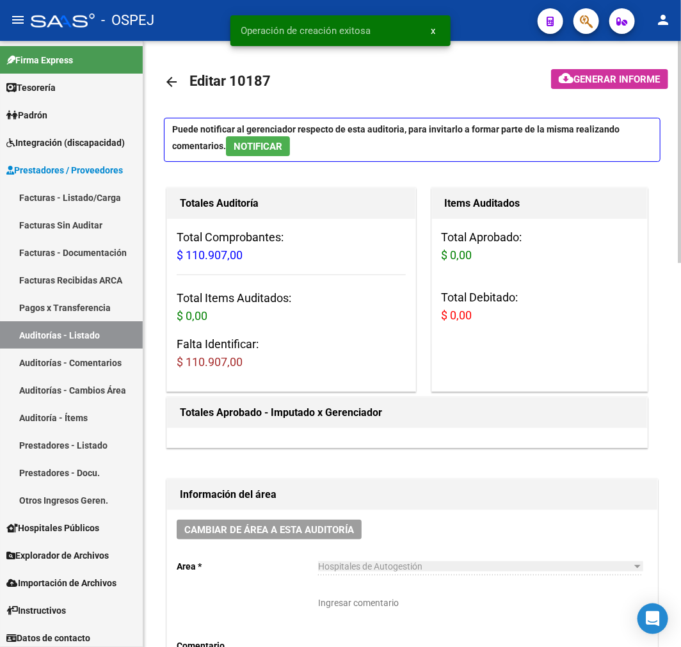
scroll to position [355, 0]
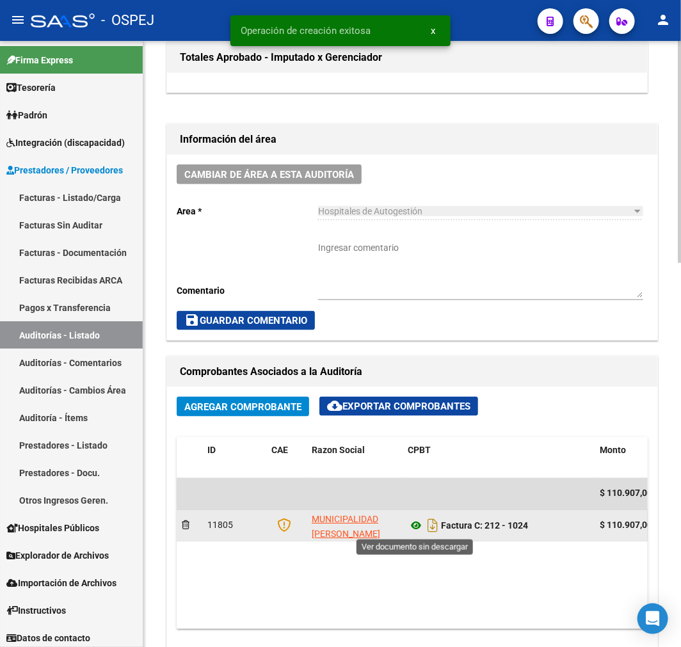
click at [410, 534] on icon at bounding box center [415, 525] width 17 height 15
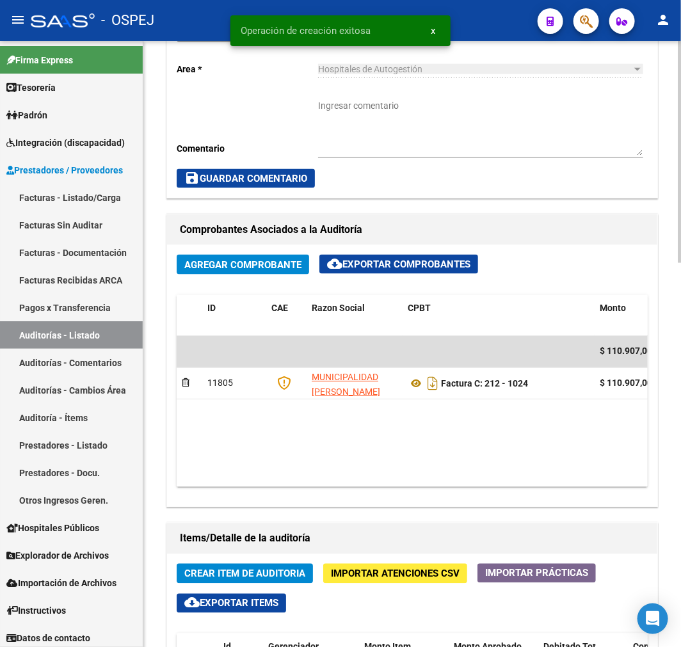
scroll to position [782, 0]
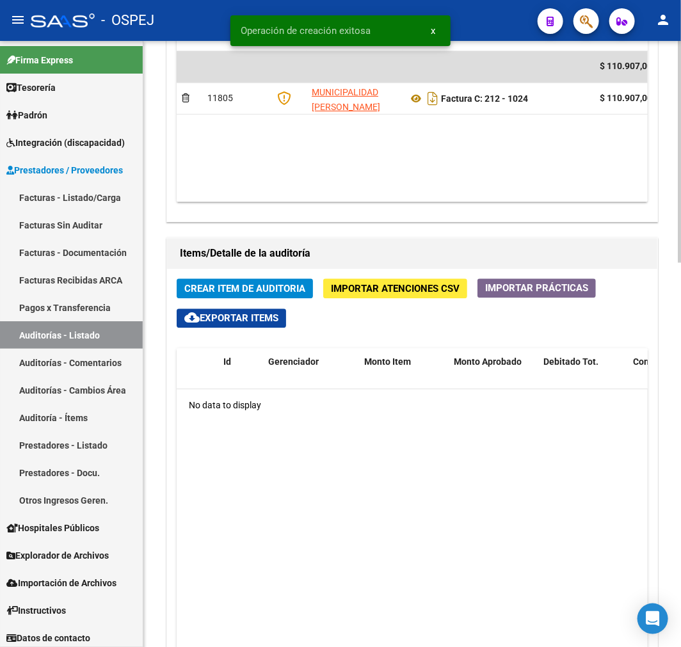
click at [290, 276] on div "Crear Item de Auditoria Importar Atenciones CSV Importar Prácticas cloud_downlo…" at bounding box center [412, 545] width 490 height 552
click at [273, 289] on span "Crear Item de Auditoria" at bounding box center [244, 289] width 121 height 12
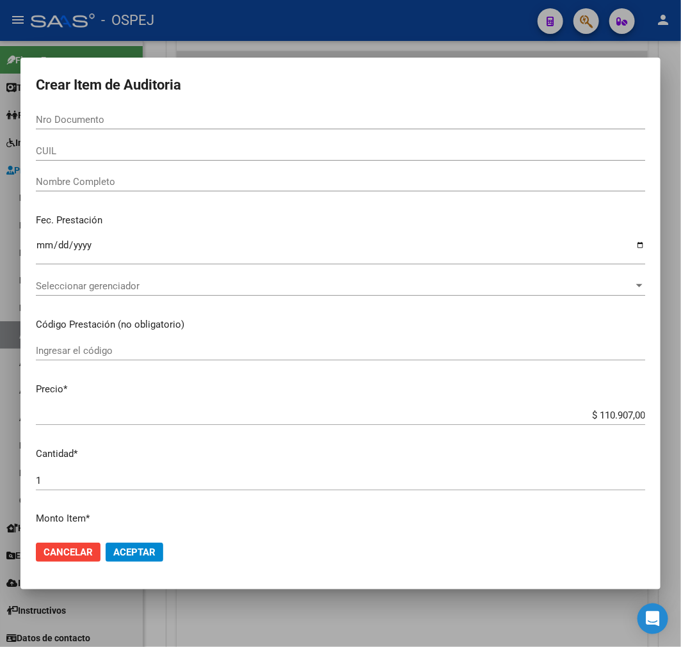
click at [70, 125] on input "Nro Documento" at bounding box center [340, 120] width 609 height 12
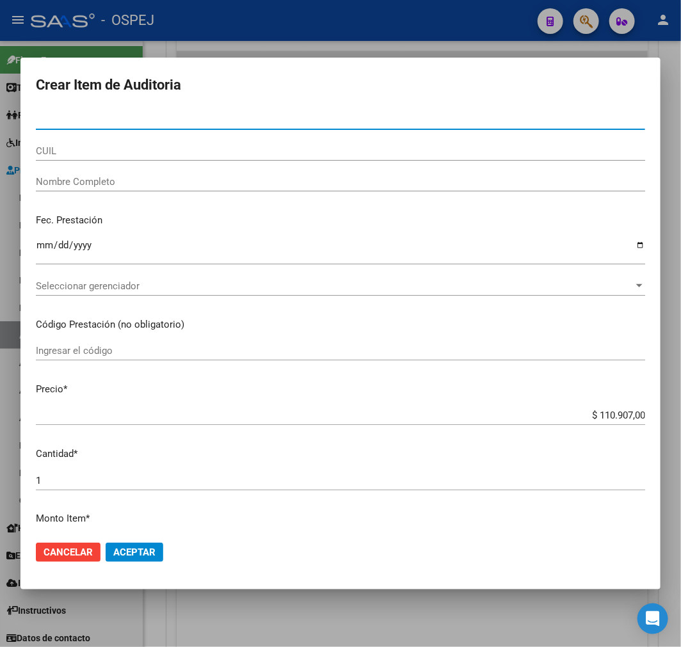
paste input "30969476"
type input "30969476"
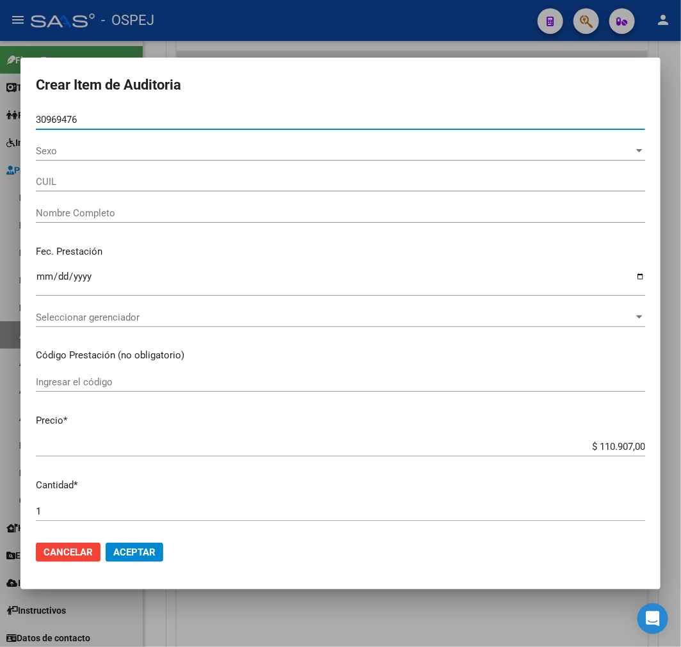
type input "20309694768"
type input "CAMACHO DANIEL MARCELO -"
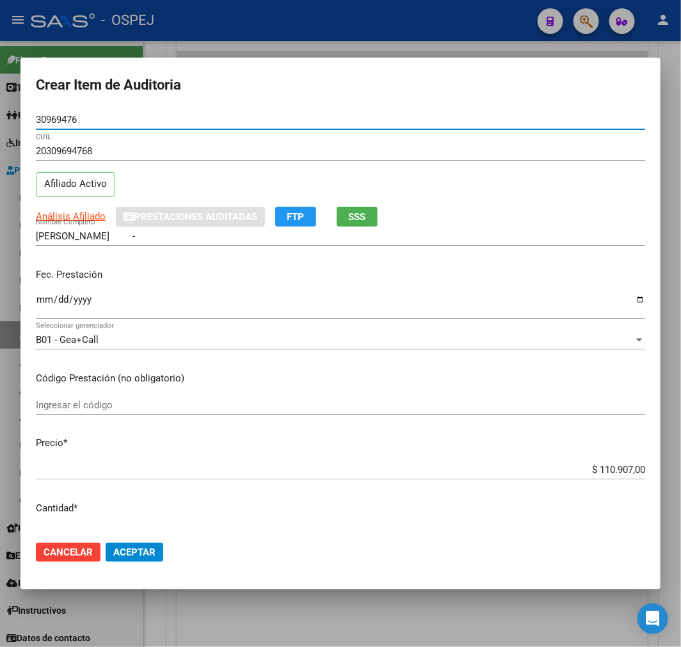
type input "30969476"
click at [610, 468] on input "$ 110.907,00" at bounding box center [340, 470] width 609 height 12
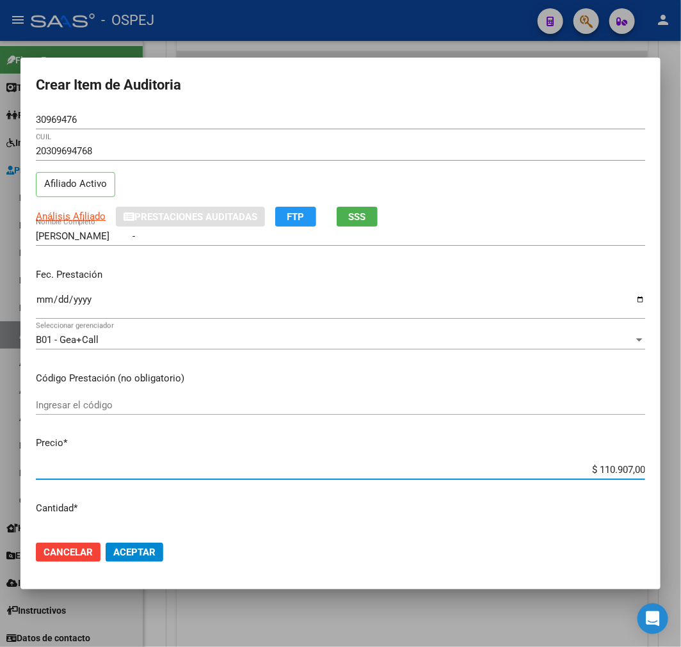
type input "$ 0,04"
type input "$ 0,41"
type input "$ 4,13"
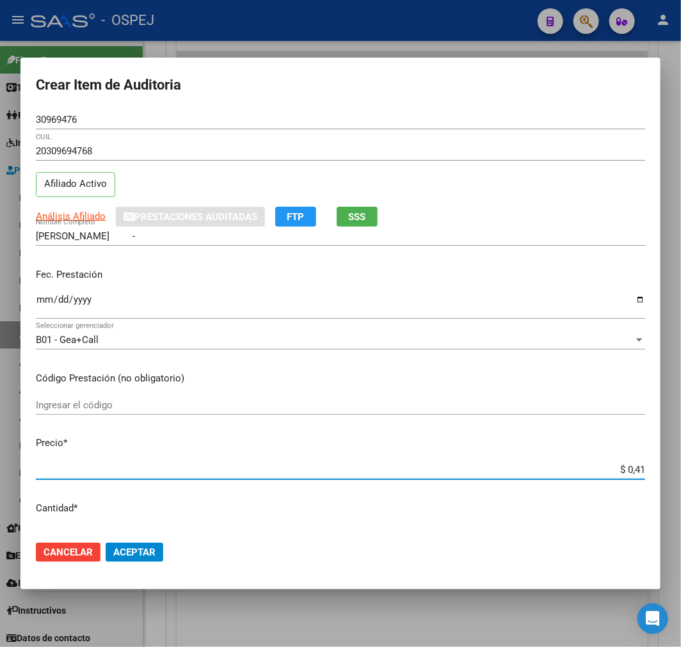
type input "$ 4,13"
type input "$ 41,34"
type input "$ 413,47"
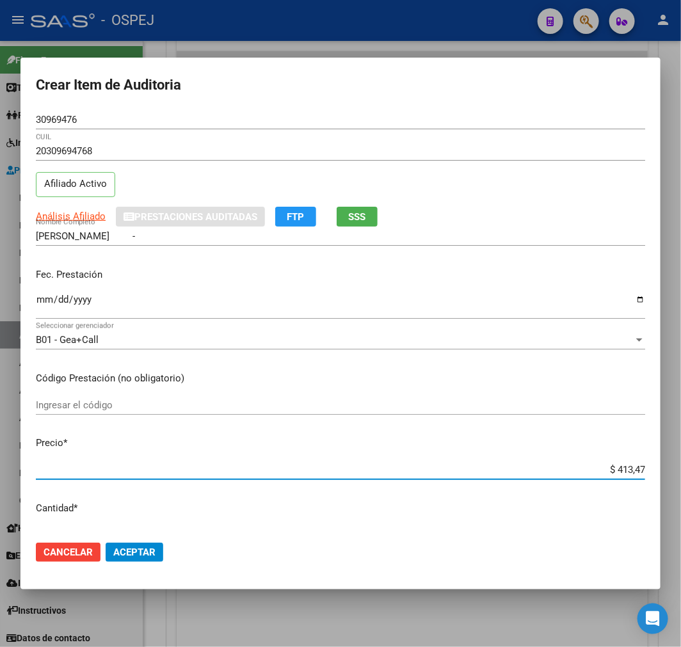
type input "$ 4.134,70"
type input "$ 41.347,00"
click at [141, 565] on mat-dialog-actions "Cancelar Aceptar" at bounding box center [340, 551] width 609 height 43
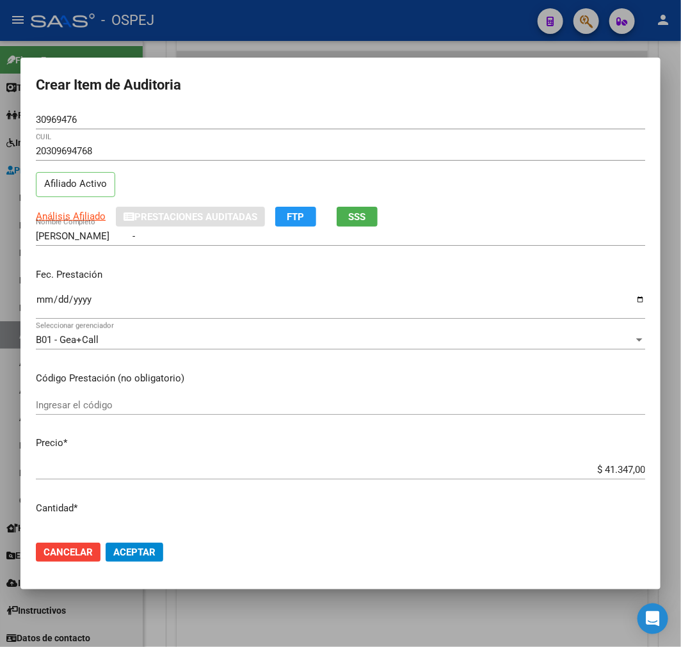
click at [139, 561] on button "Aceptar" at bounding box center [135, 551] width 58 height 19
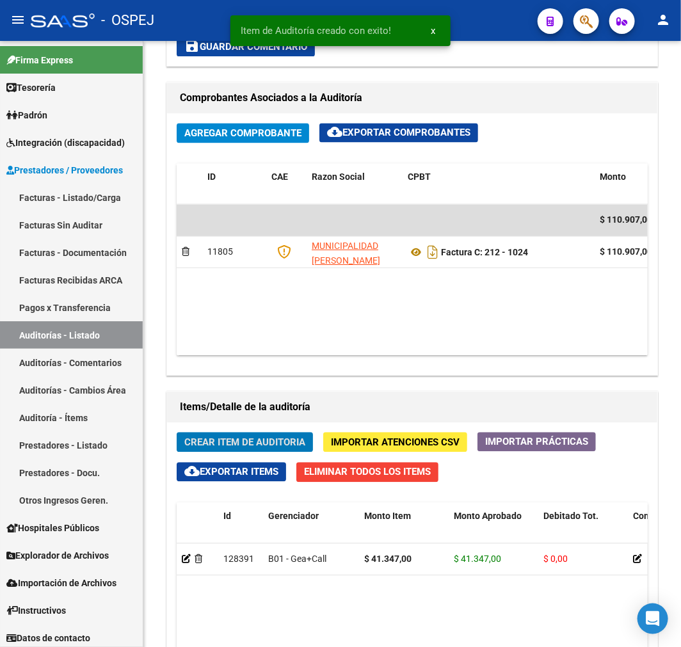
scroll to position [935, 0]
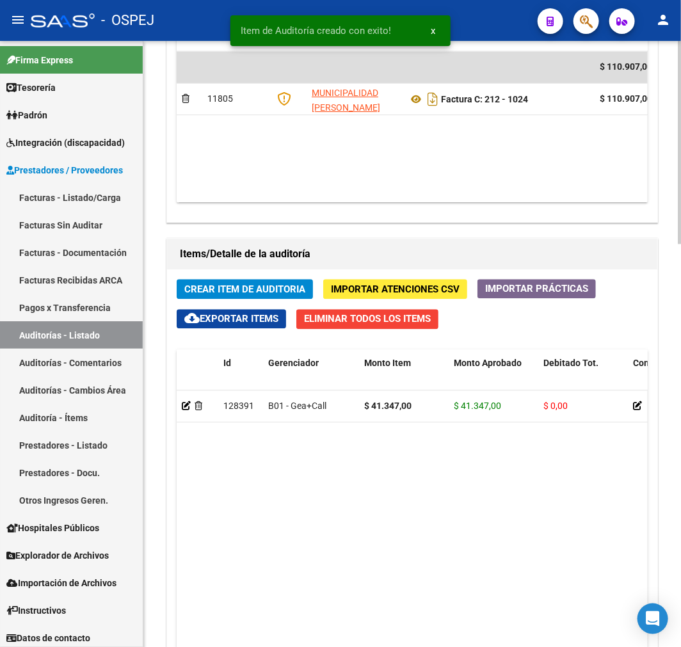
click at [210, 283] on button "Crear Item de Auditoria" at bounding box center [245, 289] width 136 height 20
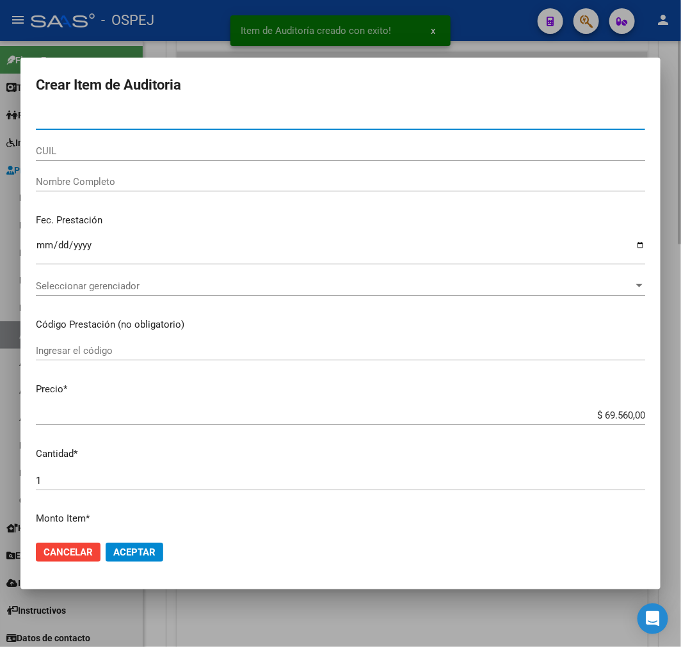
paste input "30969476"
type input "30969476"
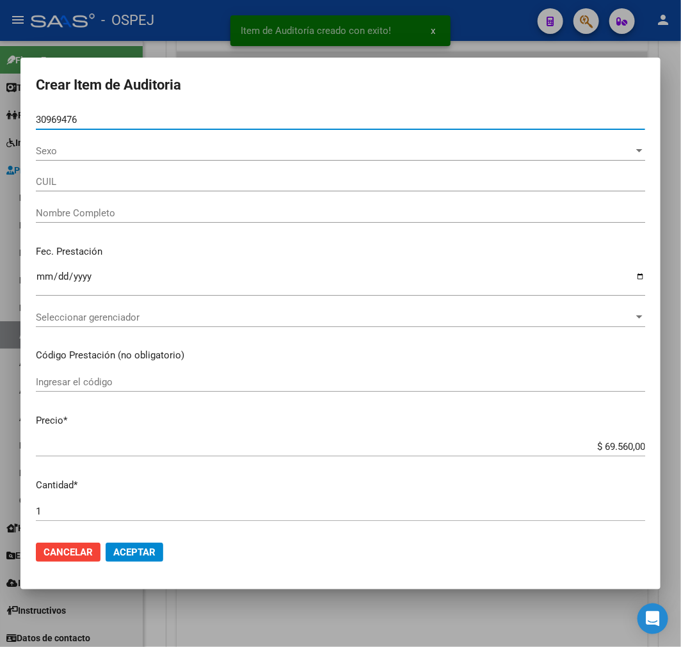
type input "20309694768"
type input "CAMACHO DANIEL MARCELO -"
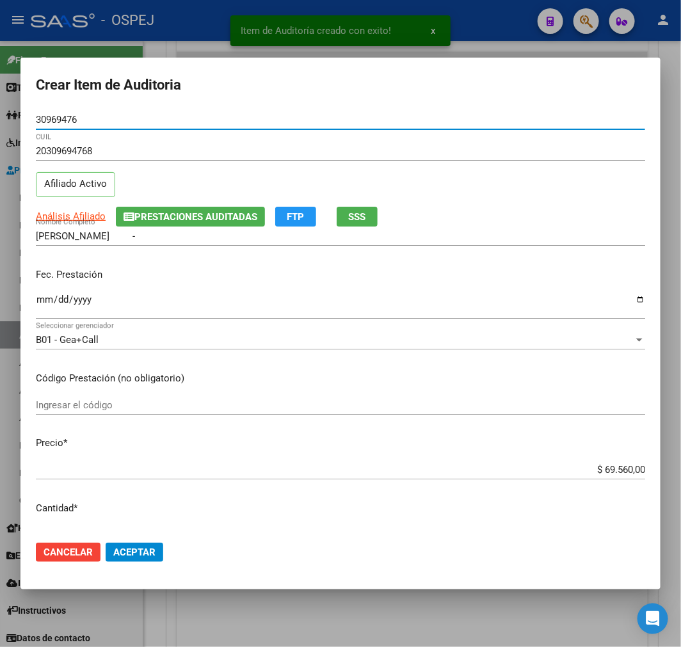
type input "30969476"
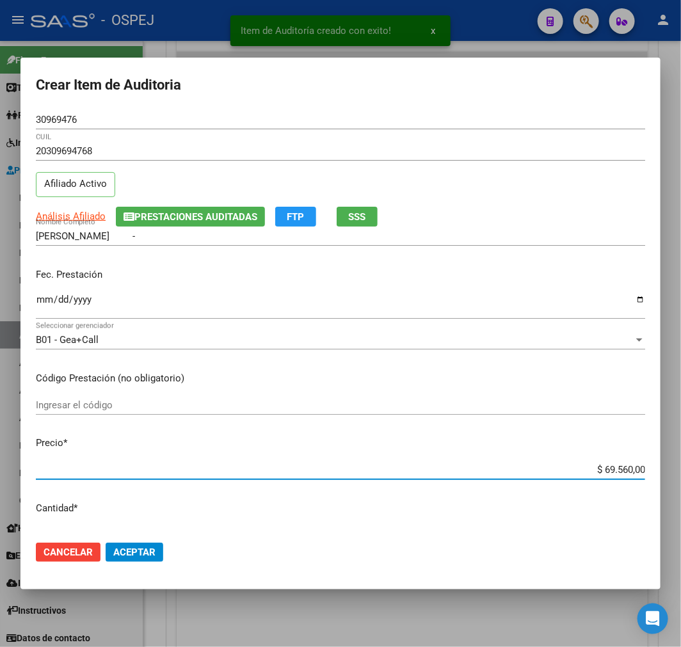
click at [610, 475] on input "$ 69.560,00" at bounding box center [340, 470] width 609 height 12
type input "$ 0,06"
type input "$ 0,64"
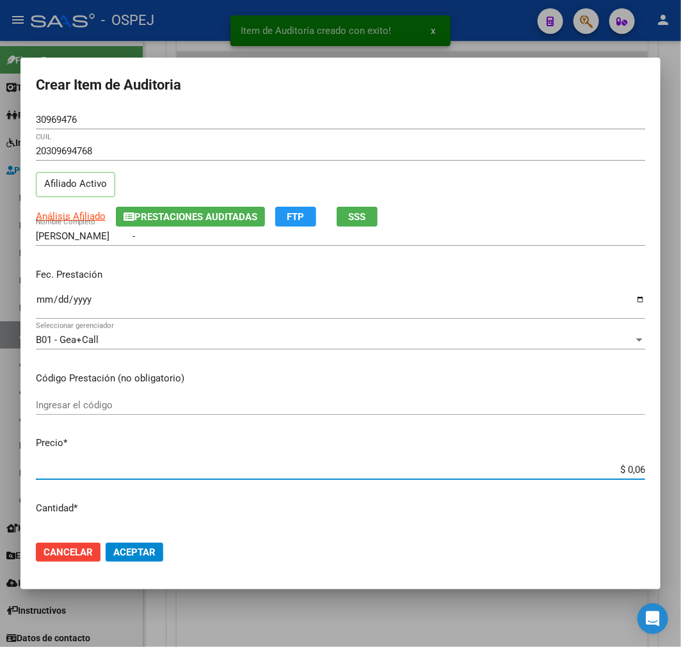
type input "$ 0,64"
type input "$ 6,41"
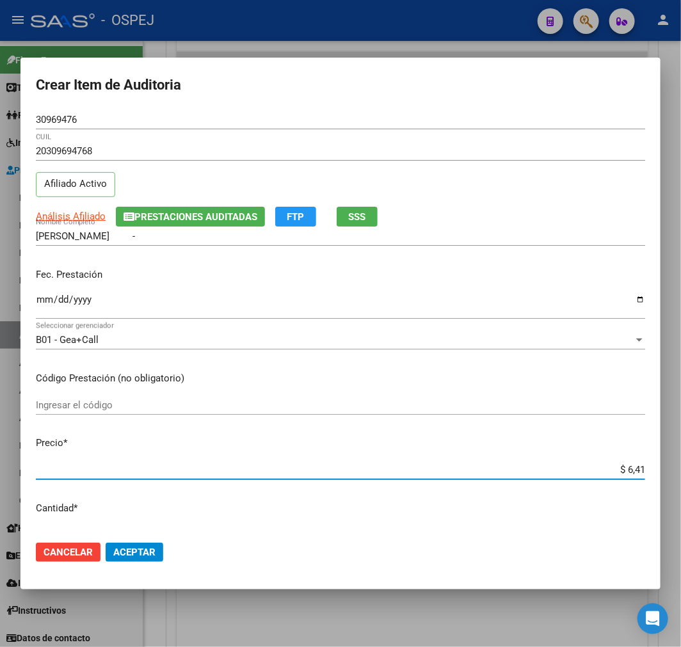
type input "$ 64,19"
type input "$ 641,90"
type input "$ 6.419,00"
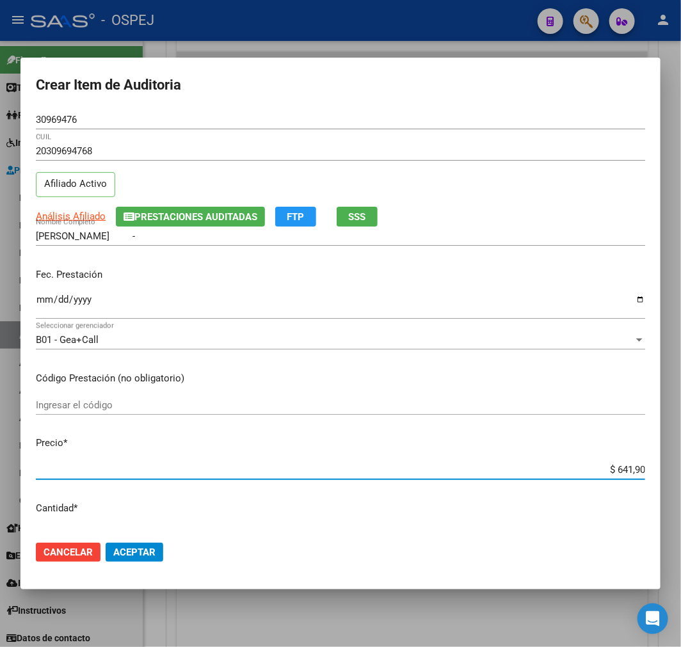
type input "$ 6.419,00"
click at [126, 571] on mat-dialog-actions "Cancelar Aceptar" at bounding box center [340, 551] width 609 height 43
click at [132, 545] on button "Aceptar" at bounding box center [135, 551] width 58 height 19
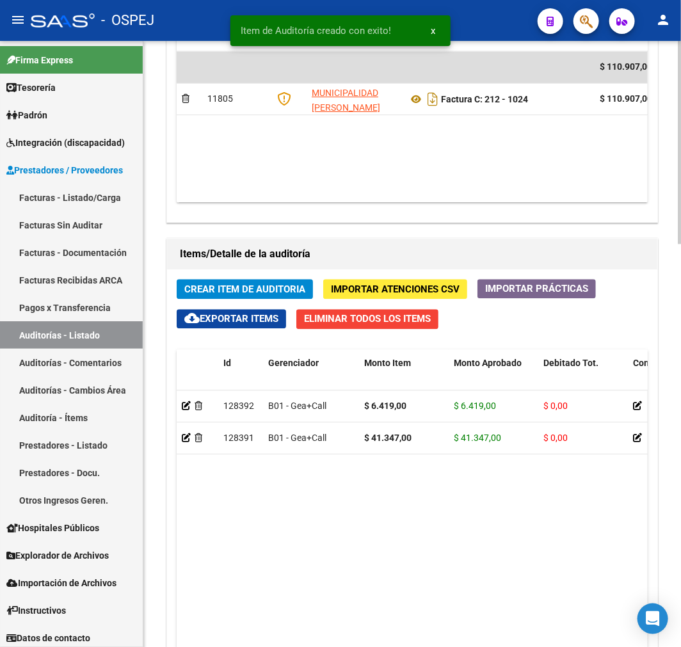
click at [208, 288] on span "Crear Item de Auditoria" at bounding box center [244, 289] width 121 height 12
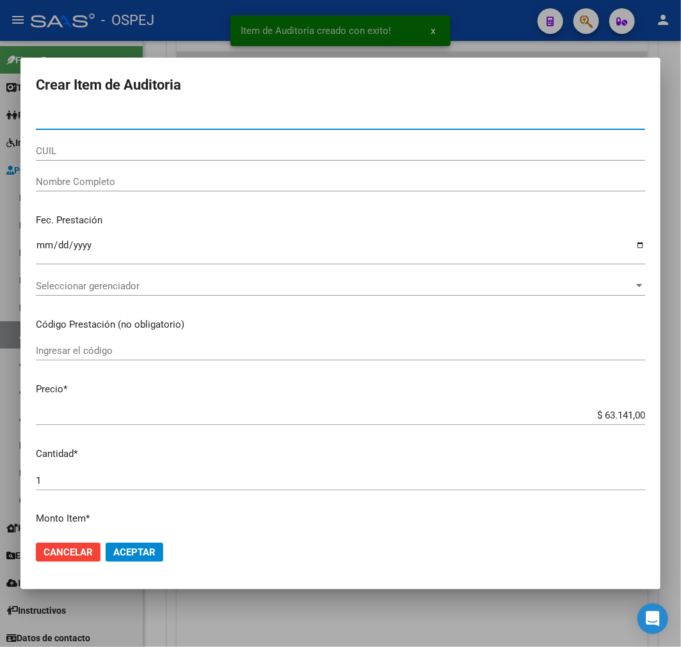
paste input "46310970"
type input "46310970"
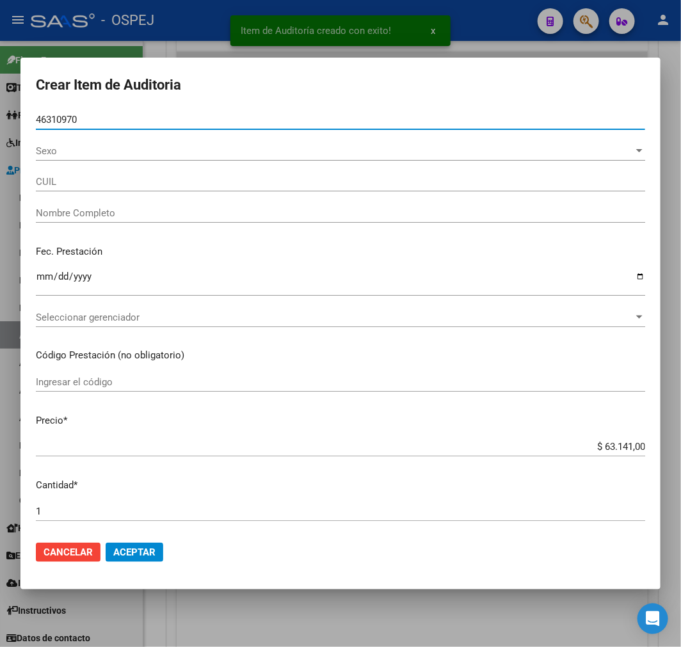
type input "20463109703"
type input "DOMINGUEZ AXEL APOLO"
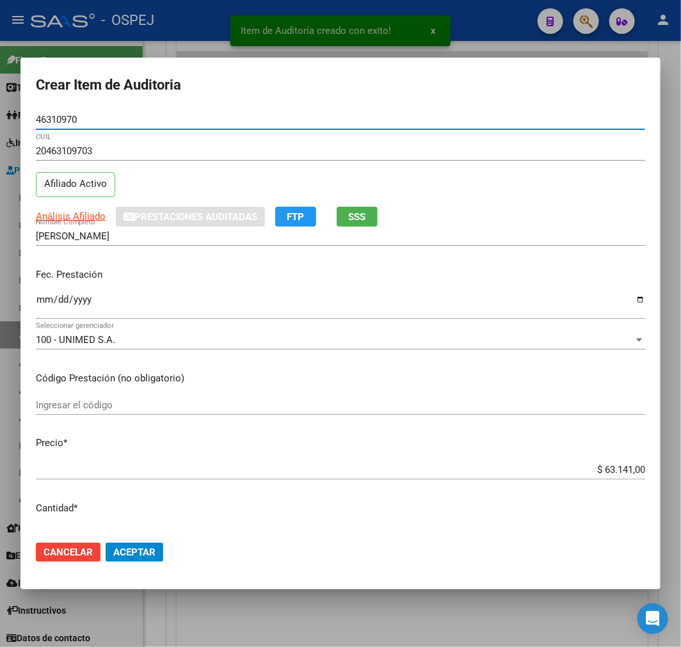
type input "46310970"
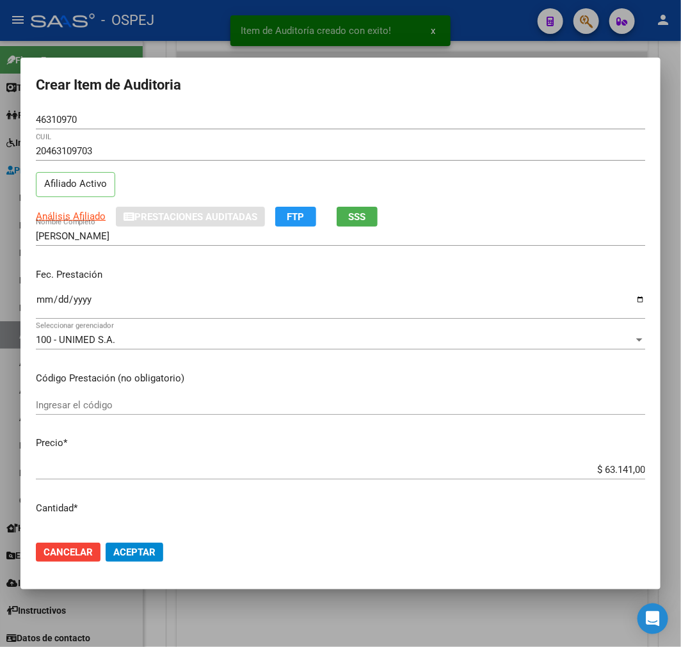
click at [621, 475] on div "$ 63.141,00 Ingresar el precio" at bounding box center [340, 469] width 609 height 19
click at [621, 471] on input "$ 63.141,00" at bounding box center [340, 470] width 609 height 12
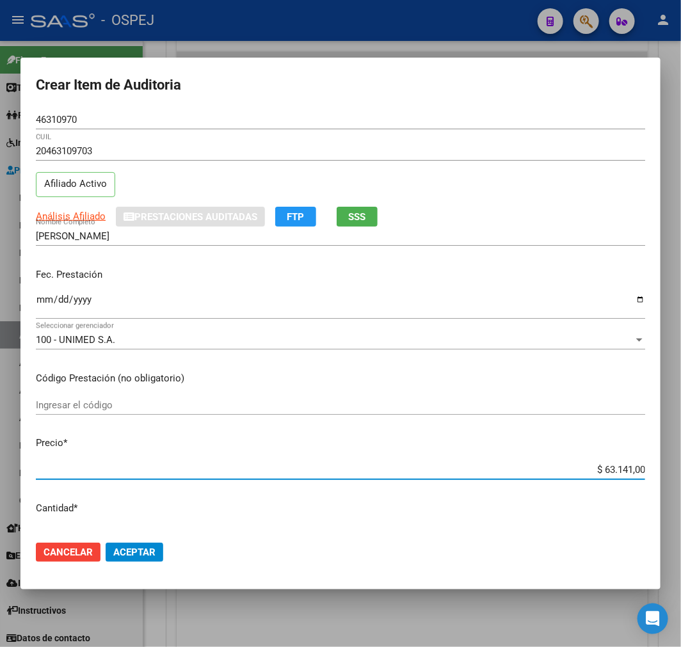
type input "$ 0,08"
type input "$ 0,80"
type input "$ 8,00"
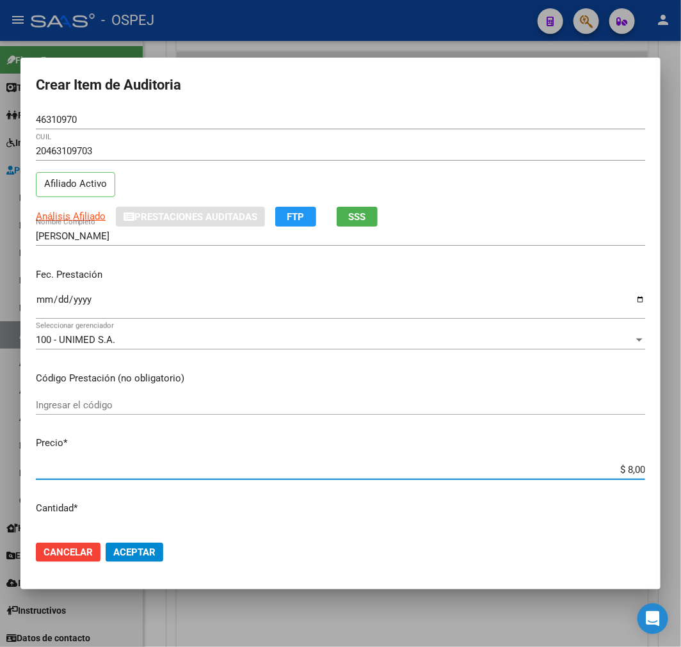
type input "$ 8,00"
type input "$ 80,00"
type input "$ 800,00"
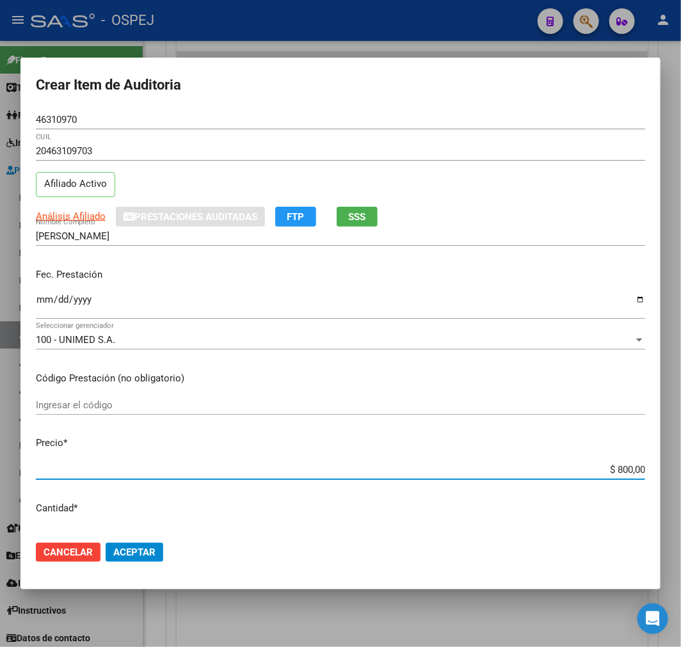
type input "$ 8.000,00"
click at [120, 549] on span "Aceptar" at bounding box center [134, 552] width 42 height 12
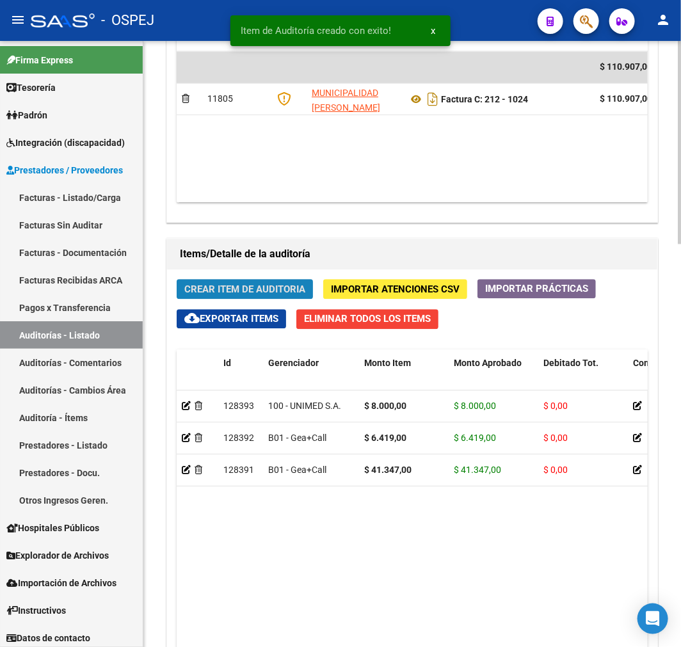
click at [257, 295] on span "Crear Item de Auditoria" at bounding box center [244, 289] width 121 height 12
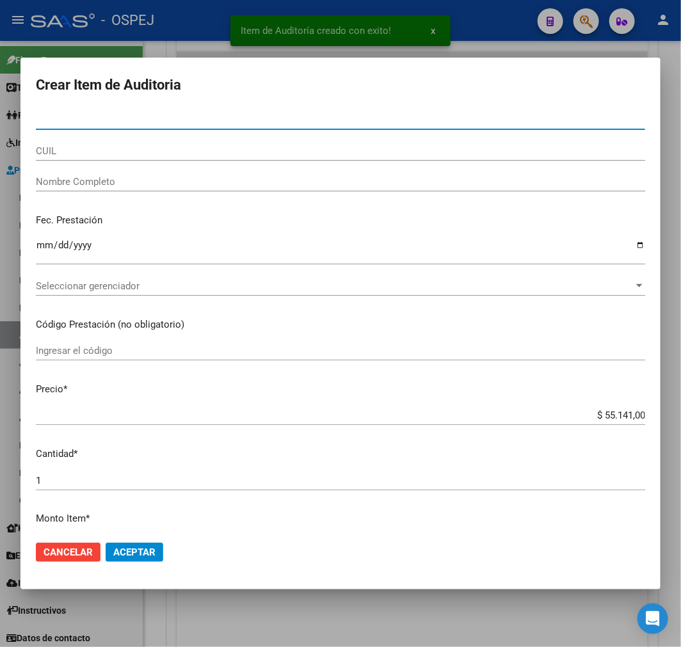
type input "55840569"
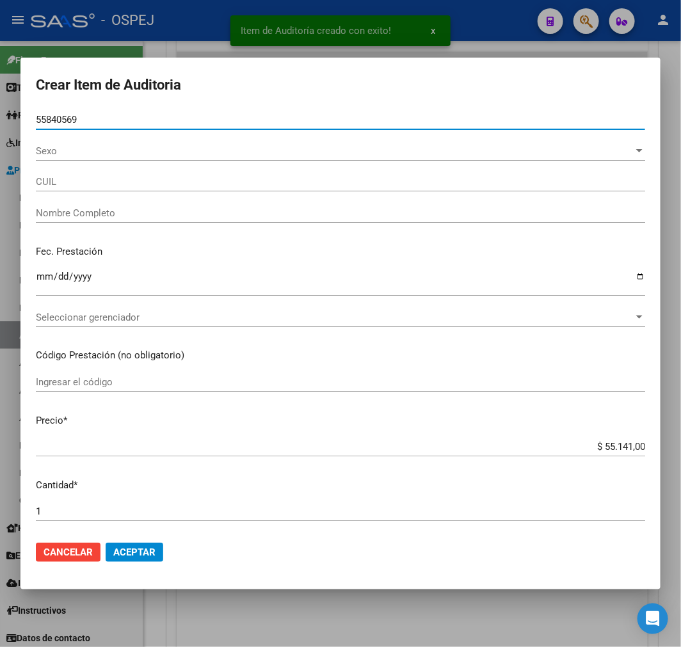
type input "20558405695"
type input "ACOSTA SUAREZ NOAH EMANUEL"
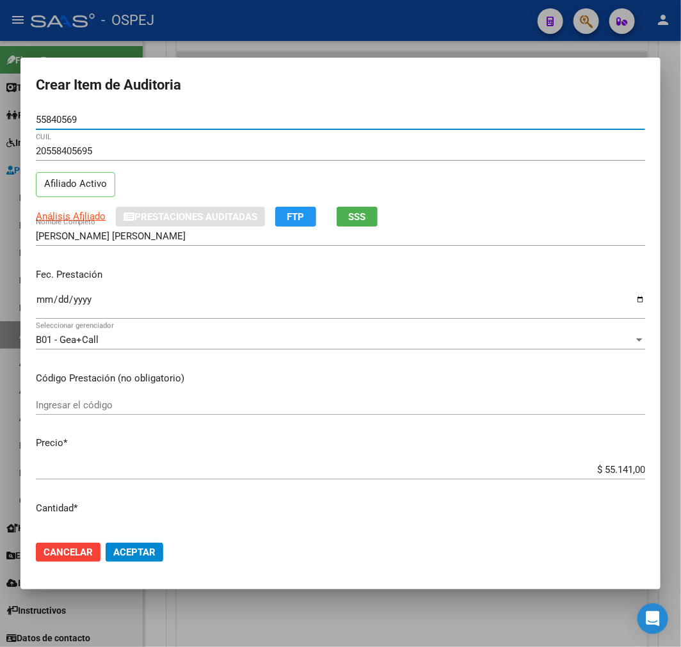
type input "55840569"
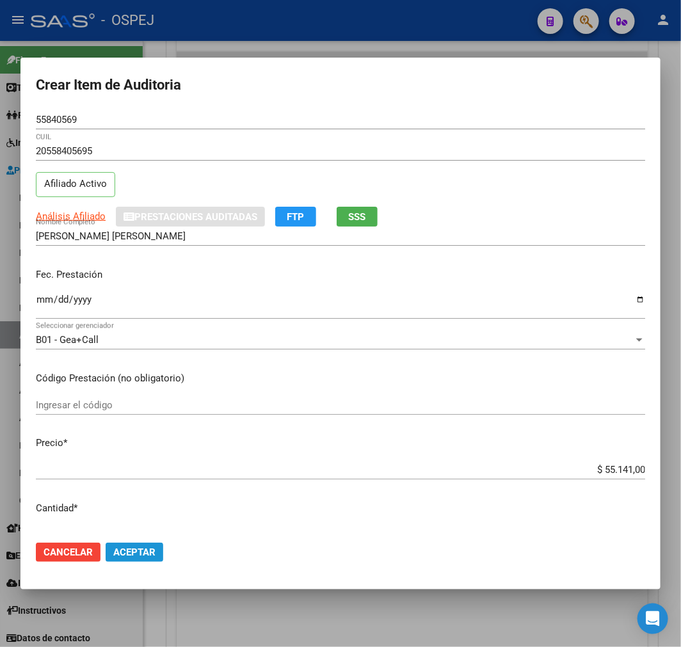
click at [154, 552] on span "Aceptar" at bounding box center [134, 552] width 42 height 12
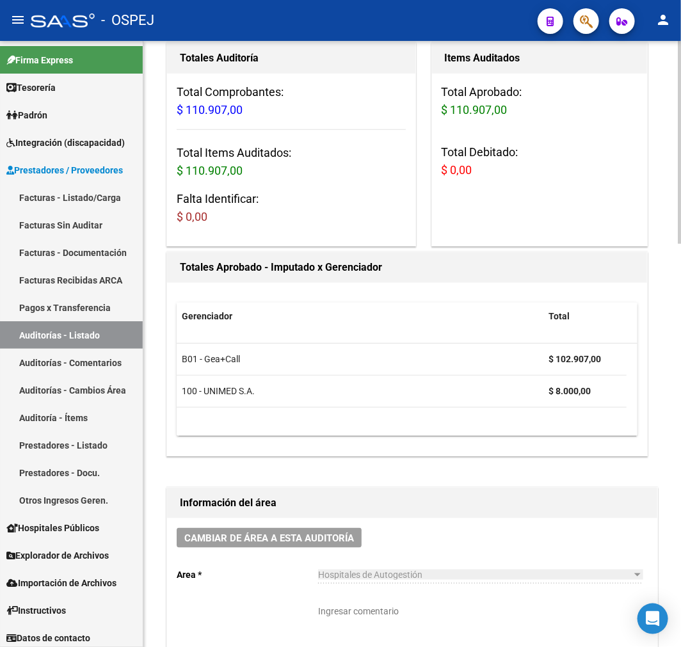
scroll to position [0, 0]
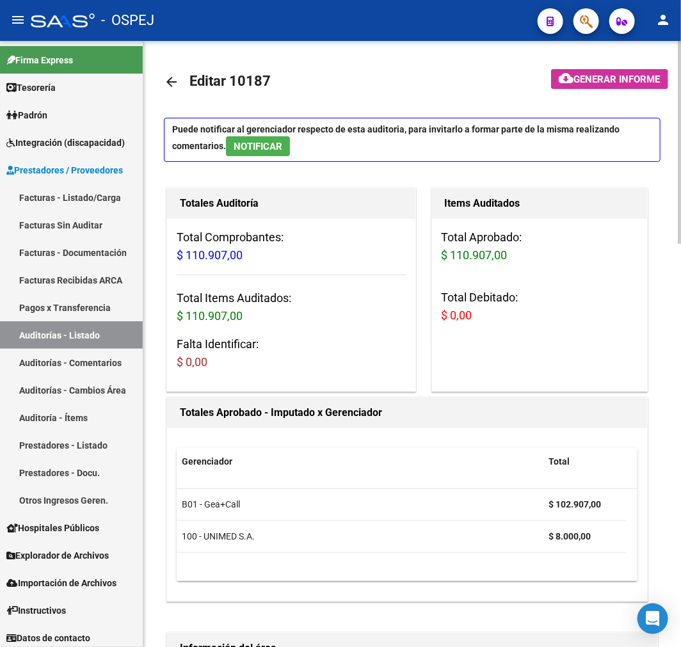
click at [176, 79] on mat-icon "arrow_back" at bounding box center [171, 81] width 15 height 15
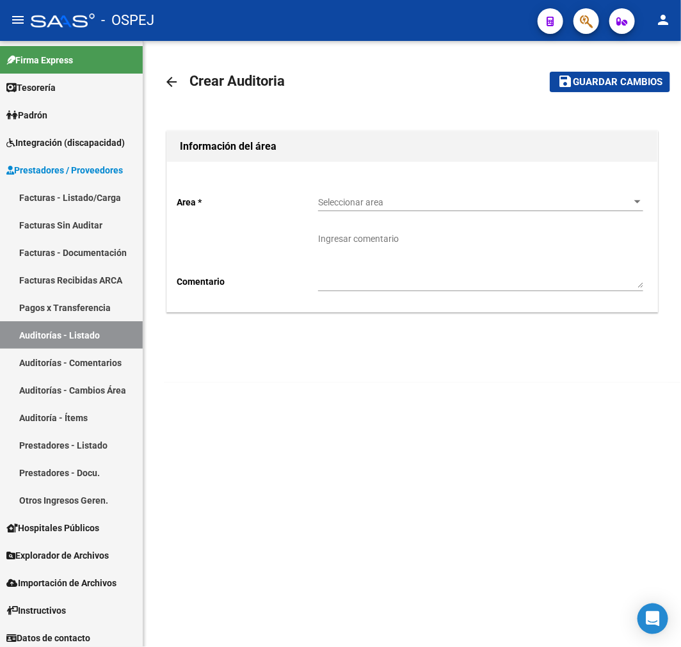
click at [403, 205] on span "Seleccionar area" at bounding box center [474, 202] width 313 height 11
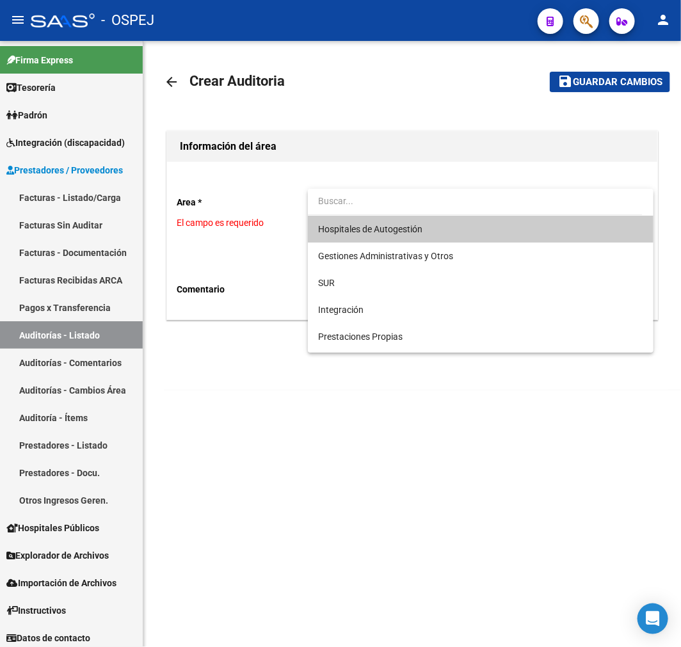
click at [395, 228] on span "Hospitales de Autogestión" at bounding box center [370, 229] width 104 height 10
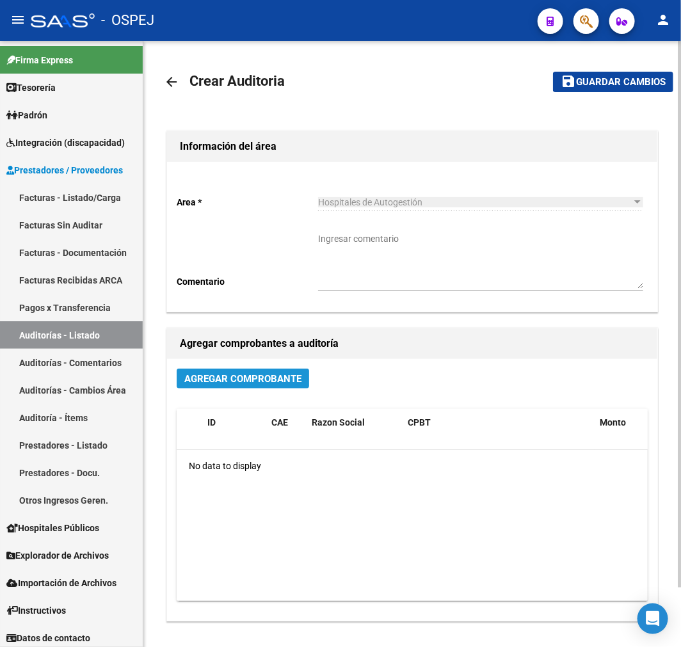
click at [283, 384] on span "Agregar Comprobante" at bounding box center [242, 379] width 117 height 12
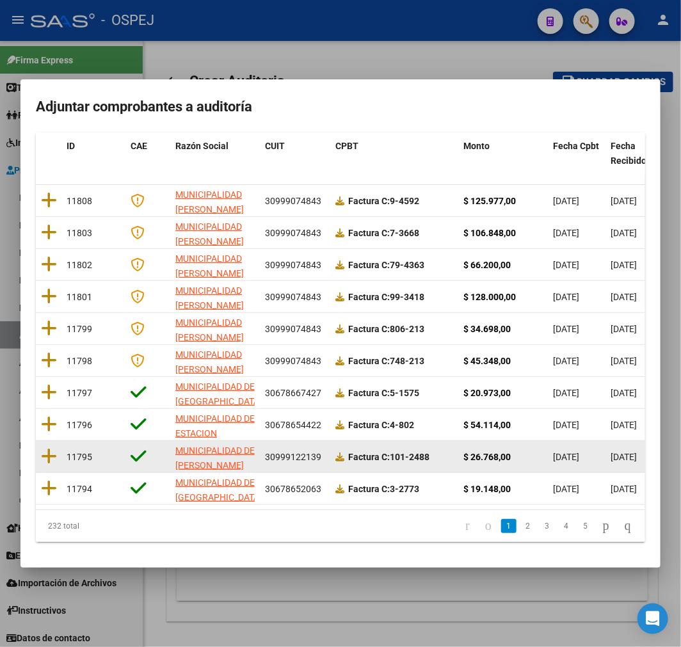
scroll to position [164, 0]
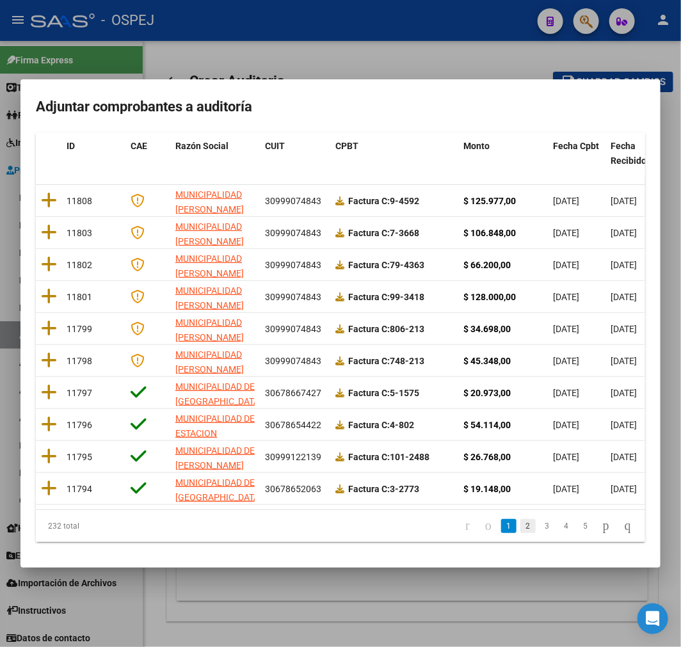
click at [520, 528] on link "2" at bounding box center [527, 526] width 15 height 14
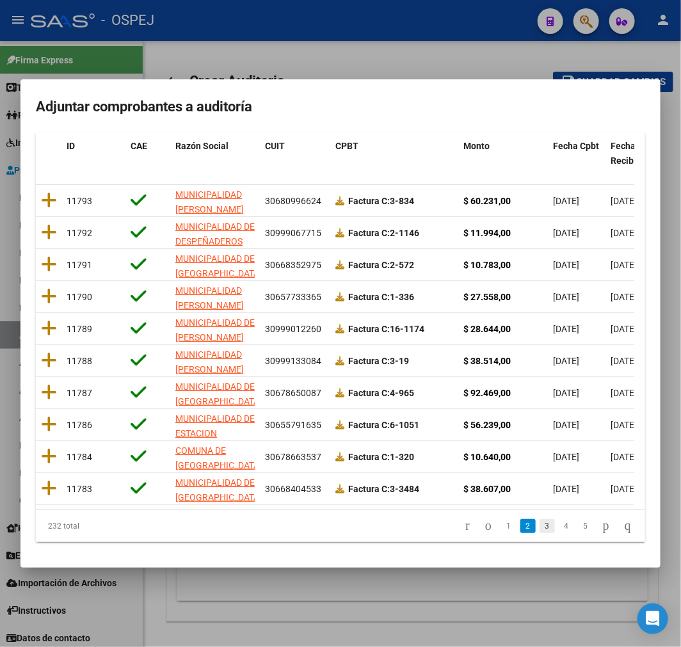
click at [539, 528] on link "3" at bounding box center [546, 526] width 15 height 14
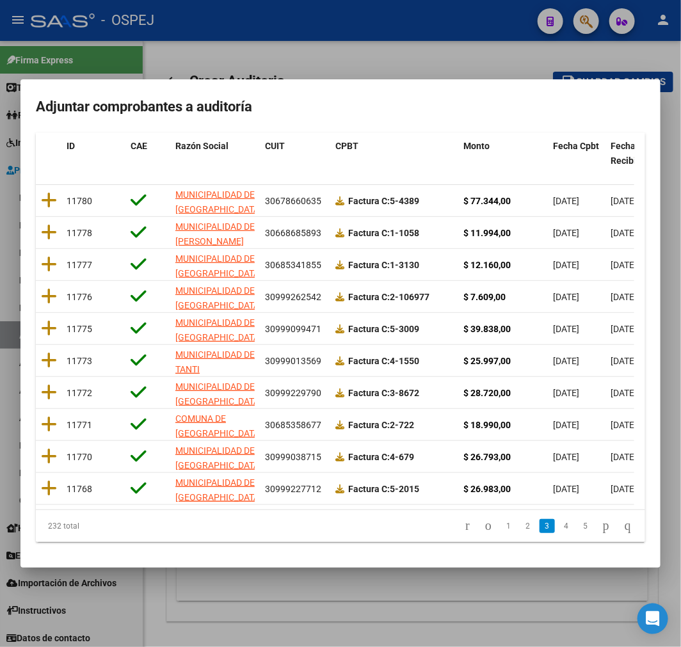
drag, startPoint x: 517, startPoint y: 532, endPoint x: 531, endPoint y: 531, distance: 14.1
click at [539, 531] on link "3" at bounding box center [546, 526] width 15 height 14
click at [557, 531] on li "4" at bounding box center [566, 526] width 19 height 22
click at [558, 531] on link "4" at bounding box center [565, 526] width 15 height 14
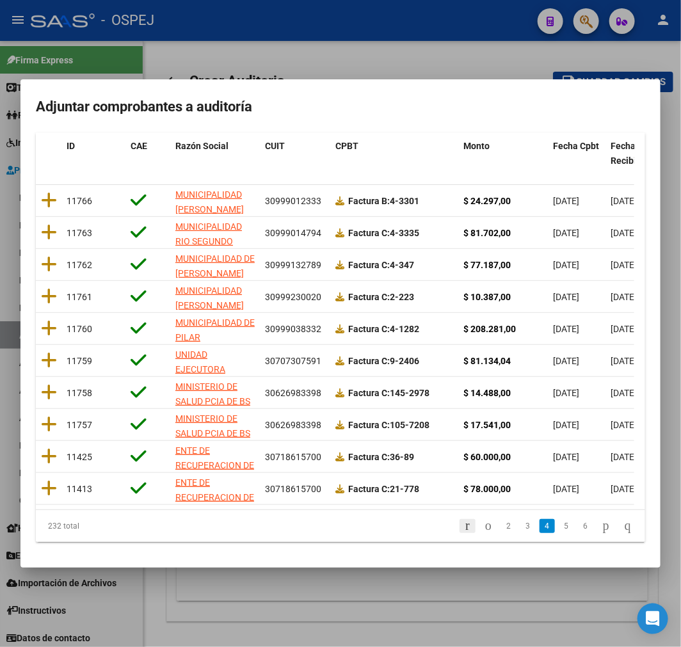
click at [463, 533] on icon "go to first page" at bounding box center [467, 525] width 8 height 15
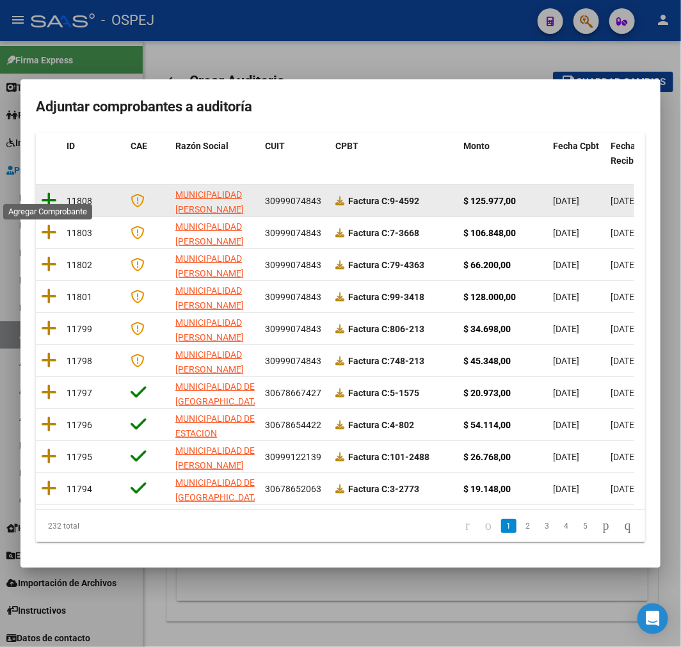
click at [52, 191] on icon at bounding box center [49, 200] width 16 height 18
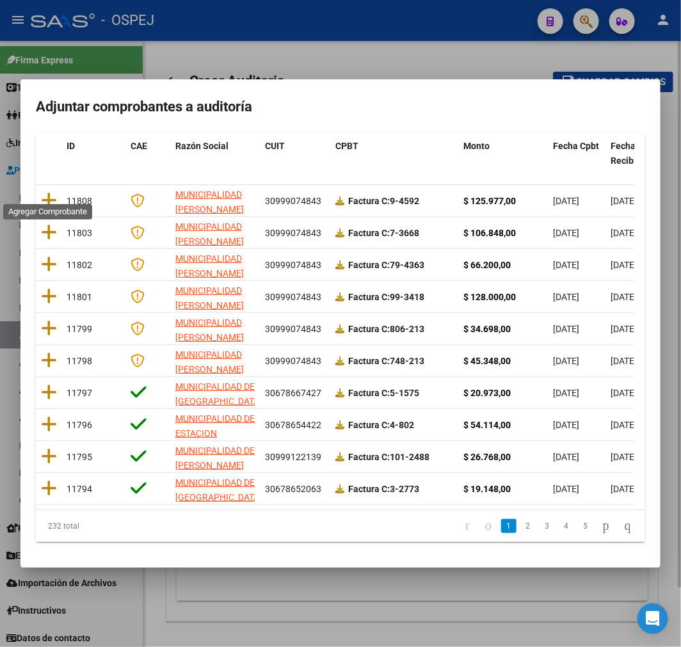
scroll to position [0, 0]
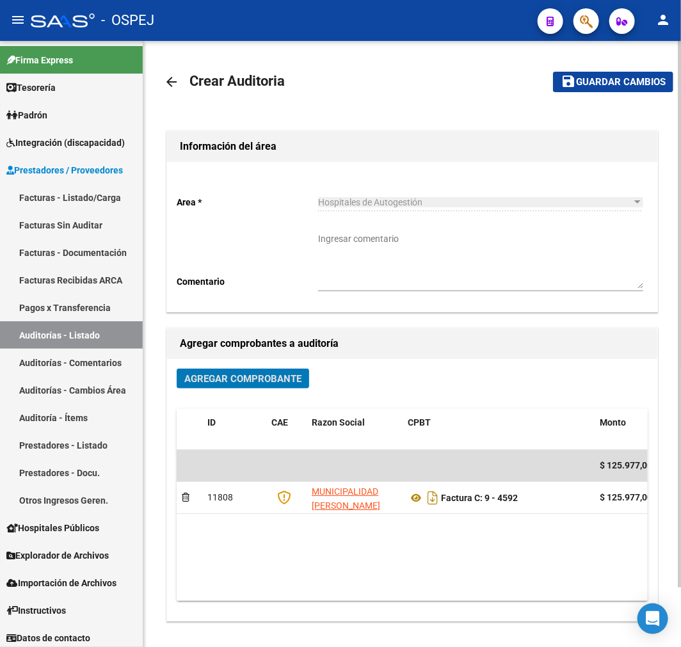
click at [623, 64] on mat-toolbar-row "save Guardar cambios" at bounding box center [602, 81] width 141 height 41
click at [612, 81] on span "Guardar cambios" at bounding box center [621, 83] width 90 height 12
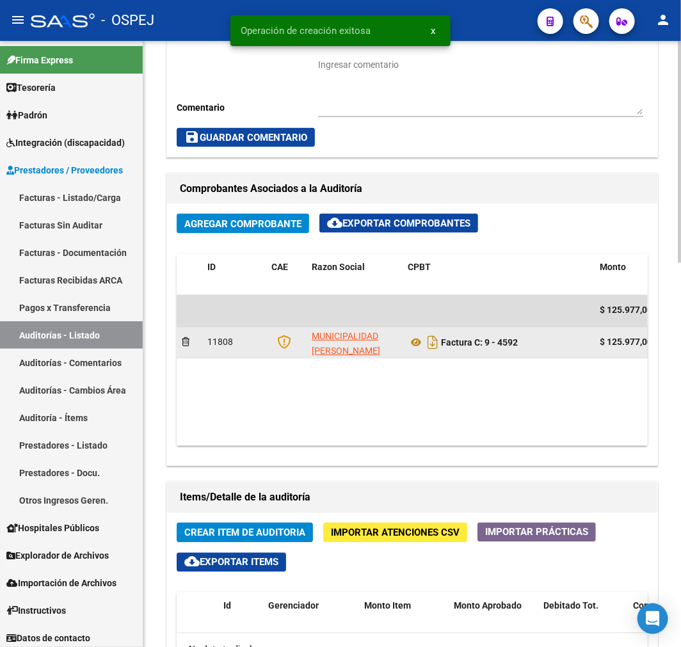
scroll to position [568, 0]
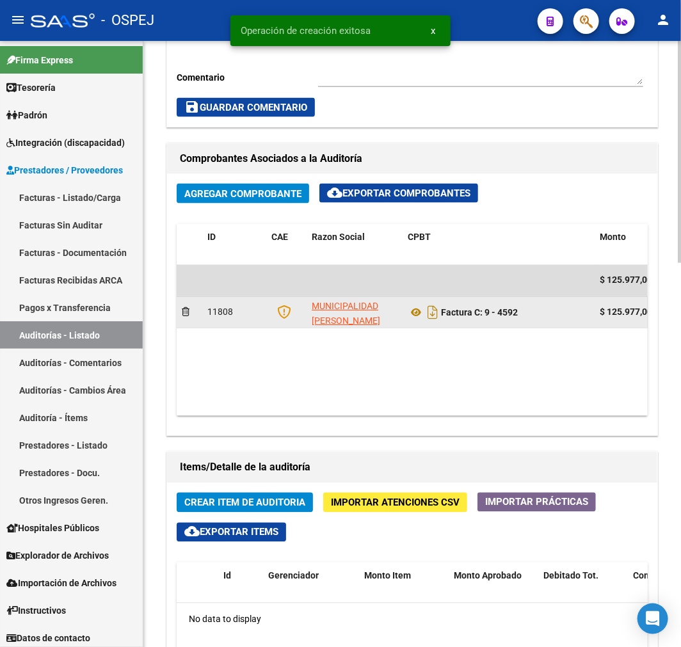
click at [413, 326] on datatable-body-cell "Factura C: 9 - 4592" at bounding box center [498, 312] width 192 height 31
click at [413, 316] on icon at bounding box center [415, 312] width 17 height 15
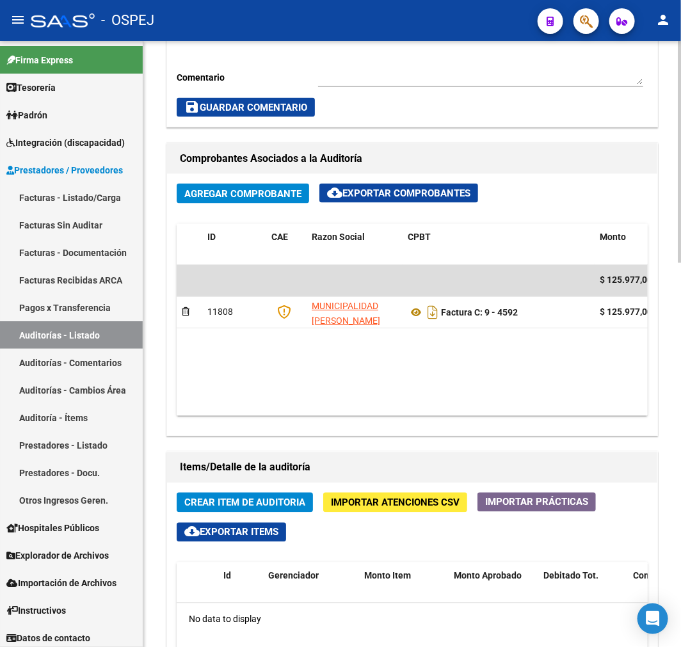
click at [273, 499] on span "Crear Item de Auditoria" at bounding box center [244, 503] width 121 height 12
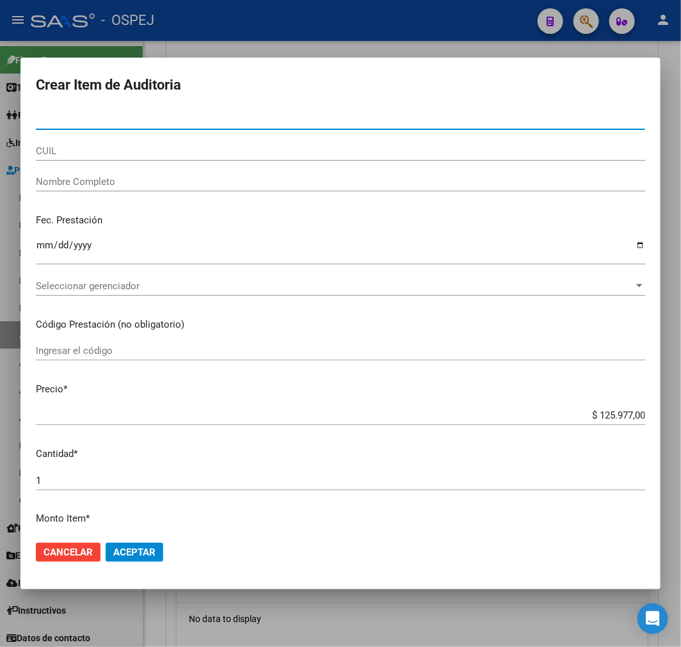
paste input "55835828"
type input "55835828"
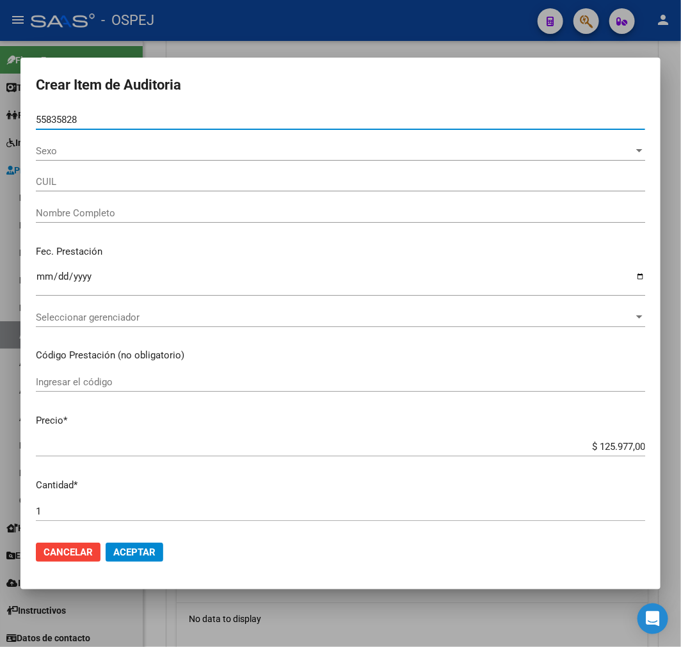
type input "23558358289"
type input "ACOSTA FRANCISCO VALENTIN"
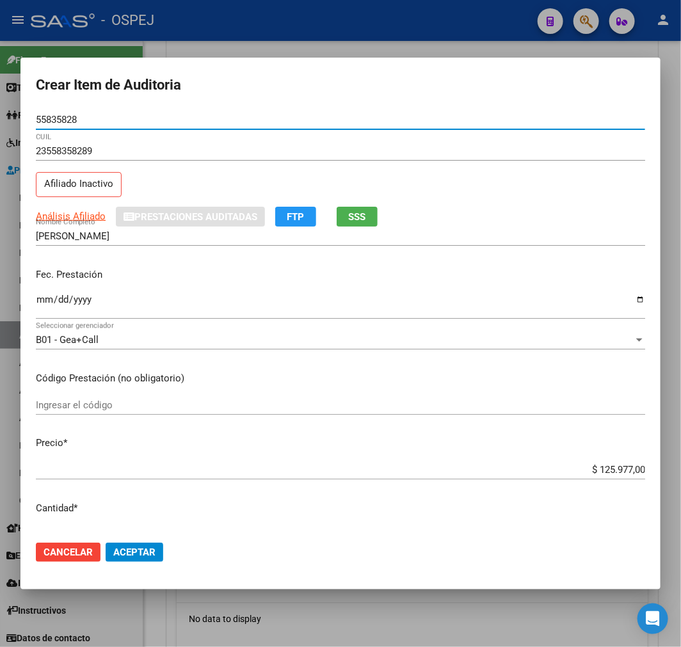
type input "55835828"
click at [610, 470] on input "$ 125.977,00" at bounding box center [340, 470] width 609 height 12
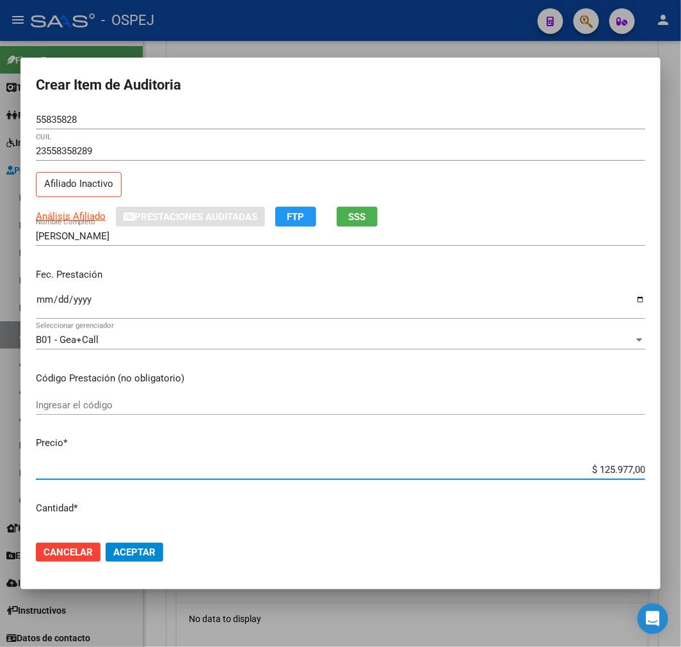
click at [610, 470] on input "$ 125.977,00" at bounding box center [340, 470] width 609 height 12
type input "$ 0,08"
type input "$ 0,80"
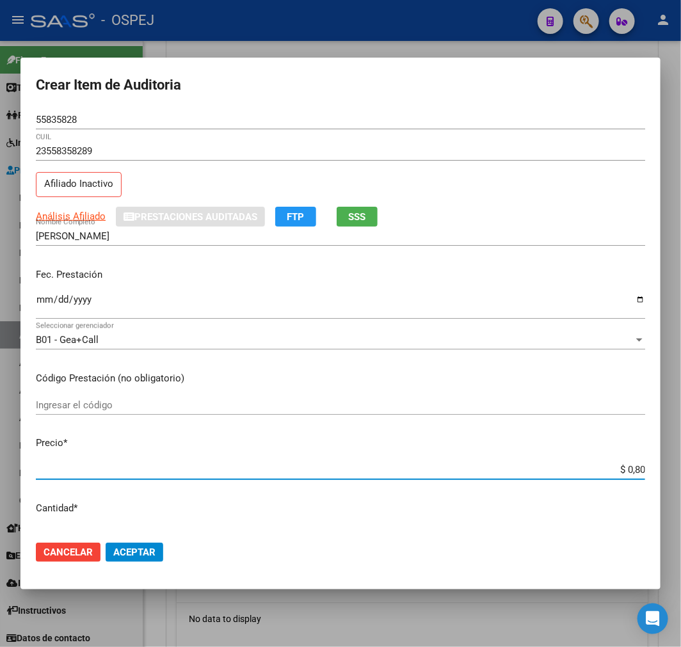
type input "$ 8,00"
type input "$ 80,00"
type input "$ 800,00"
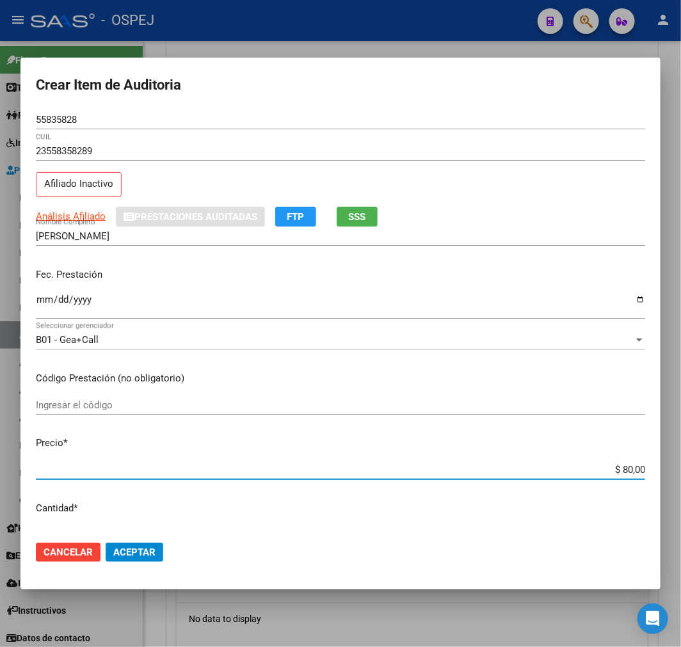
type input "$ 800,00"
type input "$ 8.000,00"
click at [162, 550] on button "Aceptar" at bounding box center [135, 551] width 58 height 19
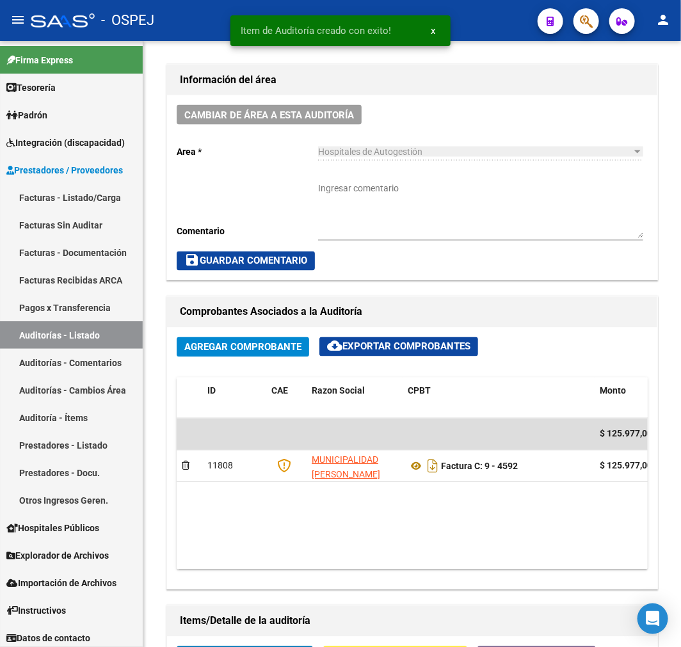
scroll to position [722, 0]
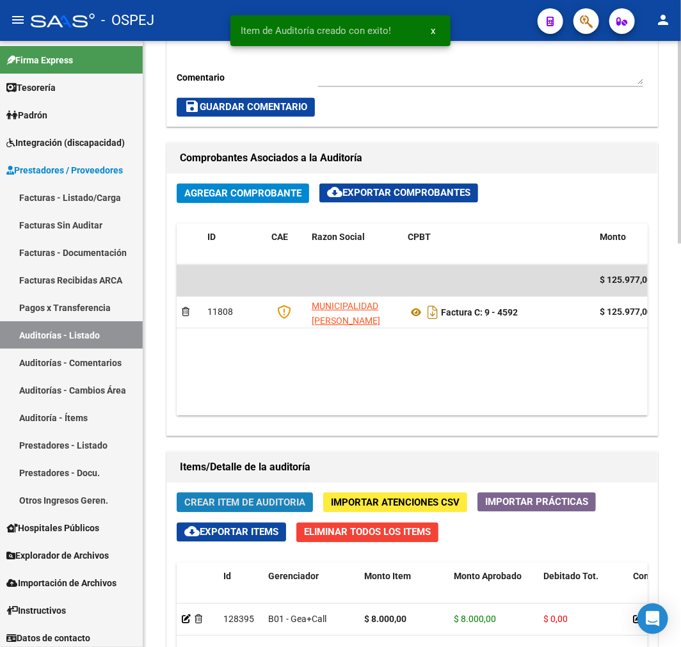
click at [214, 503] on span "Crear Item de Auditoria" at bounding box center [244, 503] width 121 height 12
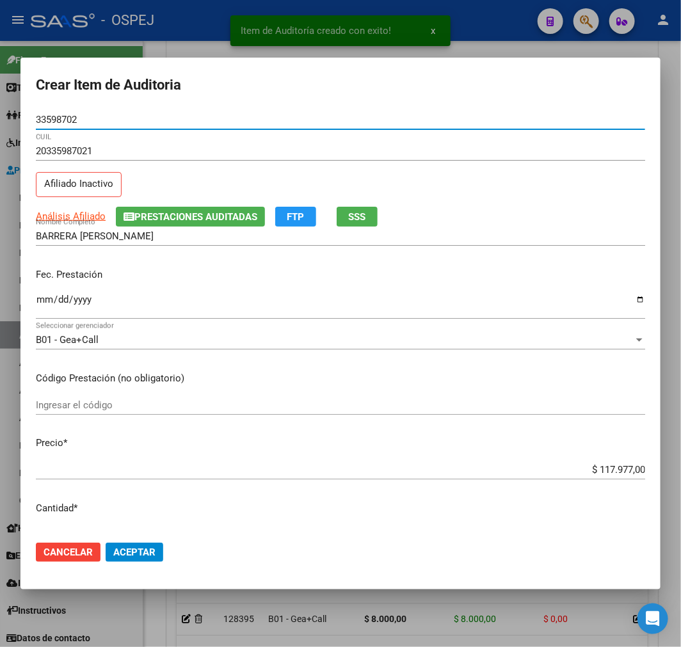
click at [611, 470] on input "$ 117.977,00" at bounding box center [340, 470] width 609 height 12
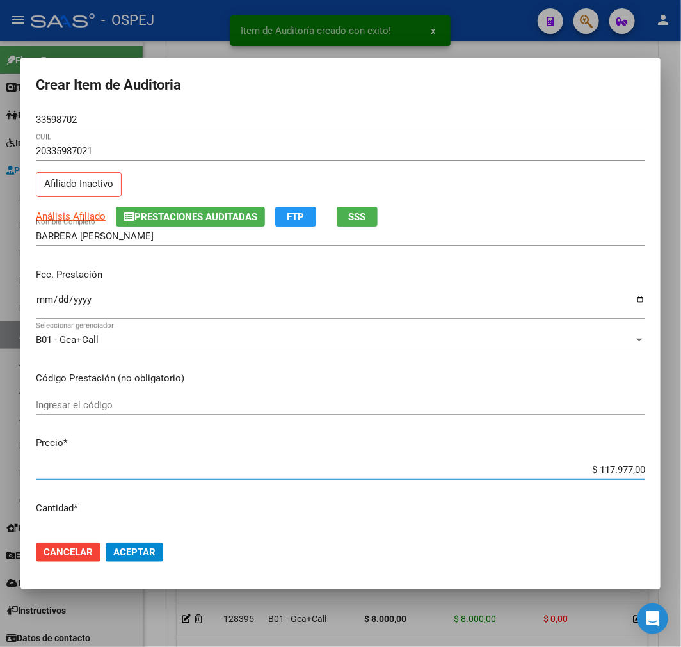
click at [611, 470] on input "$ 117.977,00" at bounding box center [340, 470] width 609 height 12
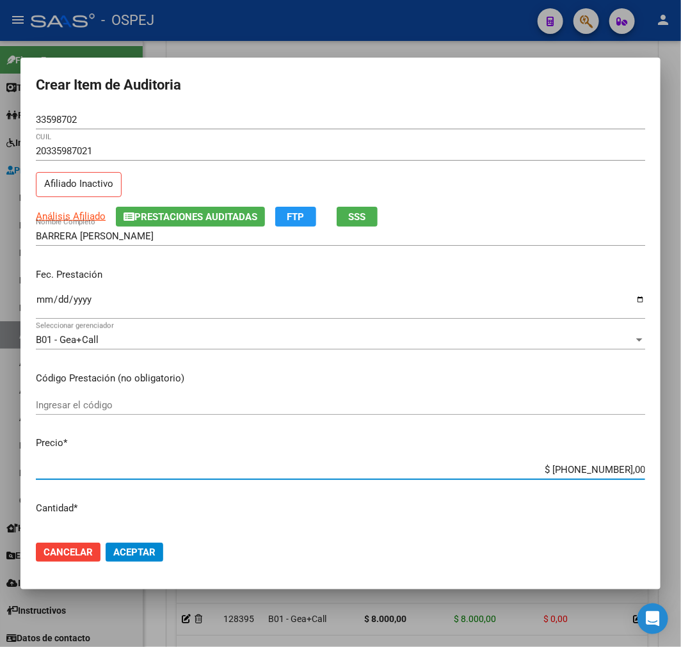
click at [611, 470] on input "$ 11.795.000.077,00" at bounding box center [340, 470] width 609 height 12
click at [148, 542] on button "Aceptar" at bounding box center [135, 551] width 58 height 19
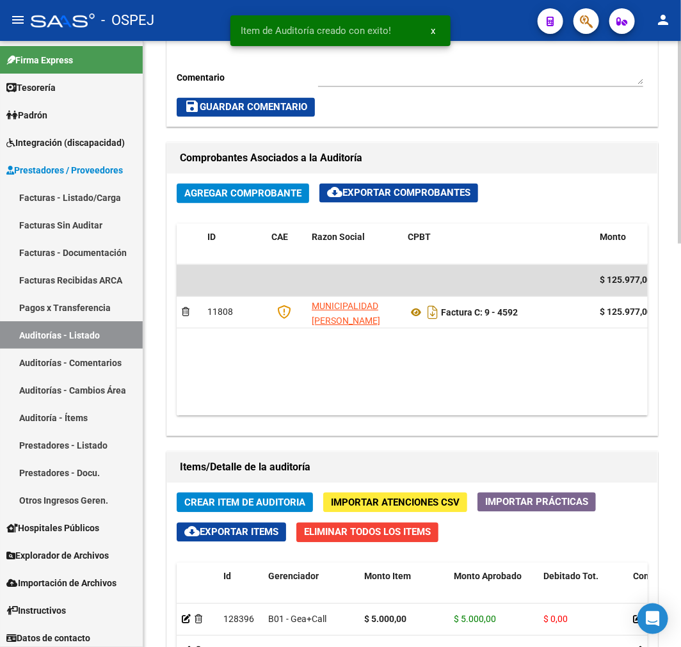
click at [250, 501] on span "Crear Item de Auditoria" at bounding box center [244, 503] width 121 height 12
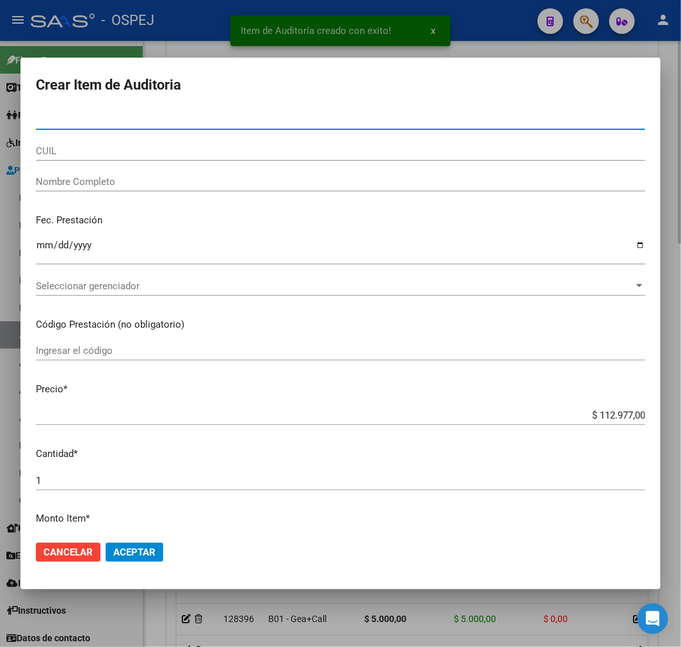
paste input "27014802"
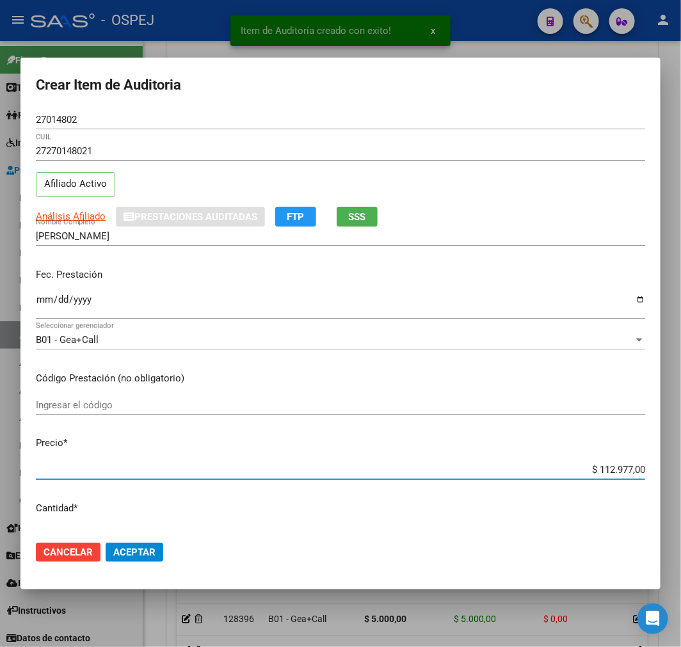
click at [621, 470] on input "$ 112.977,00" at bounding box center [340, 470] width 609 height 12
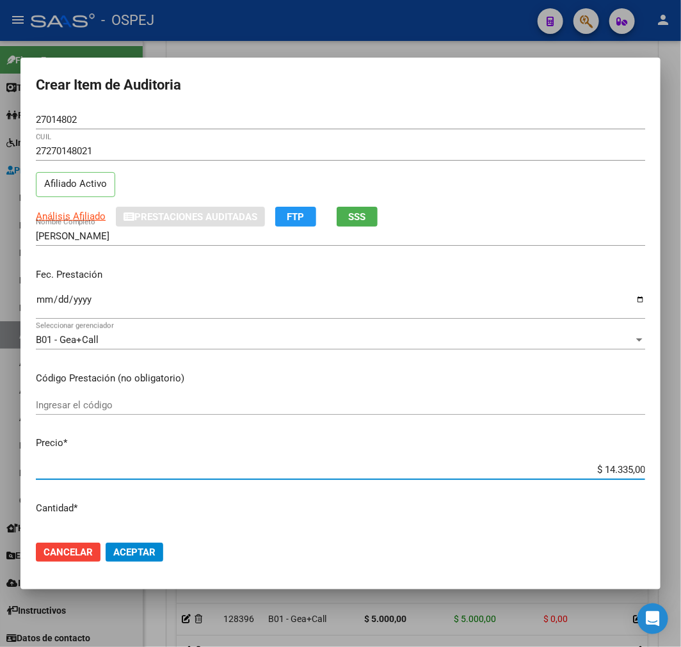
click at [149, 550] on span "Aceptar" at bounding box center [134, 552] width 42 height 12
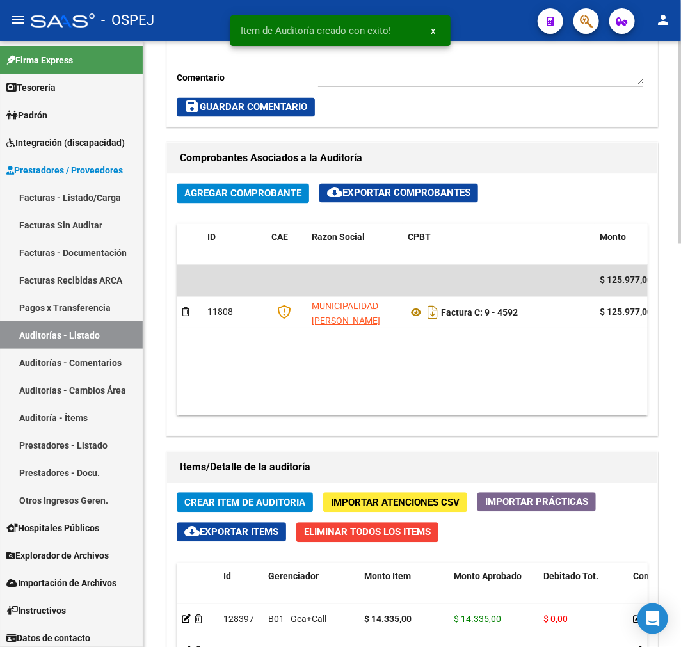
click at [212, 503] on span "Crear Item de Auditoria" at bounding box center [244, 503] width 121 height 12
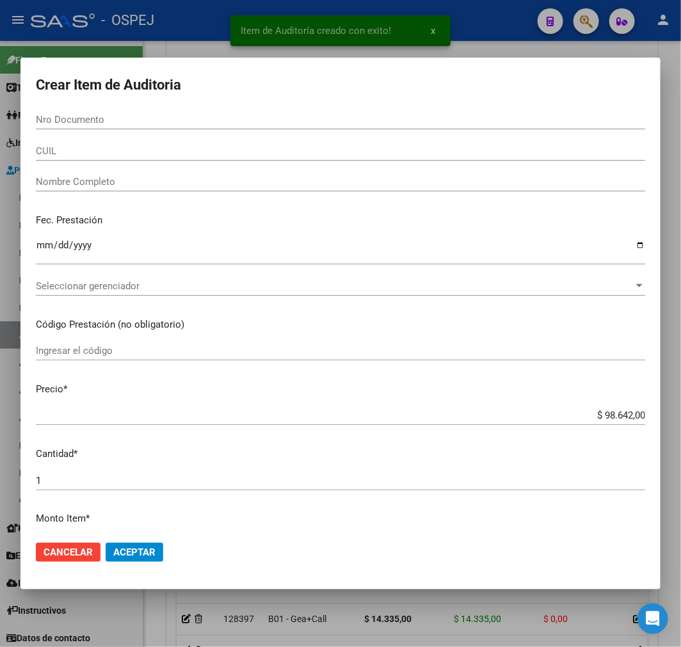
paste input "58587016"
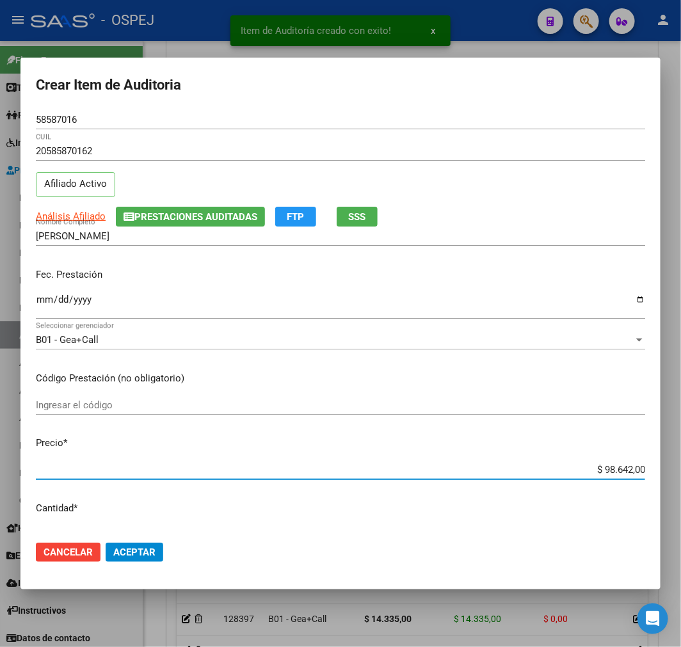
click at [603, 470] on input "$ 98.642,00" at bounding box center [340, 470] width 609 height 12
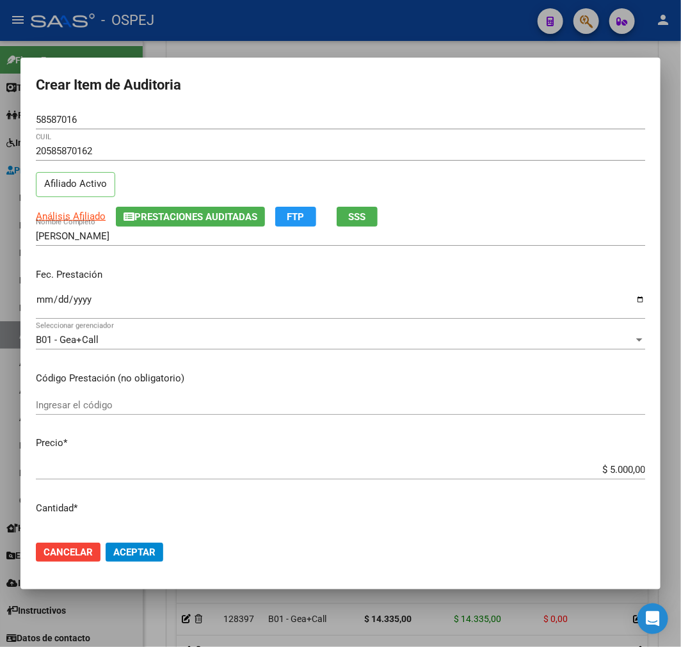
click at [162, 541] on mat-dialog-actions "Cancelar Aceptar" at bounding box center [340, 551] width 609 height 43
click at [137, 554] on span "Aceptar" at bounding box center [134, 552] width 42 height 12
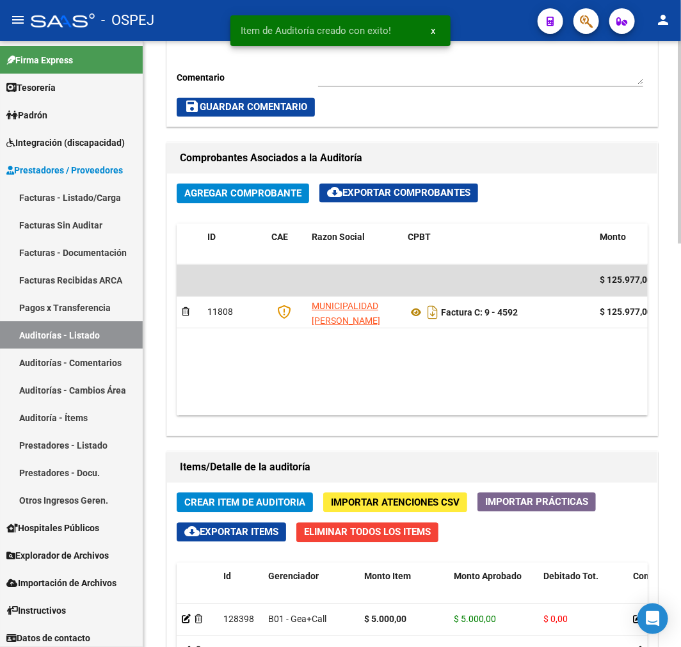
click at [272, 504] on span "Crear Item de Auditoria" at bounding box center [244, 503] width 121 height 12
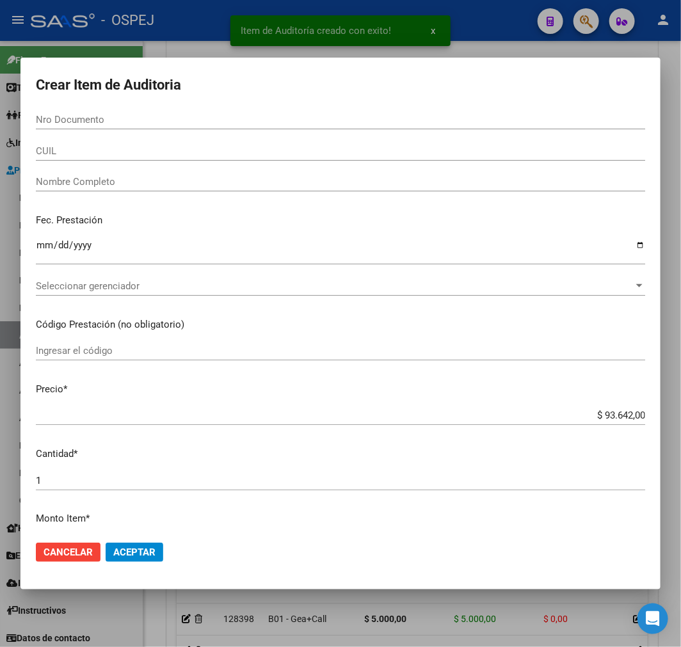
paste input "54304506"
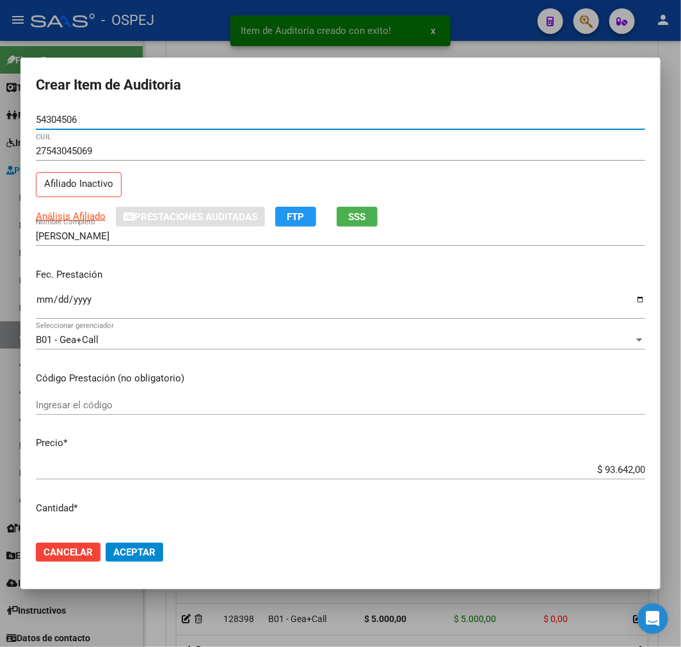
click at [629, 472] on input "$ 93.642,00" at bounding box center [340, 470] width 609 height 12
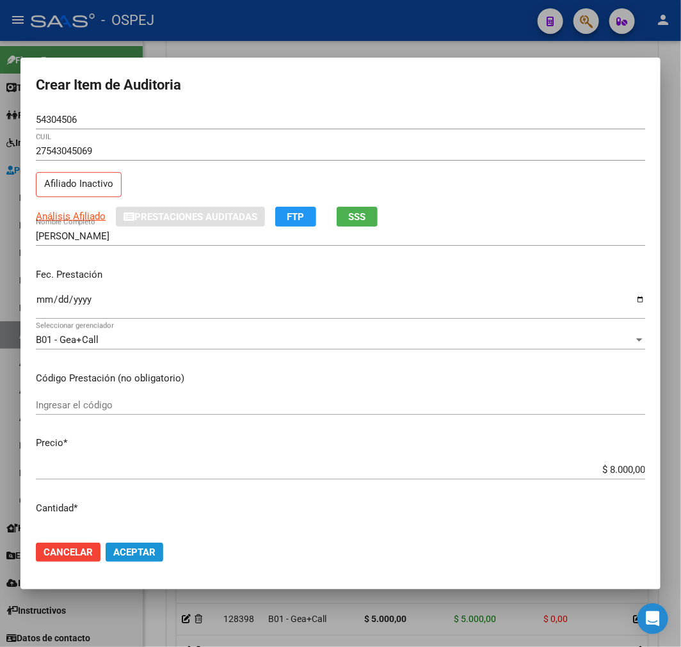
click at [123, 549] on span "Aceptar" at bounding box center [134, 552] width 42 height 12
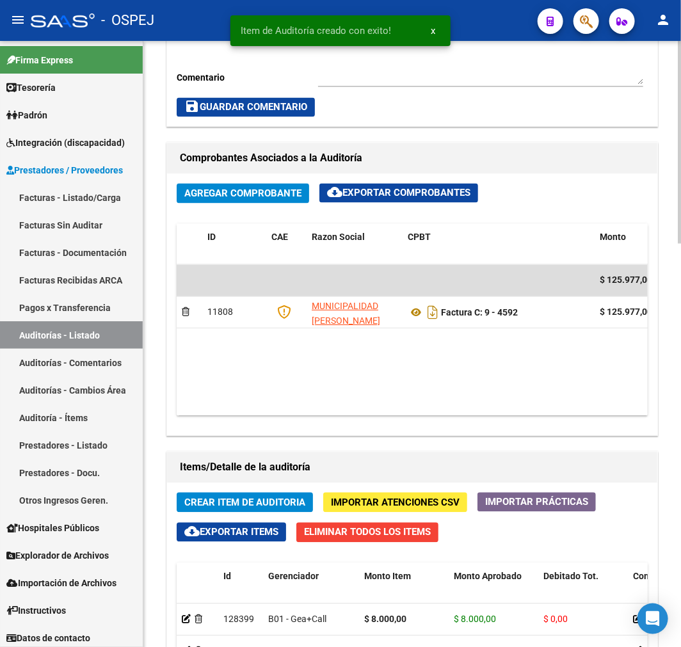
click at [246, 501] on span "Crear Item de Auditoria" at bounding box center [244, 503] width 121 height 12
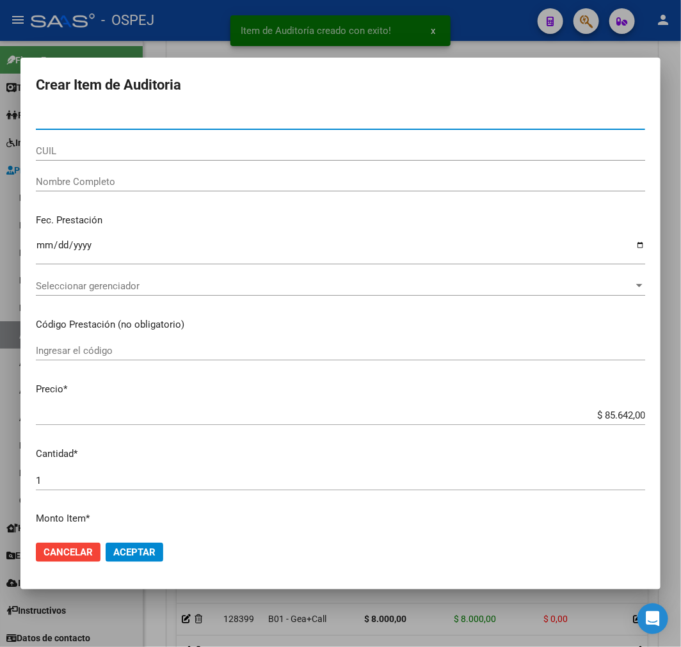
paste input "29048699"
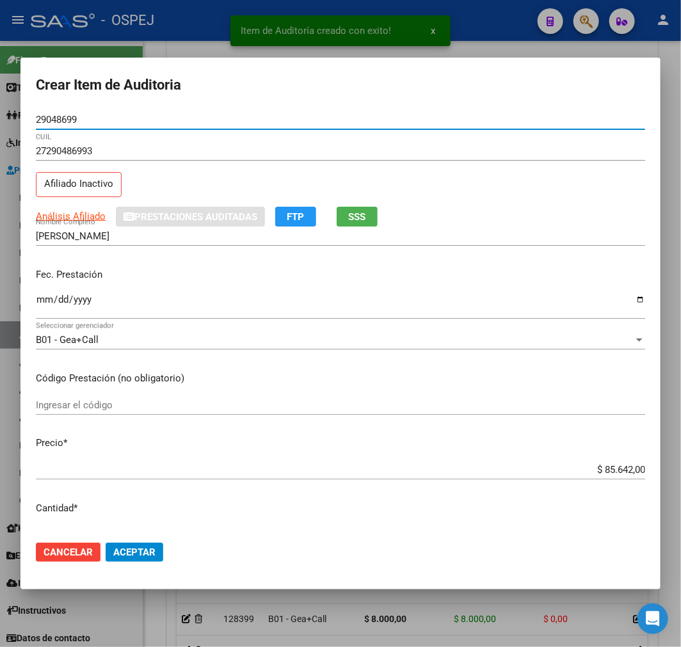
click at [614, 468] on input "$ 85.642,00" at bounding box center [340, 470] width 609 height 12
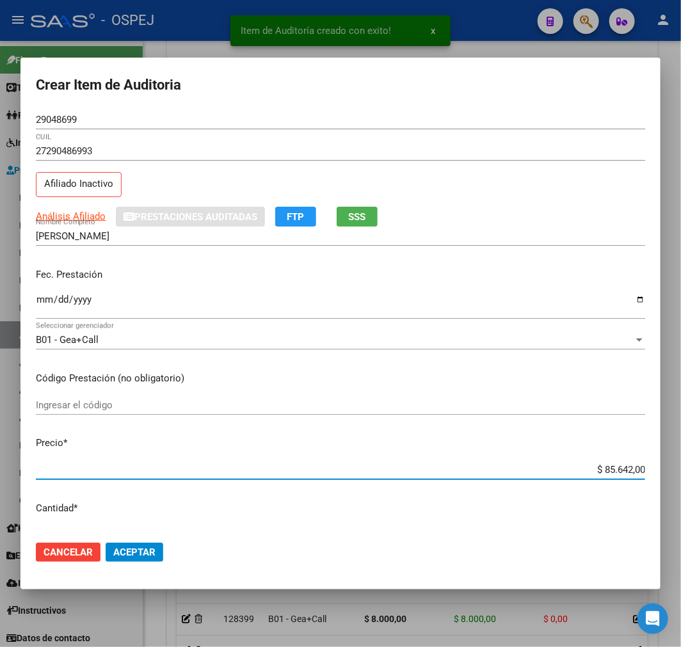
click at [614, 468] on input "$ 85.642,00" at bounding box center [340, 470] width 609 height 12
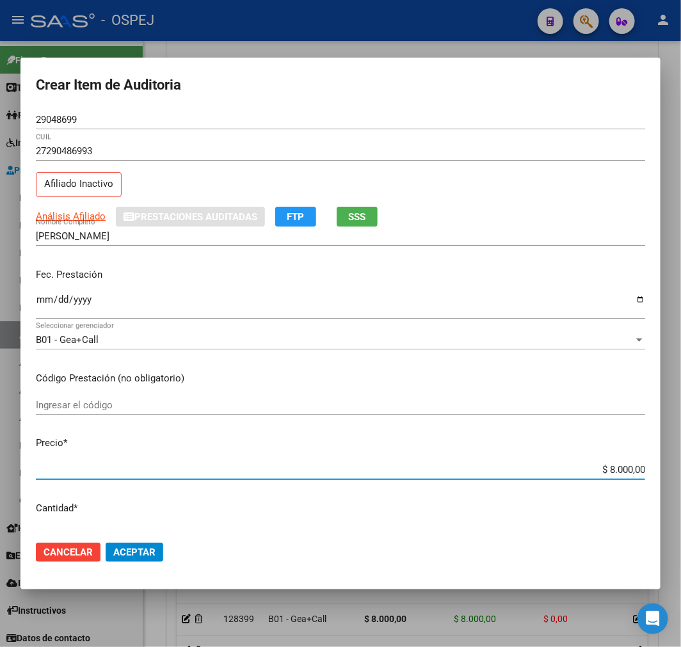
click at [143, 555] on span "Aceptar" at bounding box center [134, 552] width 42 height 12
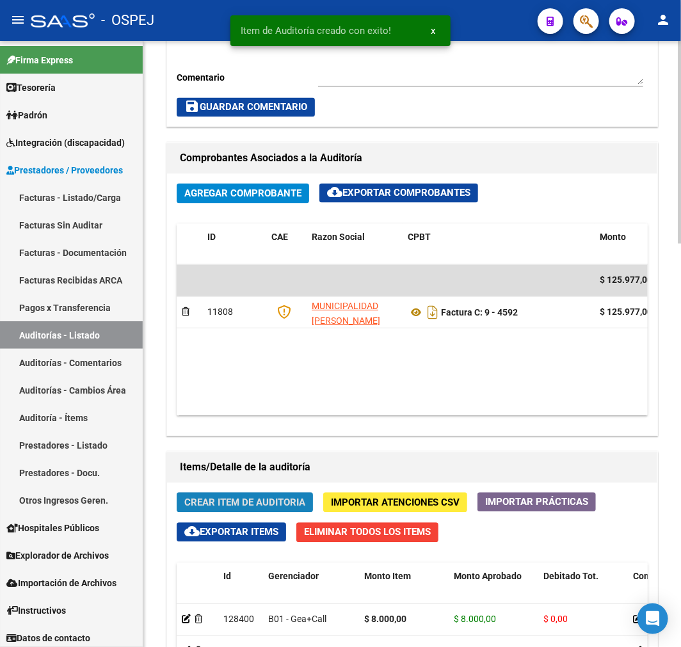
click at [277, 502] on span "Crear Item de Auditoria" at bounding box center [244, 503] width 121 height 12
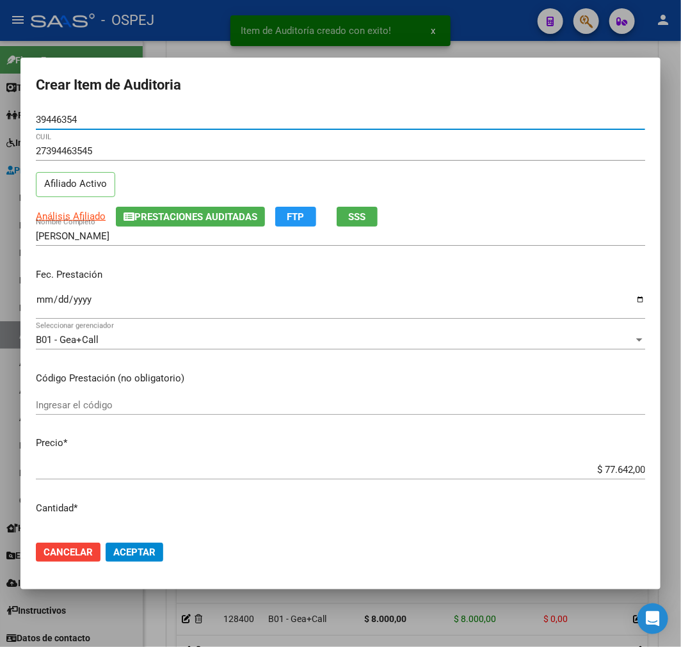
click at [617, 470] on input "$ 77.642,00" at bounding box center [340, 470] width 609 height 12
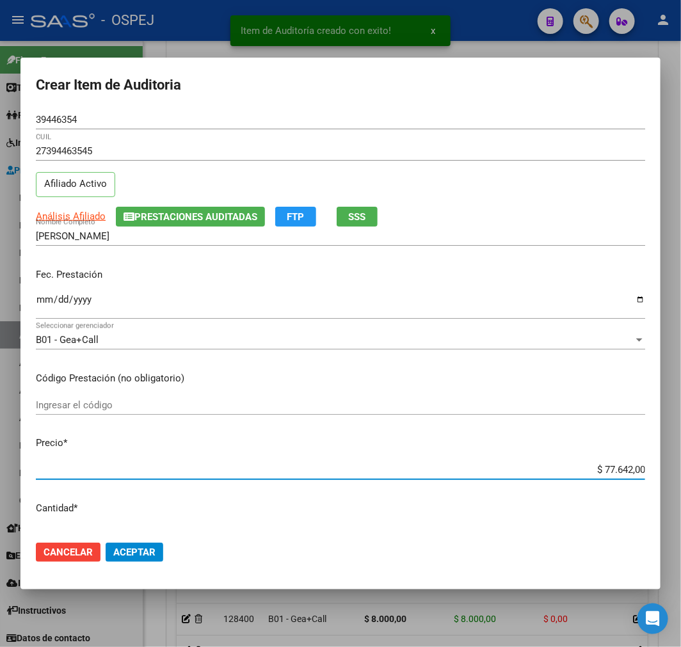
click at [617, 470] on input "$ 77.642,00" at bounding box center [340, 470] width 609 height 12
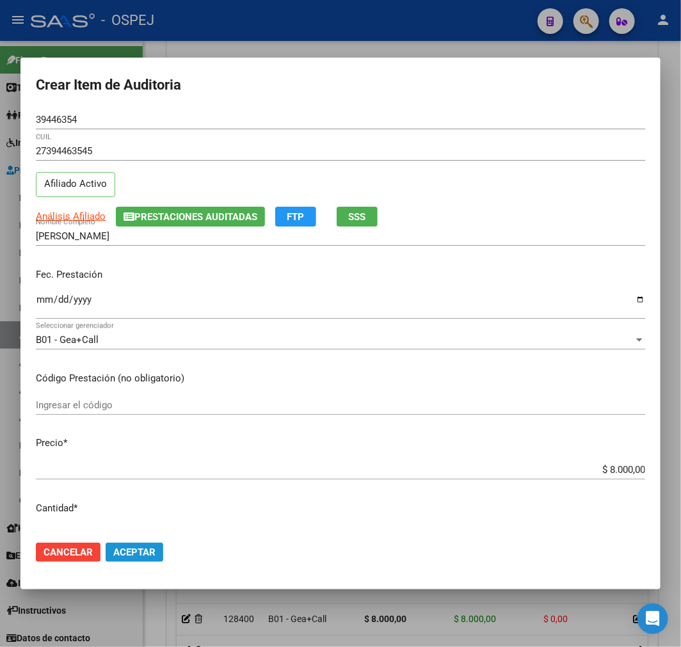
click at [137, 558] on button "Aceptar" at bounding box center [135, 551] width 58 height 19
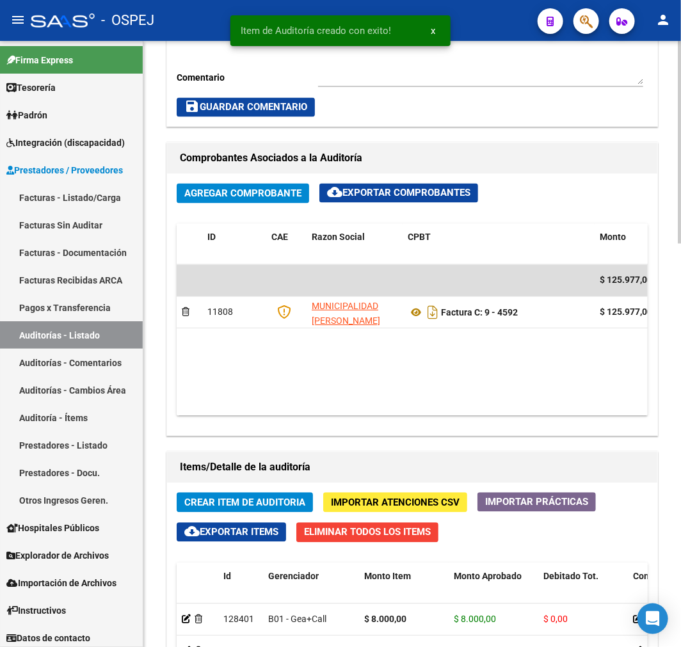
click at [307, 497] on button "Crear Item de Auditoria" at bounding box center [245, 503] width 136 height 20
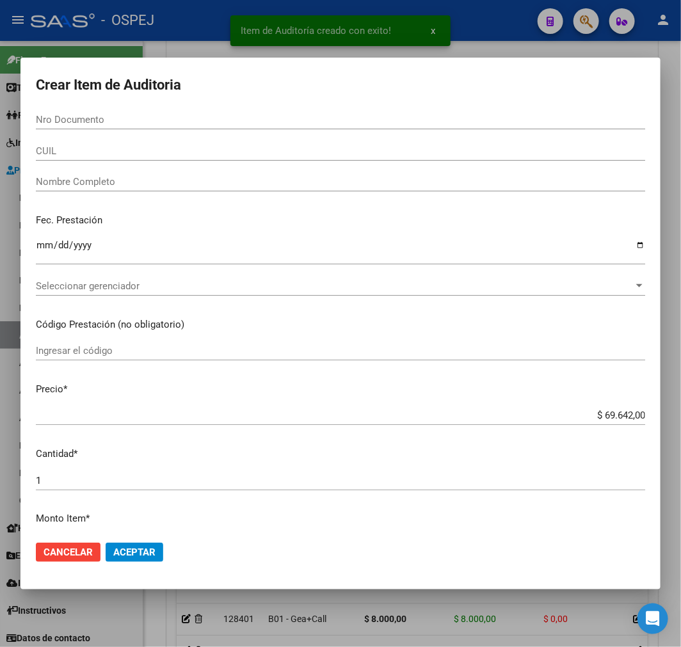
paste input "35526515"
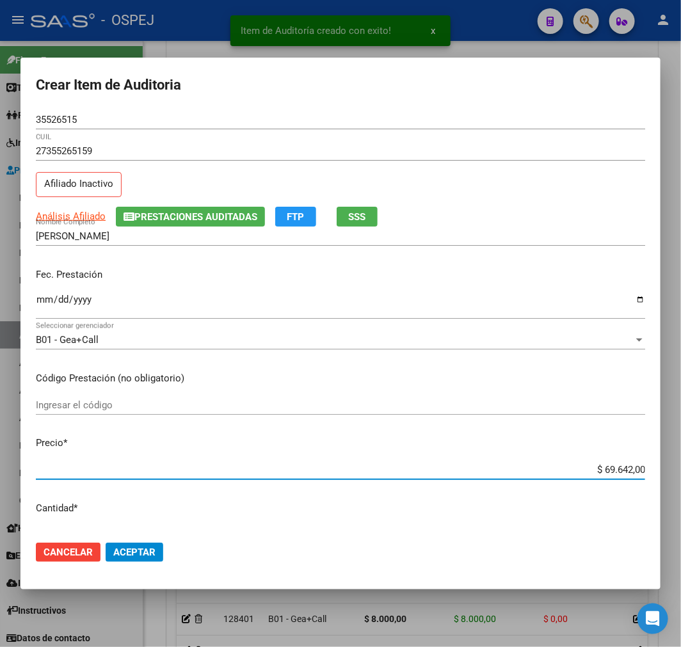
click at [612, 470] on input "$ 69.642,00" at bounding box center [340, 470] width 609 height 12
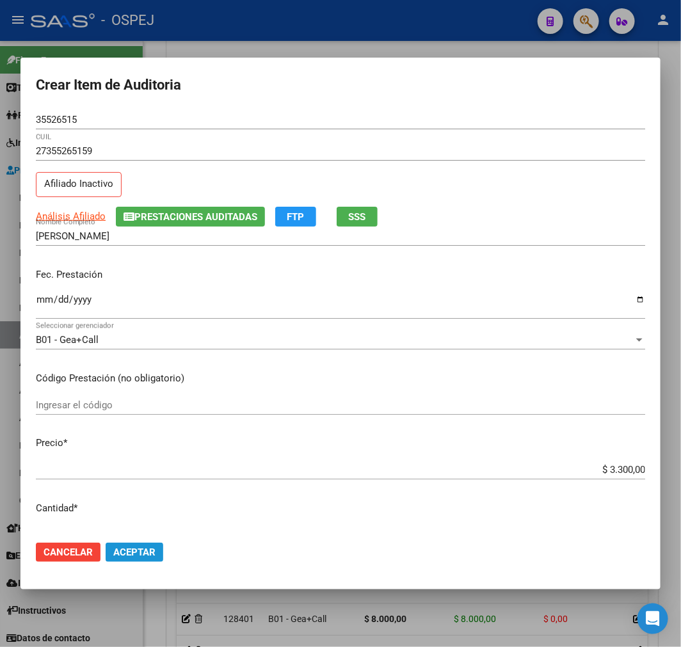
click at [160, 549] on button "Aceptar" at bounding box center [135, 551] width 58 height 19
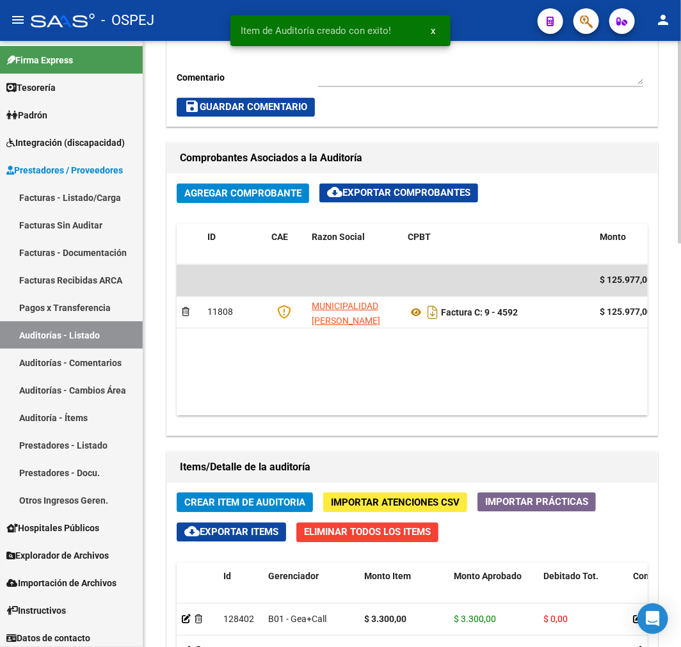
click at [289, 493] on button "Crear Item de Auditoria" at bounding box center [245, 503] width 136 height 20
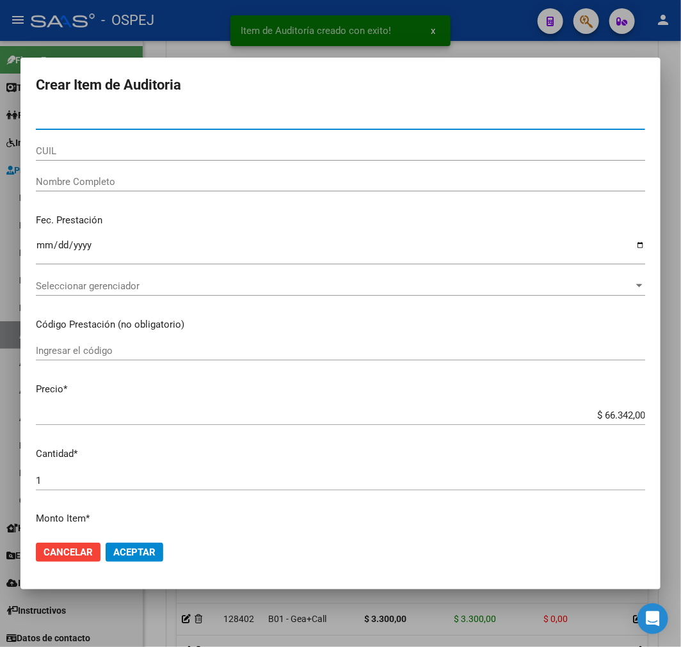
paste input "29253898"
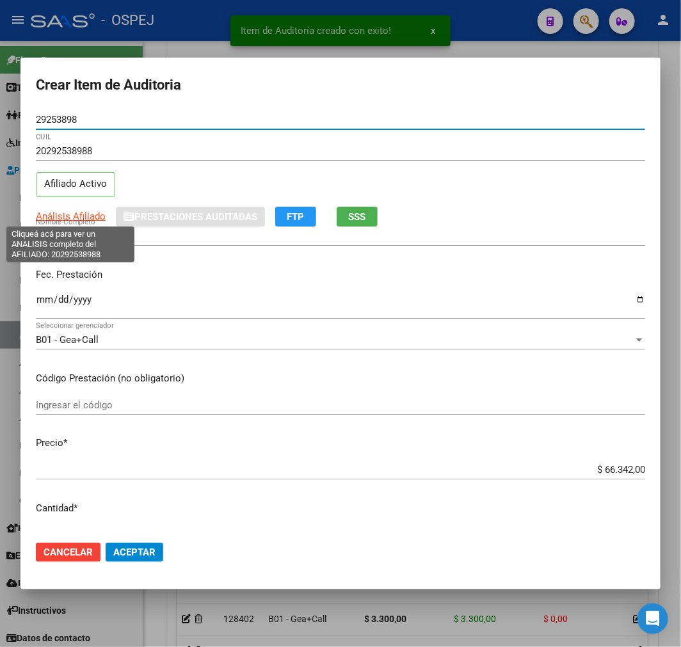
click at [87, 214] on span "Análisis Afiliado" at bounding box center [71, 216] width 70 height 12
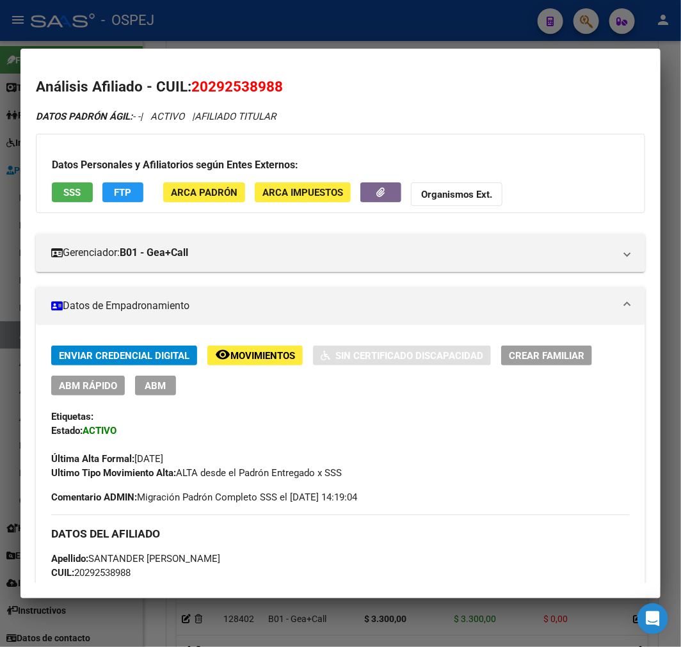
click at [163, 380] on span "ABM" at bounding box center [155, 386] width 21 height 12
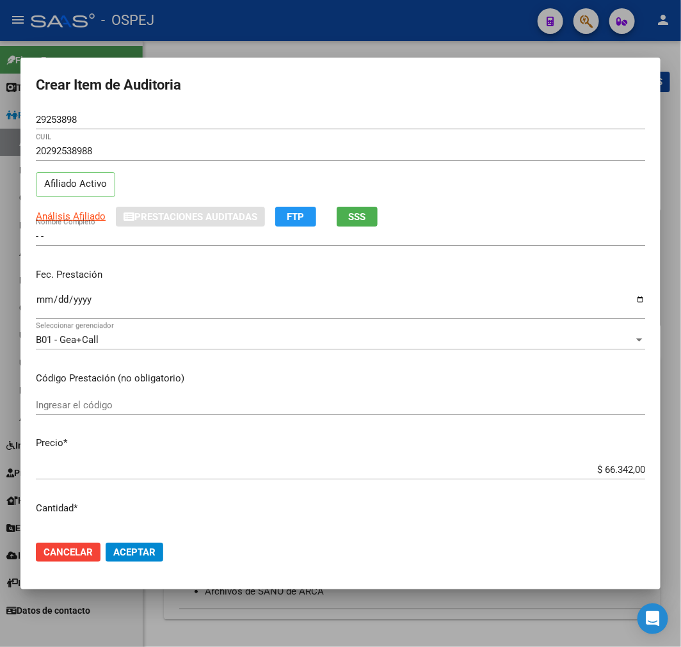
click at [434, 608] on div at bounding box center [340, 323] width 681 height 647
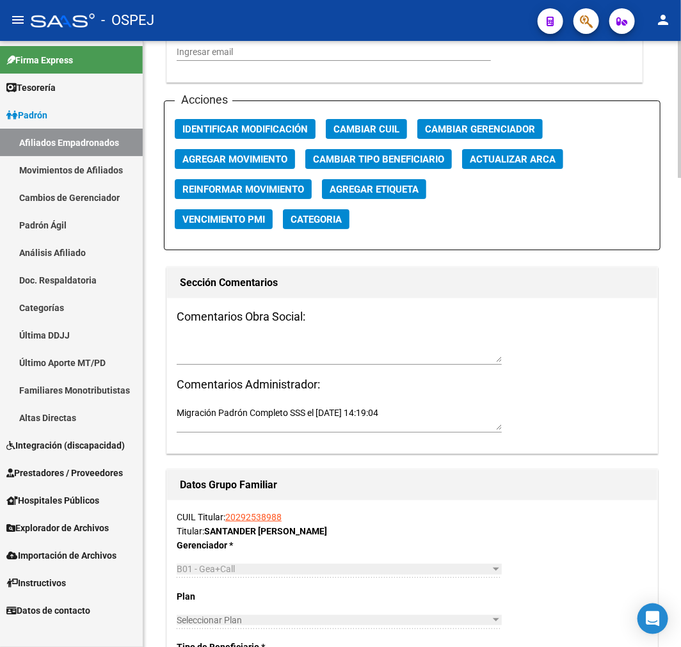
click at [550, 158] on span "Actualizar ARCA" at bounding box center [513, 160] width 86 height 12
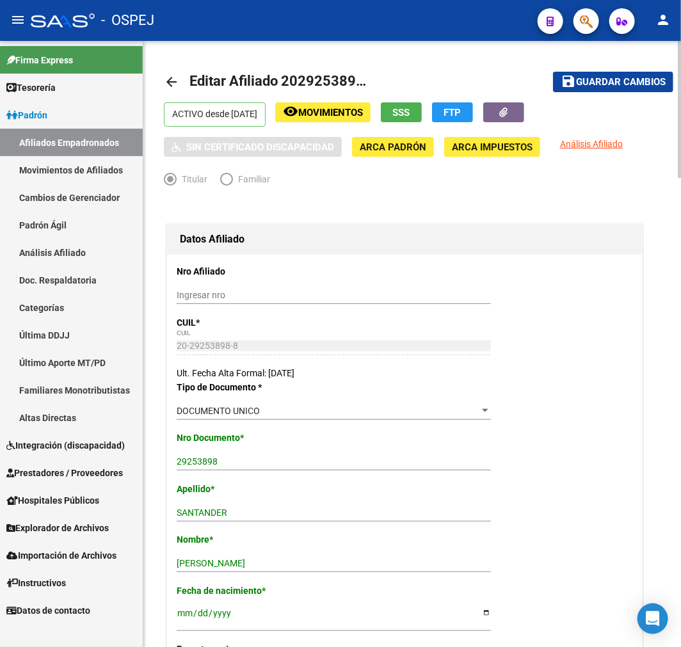
click at [611, 79] on span "Guardar cambios" at bounding box center [621, 83] width 90 height 12
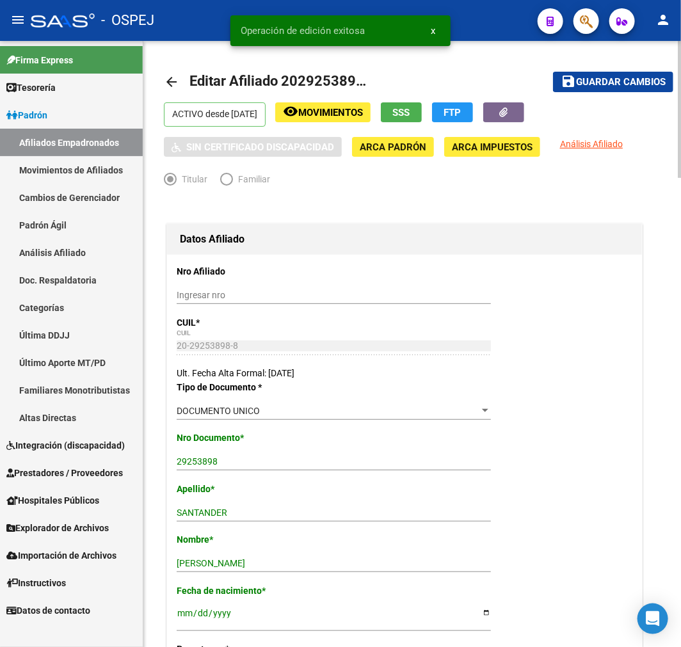
click at [164, 74] on mat-icon "arrow_back" at bounding box center [171, 81] width 15 height 15
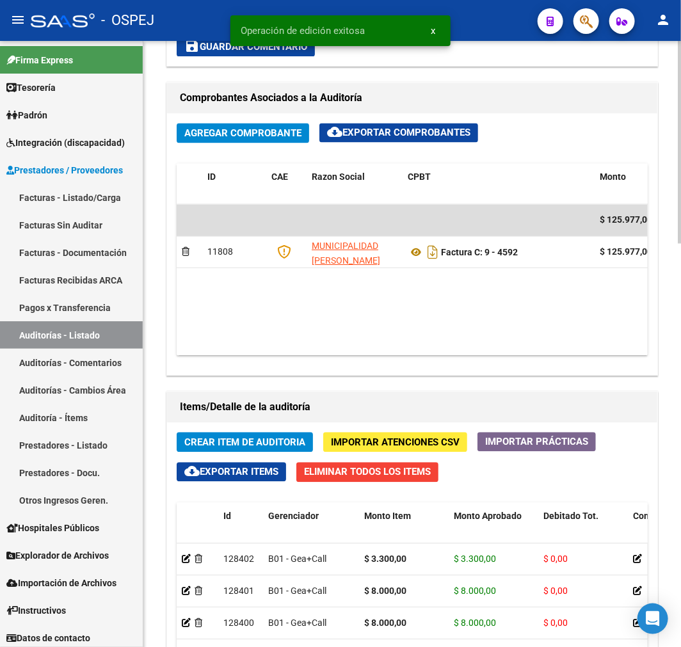
scroll to position [1066, 0]
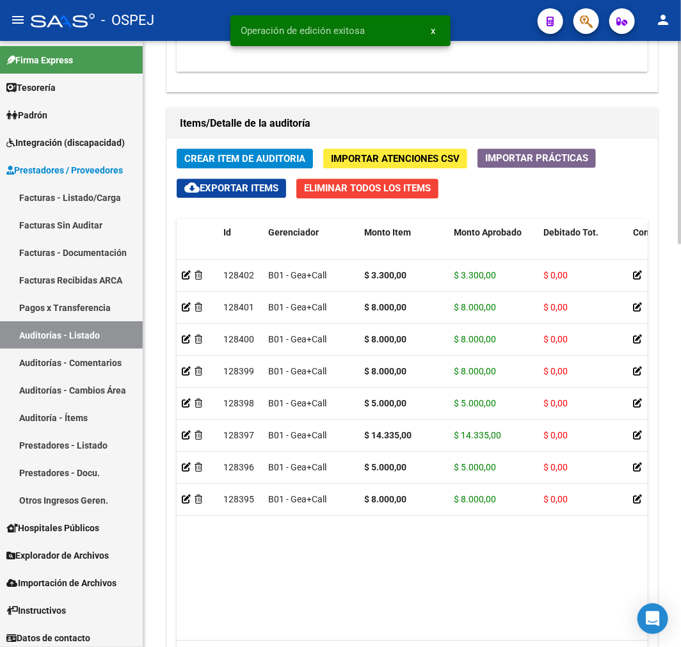
click at [305, 156] on span "Crear Item de Auditoria" at bounding box center [244, 159] width 121 height 12
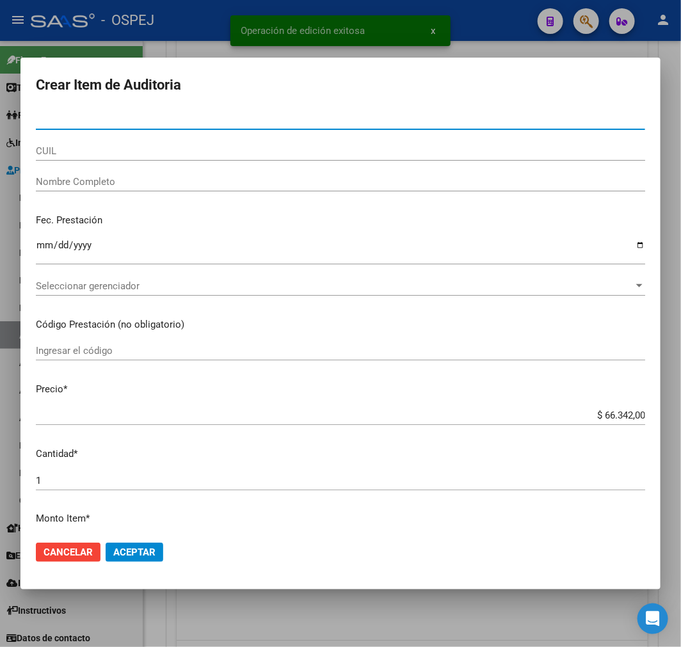
paste input "29253898"
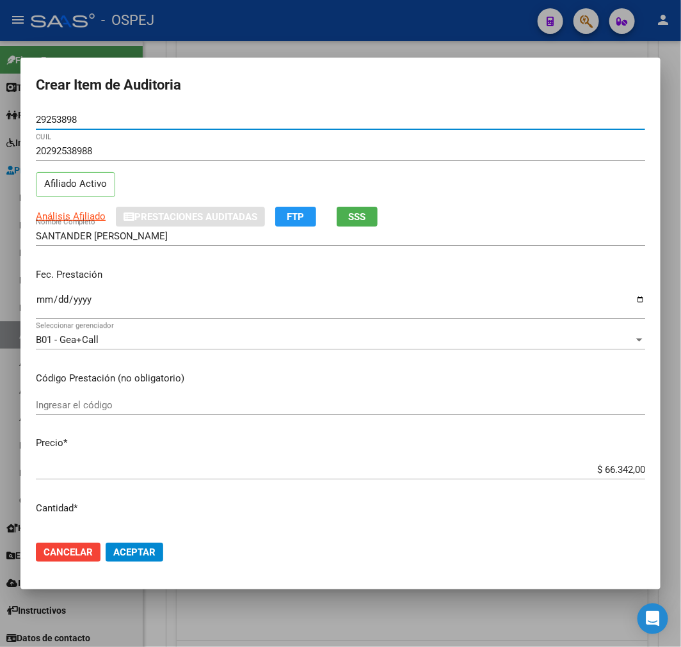
click at [621, 475] on div "$ 66.342,00 Ingresar el precio" at bounding box center [340, 469] width 609 height 19
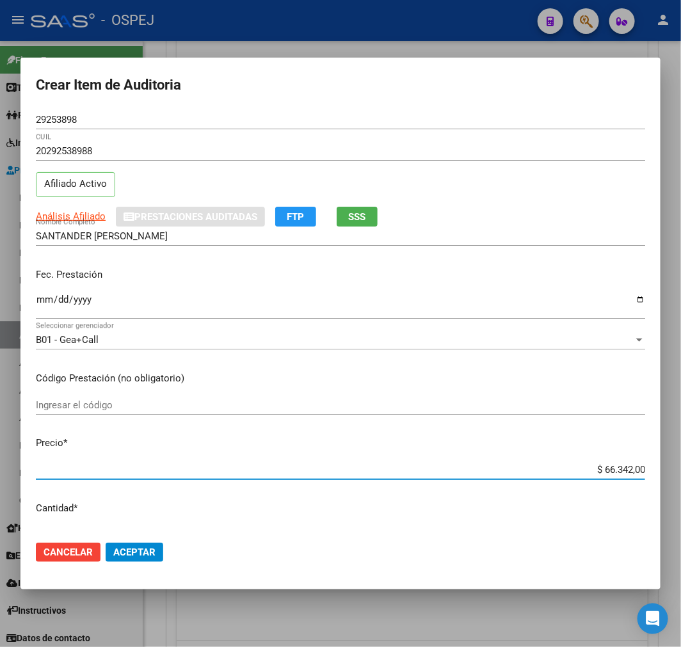
click at [621, 475] on div "$ 66.342,00 Ingresar el precio" at bounding box center [340, 469] width 609 height 19
click at [621, 464] on input "$ 66.342,00" at bounding box center [340, 470] width 609 height 12
click at [138, 544] on button "Aceptar" at bounding box center [135, 551] width 58 height 19
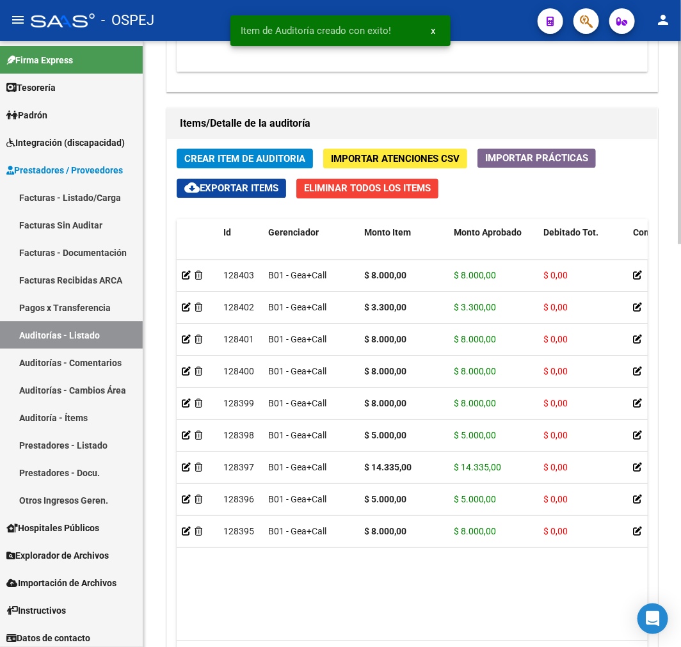
click at [271, 165] on button "Crear Item de Auditoria" at bounding box center [245, 158] width 136 height 20
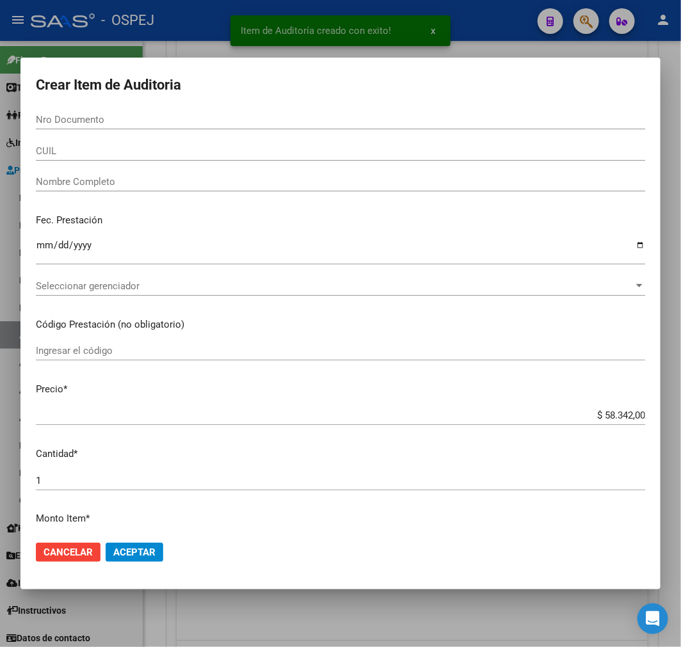
paste input "27551941"
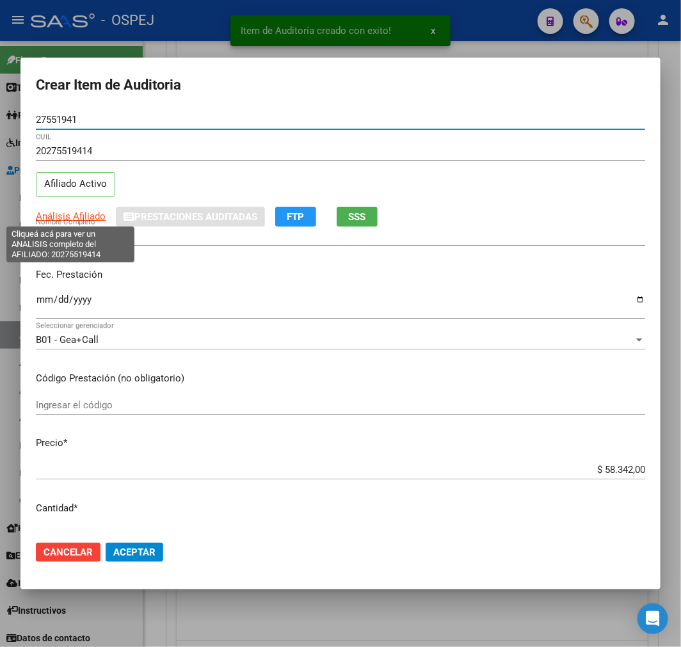
click at [70, 220] on span "Análisis Afiliado" at bounding box center [71, 216] width 70 height 12
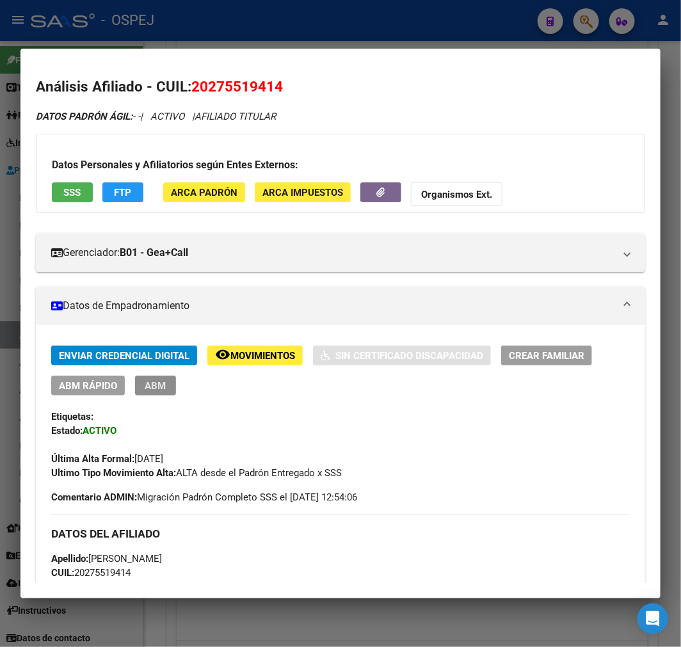
click at [162, 388] on span "ABM" at bounding box center [155, 386] width 21 height 12
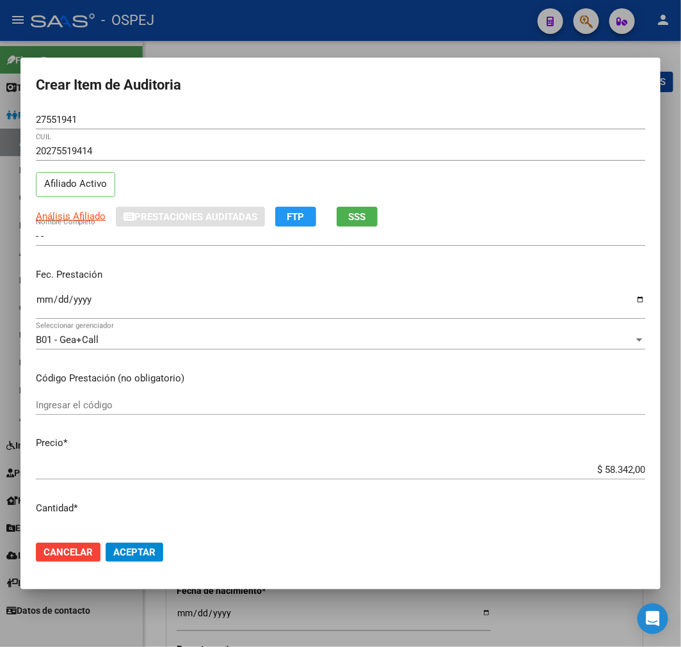
click at [318, 616] on div at bounding box center [340, 323] width 681 height 647
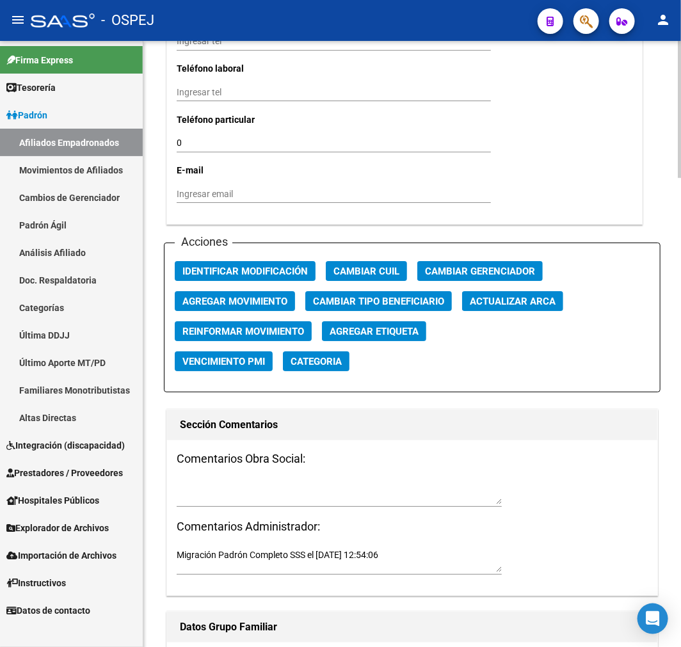
click at [544, 297] on span "Actualizar ARCA" at bounding box center [513, 302] width 86 height 12
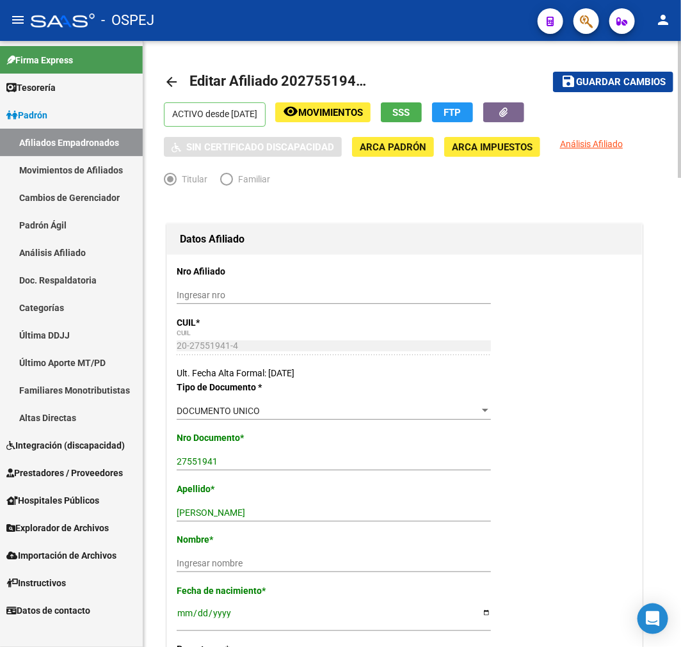
click at [248, 512] on input "TULIAN SEBASTIAN OSCAR" at bounding box center [334, 512] width 314 height 11
drag, startPoint x: 248, startPoint y: 512, endPoint x: 281, endPoint y: 514, distance: 34.0
click at [281, 514] on input "TULIAN SEBASTIAN OSCAR" at bounding box center [334, 512] width 314 height 11
click at [253, 566] on input "Ingresar nombre" at bounding box center [334, 563] width 314 height 11
paste input "SEBASTIAN OSCAR"
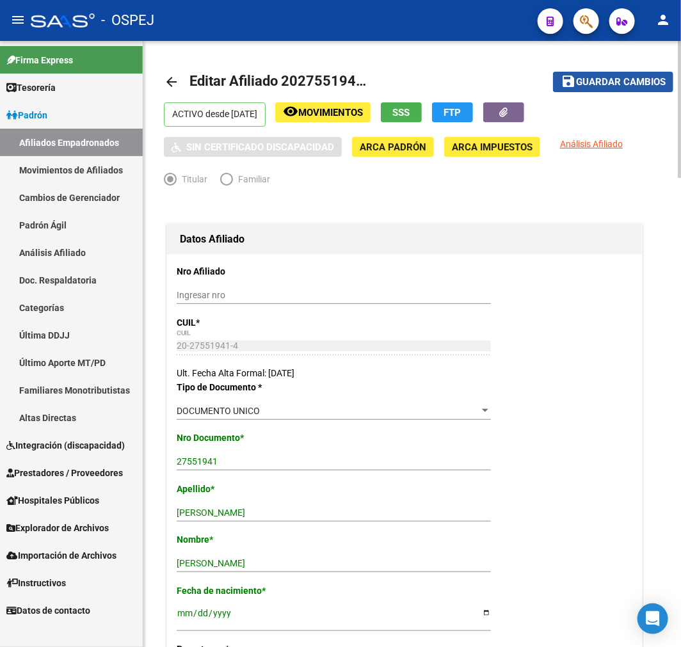
drag, startPoint x: 628, startPoint y: 81, endPoint x: 471, endPoint y: 106, distance: 158.2
click at [626, 80] on span "Guardar cambios" at bounding box center [621, 83] width 90 height 12
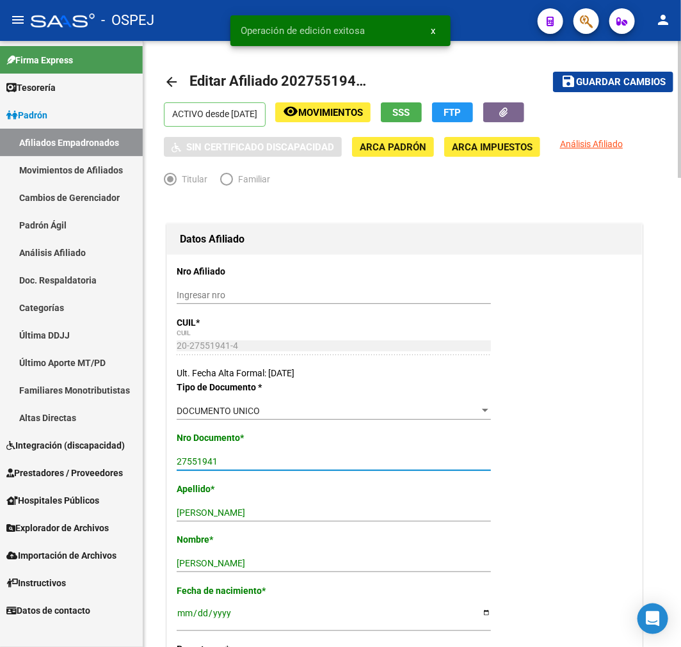
click at [184, 459] on input "27551941" at bounding box center [334, 461] width 314 height 11
click at [165, 88] on mat-icon "arrow_back" at bounding box center [171, 81] width 15 height 15
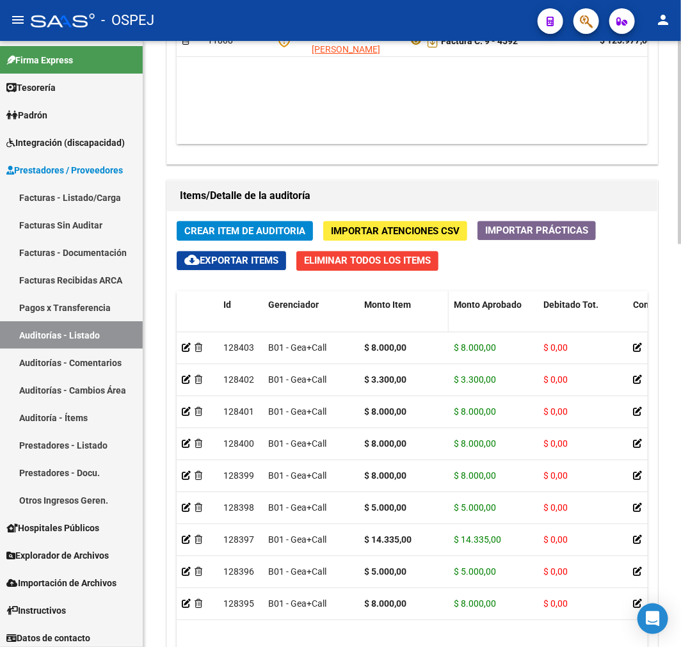
scroll to position [995, 0]
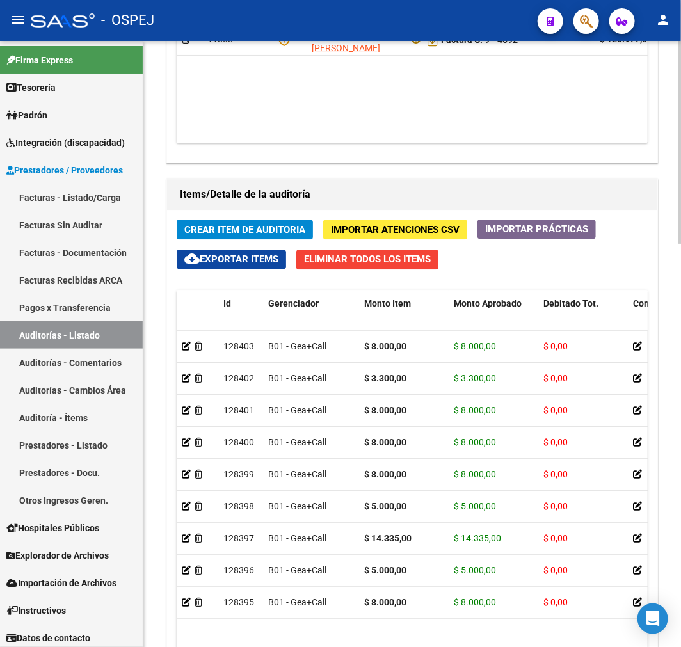
click at [269, 233] on span "Crear Item de Auditoria" at bounding box center [244, 230] width 121 height 12
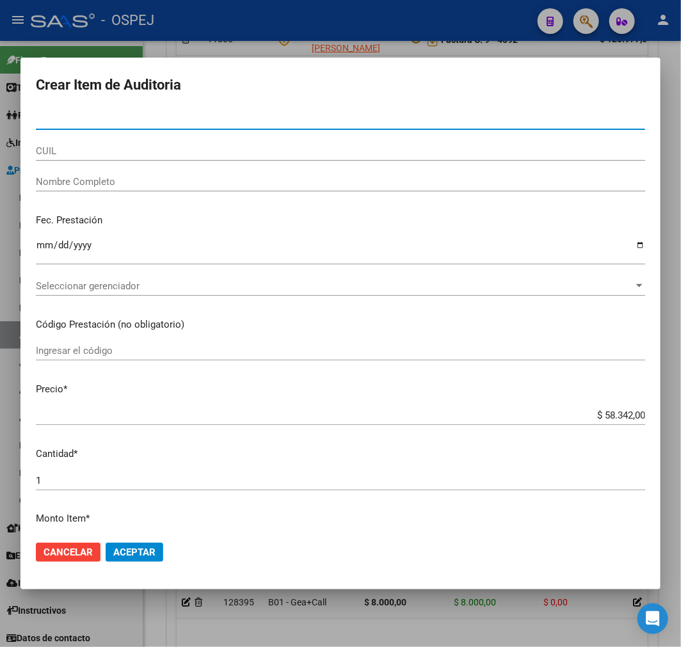
paste input "27551941"
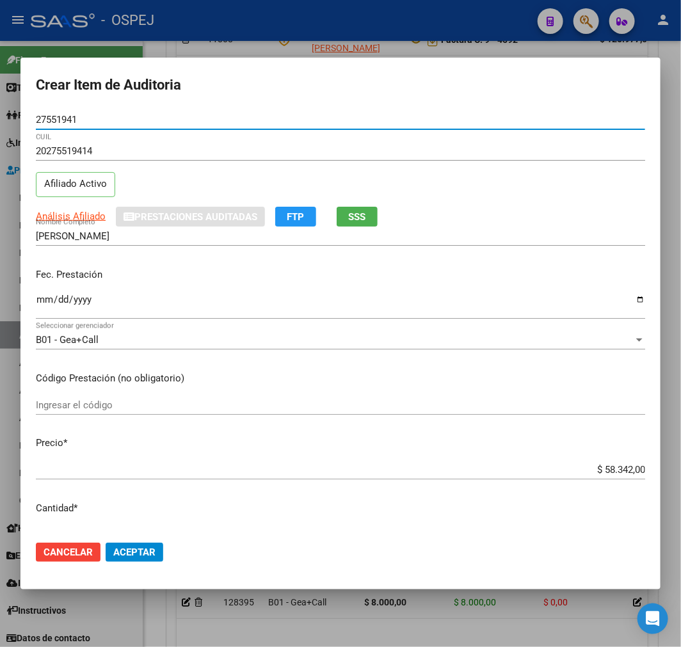
click at [613, 471] on input "$ 58.342,00" at bounding box center [340, 470] width 609 height 12
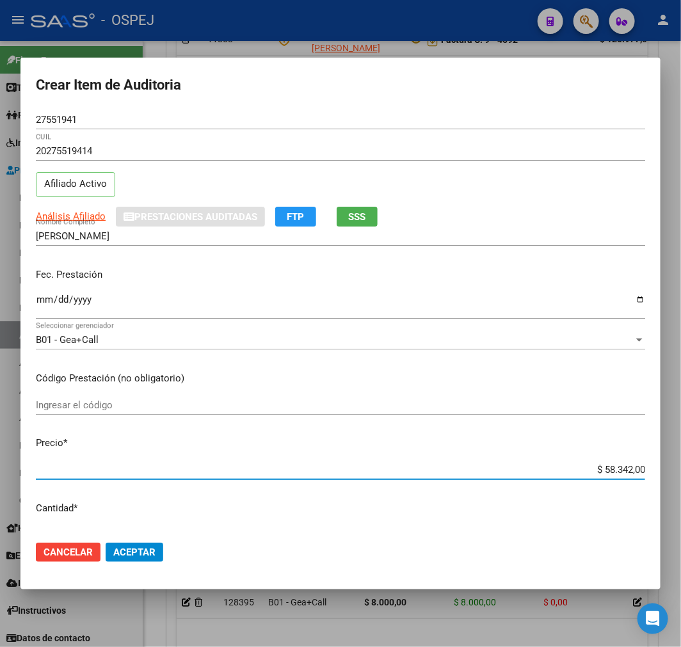
click at [613, 471] on input "$ 58.342,00" at bounding box center [340, 470] width 609 height 12
click at [151, 551] on span "Aceptar" at bounding box center [134, 552] width 42 height 12
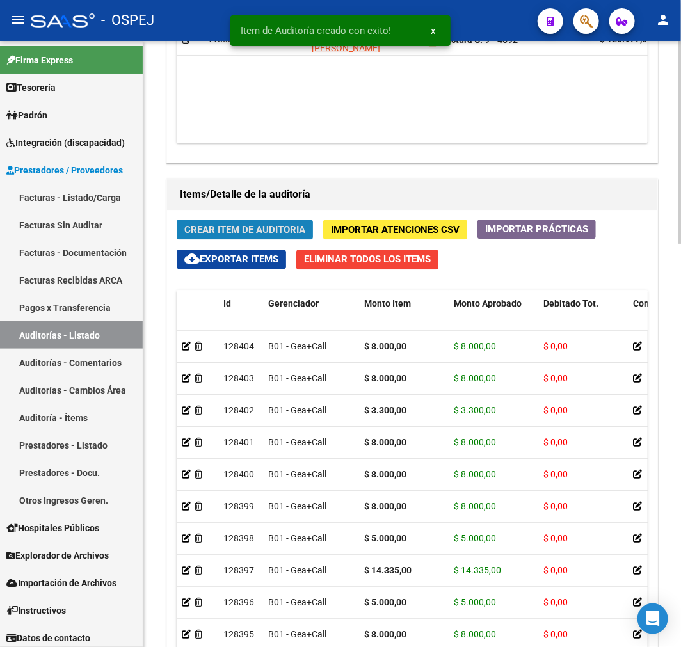
click at [219, 221] on button "Crear Item de Auditoria" at bounding box center [245, 229] width 136 height 20
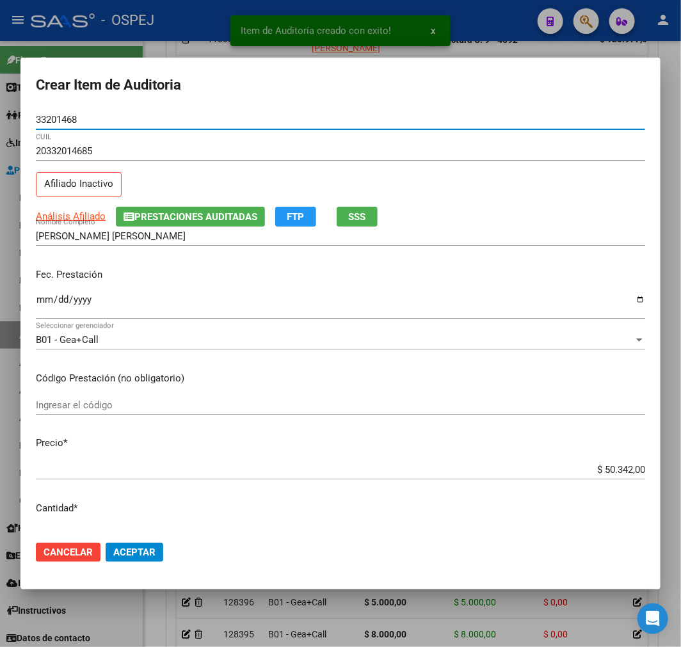
click at [152, 550] on span "Aceptar" at bounding box center [134, 552] width 42 height 12
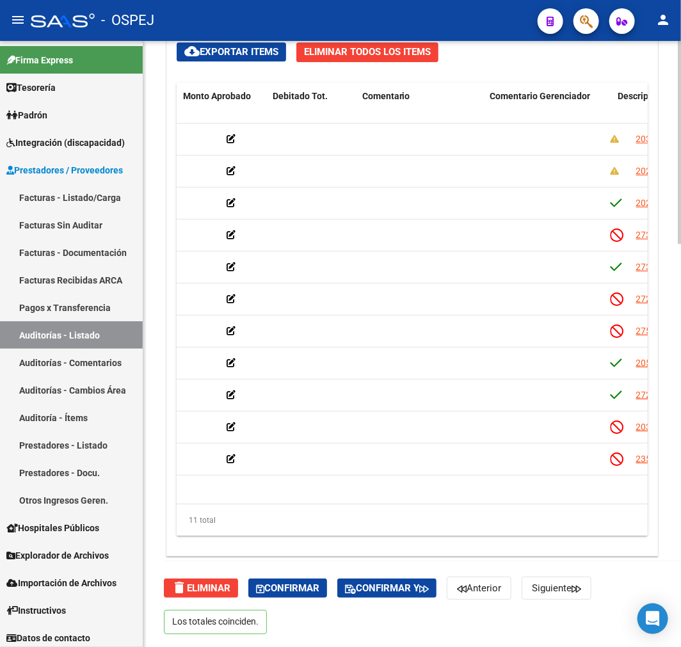
scroll to position [0, 488]
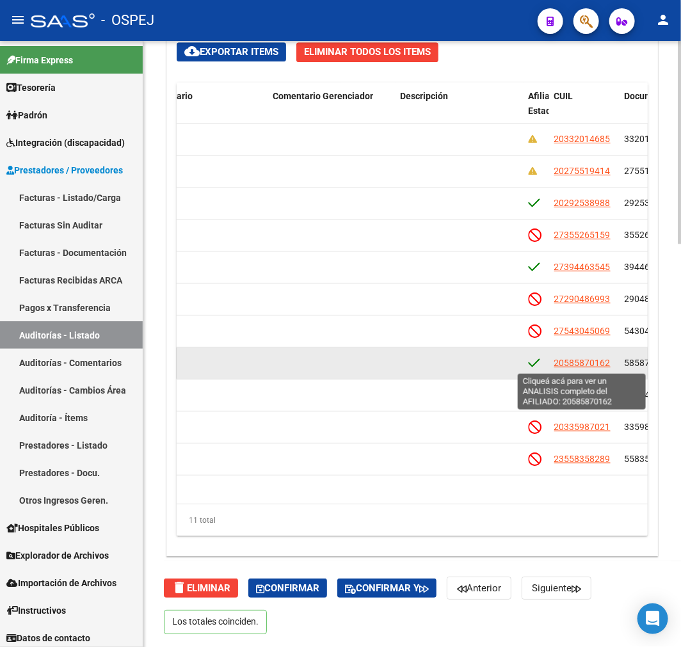
click at [594, 367] on span "20585870162" at bounding box center [582, 363] width 56 height 10
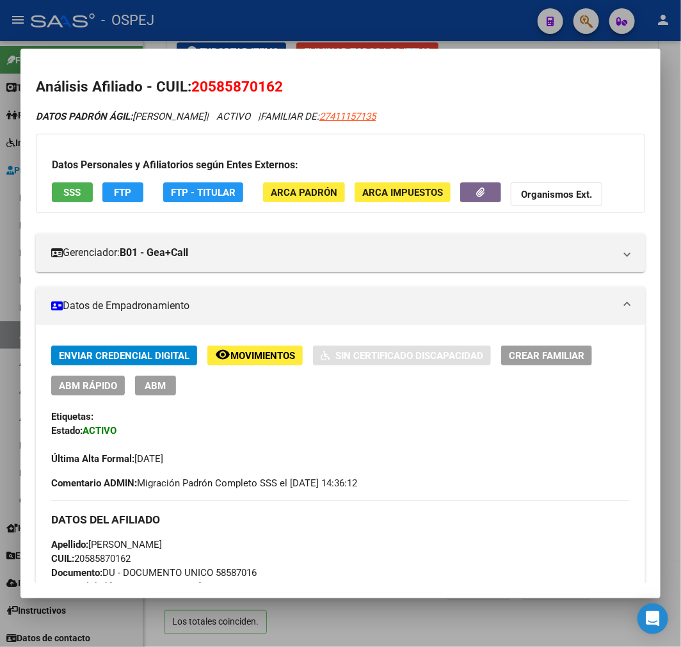
click at [91, 381] on span "ABM Rápido" at bounding box center [88, 386] width 58 height 12
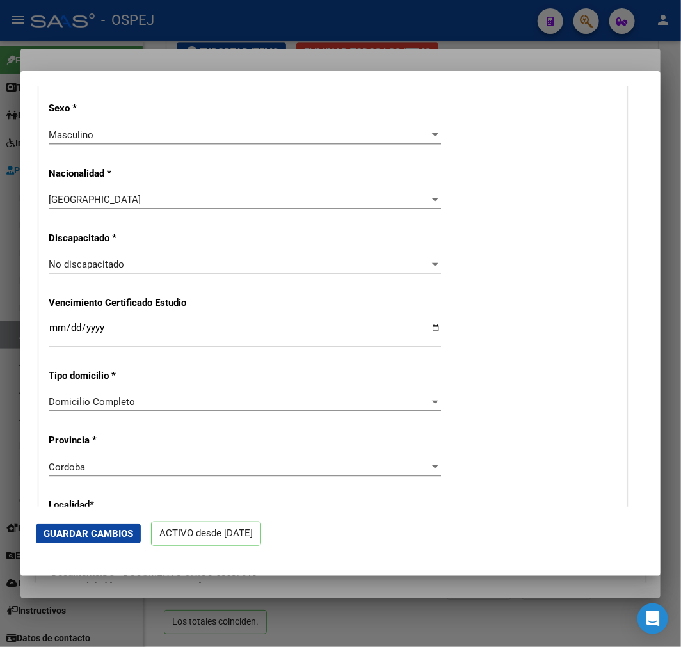
scroll to position [1137, 0]
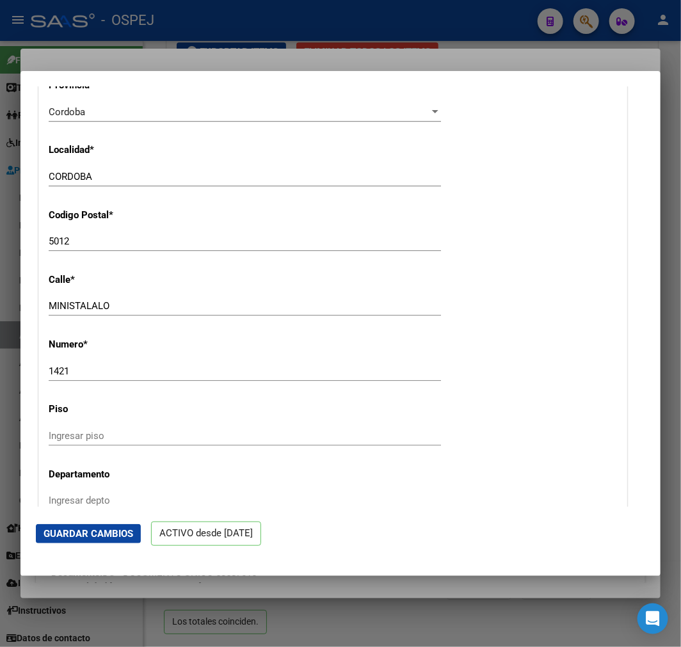
click at [233, 598] on div at bounding box center [340, 323] width 681 height 647
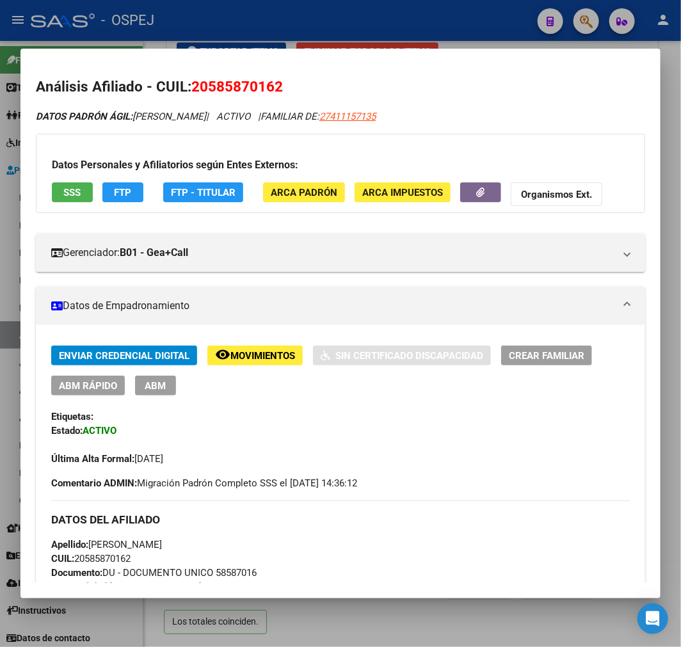
click at [111, 393] on button "ABM Rápido" at bounding box center [88, 386] width 74 height 20
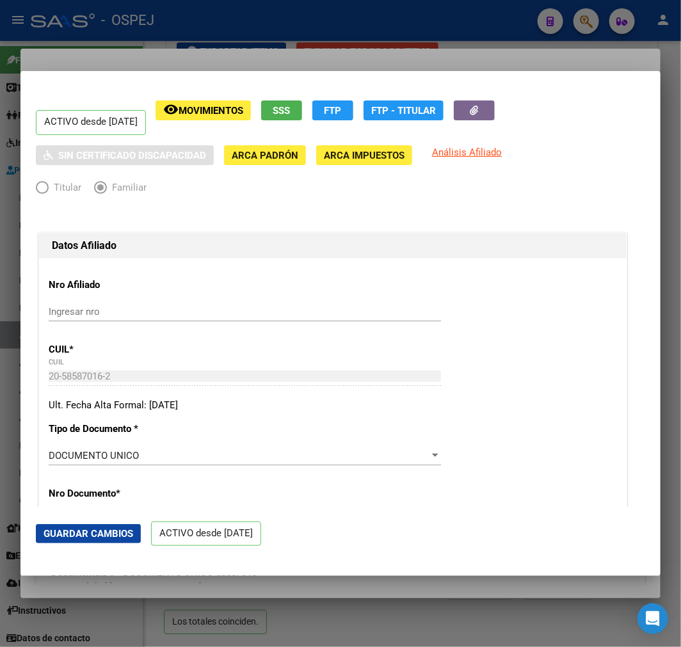
click at [500, 610] on div at bounding box center [340, 323] width 681 height 647
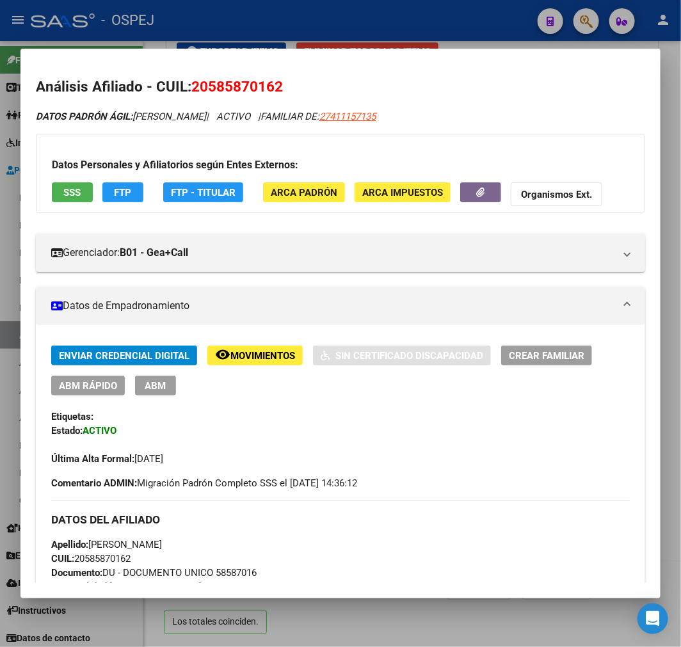
click at [549, 619] on div at bounding box center [340, 323] width 681 height 647
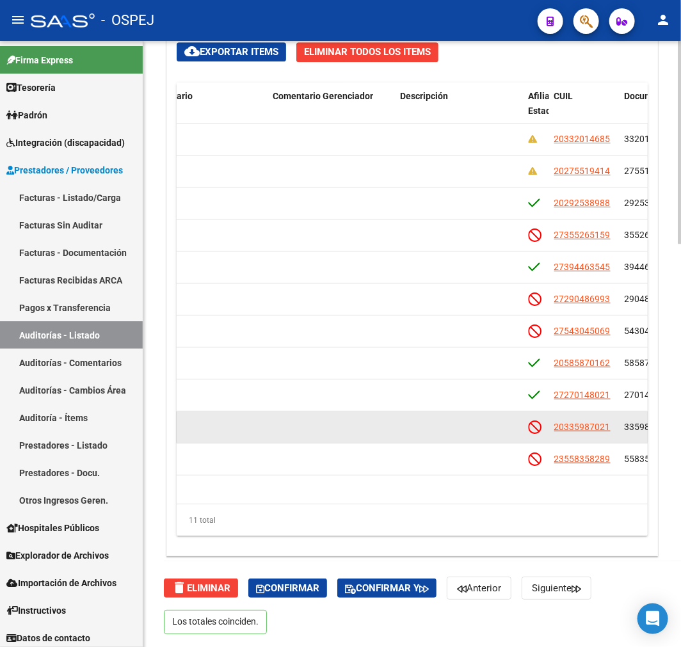
click at [585, 425] on span "20335987021" at bounding box center [582, 427] width 56 height 10
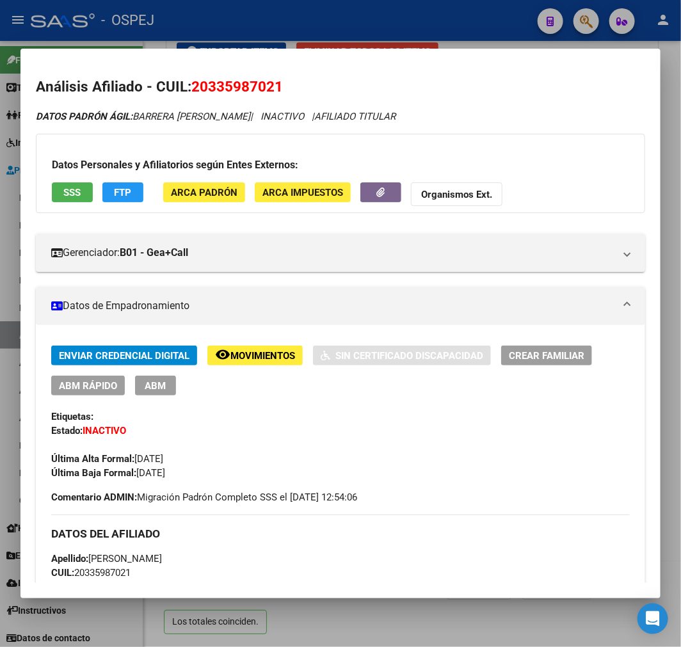
click at [112, 391] on span "ABM Rápido" at bounding box center [88, 386] width 58 height 12
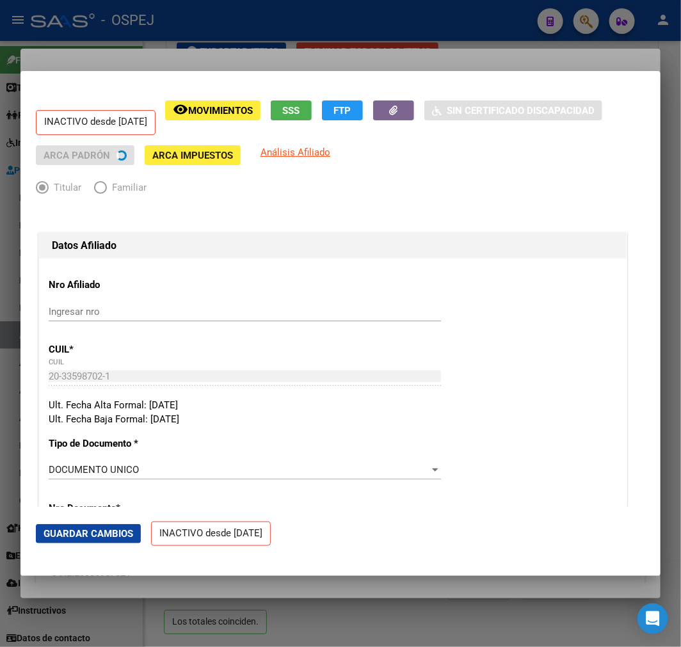
click at [390, 634] on div at bounding box center [340, 323] width 681 height 647
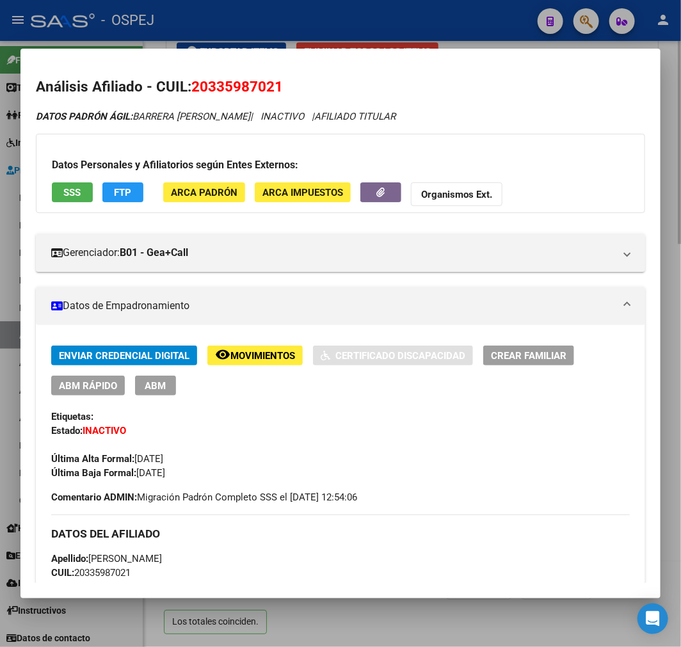
drag, startPoint x: 391, startPoint y: 631, endPoint x: 406, endPoint y: 608, distance: 27.7
click at [391, 632] on div at bounding box center [340, 323] width 681 height 647
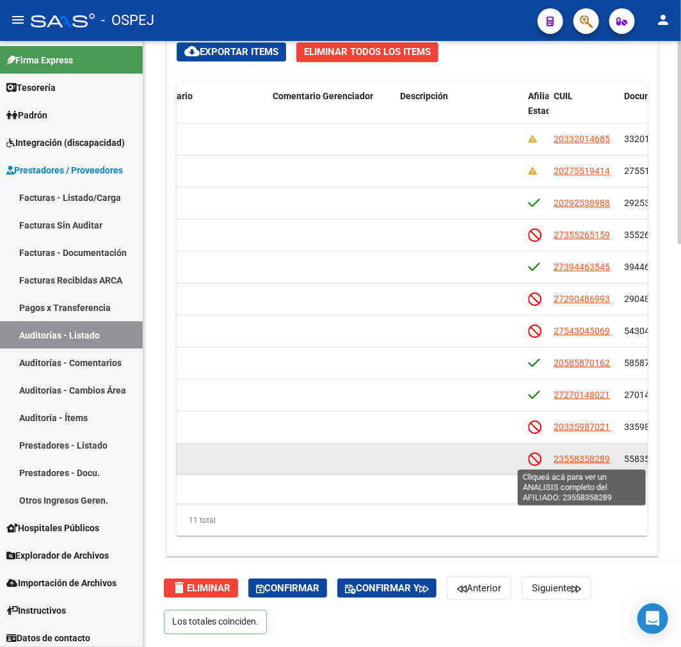
click at [601, 461] on span "23558358289" at bounding box center [582, 459] width 56 height 10
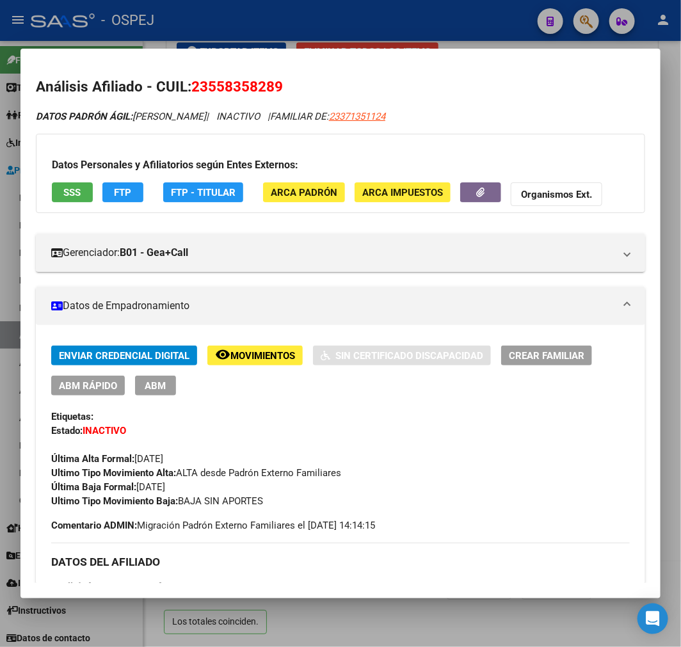
click at [82, 386] on span "ABM Rápido" at bounding box center [88, 386] width 58 height 12
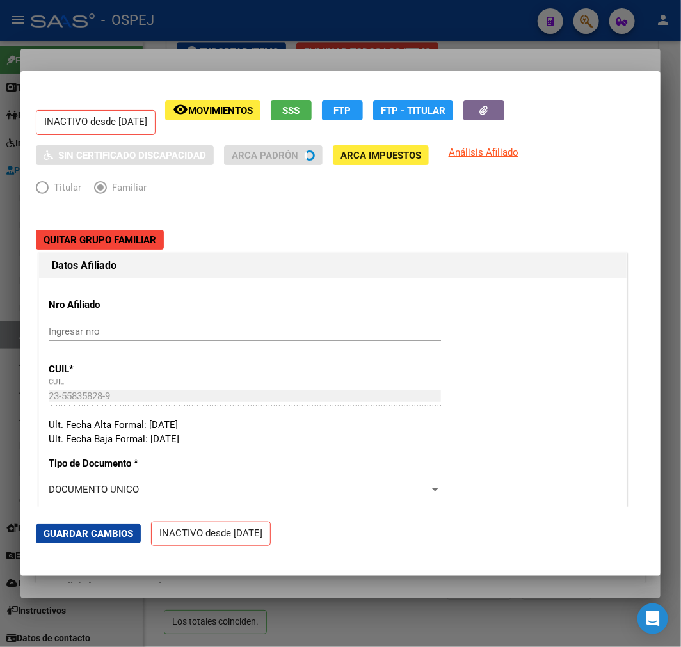
click at [366, 609] on div at bounding box center [340, 323] width 681 height 647
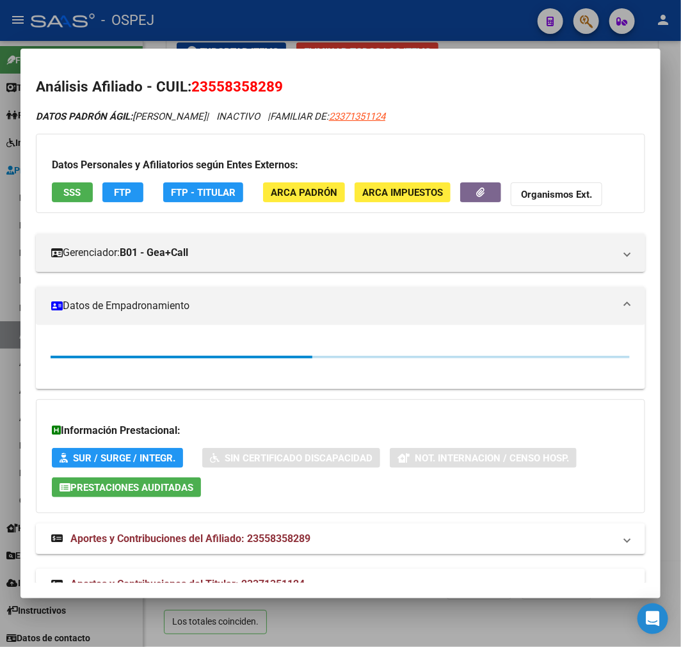
click at [395, 625] on div at bounding box center [340, 323] width 681 height 647
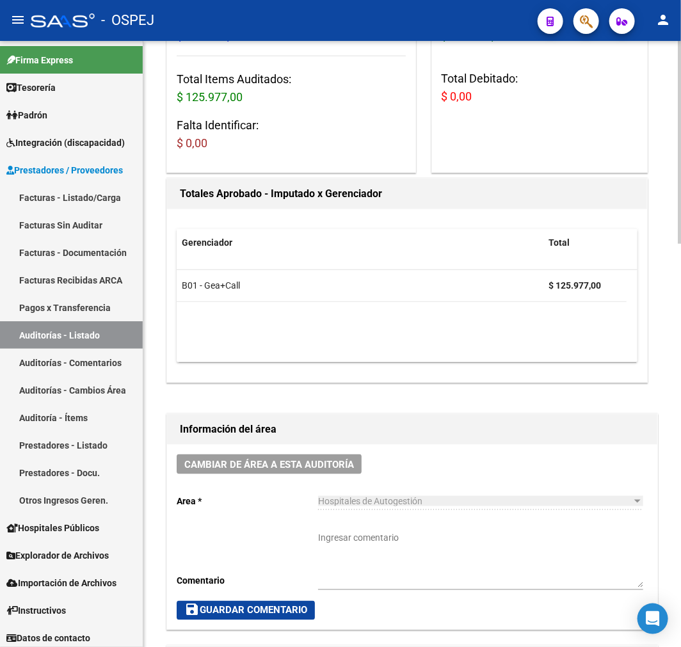
scroll to position [0, 0]
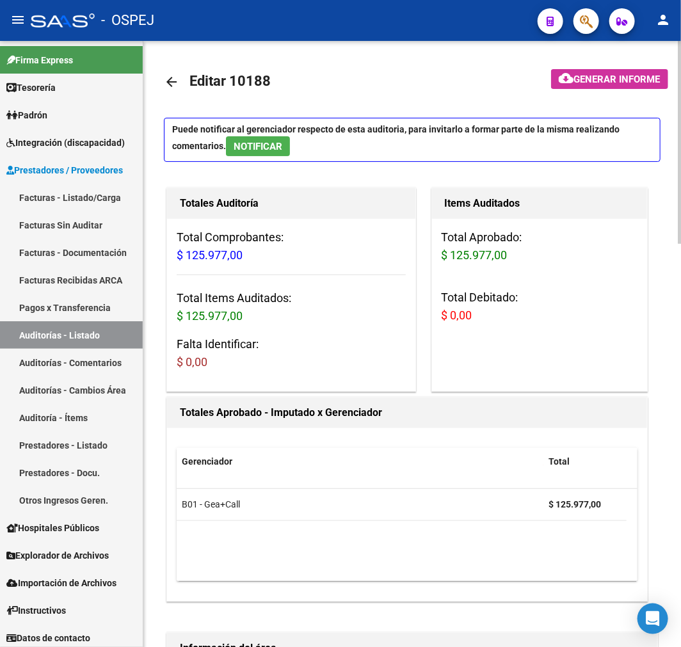
click at [182, 79] on link "arrow_back" at bounding box center [177, 82] width 26 height 30
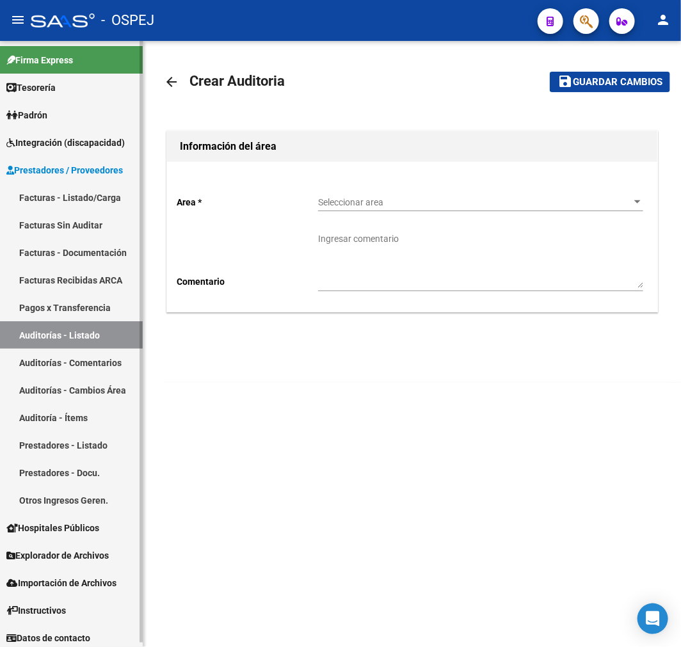
click at [67, 336] on link "Auditorías - Listado" at bounding box center [71, 335] width 143 height 28
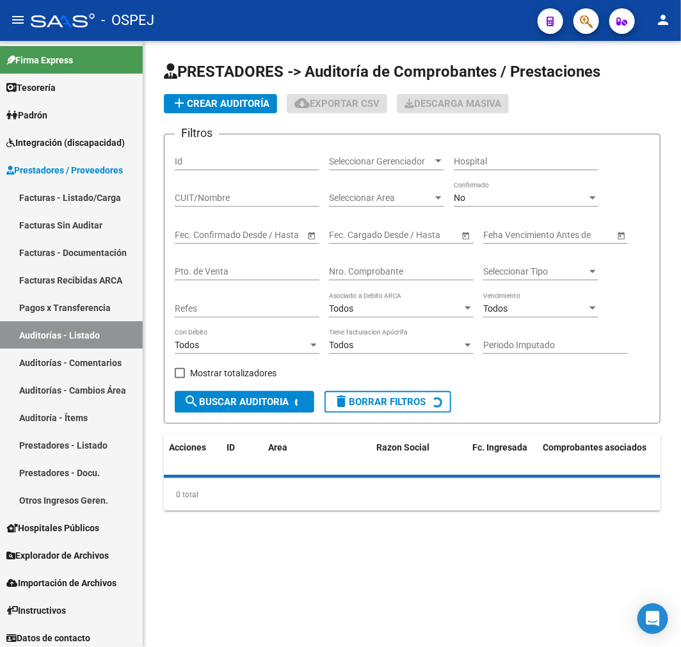
click at [405, 265] on div "Nro. Comprobante" at bounding box center [401, 268] width 145 height 26
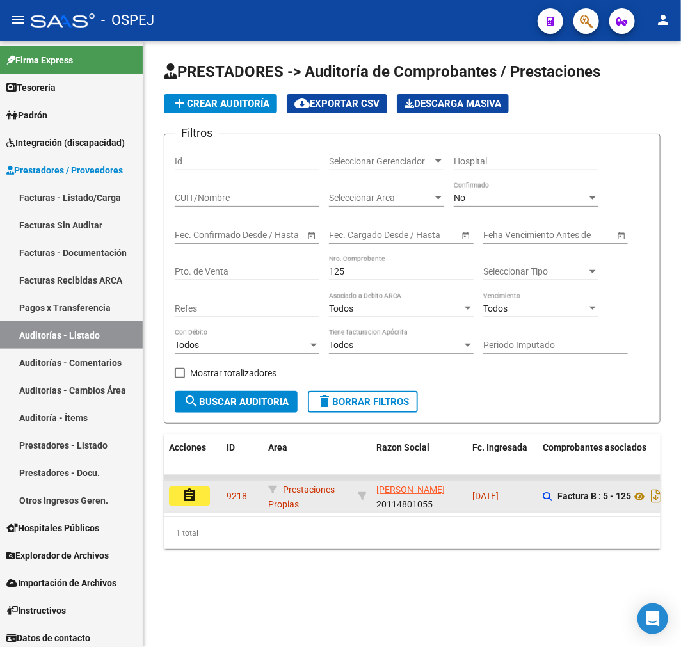
drag, startPoint x: 211, startPoint y: 512, endPoint x: 195, endPoint y: 503, distance: 18.3
click at [199, 509] on datatable-body-cell "assignment" at bounding box center [193, 495] width 58 height 31
click at [194, 501] on mat-icon "assignment" at bounding box center [189, 494] width 15 height 15
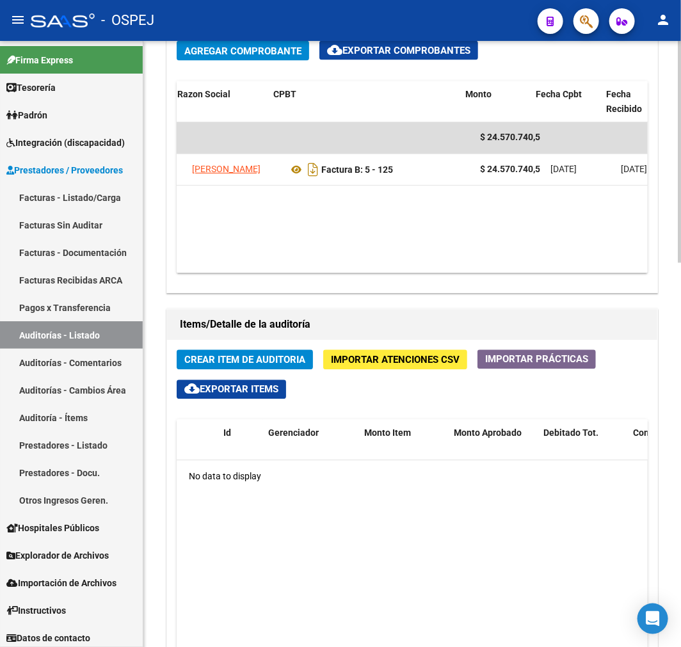
scroll to position [0, 207]
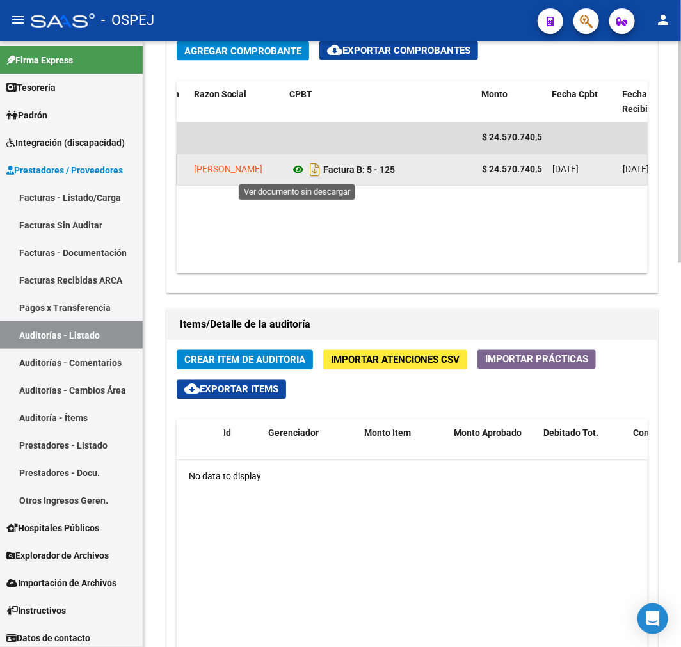
click at [297, 170] on icon at bounding box center [298, 169] width 17 height 15
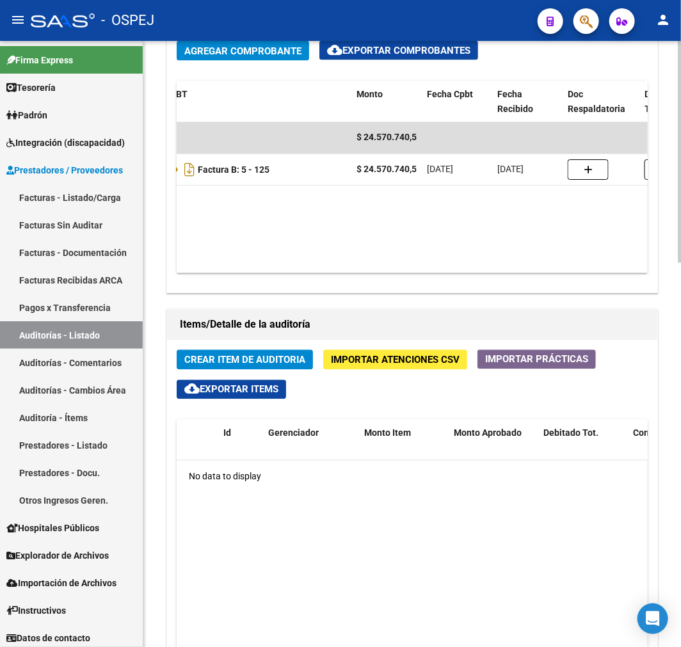
scroll to position [0, 294]
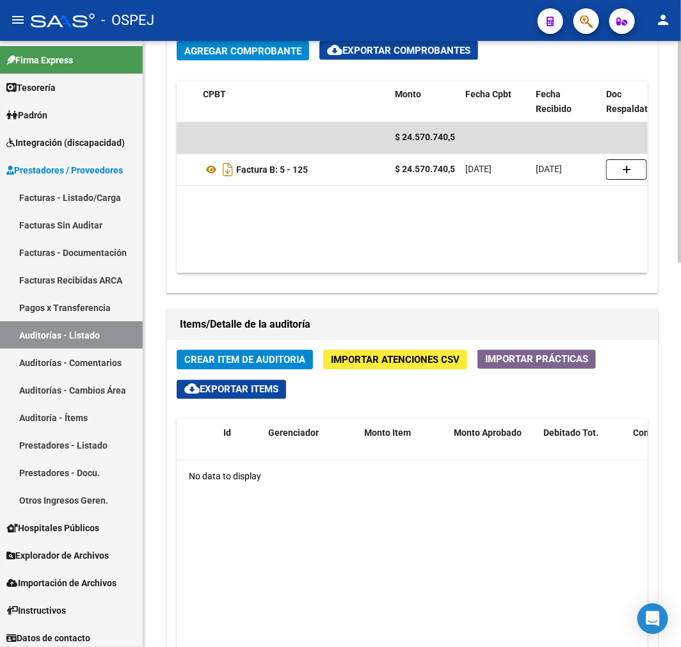
drag, startPoint x: 445, startPoint y: 276, endPoint x: 411, endPoint y: 285, distance: 34.9
click at [411, 285] on div "Agregar Comprobante cloud_download Exportar Comprobantes ID CAE Facturado x Ord…" at bounding box center [412, 162] width 490 height 262
drag, startPoint x: 419, startPoint y: 273, endPoint x: 383, endPoint y: 278, distance: 36.8
click at [383, 278] on div "Agregar Comprobante cloud_download Exportar Comprobantes ID CAE Facturado x Ord…" at bounding box center [412, 162] width 490 height 262
drag, startPoint x: 397, startPoint y: 260, endPoint x: 368, endPoint y: 266, distance: 29.5
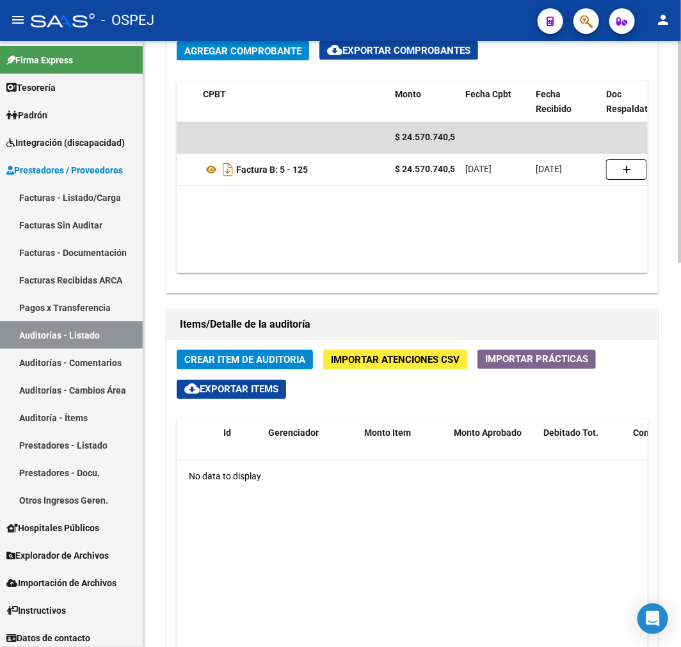
click at [370, 266] on datatable-body "$ 24.570.740,54 10877 A01 - Jaboneros LOFRANO OMAR FERNANDO Factura B: 5 - 125 …" at bounding box center [412, 197] width 471 height 151
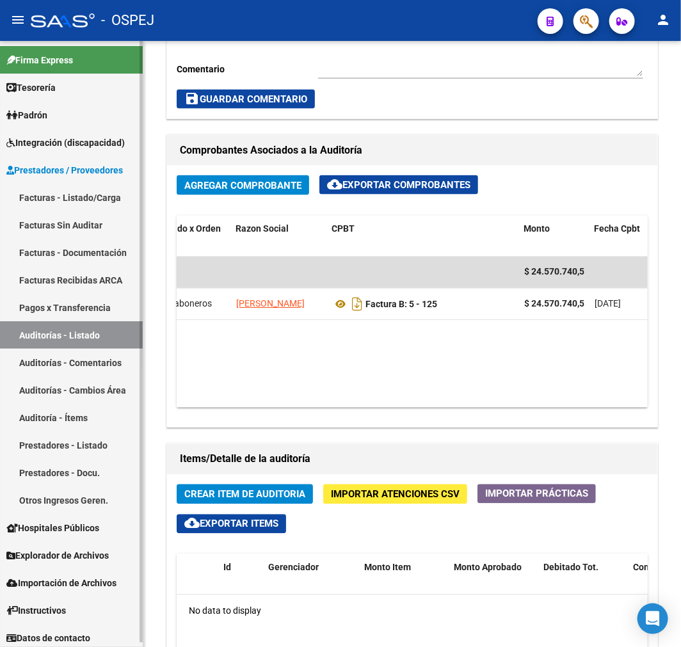
scroll to position [284, 0]
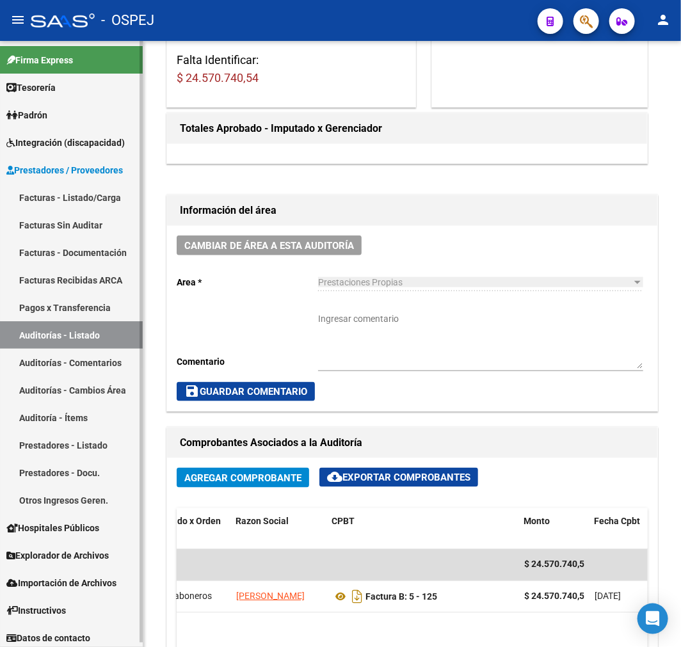
click at [117, 335] on link "Auditorías - Listado" at bounding box center [71, 335] width 143 height 28
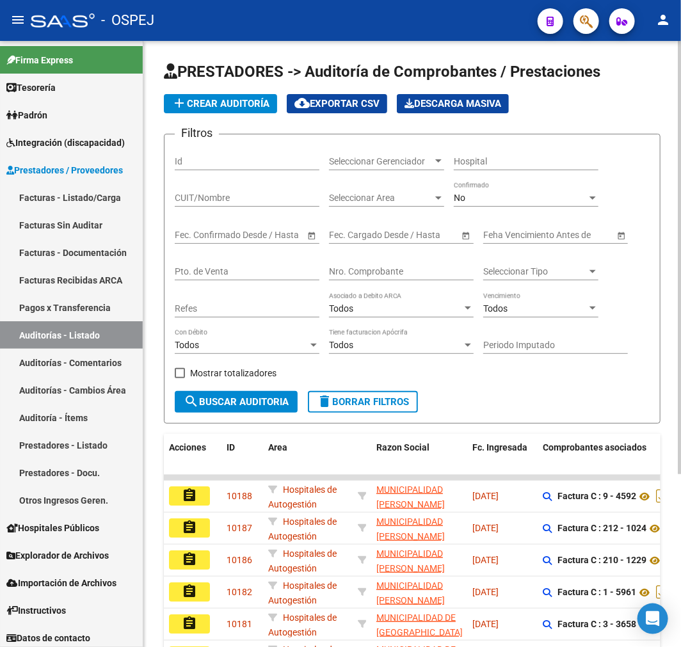
click at [244, 105] on span "add Crear Auditoría" at bounding box center [220, 104] width 98 height 12
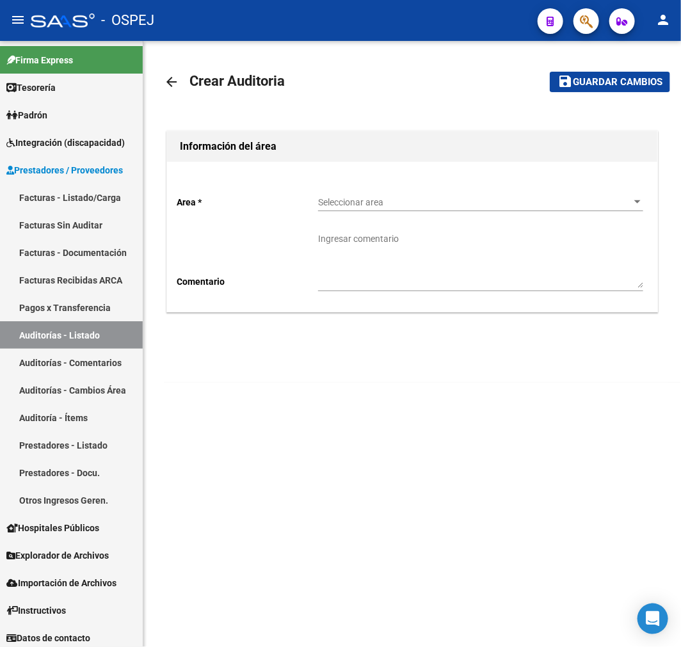
click at [397, 193] on div "Seleccionar area Seleccionar area" at bounding box center [480, 199] width 325 height 26
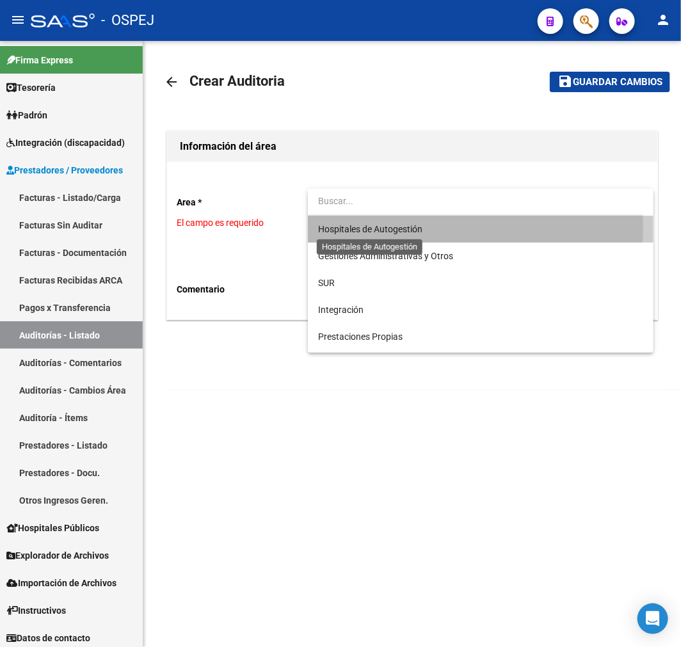
click at [390, 226] on span "Hospitales de Autogestión" at bounding box center [370, 229] width 104 height 10
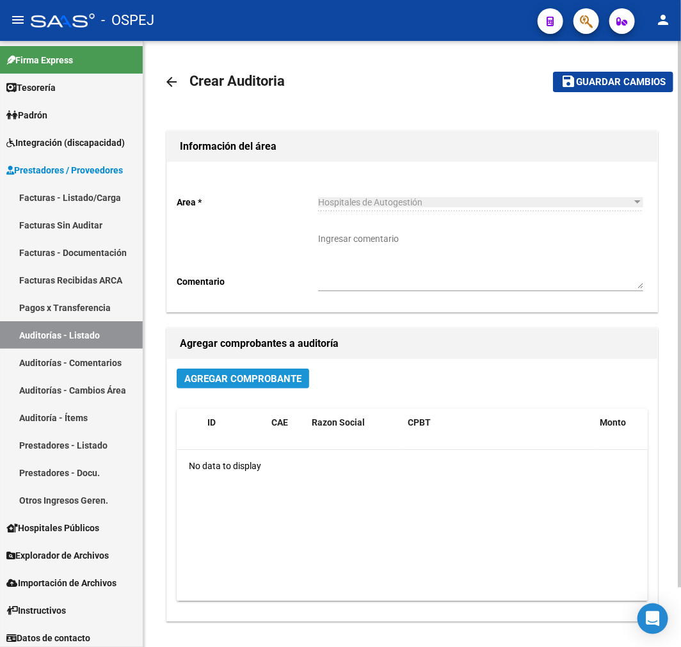
click at [262, 374] on span "Agregar Comprobante" at bounding box center [242, 379] width 117 height 12
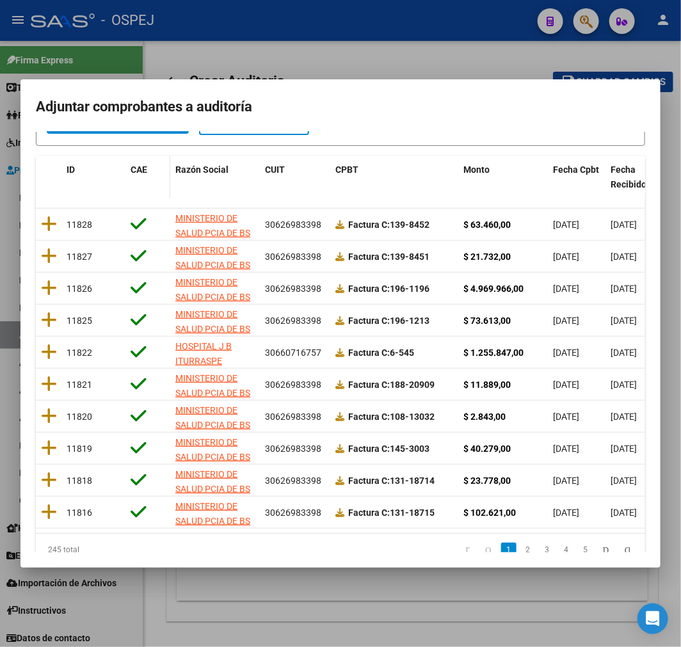
scroll to position [93, 0]
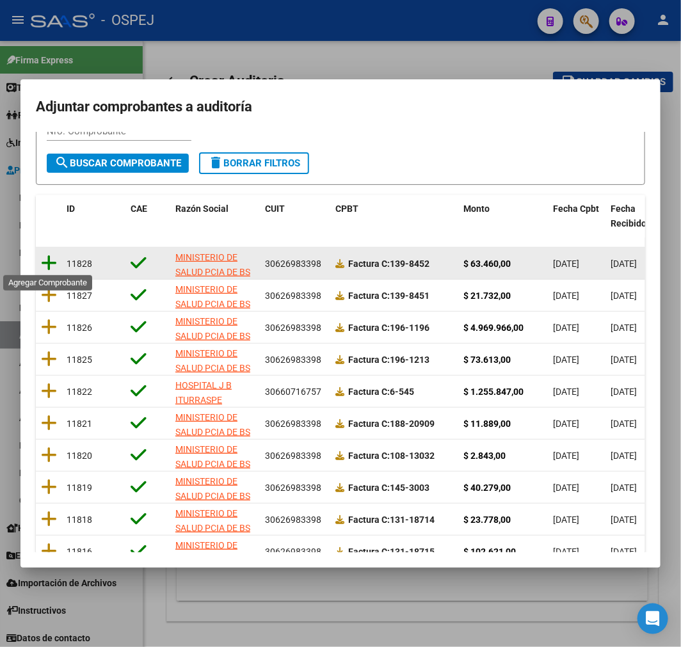
click at [49, 264] on icon at bounding box center [49, 263] width 16 height 18
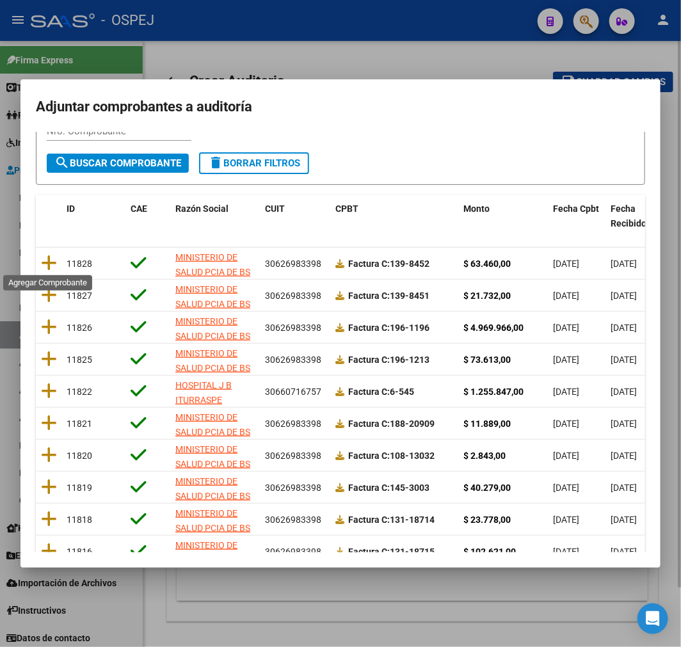
scroll to position [0, 0]
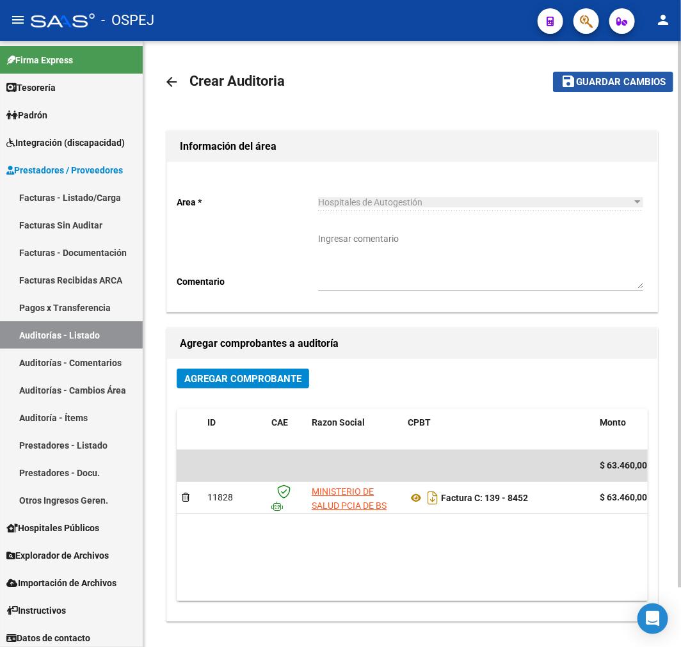
click at [624, 74] on button "save Guardar cambios" at bounding box center [613, 82] width 120 height 20
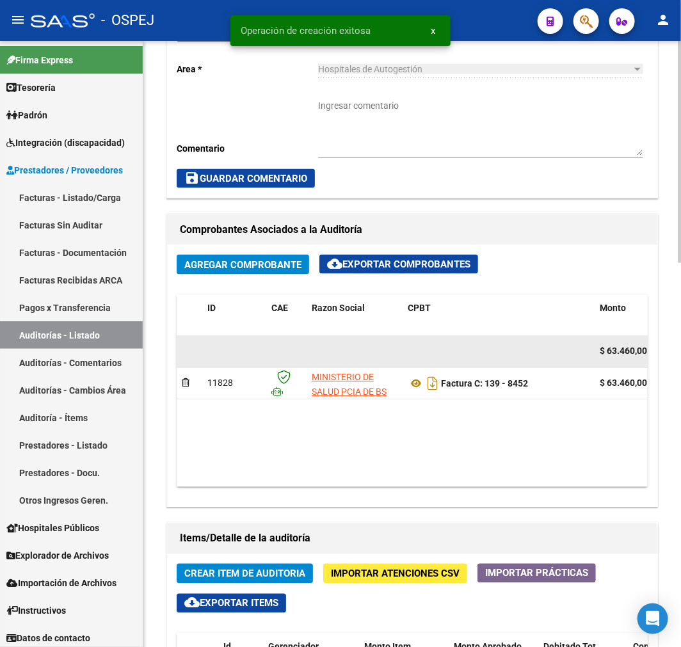
scroll to position [568, 0]
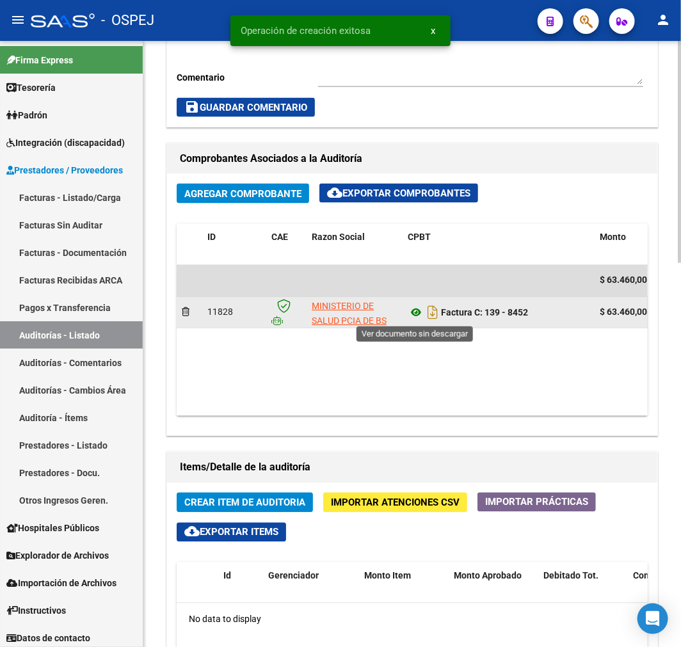
click at [417, 318] on icon at bounding box center [415, 312] width 17 height 15
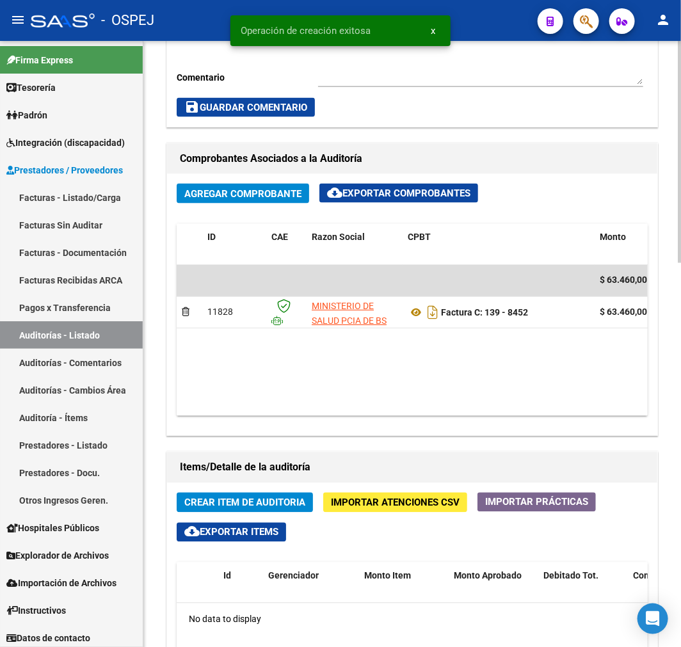
scroll to position [924, 0]
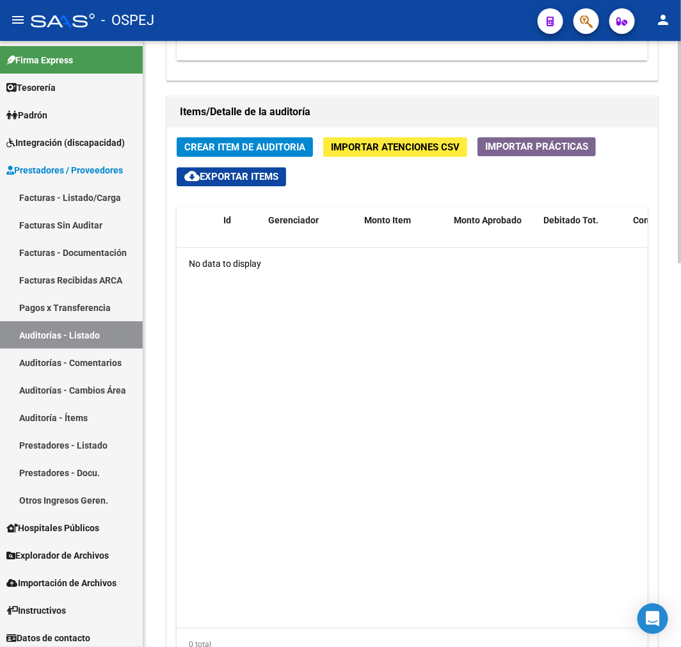
click at [259, 145] on span "Crear Item de Auditoria" at bounding box center [244, 147] width 121 height 12
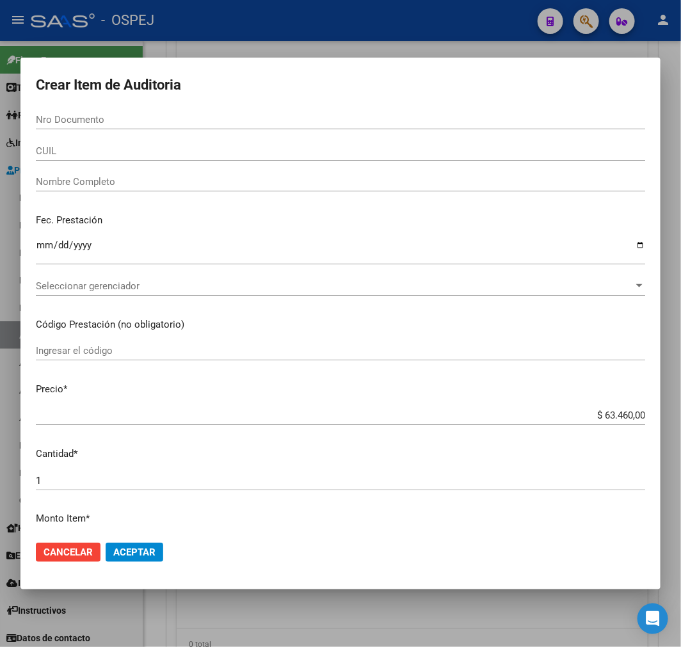
click at [241, 123] on input "Nro Documento" at bounding box center [340, 120] width 609 height 12
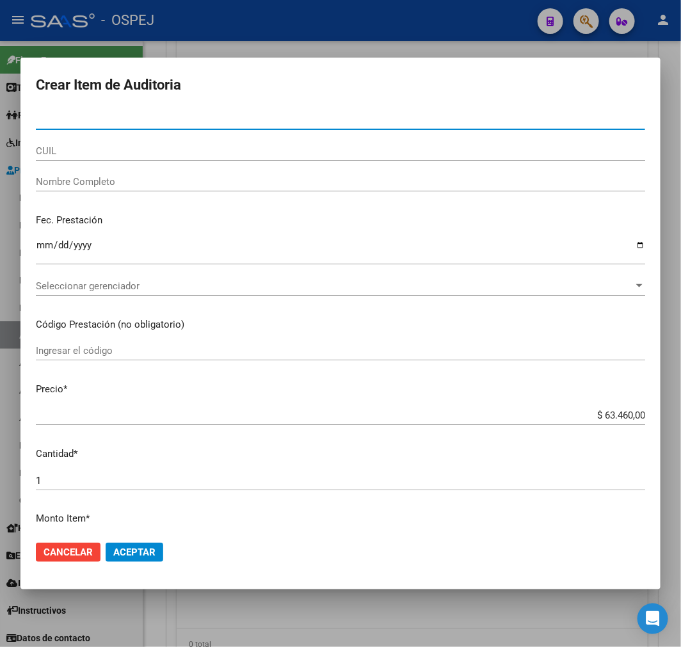
paste input "24476668"
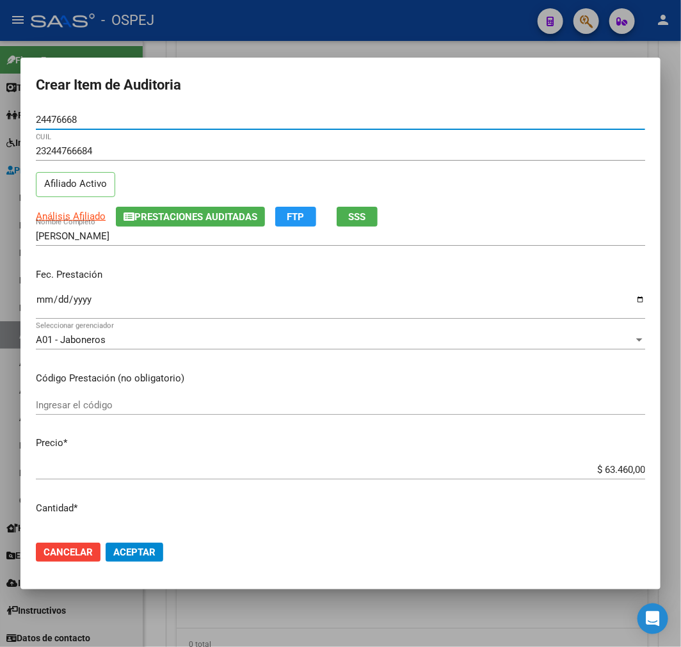
click at [619, 463] on div "$ 63.460,00 Ingresar el precio" at bounding box center [340, 469] width 609 height 19
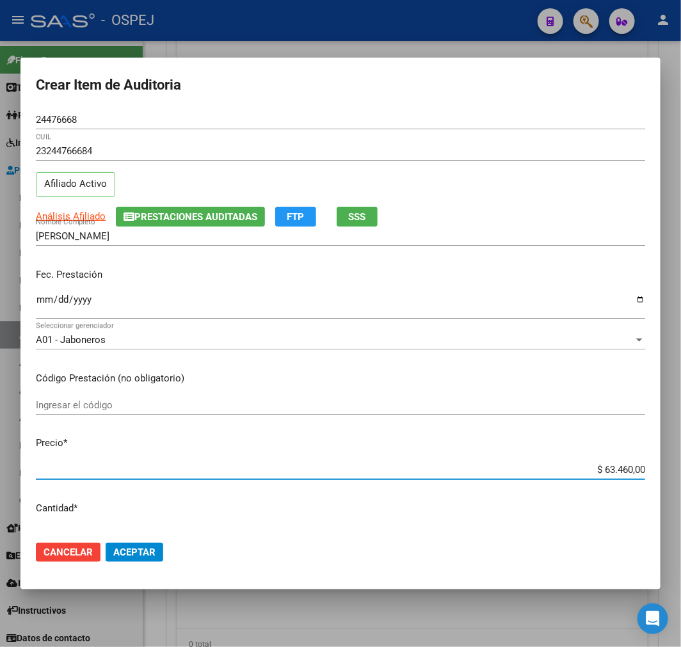
click at [619, 469] on input "$ 63.460,00" at bounding box center [340, 470] width 609 height 12
click at [143, 562] on mat-dialog-actions "Cancelar Aceptar" at bounding box center [340, 551] width 609 height 43
click at [143, 557] on span "Aceptar" at bounding box center [134, 552] width 42 height 12
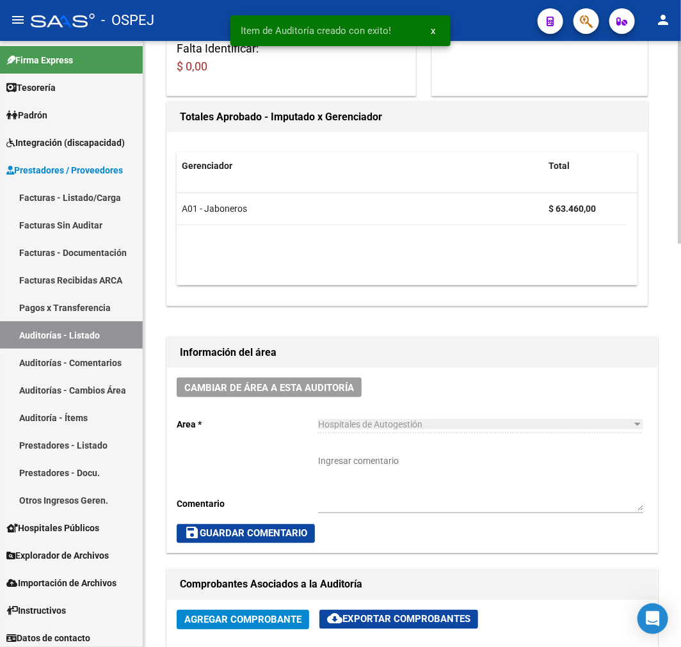
scroll to position [0, 0]
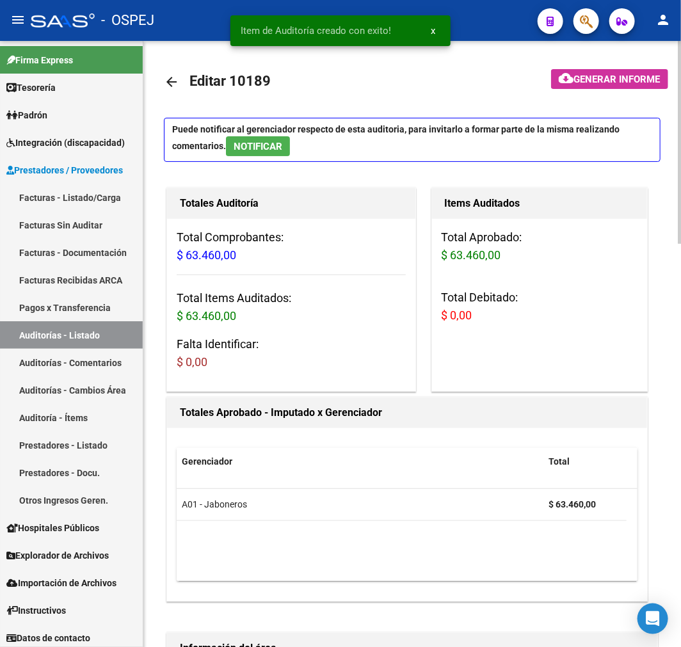
click at [167, 77] on mat-icon "arrow_back" at bounding box center [171, 81] width 15 height 15
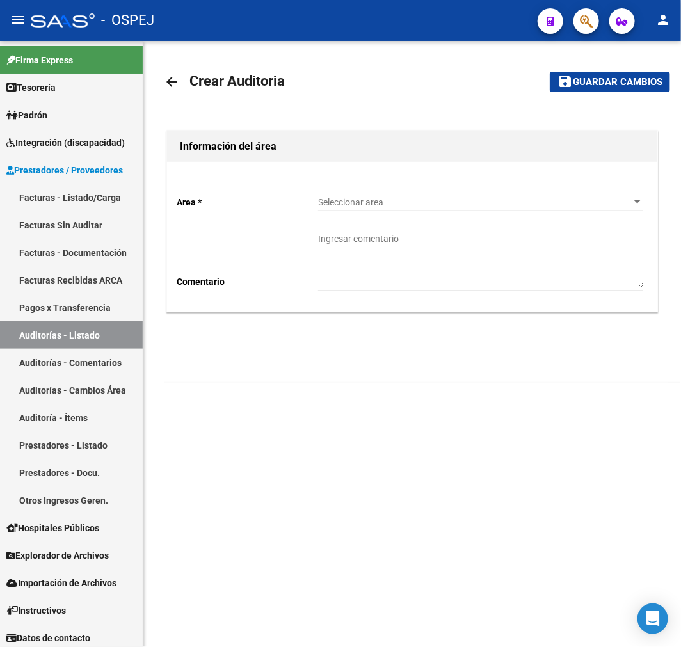
drag, startPoint x: 468, startPoint y: 196, endPoint x: 493, endPoint y: 150, distance: 52.4
click at [467, 181] on div "Area * Seleccionar area Seleccionar area Comentario Ingresar comentario" at bounding box center [412, 237] width 490 height 150
click at [383, 202] on span "Seleccionar area" at bounding box center [474, 202] width 313 height 11
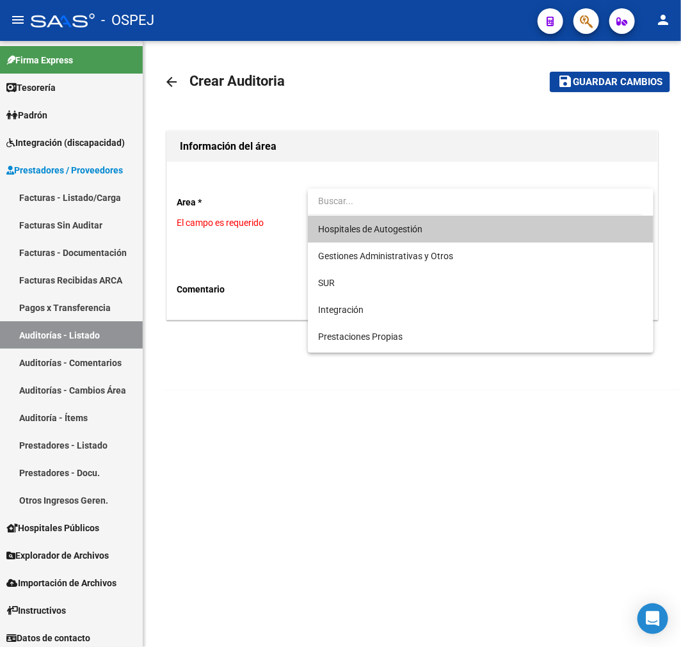
click at [443, 232] on span "Hospitales de Autogestión" at bounding box center [480, 229] width 325 height 27
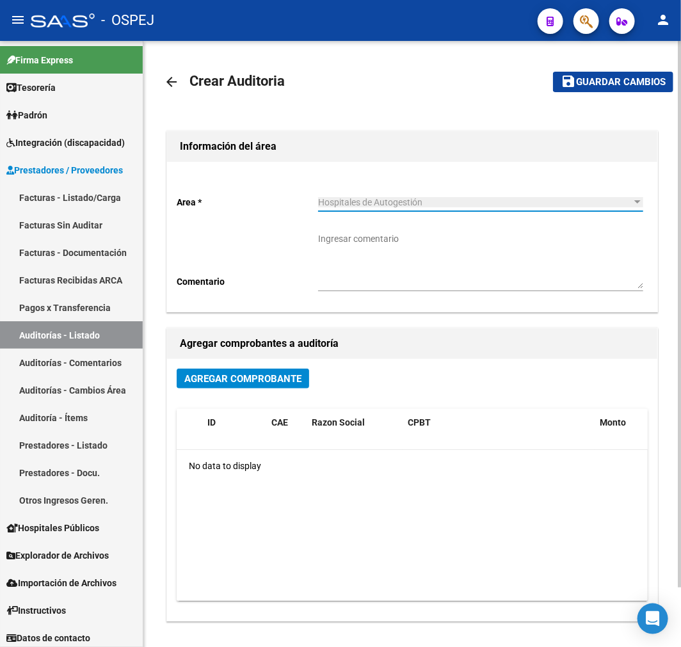
click at [263, 389] on div "Agregar Comprobante" at bounding box center [412, 383] width 471 height 30
click at [271, 401] on div "Agregar Comprobante ID CAE Razon Social CPBT Monto Fecha Cpbt Fecha Recibido Do…" at bounding box center [412, 490] width 490 height 262
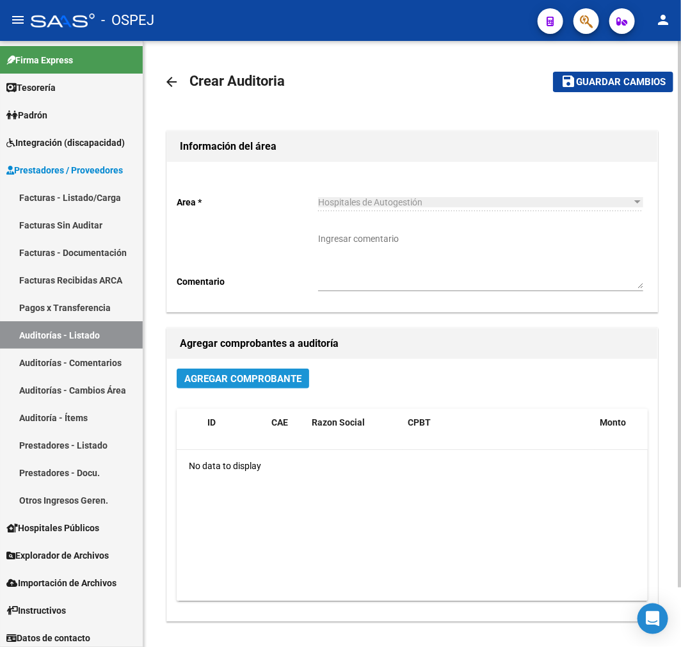
click at [274, 377] on span "Agregar Comprobante" at bounding box center [242, 379] width 117 height 12
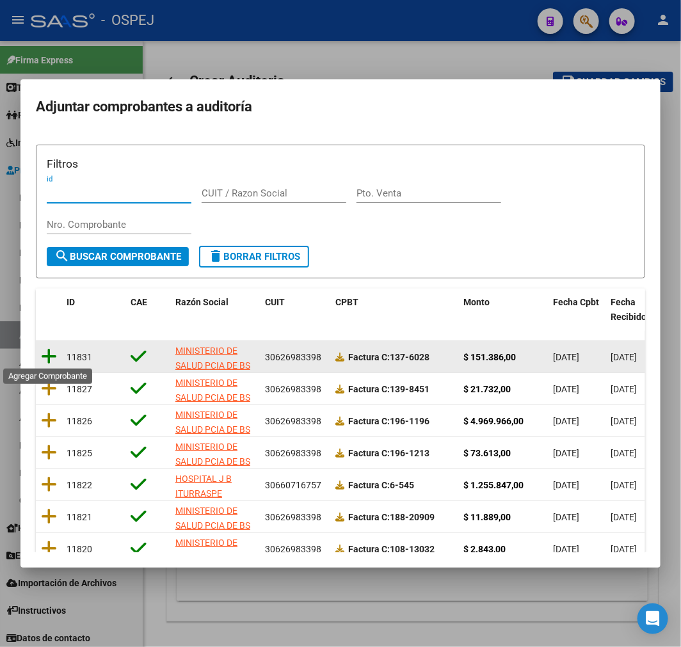
click at [47, 360] on icon at bounding box center [49, 356] width 16 height 18
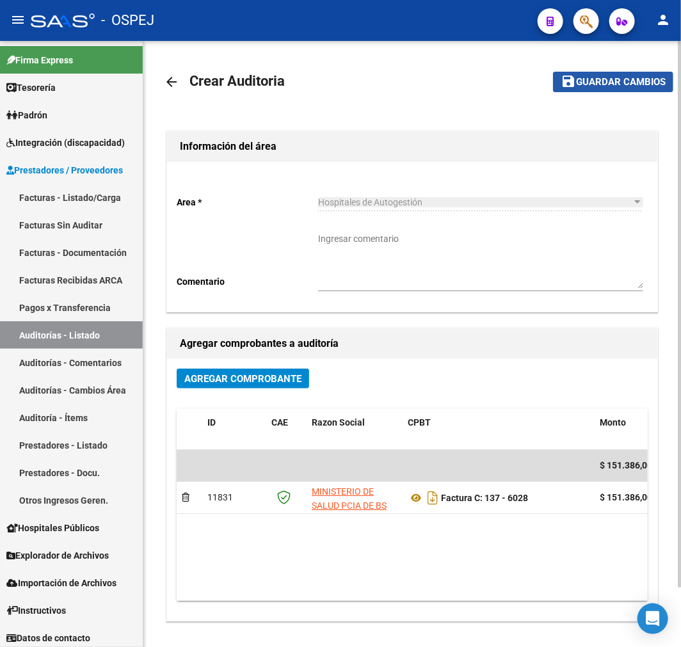
click at [638, 84] on span "Guardar cambios" at bounding box center [621, 83] width 90 height 12
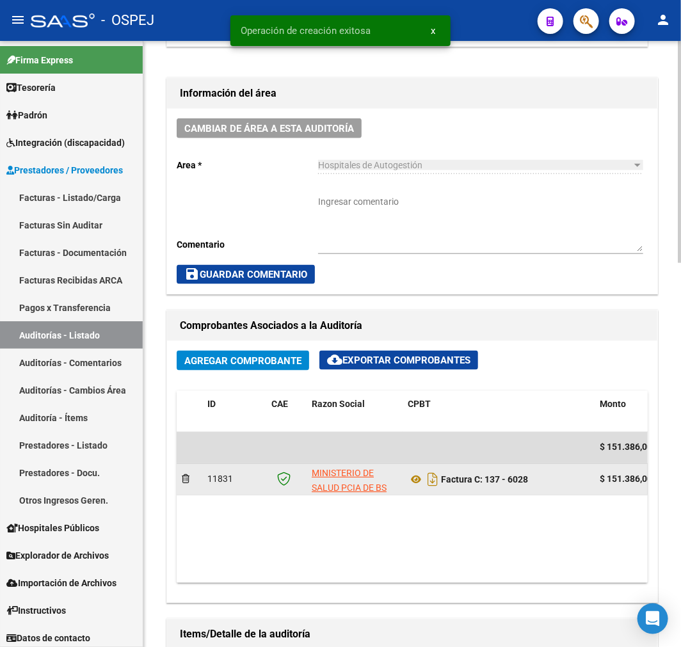
scroll to position [568, 0]
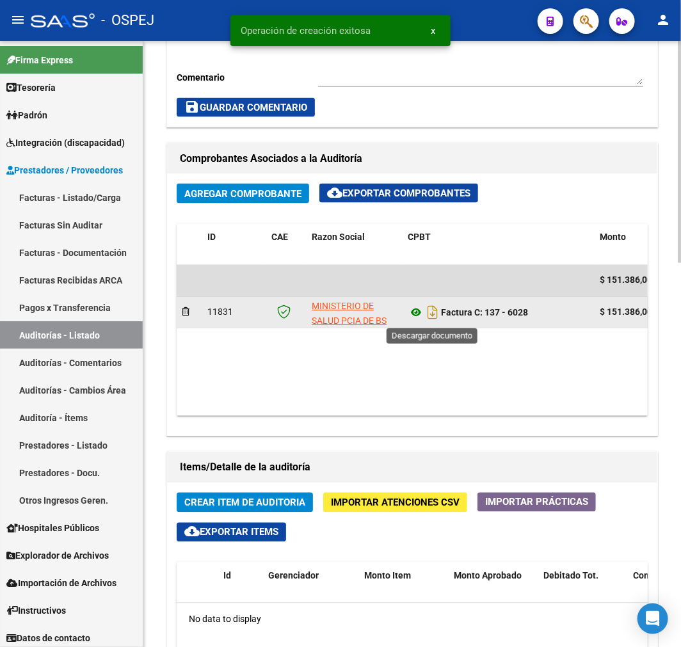
click at [420, 312] on icon at bounding box center [415, 312] width 17 height 15
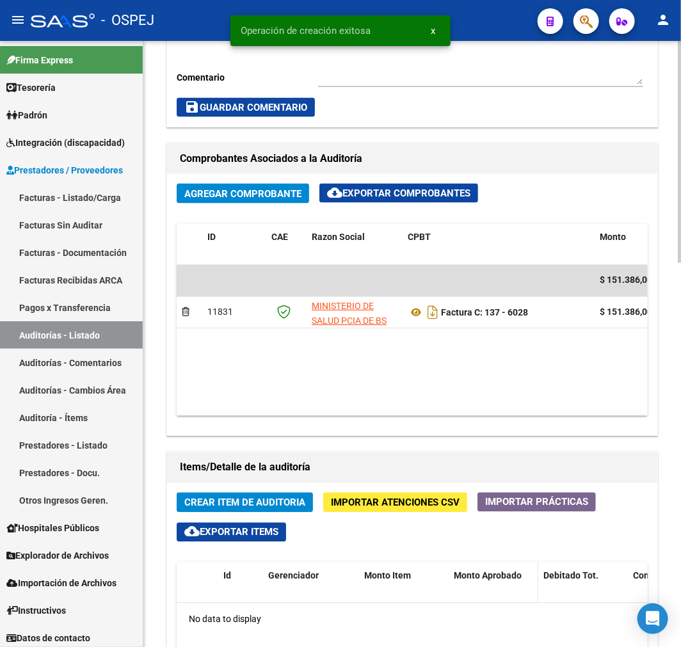
scroll to position [782, 0]
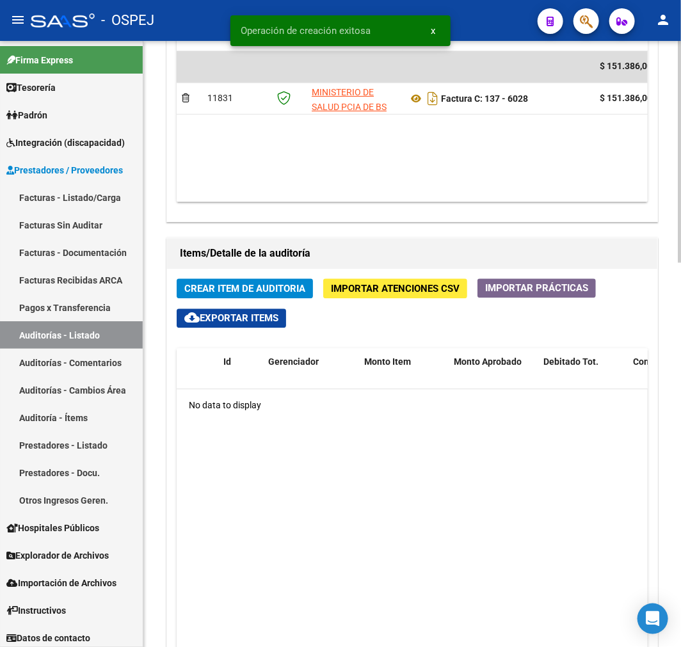
click at [293, 299] on button "Crear Item de Auditoria" at bounding box center [245, 289] width 136 height 20
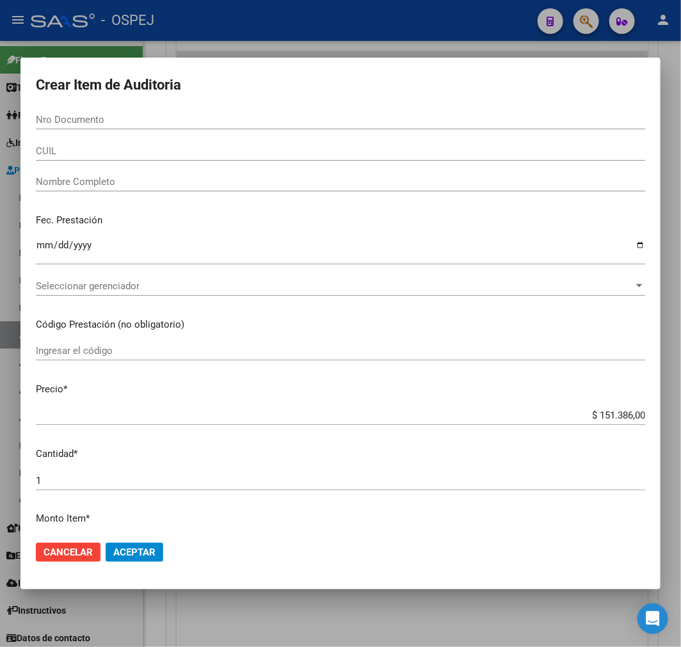
click at [199, 138] on div "Nro Documento" at bounding box center [340, 125] width 609 height 31
click at [187, 114] on input "Nro Documento" at bounding box center [340, 120] width 609 height 12
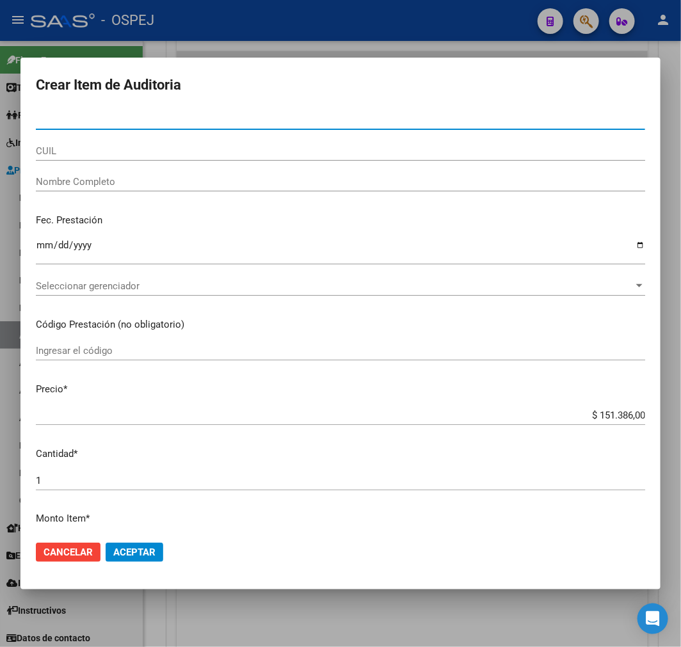
paste input "39593822"
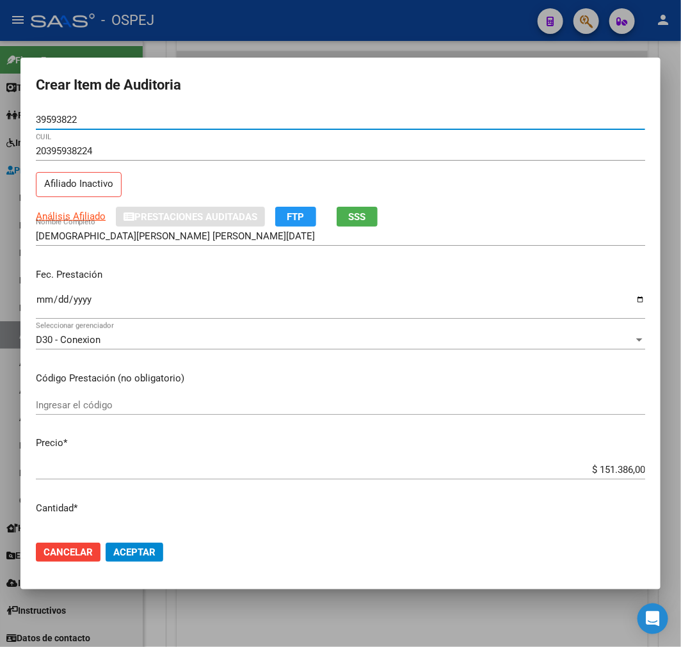
click at [625, 473] on input "$ 151.386,00" at bounding box center [340, 470] width 609 height 12
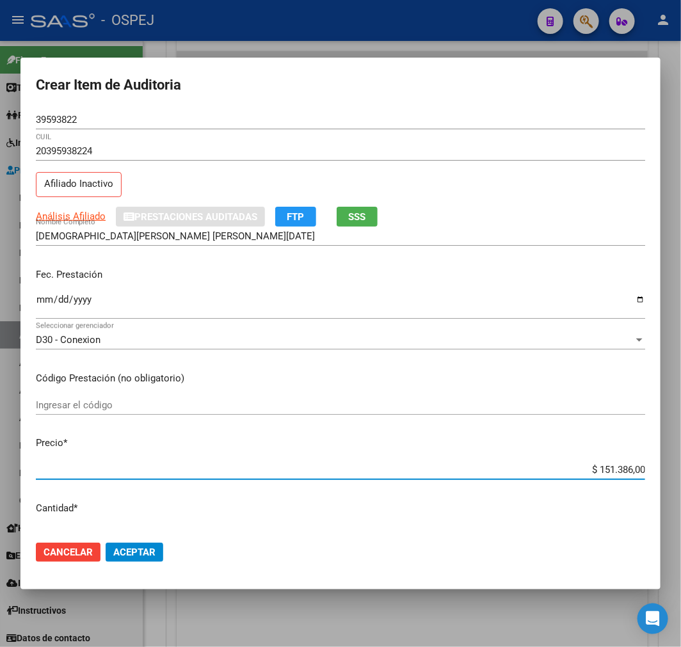
click at [625, 473] on input "$ 151.386,00" at bounding box center [340, 470] width 609 height 12
click at [125, 553] on span "Aceptar" at bounding box center [134, 552] width 42 height 12
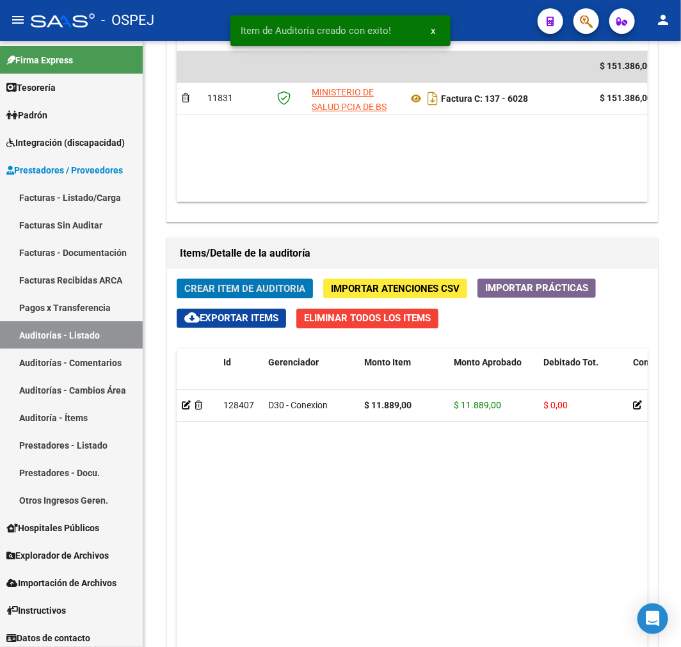
scroll to position [935, 0]
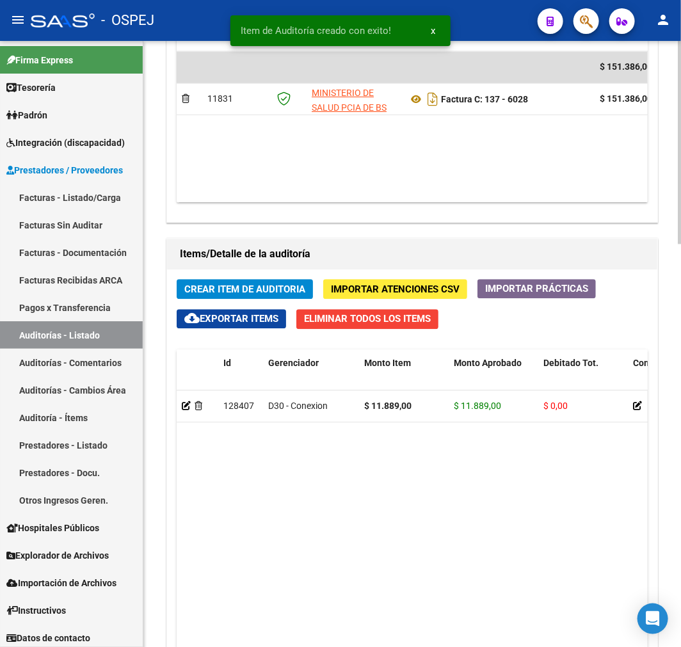
click at [277, 290] on span "Crear Item de Auditoria" at bounding box center [244, 289] width 121 height 12
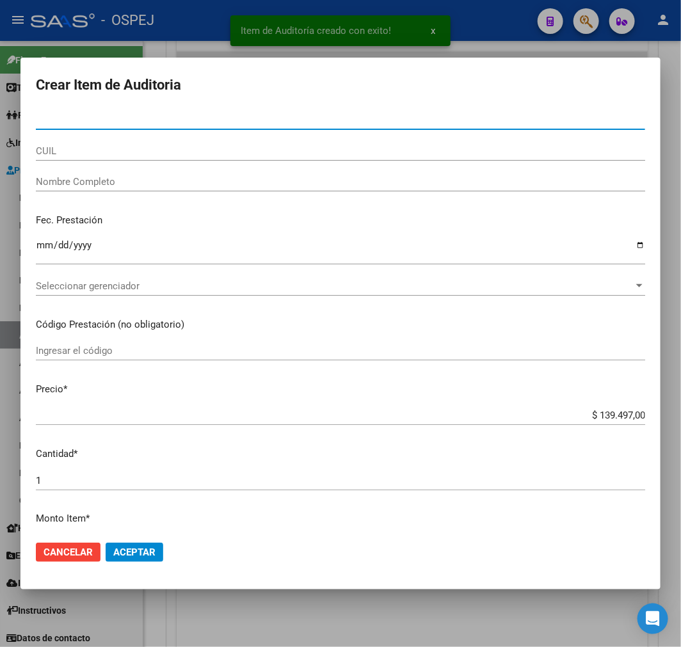
paste input "96059805"
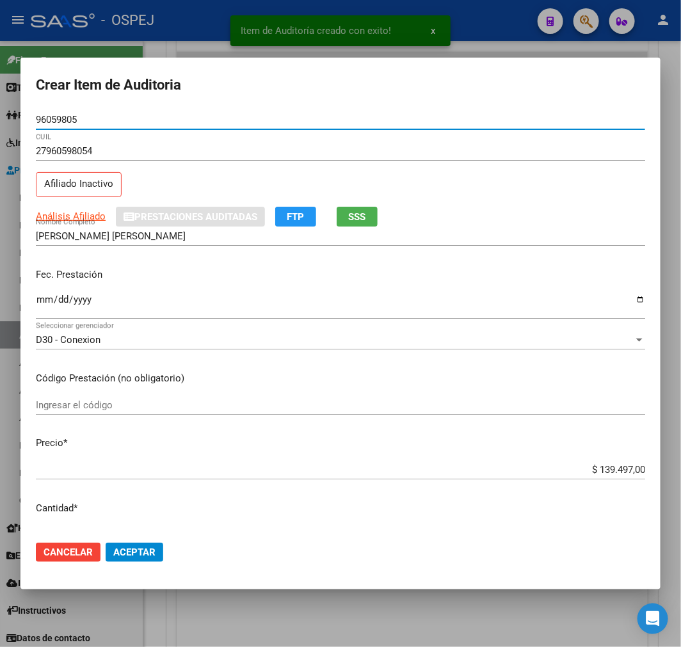
click at [612, 471] on input "$ 139.497,00" at bounding box center [340, 470] width 609 height 12
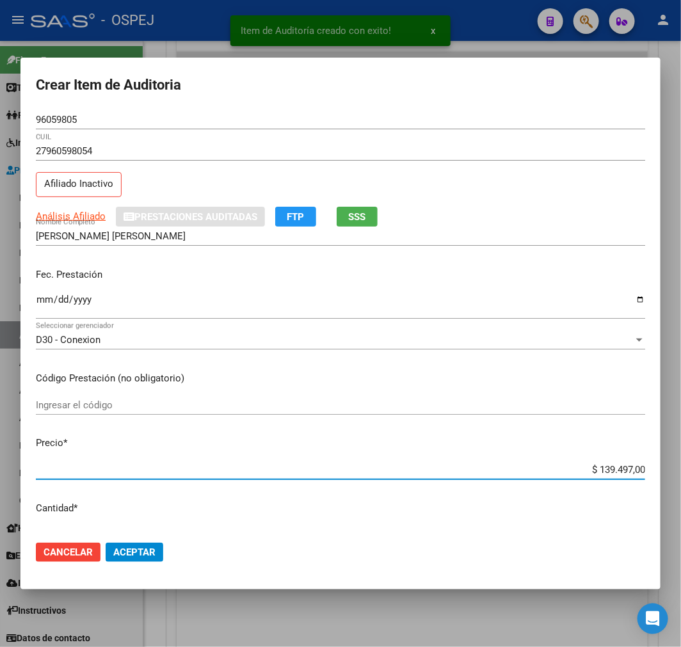
click at [612, 471] on input "$ 139.497,00" at bounding box center [340, 470] width 609 height 12
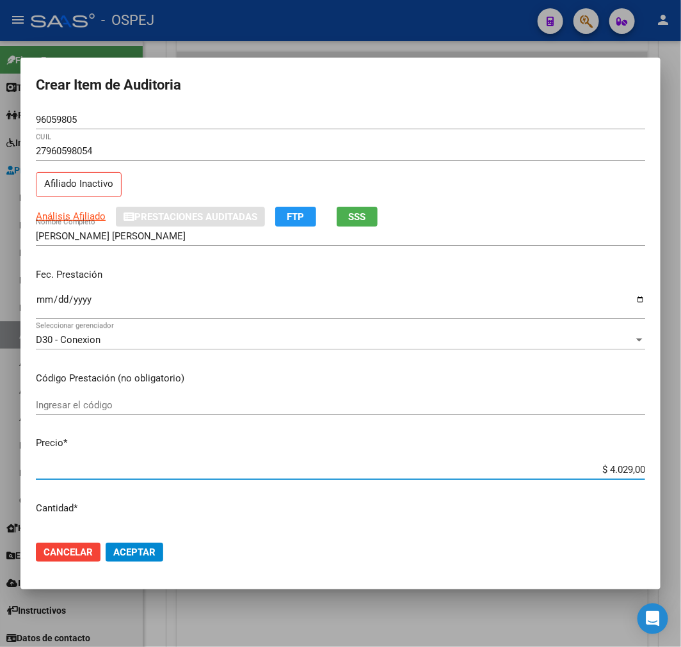
click at [113, 551] on span "Aceptar" at bounding box center [134, 552] width 42 height 12
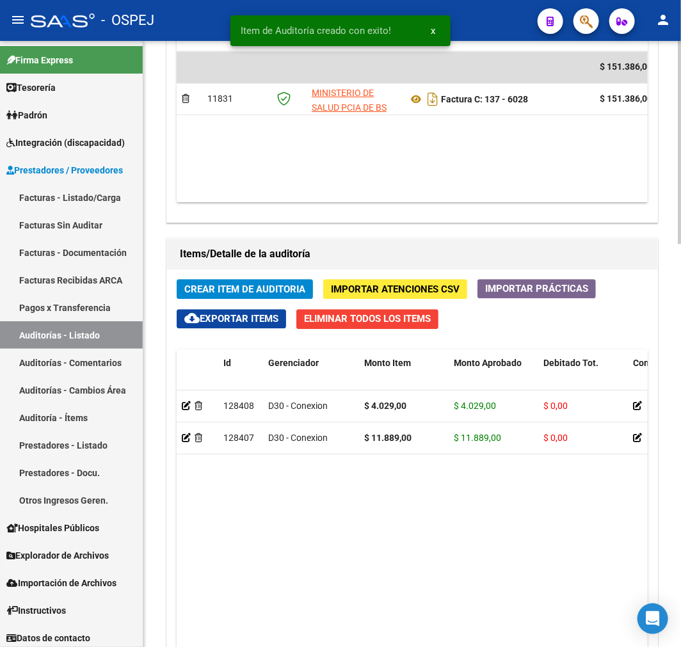
click at [209, 278] on div "Crear Item de Auditoria Importar Atenciones CSV Importar Prácticas cloud_downlo…" at bounding box center [412, 545] width 490 height 553
click at [205, 279] on div "Crear Item de Auditoria Importar Atenciones CSV Importar Prácticas cloud_downlo…" at bounding box center [412, 545] width 490 height 553
click at [207, 287] on span "Crear Item de Auditoria" at bounding box center [244, 289] width 121 height 12
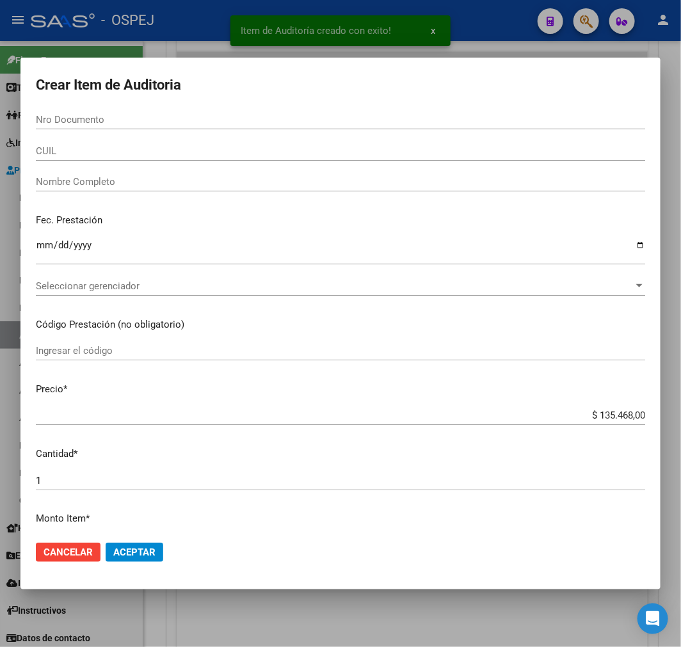
paste input "96059805"
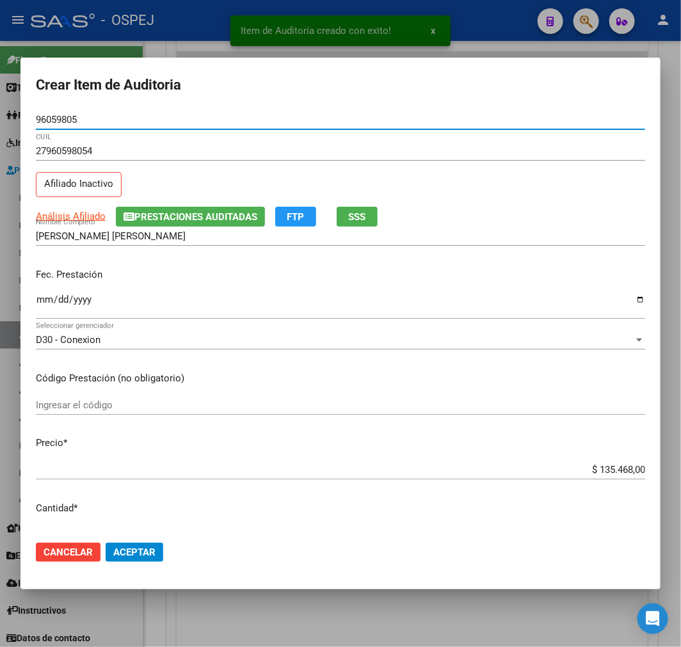
click at [604, 470] on input "$ 135.468,00" at bounding box center [340, 470] width 609 height 12
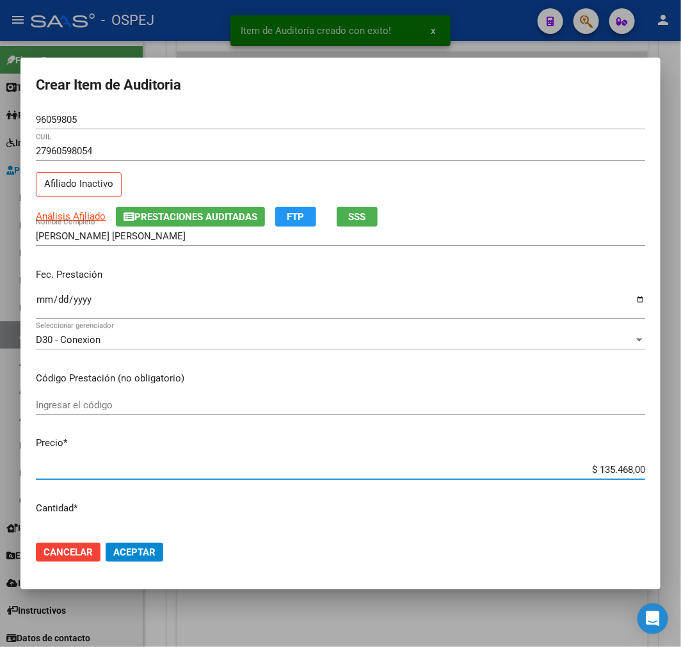
click at [604, 470] on input "$ 135.468,00" at bounding box center [340, 470] width 609 height 12
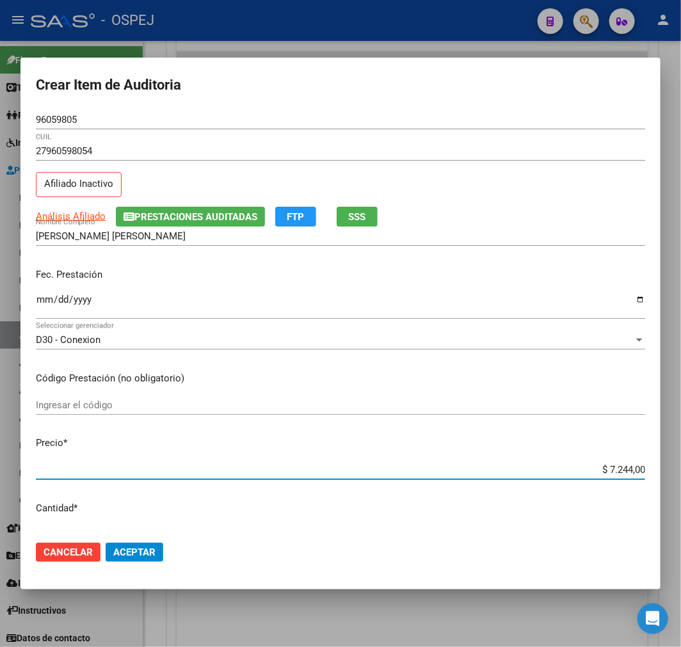
click at [146, 544] on button "Aceptar" at bounding box center [135, 551] width 58 height 19
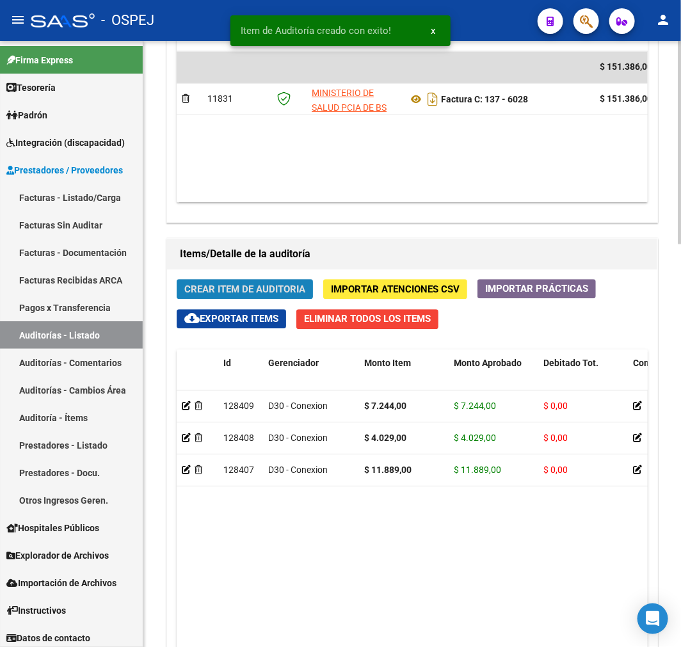
click at [283, 299] on button "Crear Item de Auditoria" at bounding box center [245, 289] width 136 height 20
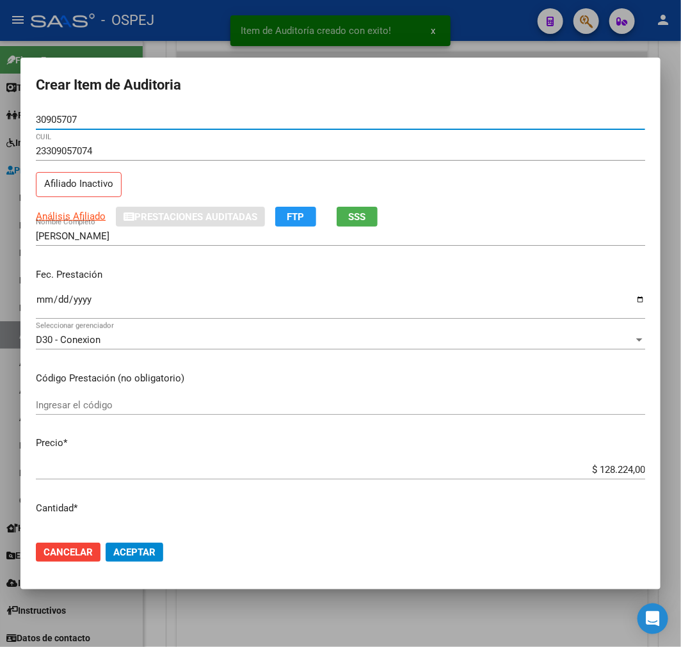
click at [622, 460] on div "$ 128.224,00 Ingresar el precio" at bounding box center [340, 469] width 609 height 19
click at [621, 460] on div "$ 128.224,00 Ingresar el precio" at bounding box center [340, 469] width 609 height 19
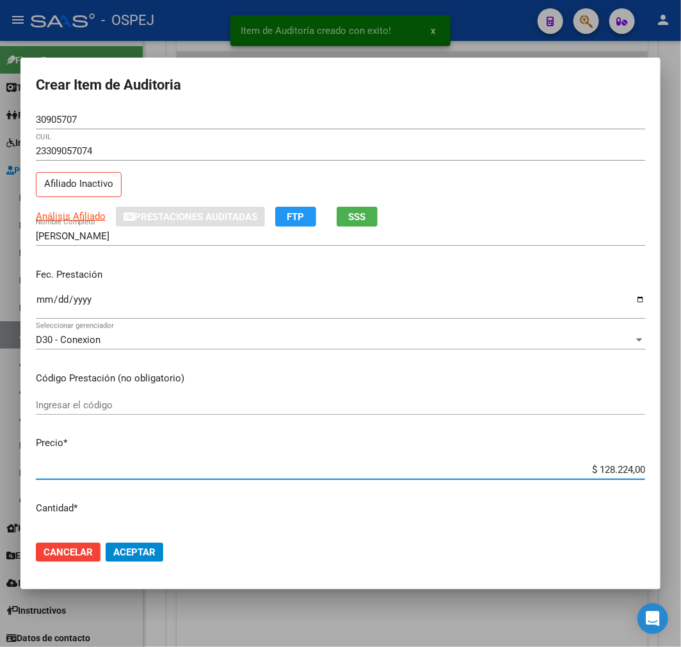
click at [608, 474] on input "$ 128.224,00" at bounding box center [340, 470] width 609 height 12
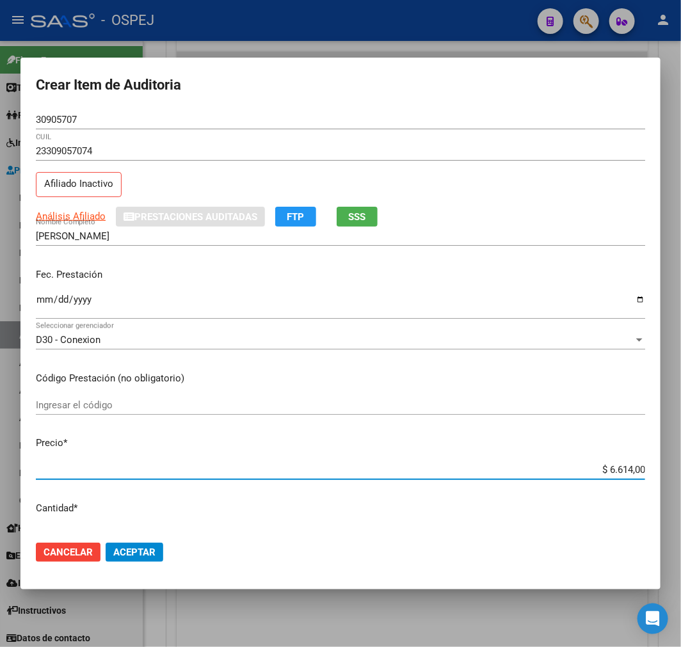
click at [159, 553] on button "Aceptar" at bounding box center [135, 551] width 58 height 19
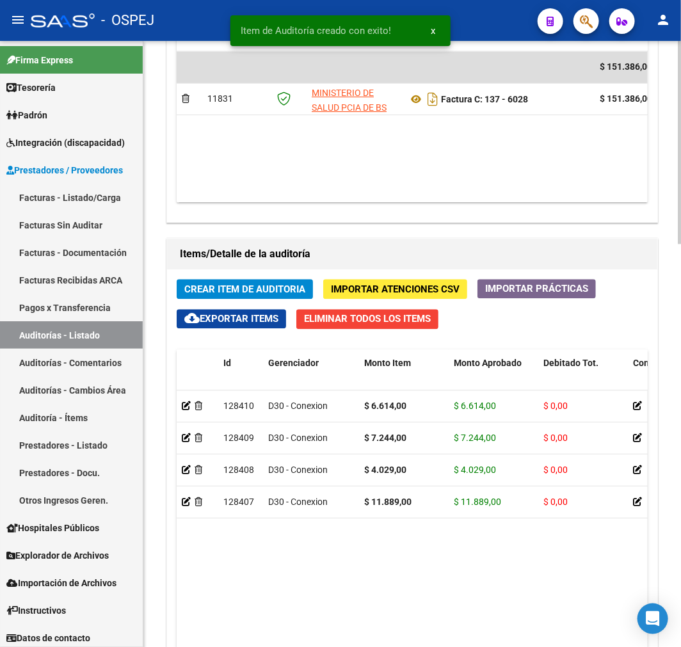
click at [284, 296] on button "Crear Item de Auditoria" at bounding box center [245, 289] width 136 height 20
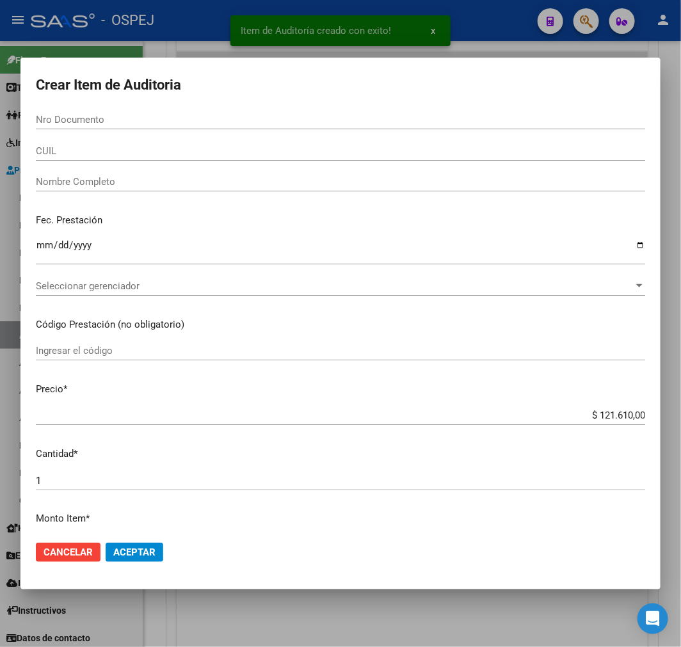
paste input "30905707"
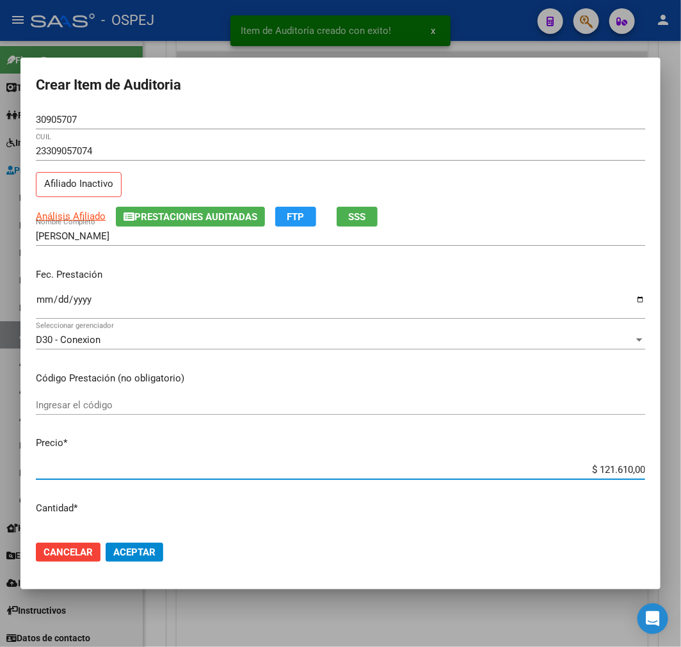
click at [614, 467] on input "$ 121.610,00" at bounding box center [340, 470] width 609 height 12
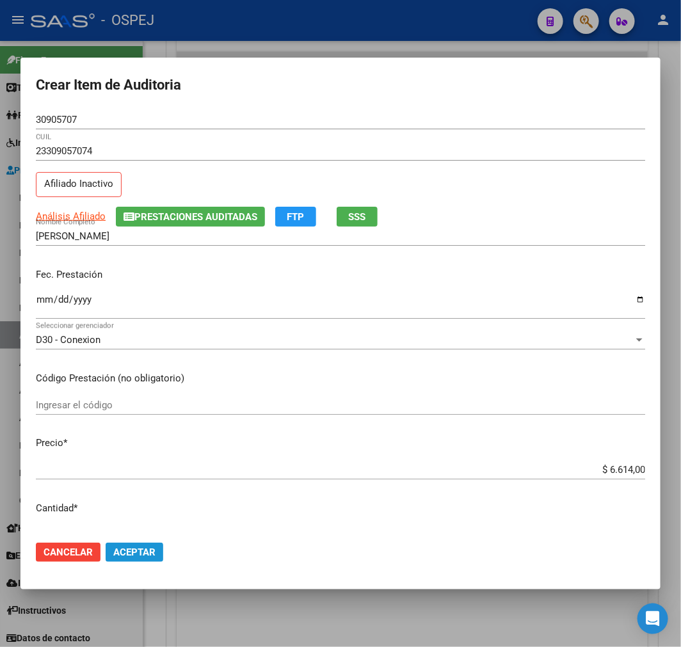
click at [141, 549] on span "Aceptar" at bounding box center [134, 552] width 42 height 12
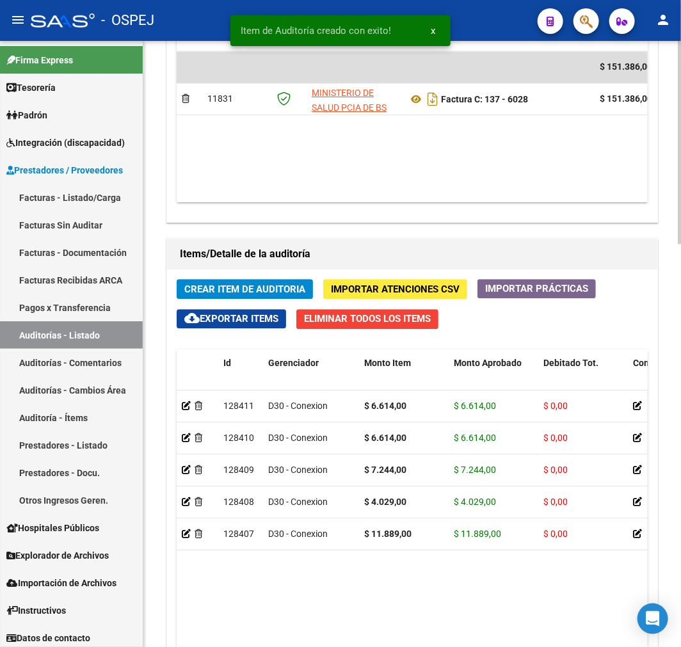
click at [288, 297] on button "Crear Item de Auditoria" at bounding box center [245, 289] width 136 height 20
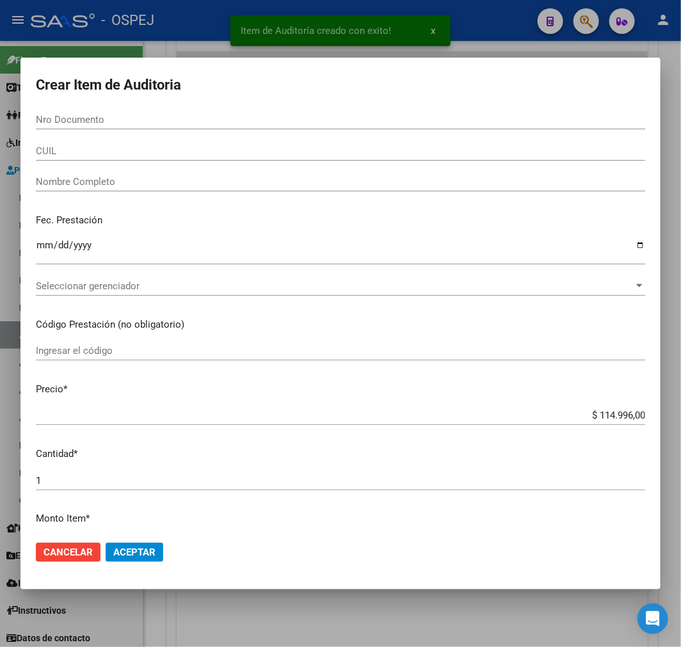
paste input "34264822"
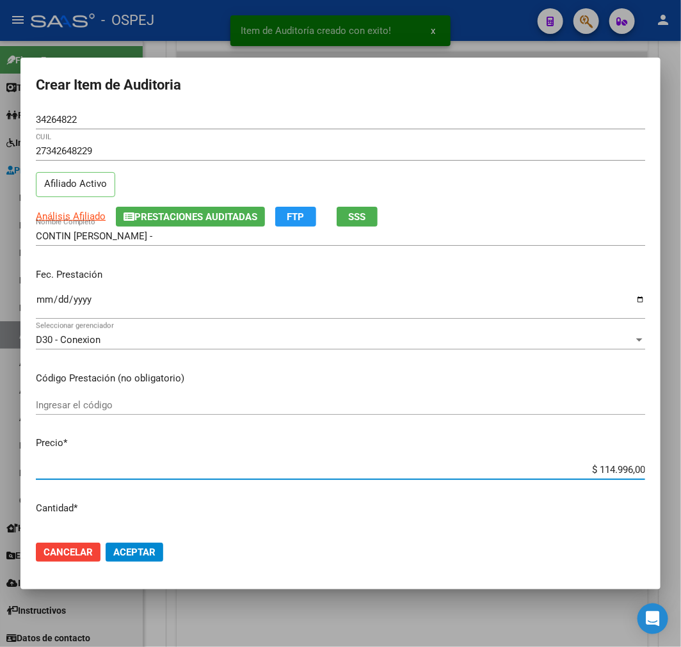
click at [616, 470] on input "$ 114.996,00" at bounding box center [340, 470] width 609 height 12
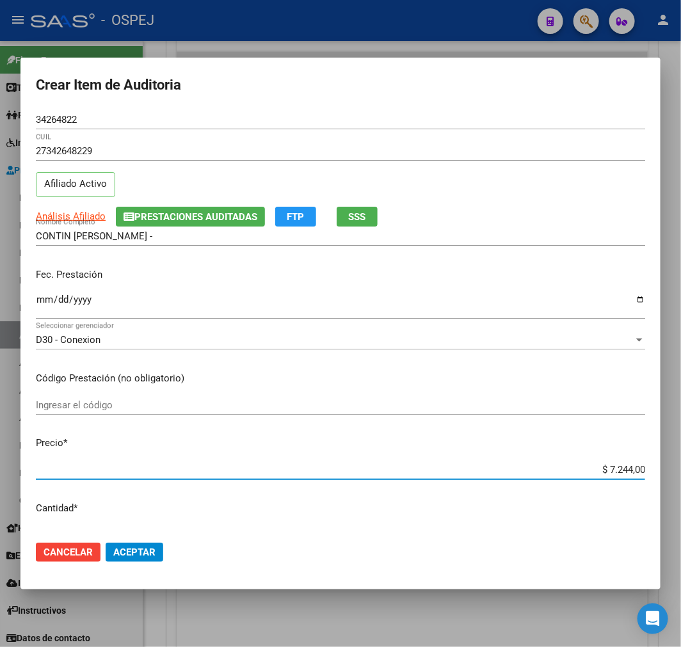
click at [130, 542] on button "Aceptar" at bounding box center [135, 551] width 58 height 19
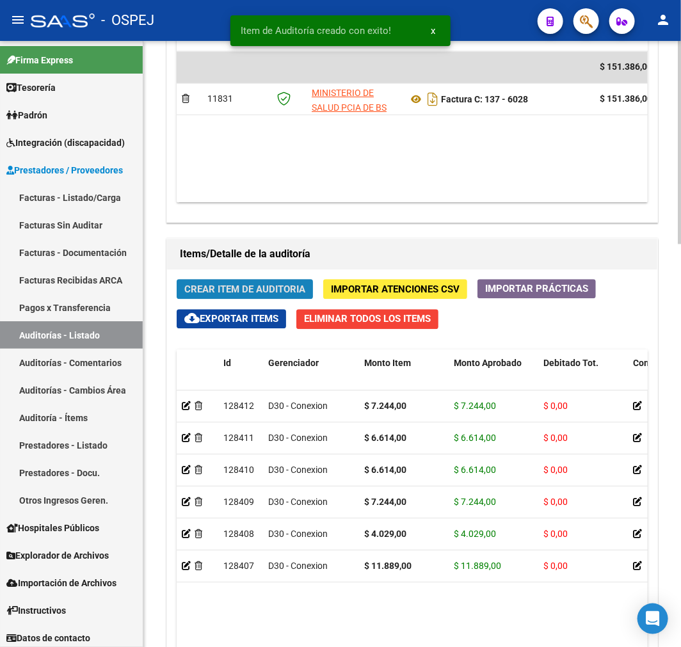
click at [251, 288] on span "Crear Item de Auditoria" at bounding box center [244, 289] width 121 height 12
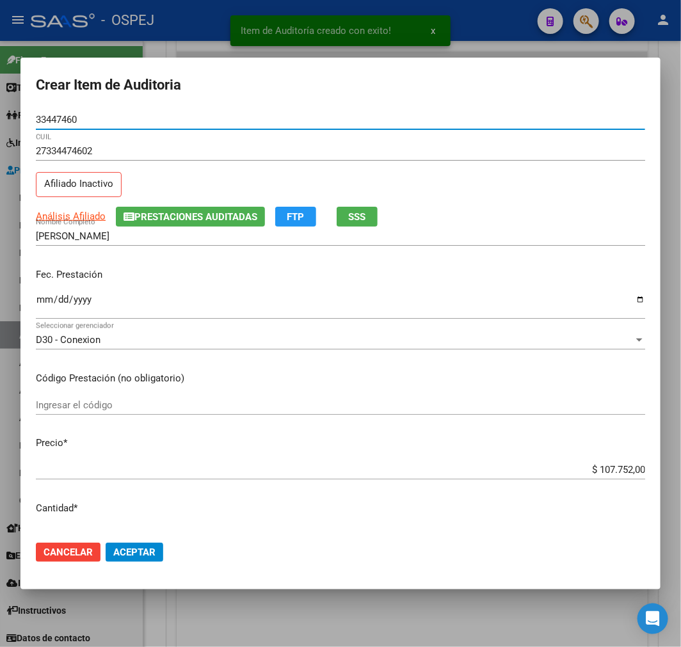
click at [618, 472] on input "$ 107.752,00" at bounding box center [340, 470] width 609 height 12
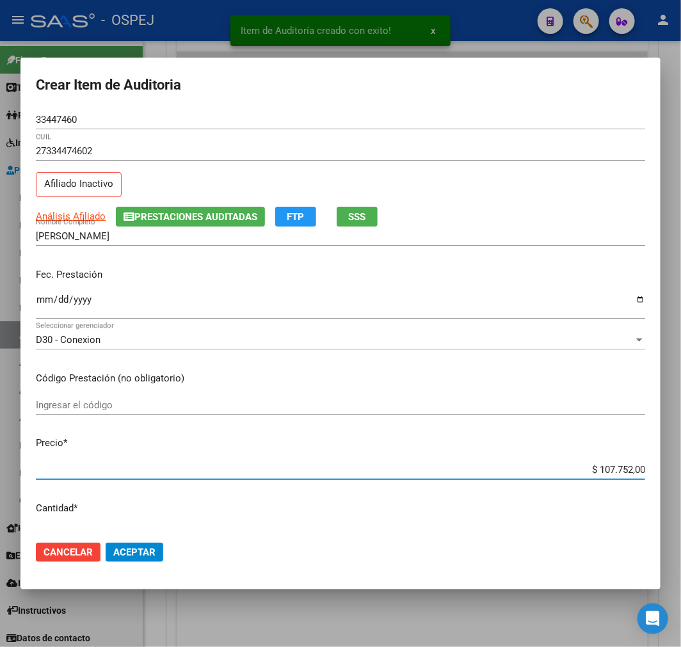
click at [618, 472] on input "$ 107.752,00" at bounding box center [340, 470] width 609 height 12
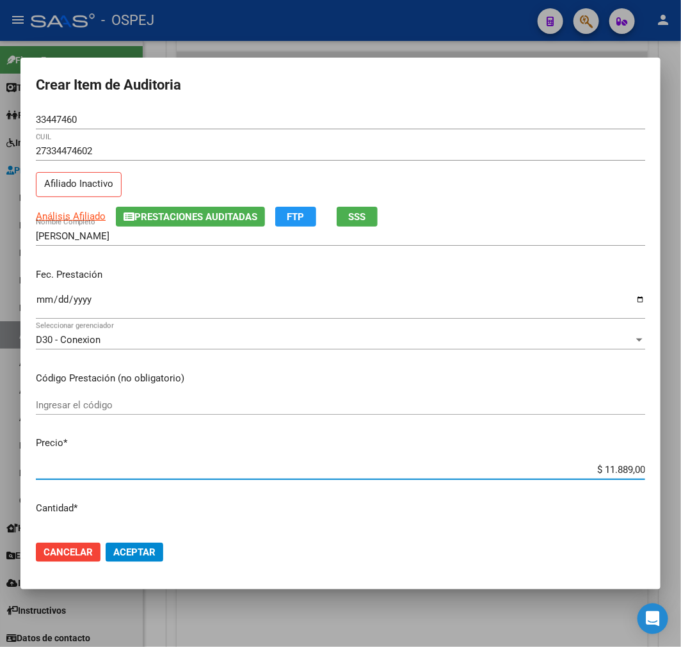
click at [139, 553] on span "Aceptar" at bounding box center [134, 552] width 42 height 12
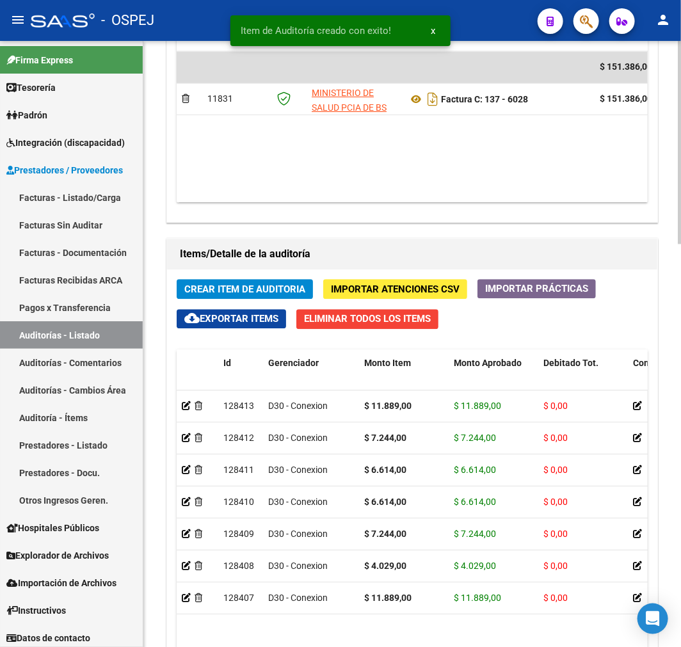
click at [242, 299] on button "Crear Item de Auditoria" at bounding box center [245, 289] width 136 height 20
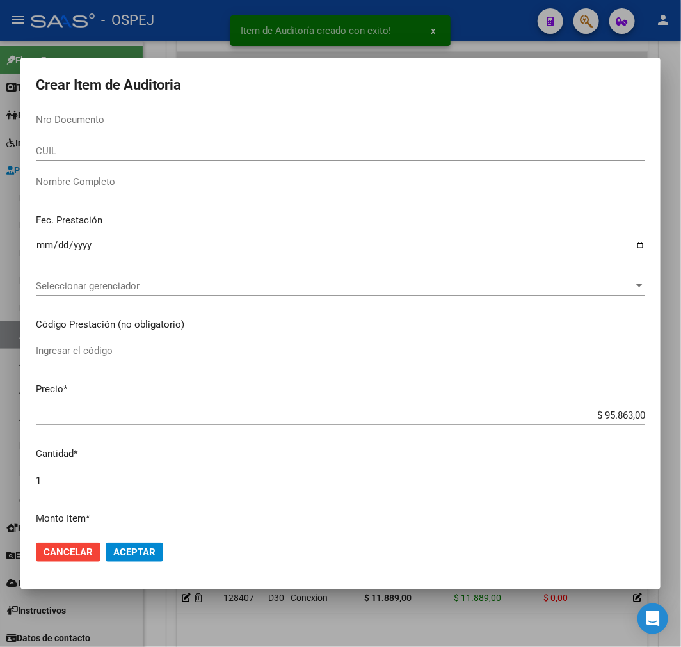
paste input "26437246"
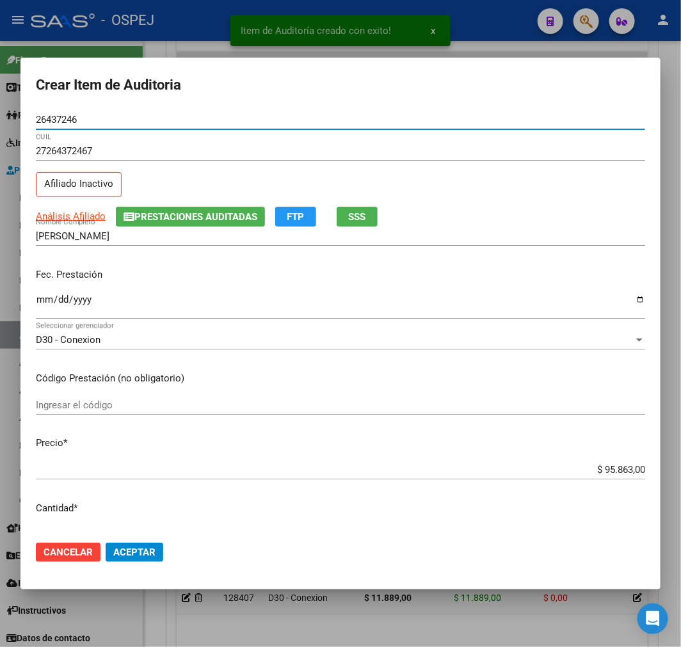
click at [609, 470] on input "$ 95.863,00" at bounding box center [340, 470] width 609 height 12
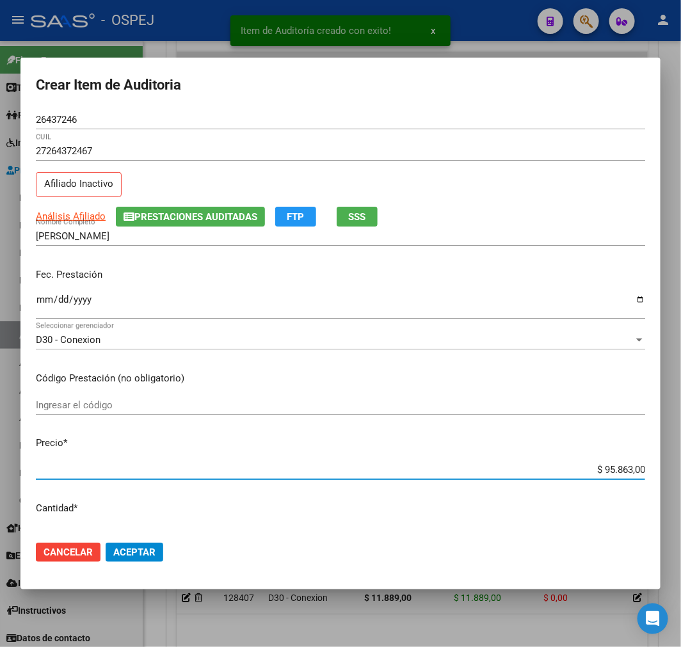
click at [609, 470] on input "$ 95.863,00" at bounding box center [340, 470] width 609 height 12
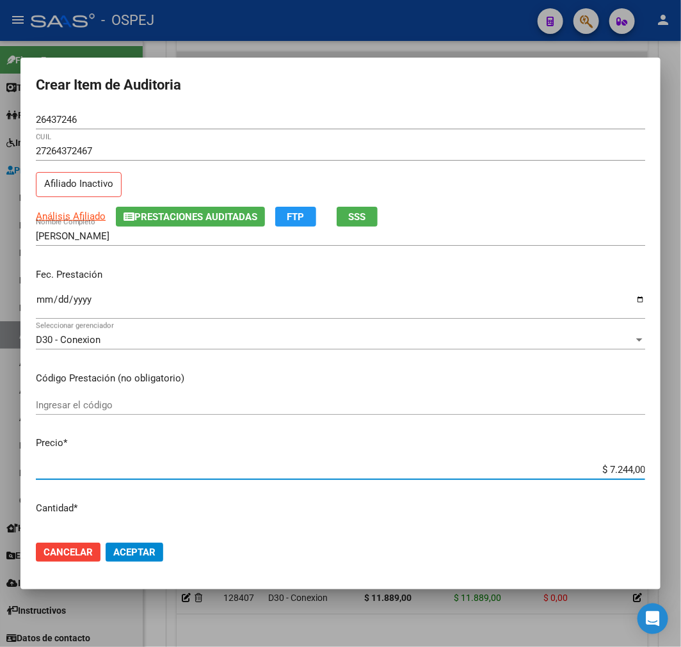
click at [130, 544] on button "Aceptar" at bounding box center [135, 551] width 58 height 19
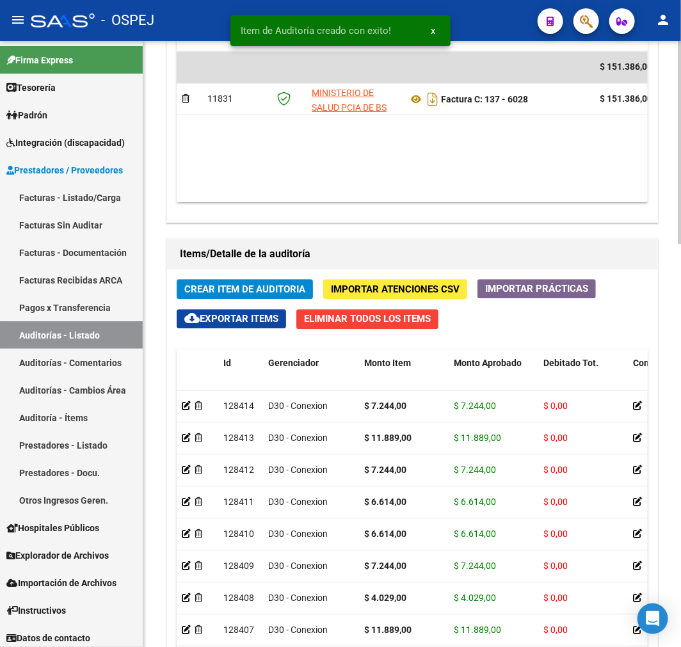
click at [221, 277] on div "Crear Item de Auditoria Importar Atenciones CSV Importar Prácticas cloud_downlo…" at bounding box center [412, 545] width 490 height 553
click at [216, 284] on span "Crear Item de Auditoria" at bounding box center [244, 289] width 121 height 12
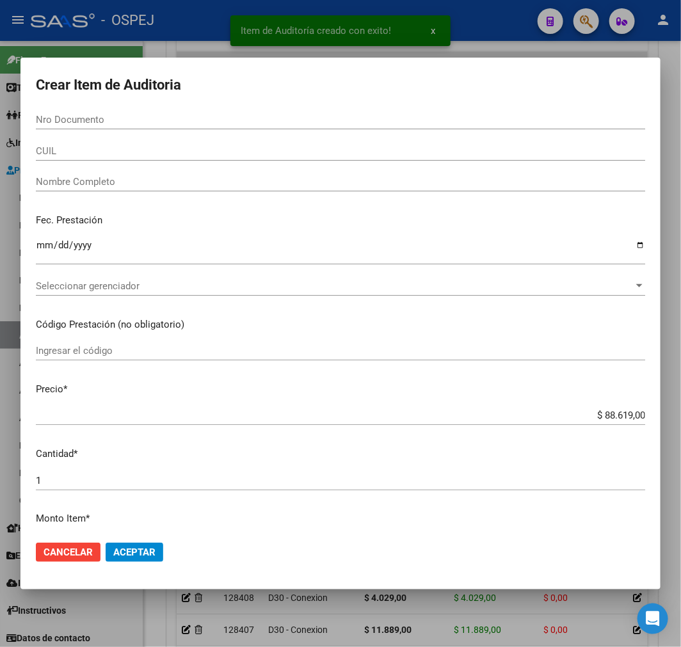
paste input "29932606"
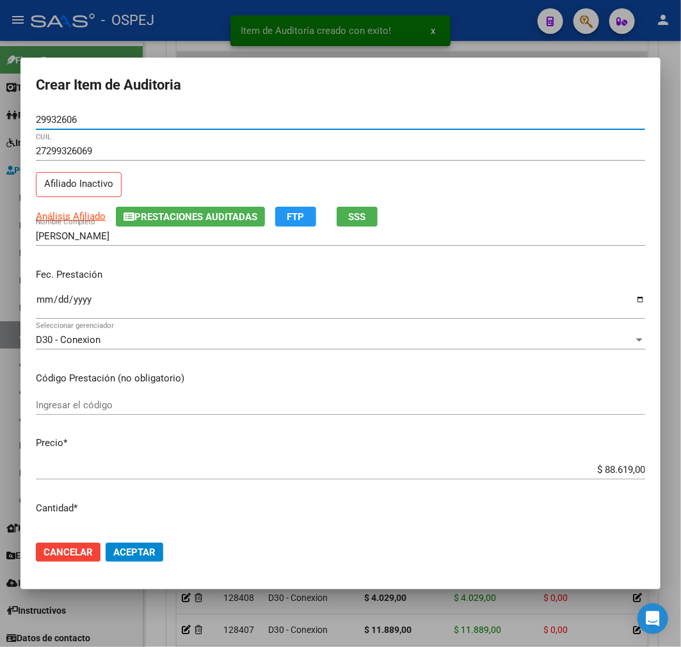
click at [613, 468] on input "$ 88.619,00" at bounding box center [340, 470] width 609 height 12
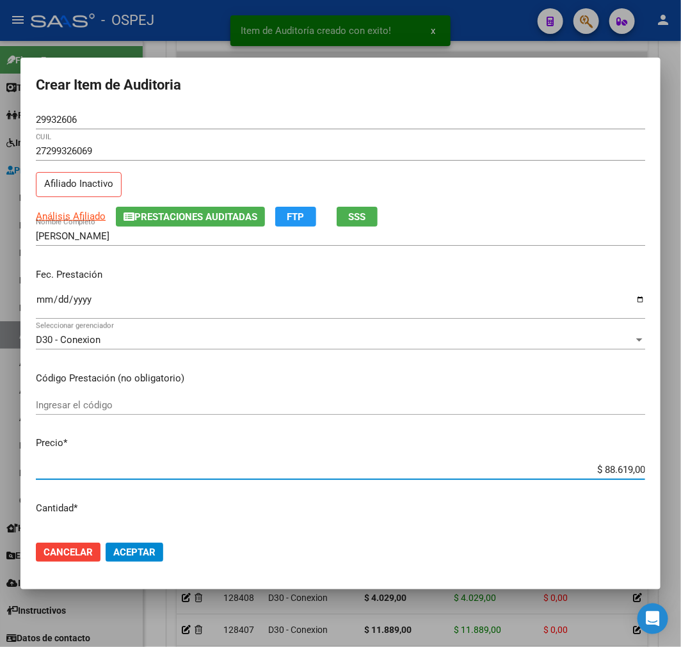
click at [613, 468] on input "$ 88.619,00" at bounding box center [340, 470] width 609 height 12
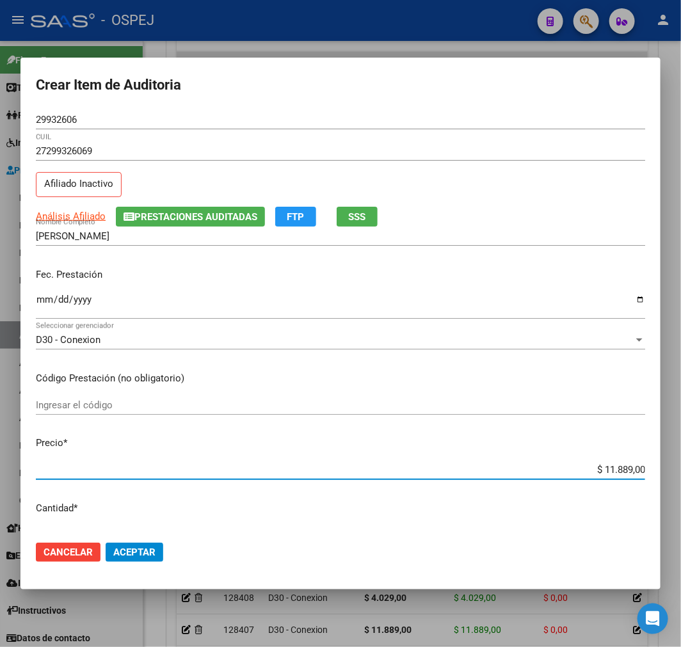
click at [129, 565] on mat-dialog-actions "Cancelar Aceptar" at bounding box center [340, 551] width 609 height 43
click at [142, 559] on button "Aceptar" at bounding box center [135, 551] width 58 height 19
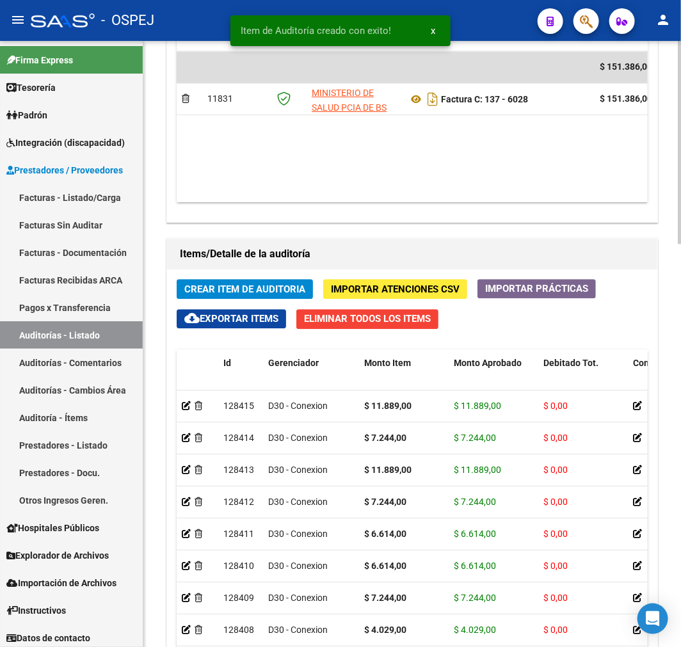
click at [207, 291] on span "Crear Item de Auditoria" at bounding box center [244, 289] width 121 height 12
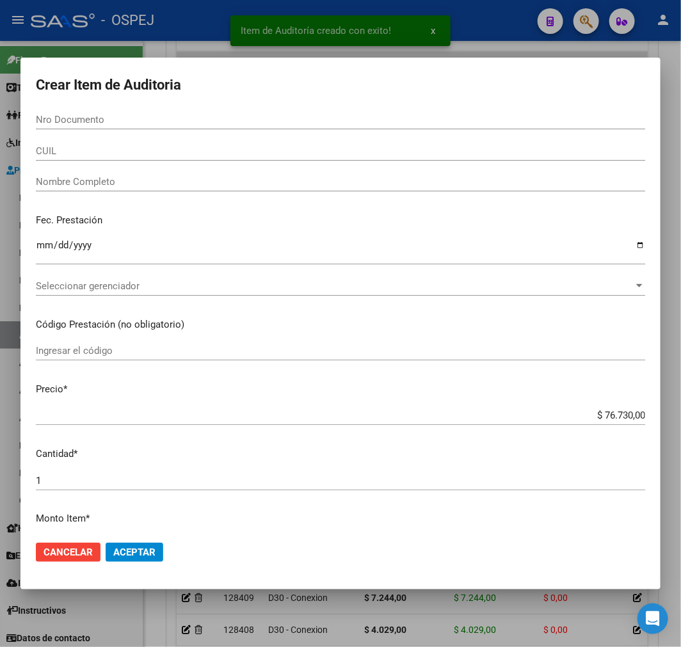
paste input "25040894"
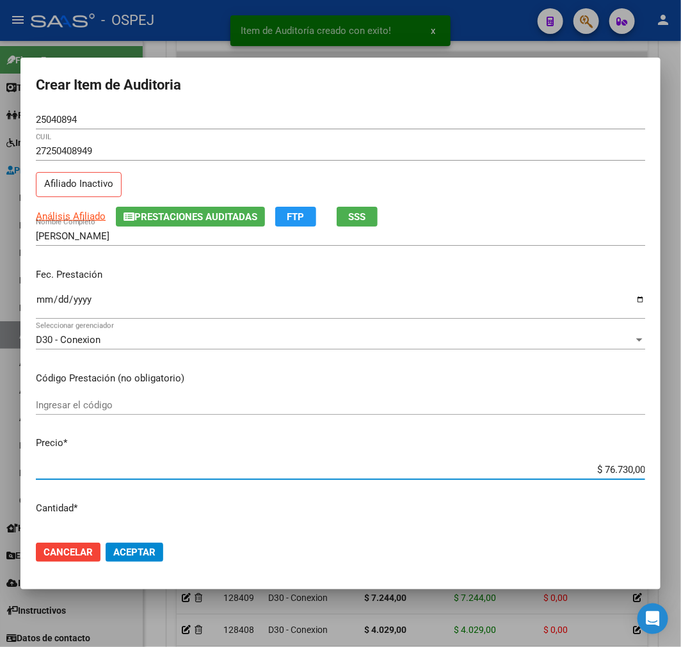
click at [624, 464] on input "$ 76.730,00" at bounding box center [340, 470] width 609 height 12
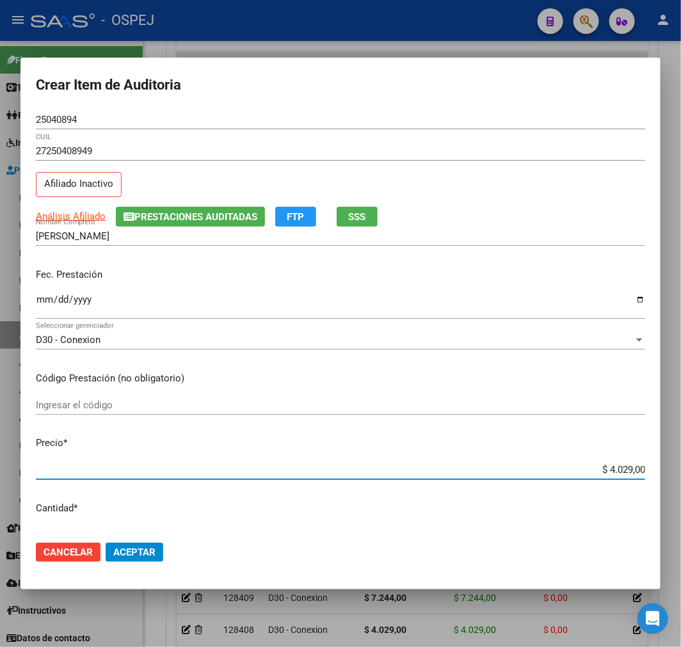
click at [126, 551] on span "Aceptar" at bounding box center [134, 552] width 42 height 12
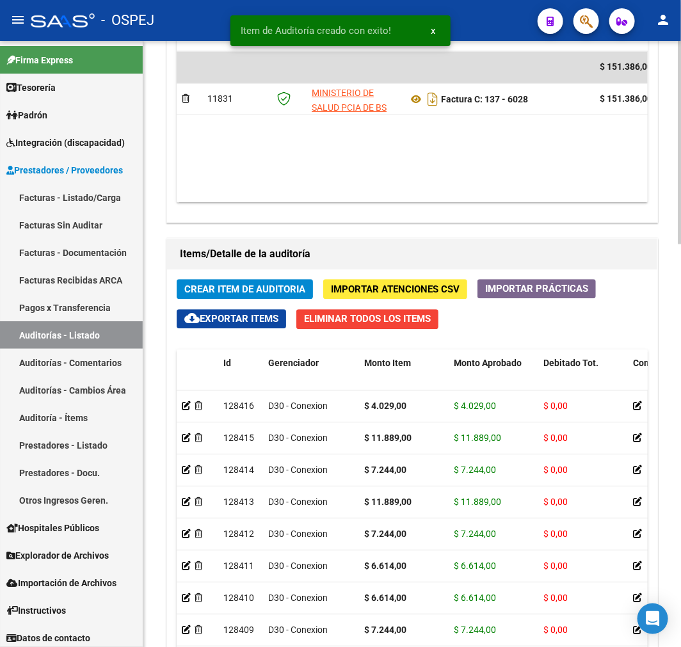
click at [226, 292] on span "Crear Item de Auditoria" at bounding box center [244, 289] width 121 height 12
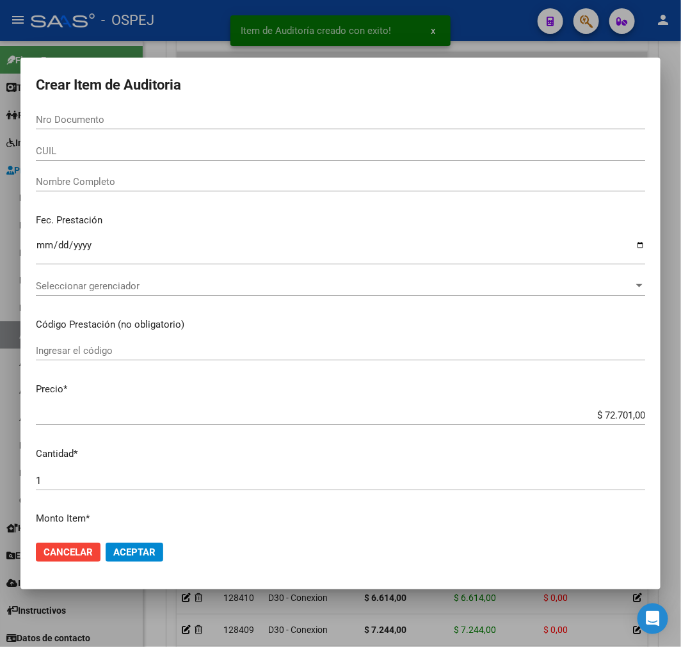
paste input "23665310"
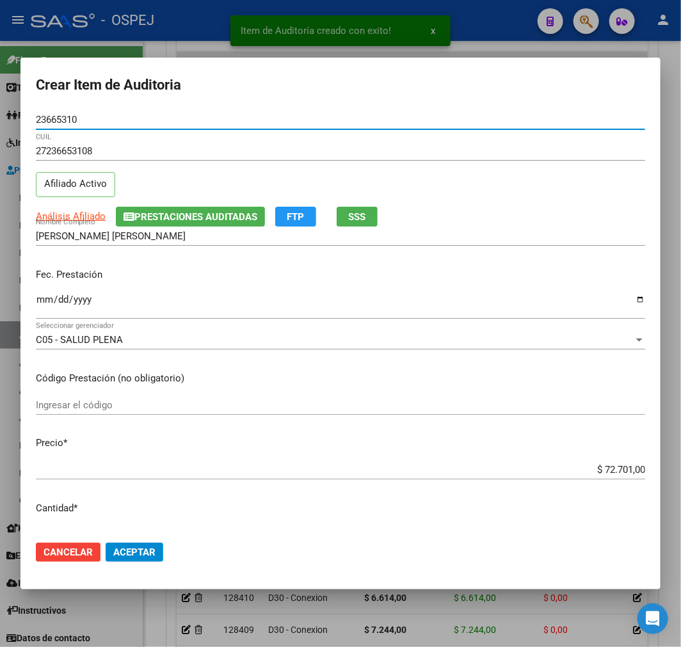
click at [628, 473] on input "$ 72.701,00" at bounding box center [340, 470] width 609 height 12
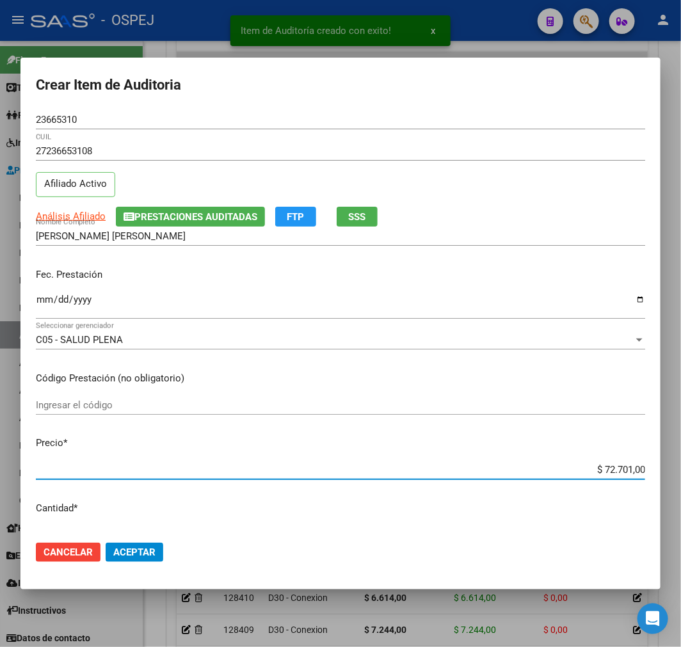
click at [628, 473] on input "$ 72.701,00" at bounding box center [340, 470] width 609 height 12
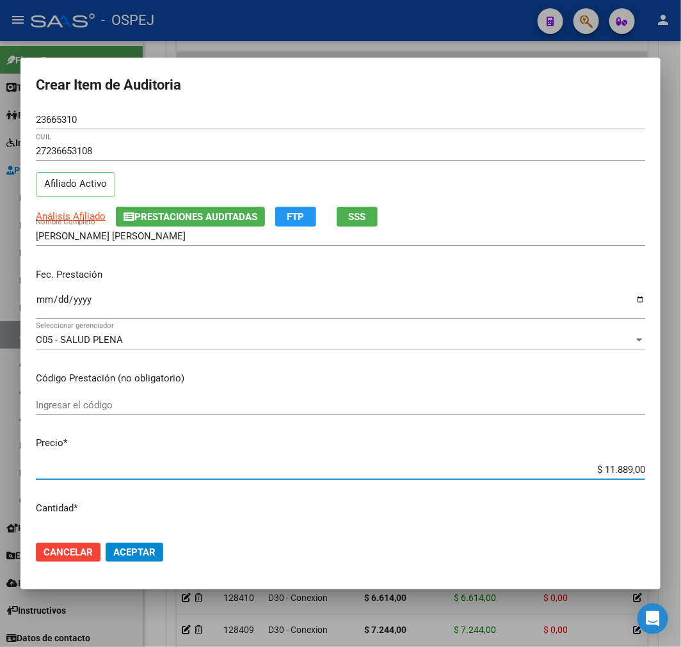
click at [150, 544] on button "Aceptar" at bounding box center [135, 551] width 58 height 19
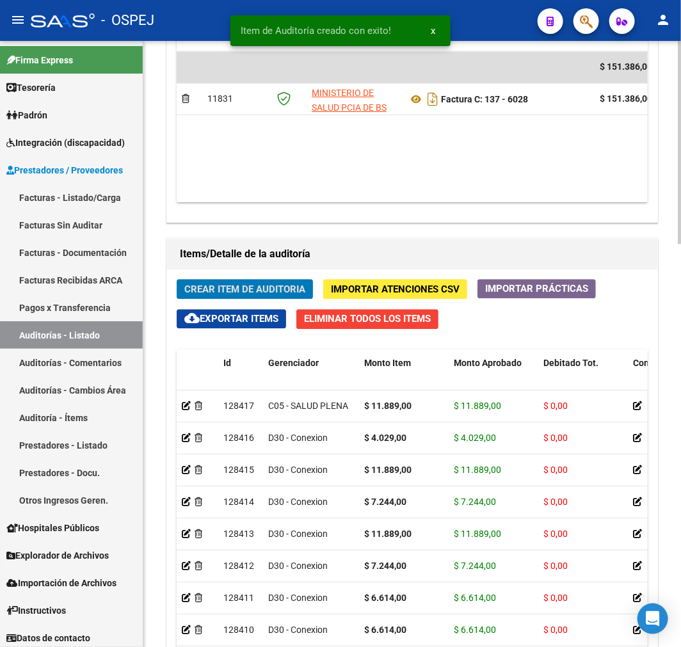
click at [287, 290] on span "Crear Item de Auditoria" at bounding box center [244, 289] width 121 height 12
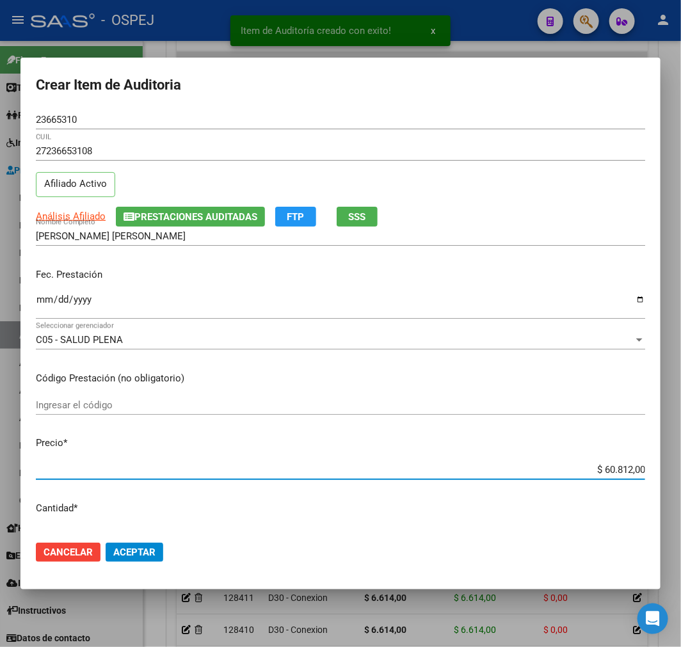
click at [613, 471] on input "$ 60.812,00" at bounding box center [340, 470] width 609 height 12
click at [614, 471] on input "$ 60.812,00" at bounding box center [340, 470] width 609 height 12
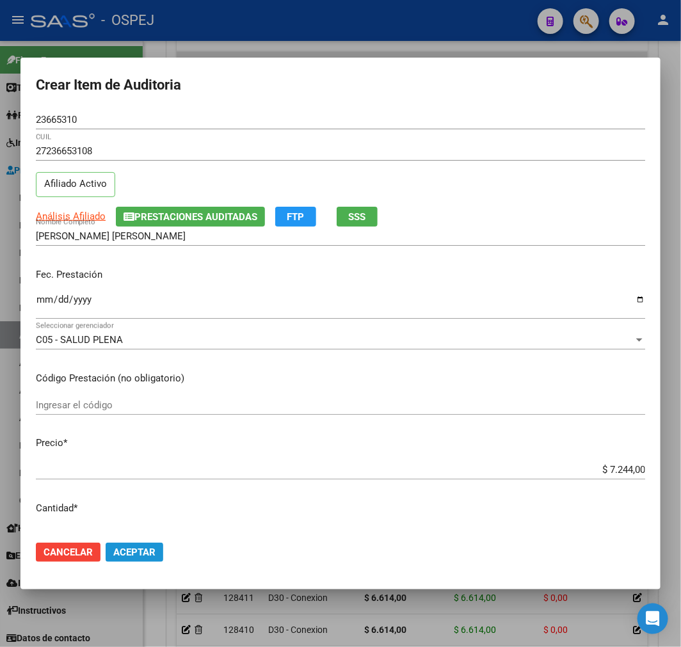
click at [138, 553] on span "Aceptar" at bounding box center [134, 552] width 42 height 12
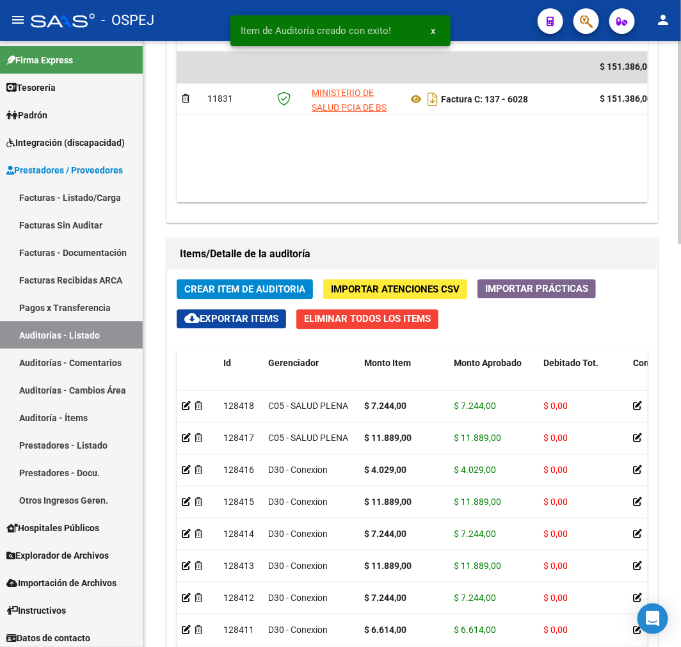
click at [246, 279] on div "Crear Item de Auditoria Importar Atenciones CSV Importar Prácticas cloud_downlo…" at bounding box center [412, 545] width 490 height 553
click at [278, 292] on span "Crear Item de Auditoria" at bounding box center [244, 289] width 121 height 12
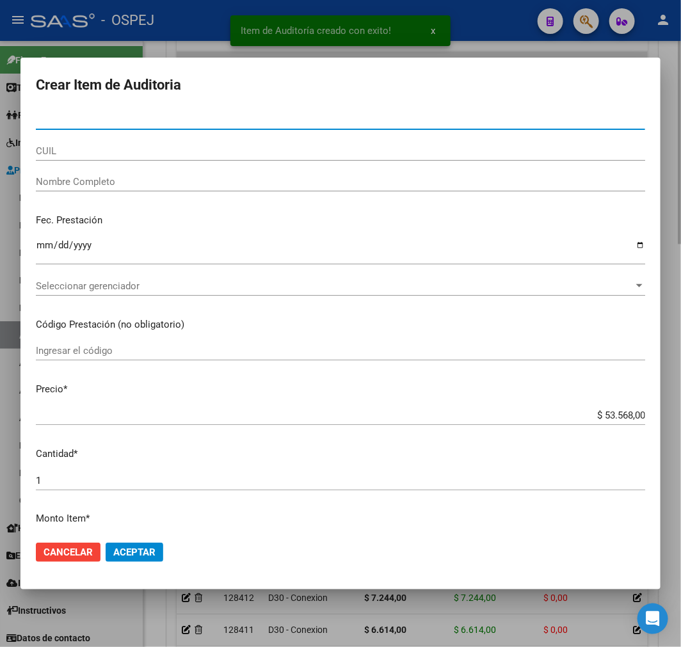
paste input "28045865"
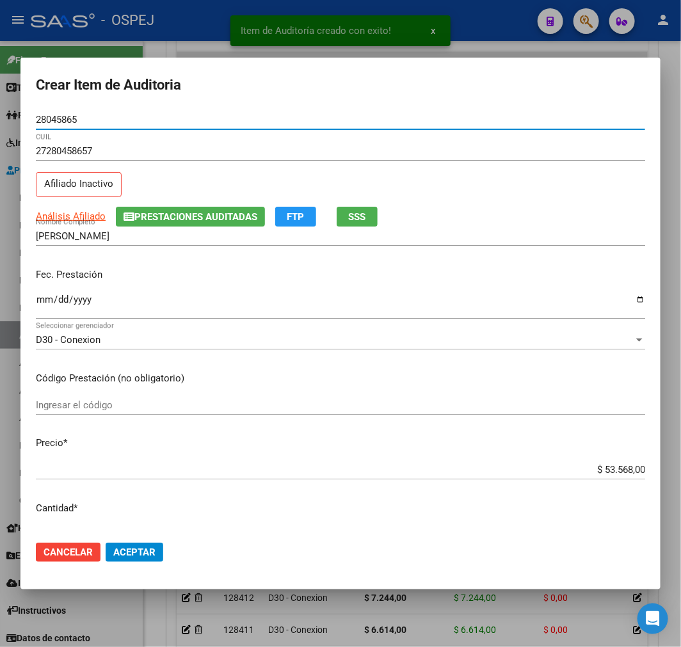
click at [621, 474] on input "$ 53.568,00" at bounding box center [340, 470] width 609 height 12
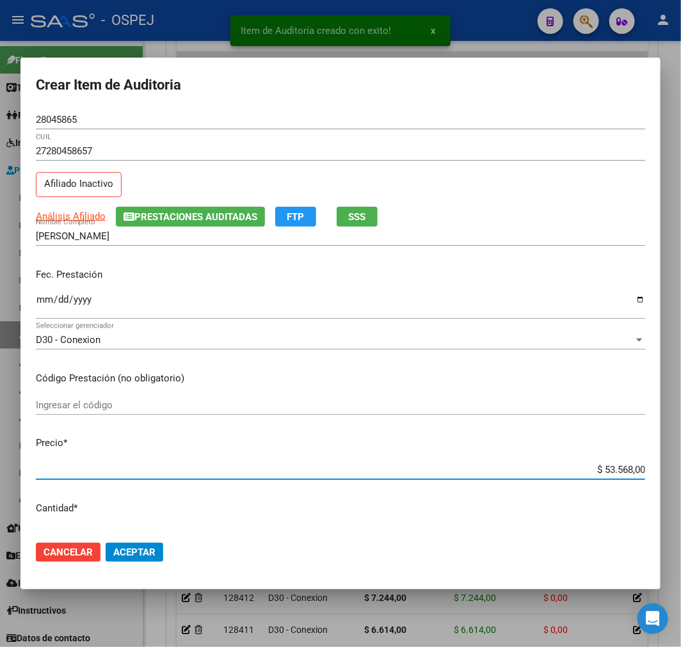
click at [621, 472] on input "$ 53.568,00" at bounding box center [340, 470] width 609 height 12
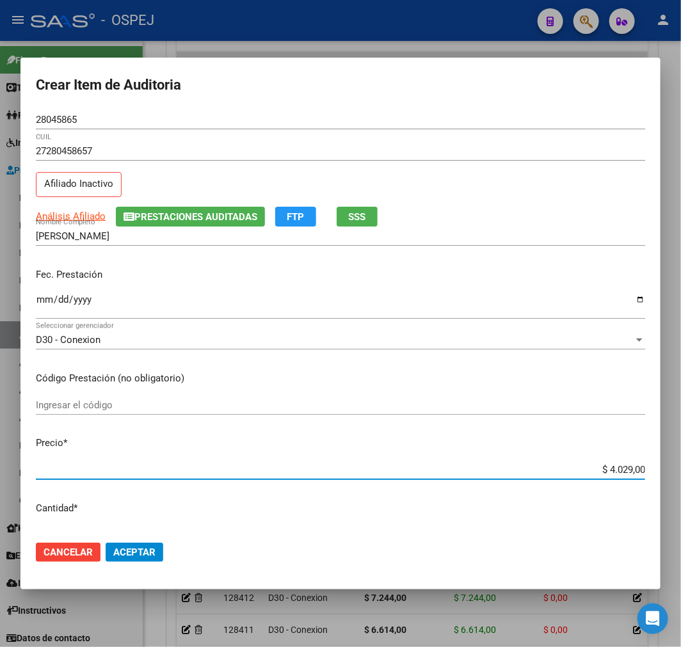
click at [122, 560] on button "Aceptar" at bounding box center [135, 551] width 58 height 19
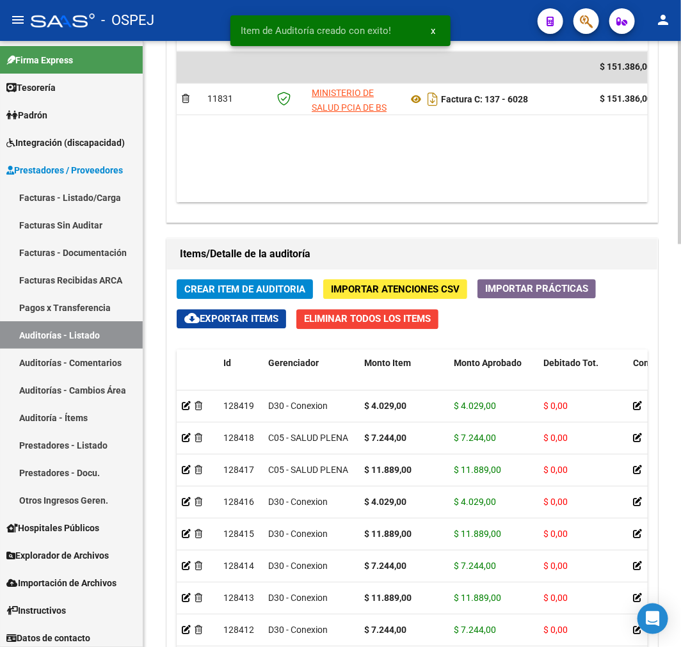
click at [262, 281] on button "Crear Item de Auditoria" at bounding box center [245, 289] width 136 height 20
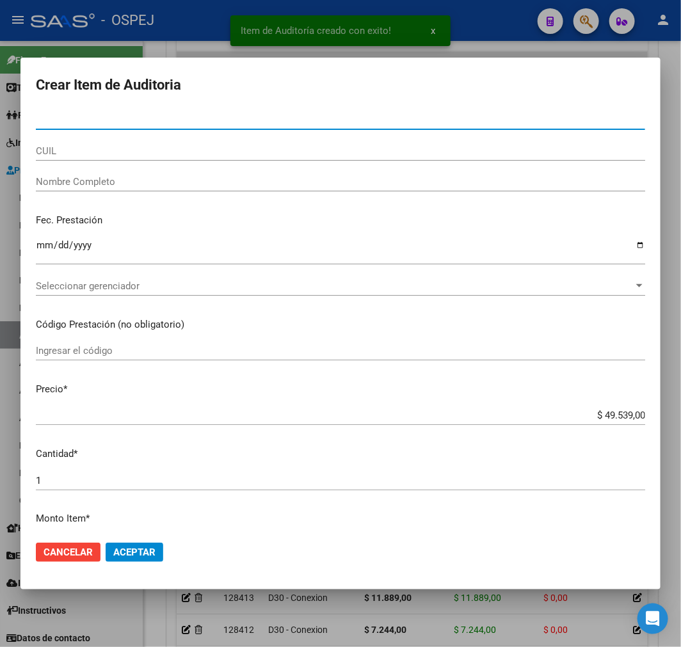
paste input "28045865"
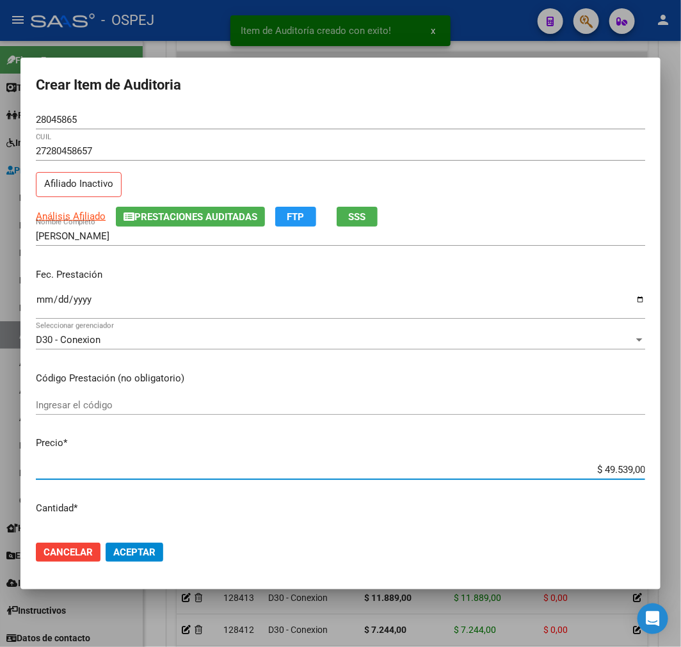
click at [609, 468] on input "$ 49.539,00" at bounding box center [340, 470] width 609 height 12
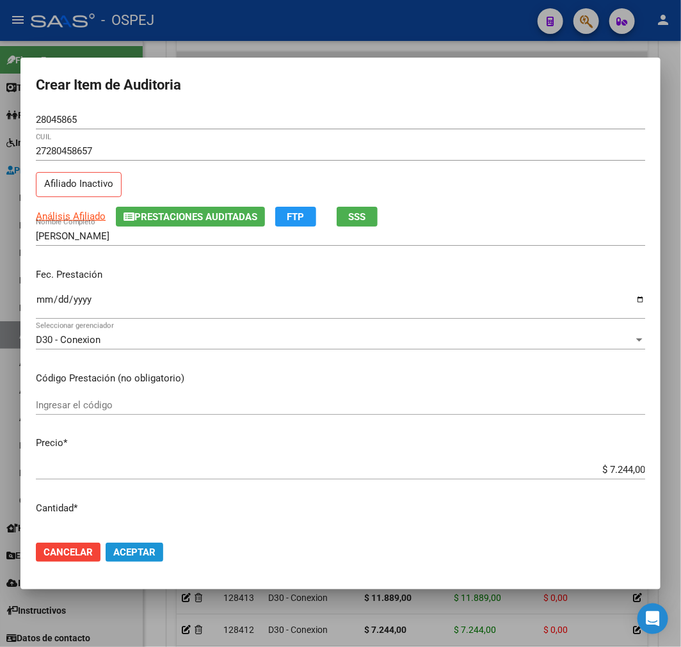
click at [141, 557] on span "Aceptar" at bounding box center [134, 552] width 42 height 12
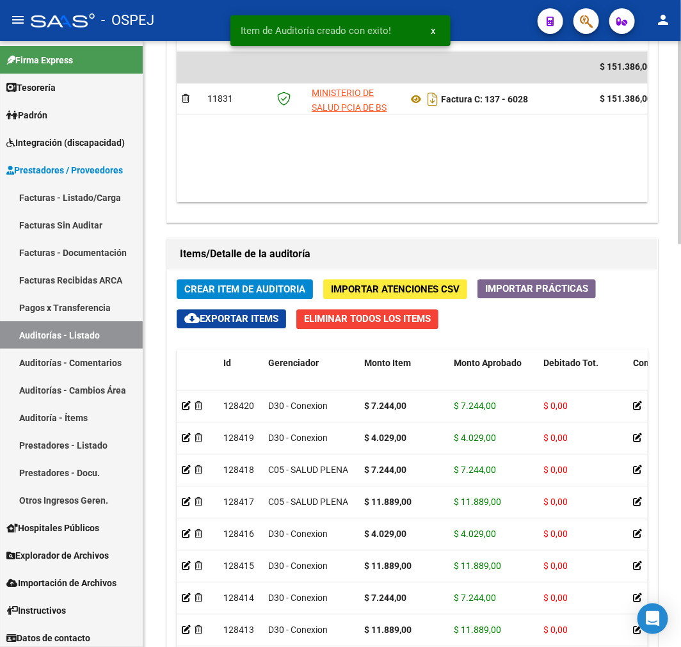
click at [233, 302] on div "Crear Item de Auditoria Importar Atenciones CSV Importar Prácticas cloud_downlo…" at bounding box center [412, 545] width 490 height 553
click at [241, 283] on span "Crear Item de Auditoria" at bounding box center [244, 289] width 121 height 12
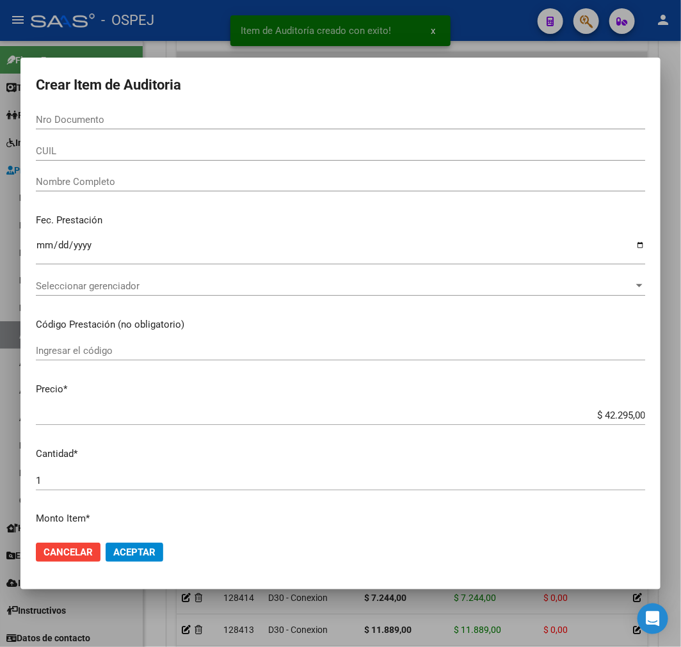
paste input "37029634"
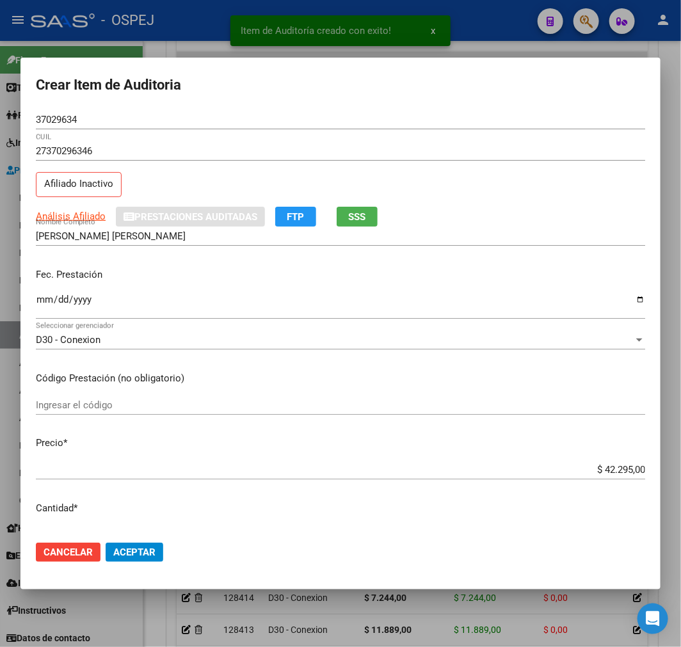
click at [621, 480] on div "$ 42.295,00 Ingresar el precio" at bounding box center [340, 475] width 609 height 31
click at [621, 475] on input "$ 42.295,00" at bounding box center [340, 470] width 609 height 12
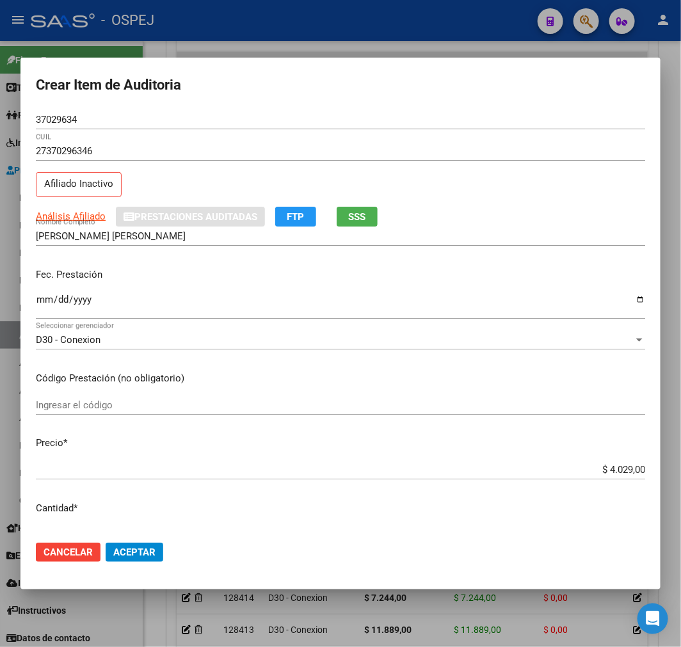
click at [131, 534] on mat-dialog-actions "Cancelar Aceptar" at bounding box center [340, 551] width 609 height 43
click at [132, 545] on button "Aceptar" at bounding box center [135, 551] width 58 height 19
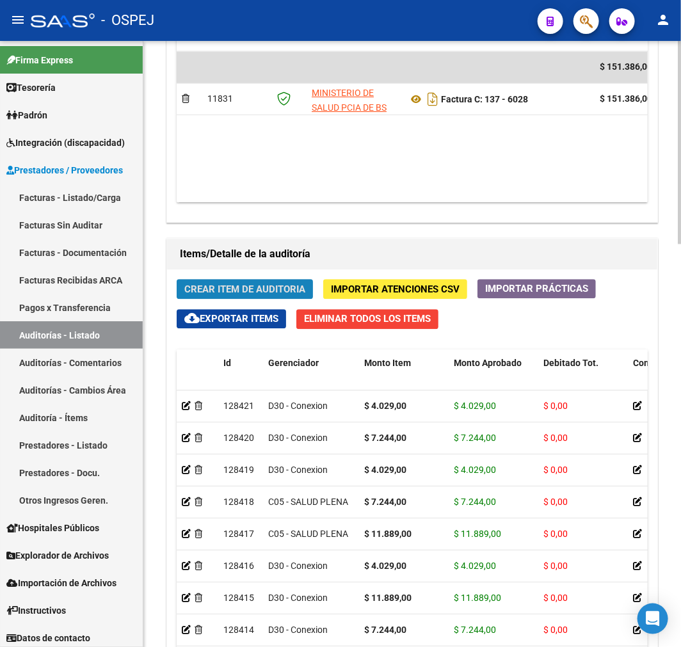
click at [272, 292] on span "Crear Item de Auditoria" at bounding box center [244, 289] width 121 height 12
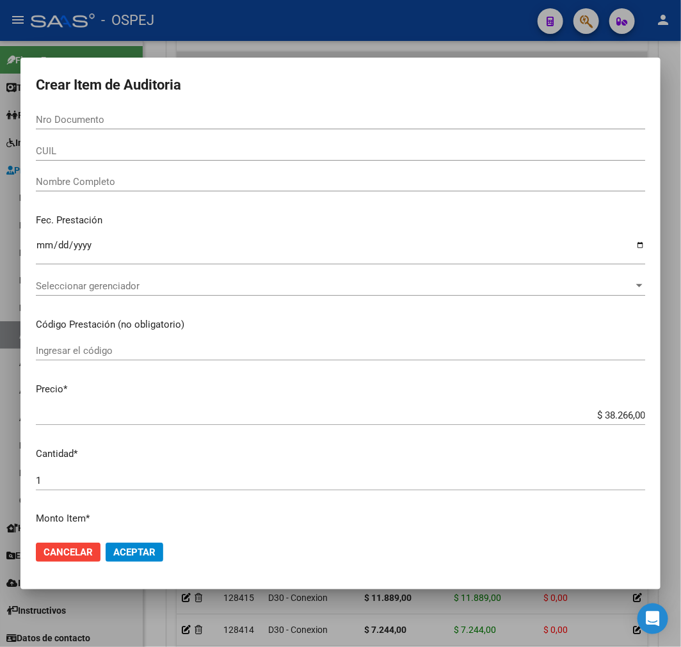
click at [333, 130] on div "Nro Documento" at bounding box center [340, 125] width 609 height 31
click at [370, 122] on input "Nro Documento" at bounding box center [340, 120] width 609 height 12
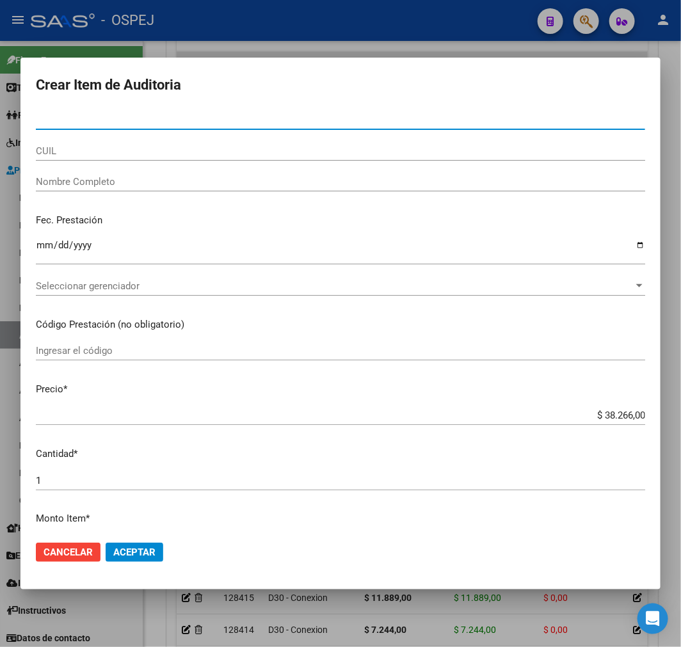
paste input "36080966"
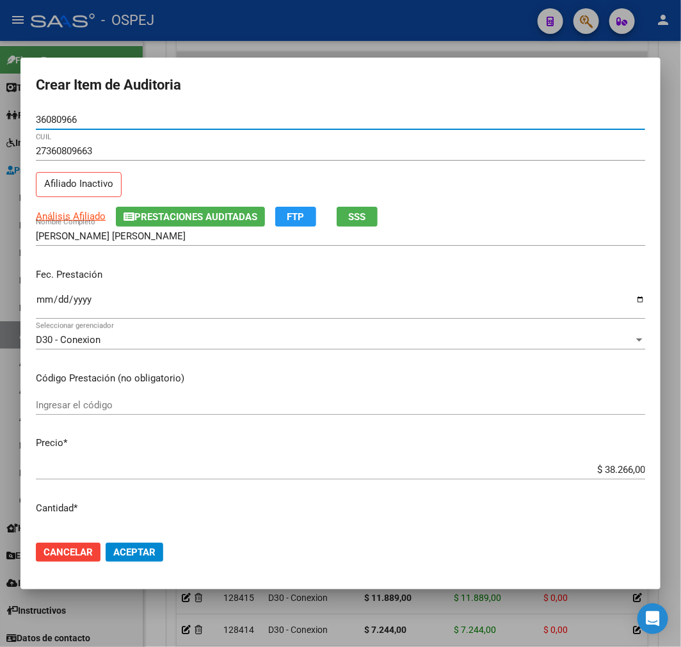
click at [603, 459] on mat-dialog-content "36080966 Nro Documento 27360809663 CUIL Afiliado Inactivo Análisis Afiliado Pre…" at bounding box center [340, 320] width 640 height 420
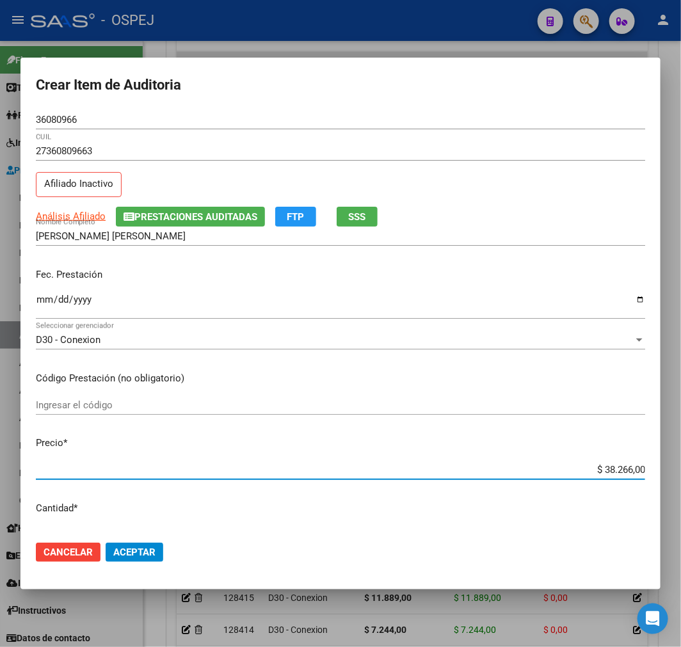
click at [604, 471] on input "$ 38.266,00" at bounding box center [340, 470] width 609 height 12
drag, startPoint x: 181, startPoint y: 555, endPoint x: 156, endPoint y: 551, distance: 25.2
click at [177, 555] on mat-dialog-actions "Cancelar Aceptar" at bounding box center [340, 551] width 609 height 43
click at [152, 550] on span "Aceptar" at bounding box center [134, 552] width 42 height 12
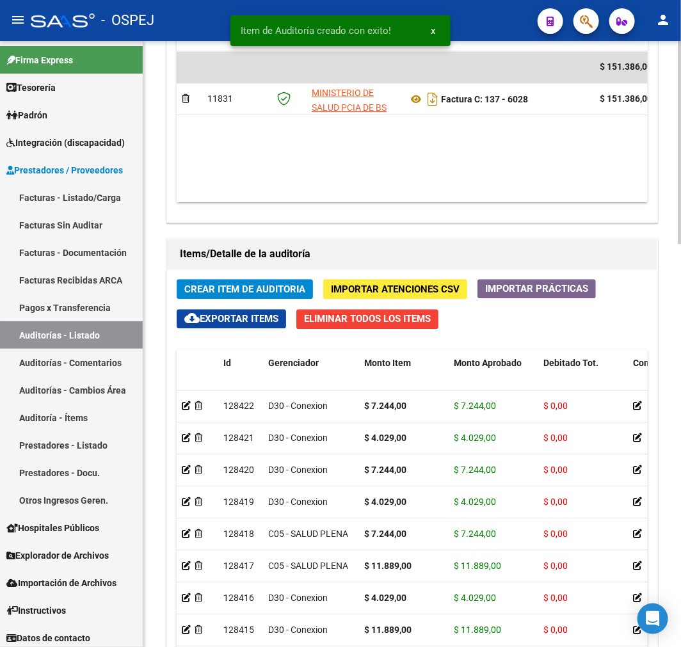
click at [276, 288] on span "Crear Item de Auditoria" at bounding box center [244, 289] width 121 height 12
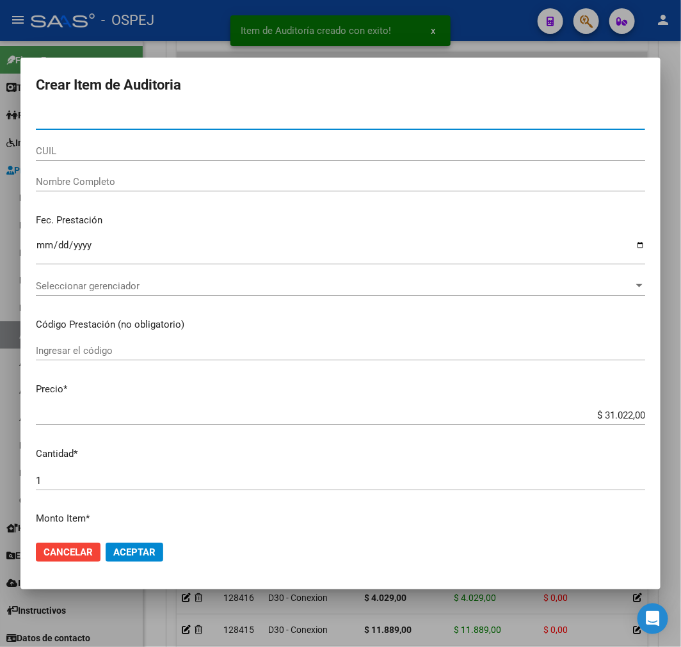
paste input "36080966"
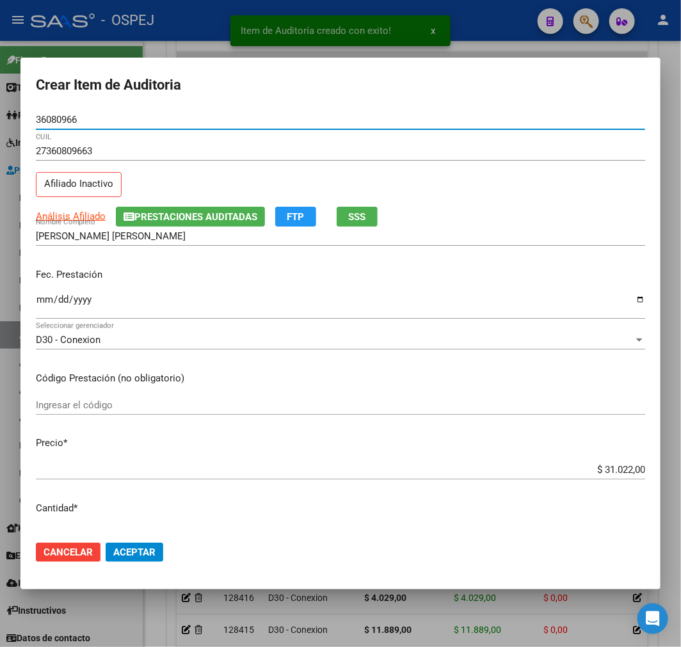
click at [635, 469] on app-form-text-field "Precio * $ 31.022,00 Ingresar el precio" at bounding box center [345, 456] width 619 height 40
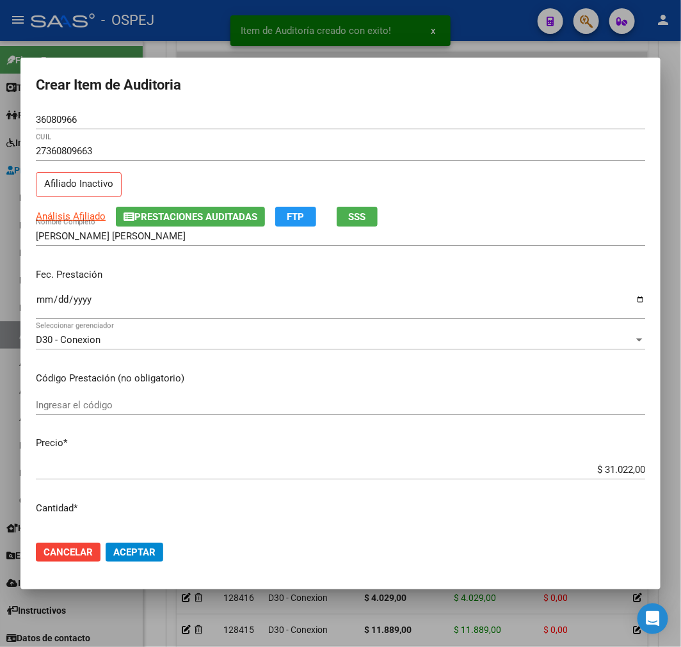
click at [618, 459] on mat-dialog-content "36080966 Nro Documento 27360809663 CUIL Afiliado Inactivo Análisis Afiliado Pre…" at bounding box center [340, 320] width 640 height 420
click at [614, 467] on input "$ 31.022,00" at bounding box center [340, 470] width 609 height 12
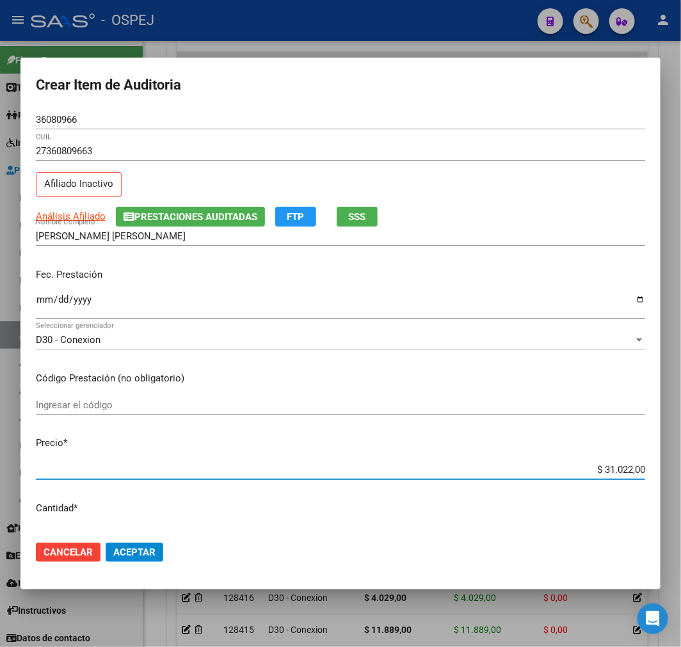
click at [614, 467] on input "$ 31.022,00" at bounding box center [340, 470] width 609 height 12
click at [156, 546] on button "Aceptar" at bounding box center [135, 551] width 58 height 19
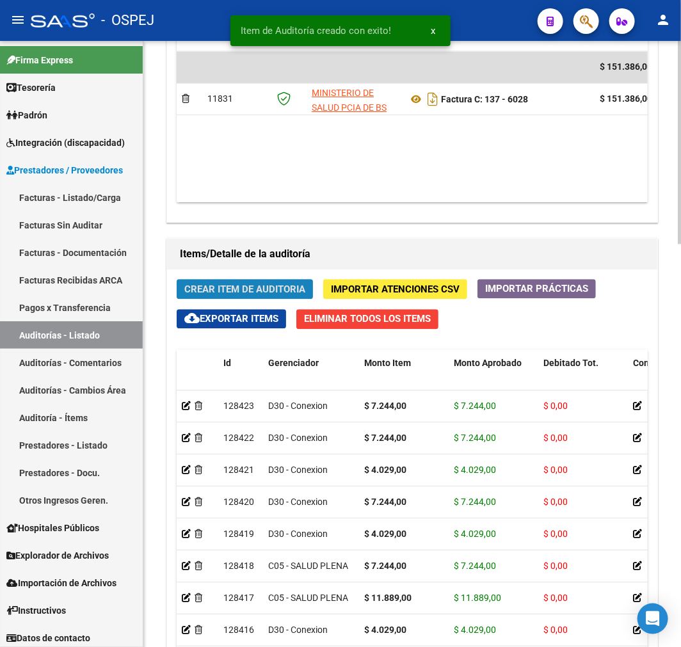
click at [255, 293] on span "Crear Item de Auditoria" at bounding box center [244, 289] width 121 height 12
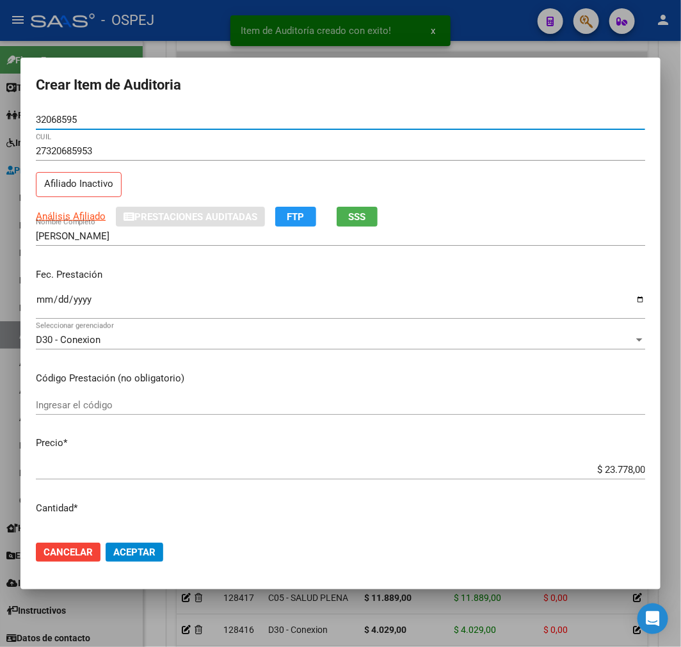
click at [622, 473] on input "$ 23.778,00" at bounding box center [340, 470] width 609 height 12
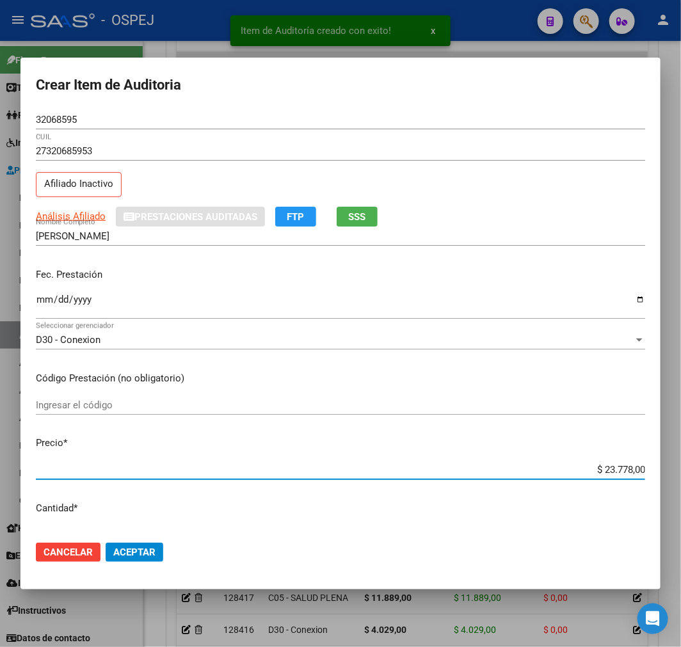
click at [622, 473] on input "$ 23.778,00" at bounding box center [340, 470] width 609 height 12
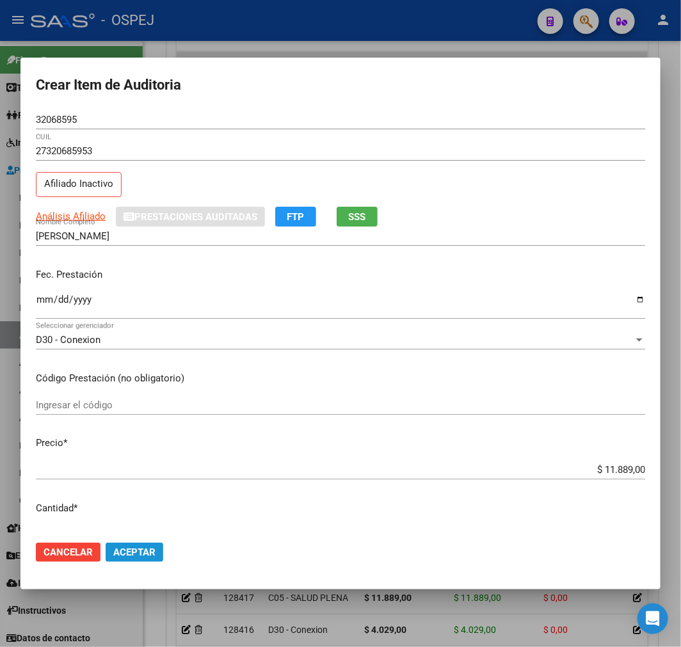
click at [134, 548] on span "Aceptar" at bounding box center [134, 552] width 42 height 12
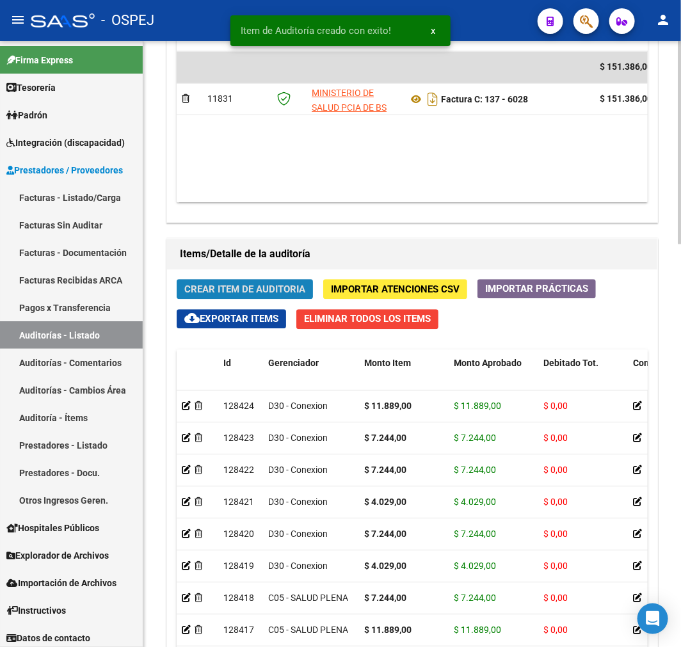
click at [260, 293] on span "Crear Item de Auditoria" at bounding box center [244, 289] width 121 height 12
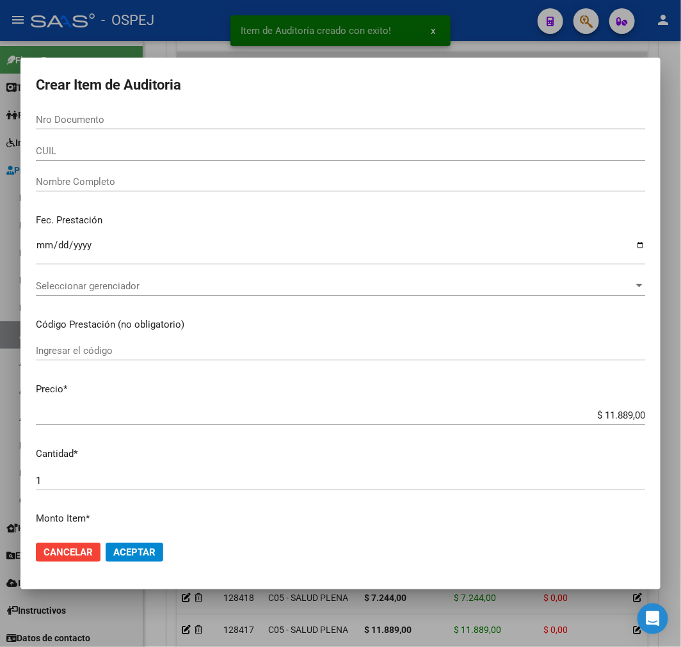
paste input "37345142"
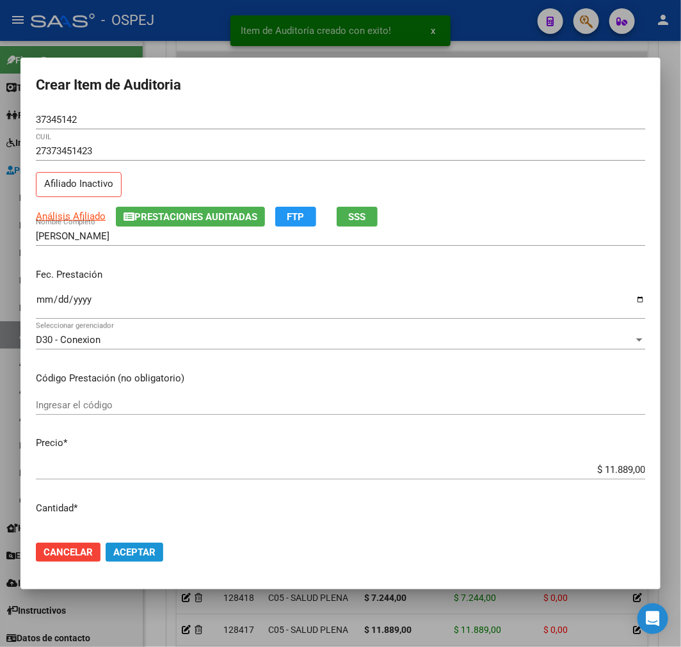
click at [150, 546] on button "Aceptar" at bounding box center [135, 551] width 58 height 19
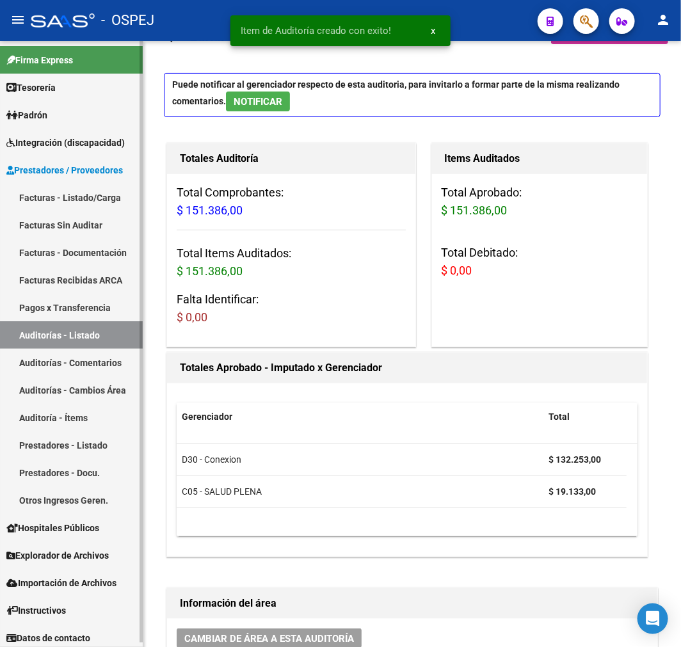
scroll to position [0, 0]
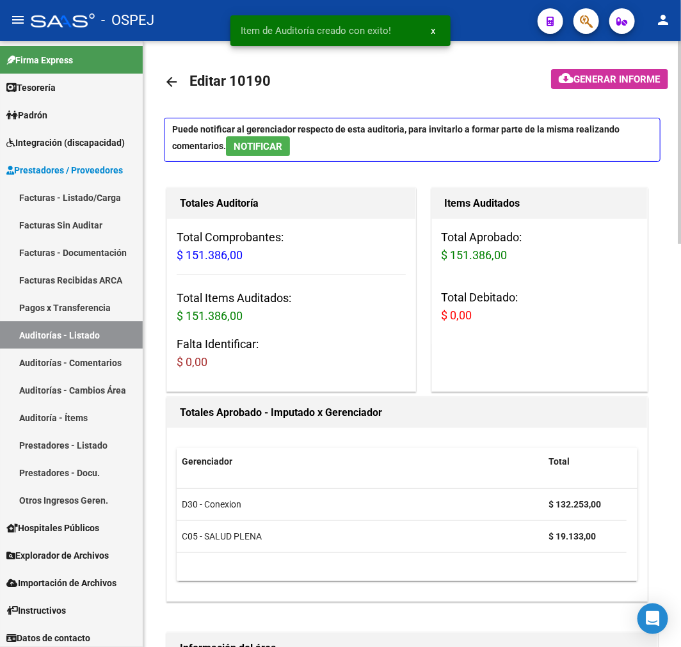
click at [182, 79] on link "arrow_back" at bounding box center [177, 82] width 26 height 30
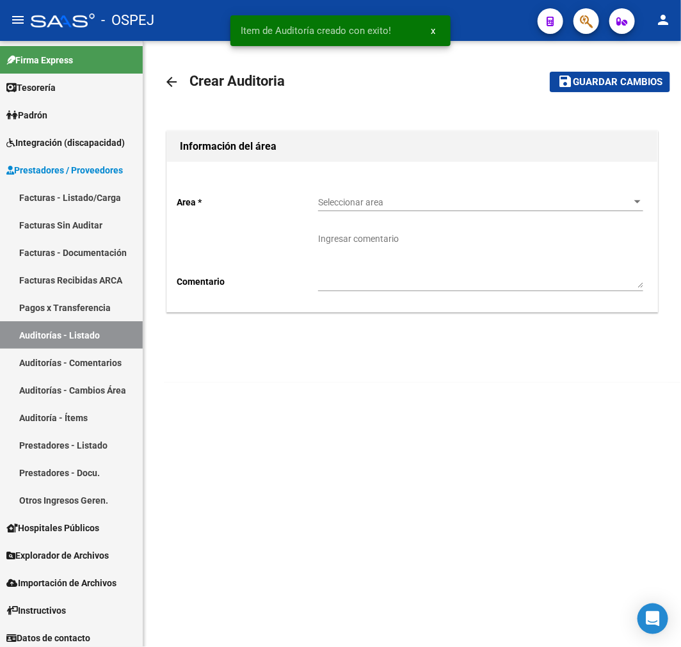
drag, startPoint x: 331, startPoint y: 180, endPoint x: 354, endPoint y: 193, distance: 26.7
click at [331, 182] on div "Area * Seleccionar area Seleccionar area Comentario Ingresar comentario" at bounding box center [412, 237] width 490 height 150
click at [354, 193] on div "Seleccionar area Seleccionar area" at bounding box center [480, 199] width 325 height 26
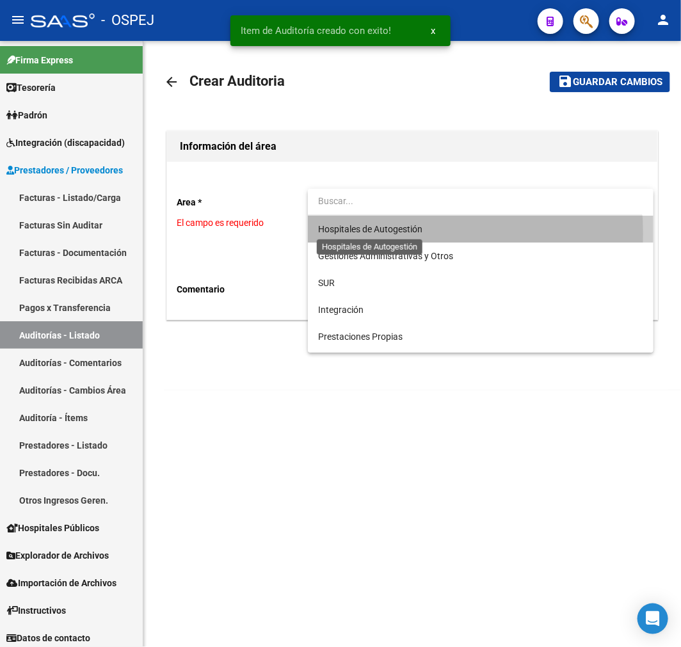
click at [374, 233] on span "Hospitales de Autogestión" at bounding box center [370, 229] width 104 height 10
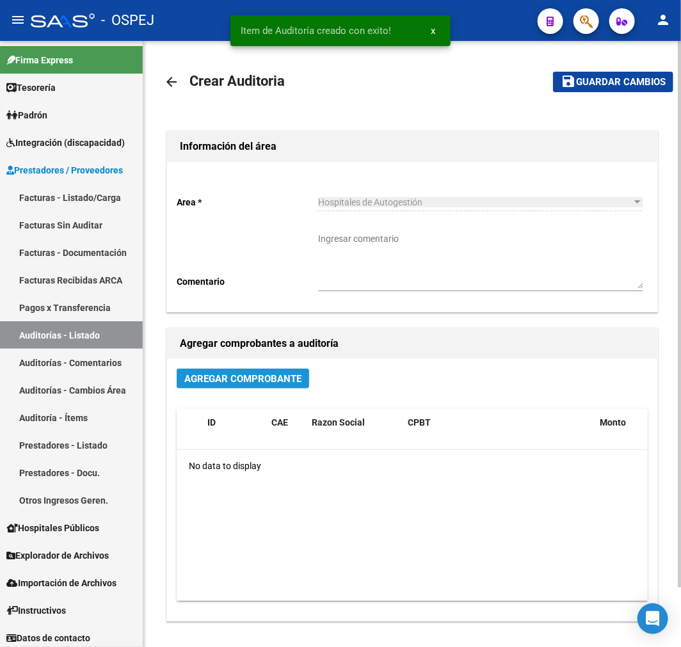
click at [276, 388] on button "Agregar Comprobante" at bounding box center [243, 378] width 132 height 20
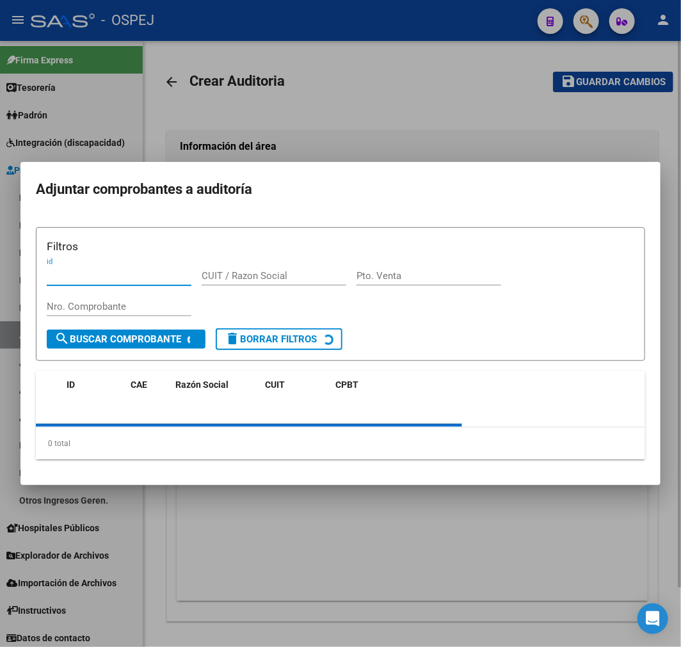
click at [292, 368] on div "Filtros id CUIT / Razon Social Pto. Venta Nro. Comprobante search Buscar Compro…" at bounding box center [340, 343] width 609 height 232
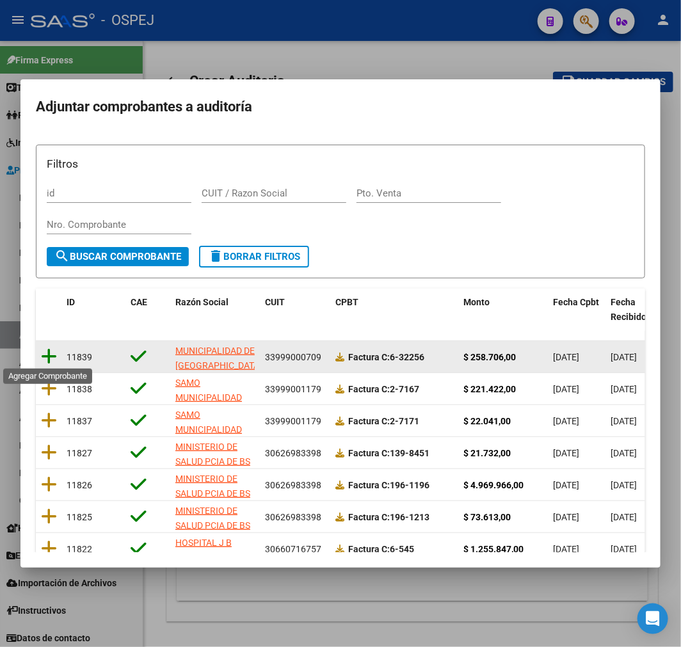
click at [52, 349] on icon at bounding box center [49, 356] width 16 height 18
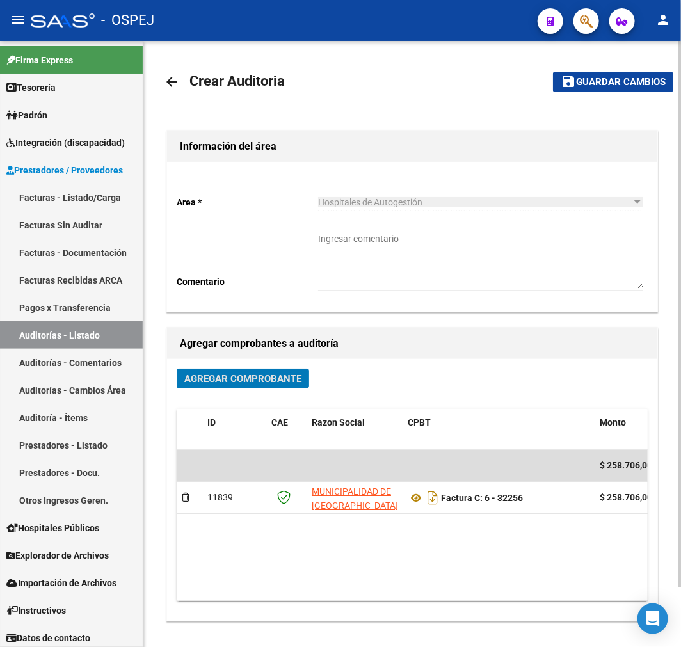
click at [583, 90] on button "save Guardar cambios" at bounding box center [613, 82] width 120 height 20
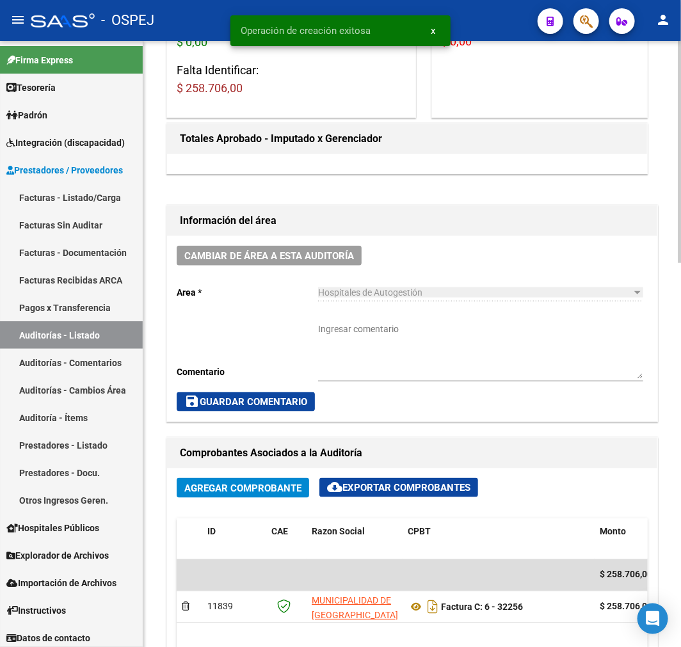
scroll to position [568, 0]
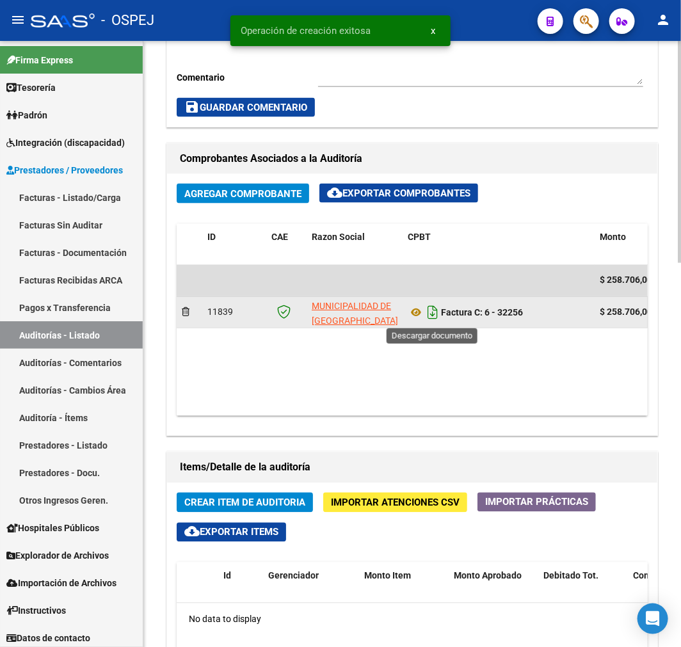
click at [427, 317] on icon "Descargar documento" at bounding box center [432, 313] width 17 height 20
click at [414, 317] on icon at bounding box center [415, 312] width 17 height 15
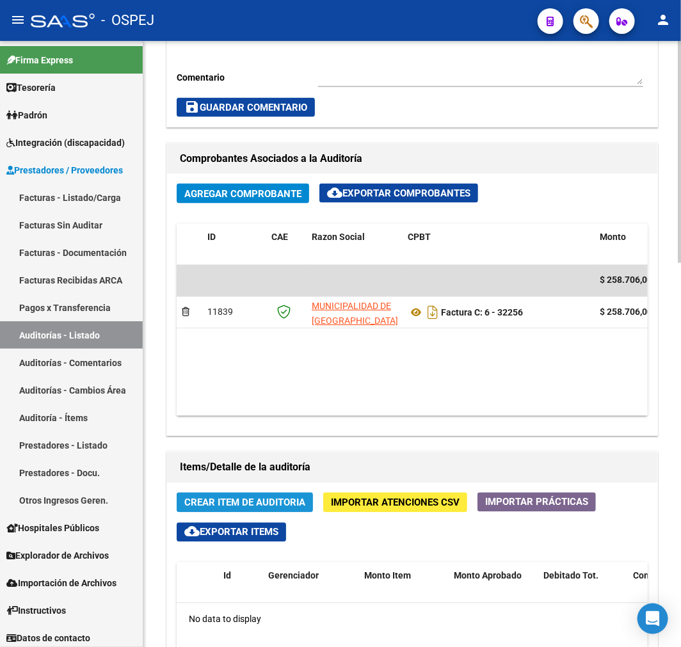
click at [228, 505] on span "Crear Item de Auditoria" at bounding box center [244, 503] width 121 height 12
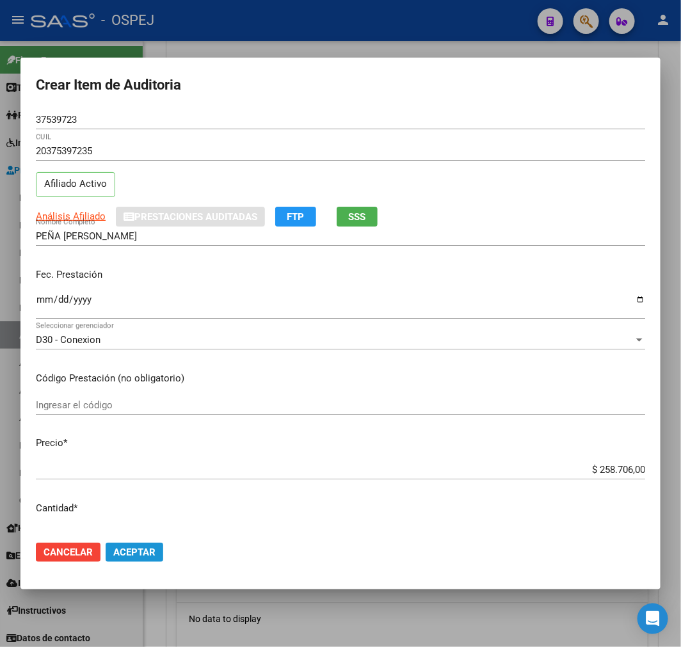
drag, startPoint x: 161, startPoint y: 550, endPoint x: 158, endPoint y: 557, distance: 6.9
click at [158, 553] on button "Aceptar" at bounding box center [135, 551] width 58 height 19
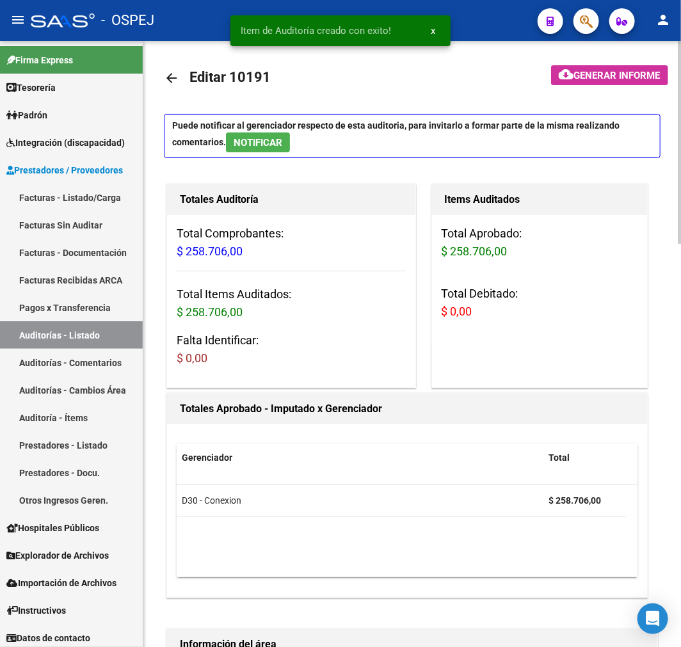
scroll to position [0, 0]
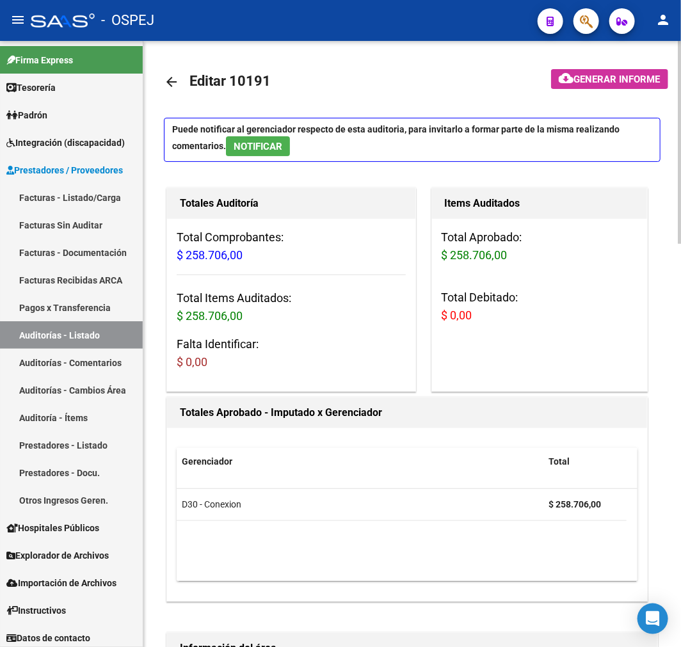
click at [177, 75] on mat-icon "arrow_back" at bounding box center [171, 81] width 15 height 15
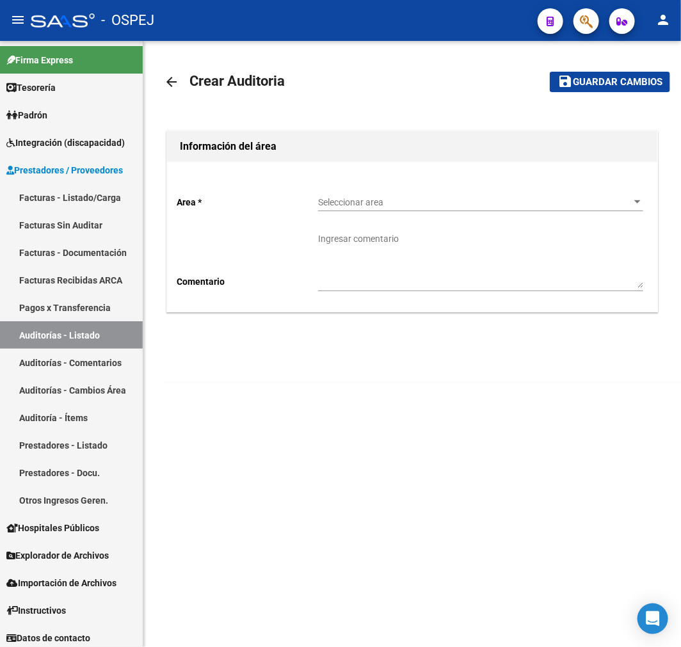
click at [410, 199] on span "Seleccionar area" at bounding box center [474, 202] width 313 height 11
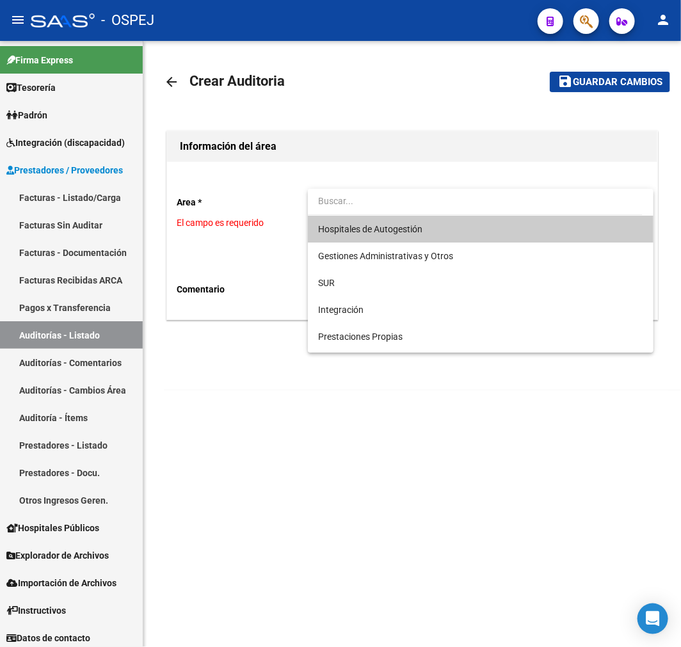
click at [389, 222] on span "Hospitales de Autogestión" at bounding box center [480, 229] width 325 height 27
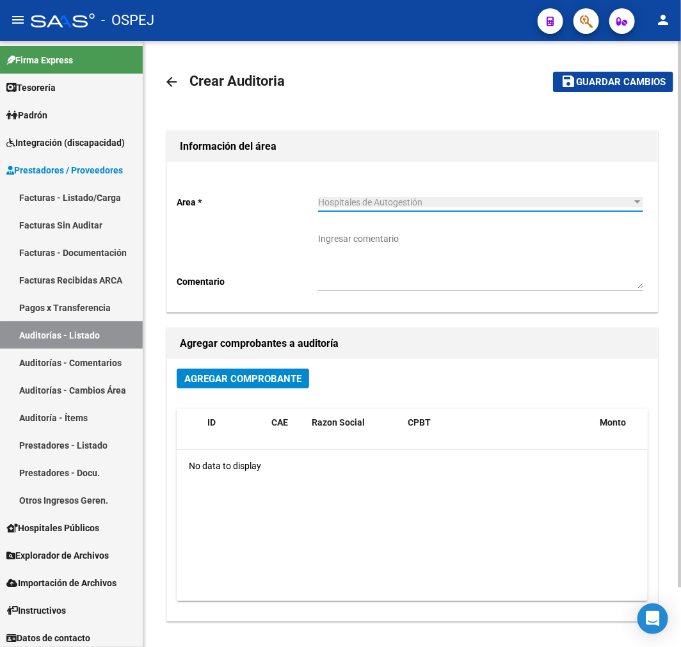
click at [256, 376] on span "Agregar Comprobante" at bounding box center [242, 379] width 117 height 12
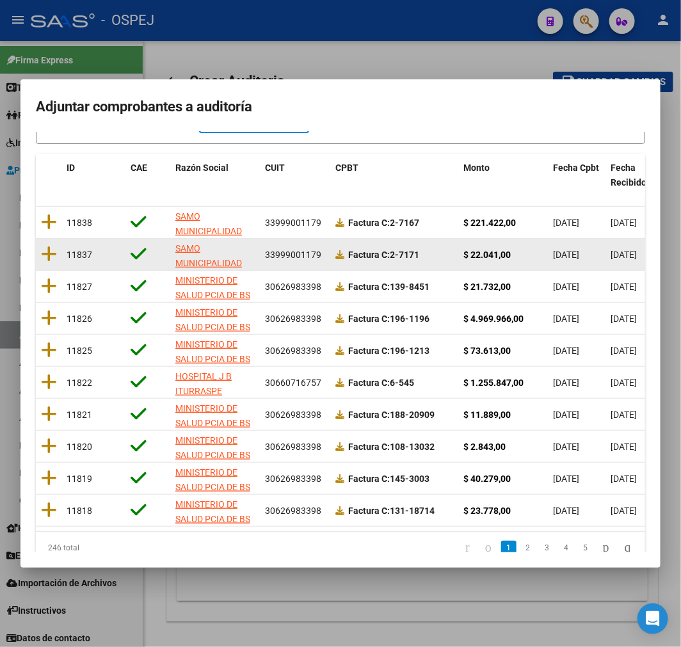
scroll to position [142, 0]
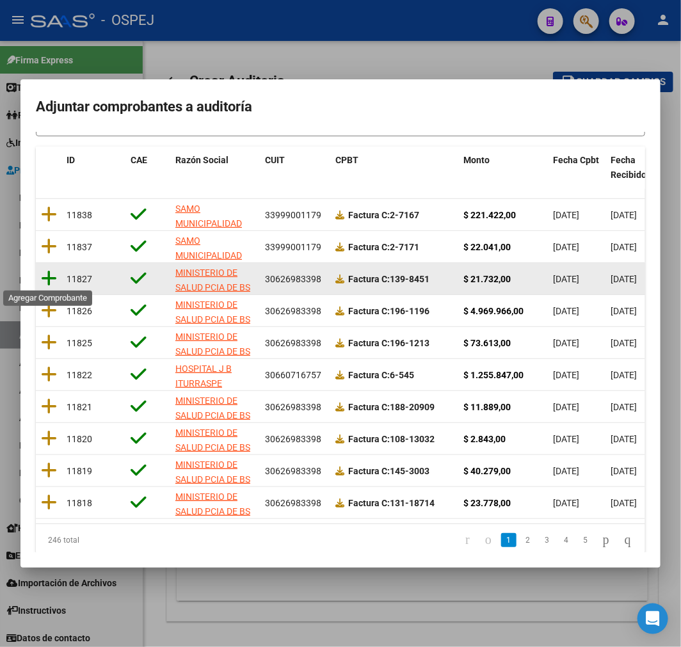
click at [54, 278] on icon at bounding box center [49, 278] width 16 height 18
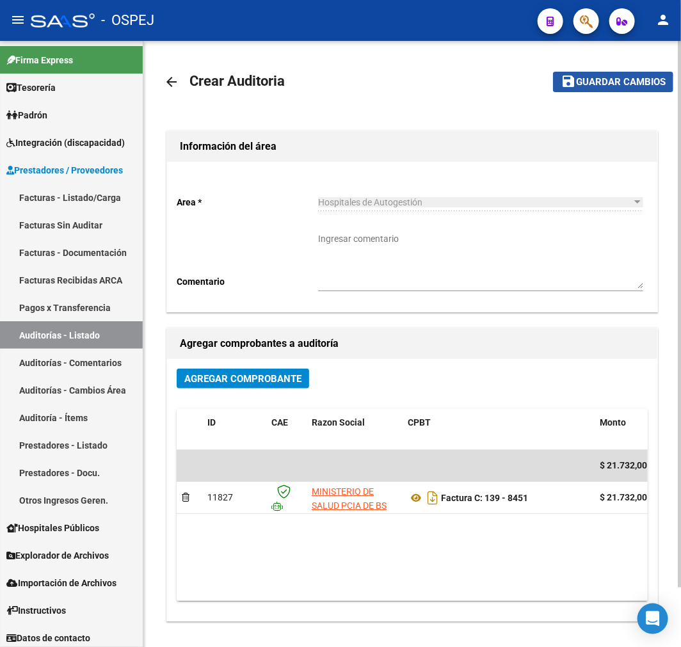
click at [590, 86] on span "Guardar cambios" at bounding box center [621, 83] width 90 height 12
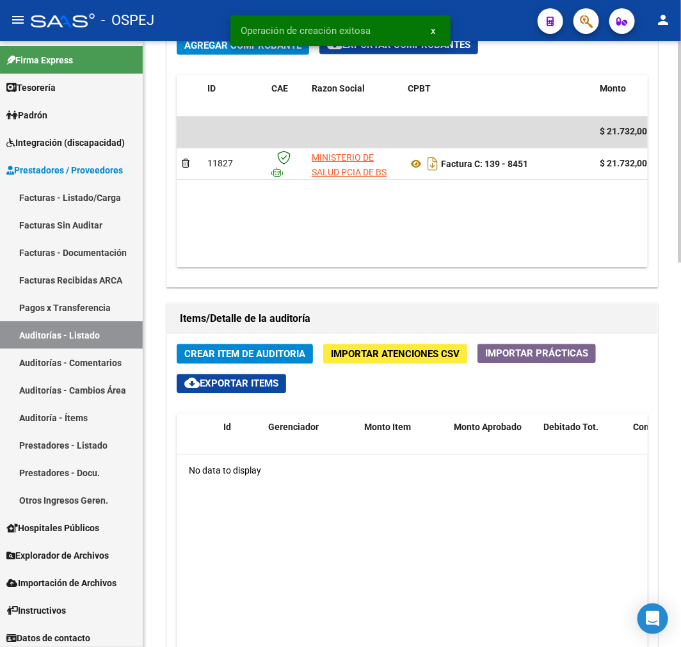
scroll to position [711, 0]
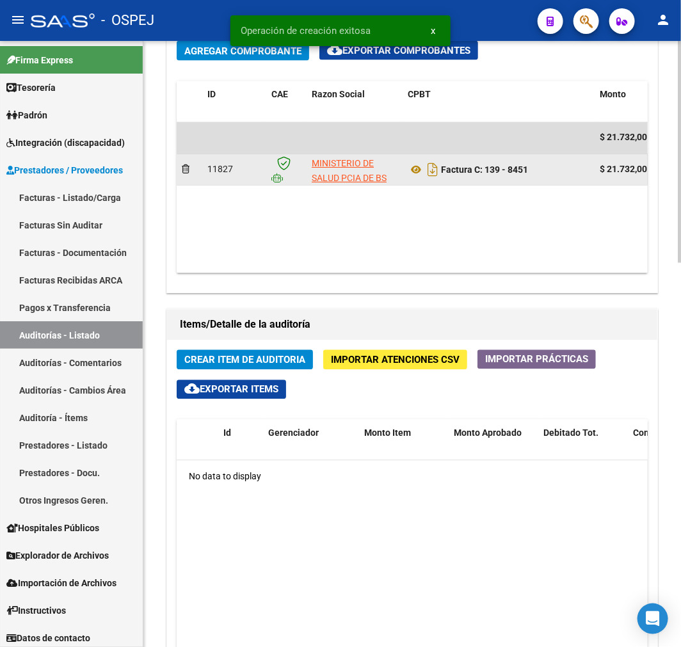
click at [421, 181] on datatable-body-cell "Factura C: 139 - 8451" at bounding box center [498, 169] width 192 height 31
click at [421, 178] on icon at bounding box center [415, 169] width 17 height 15
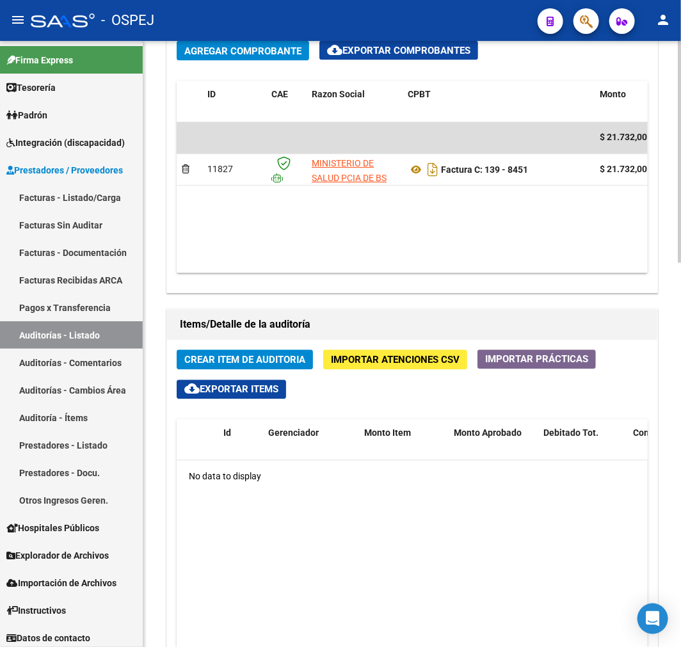
click at [222, 358] on span "Crear Item de Auditoria" at bounding box center [244, 360] width 121 height 12
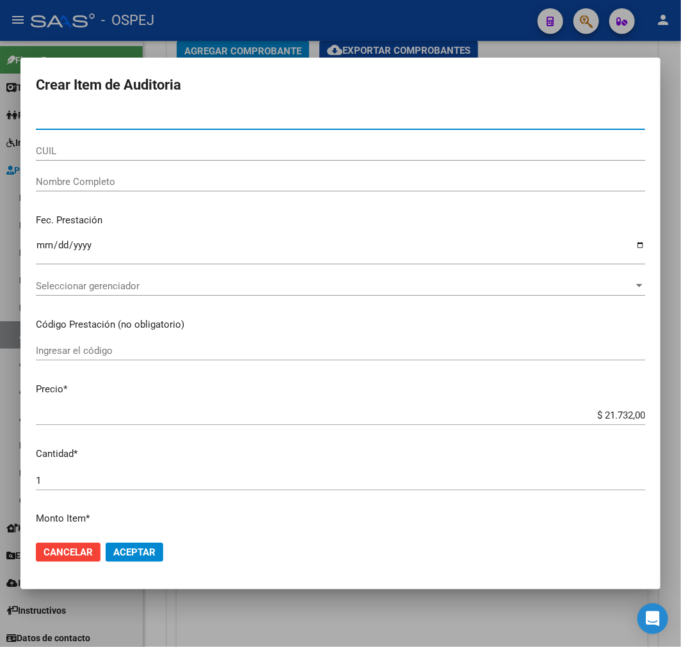
paste input "34491532"
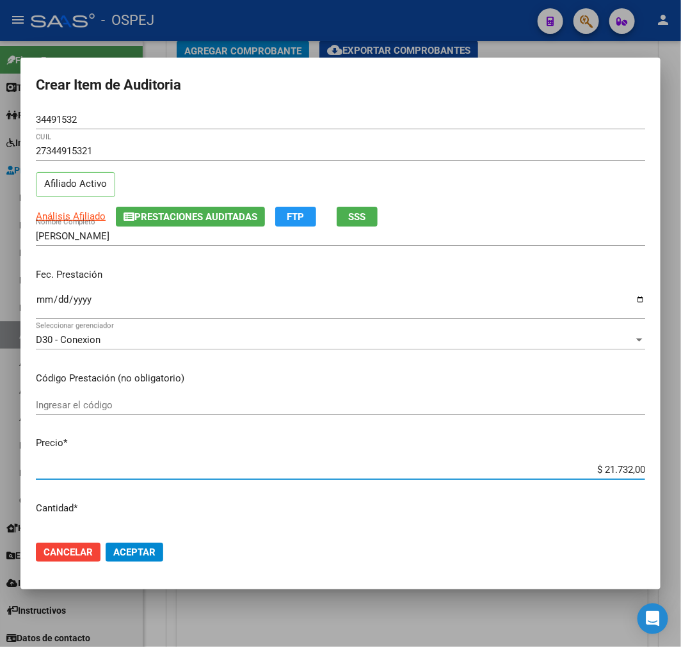
click at [610, 469] on input "$ 21.732,00" at bounding box center [340, 470] width 609 height 12
click at [157, 548] on button "Aceptar" at bounding box center [135, 551] width 58 height 19
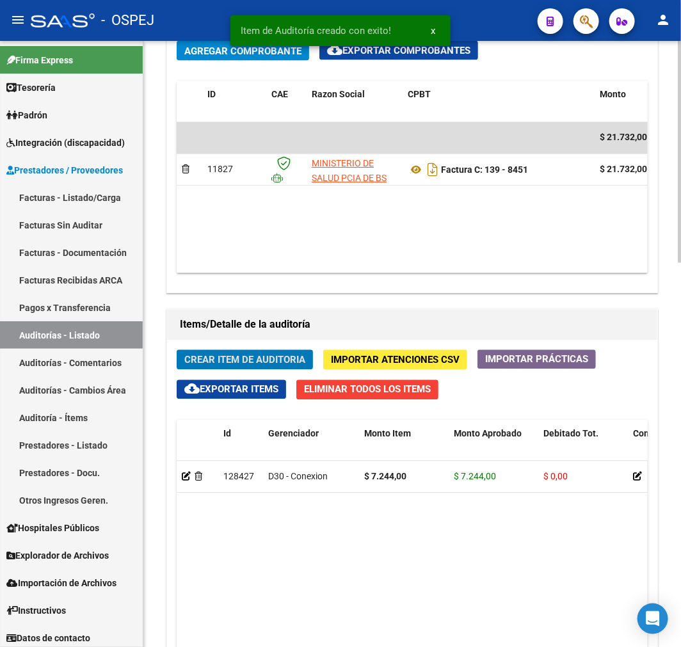
scroll to position [864, 0]
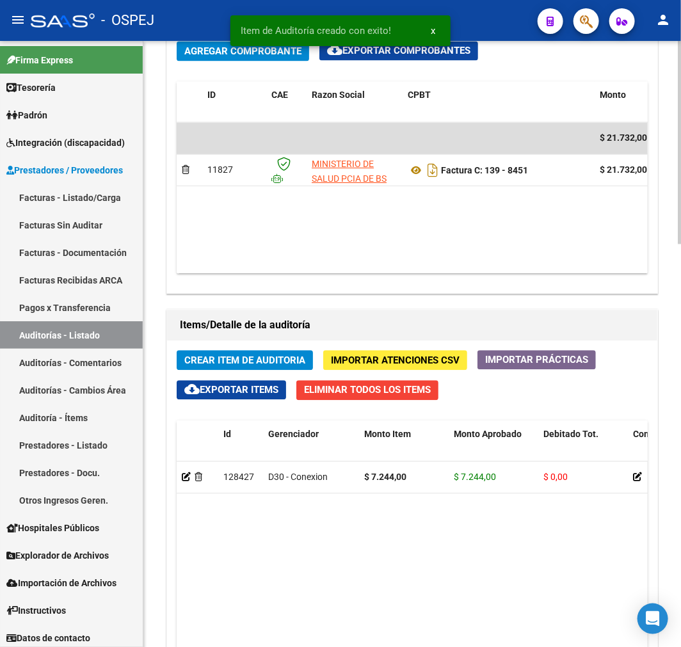
click at [229, 361] on span "Crear Item de Auditoria" at bounding box center [244, 360] width 121 height 12
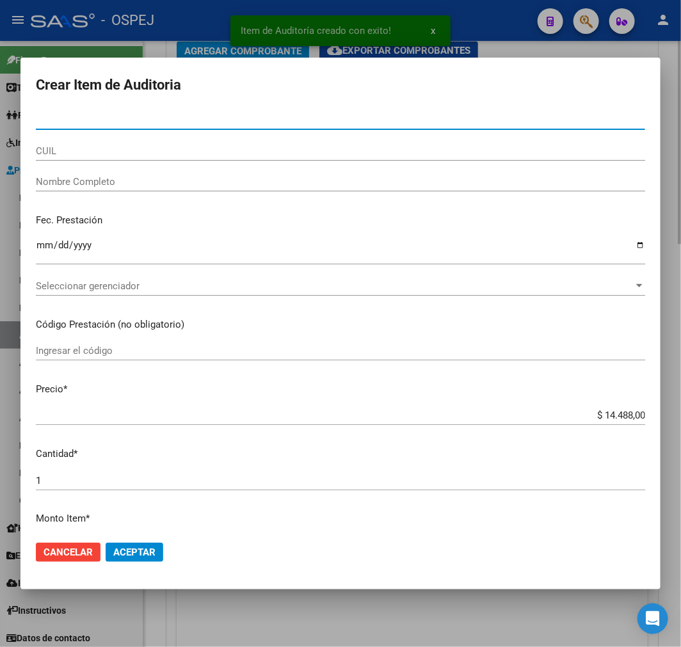
paste input "48565735"
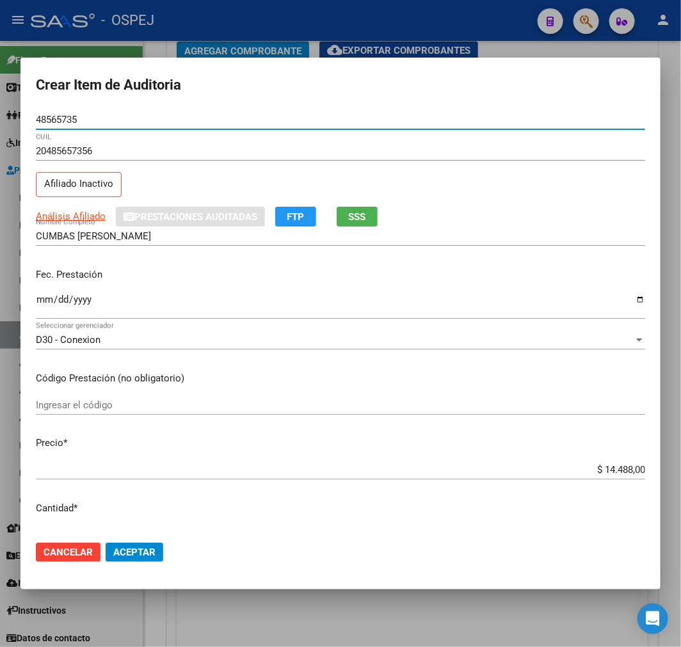
click at [154, 552] on span "Aceptar" at bounding box center [134, 552] width 42 height 12
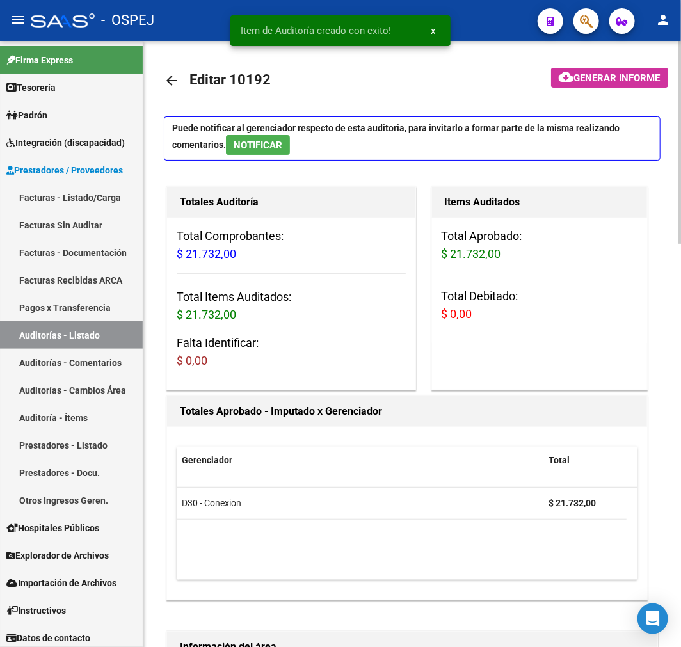
scroll to position [0, 0]
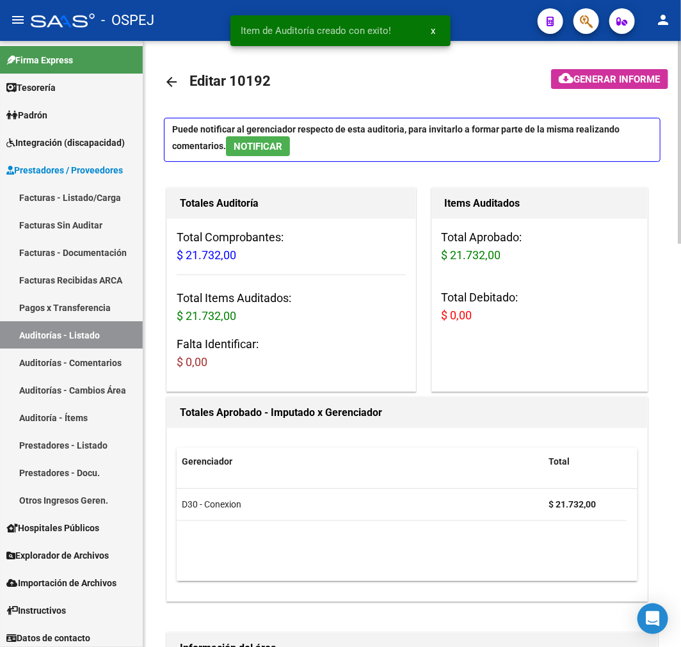
click at [169, 75] on mat-icon "arrow_back" at bounding box center [171, 81] width 15 height 15
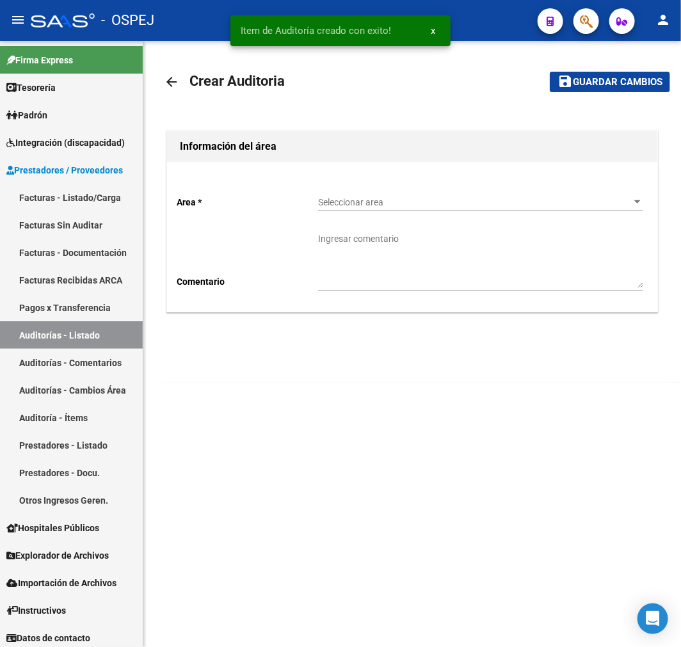
click at [477, 207] on span "Seleccionar area" at bounding box center [474, 202] width 313 height 11
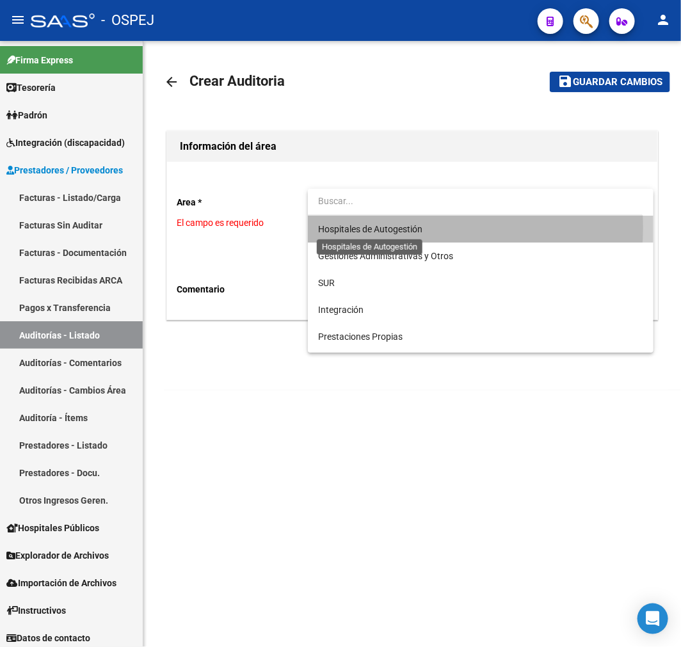
click at [404, 227] on span "Hospitales de Autogestión" at bounding box center [370, 229] width 104 height 10
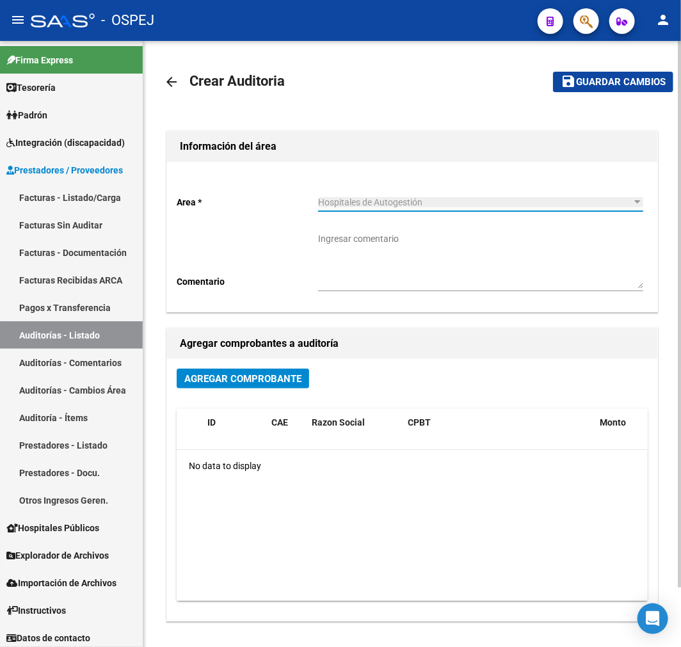
click at [259, 370] on button "Agregar Comprobante" at bounding box center [243, 378] width 132 height 20
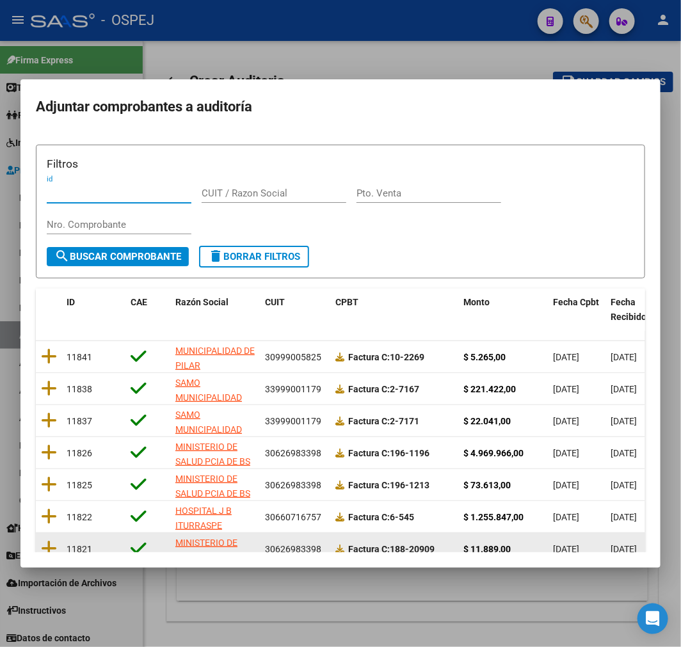
scroll to position [164, 0]
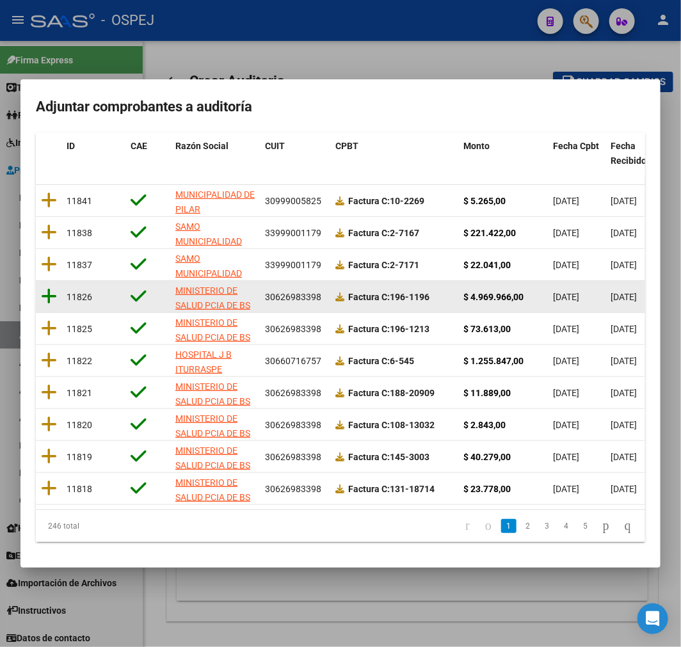
click at [38, 285] on datatable-body-cell at bounding box center [49, 296] width 26 height 31
click at [51, 287] on icon at bounding box center [49, 296] width 16 height 18
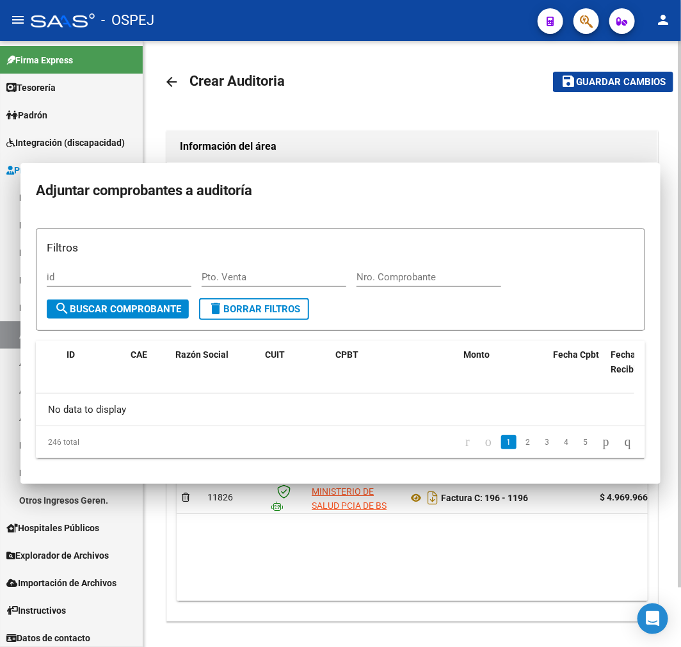
scroll to position [0, 0]
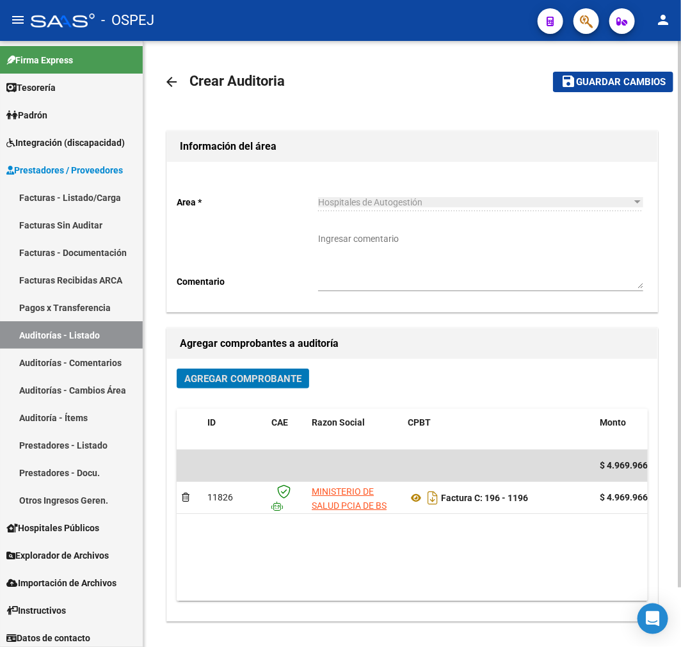
click at [618, 67] on mat-toolbar-row "save Guardar cambios" at bounding box center [602, 81] width 141 height 41
click at [597, 81] on span "Guardar cambios" at bounding box center [621, 83] width 90 height 12
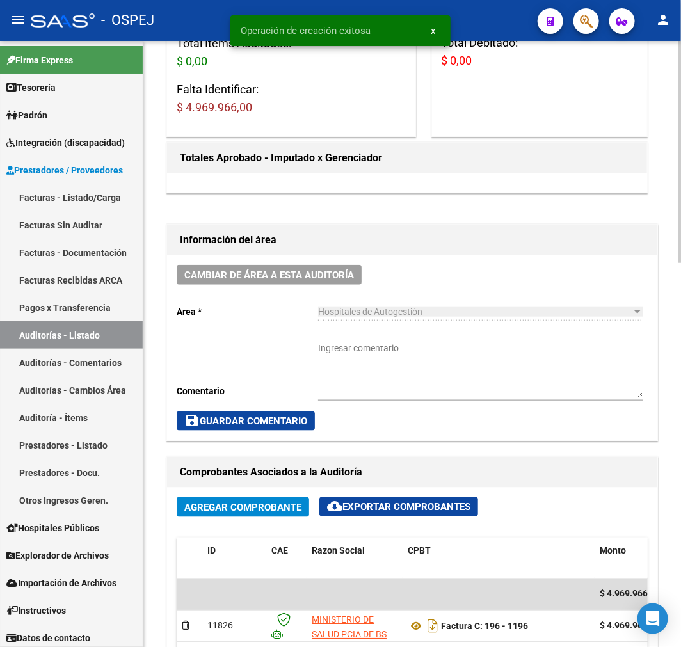
scroll to position [497, 0]
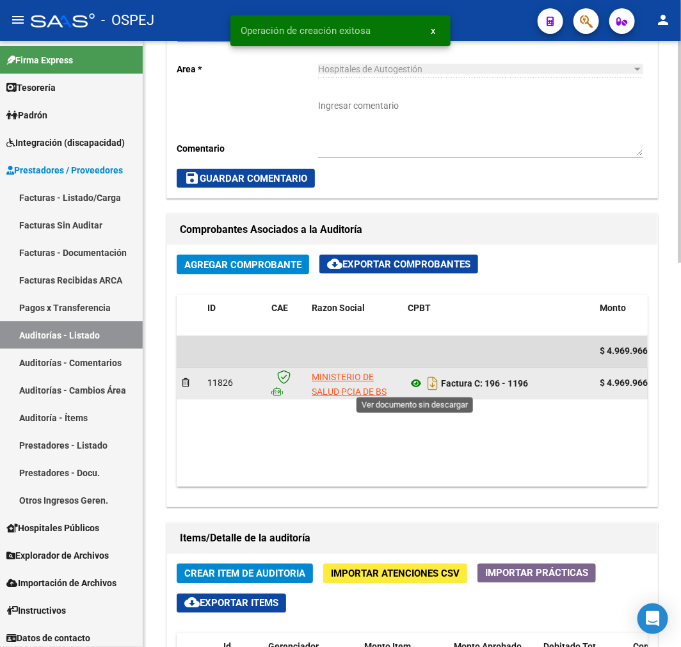
click at [421, 382] on icon at bounding box center [415, 383] width 17 height 15
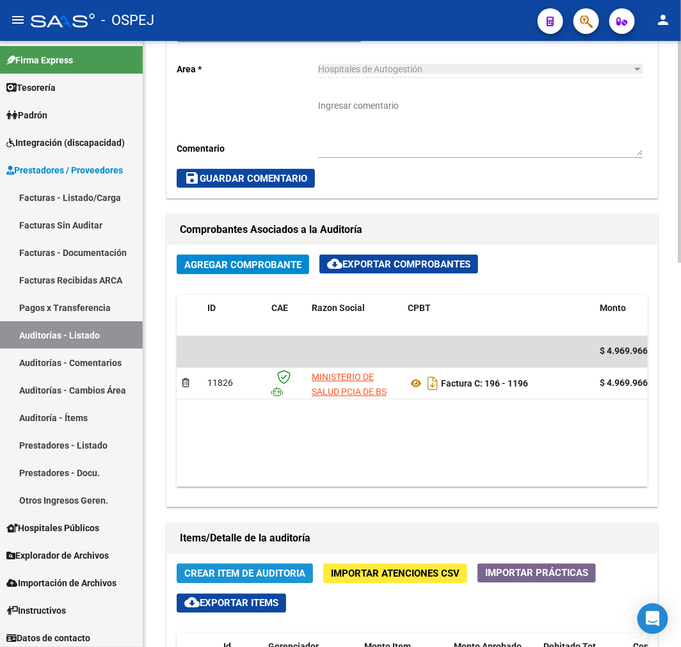
click at [231, 565] on button "Crear Item de Auditoria" at bounding box center [245, 574] width 136 height 20
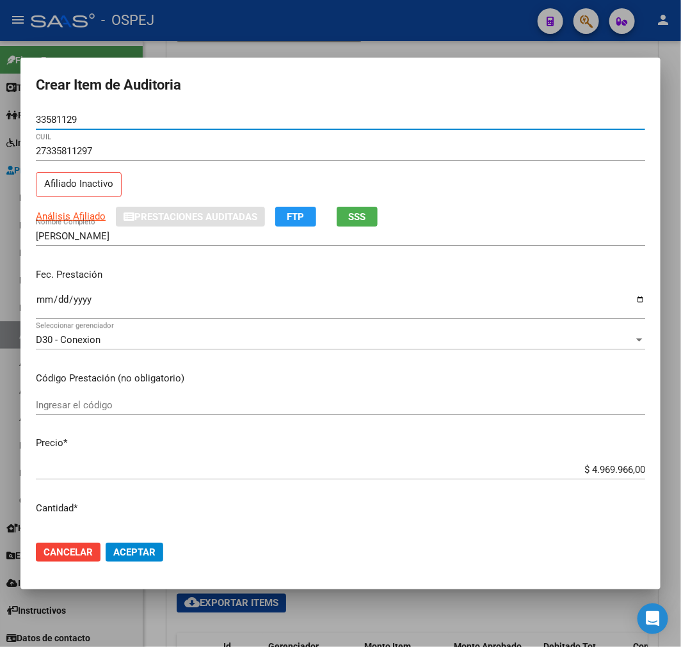
click at [587, 461] on div "$ 4.969.966,00 Ingresar el precio" at bounding box center [340, 469] width 609 height 19
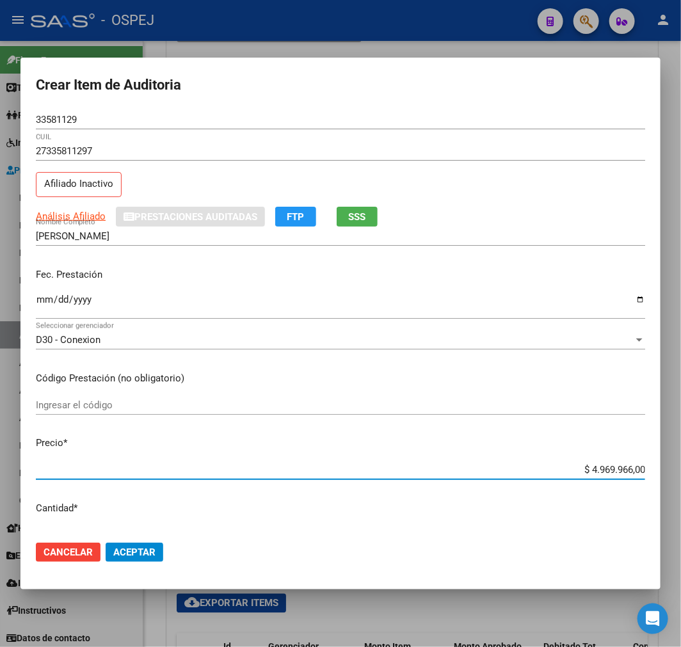
click at [587, 461] on div "$ 4.969.966,00 Ingresar el precio" at bounding box center [340, 469] width 609 height 19
click at [589, 472] on input "$ 4.969.966,00" at bounding box center [340, 470] width 609 height 12
click at [150, 548] on span "Aceptar" at bounding box center [134, 552] width 42 height 12
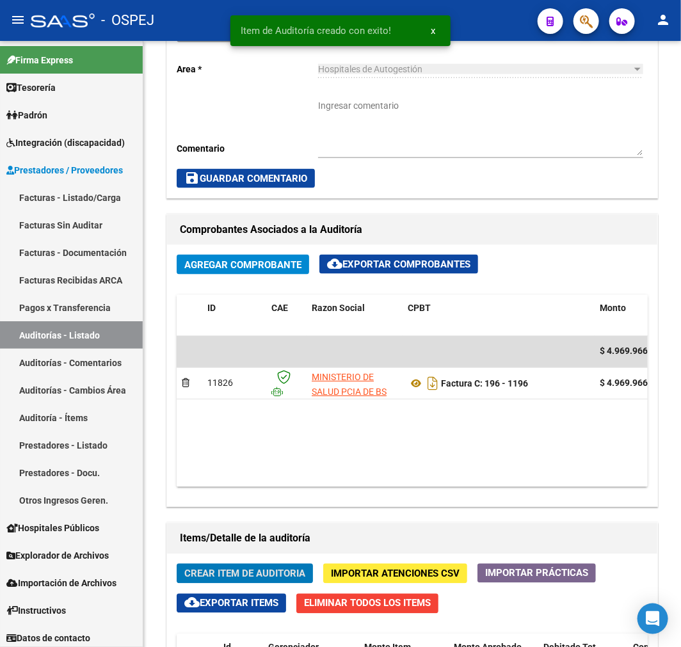
scroll to position [651, 0]
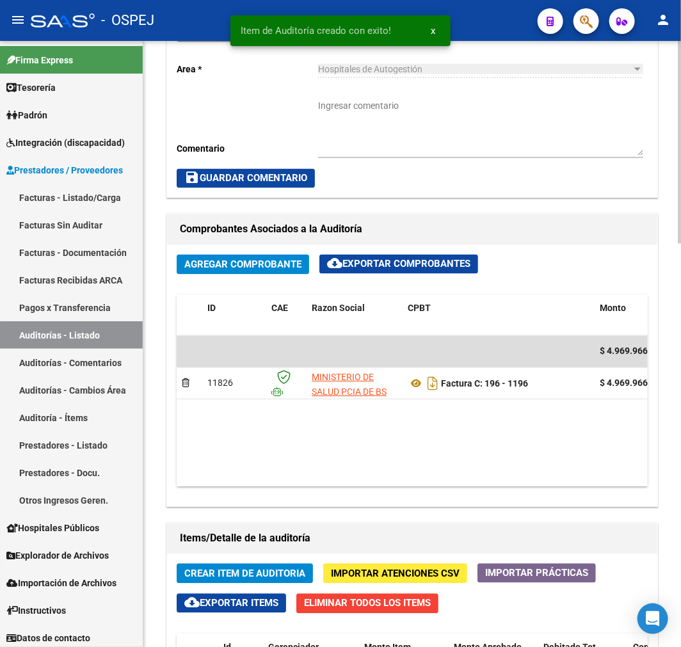
click at [238, 572] on span "Crear Item de Auditoria" at bounding box center [244, 574] width 121 height 12
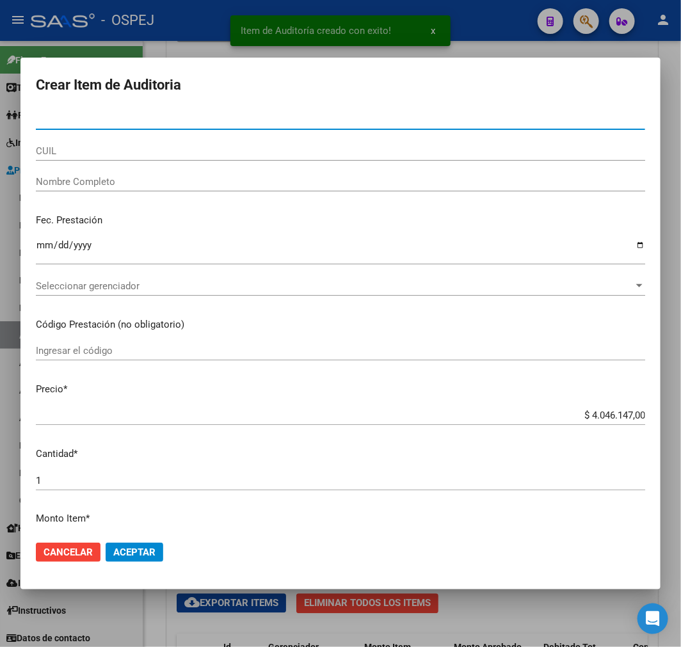
paste input "70522703"
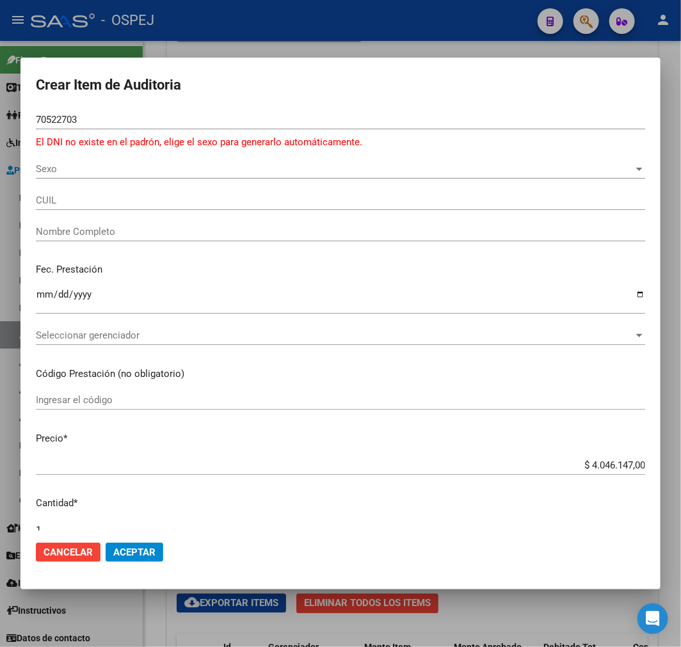
click at [10, 308] on div at bounding box center [340, 323] width 681 height 647
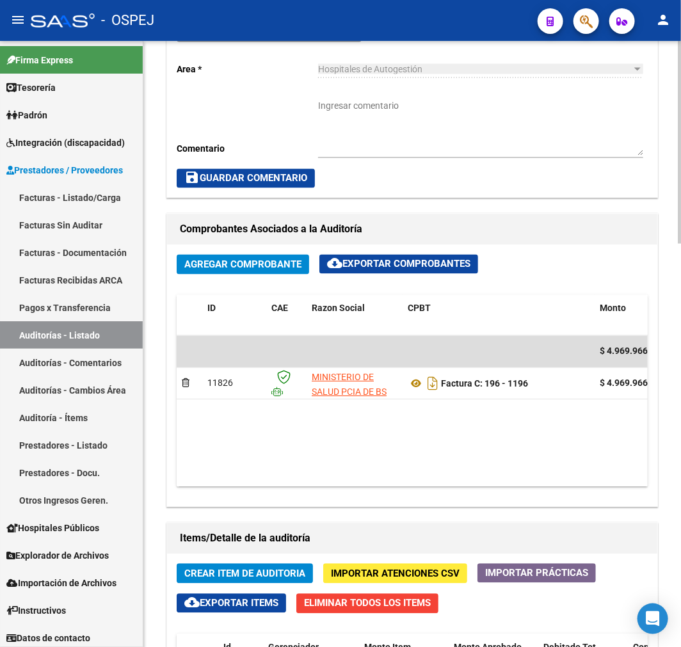
click at [264, 574] on span "Crear Item de Auditoria" at bounding box center [244, 574] width 121 height 12
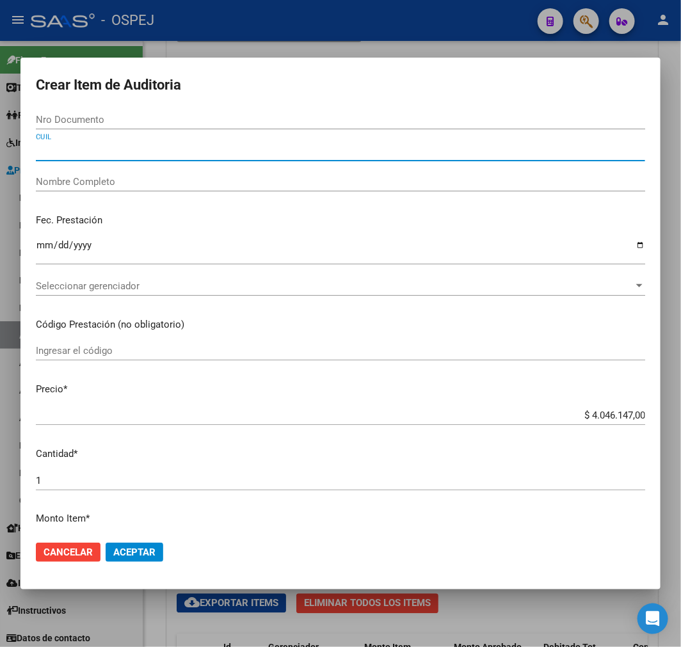
paste input "27335811297"
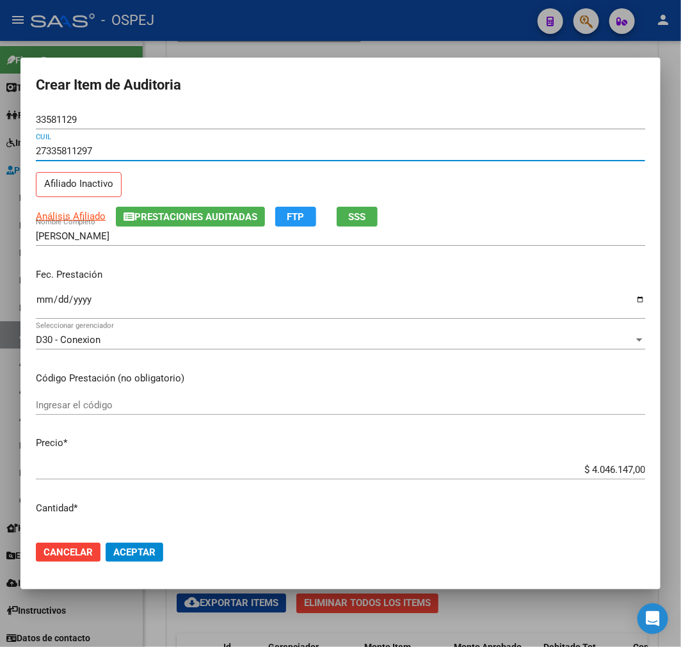
click at [608, 470] on input "$ 4.046.147,00" at bounding box center [340, 470] width 609 height 12
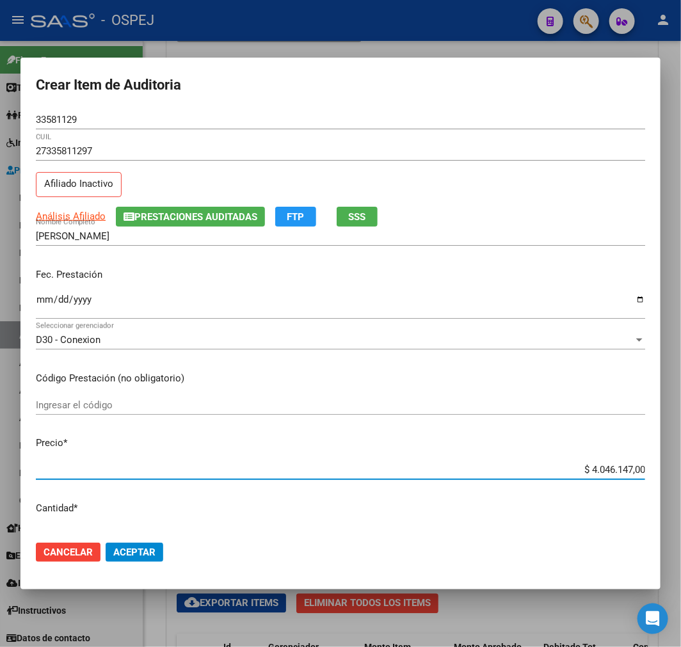
click at [608, 470] on input "$ 4.046.147,00" at bounding box center [340, 470] width 609 height 12
click at [111, 558] on button "Aceptar" at bounding box center [135, 551] width 58 height 19
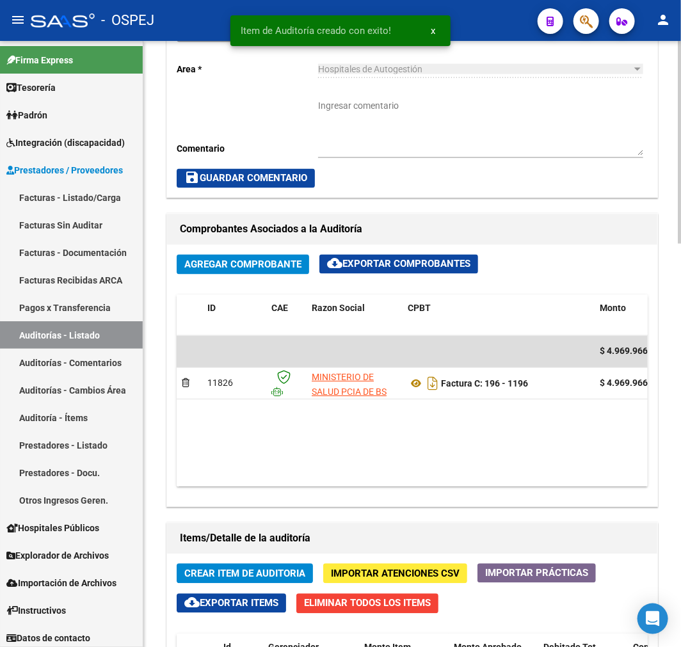
click at [227, 582] on button "Crear Item de Auditoria" at bounding box center [245, 574] width 136 height 20
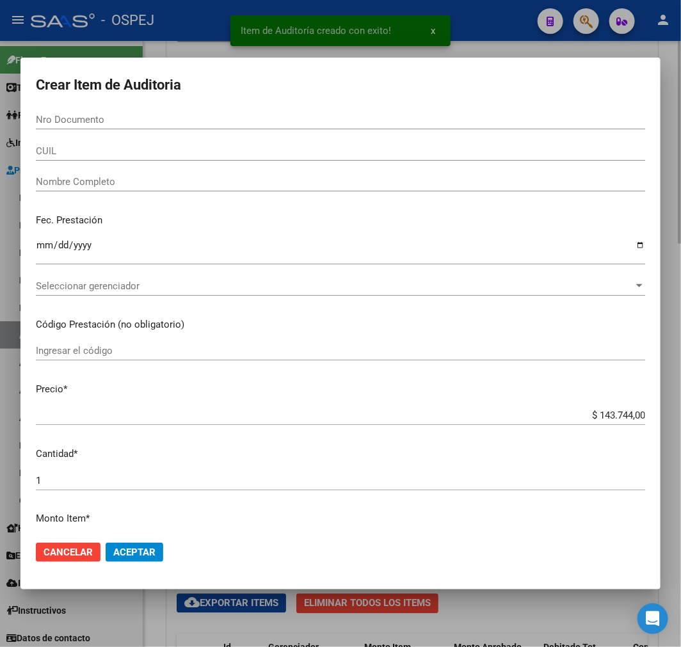
click at [549, 624] on div at bounding box center [340, 323] width 681 height 647
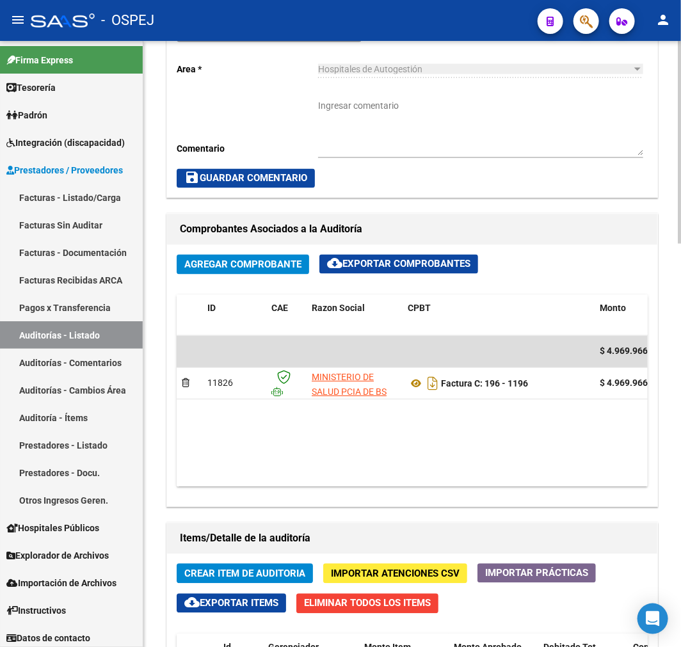
click at [285, 573] on span "Crear Item de Auditoria" at bounding box center [244, 574] width 121 height 12
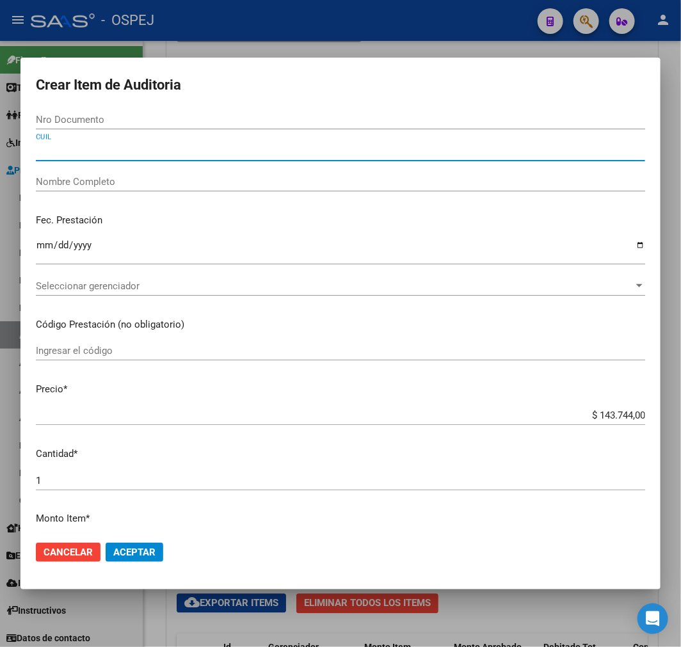
paste input "27335811297"
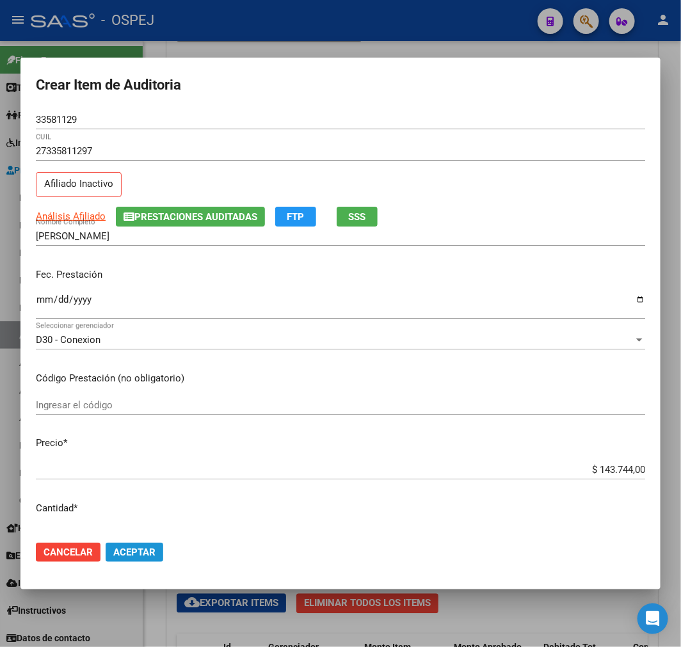
click at [136, 554] on span "Aceptar" at bounding box center [134, 552] width 42 height 12
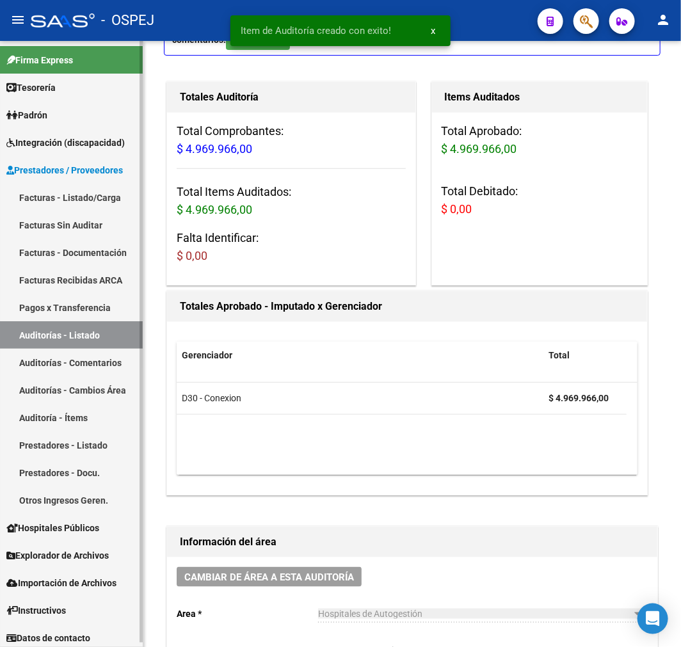
scroll to position [0, 0]
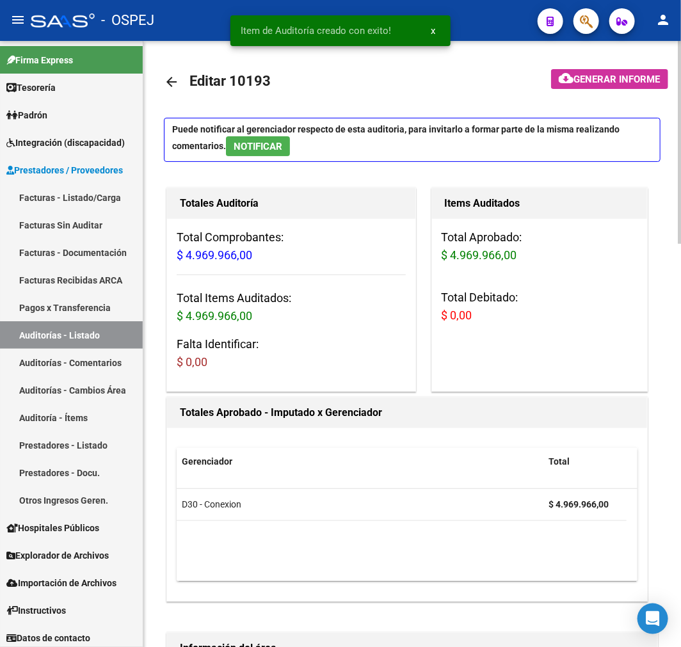
click at [176, 90] on link "arrow_back" at bounding box center [177, 82] width 26 height 30
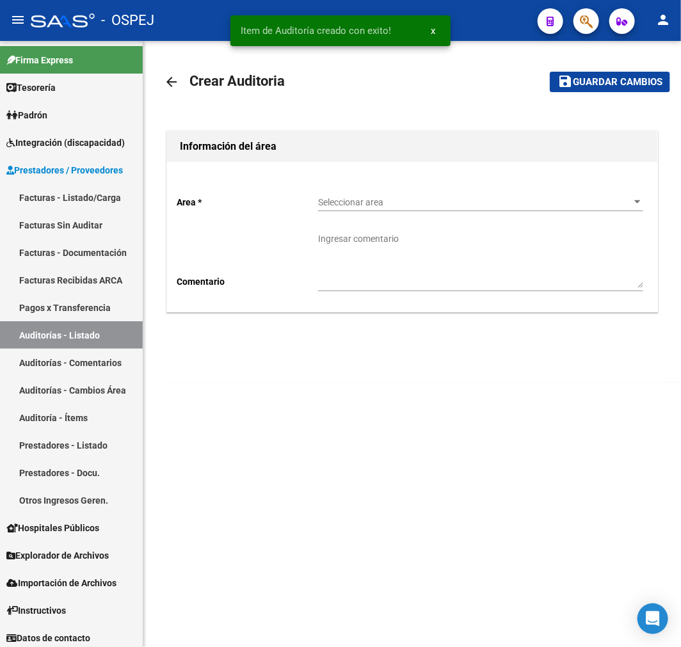
click at [382, 234] on textarea "Ingresar comentario" at bounding box center [480, 260] width 325 height 56
click at [387, 193] on div "Seleccionar area Seleccionar area" at bounding box center [480, 199] width 325 height 26
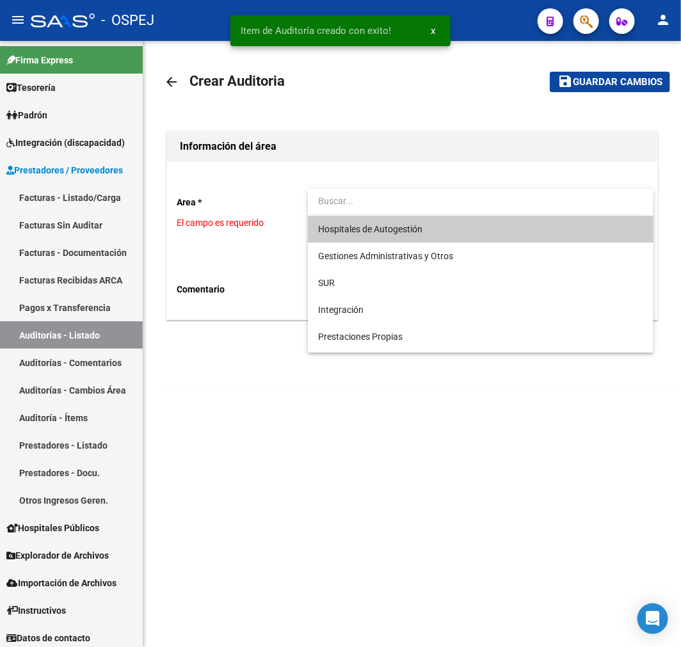
click at [351, 237] on span "Hospitales de Autogestión" at bounding box center [480, 229] width 325 height 27
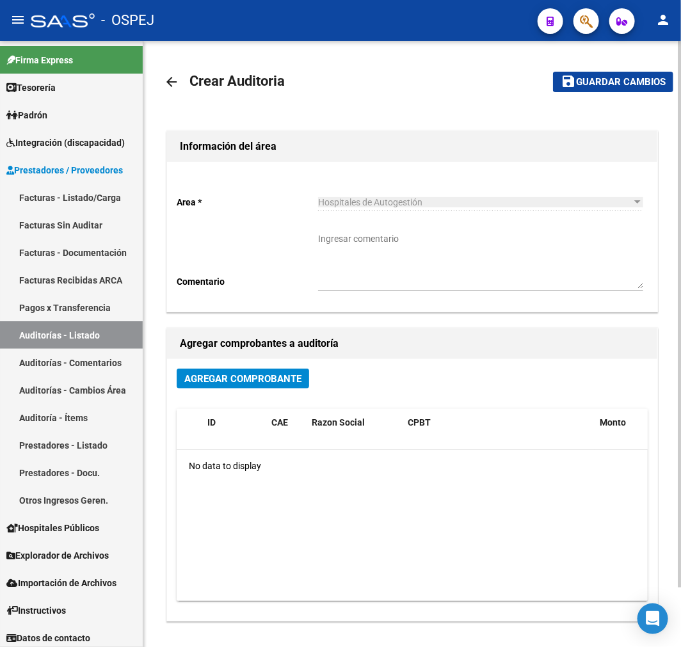
drag, startPoint x: 205, startPoint y: 397, endPoint x: 227, endPoint y: 375, distance: 30.8
click at [207, 395] on div "Agregar Comprobante" at bounding box center [412, 383] width 471 height 30
click at [227, 375] on span "Agregar Comprobante" at bounding box center [242, 379] width 117 height 12
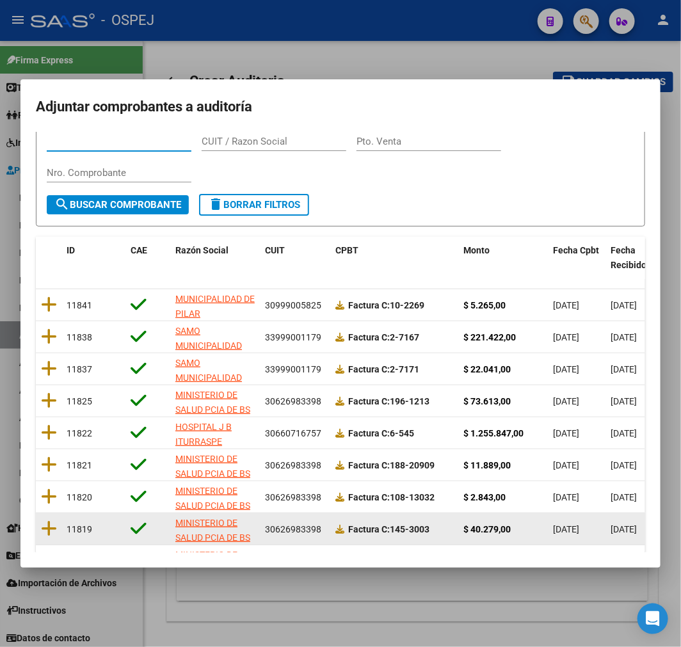
scroll to position [164, 0]
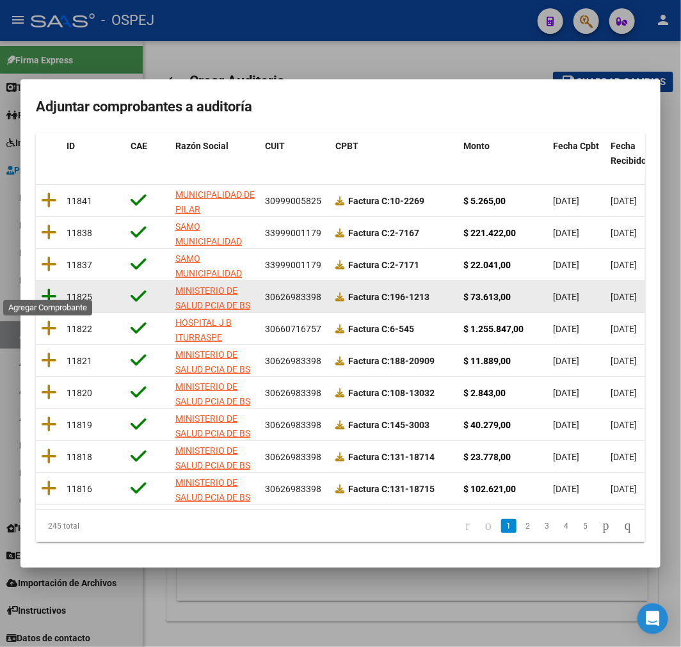
click at [47, 287] on icon at bounding box center [49, 296] width 16 height 18
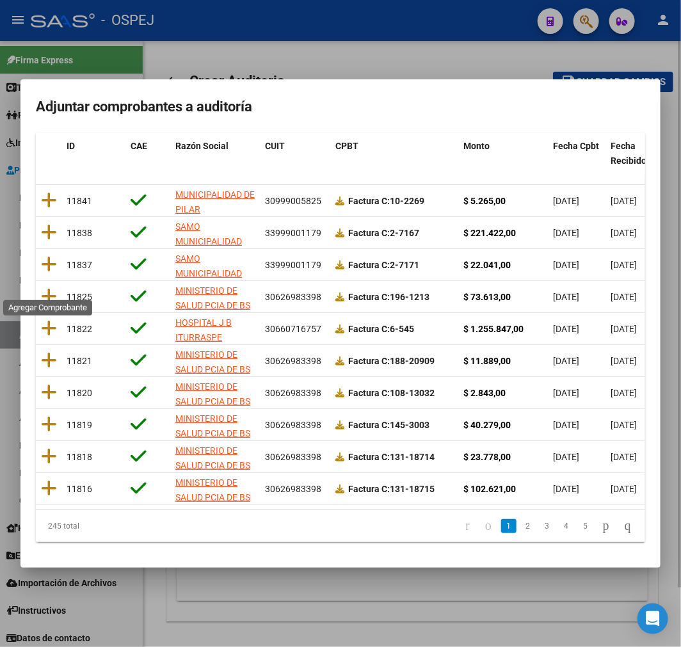
scroll to position [0, 0]
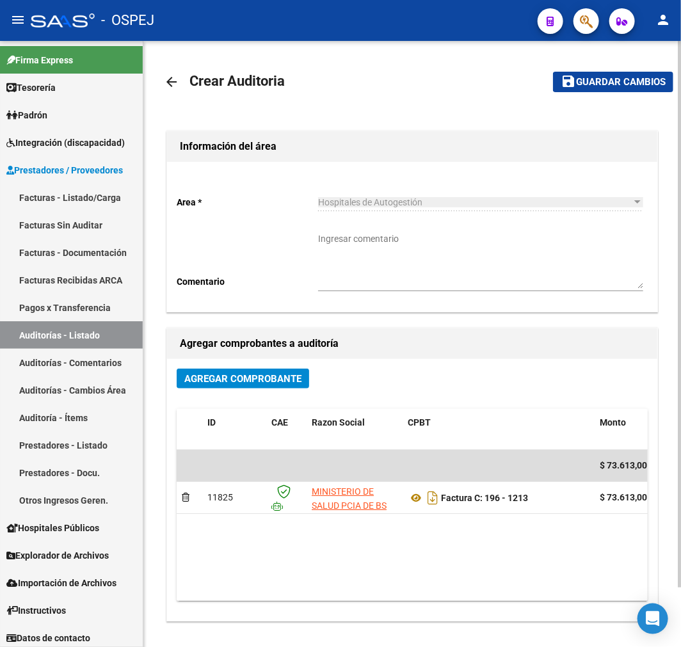
click at [651, 100] on mat-toolbar-row "save Guardar cambios" at bounding box center [602, 81] width 141 height 41
click at [650, 92] on mat-toolbar-row "save Guardar cambios" at bounding box center [602, 81] width 141 height 41
click at [650, 88] on button "save Guardar cambios" at bounding box center [613, 82] width 120 height 20
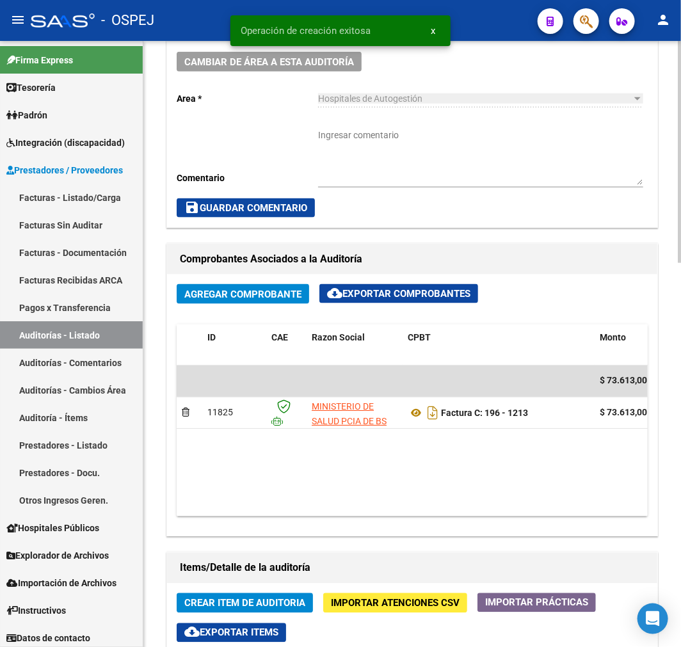
scroll to position [568, 0]
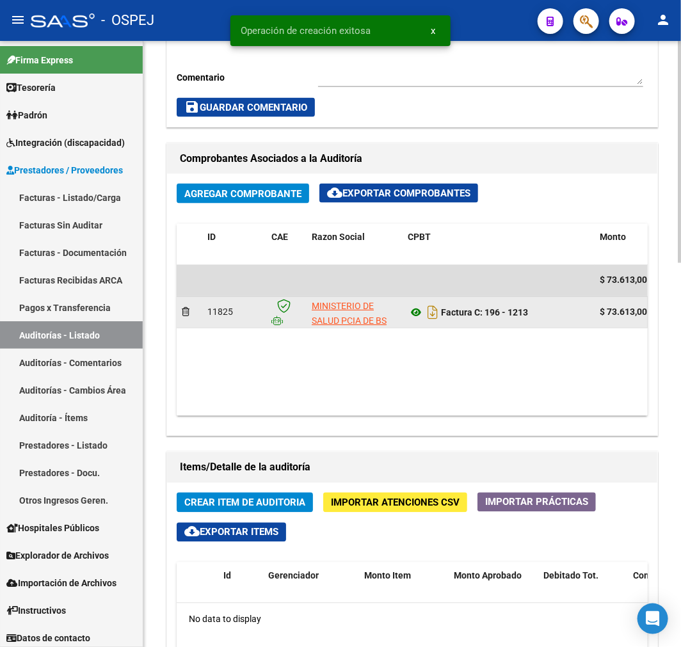
click at [416, 312] on icon at bounding box center [415, 312] width 17 height 15
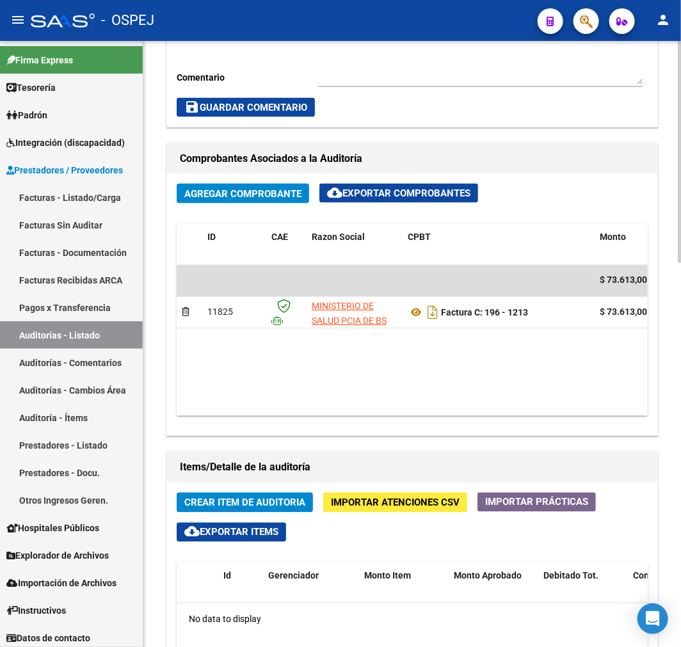
click at [295, 500] on span "Crear Item de Auditoria" at bounding box center [244, 503] width 121 height 12
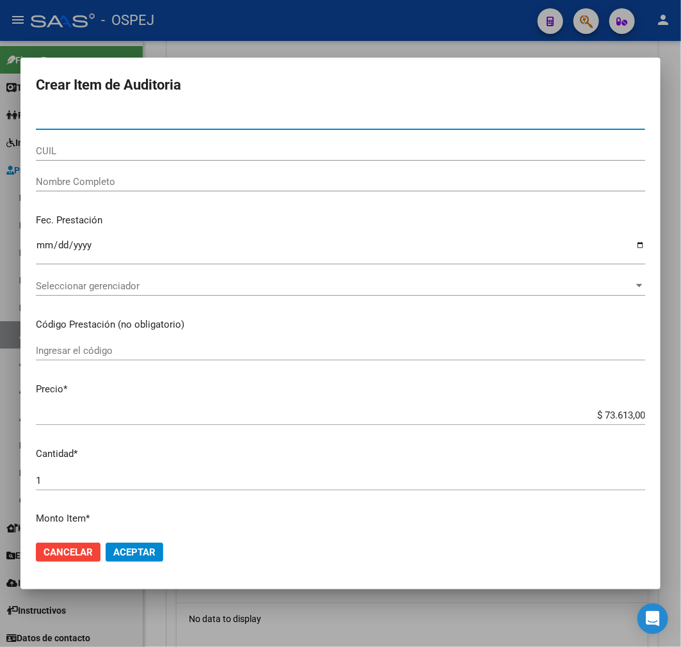
paste input "33581129"
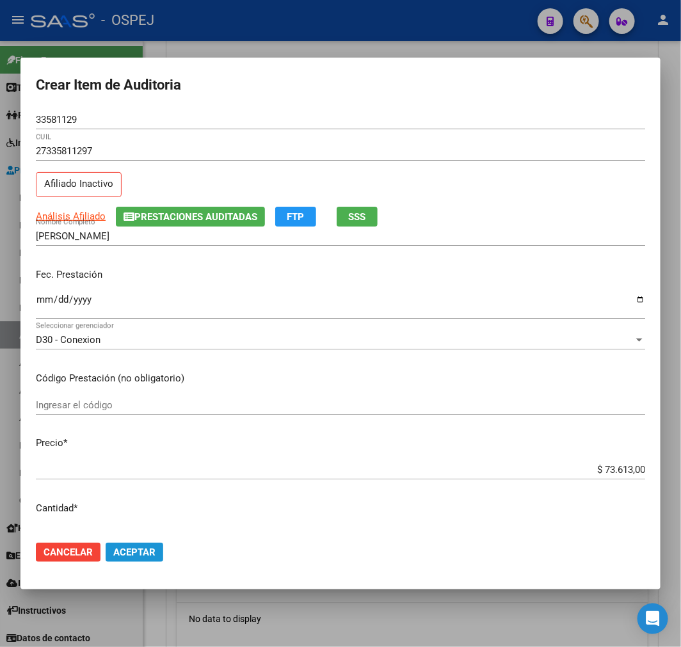
click at [138, 548] on span "Aceptar" at bounding box center [134, 552] width 42 height 12
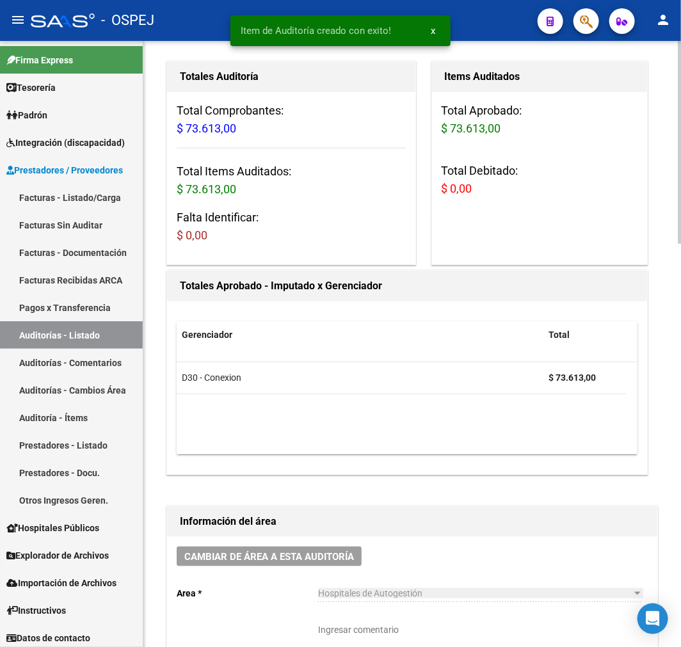
scroll to position [0, 0]
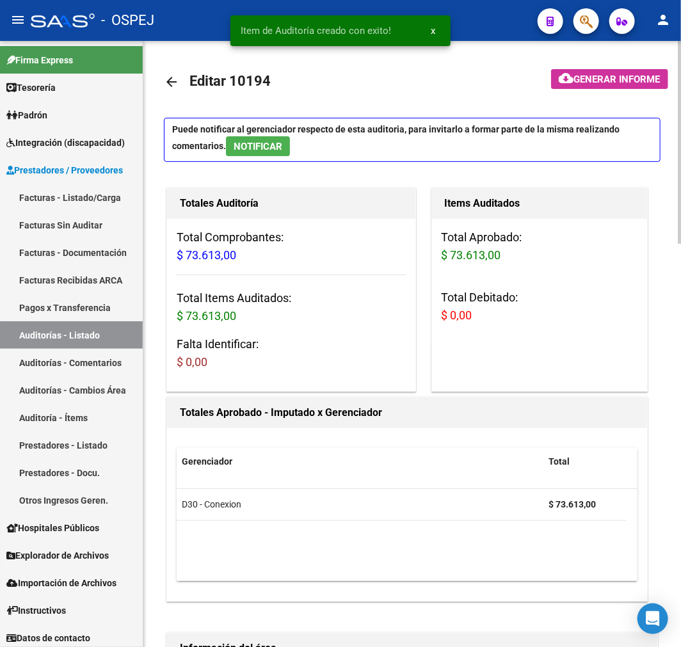
click at [170, 79] on mat-icon "arrow_back" at bounding box center [171, 81] width 15 height 15
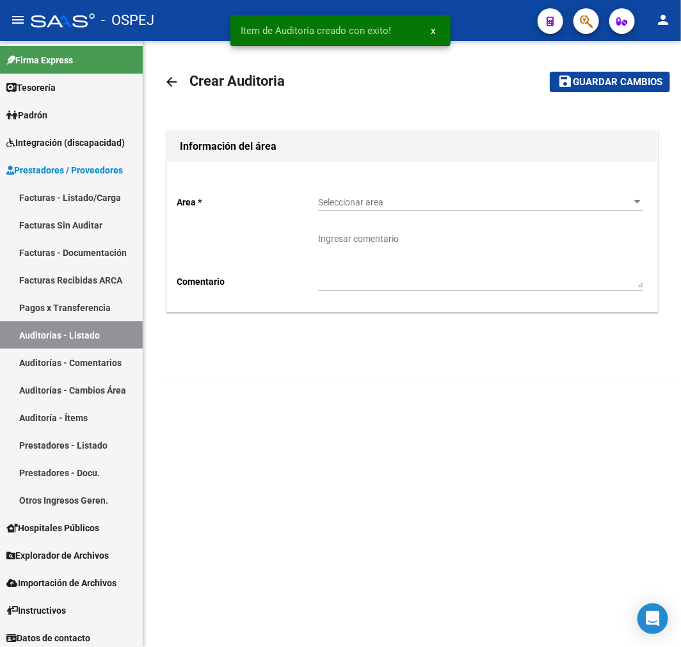
click at [403, 196] on div "Seleccionar area Seleccionar area" at bounding box center [480, 199] width 325 height 26
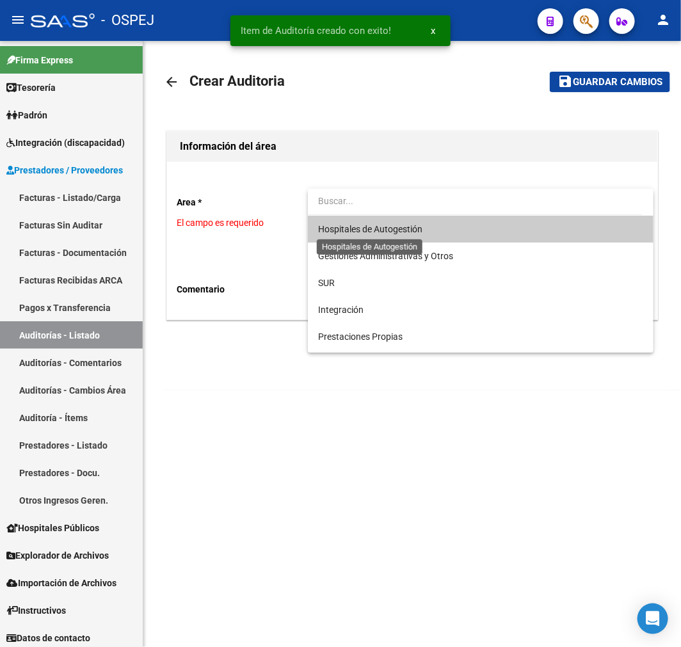
click at [374, 233] on span "Hospitales de Autogestión" at bounding box center [370, 229] width 104 height 10
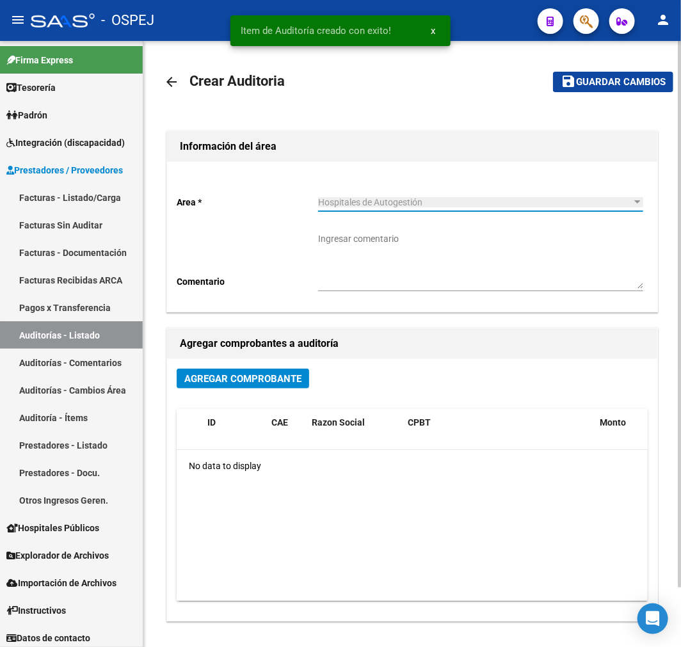
click at [229, 372] on span "Agregar Comprobante" at bounding box center [242, 378] width 117 height 12
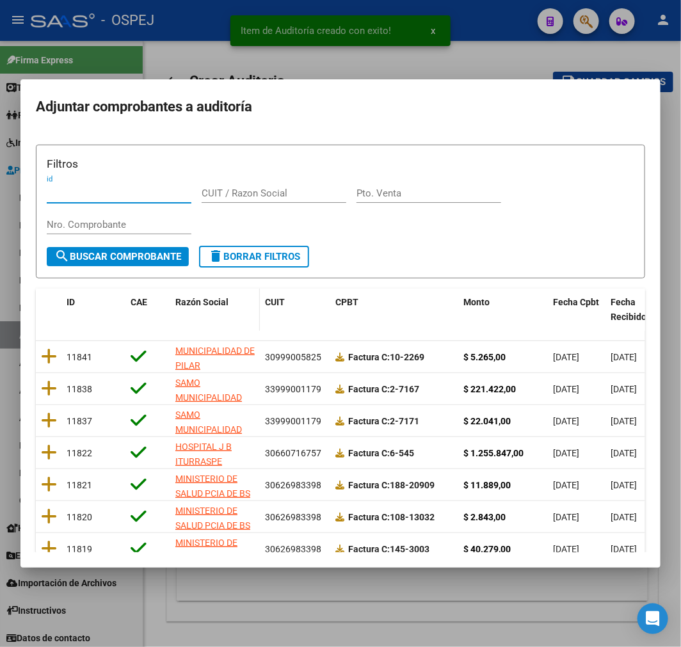
scroll to position [164, 0]
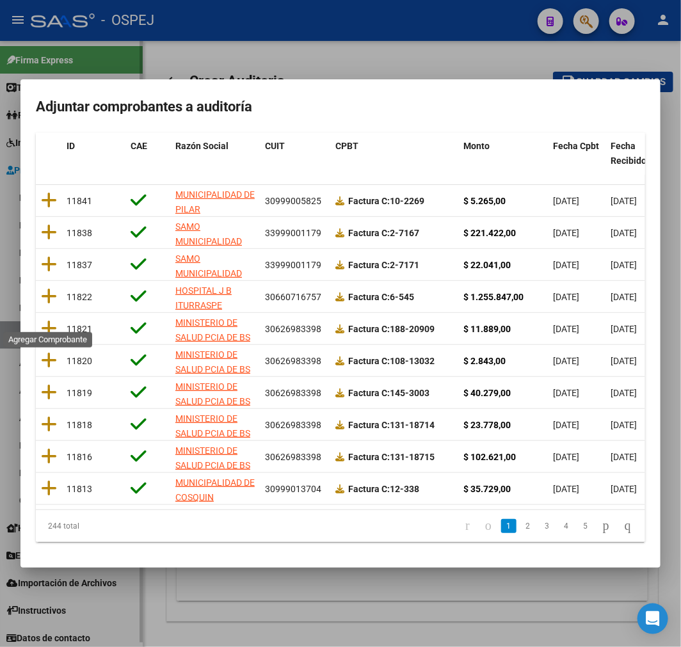
drag, startPoint x: 54, startPoint y: 326, endPoint x: 116, endPoint y: 299, distance: 67.3
click at [51, 326] on icon at bounding box center [49, 328] width 16 height 18
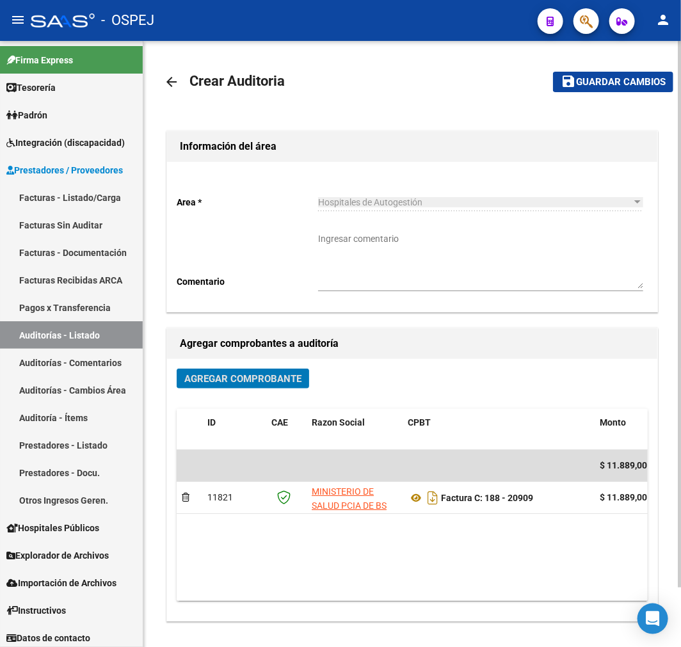
click at [608, 84] on span "Guardar cambios" at bounding box center [621, 83] width 90 height 12
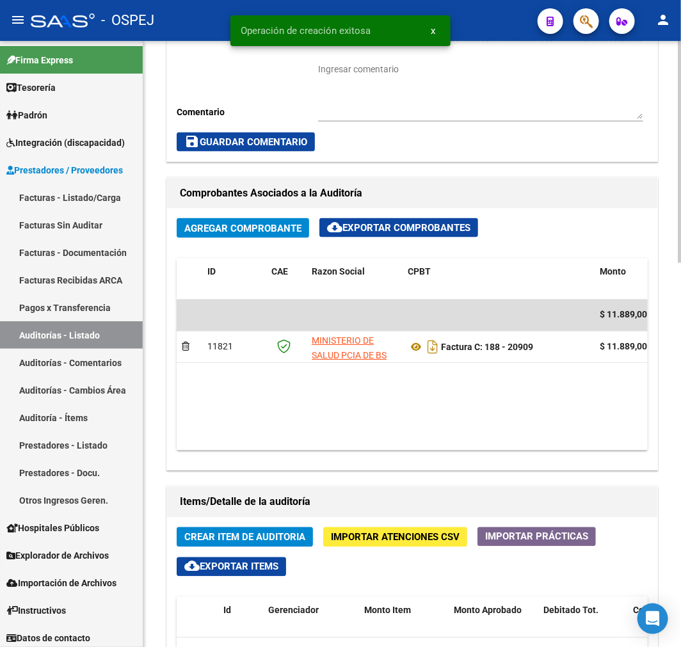
scroll to position [711, 0]
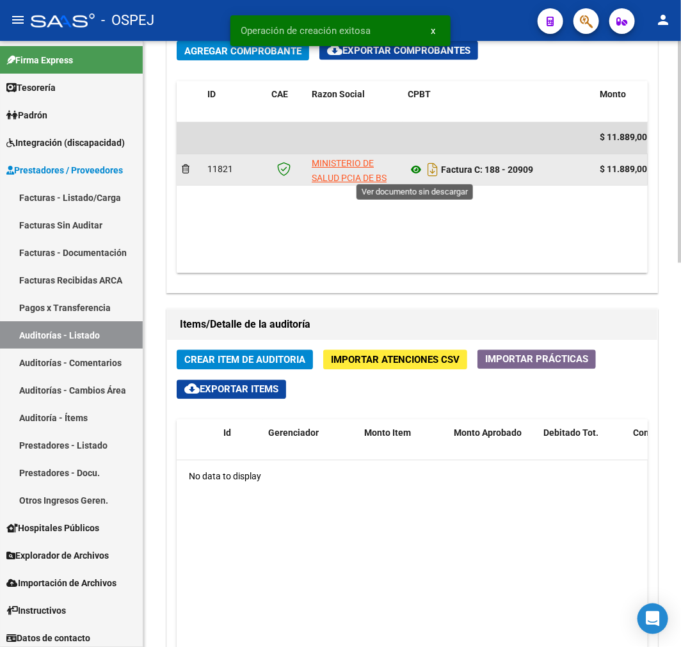
click at [414, 176] on icon at bounding box center [415, 169] width 17 height 15
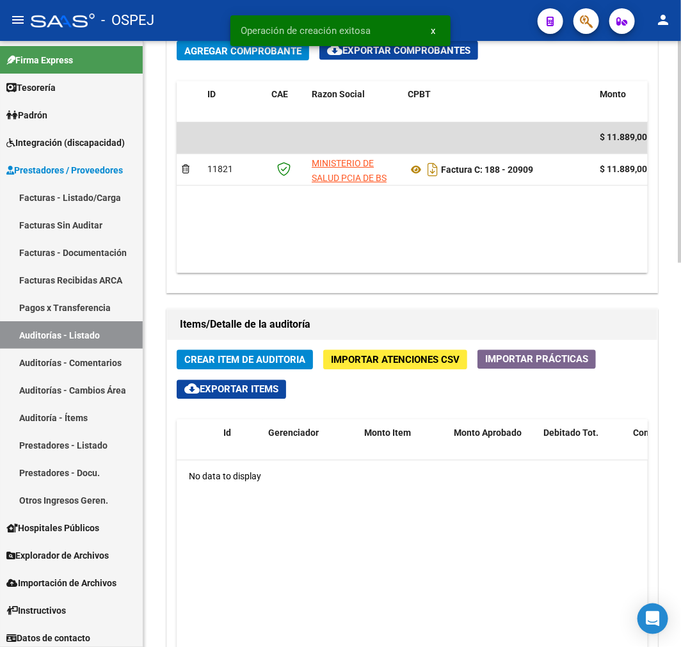
click at [215, 361] on span "Crear Item de Auditoria" at bounding box center [244, 360] width 121 height 12
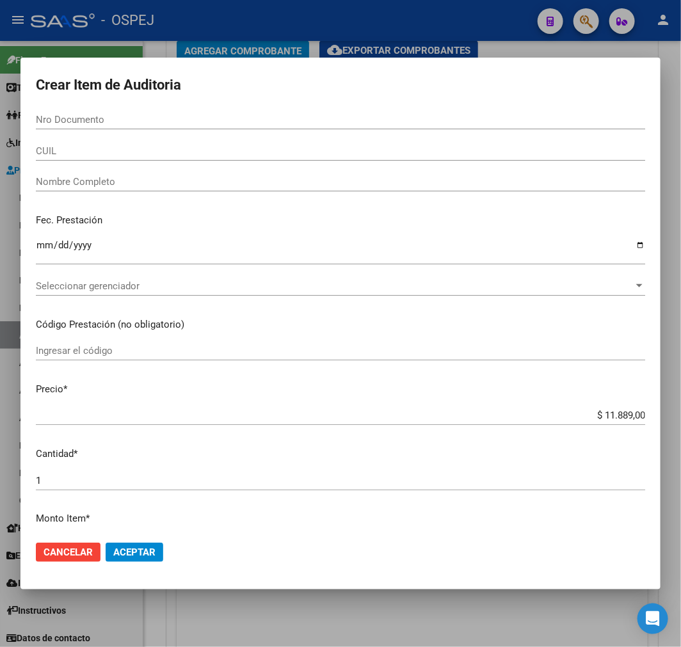
click at [360, 129] on div "Nro Documento" at bounding box center [340, 125] width 609 height 31
click at [331, 125] on div "Nro Documento" at bounding box center [340, 119] width 609 height 19
paste input "21471145"
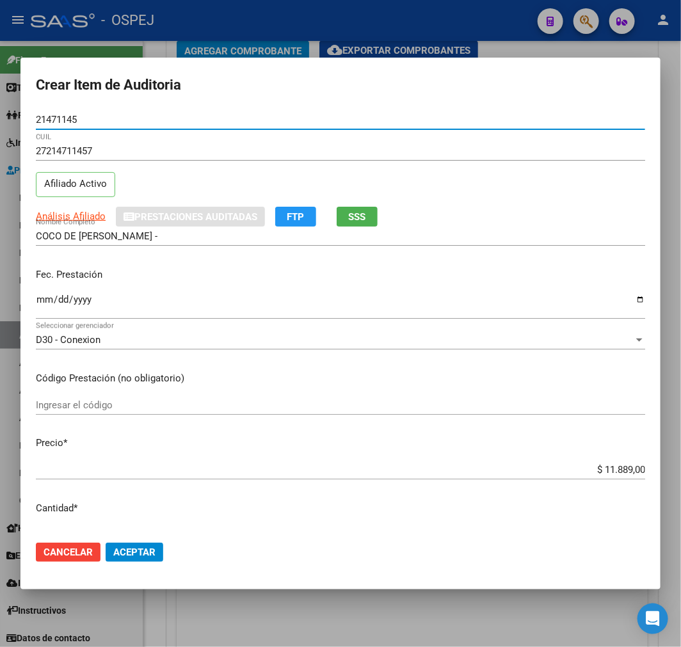
click at [135, 553] on span "Aceptar" at bounding box center [134, 552] width 42 height 12
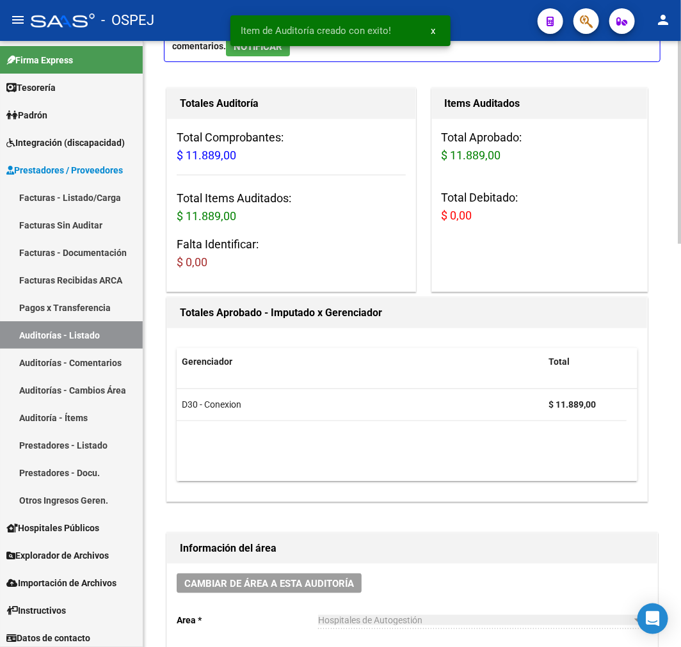
scroll to position [0, 0]
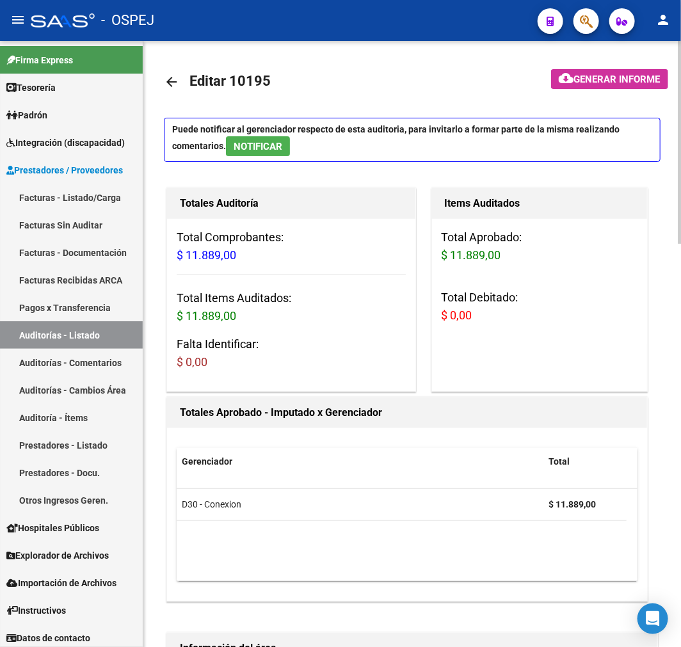
click at [175, 87] on mat-icon "arrow_back" at bounding box center [171, 81] width 15 height 15
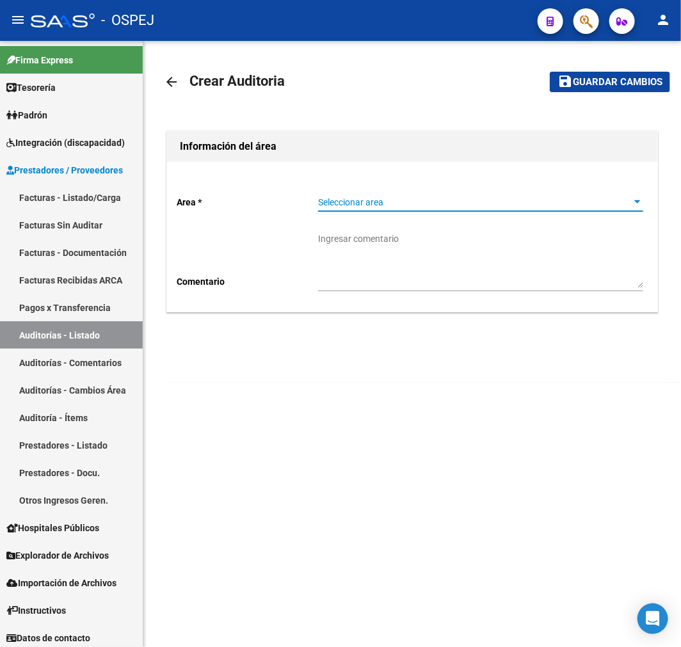
click at [326, 203] on span "Seleccionar area" at bounding box center [474, 202] width 313 height 11
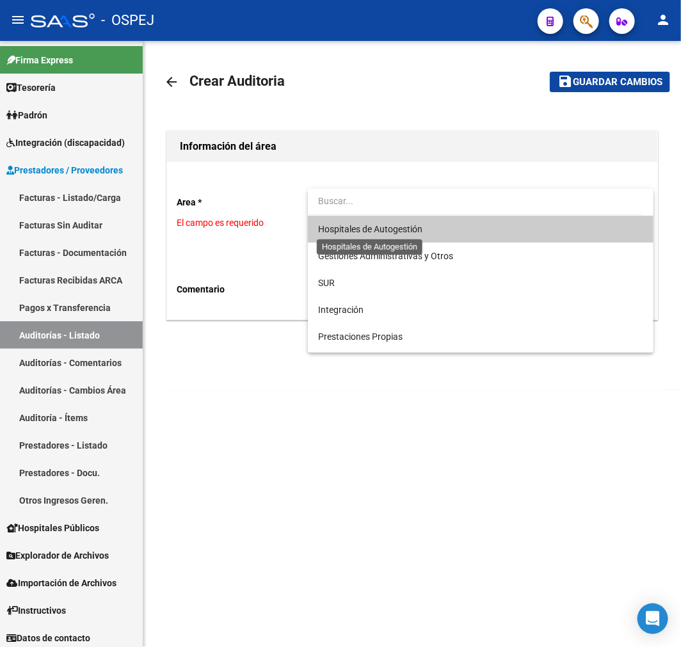
click at [336, 225] on span "Hospitales de Autogestión" at bounding box center [370, 229] width 104 height 10
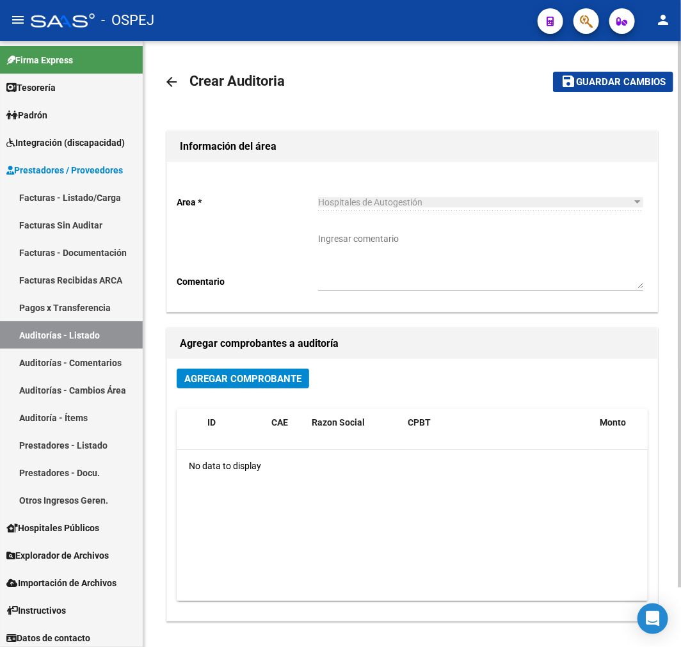
click at [221, 390] on div "Agregar Comprobante" at bounding box center [412, 383] width 471 height 30
click at [221, 379] on span "Agregar Comprobante" at bounding box center [242, 379] width 117 height 12
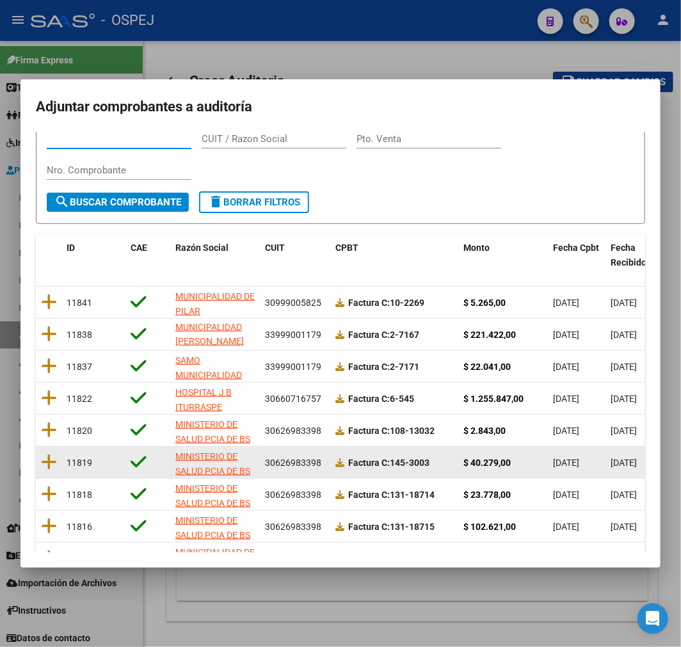
scroll to position [142, 0]
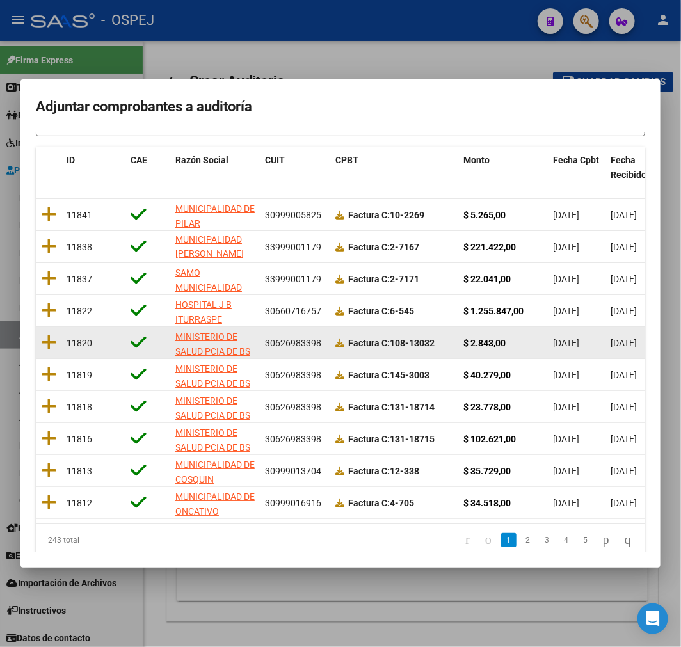
click at [59, 337] on datatable-body-cell at bounding box center [49, 342] width 26 height 31
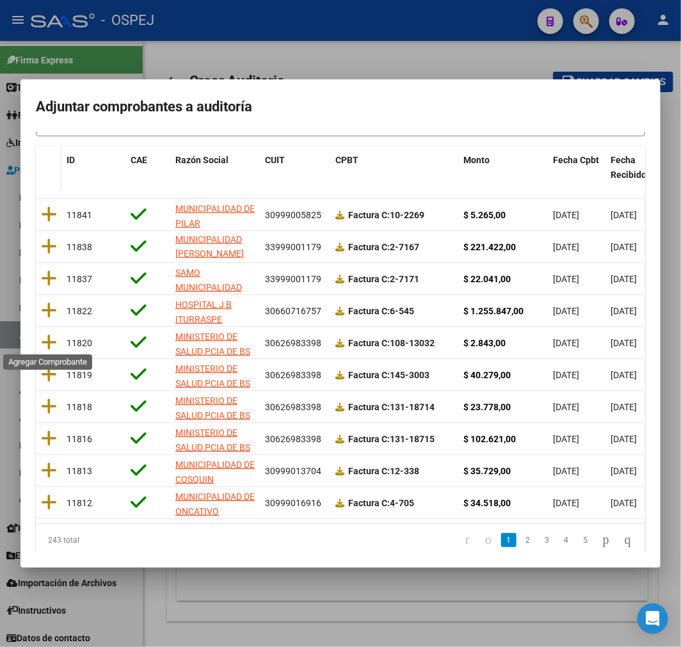
click at [45, 343] on icon at bounding box center [49, 342] width 16 height 18
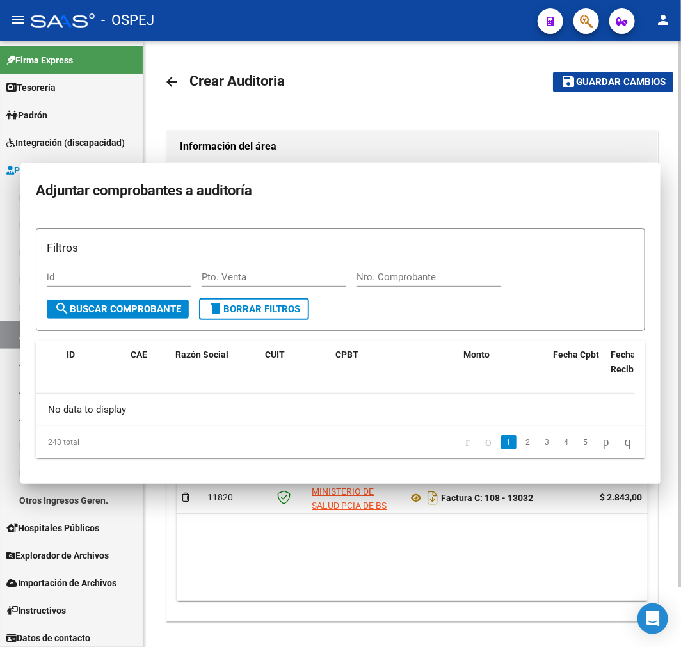
scroll to position [0, 0]
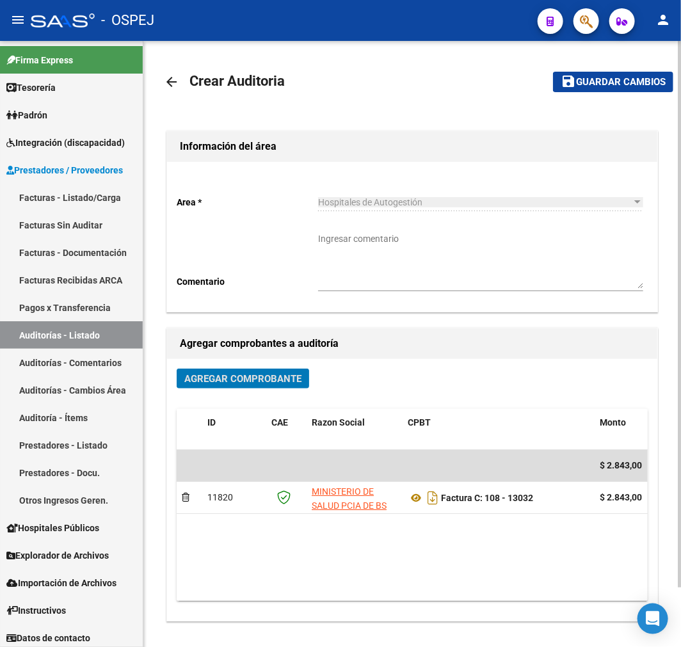
drag, startPoint x: 555, startPoint y: 95, endPoint x: 576, endPoint y: 91, distance: 20.8
click at [555, 95] on mat-toolbar-row "save Guardar cambios" at bounding box center [602, 81] width 141 height 41
click at [597, 77] on span "Guardar cambios" at bounding box center [621, 83] width 90 height 12
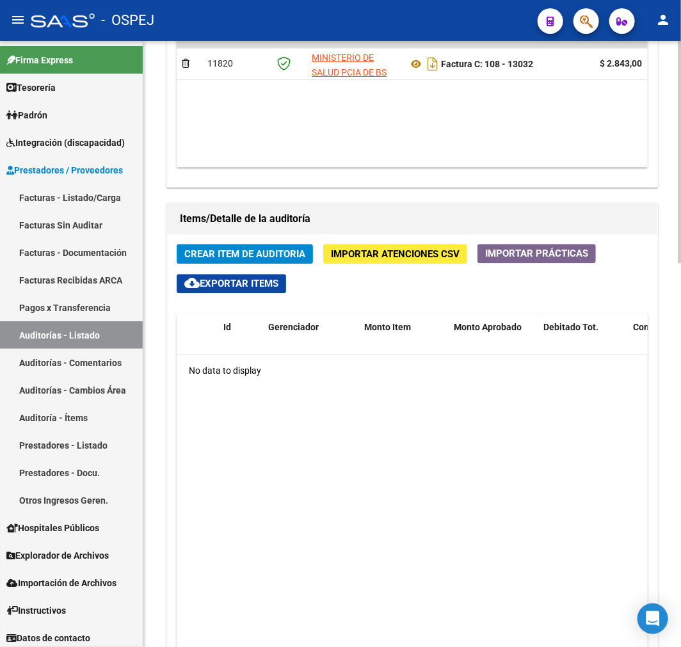
scroll to position [711, 0]
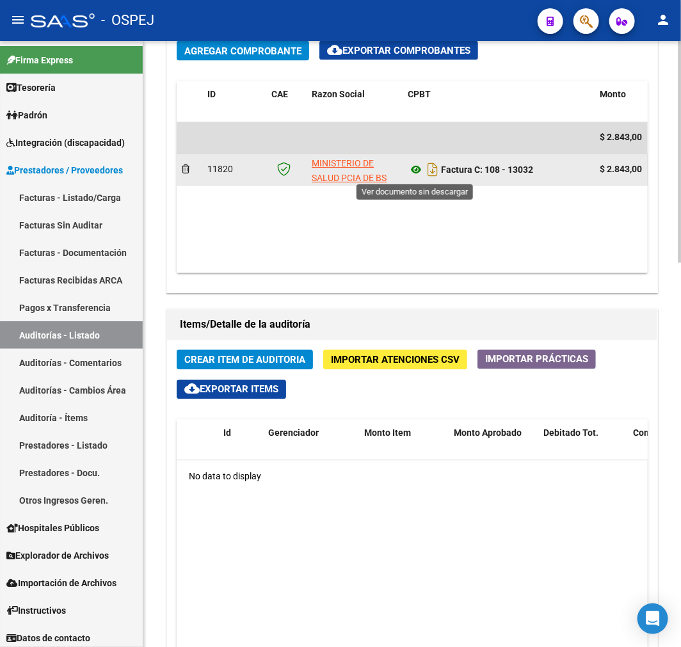
click at [416, 173] on icon at bounding box center [415, 169] width 17 height 15
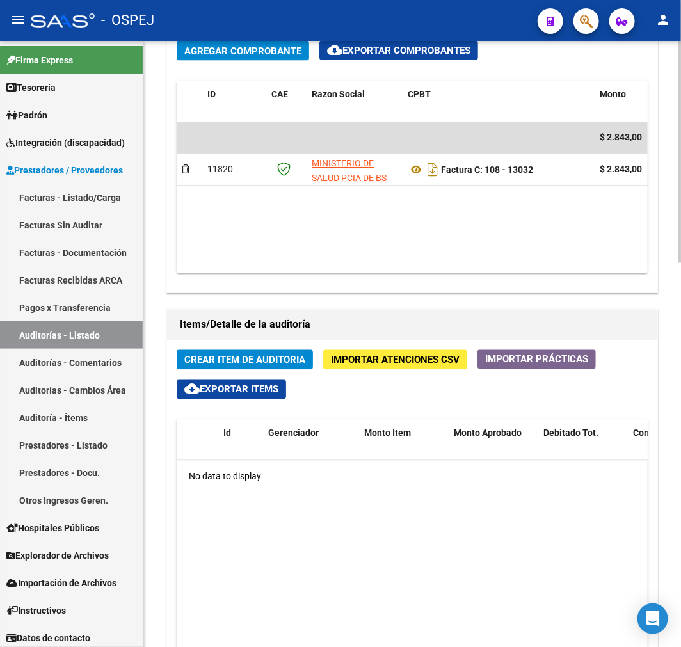
click at [251, 354] on span "Crear Item de Auditoria" at bounding box center [244, 360] width 121 height 12
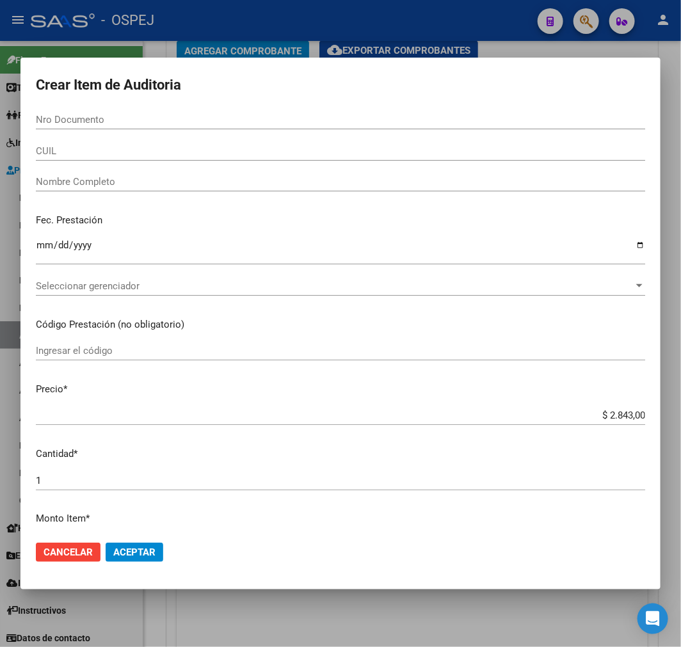
click at [243, 114] on input "Nro Documento" at bounding box center [340, 120] width 609 height 12
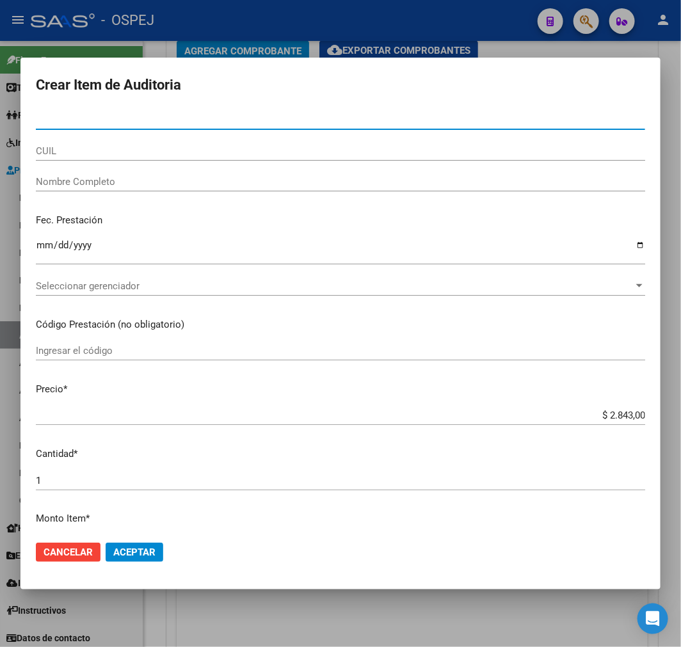
paste input "38068535"
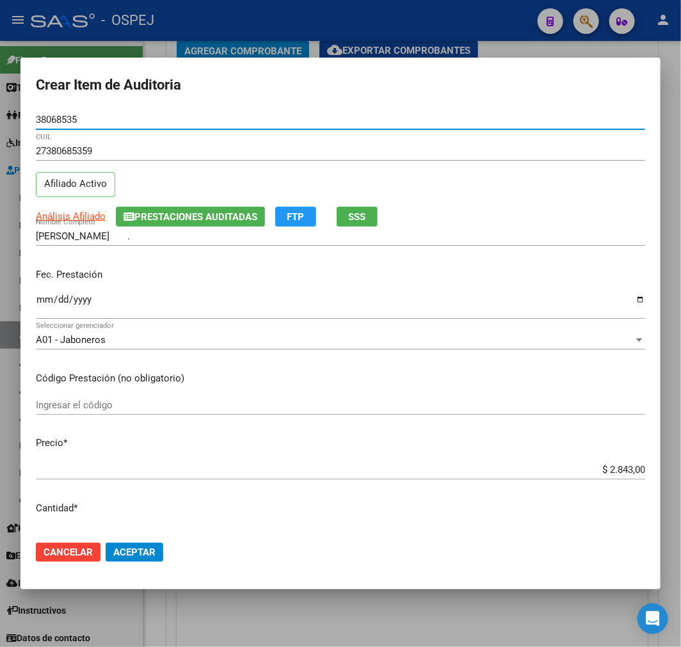
click at [155, 552] on span "Aceptar" at bounding box center [134, 552] width 42 height 12
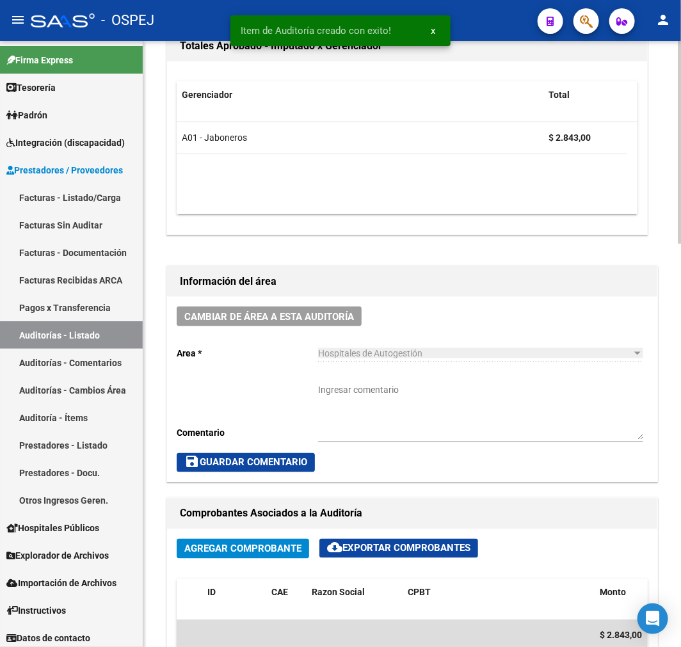
scroll to position [0, 0]
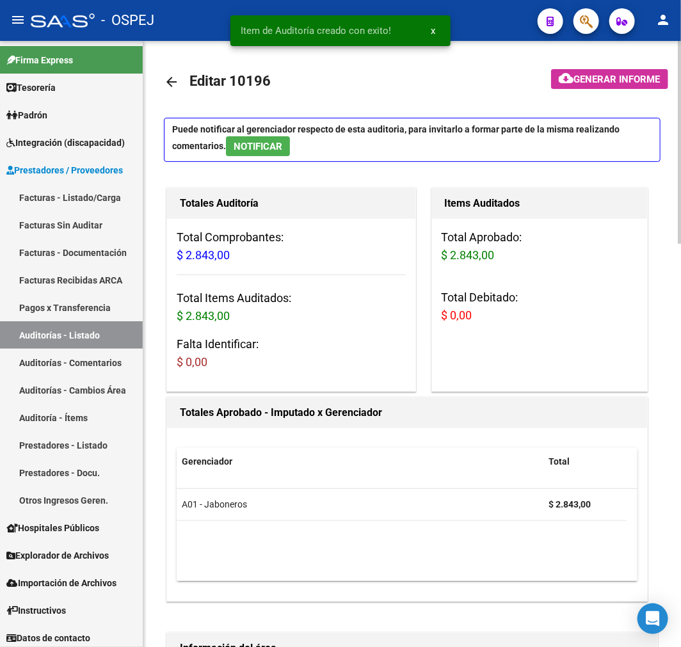
click at [177, 84] on mat-icon "arrow_back" at bounding box center [171, 81] width 15 height 15
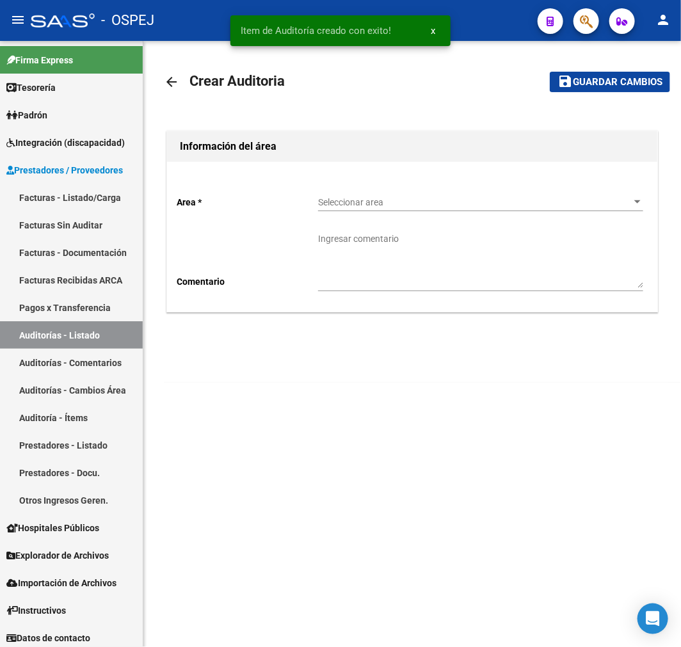
click at [404, 198] on span "Seleccionar area" at bounding box center [474, 202] width 313 height 11
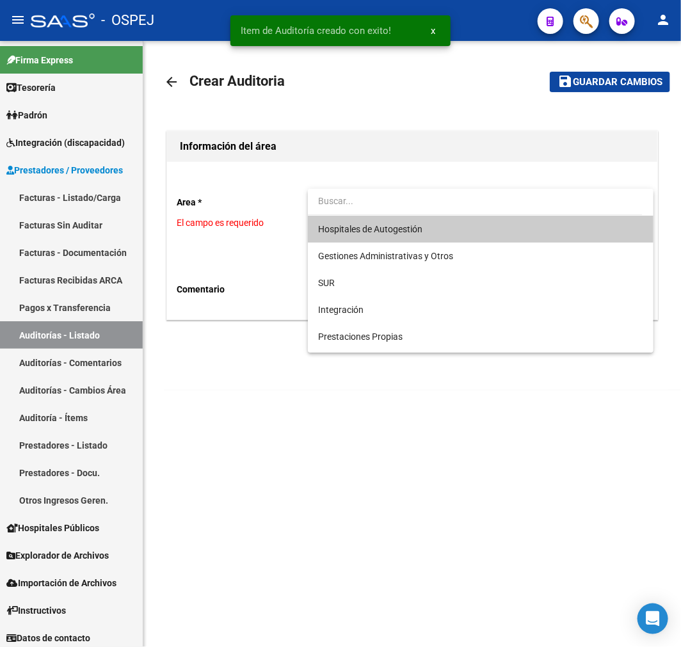
click at [391, 235] on span "Hospitales de Autogestión" at bounding box center [480, 229] width 325 height 27
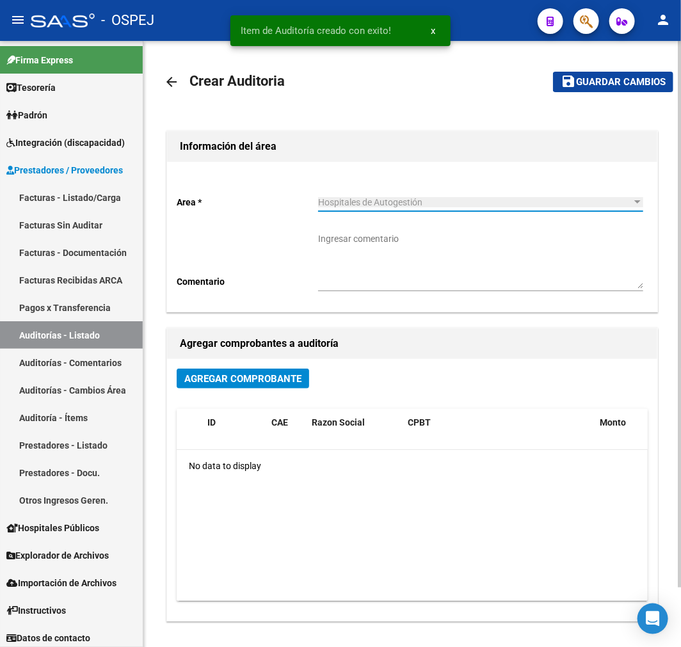
click at [258, 379] on span "Agregar Comprobante" at bounding box center [242, 379] width 117 height 12
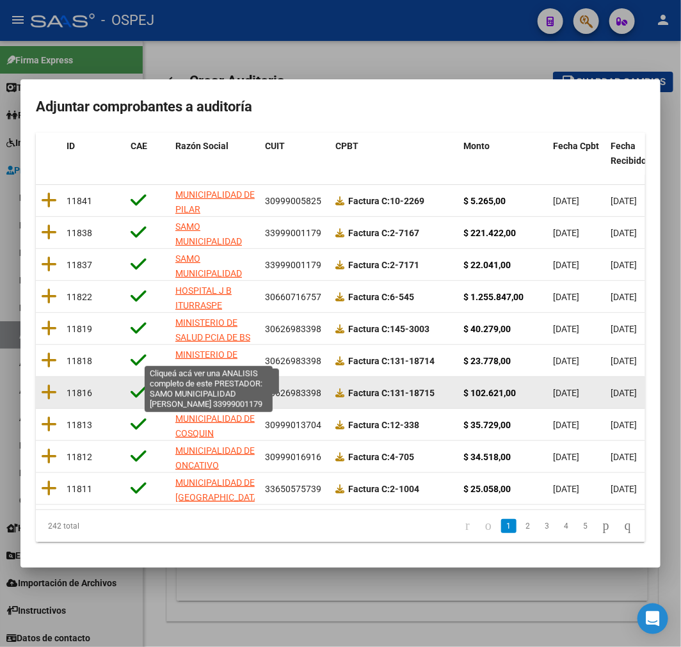
scroll to position [164, 0]
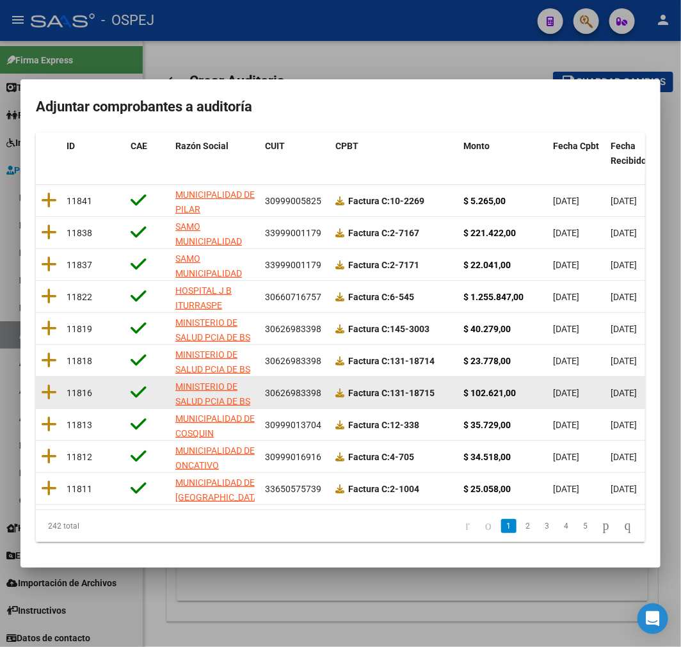
click at [40, 377] on datatable-body-cell at bounding box center [49, 392] width 26 height 31
click at [49, 383] on icon at bounding box center [49, 392] width 16 height 18
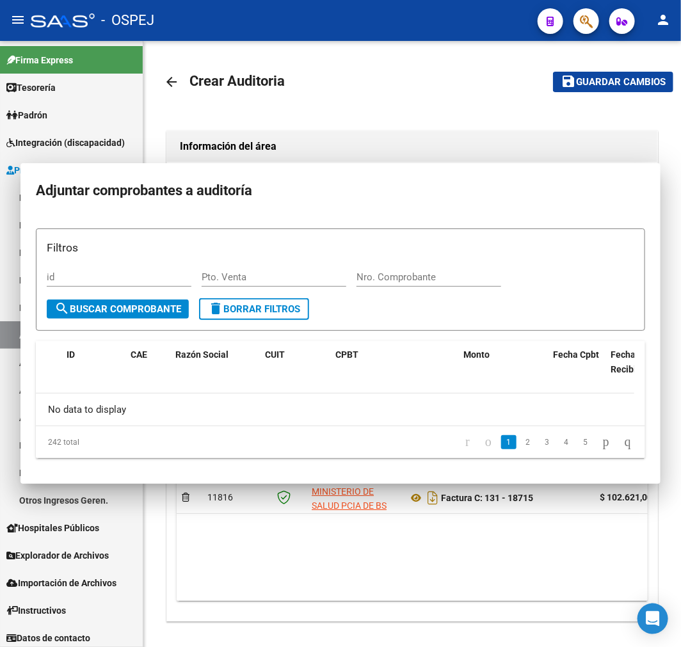
scroll to position [0, 0]
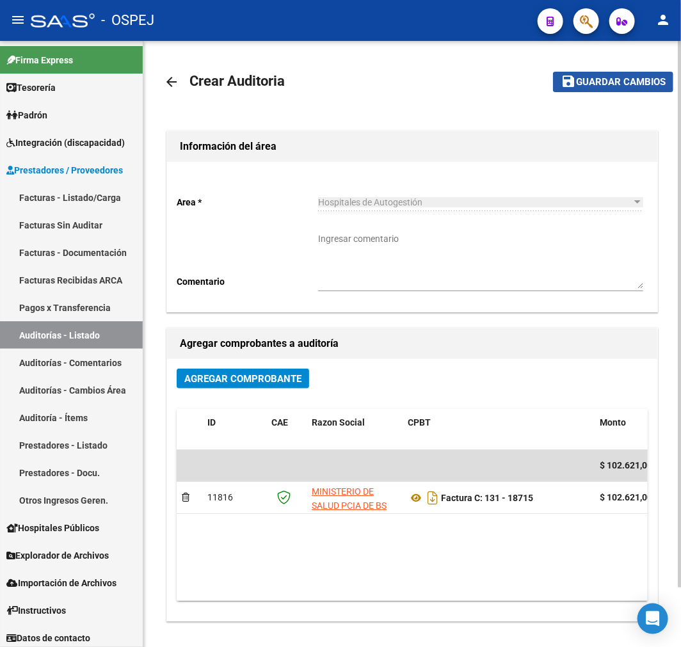
click at [624, 83] on span "Guardar cambios" at bounding box center [621, 83] width 90 height 12
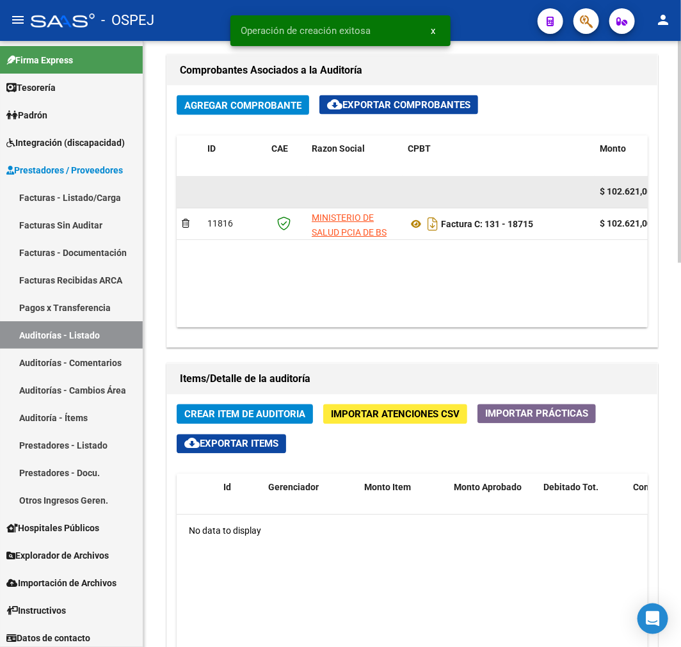
scroll to position [640, 0]
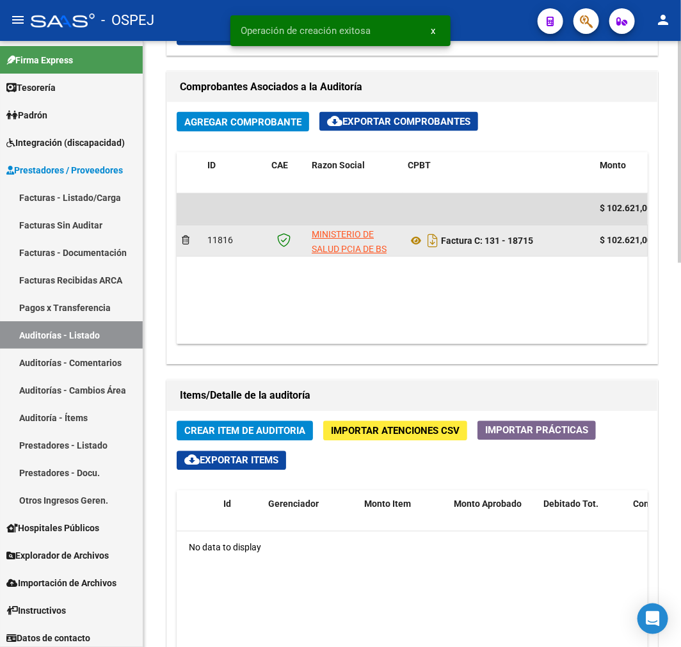
click at [417, 251] on div "Factura C: 131 - 18715" at bounding box center [498, 241] width 182 height 20
click at [417, 248] on icon at bounding box center [415, 240] width 17 height 15
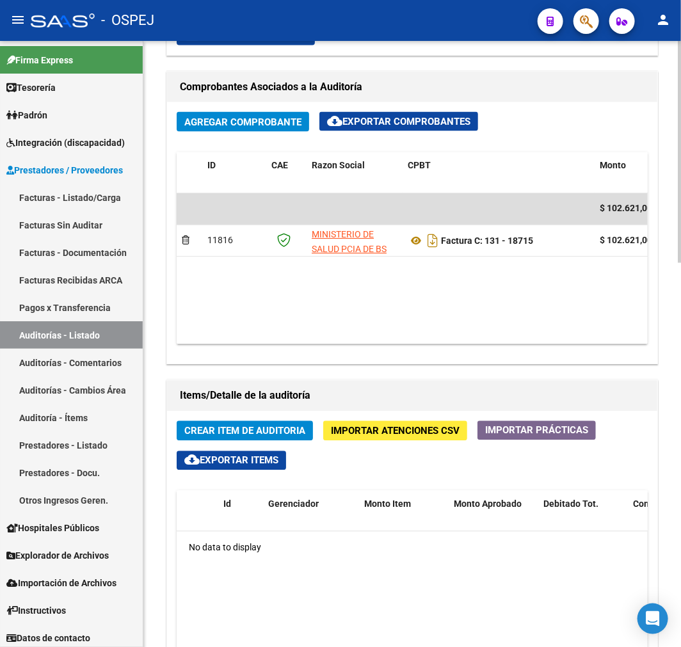
click at [289, 425] on button "Crear Item de Auditoria" at bounding box center [245, 431] width 136 height 20
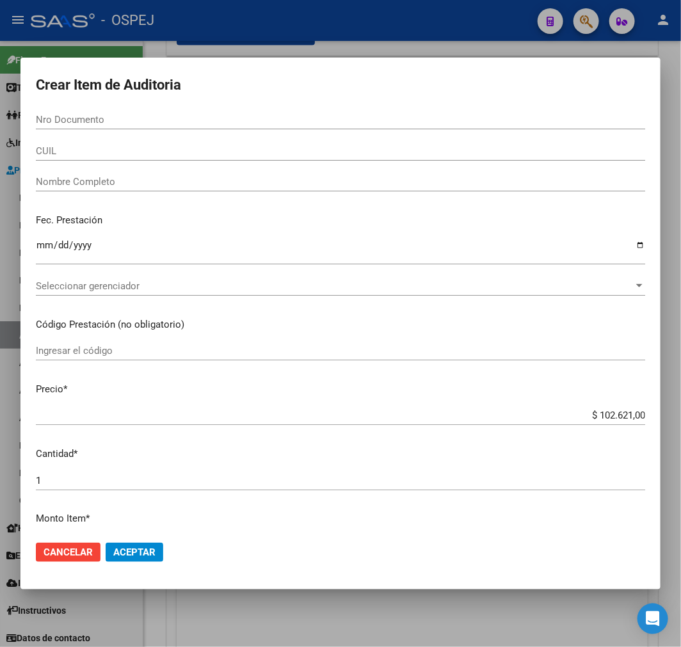
paste input "93648355"
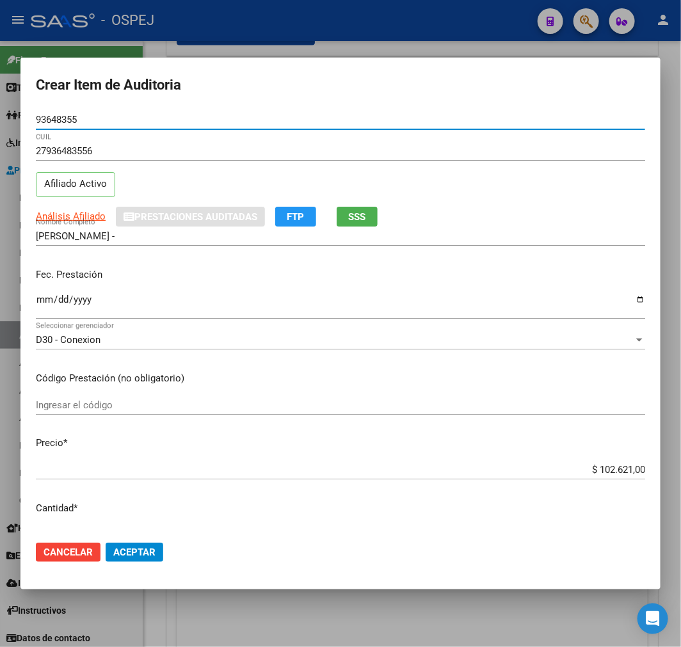
click at [617, 471] on input "$ 102.621,00" at bounding box center [340, 470] width 609 height 12
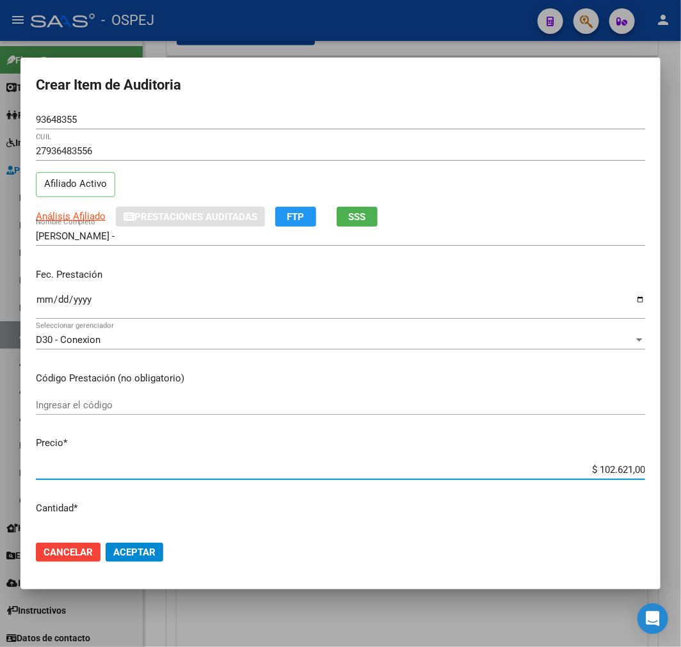
click at [617, 471] on input "$ 102.621,00" at bounding box center [340, 470] width 609 height 12
click at [141, 551] on span "Aceptar" at bounding box center [134, 552] width 42 height 12
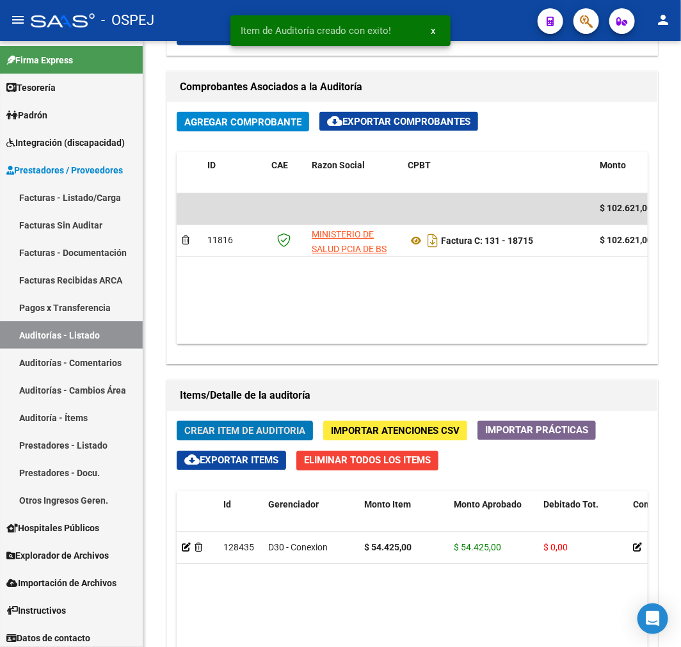
scroll to position [793, 0]
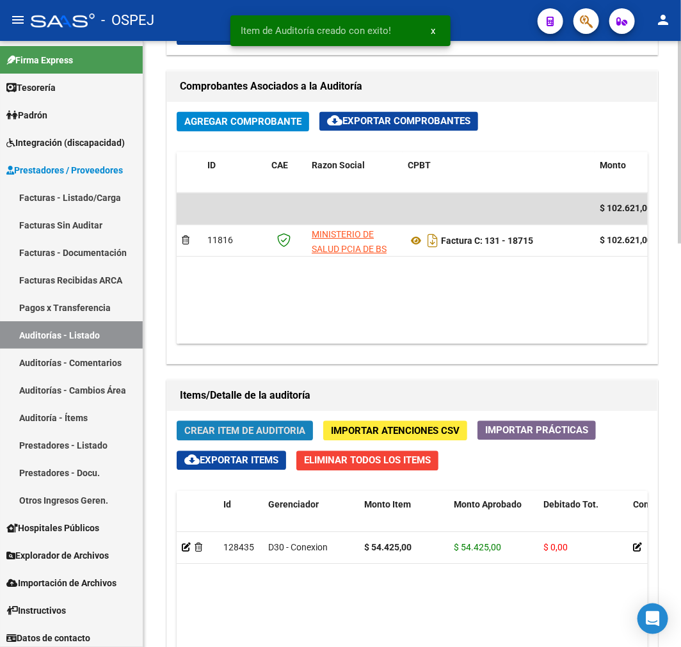
click at [265, 436] on span "Crear Item de Auditoria" at bounding box center [244, 431] width 121 height 12
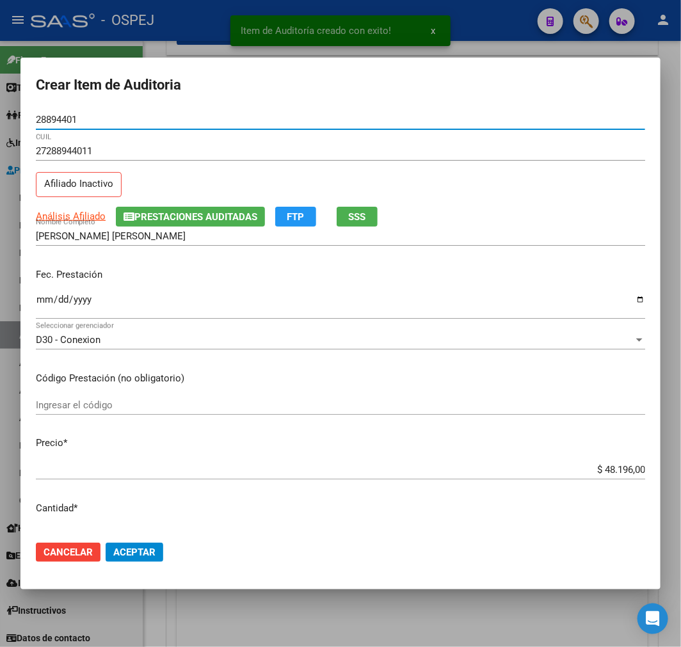
click at [609, 471] on input "$ 48.196,00" at bounding box center [340, 470] width 609 height 12
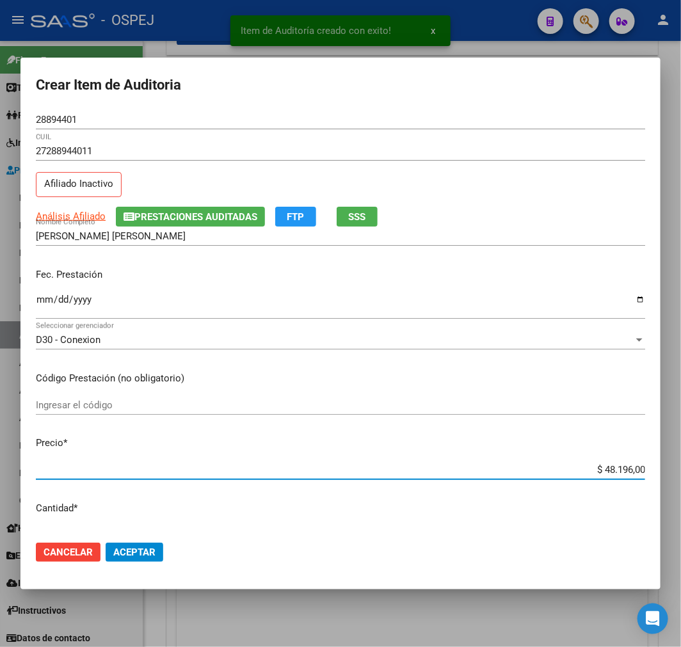
click at [609, 471] on input "$ 48.196,00" at bounding box center [340, 470] width 609 height 12
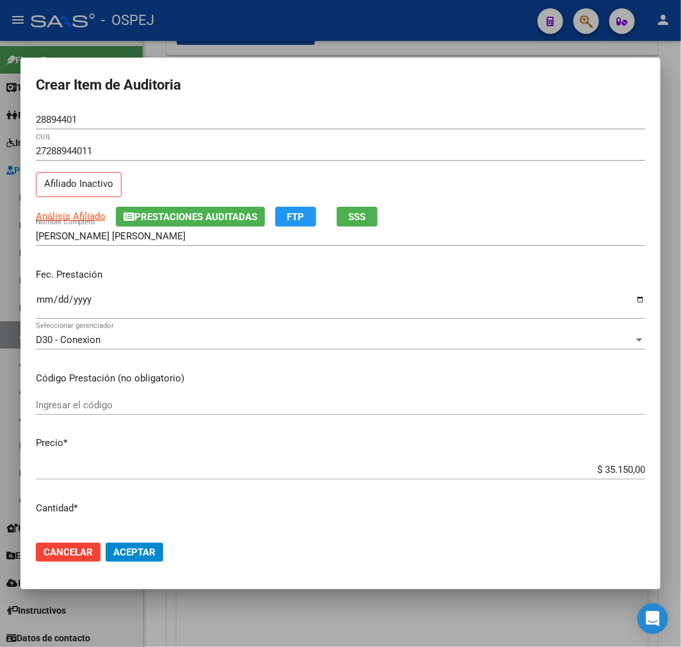
click at [152, 562] on mat-dialog-actions "Cancelar Aceptar" at bounding box center [340, 551] width 609 height 43
click at [151, 554] on span "Aceptar" at bounding box center [134, 552] width 42 height 12
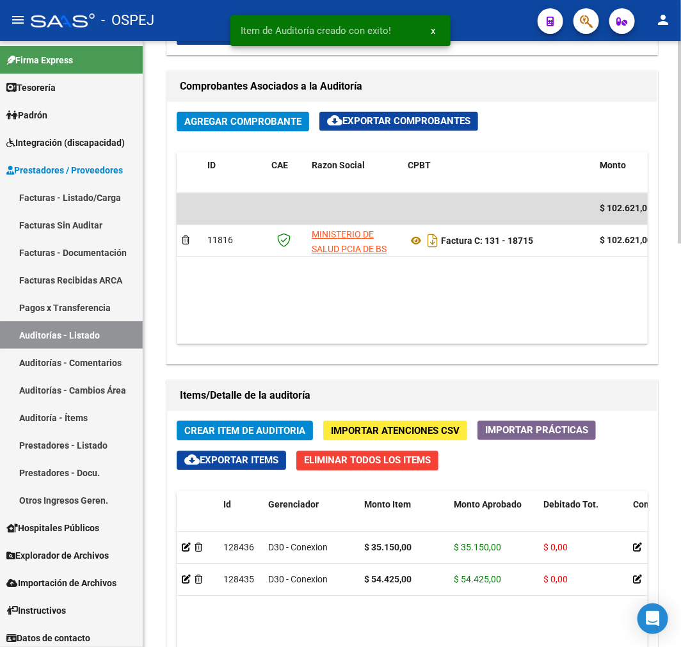
click at [201, 440] on button "Crear Item de Auditoria" at bounding box center [245, 431] width 136 height 20
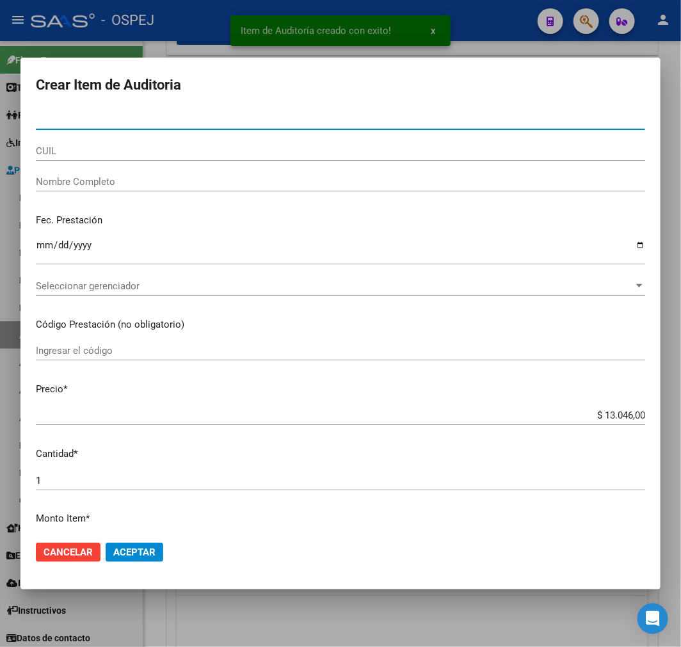
paste input "28894401"
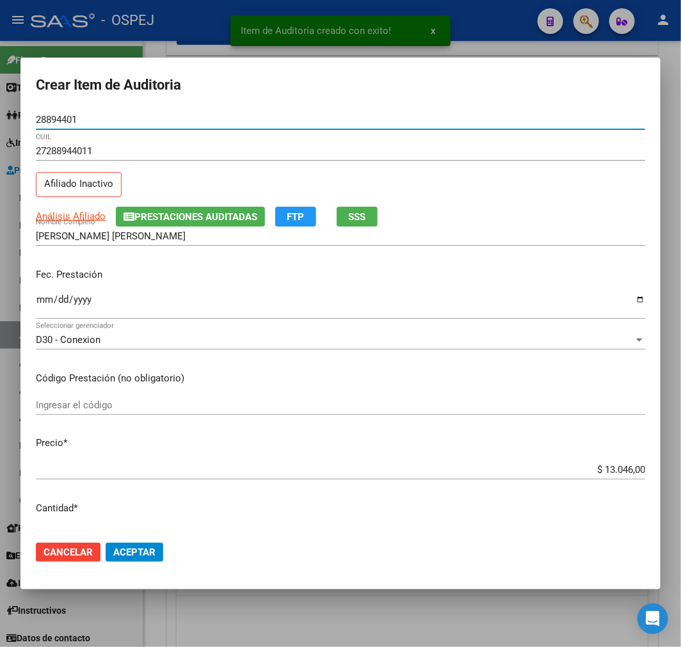
click at [608, 466] on input "$ 13.046,00" at bounding box center [340, 470] width 609 height 12
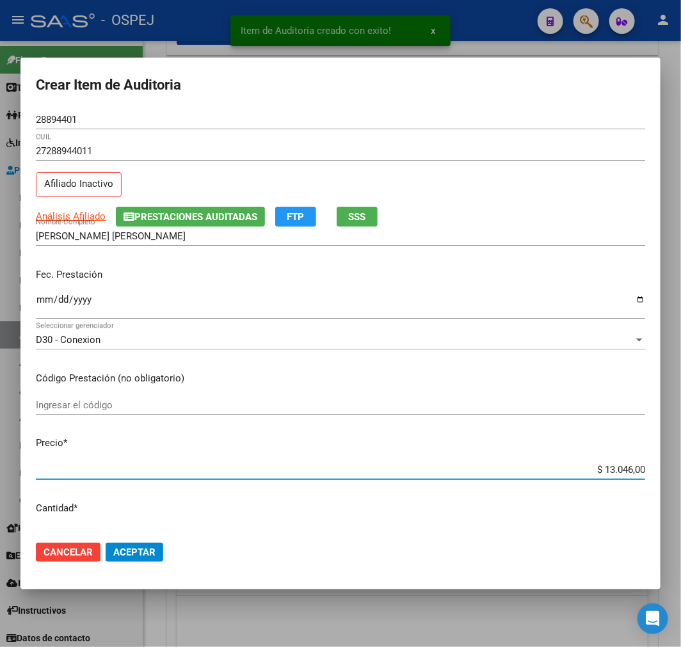
click at [608, 466] on input "$ 13.046,00" at bounding box center [340, 470] width 609 height 12
click at [128, 551] on span "Aceptar" at bounding box center [134, 552] width 42 height 12
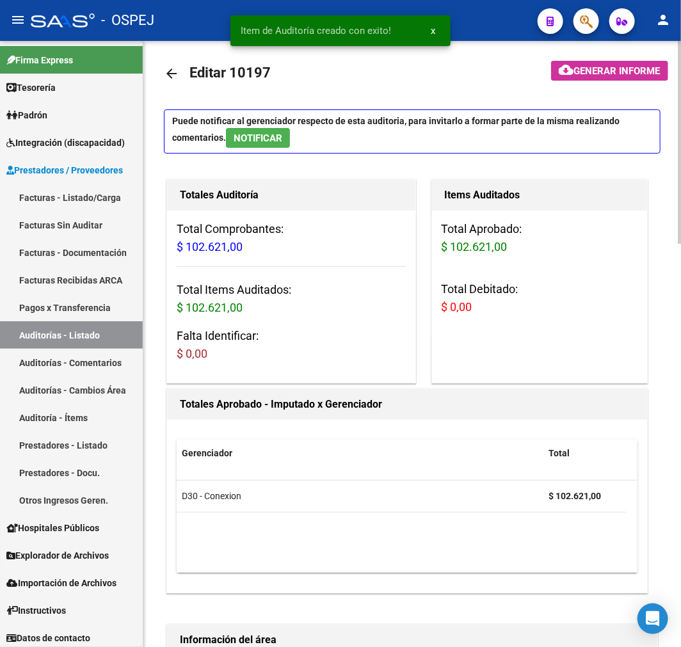
scroll to position [0, 0]
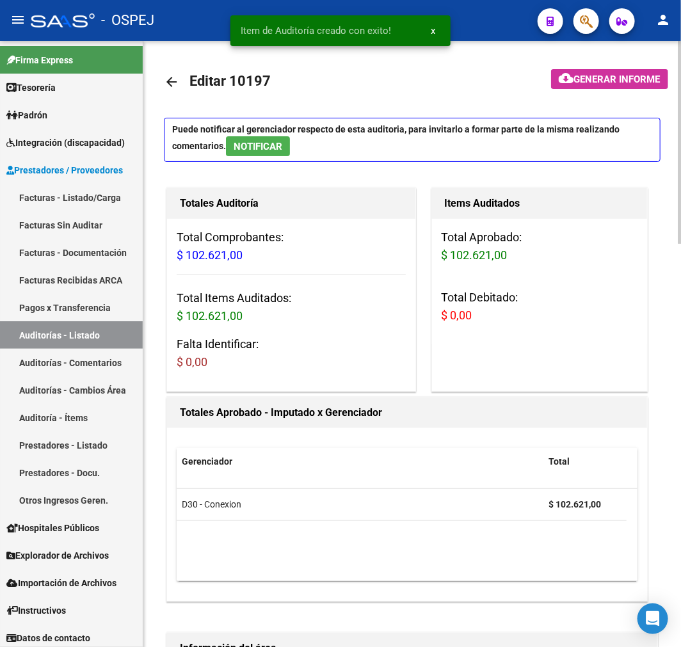
click at [164, 75] on mat-icon "arrow_back" at bounding box center [171, 81] width 15 height 15
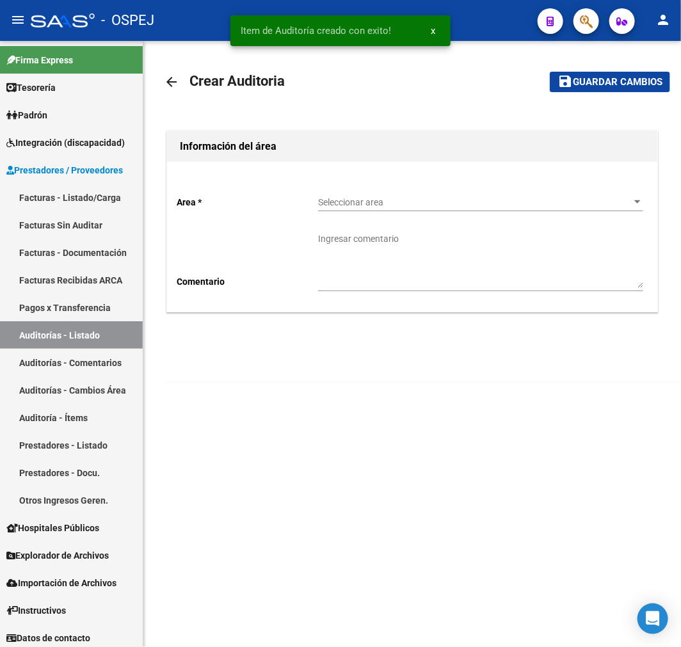
click at [333, 199] on span "Seleccionar area" at bounding box center [474, 202] width 313 height 11
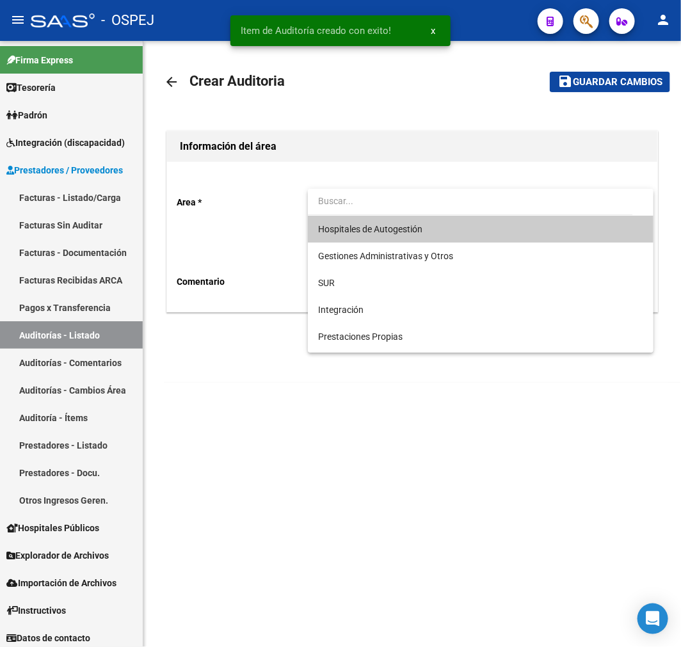
click at [354, 239] on span "Hospitales de Autogestión" at bounding box center [480, 229] width 325 height 27
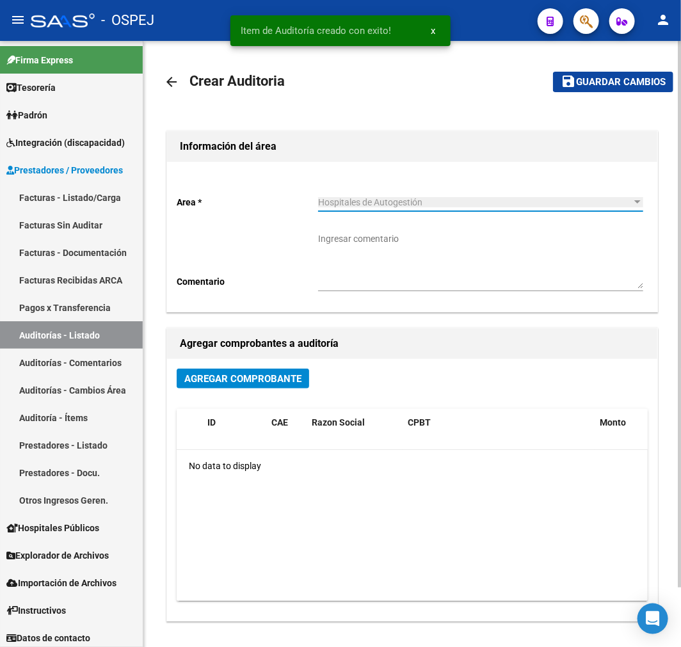
click at [255, 379] on span "Agregar Comprobante" at bounding box center [242, 379] width 117 height 12
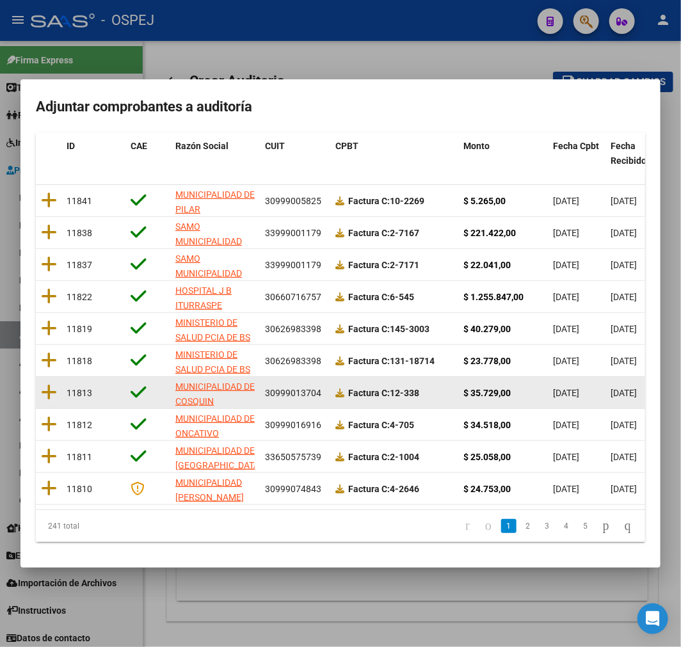
scroll to position [164, 0]
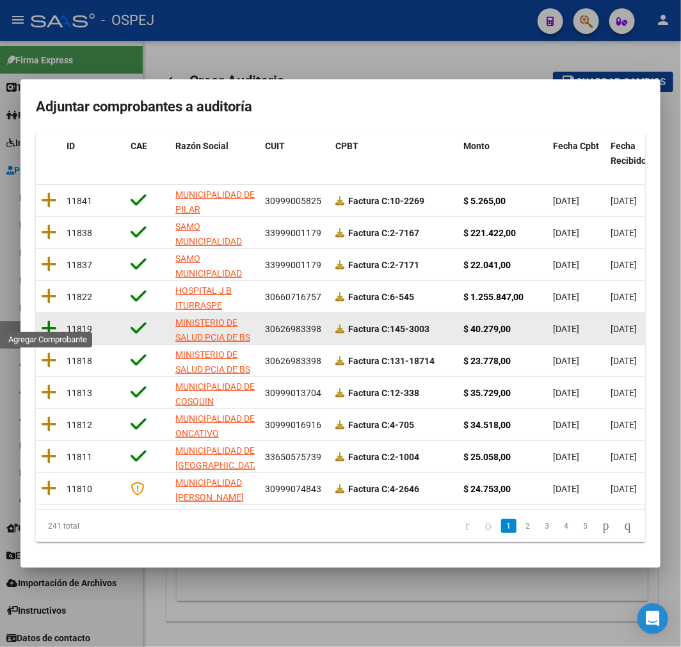
click at [46, 319] on icon at bounding box center [49, 328] width 16 height 18
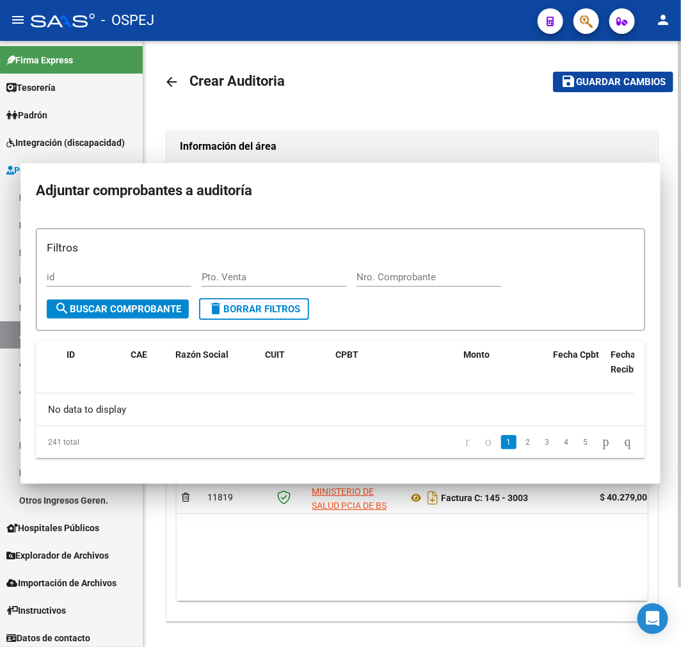
scroll to position [0, 0]
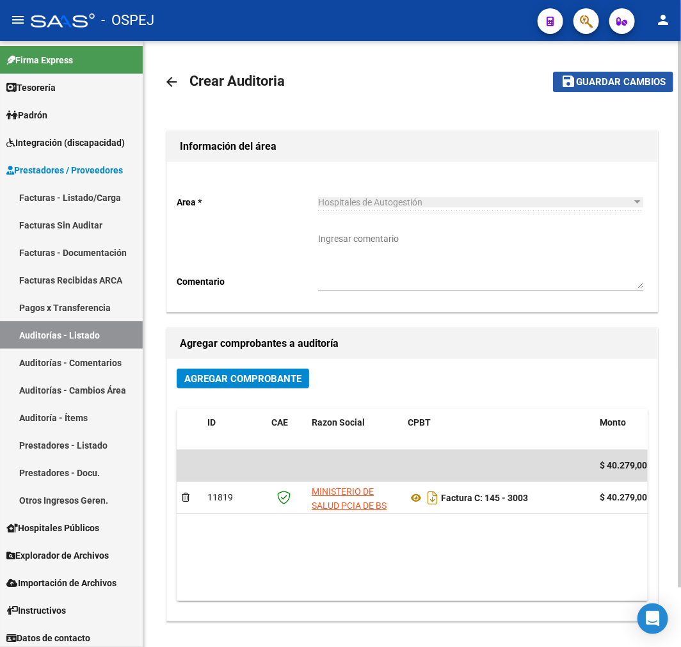
click at [615, 73] on button "save Guardar cambios" at bounding box center [613, 82] width 120 height 20
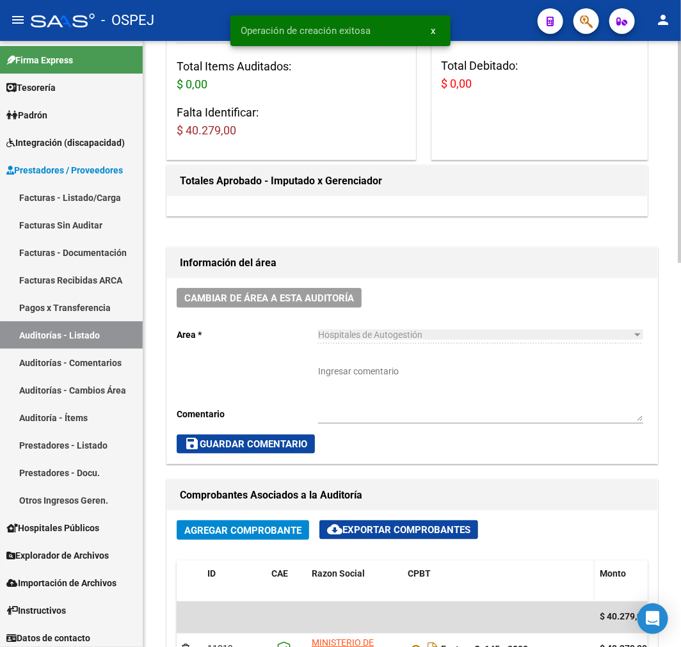
scroll to position [426, 0]
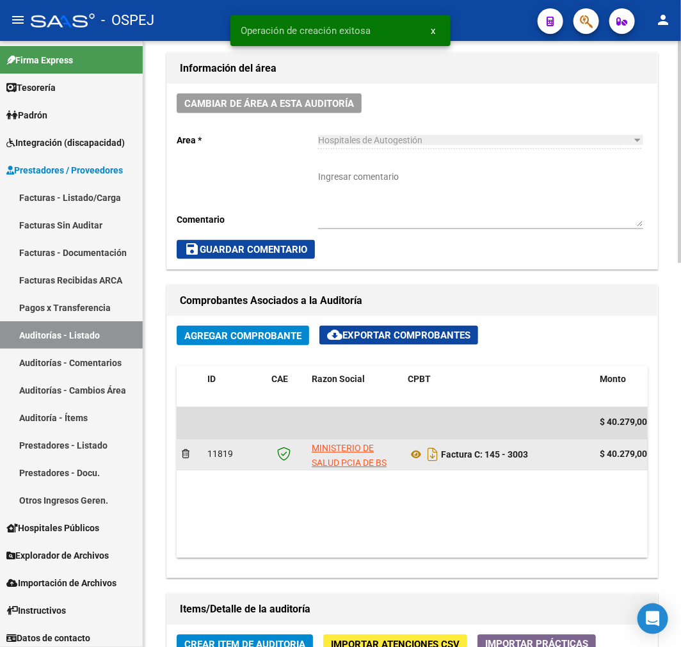
click at [411, 468] on datatable-body-cell "Factura C: 145 - 3003" at bounding box center [498, 454] width 192 height 31
click at [409, 461] on icon at bounding box center [415, 454] width 17 height 15
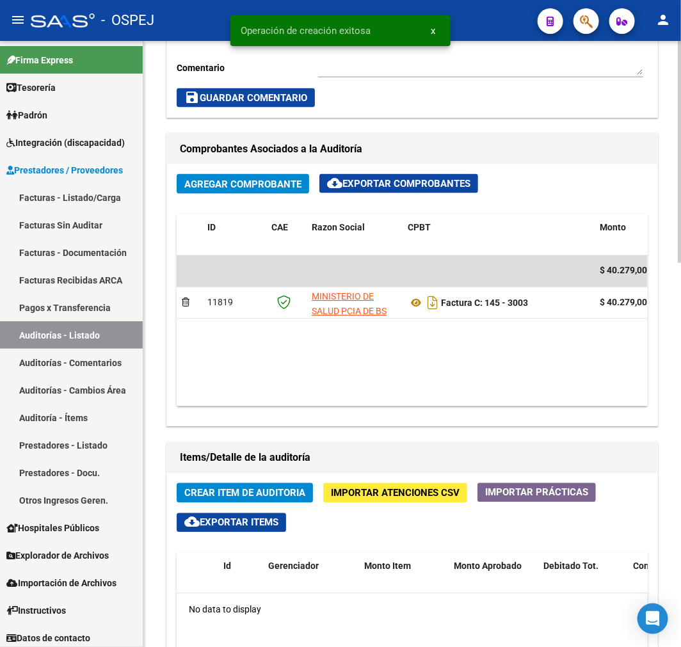
scroll to position [995, 0]
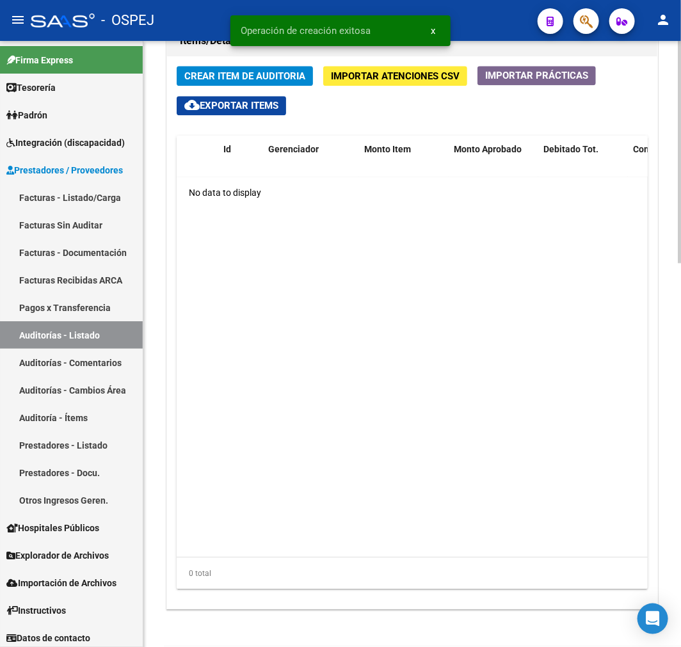
click at [283, 74] on span "Crear Item de Auditoria" at bounding box center [244, 76] width 121 height 12
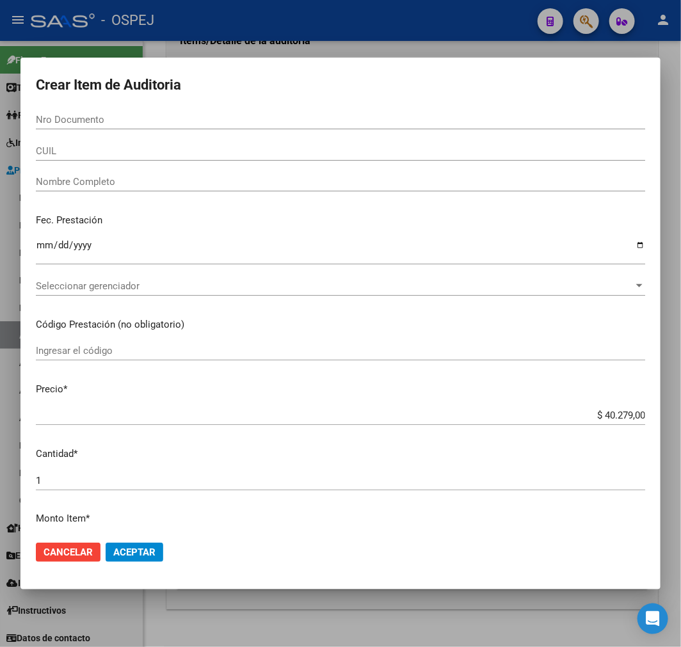
click at [59, 122] on input "Nro Documento" at bounding box center [340, 120] width 609 height 12
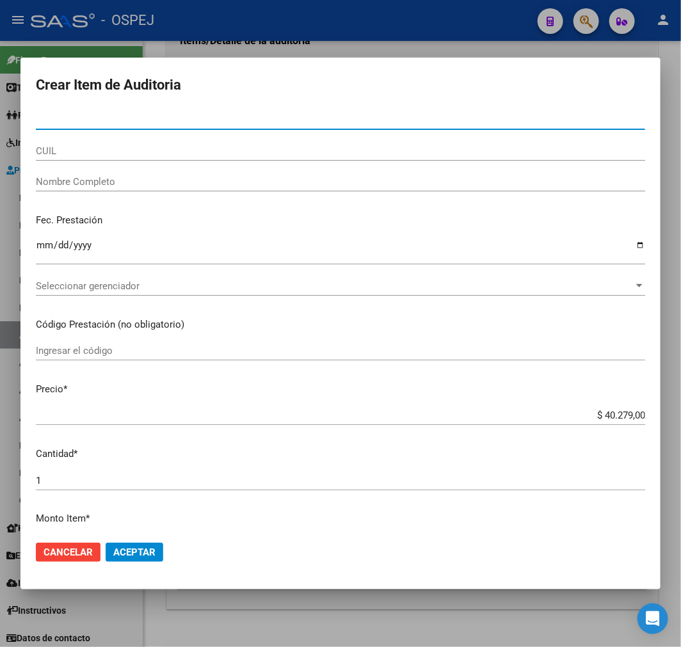
paste input "54824253"
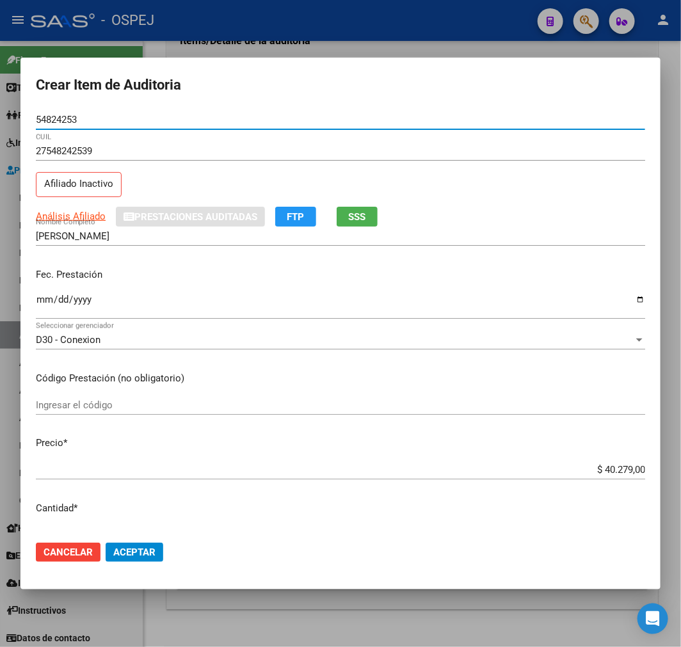
click at [603, 474] on input "$ 40.279,00" at bounding box center [340, 470] width 609 height 12
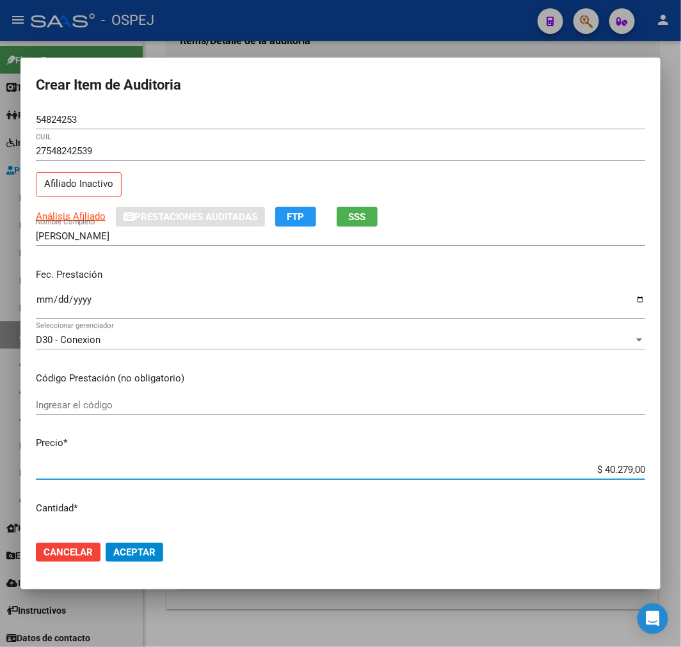
click at [603, 474] on input "$ 40.279,00" at bounding box center [340, 470] width 609 height 12
click at [130, 547] on span "Aceptar" at bounding box center [134, 552] width 42 height 12
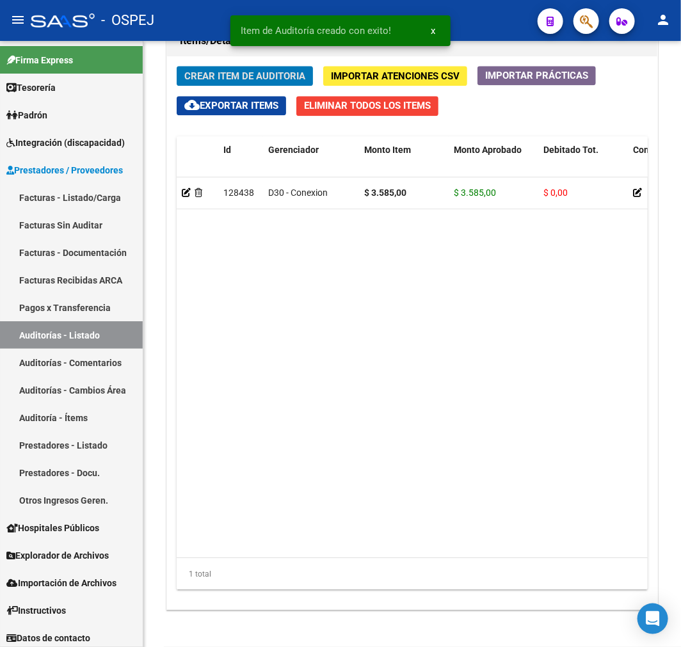
scroll to position [1148, 0]
click at [274, 71] on span "Crear Item de Auditoria" at bounding box center [244, 76] width 121 height 12
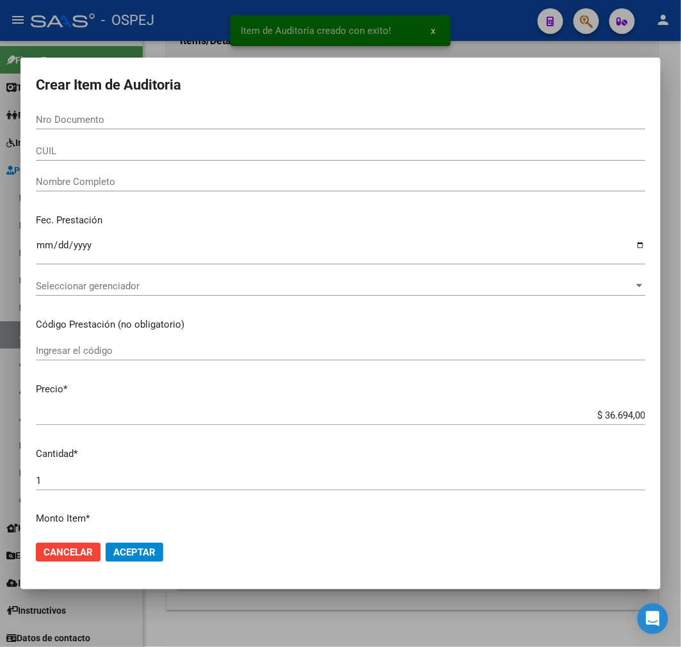
paste input "56726362"
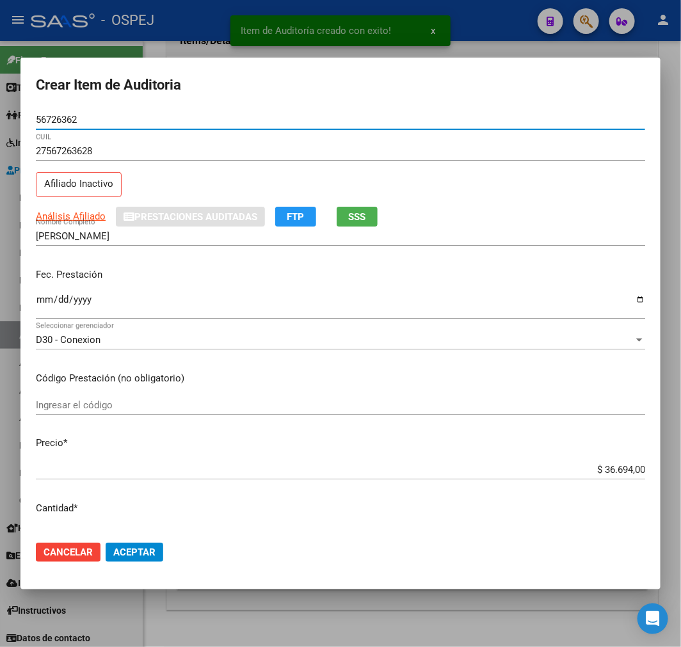
click at [596, 474] on input "$ 36.694,00" at bounding box center [340, 470] width 609 height 12
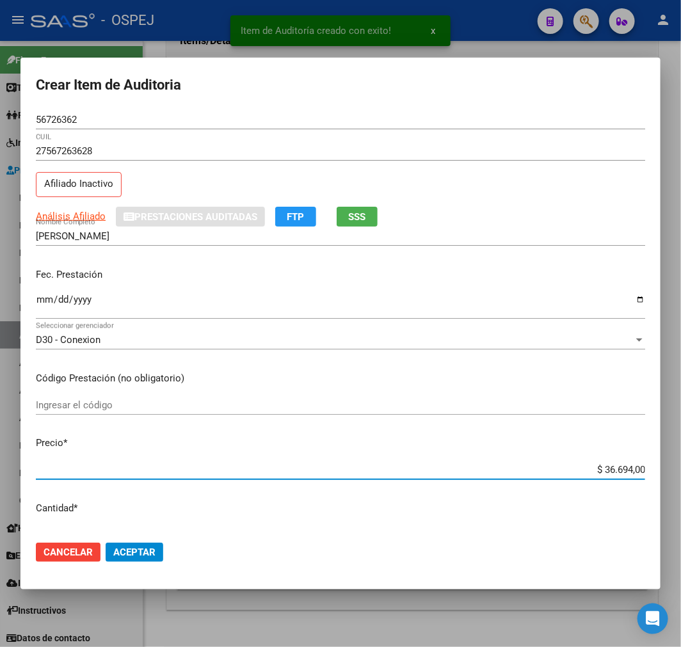
click at [596, 474] on input "$ 36.694,00" at bounding box center [340, 470] width 609 height 12
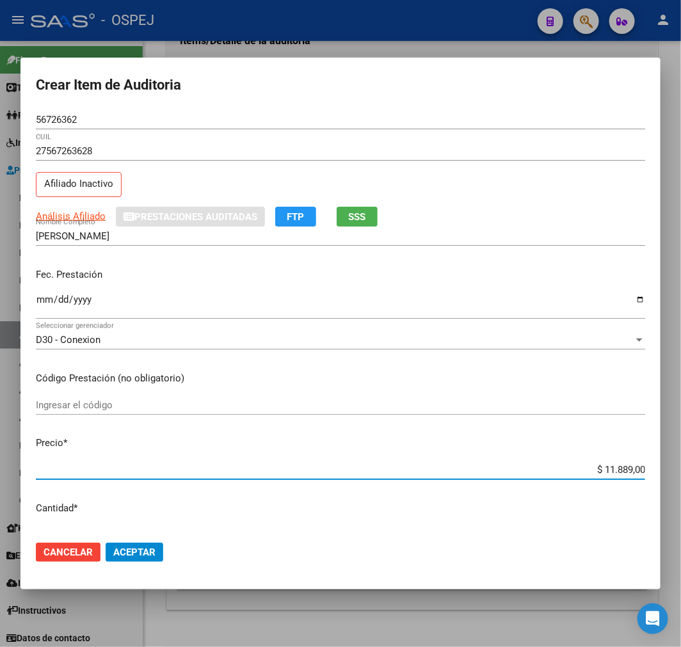
click at [137, 557] on span "Aceptar" at bounding box center [134, 552] width 42 height 12
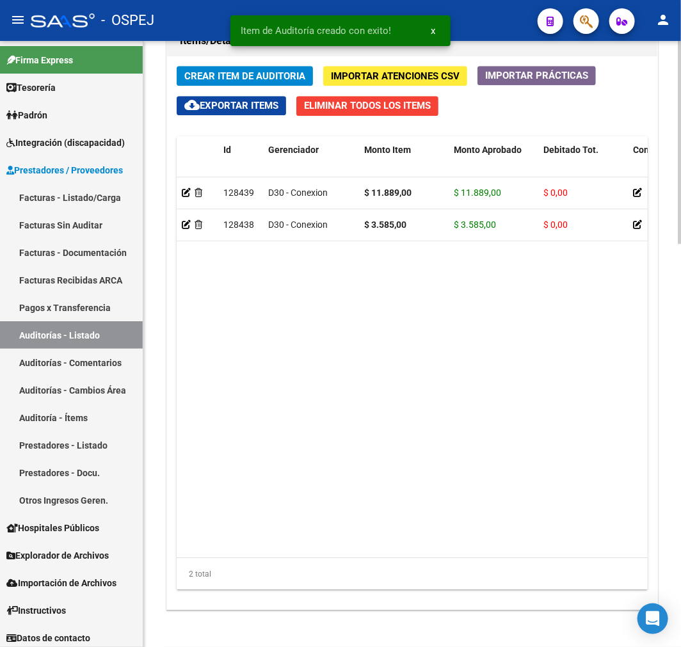
click at [263, 74] on span "Crear Item de Auditoria" at bounding box center [244, 76] width 121 height 12
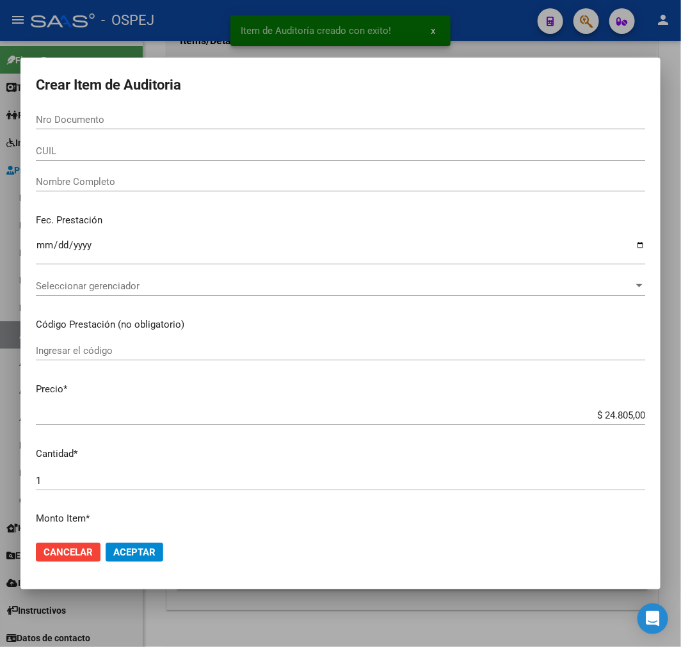
paste input "54824253"
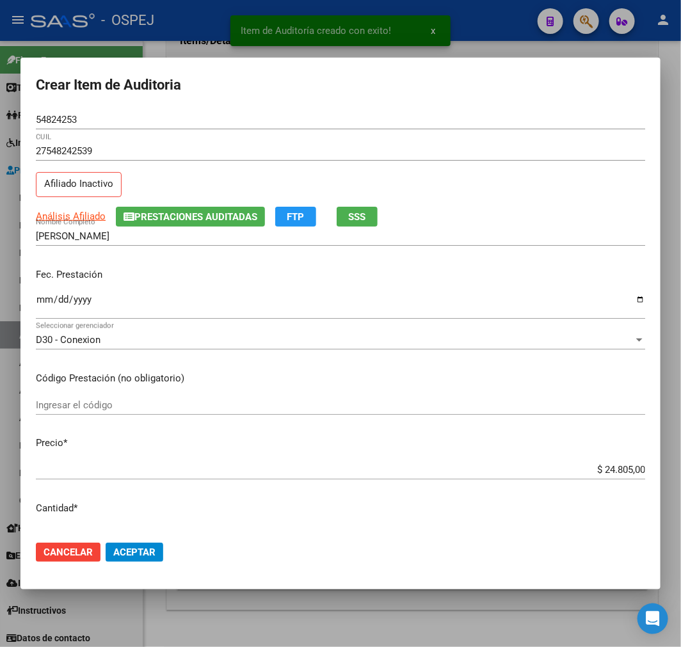
click at [610, 459] on mat-dialog-content "54824253 Nro Documento 27548242539 CUIL Afiliado Inactivo Análisis Afiliado Pre…" at bounding box center [340, 320] width 640 height 420
click at [612, 472] on input "$ 24.805,00" at bounding box center [340, 470] width 609 height 12
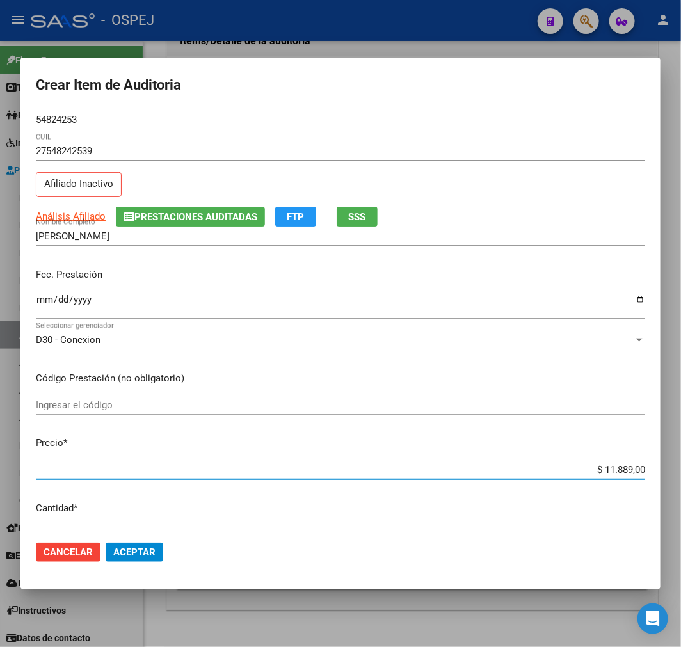
click at [148, 551] on span "Aceptar" at bounding box center [134, 552] width 42 height 12
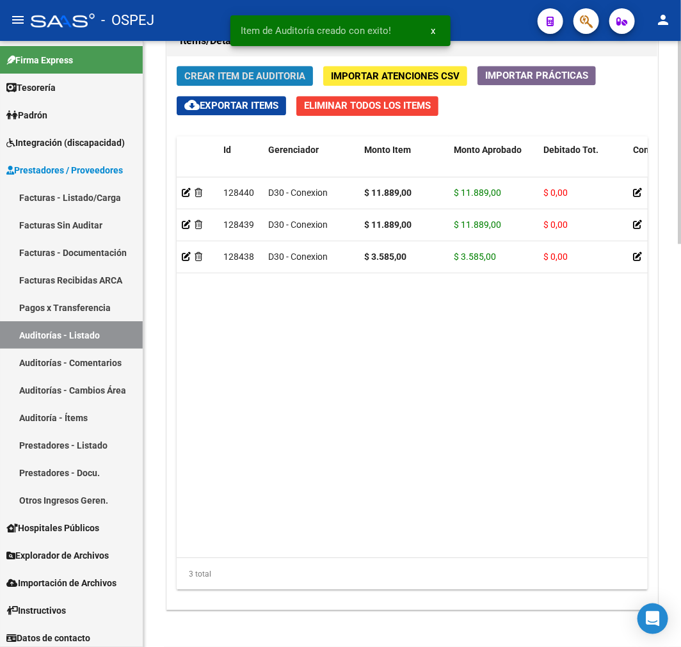
click at [285, 72] on span "Crear Item de Auditoria" at bounding box center [244, 76] width 121 height 12
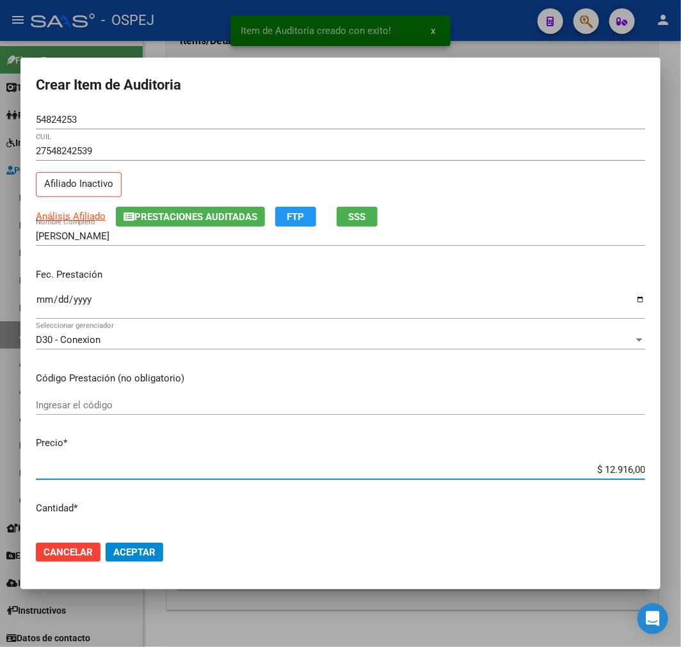
click at [606, 475] on input "$ 12.916,00" at bounding box center [340, 470] width 609 height 12
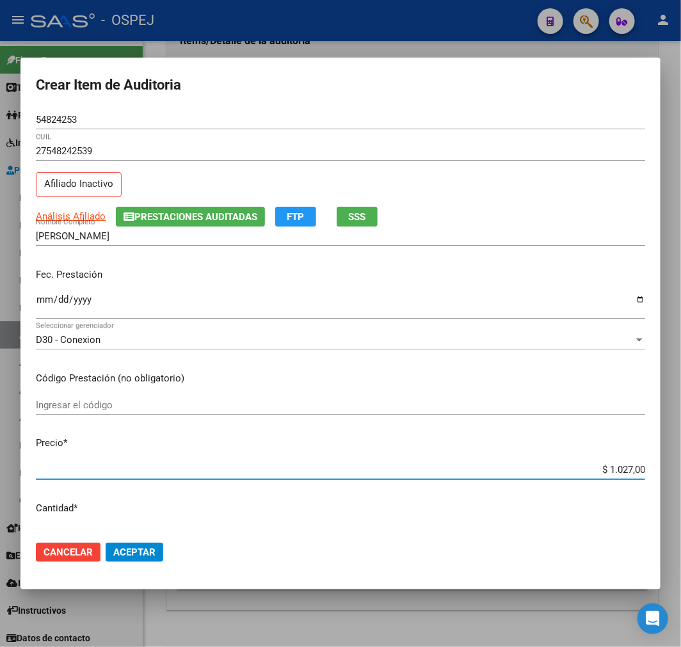
click at [133, 564] on mat-dialog-actions "Cancelar Aceptar" at bounding box center [340, 551] width 609 height 43
drag, startPoint x: 171, startPoint y: 561, endPoint x: 156, endPoint y: 555, distance: 15.8
click at [171, 561] on mat-dialog-actions "Cancelar Aceptar" at bounding box center [340, 551] width 609 height 43
click at [156, 555] on button "Aceptar" at bounding box center [135, 551] width 58 height 19
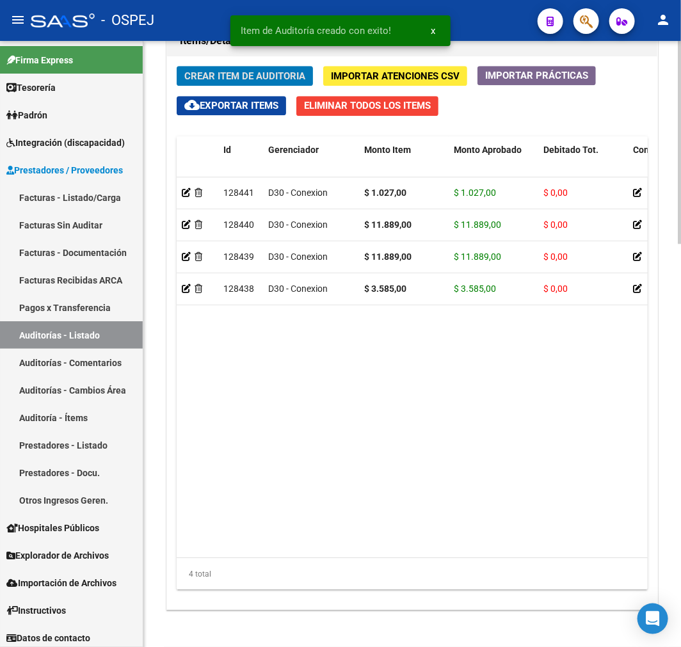
click at [269, 66] on div "Crear Item de Auditoria Importar Atenciones CSV Importar Prácticas cloud_downlo…" at bounding box center [412, 332] width 490 height 553
click at [261, 71] on span "Crear Item de Auditoria" at bounding box center [244, 76] width 121 height 12
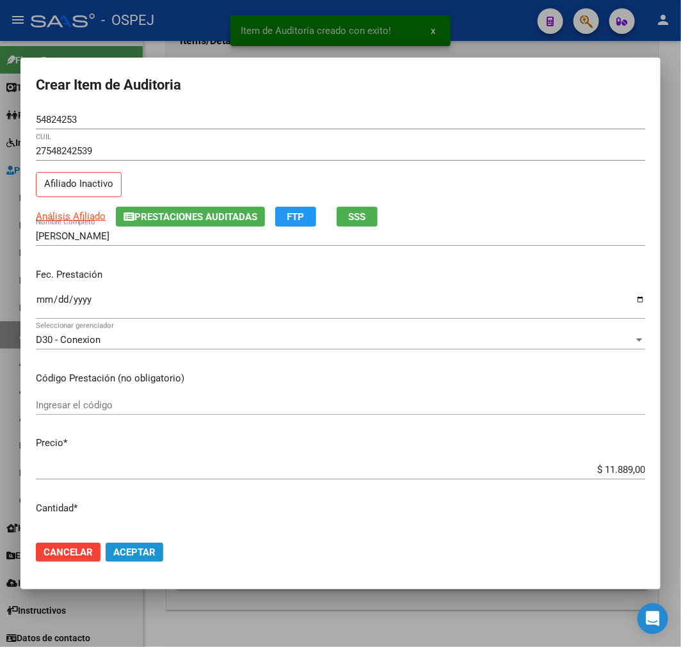
click at [136, 551] on span "Aceptar" at bounding box center [134, 552] width 42 height 12
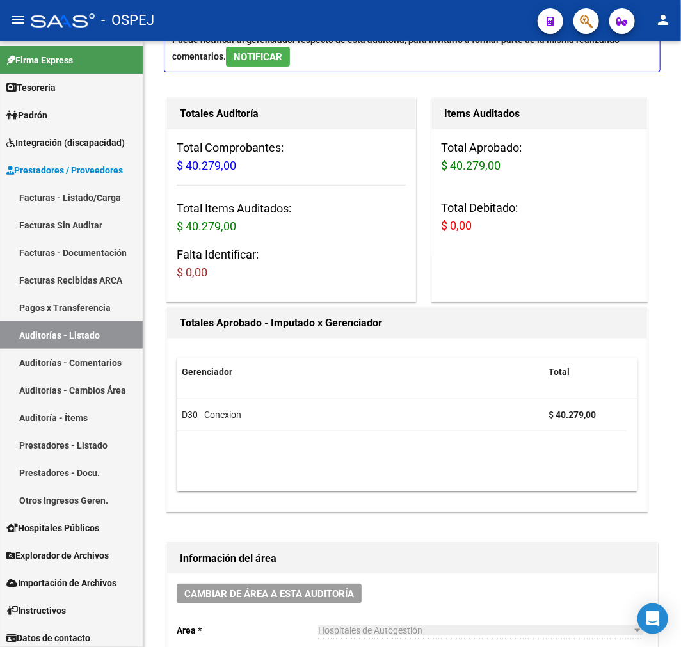
scroll to position [0, 0]
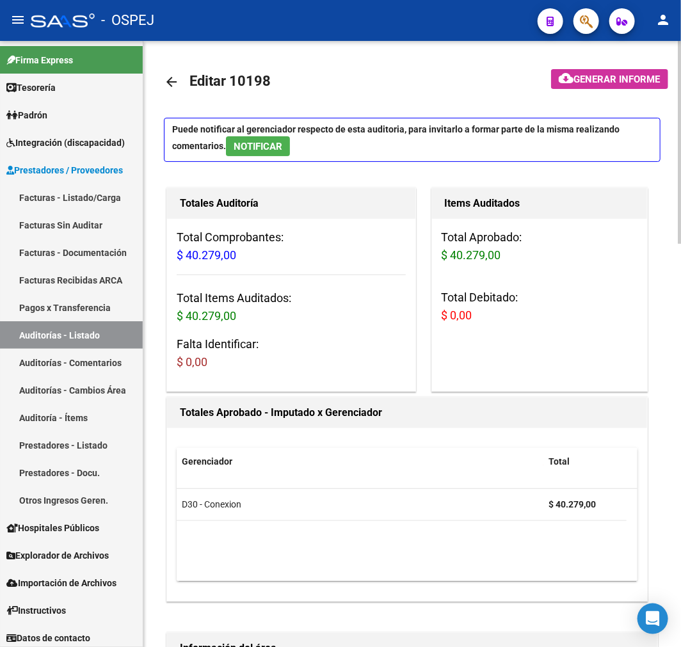
click at [174, 74] on mat-icon "arrow_back" at bounding box center [171, 81] width 15 height 15
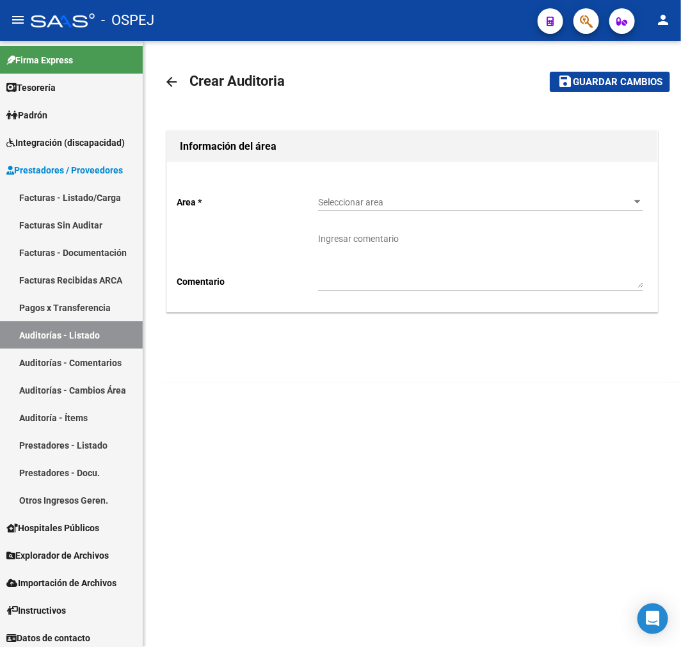
click at [532, 203] on span "Seleccionar area" at bounding box center [474, 202] width 313 height 11
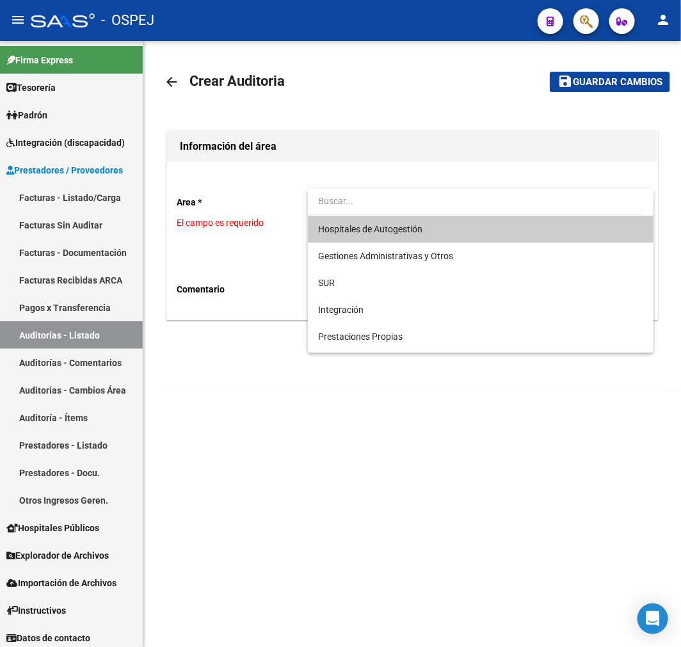
click at [467, 232] on span "Hospitales de Autogestión" at bounding box center [480, 229] width 325 height 27
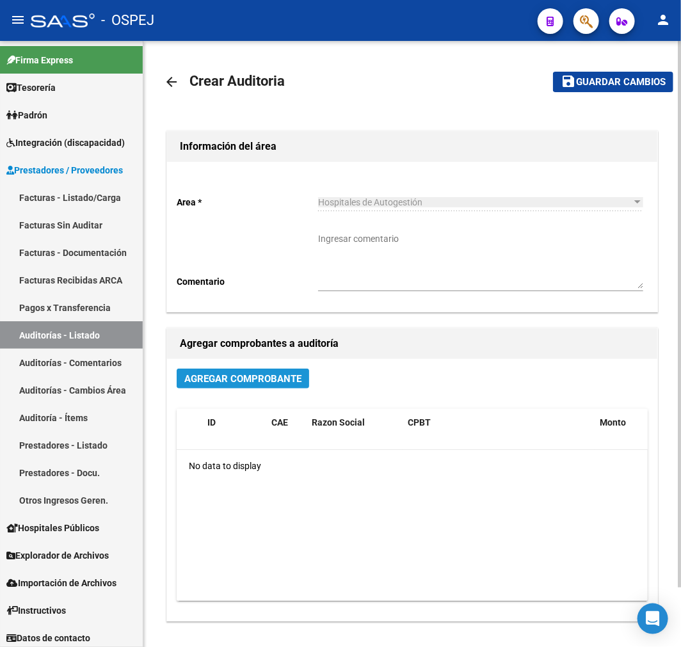
click at [271, 376] on span "Agregar Comprobante" at bounding box center [242, 379] width 117 height 12
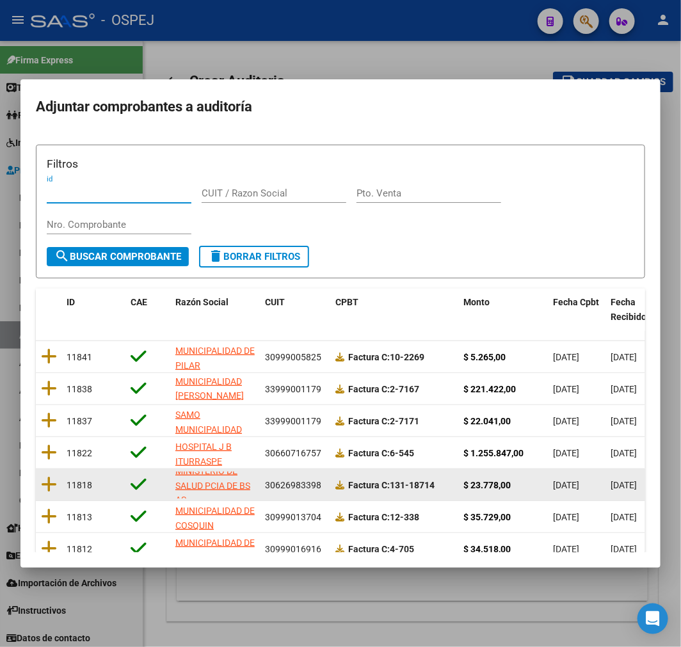
scroll to position [16, 0]
click at [51, 478] on icon at bounding box center [49, 484] width 16 height 18
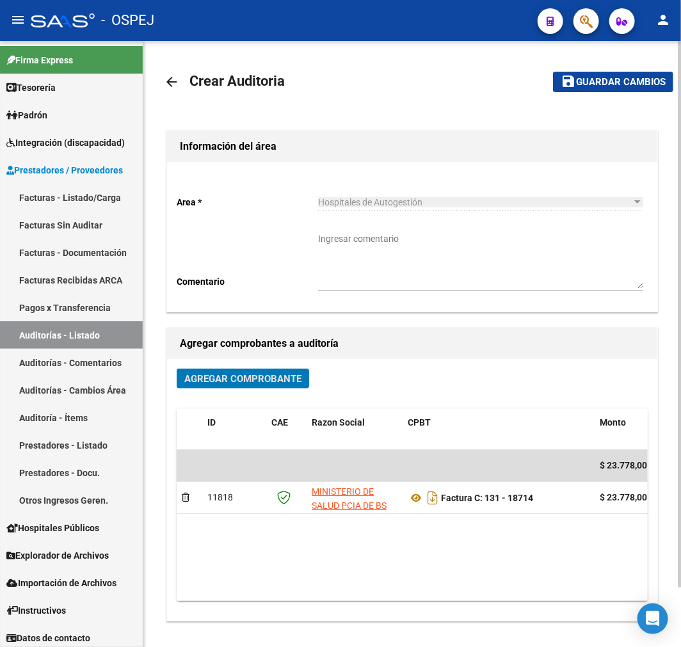
click at [645, 83] on span "Guardar cambios" at bounding box center [621, 83] width 90 height 12
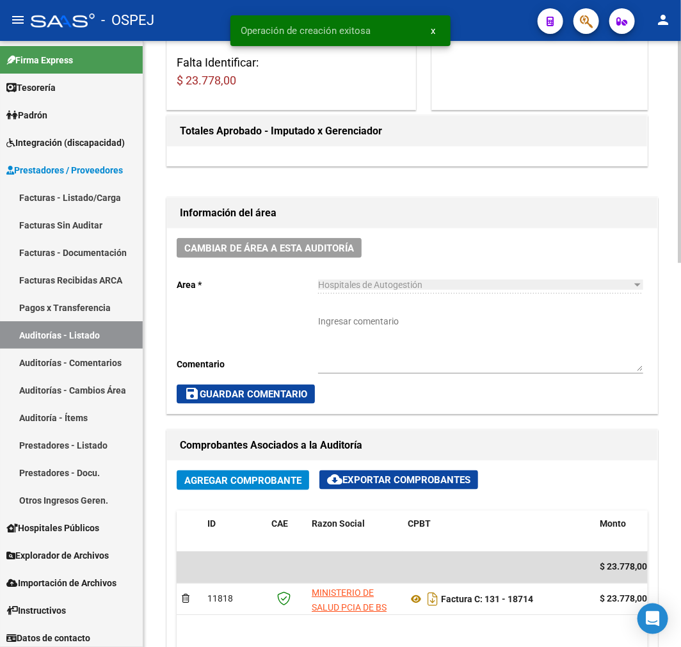
scroll to position [640, 0]
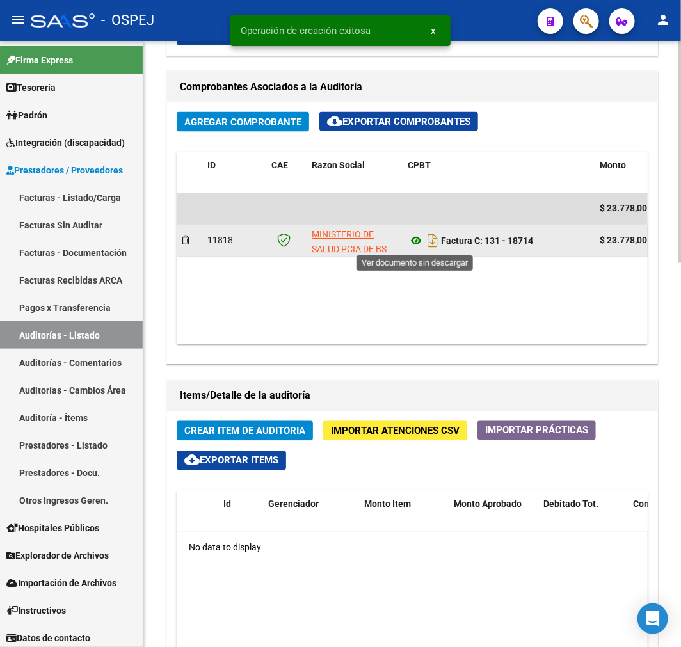
click at [412, 240] on icon at bounding box center [415, 240] width 17 height 15
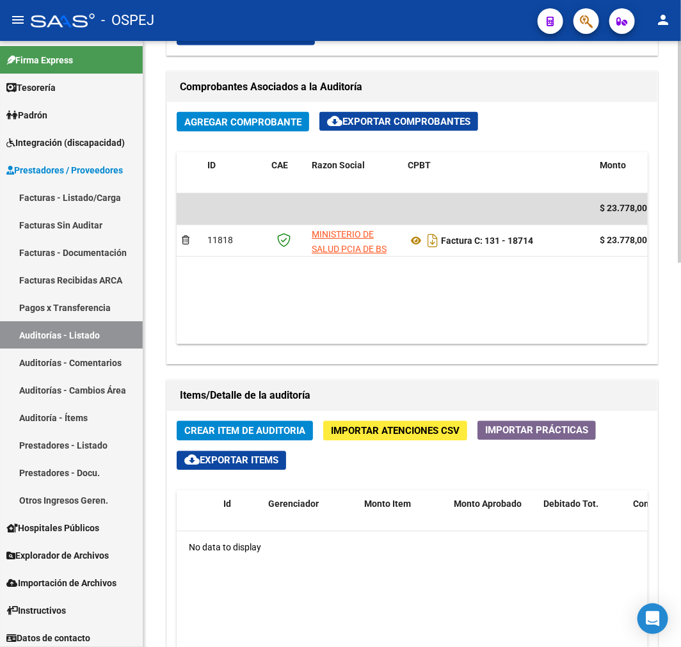
click at [244, 437] on span "Crear Item de Auditoria" at bounding box center [244, 431] width 121 height 12
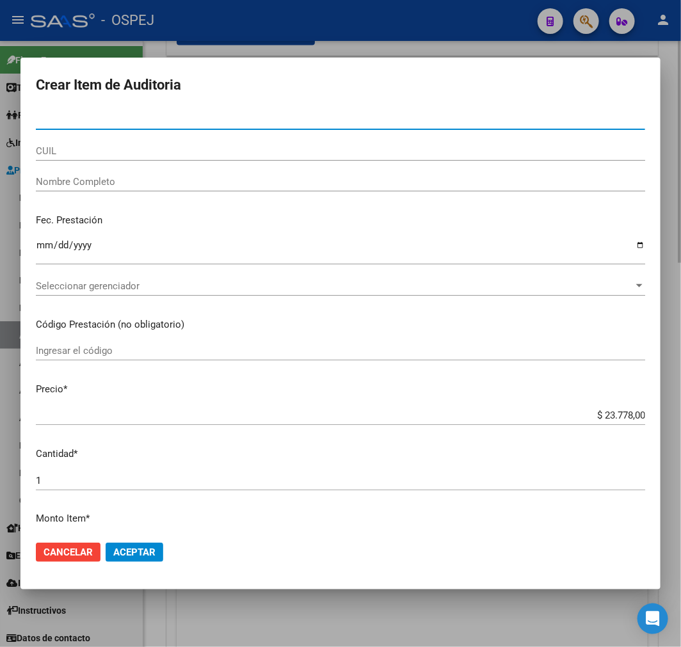
paste input "29117400"
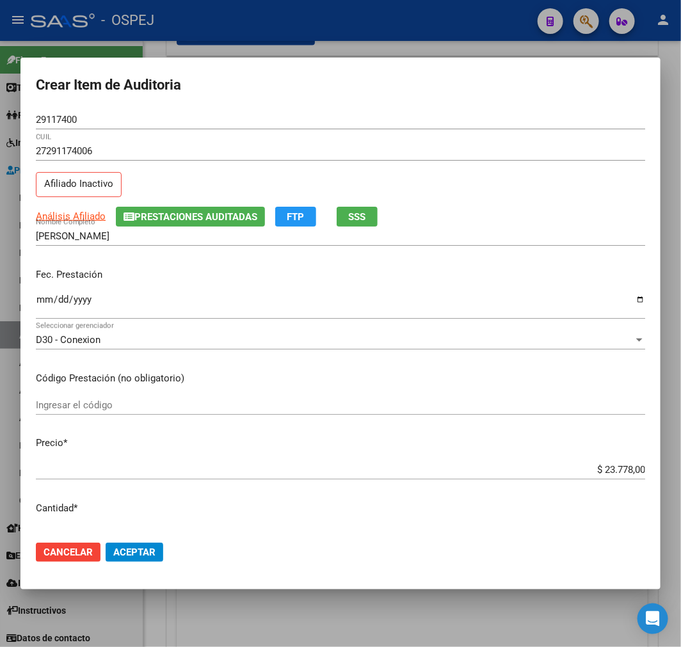
click at [596, 477] on div "$ 23.778,00 Ingresar el precio" at bounding box center [340, 469] width 609 height 19
click at [612, 475] on input "$ 23.778,00" at bounding box center [340, 470] width 609 height 12
click at [130, 555] on span "Aceptar" at bounding box center [134, 552] width 42 height 12
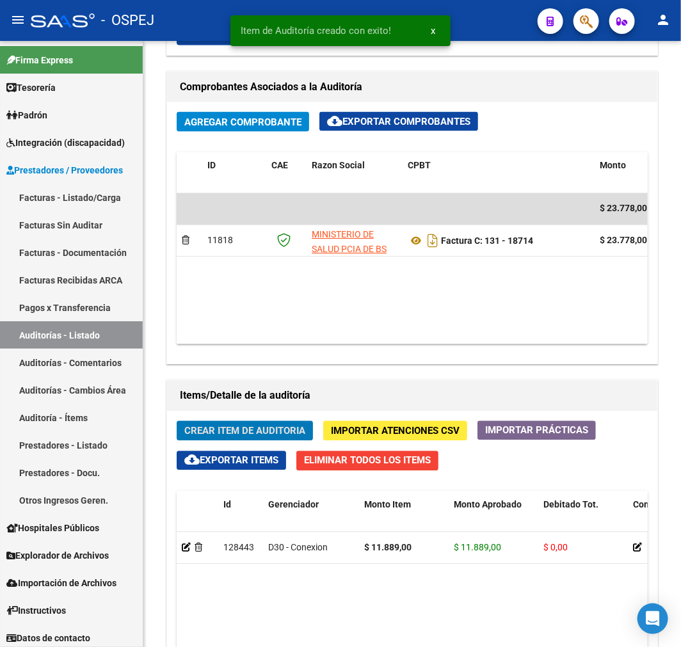
scroll to position [793, 0]
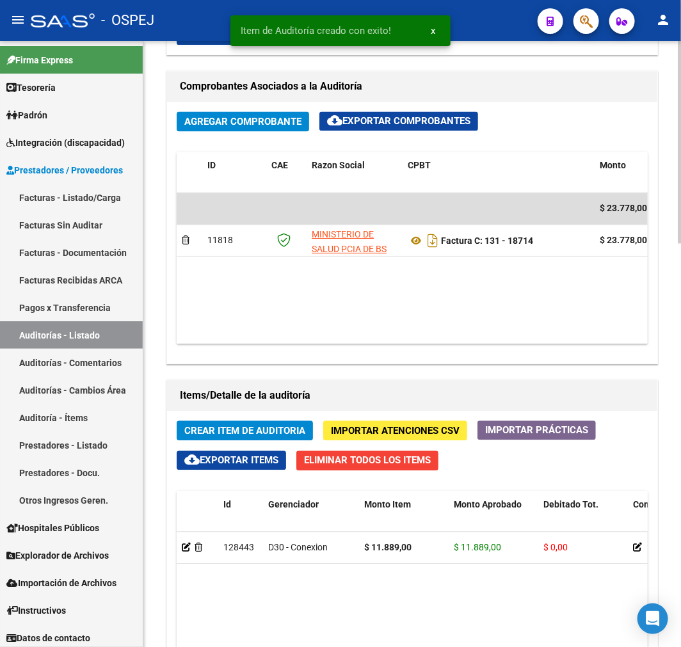
click at [266, 441] on button "Crear Item de Auditoria" at bounding box center [245, 431] width 136 height 20
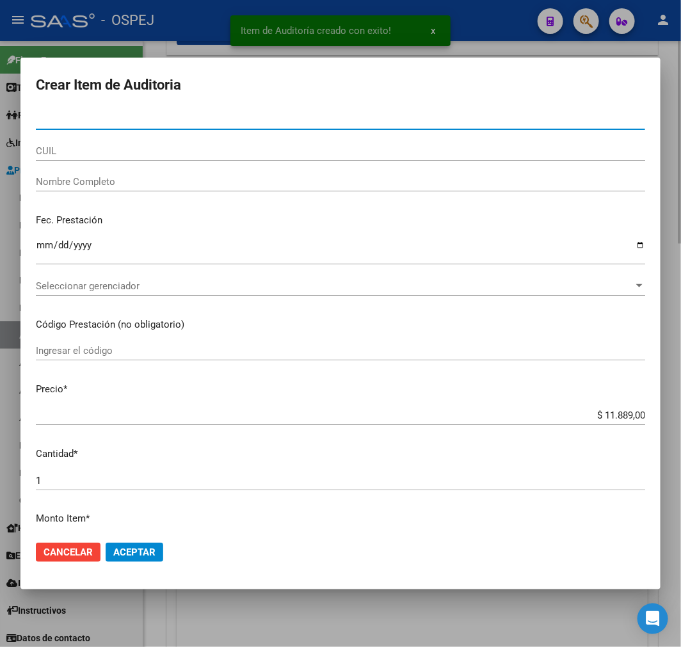
paste input "56489201"
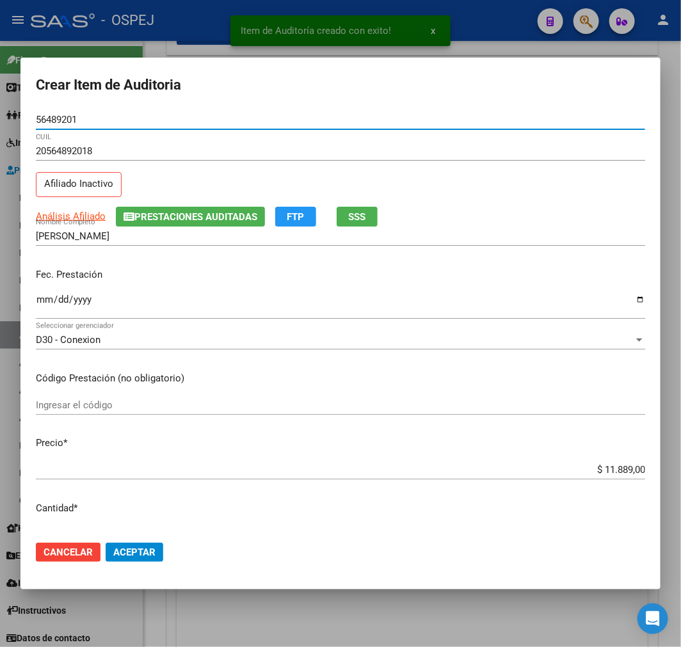
click at [146, 554] on span "Aceptar" at bounding box center [134, 552] width 42 height 12
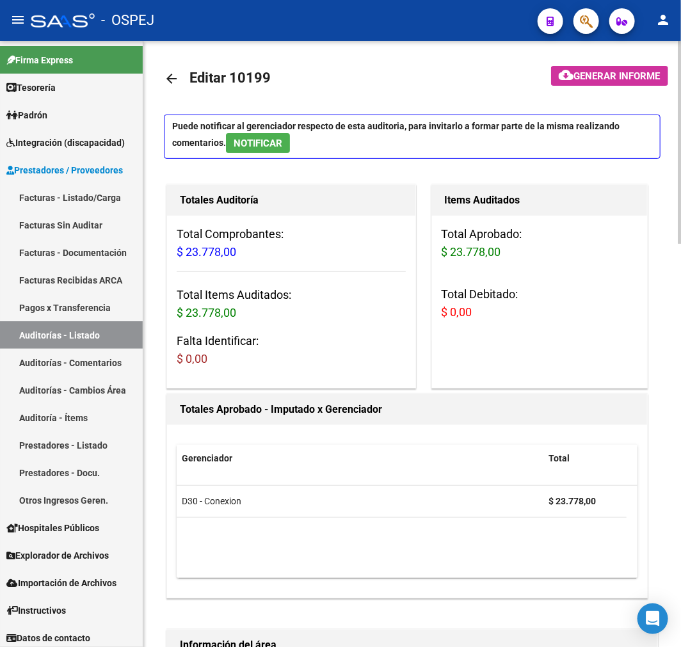
scroll to position [0, 0]
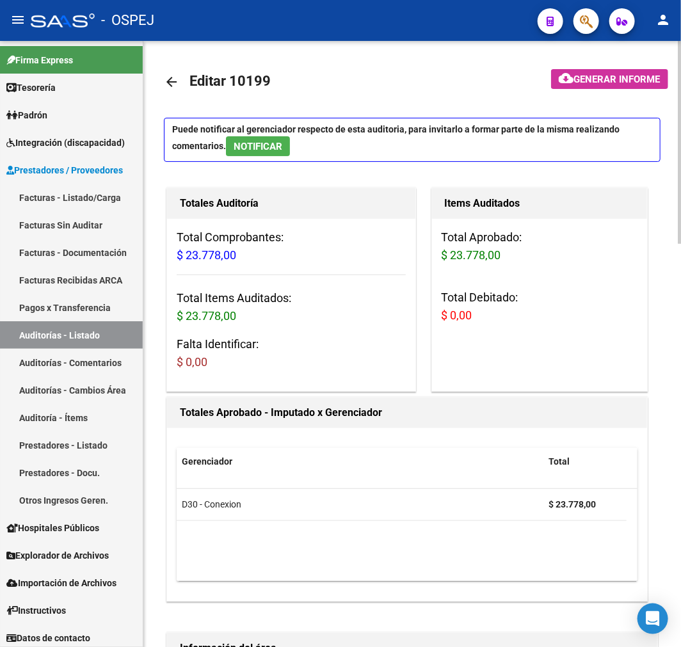
click at [173, 90] on link "arrow_back" at bounding box center [177, 82] width 26 height 30
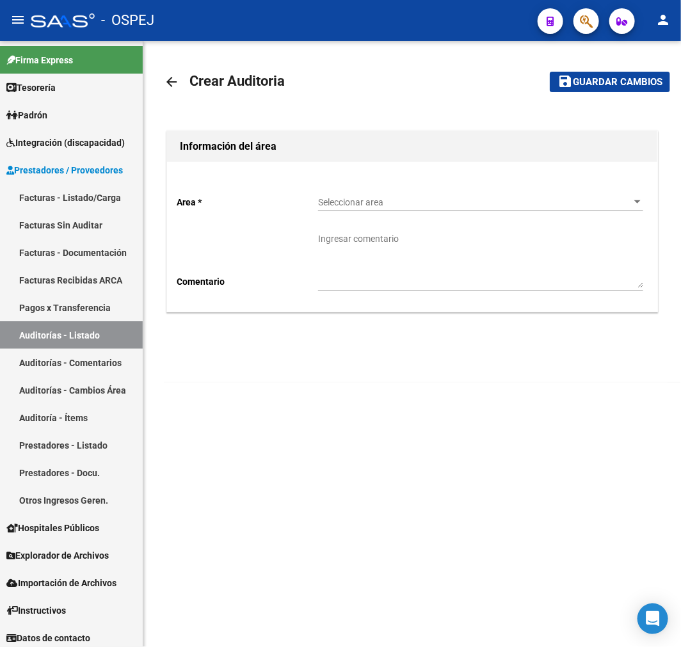
click at [453, 207] on span "Seleccionar area" at bounding box center [474, 202] width 313 height 11
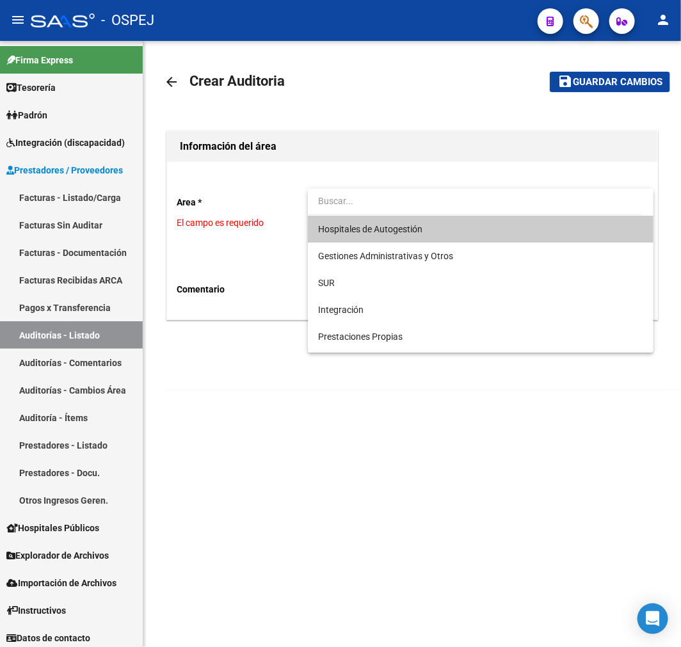
click at [452, 225] on span "Hospitales de Autogestión" at bounding box center [480, 229] width 325 height 27
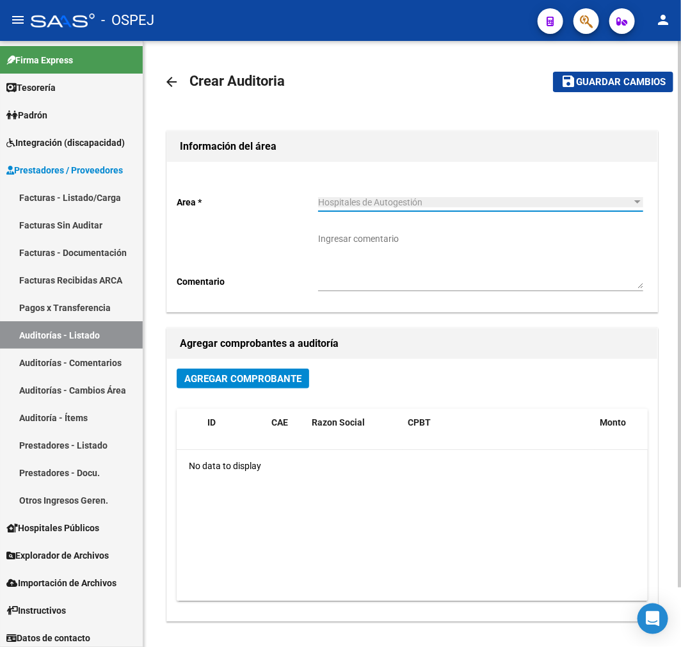
click at [277, 387] on button "Agregar Comprobante" at bounding box center [243, 378] width 132 height 20
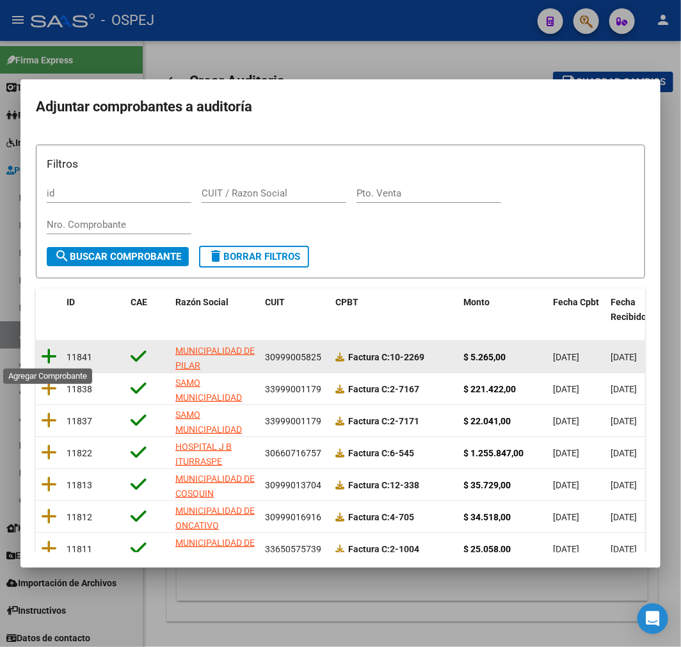
click at [49, 350] on icon at bounding box center [49, 356] width 16 height 18
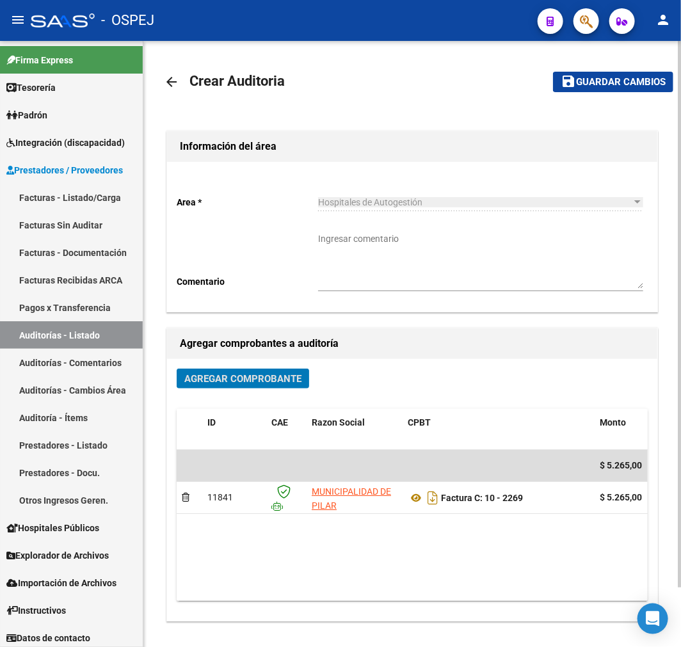
click at [640, 65] on mat-toolbar-row "save Guardar cambios" at bounding box center [602, 81] width 141 height 41
click at [636, 71] on mat-toolbar-row "save Guardar cambios" at bounding box center [602, 81] width 141 height 41
click at [628, 80] on span "Guardar cambios" at bounding box center [621, 83] width 90 height 12
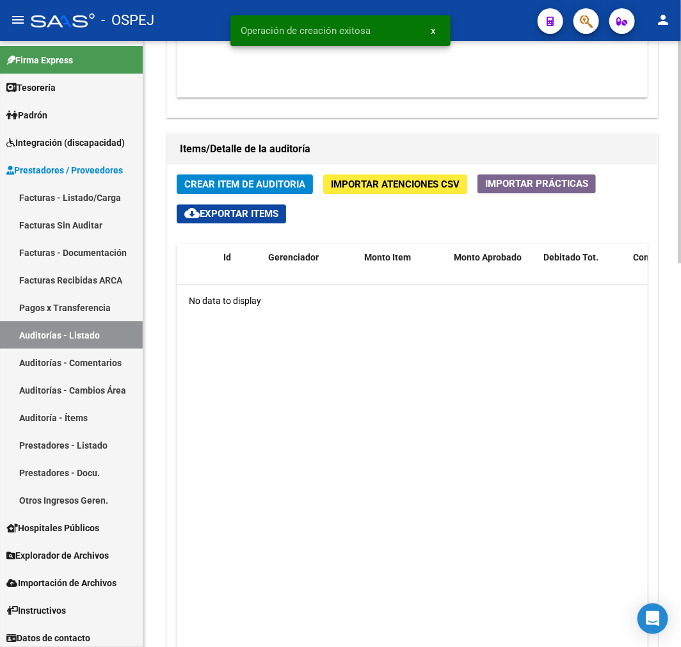
scroll to position [640, 0]
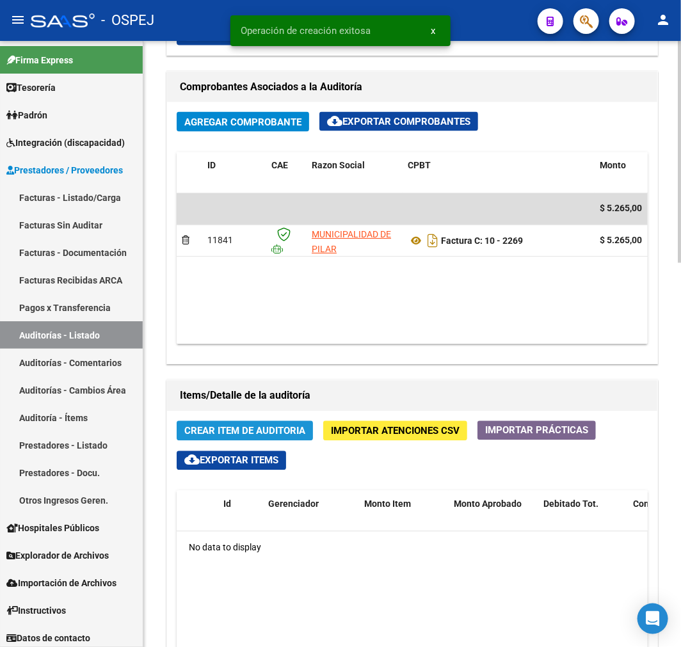
click at [224, 436] on span "Crear Item de Auditoria" at bounding box center [244, 431] width 121 height 12
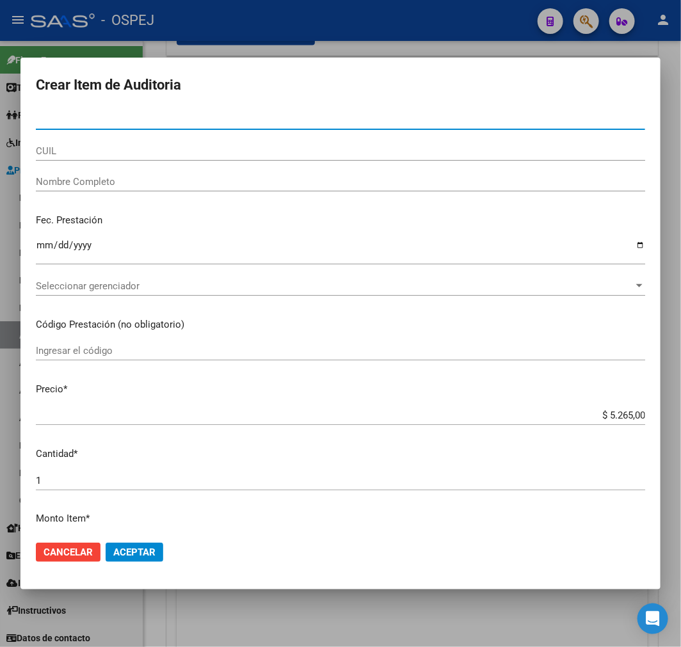
click at [399, 631] on div at bounding box center [340, 323] width 681 height 647
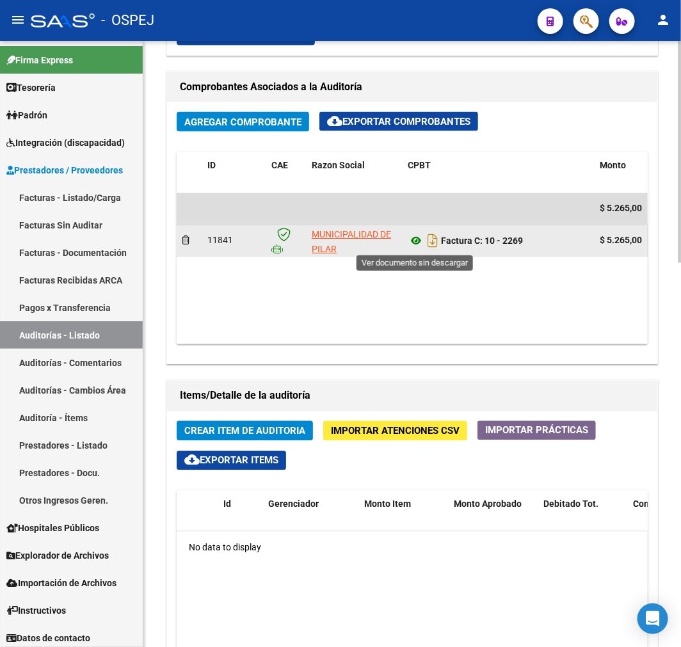
click at [414, 240] on icon at bounding box center [415, 240] width 17 height 15
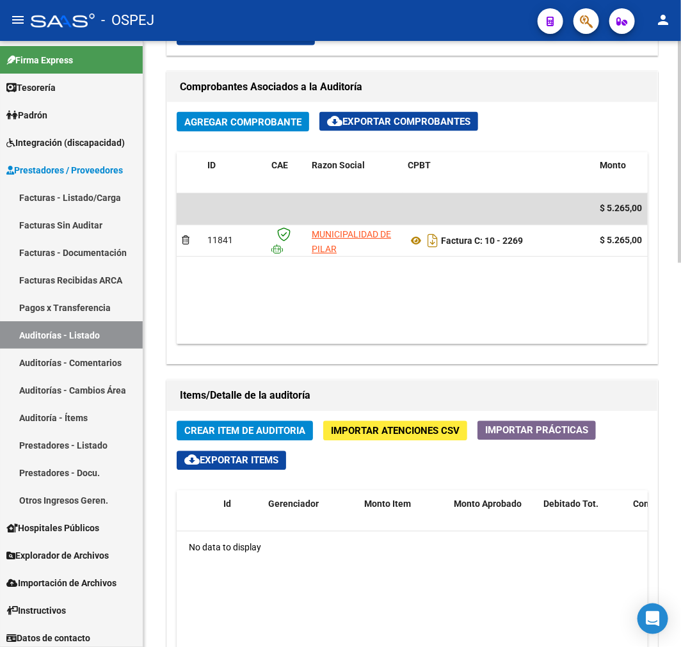
click at [304, 434] on span "Crear Item de Auditoria" at bounding box center [244, 431] width 121 height 12
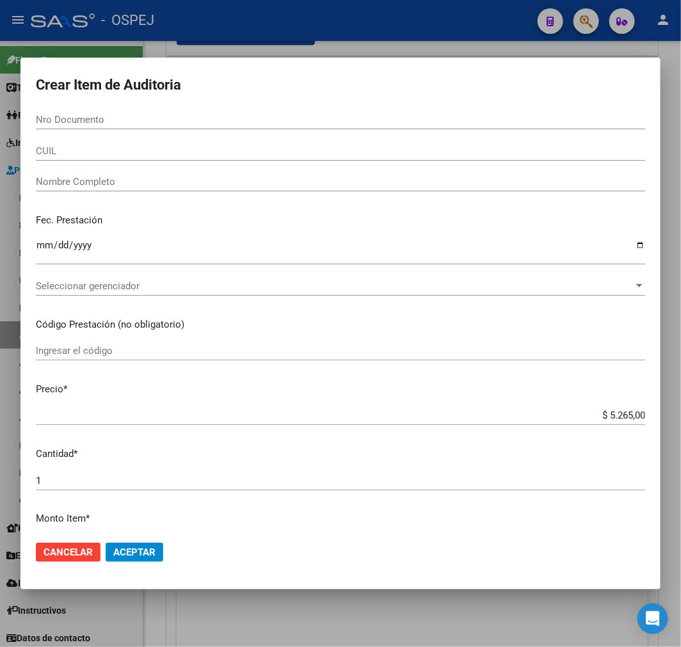
paste input "42545611"
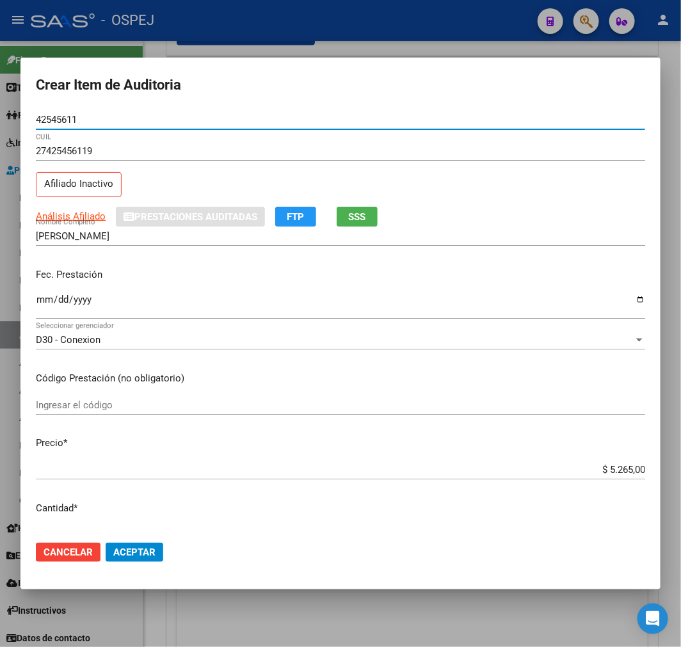
click at [615, 468] on input "$ 5.265,00" at bounding box center [340, 470] width 609 height 12
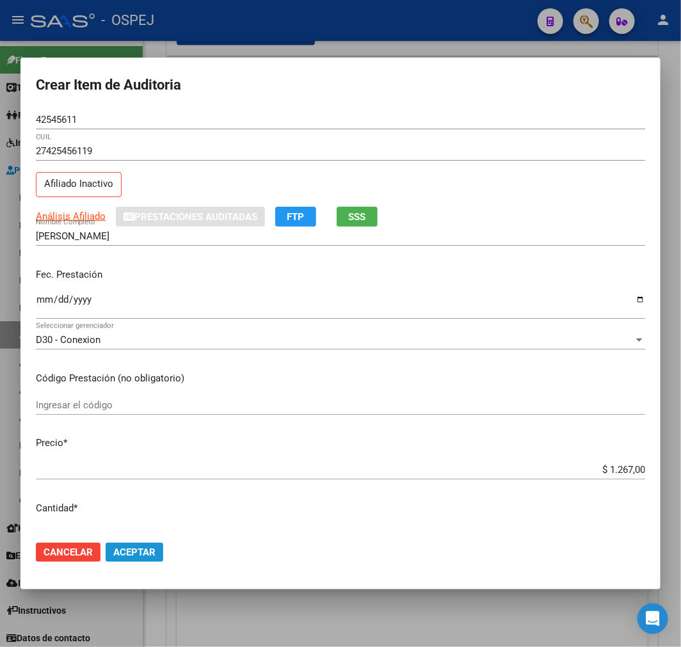
click at [155, 552] on span "Aceptar" at bounding box center [134, 552] width 42 height 12
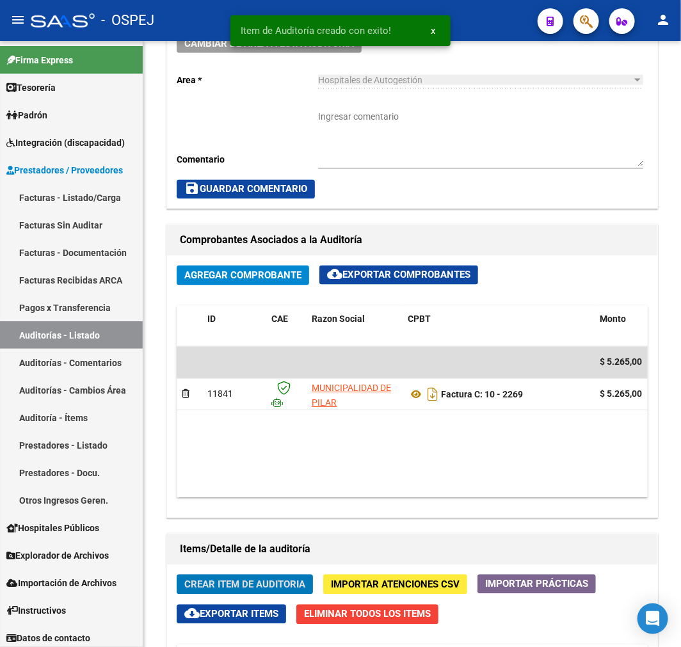
scroll to position [793, 0]
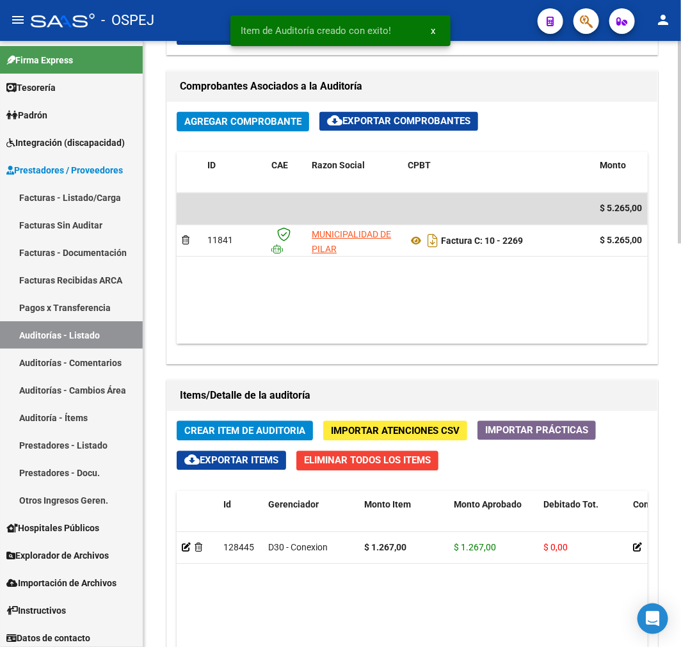
click at [261, 424] on button "Crear Item de Auditoria" at bounding box center [245, 431] width 136 height 20
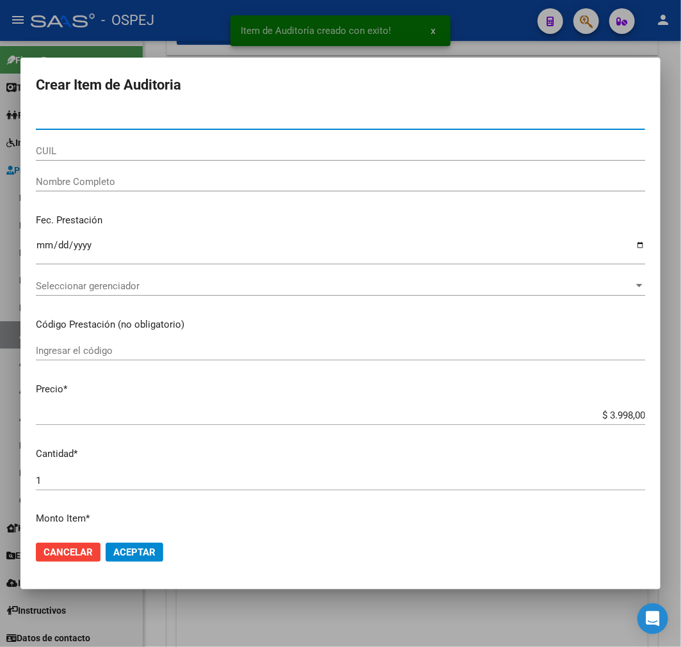
paste input "30515835"
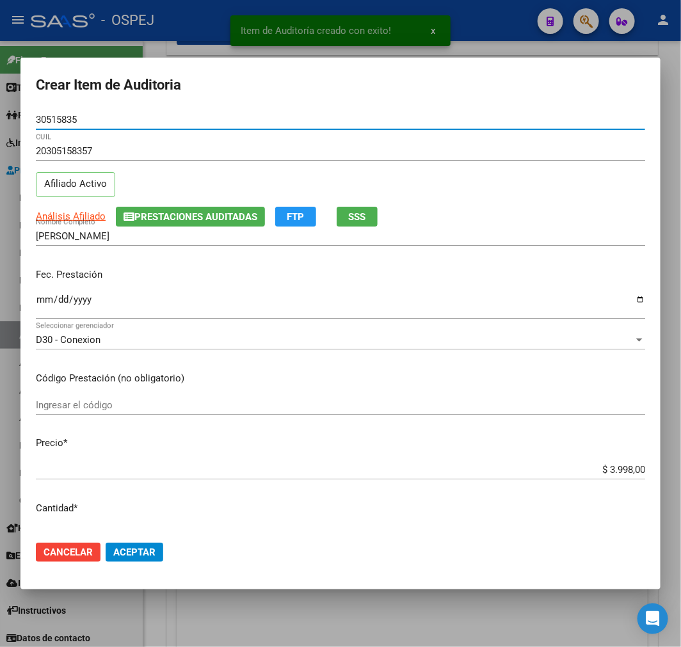
click at [141, 544] on button "Aceptar" at bounding box center [135, 551] width 58 height 19
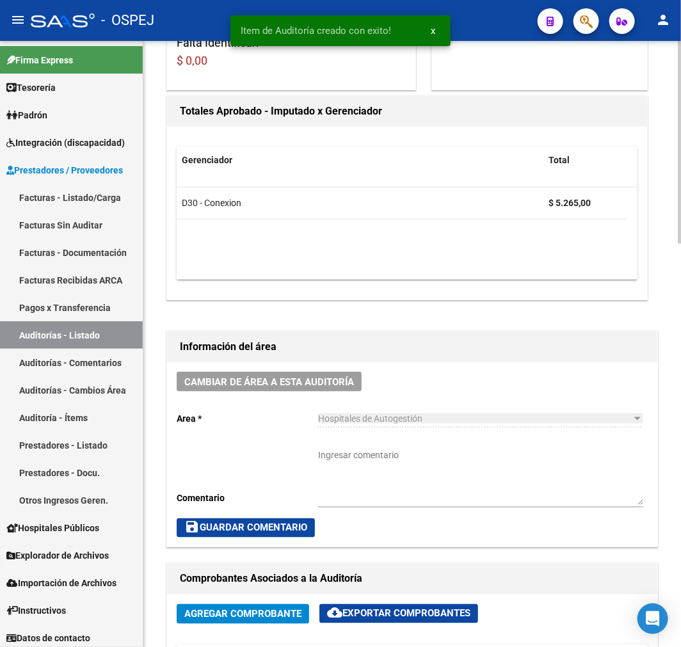
scroll to position [0, 0]
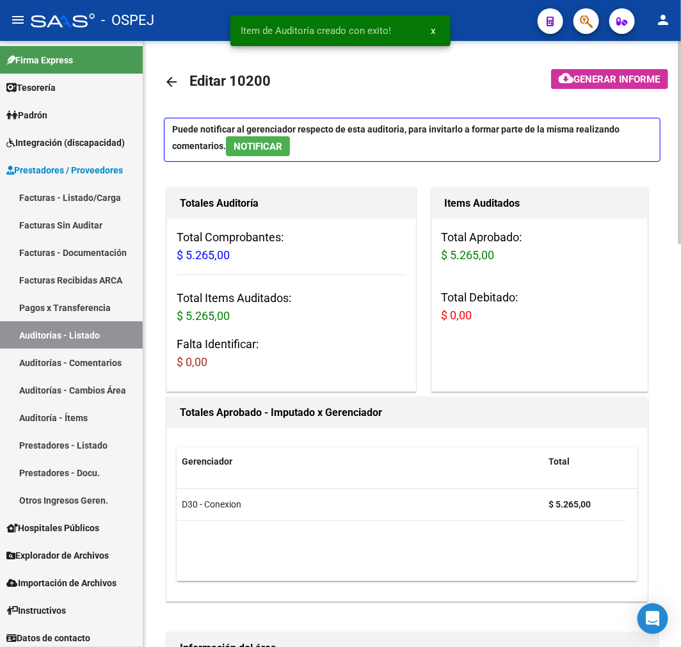
click at [171, 86] on mat-icon "arrow_back" at bounding box center [171, 81] width 15 height 15
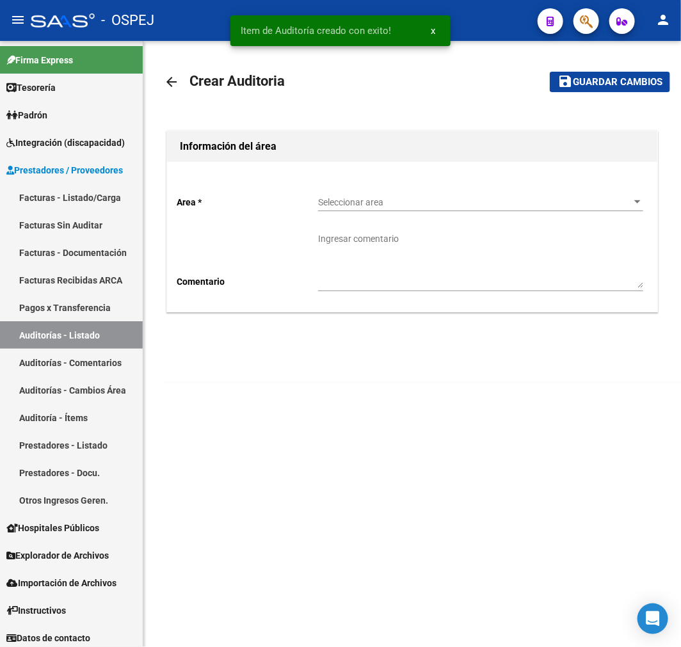
drag, startPoint x: 395, startPoint y: 206, endPoint x: 395, endPoint y: 197, distance: 9.0
click at [395, 197] on span "Seleccionar area" at bounding box center [474, 202] width 313 height 11
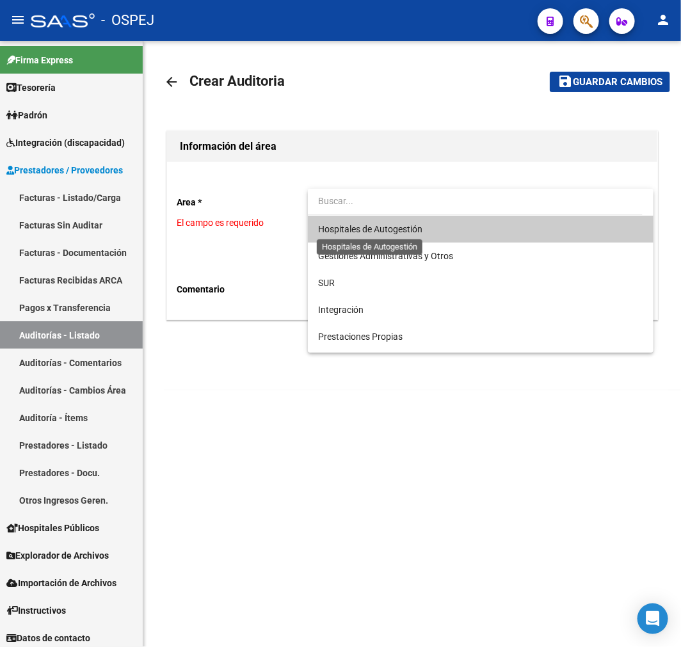
click at [395, 231] on span "Hospitales de Autogestión" at bounding box center [370, 229] width 104 height 10
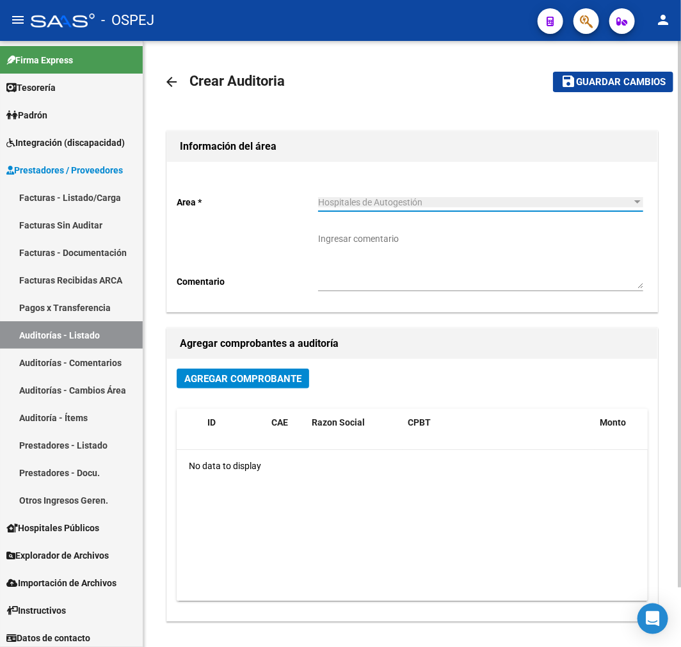
click at [274, 381] on span "Agregar Comprobante" at bounding box center [242, 379] width 117 height 12
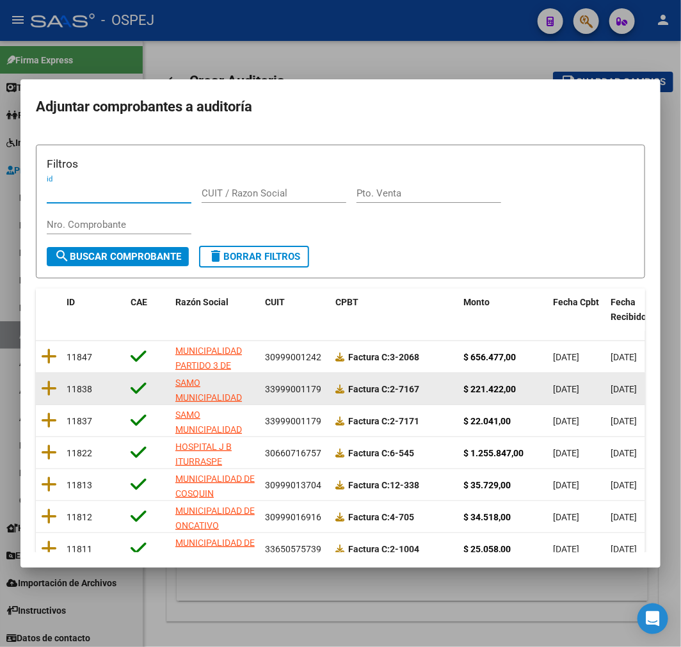
scroll to position [164, 0]
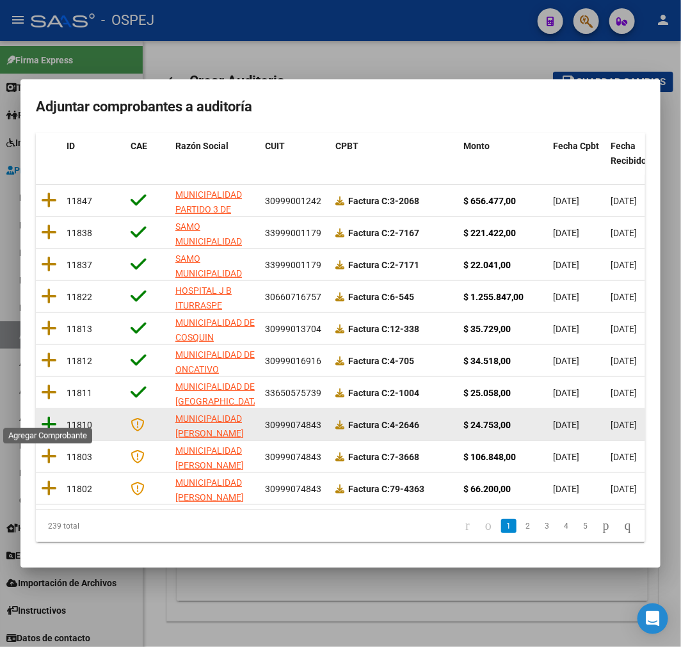
click at [52, 417] on icon at bounding box center [49, 424] width 16 height 18
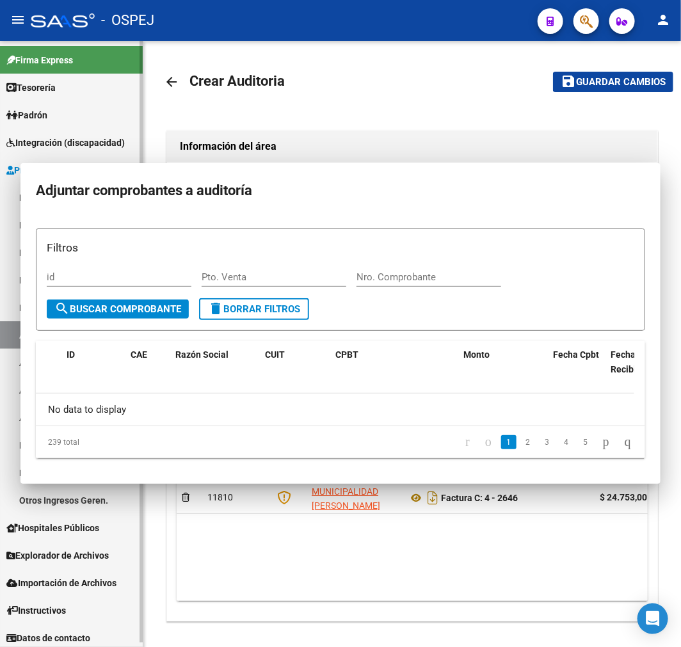
scroll to position [0, 0]
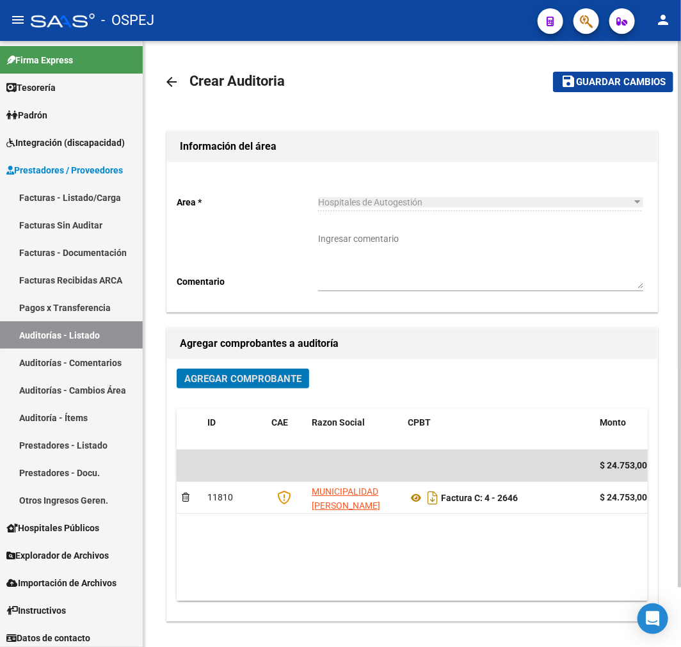
click at [630, 87] on span "Guardar cambios" at bounding box center [621, 83] width 90 height 12
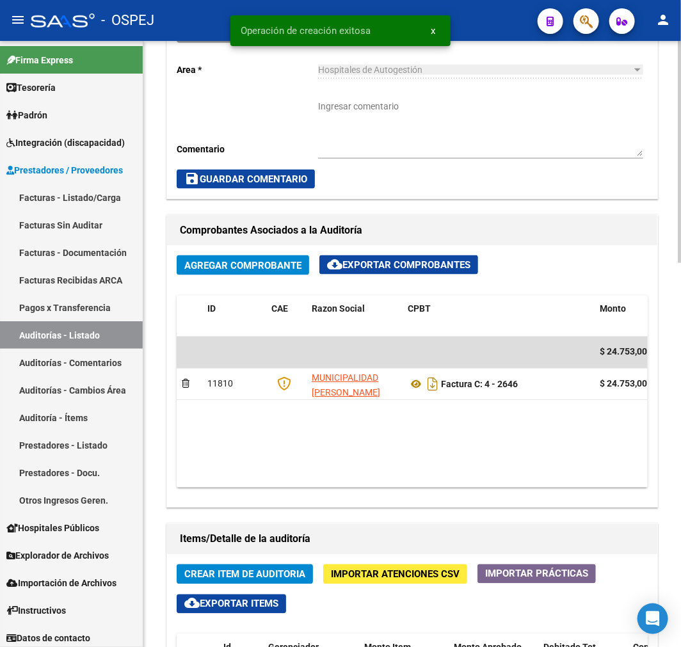
scroll to position [711, 0]
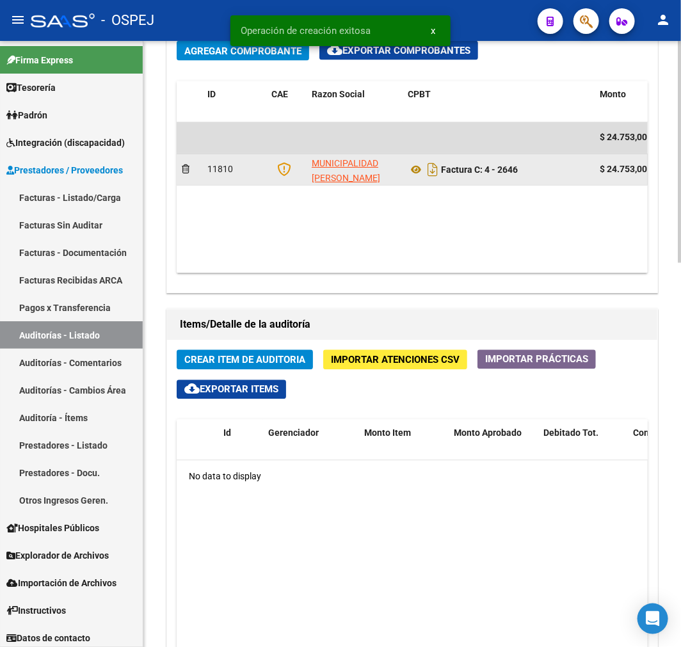
click at [404, 168] on datatable-body-cell "Factura C: 4 - 2646" at bounding box center [498, 169] width 192 height 31
click at [413, 171] on icon at bounding box center [415, 169] width 17 height 15
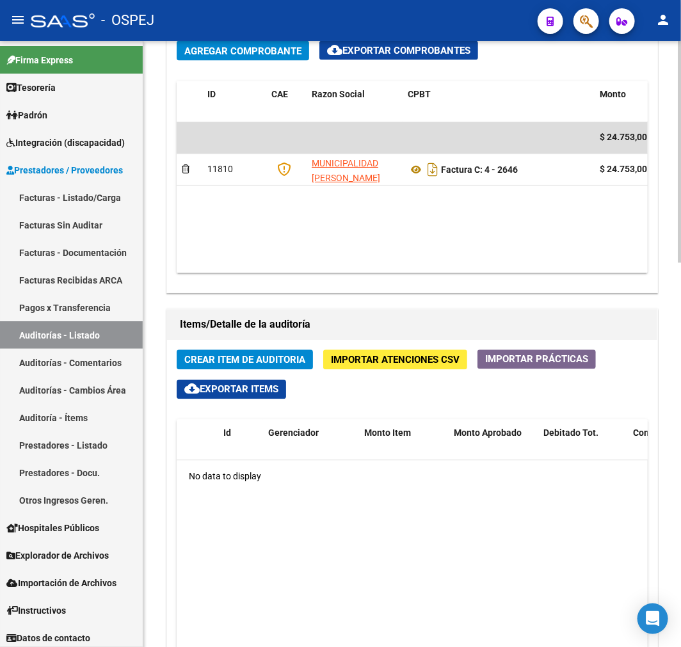
click at [246, 349] on div "Crear Item de Auditoria Importar Atenciones CSV Importar Prácticas cloud_downlo…" at bounding box center [412, 616] width 490 height 552
click at [246, 355] on span "Crear Item de Auditoria" at bounding box center [244, 360] width 121 height 12
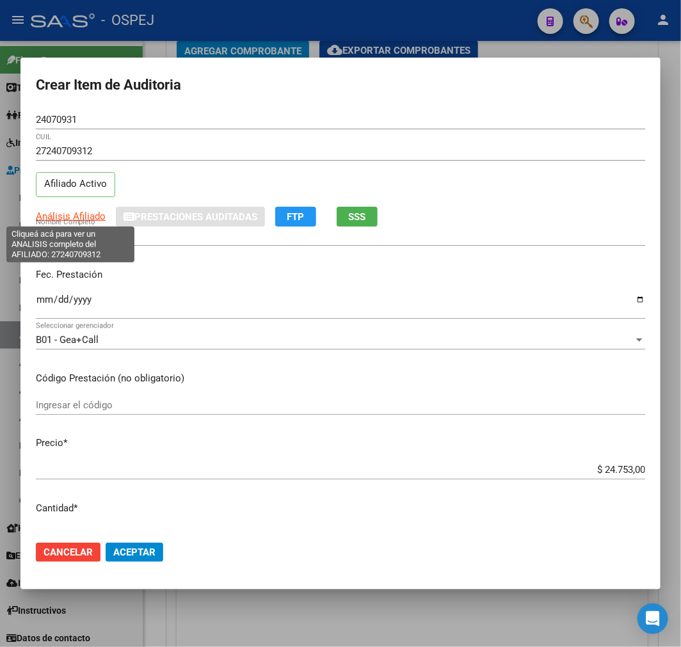
click at [80, 216] on span "Análisis Afiliado" at bounding box center [71, 216] width 70 height 12
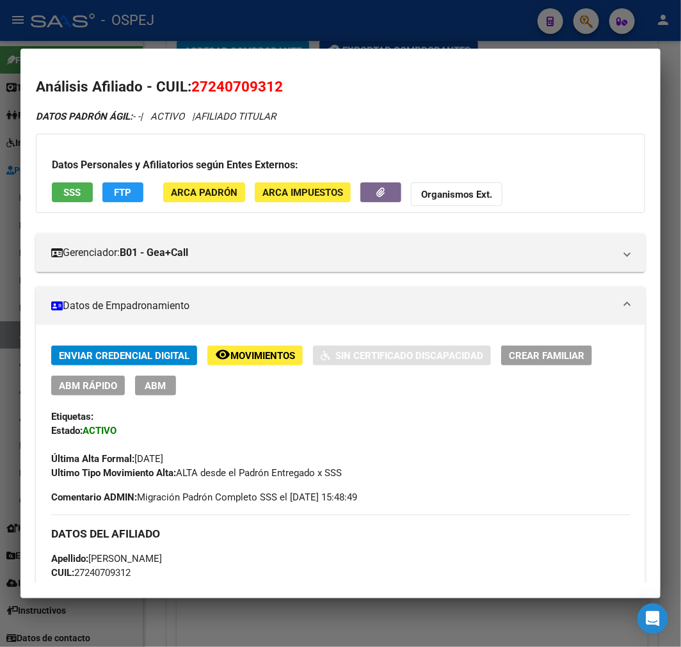
click at [95, 381] on span "ABM Rápido" at bounding box center [88, 386] width 58 height 12
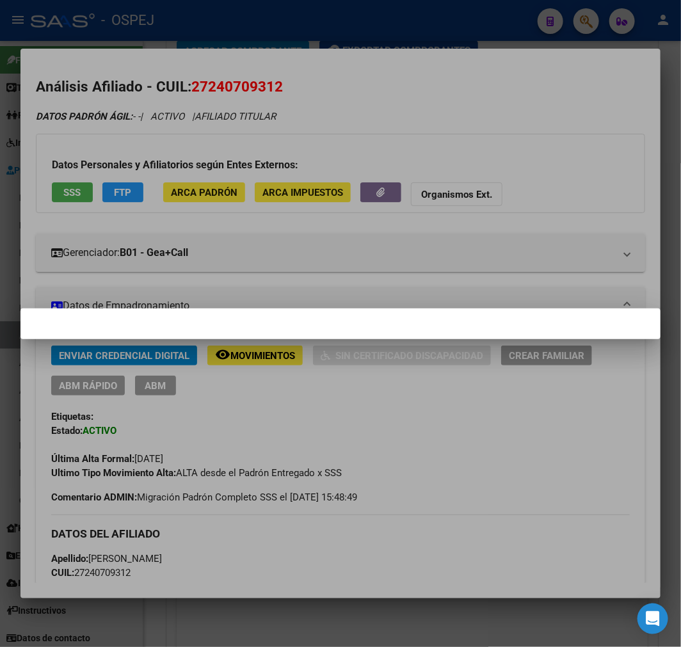
click at [196, 431] on div at bounding box center [340, 323] width 681 height 647
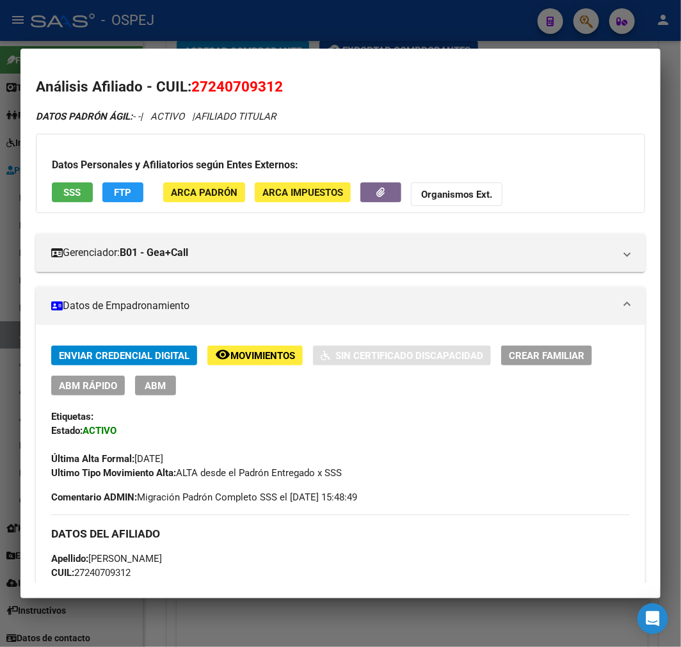
click at [95, 382] on span "ABM Rápido" at bounding box center [88, 386] width 58 height 12
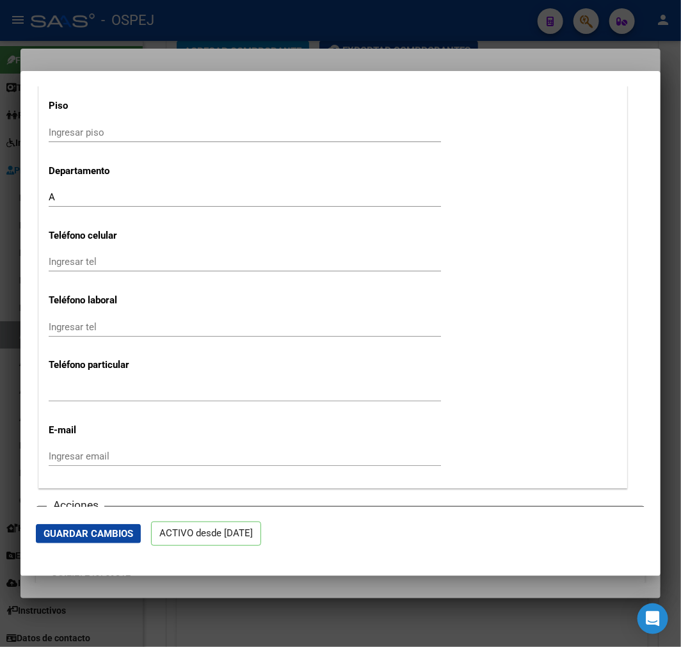
scroll to position [1492, 0]
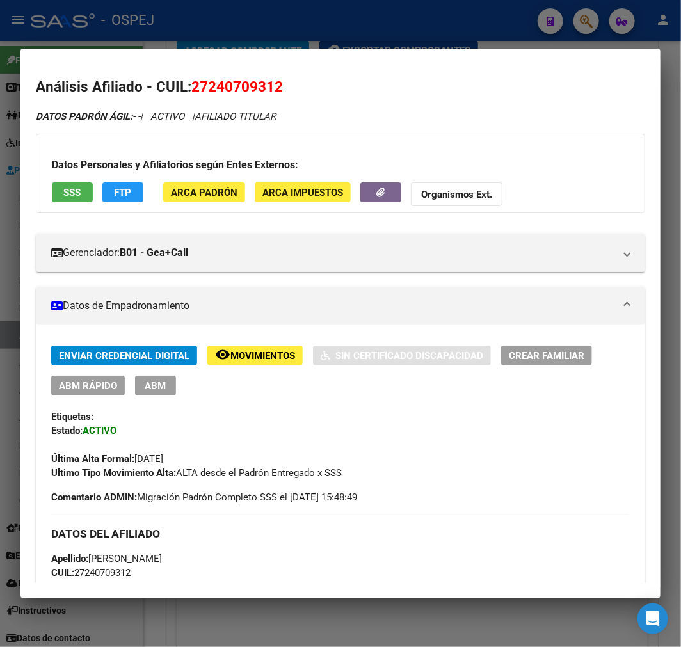
click at [87, 392] on button "ABM Rápido" at bounding box center [88, 386] width 74 height 20
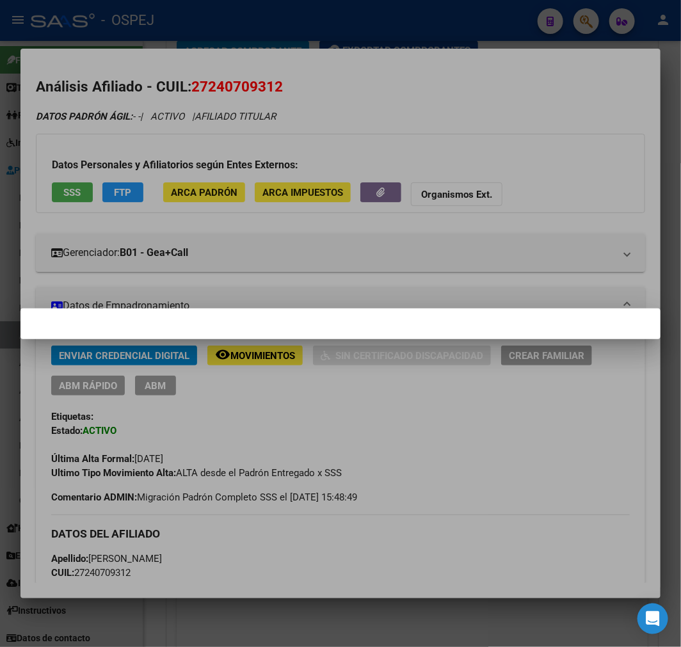
click at [318, 491] on div at bounding box center [340, 323] width 681 height 647
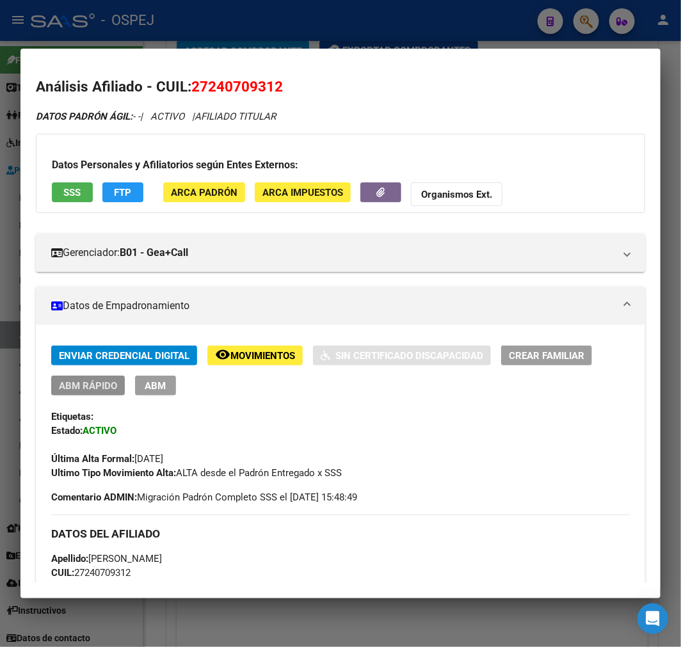
click at [98, 388] on span "ABM Rápido" at bounding box center [88, 386] width 58 height 12
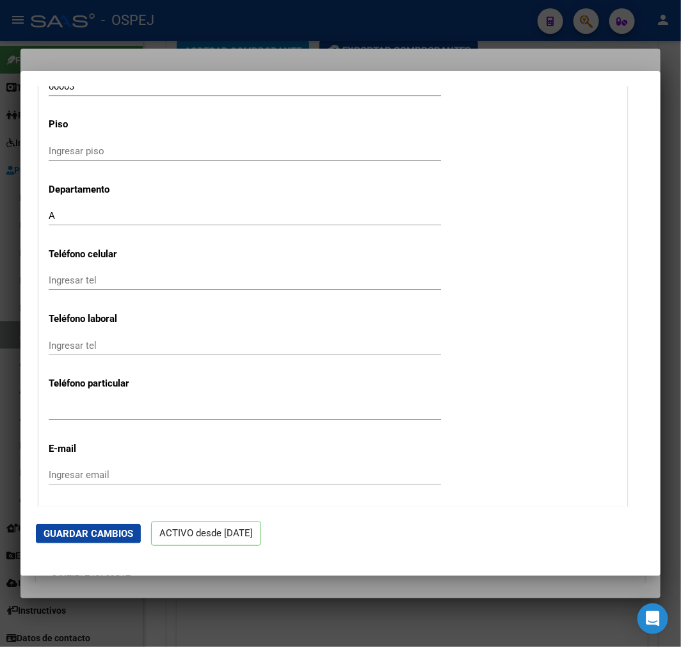
scroll to position [1847, 0]
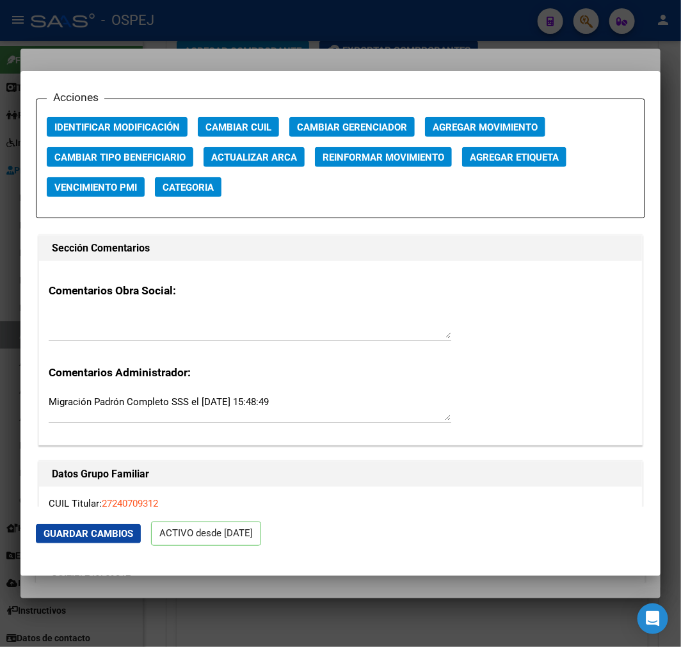
click at [226, 161] on span "Actualizar ARCA" at bounding box center [254, 158] width 86 height 12
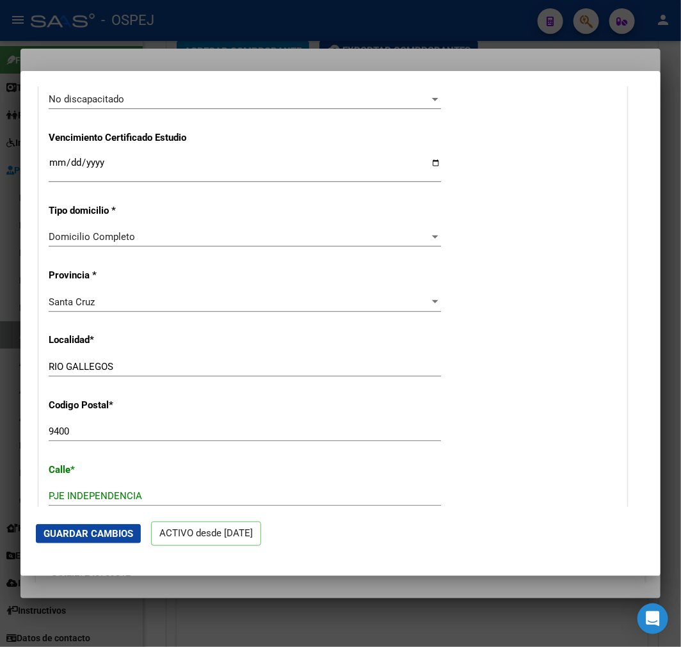
scroll to position [640, 0]
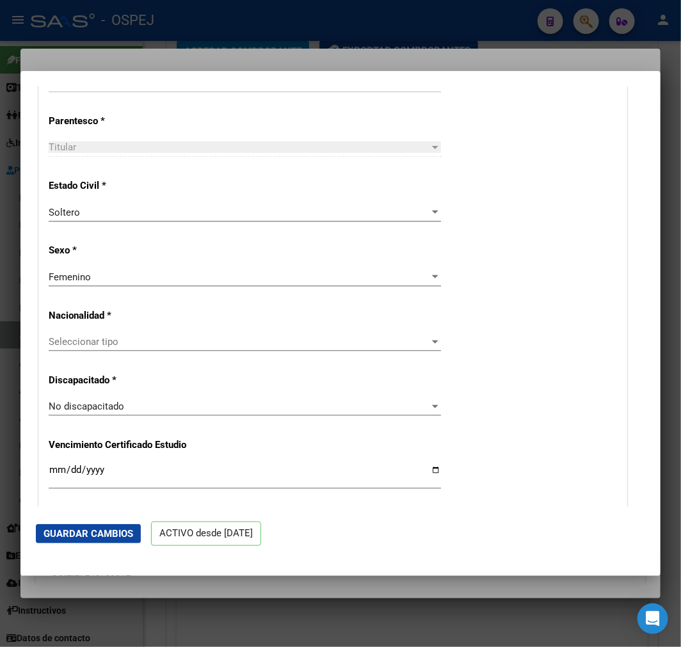
click at [86, 540] on button "Guardar Cambios" at bounding box center [88, 533] width 105 height 19
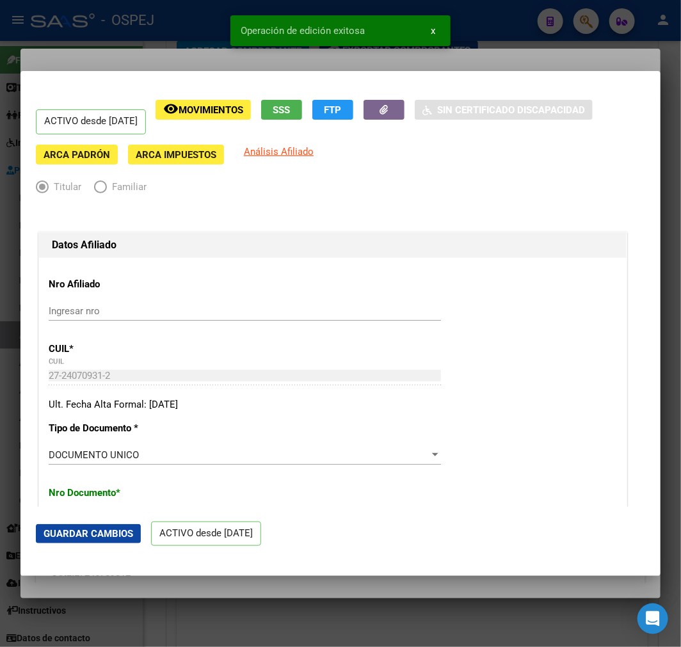
scroll to position [0, 0]
click at [122, 597] on div at bounding box center [340, 323] width 681 height 647
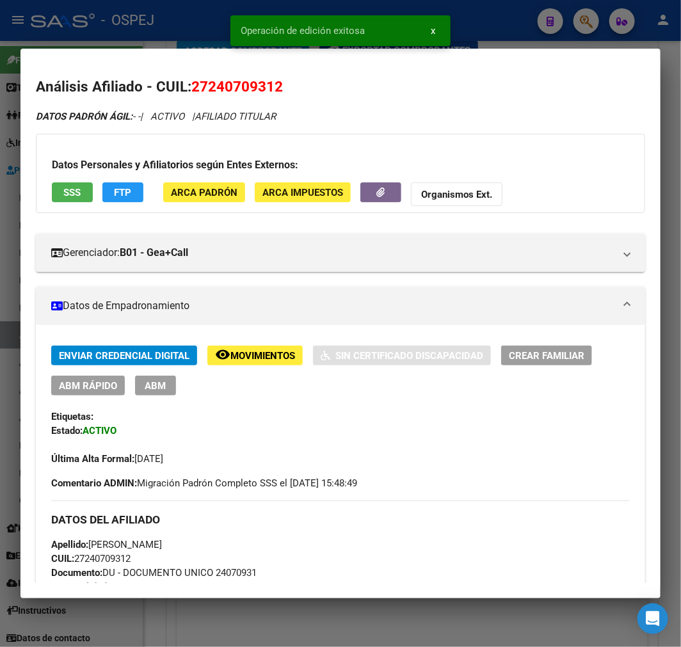
click at [388, 641] on div at bounding box center [340, 323] width 681 height 647
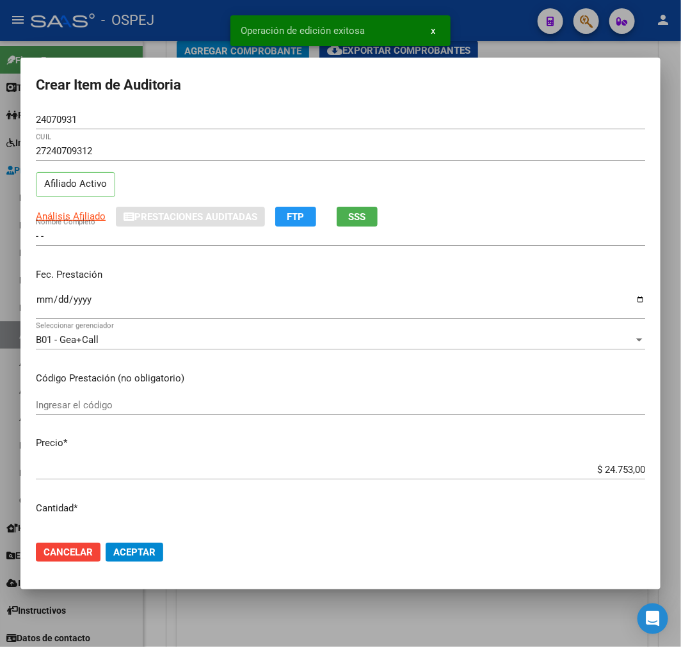
click at [239, 605] on div at bounding box center [340, 323] width 681 height 647
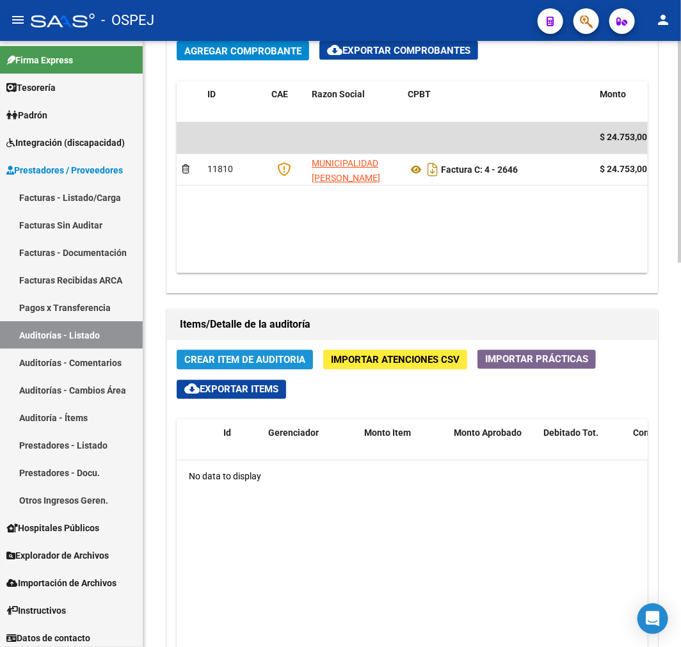
click at [264, 361] on span "Crear Item de Auditoria" at bounding box center [244, 360] width 121 height 12
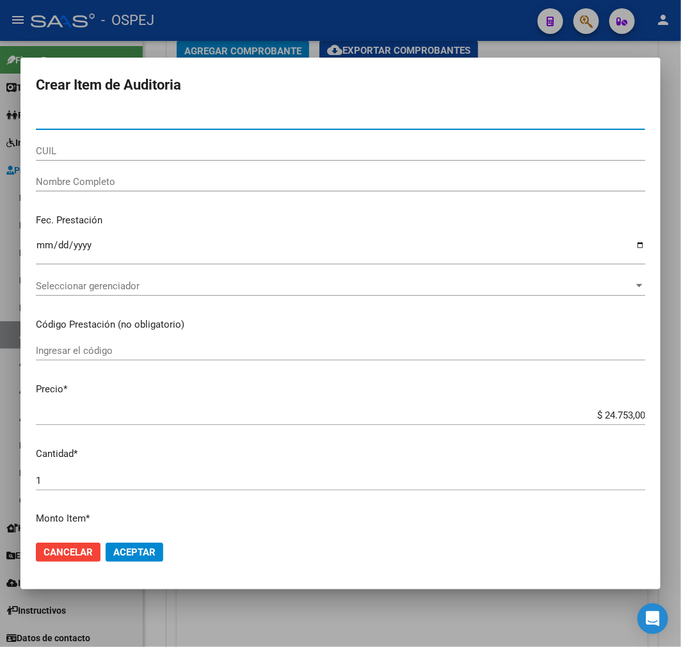
click at [138, 157] on div "CUIL" at bounding box center [340, 150] width 609 height 19
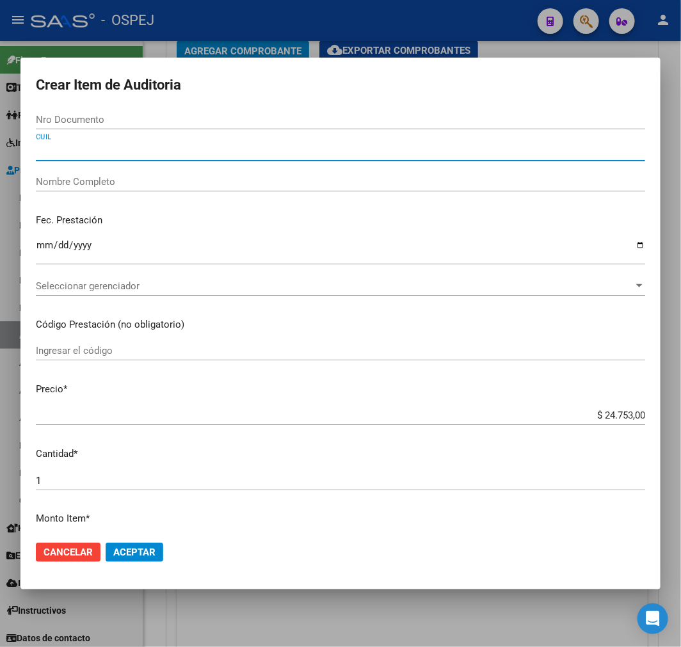
paste input "27240709312"
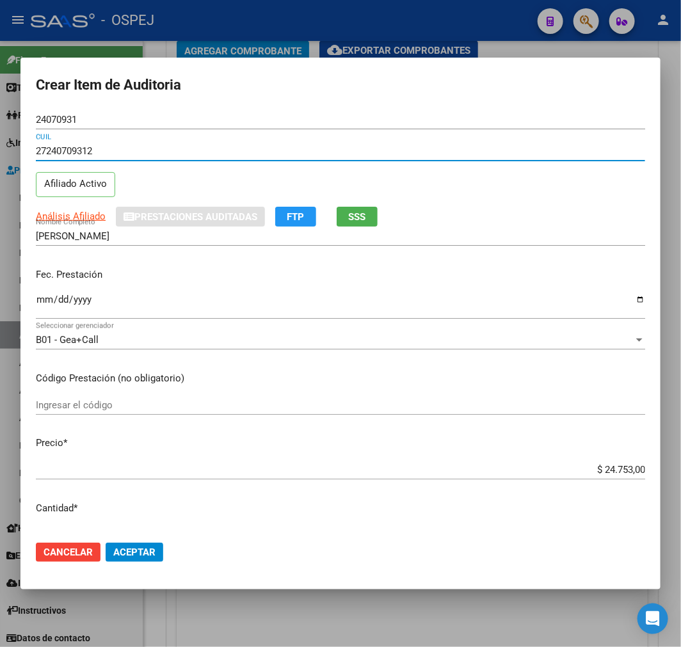
click at [603, 465] on input "$ 24.753,00" at bounding box center [340, 470] width 609 height 12
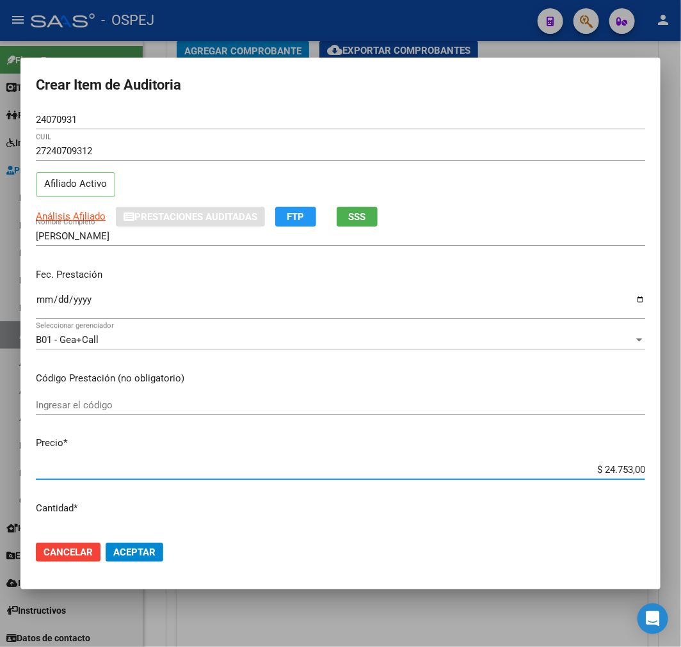
click at [603, 465] on input "$ 24.753,00" at bounding box center [340, 470] width 609 height 12
click at [114, 548] on span "Aceptar" at bounding box center [134, 552] width 42 height 12
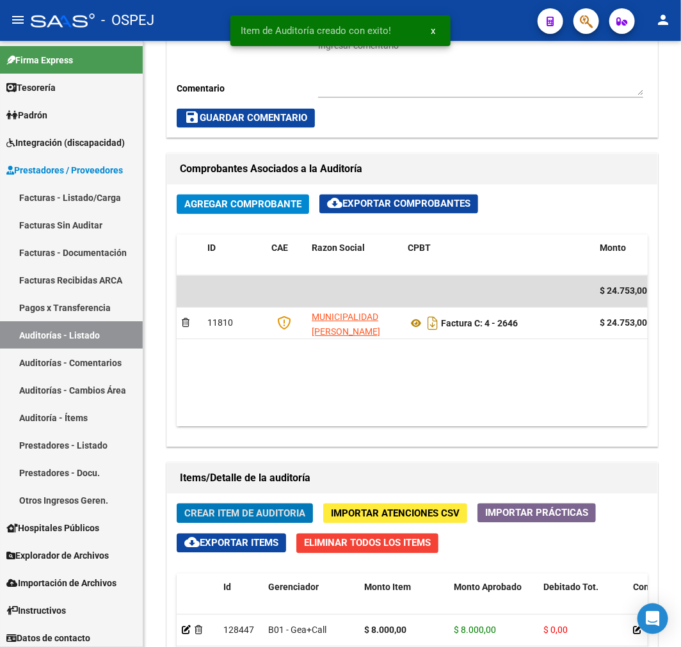
scroll to position [864, 0]
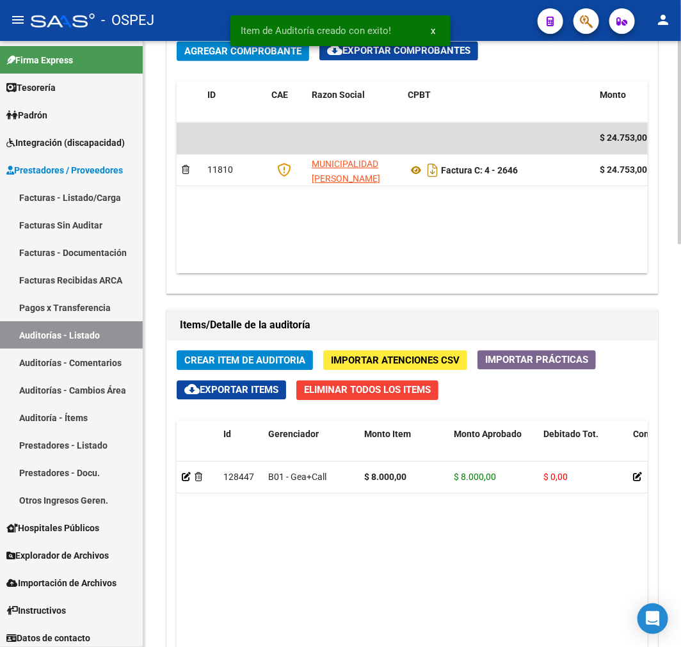
click at [232, 360] on span "Crear Item de Auditoria" at bounding box center [244, 360] width 121 height 12
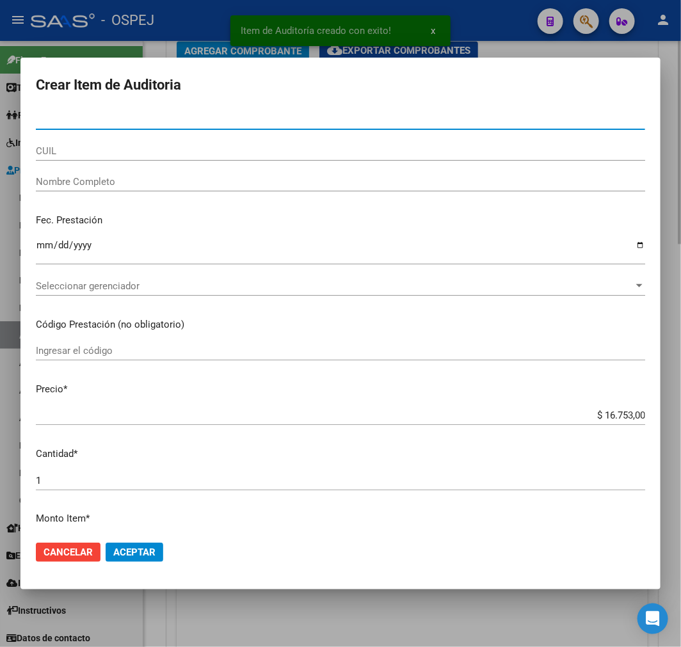
paste input "23736346"
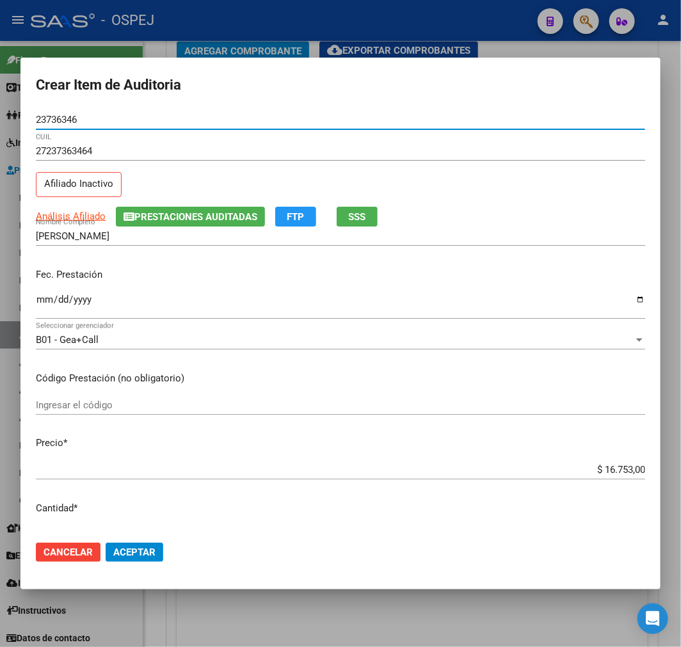
click at [619, 473] on input "$ 16.753,00" at bounding box center [340, 470] width 609 height 12
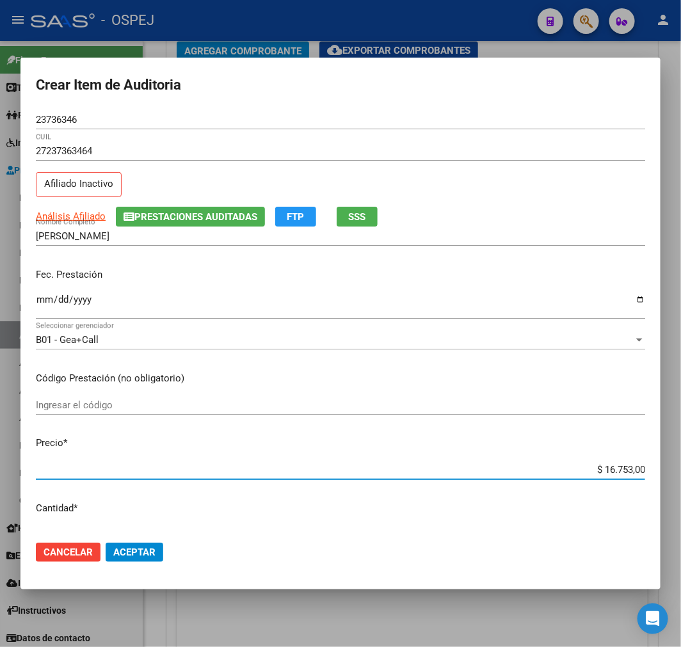
click at [619, 473] on input "$ 16.753,00" at bounding box center [340, 470] width 609 height 12
click at [154, 551] on span "Aceptar" at bounding box center [134, 552] width 42 height 12
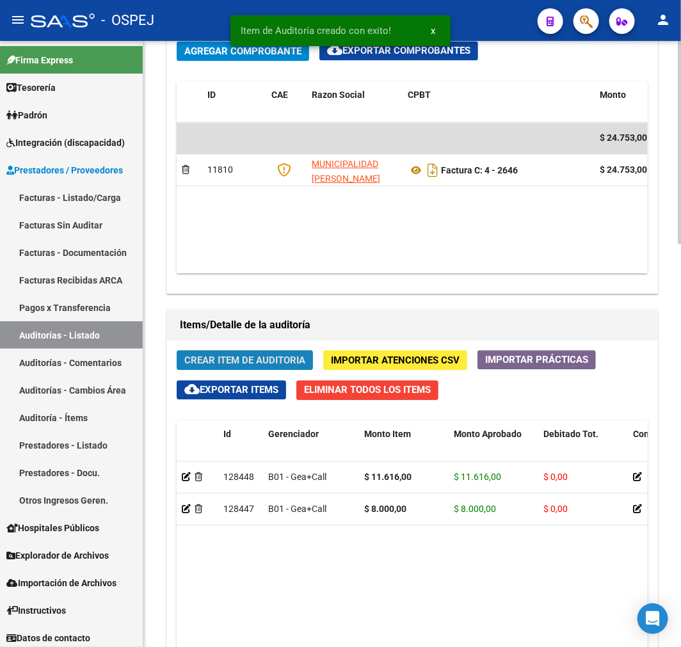
click at [266, 365] on span "Crear Item de Auditoria" at bounding box center [244, 360] width 121 height 12
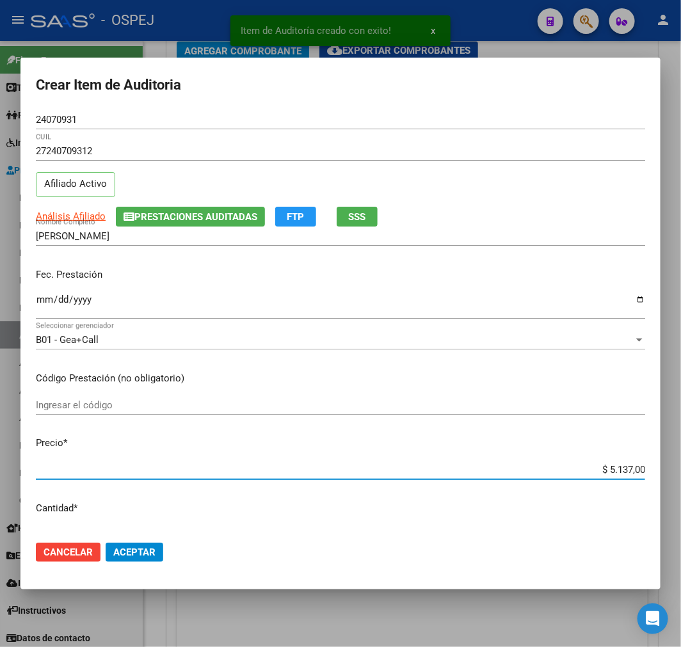
click at [601, 474] on input "$ 5.137,00" at bounding box center [340, 470] width 609 height 12
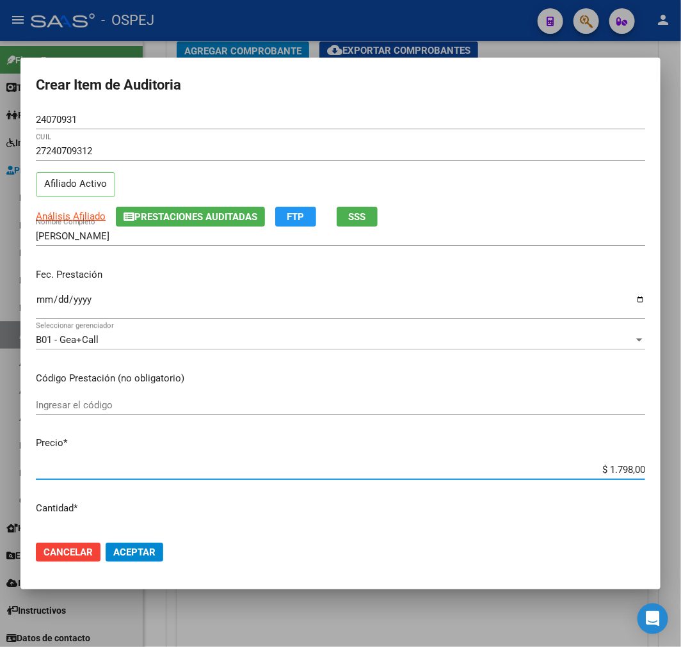
click at [127, 551] on span "Aceptar" at bounding box center [134, 552] width 42 height 12
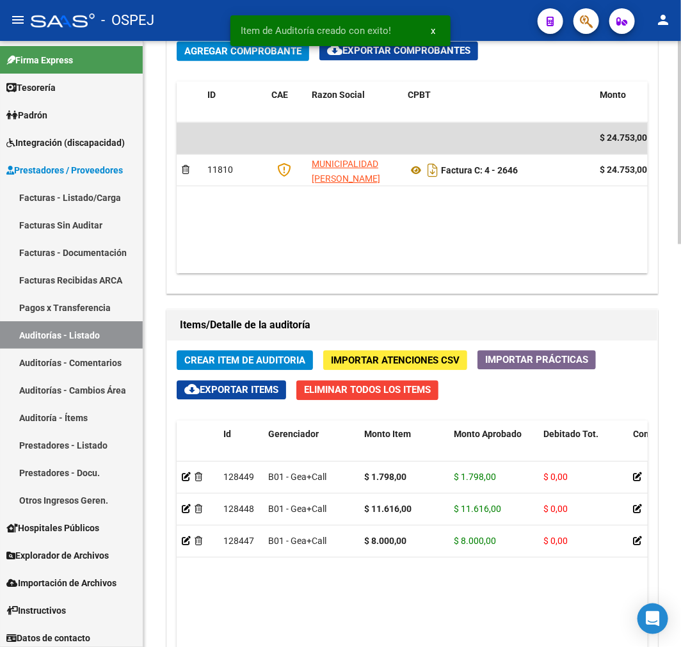
click at [237, 365] on span "Crear Item de Auditoria" at bounding box center [244, 360] width 121 height 12
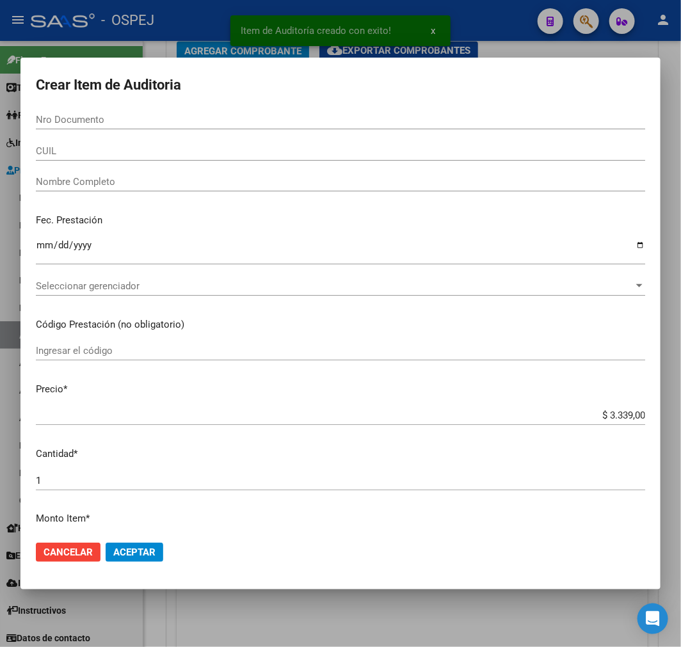
paste input "23736346"
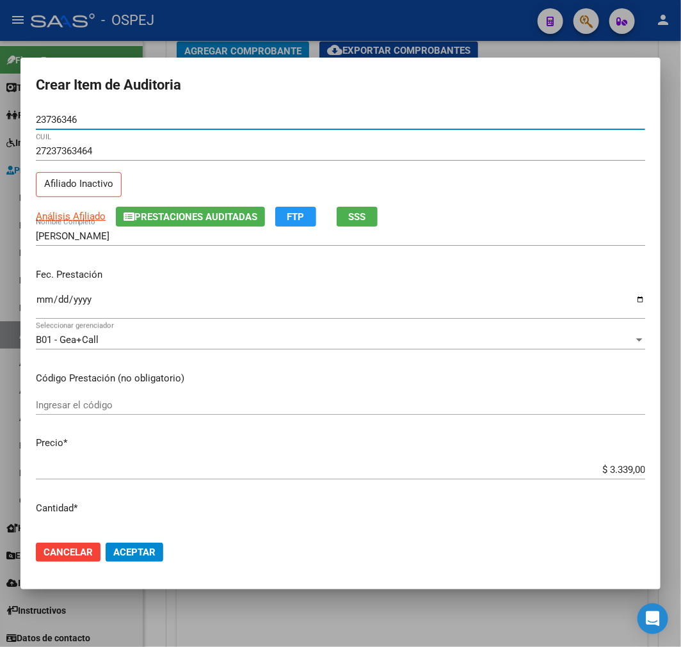
click at [134, 547] on span "Aceptar" at bounding box center [134, 552] width 42 height 12
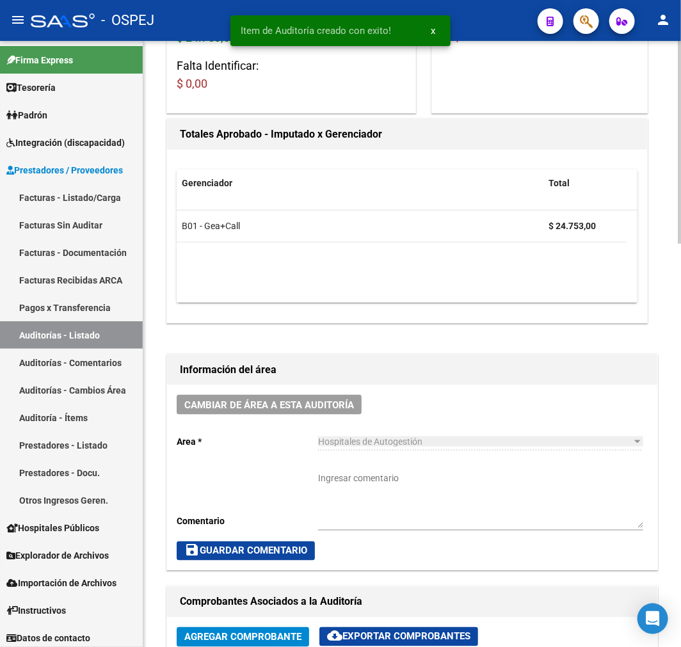
scroll to position [0, 0]
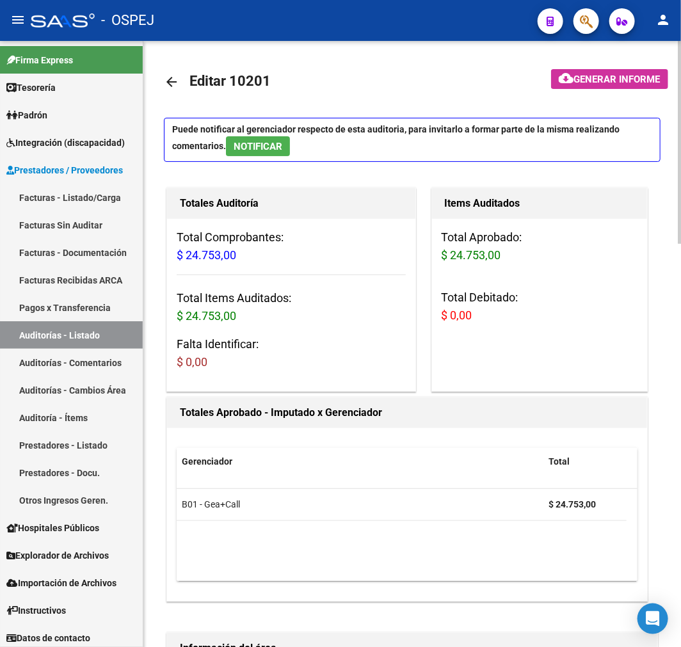
click at [177, 94] on link "arrow_back" at bounding box center [177, 82] width 26 height 30
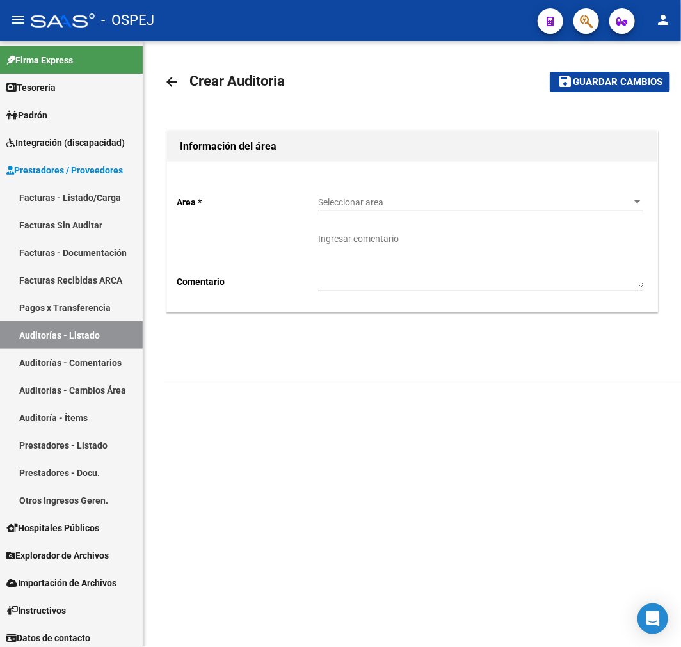
click at [462, 193] on div "Seleccionar area Seleccionar area" at bounding box center [480, 199] width 325 height 26
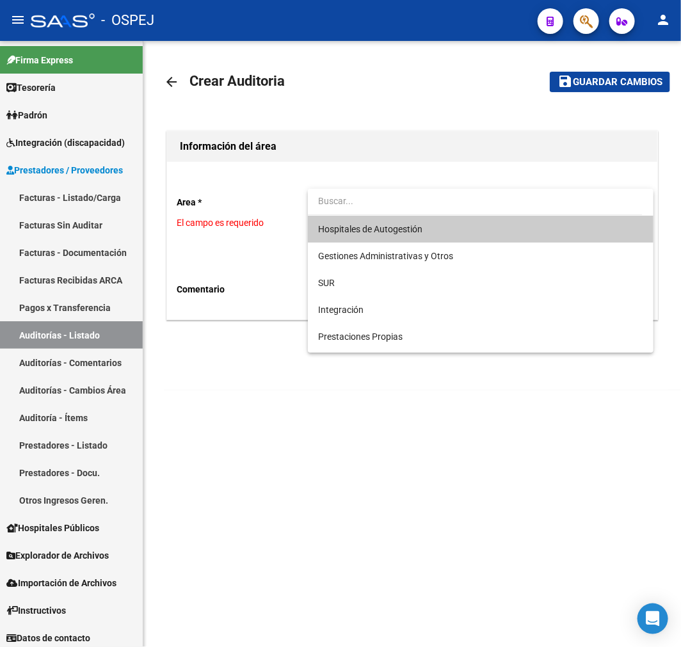
click at [407, 234] on span "Hospitales de Autogestión" at bounding box center [480, 229] width 325 height 27
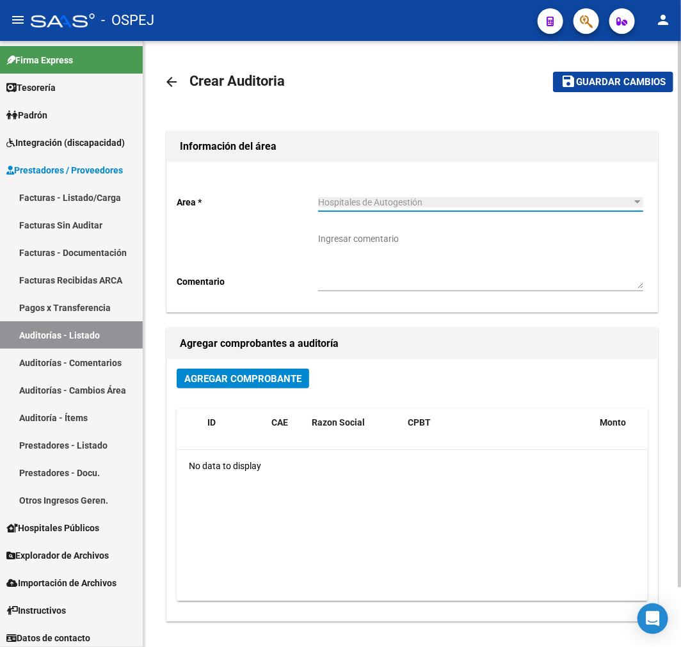
click at [247, 379] on span "Agregar Comprobante" at bounding box center [242, 379] width 117 height 12
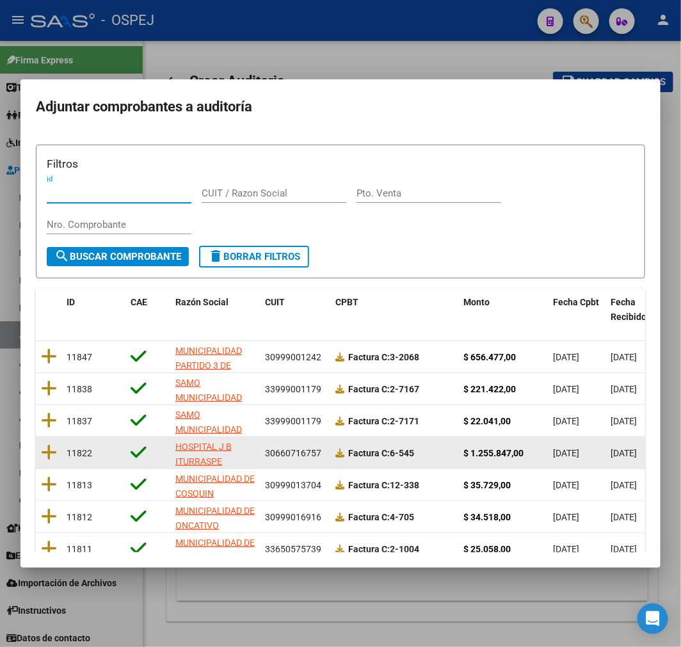
scroll to position [164, 0]
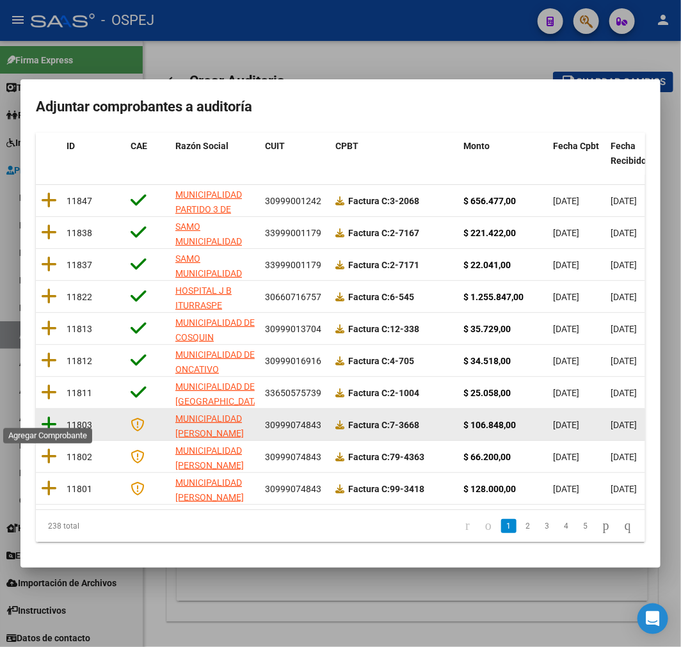
click at [52, 417] on icon at bounding box center [49, 424] width 16 height 18
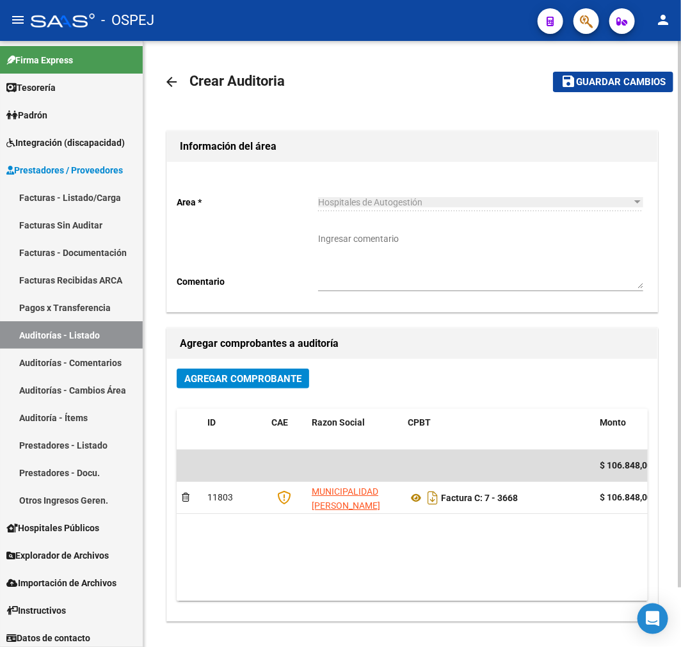
click at [164, 65] on mat-toolbar-row "arrow_back Crear Auditoria" at bounding box center [347, 81] width 367 height 41
click at [173, 87] on mat-icon "arrow_back" at bounding box center [171, 81] width 15 height 15
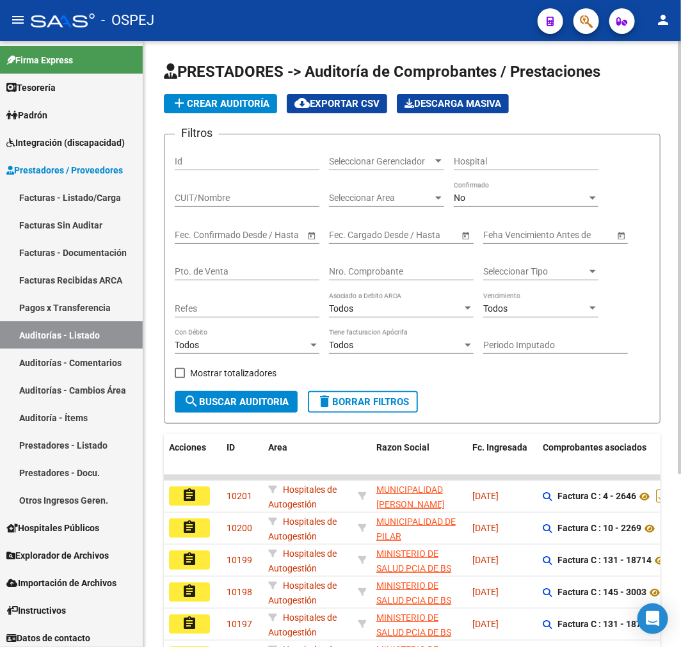
click at [219, 103] on span "add Crear Auditoría" at bounding box center [220, 104] width 98 height 12
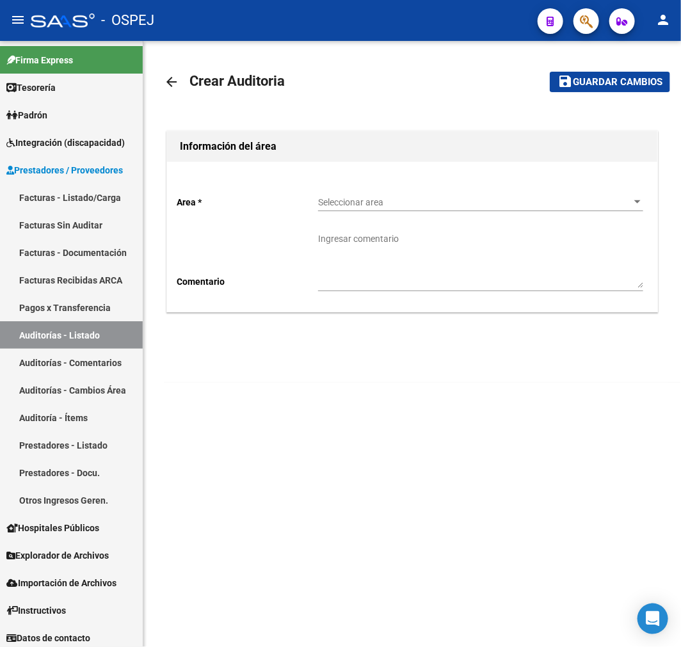
click at [393, 215] on div "Seleccionar area Seleccionar area" at bounding box center [480, 204] width 325 height 36
click at [393, 193] on div "Seleccionar area Seleccionar area" at bounding box center [480, 199] width 325 height 26
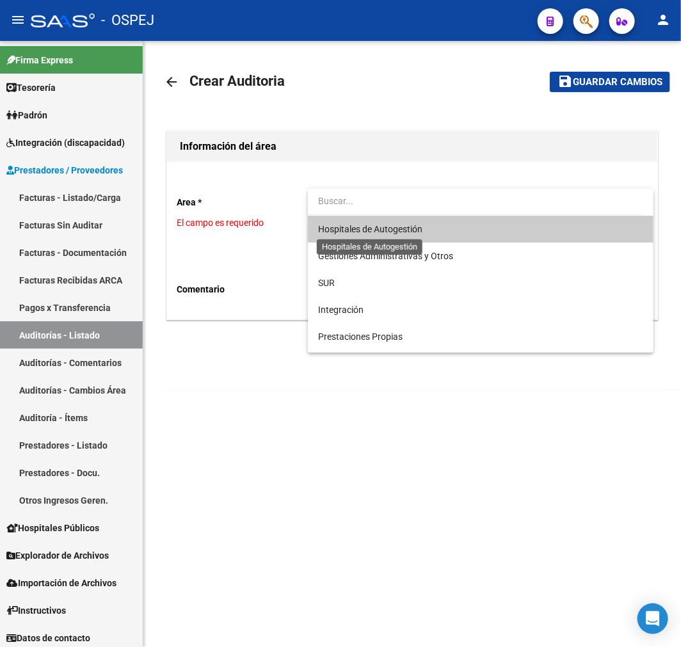
click at [393, 228] on span "Hospitales de Autogestión" at bounding box center [370, 229] width 104 height 10
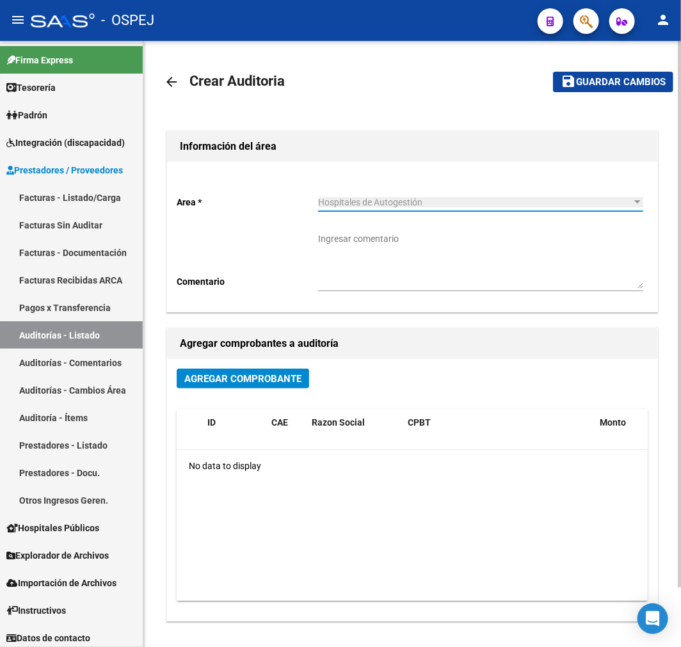
click at [301, 386] on button "Agregar Comprobante" at bounding box center [243, 378] width 132 height 20
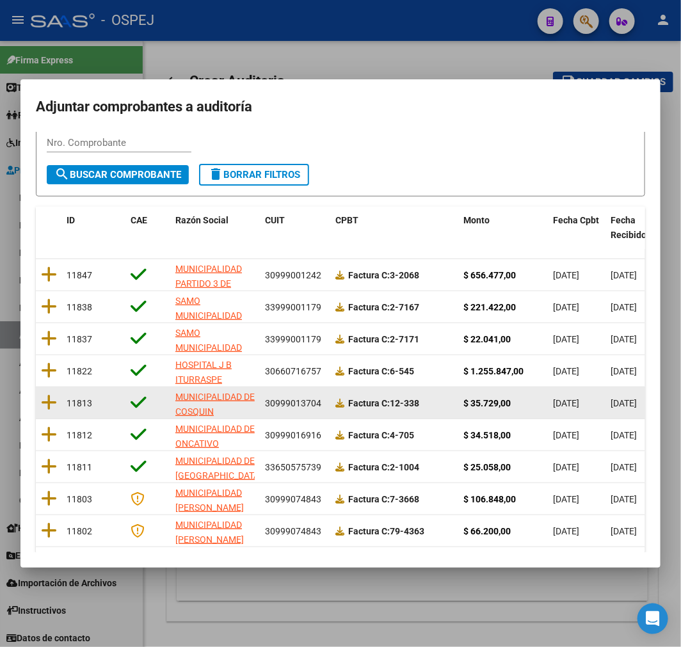
scroll to position [164, 0]
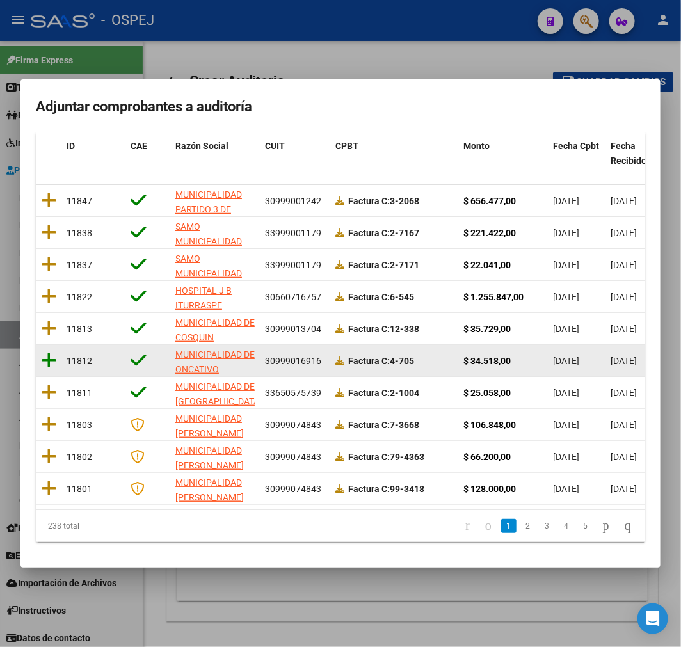
click at [42, 351] on icon at bounding box center [49, 360] width 16 height 18
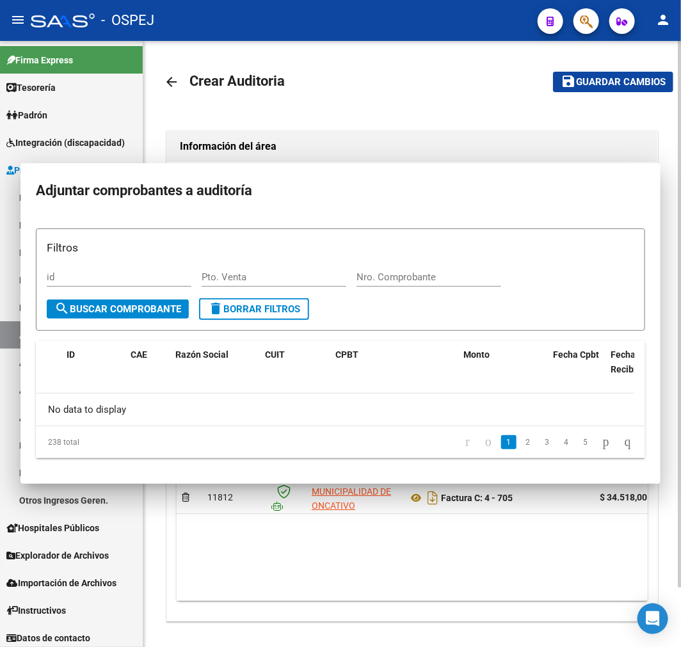
scroll to position [0, 0]
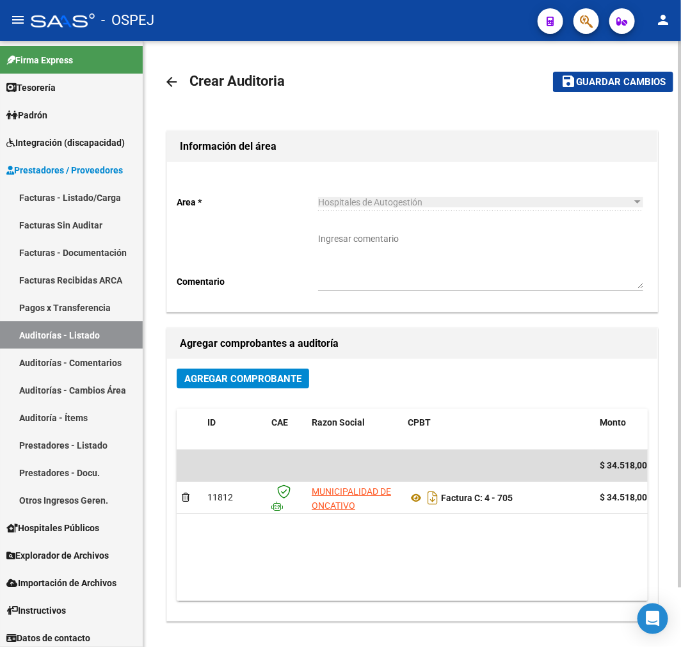
click at [612, 68] on mat-toolbar-row "save Guardar cambios" at bounding box center [602, 81] width 141 height 41
click at [606, 88] on button "save Guardar cambios" at bounding box center [613, 82] width 120 height 20
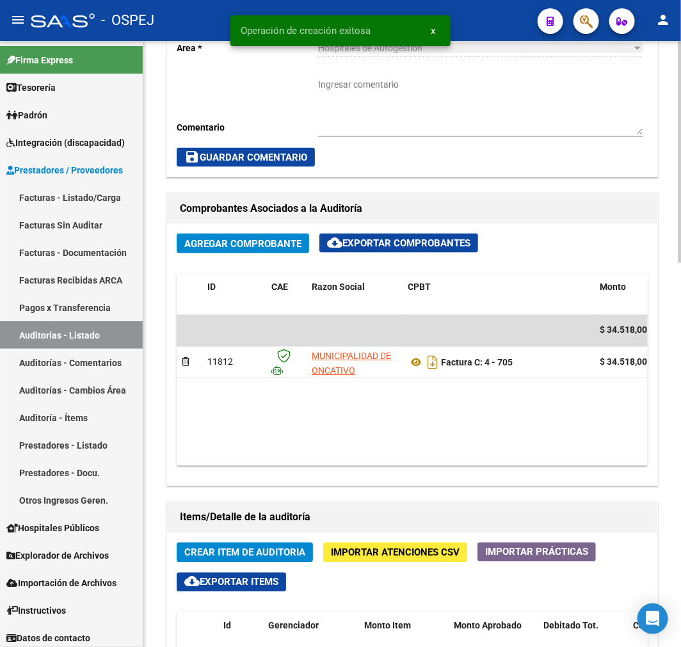
scroll to position [711, 0]
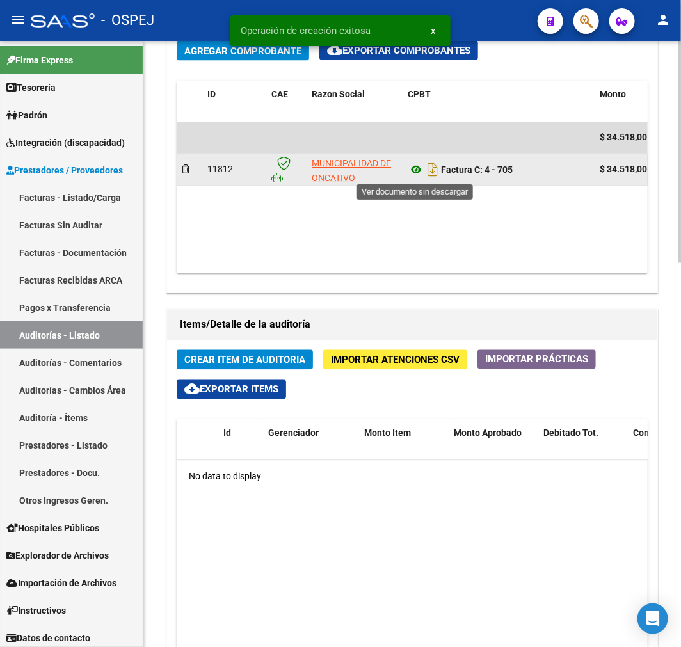
click at [415, 168] on icon at bounding box center [415, 169] width 17 height 15
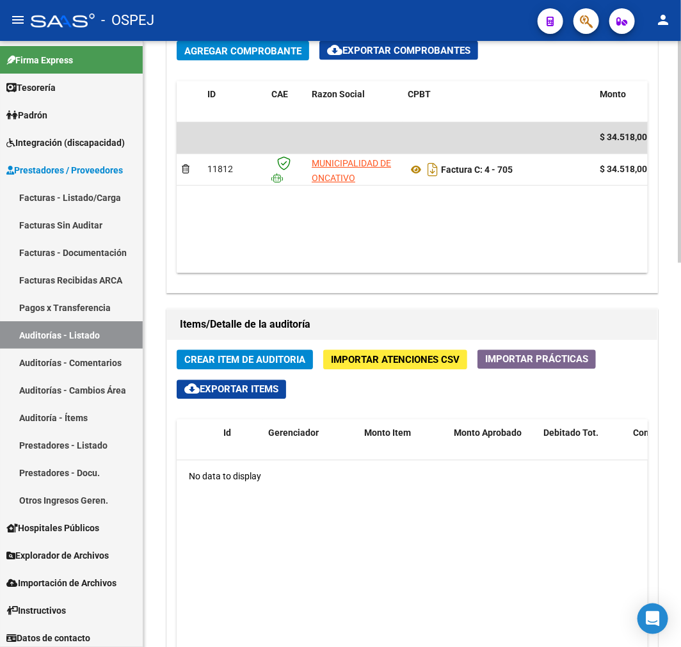
click at [279, 356] on span "Crear Item de Auditoria" at bounding box center [244, 360] width 121 height 12
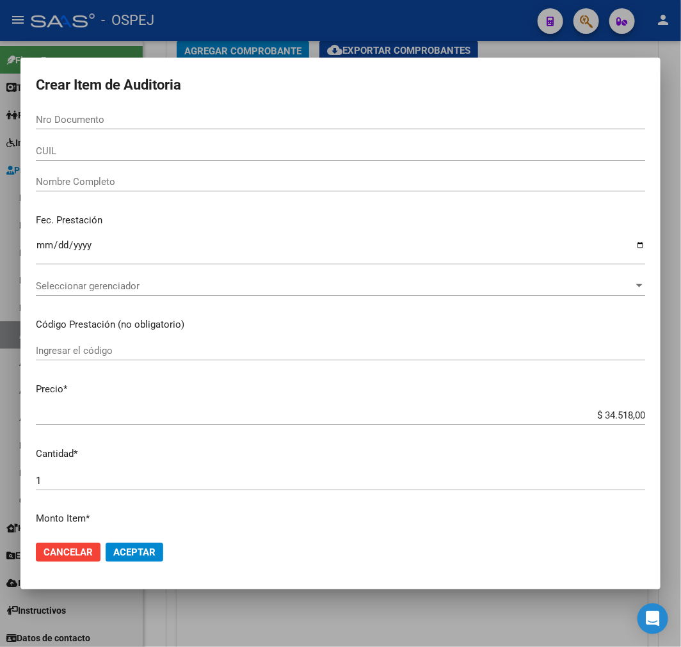
click at [267, 126] on div "Nro Documento" at bounding box center [340, 119] width 609 height 19
paste input "29462332"
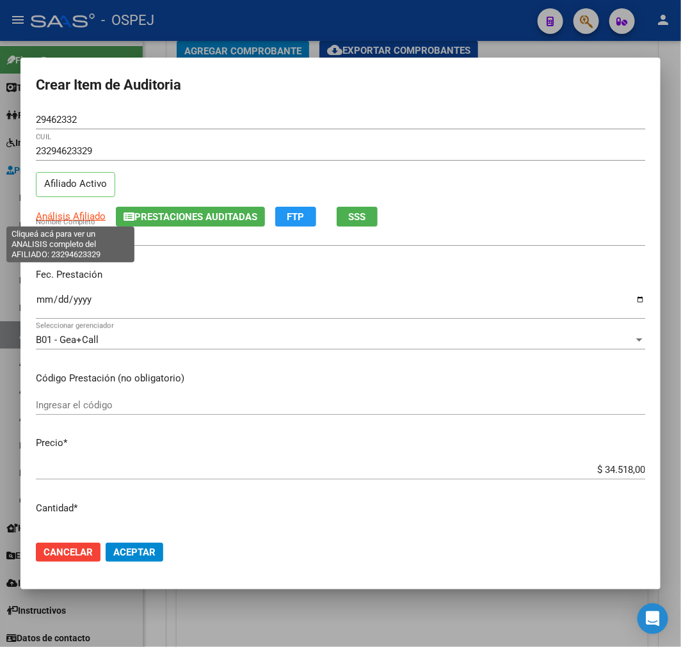
click at [70, 210] on span "Análisis Afiliado" at bounding box center [71, 216] width 70 height 12
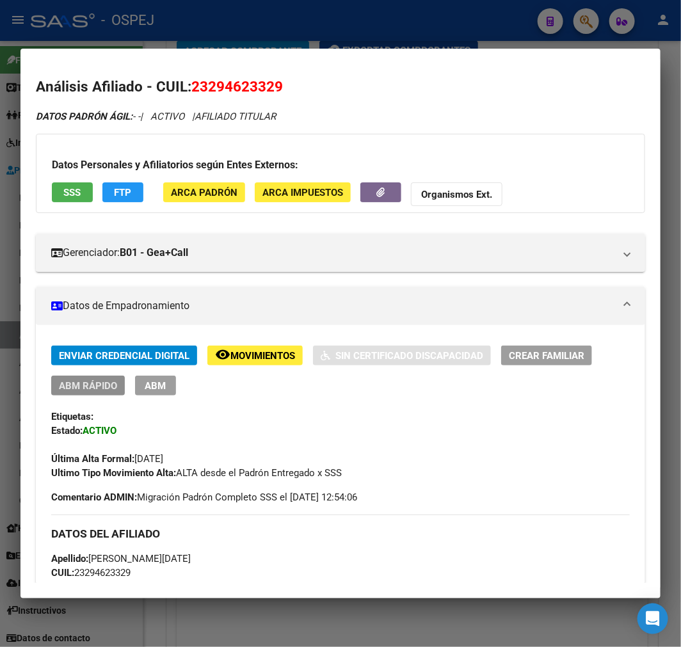
click at [103, 385] on span "ABM Rápido" at bounding box center [88, 386] width 58 height 12
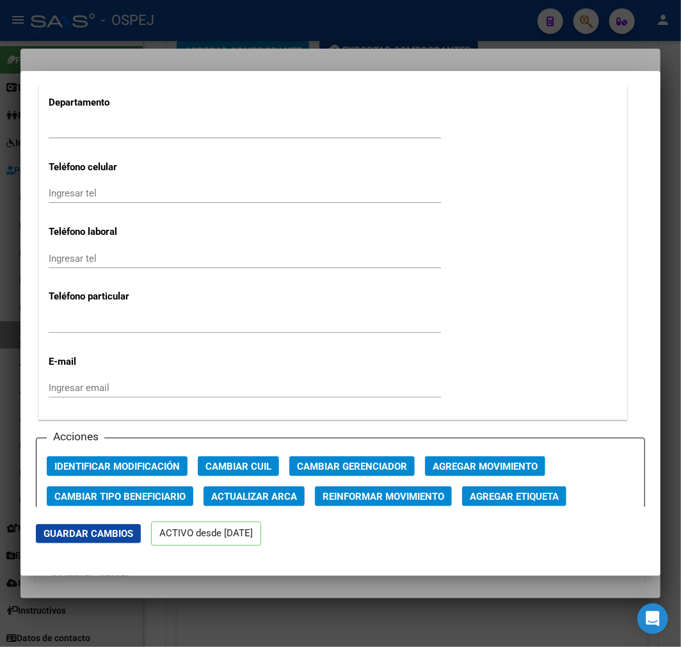
scroll to position [1634, 0]
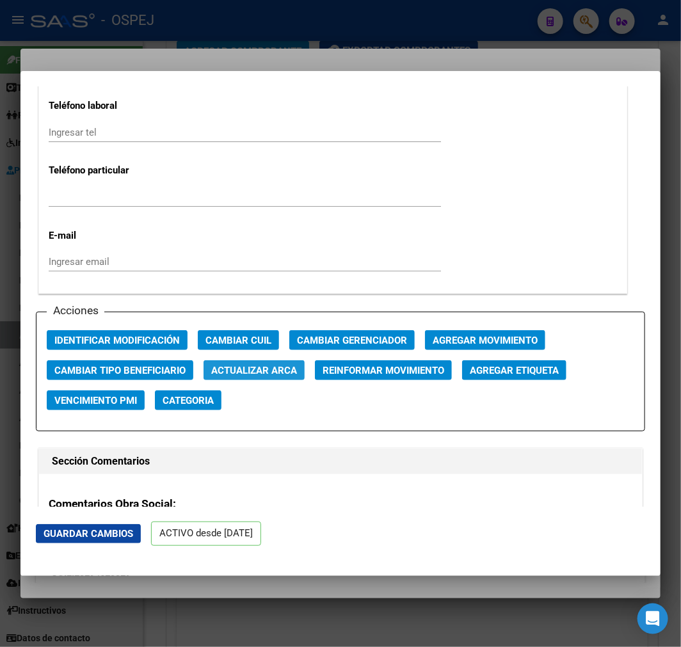
click at [280, 371] on span "Actualizar ARCA" at bounding box center [254, 371] width 86 height 12
click at [72, 528] on span "Guardar Cambios" at bounding box center [88, 534] width 90 height 12
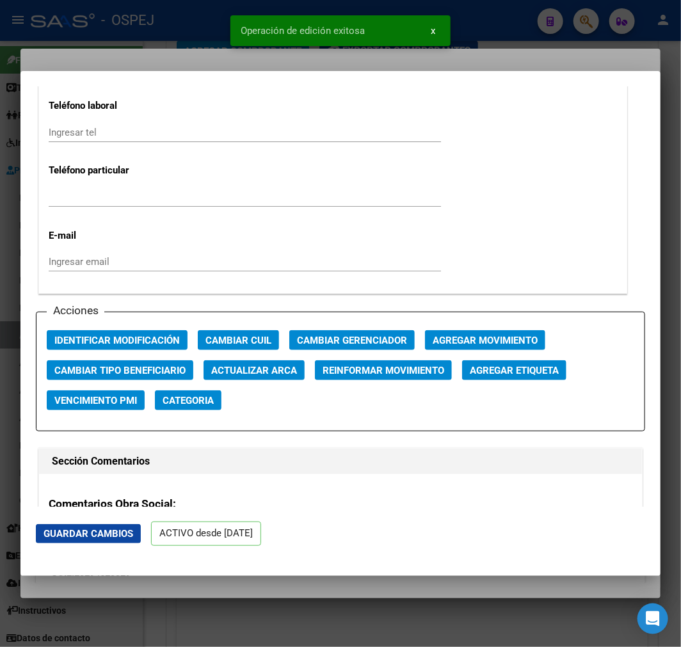
click at [170, 587] on div at bounding box center [340, 323] width 681 height 647
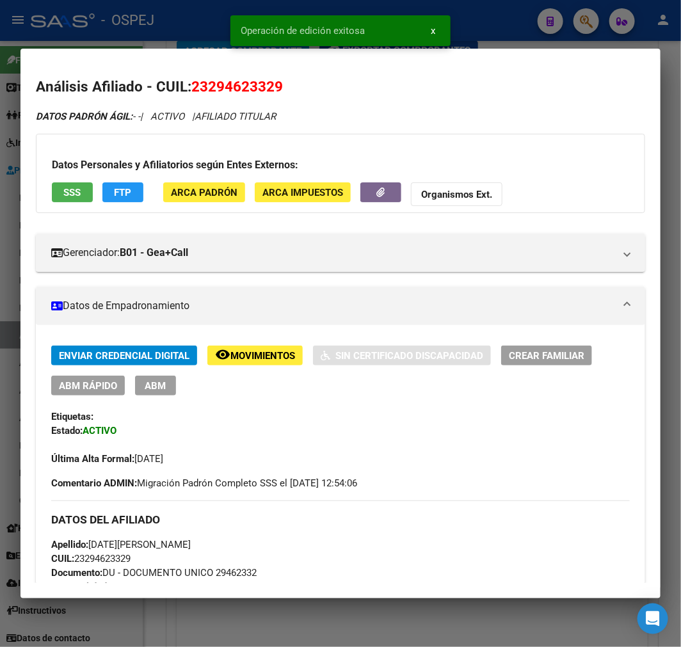
click at [173, 628] on div at bounding box center [340, 323] width 681 height 647
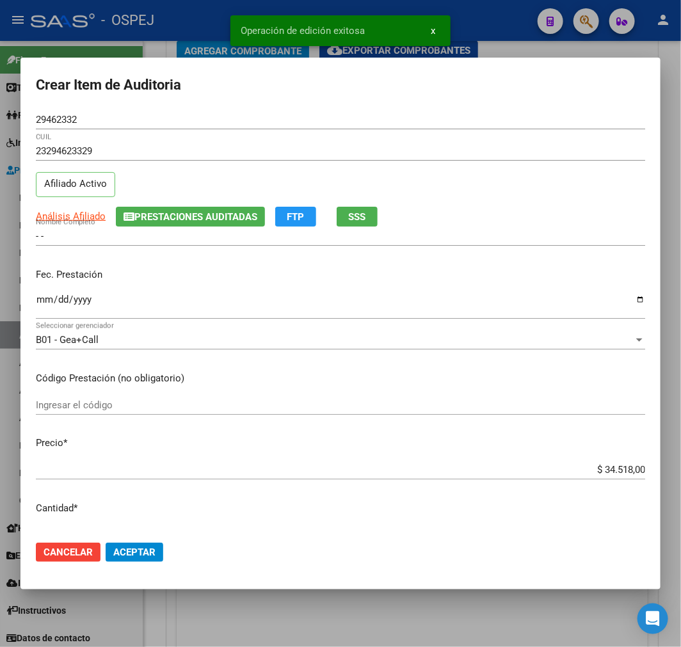
click at [226, 621] on div at bounding box center [340, 323] width 681 height 647
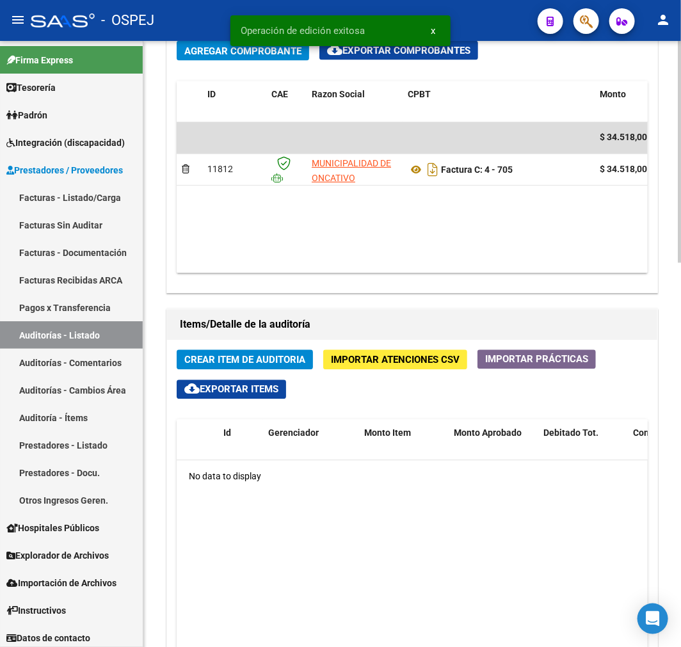
click at [287, 356] on button "Crear Item de Auditoria" at bounding box center [245, 360] width 136 height 20
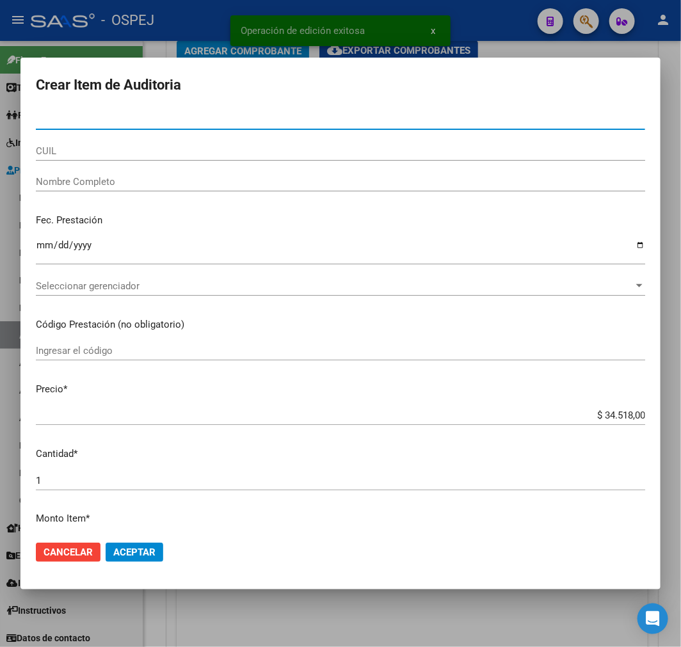
click at [72, 152] on input "CUIL" at bounding box center [340, 151] width 609 height 12
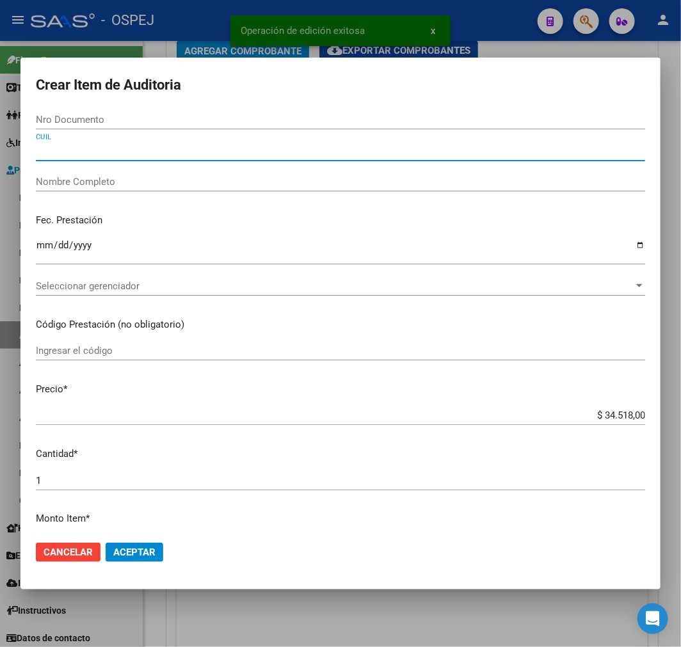
paste input "23294623329"
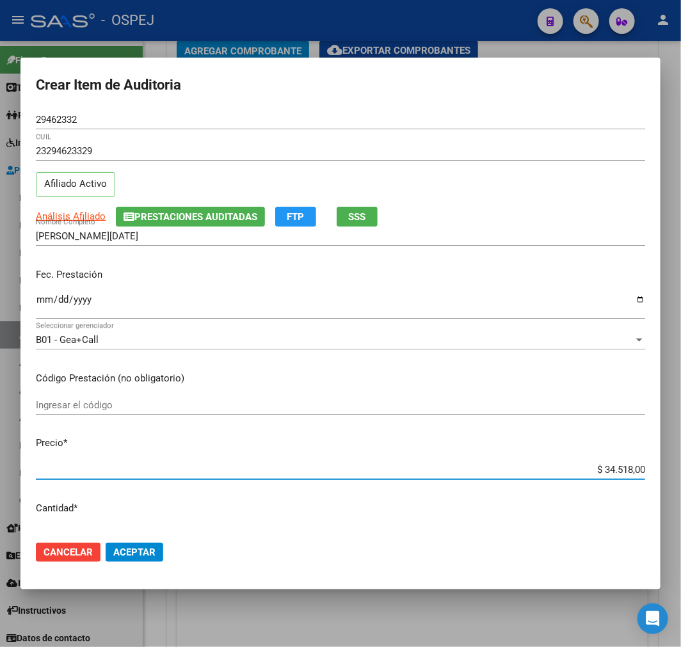
click at [631, 472] on input "$ 34.518,00" at bounding box center [340, 470] width 609 height 12
click at [631, 473] on input "$ 34.518,00" at bounding box center [340, 470] width 609 height 12
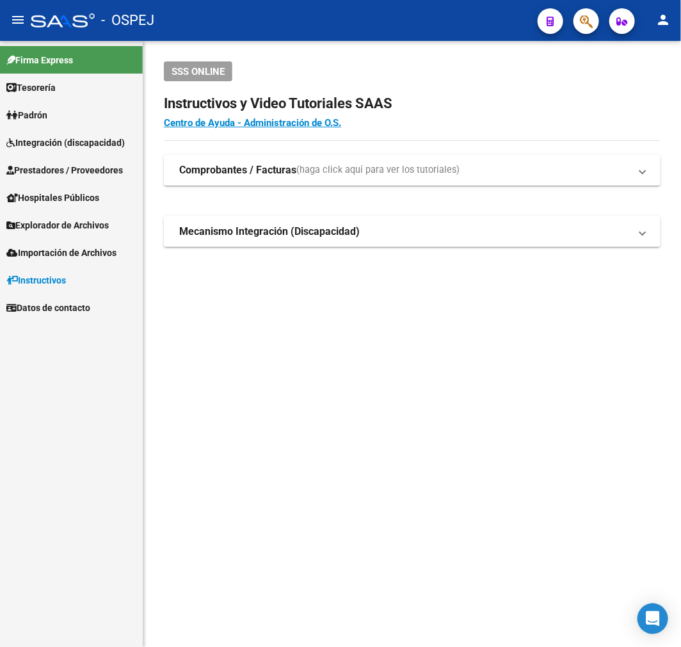
click at [99, 167] on span "Prestadores / Proveedores" at bounding box center [64, 170] width 116 height 14
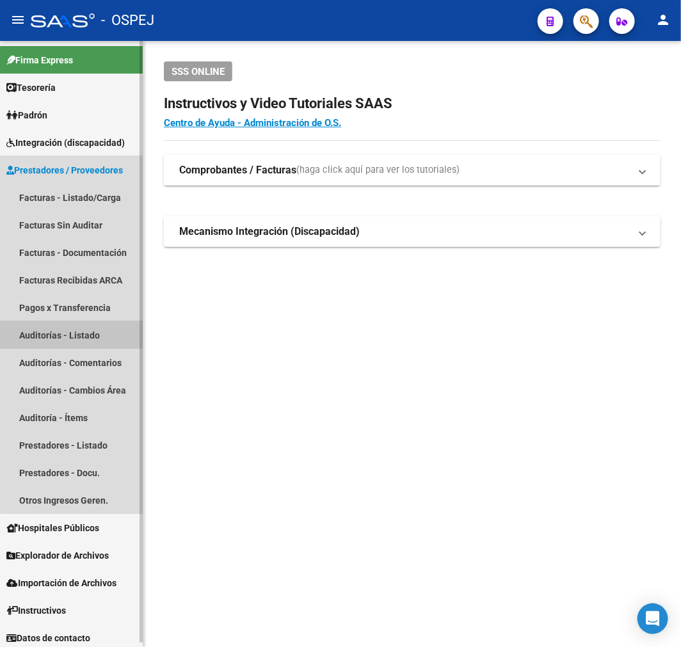
click at [88, 331] on link "Auditorías - Listado" at bounding box center [71, 335] width 143 height 28
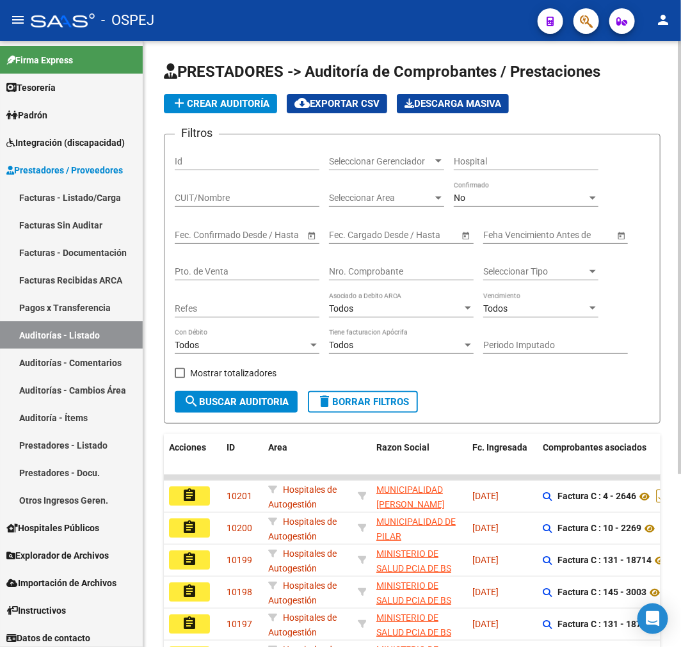
click at [495, 197] on div "No" at bounding box center [520, 198] width 133 height 11
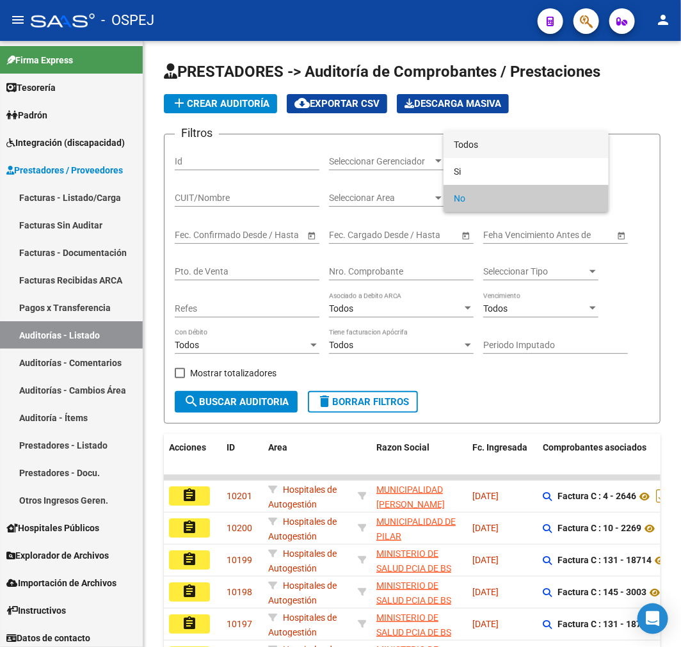
click at [496, 155] on span "Todos" at bounding box center [526, 144] width 145 height 27
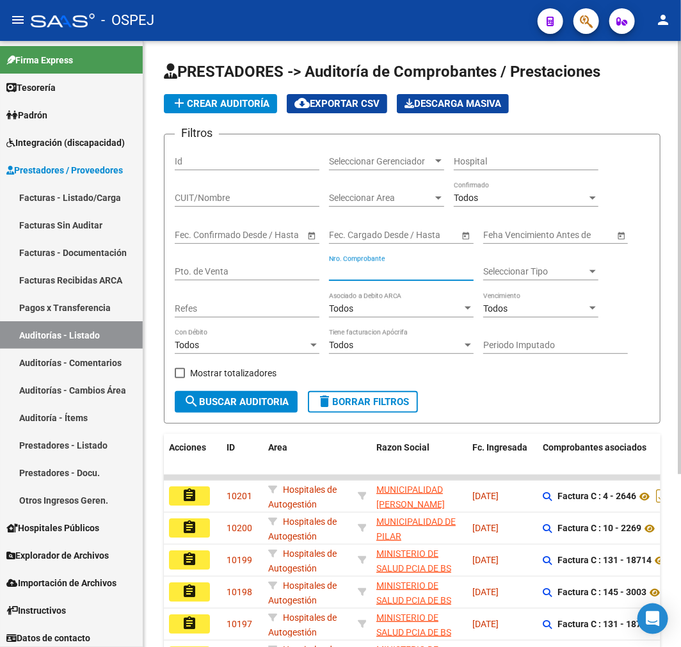
click at [395, 273] on input "Nro. Comprobante" at bounding box center [401, 271] width 145 height 11
click at [271, 203] on input "CUIT/Nombre" at bounding box center [247, 198] width 145 height 11
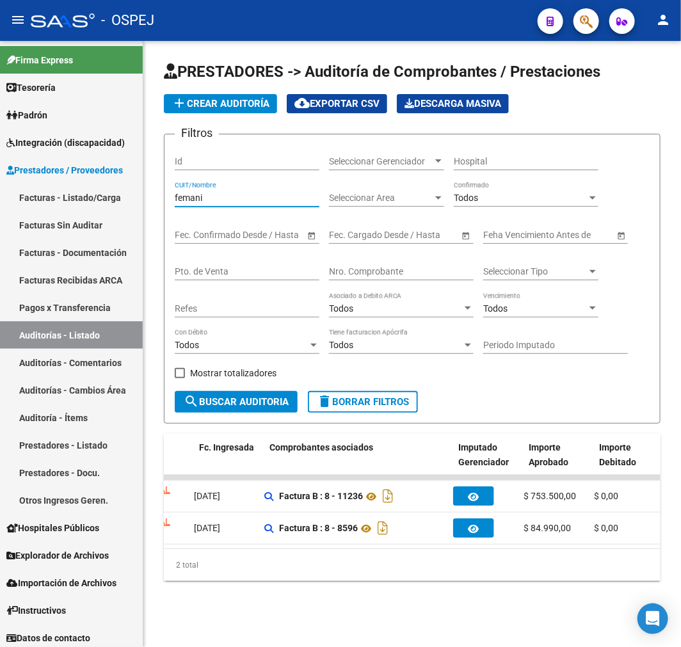
scroll to position [0, 273]
type input "femani"
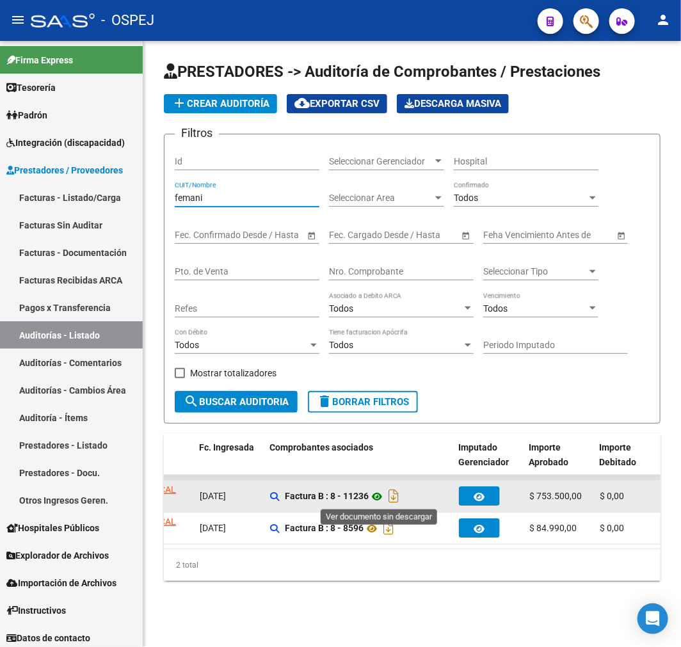
click at [374, 494] on icon at bounding box center [376, 496] width 17 height 15
